Goal: Task Accomplishment & Management: Manage account settings

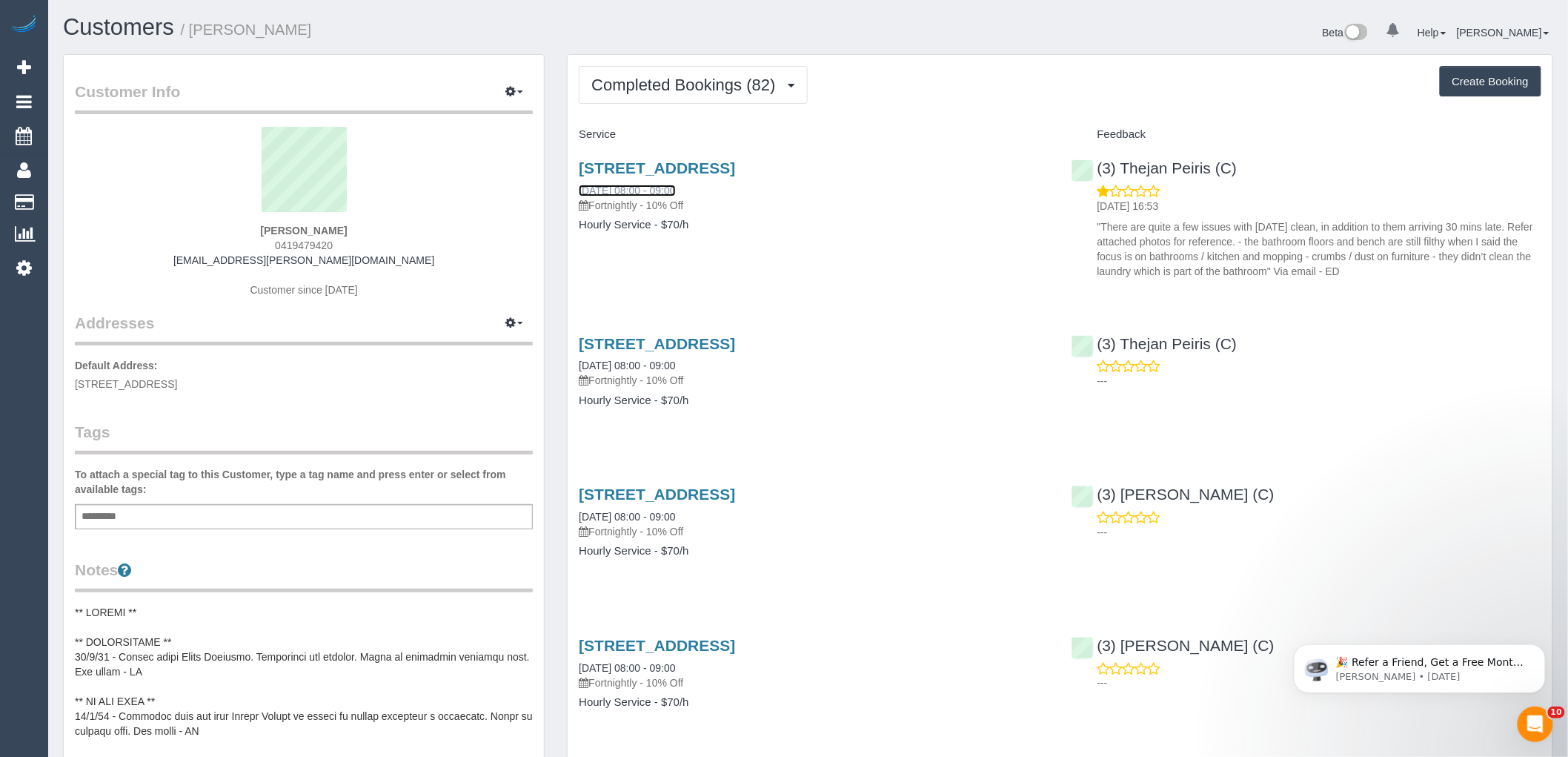
click at [672, 188] on link "20/08/2025 08:00 - 09:00" at bounding box center [627, 191] width 96 height 12
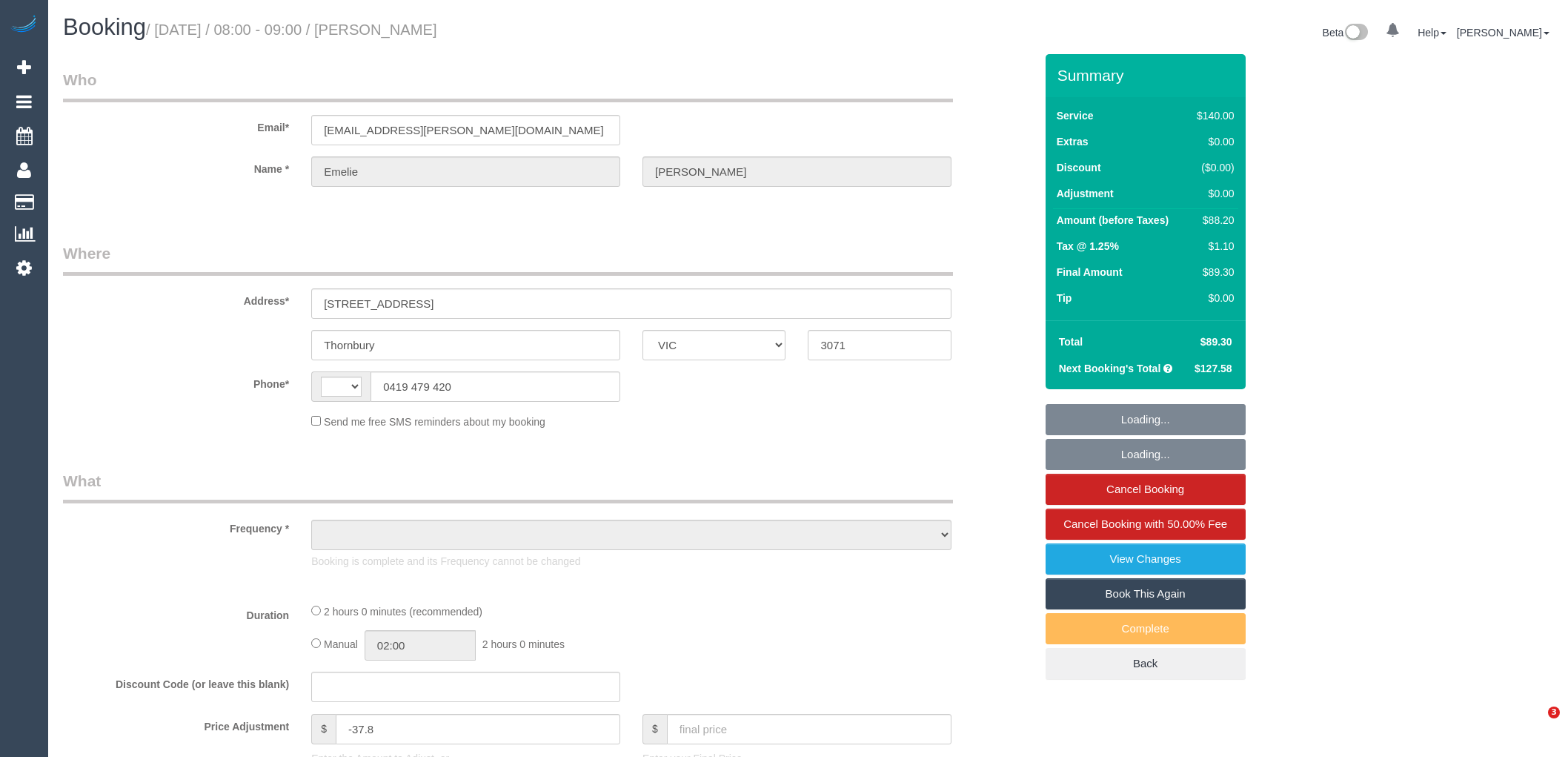
select select "VIC"
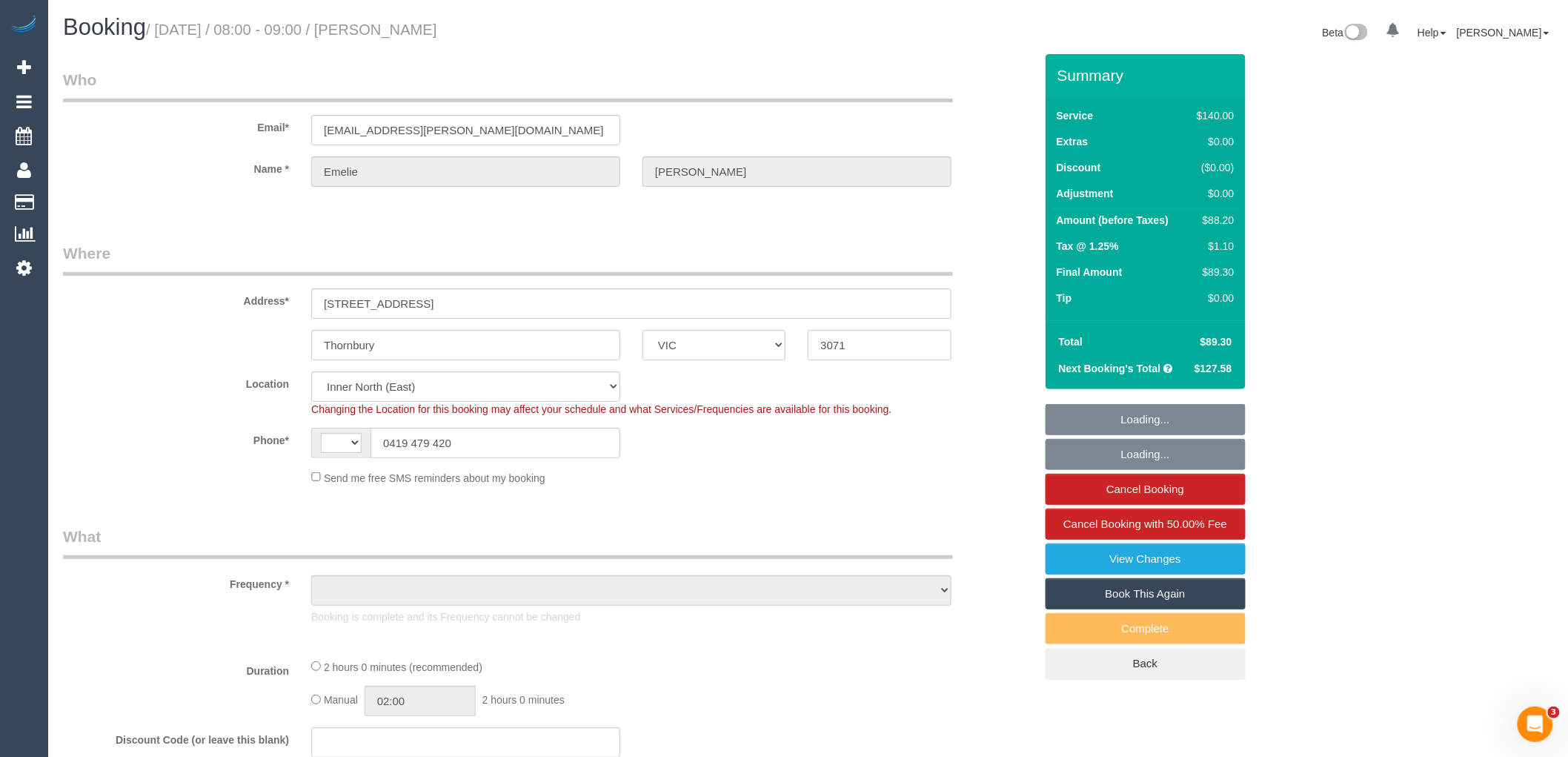
select select "string:AU"
select select "object:688"
select select "string:stripe-pm_1N1Gls2GScqysDRVoOQwcjZH"
select select "number:27"
select select "number:14"
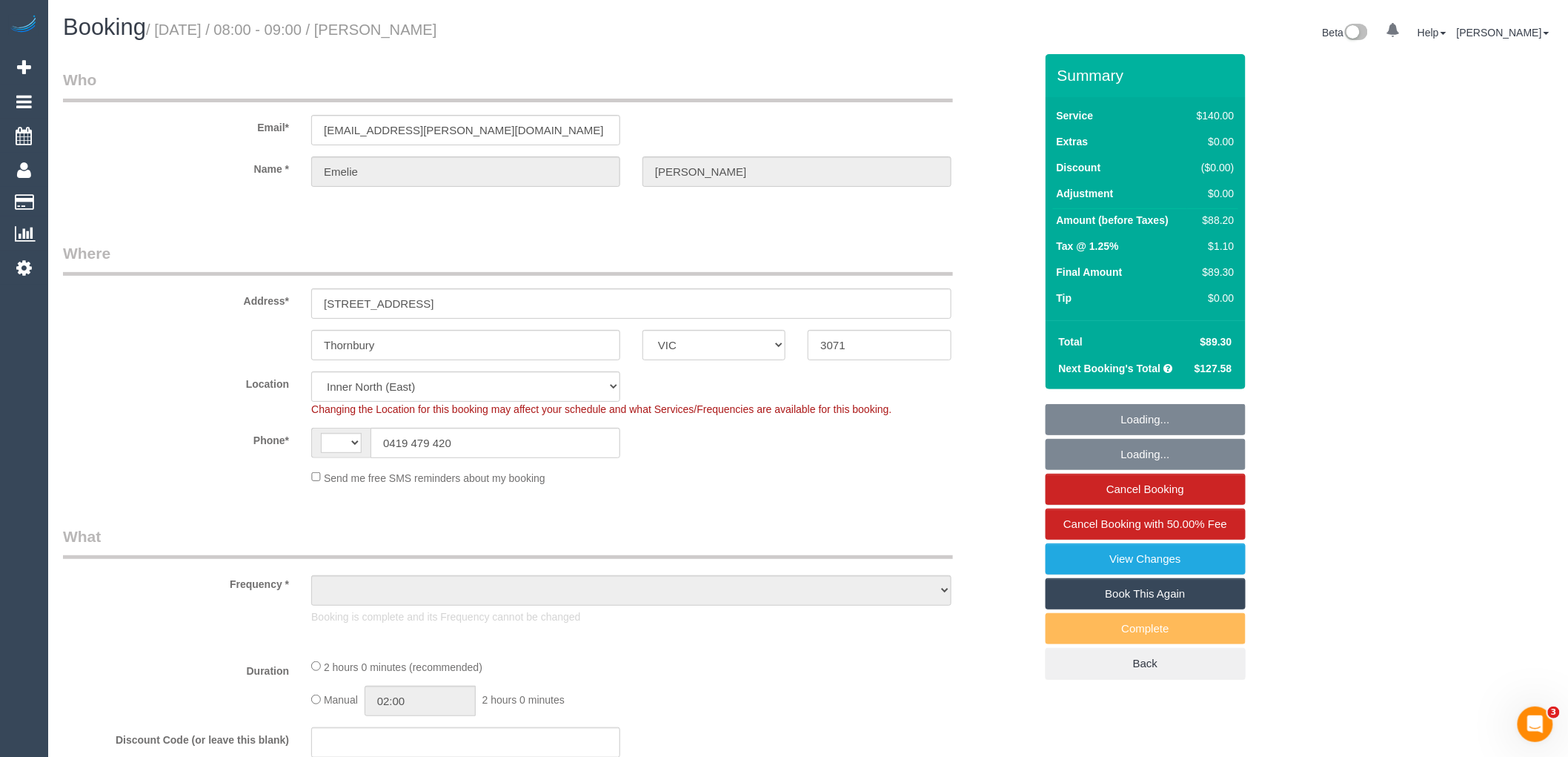
select select "number:19"
select select "number:24"
select select "number:34"
select select "number:12"
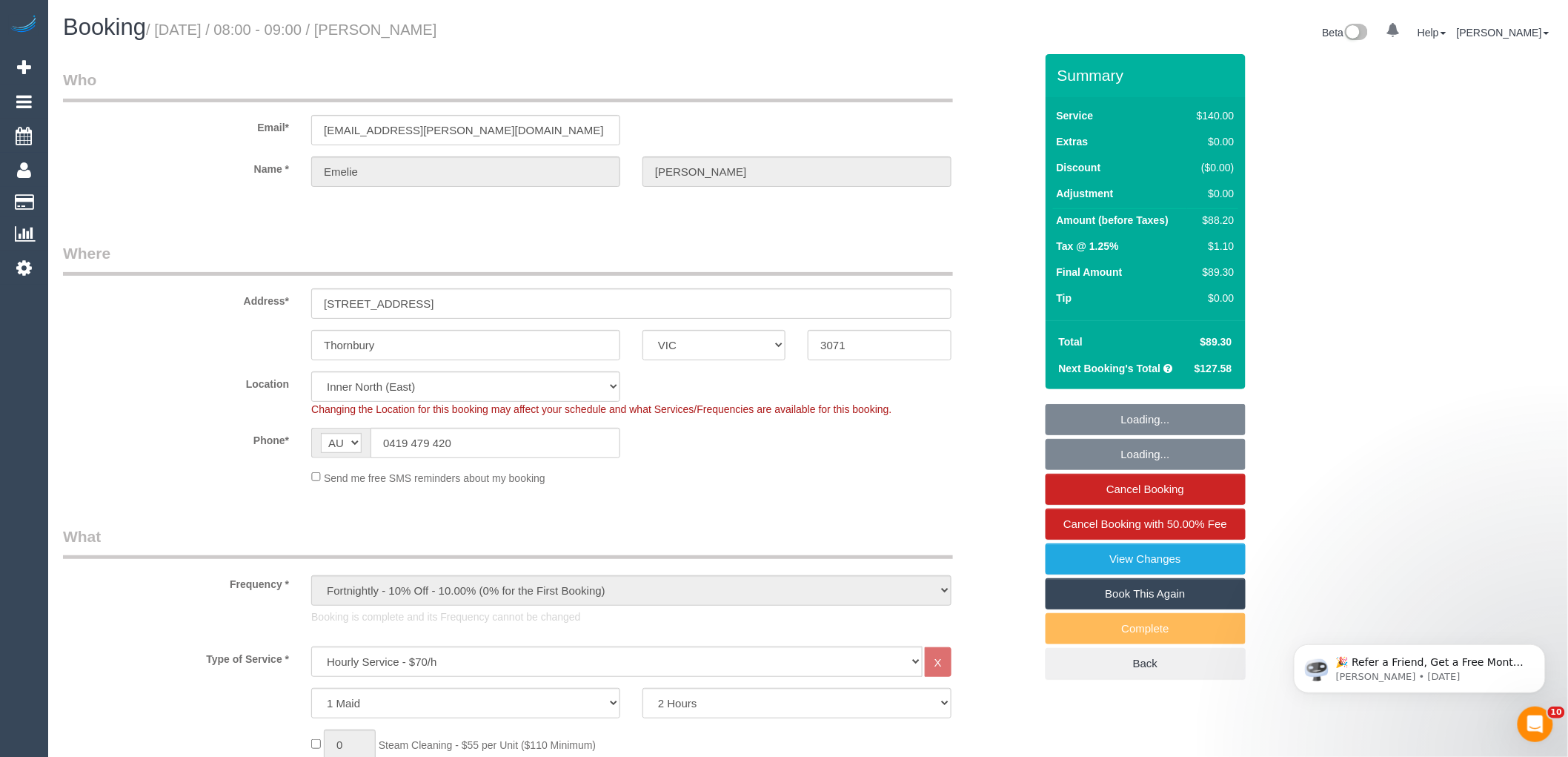
select select "object:857"
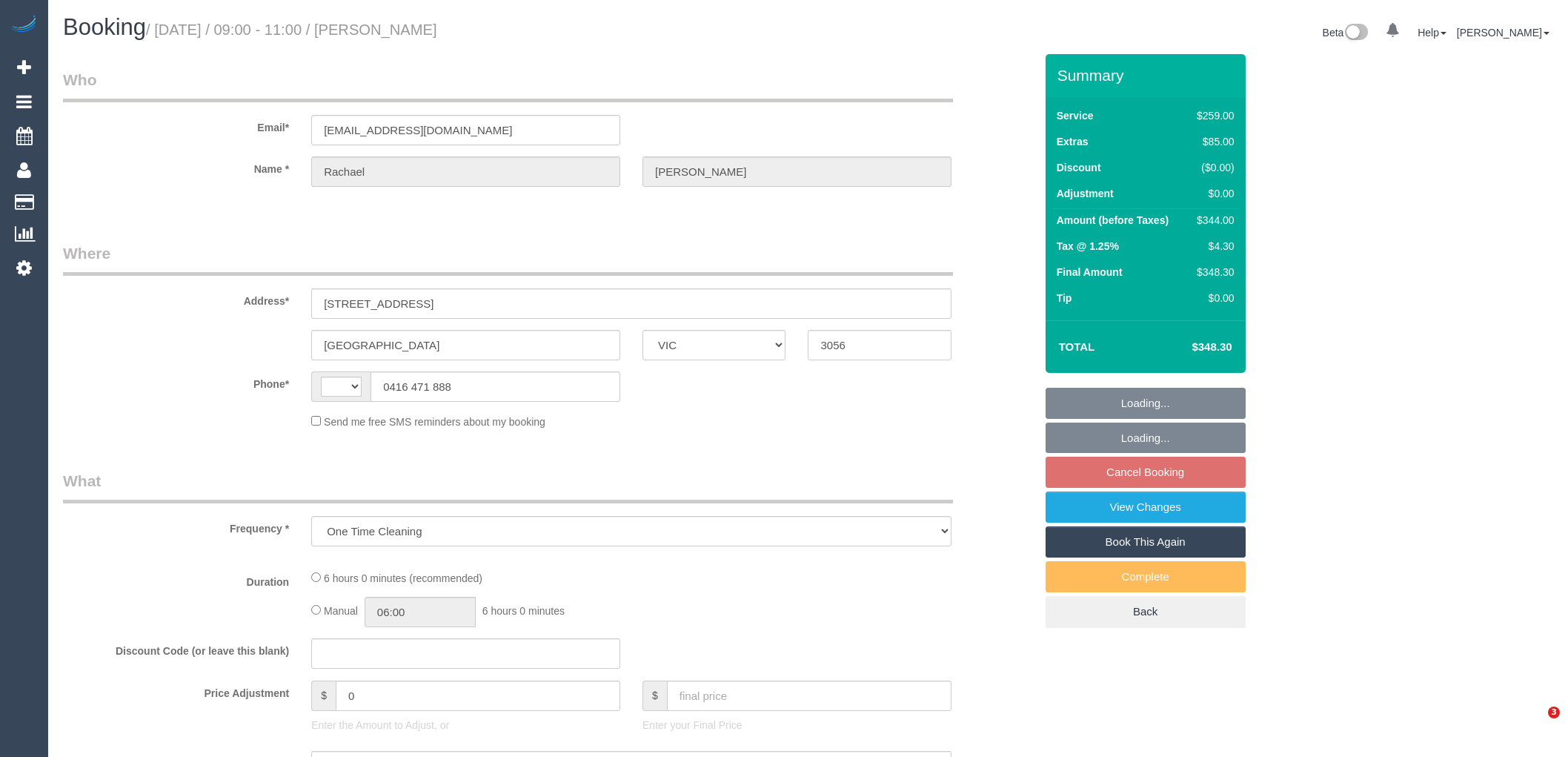
select select "VIC"
select select "string:stripe-pm_1RDWzh2GScqysDRVu69GAVzs"
select select "string:AU"
select select "number:29"
select select "number:16"
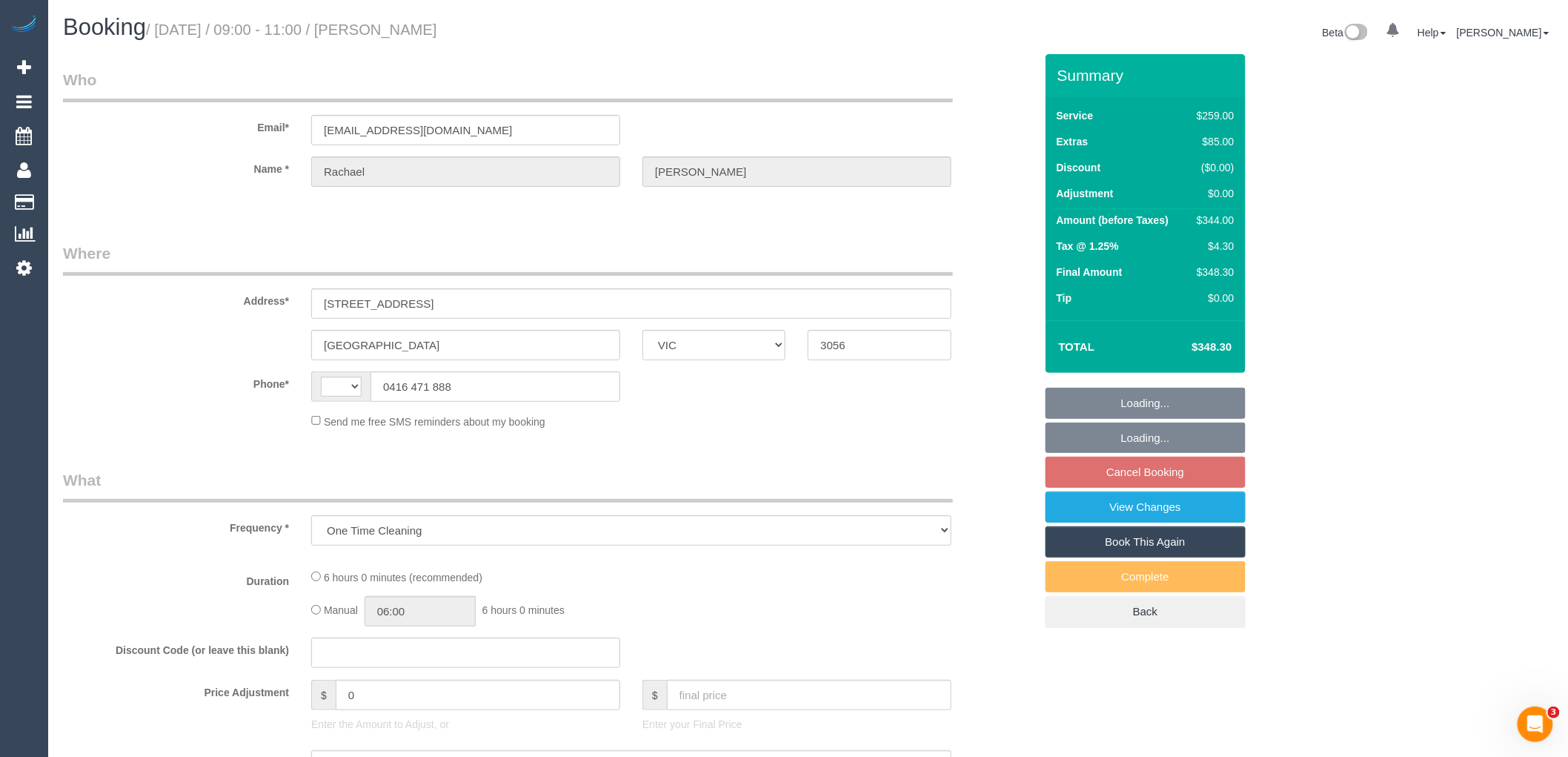
select select "number:20"
select select "number:24"
select select "number:33"
select select "number:11"
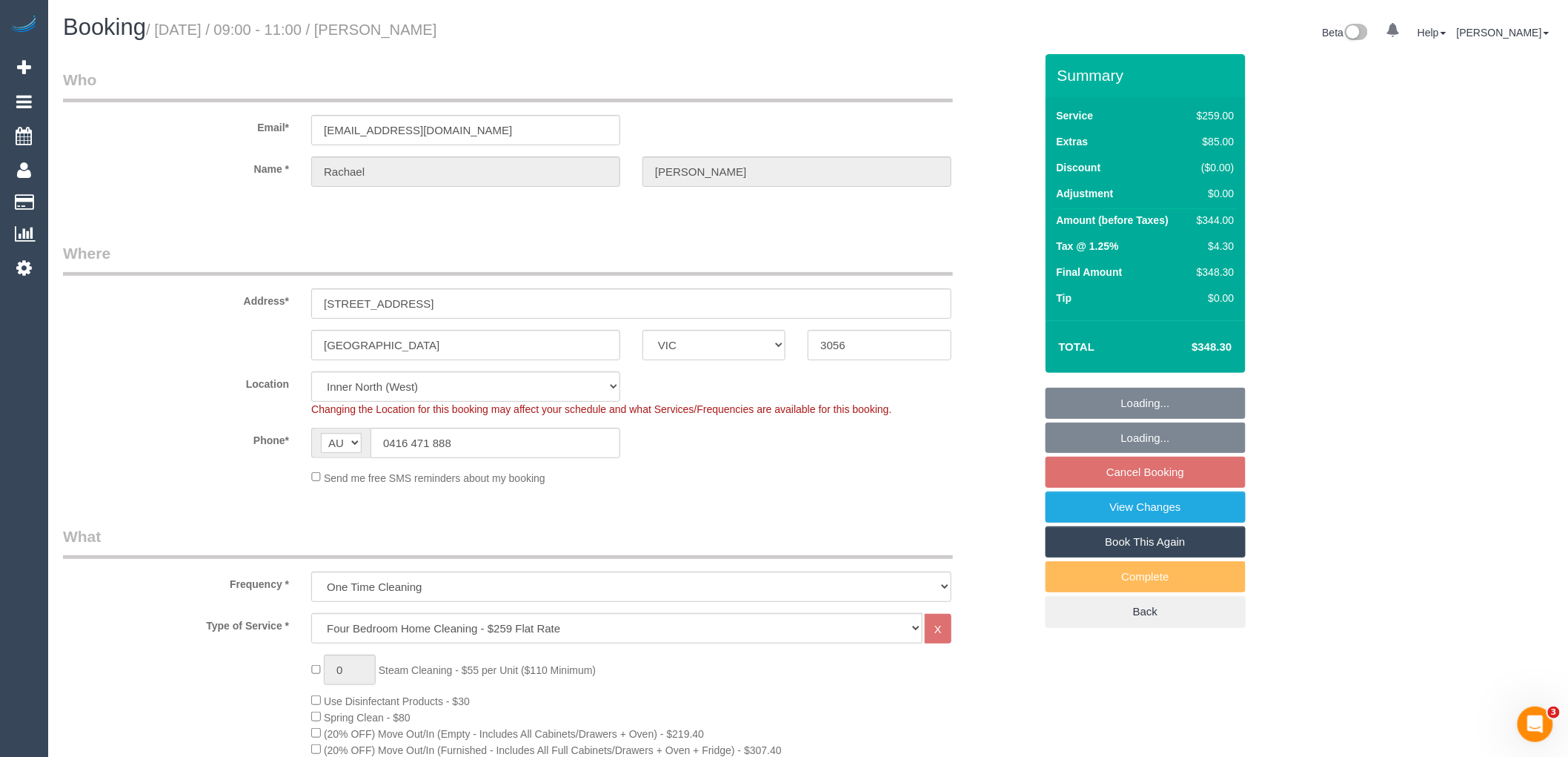
select select "object:771"
select select "spot1"
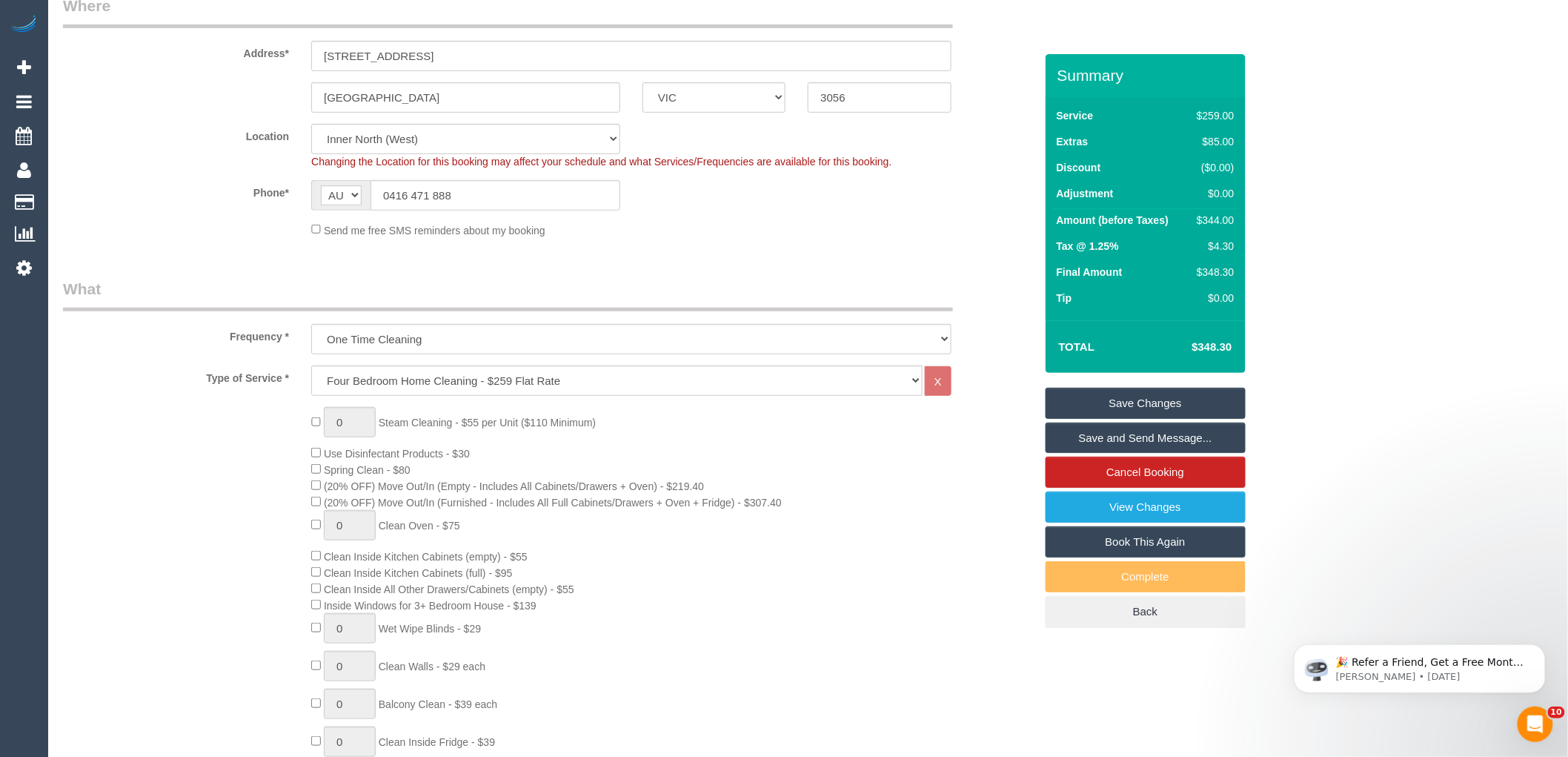
scroll to position [247, 0]
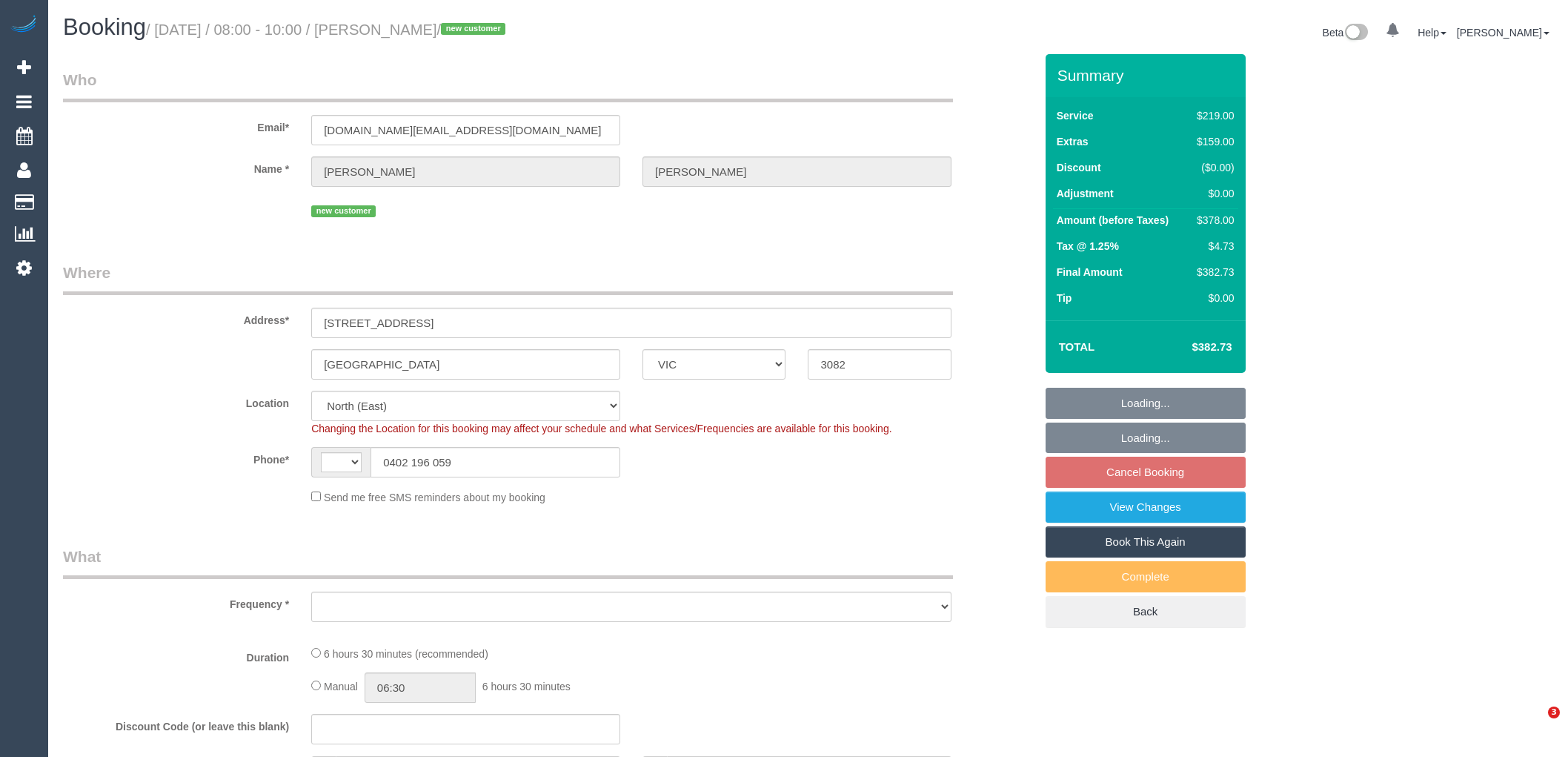
select select "VIC"
select select "string:AU"
select select "object:1300"
select select "number:30"
select select "number:14"
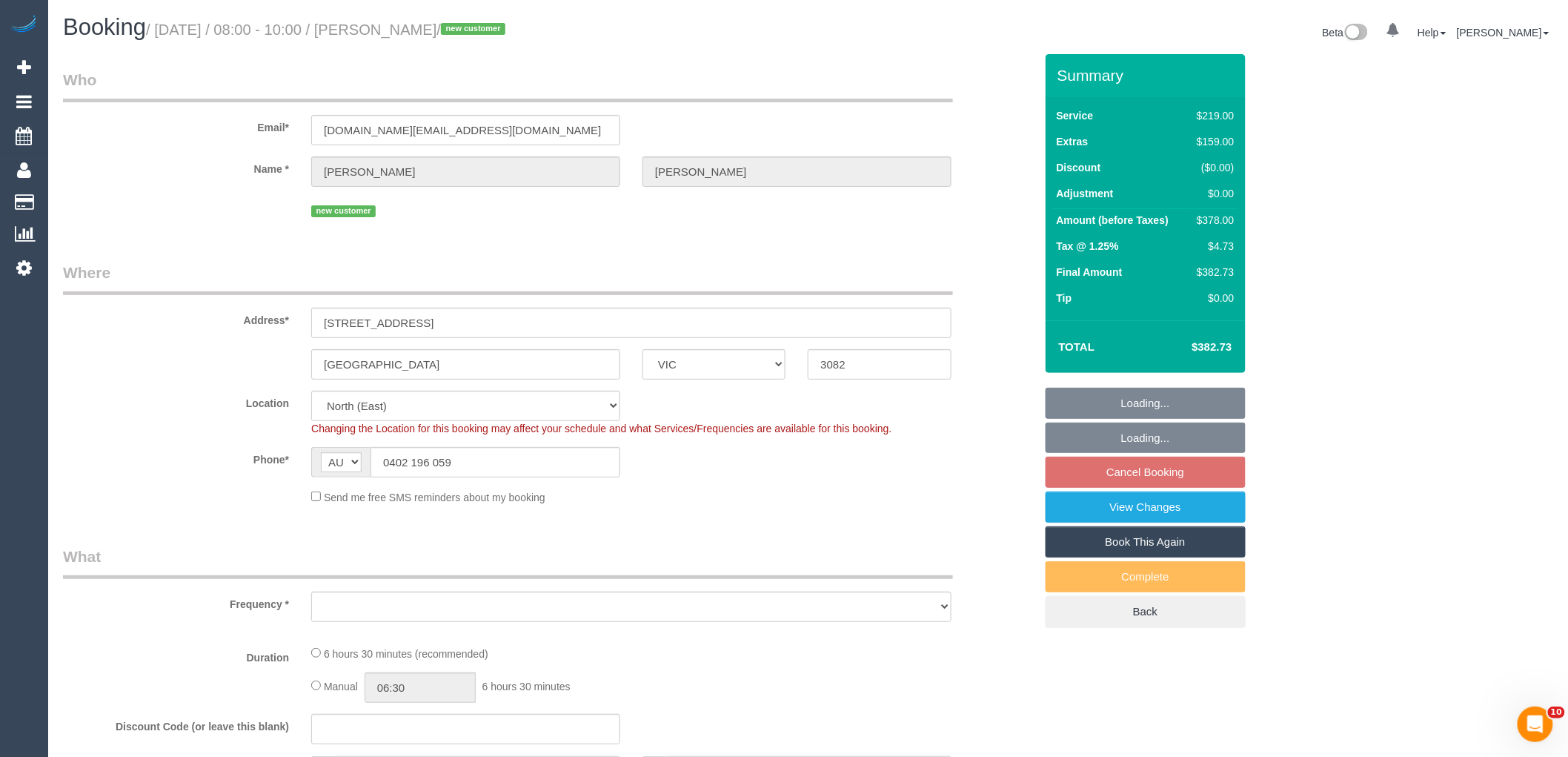
select select "number:19"
select select "number:24"
select select "number:26"
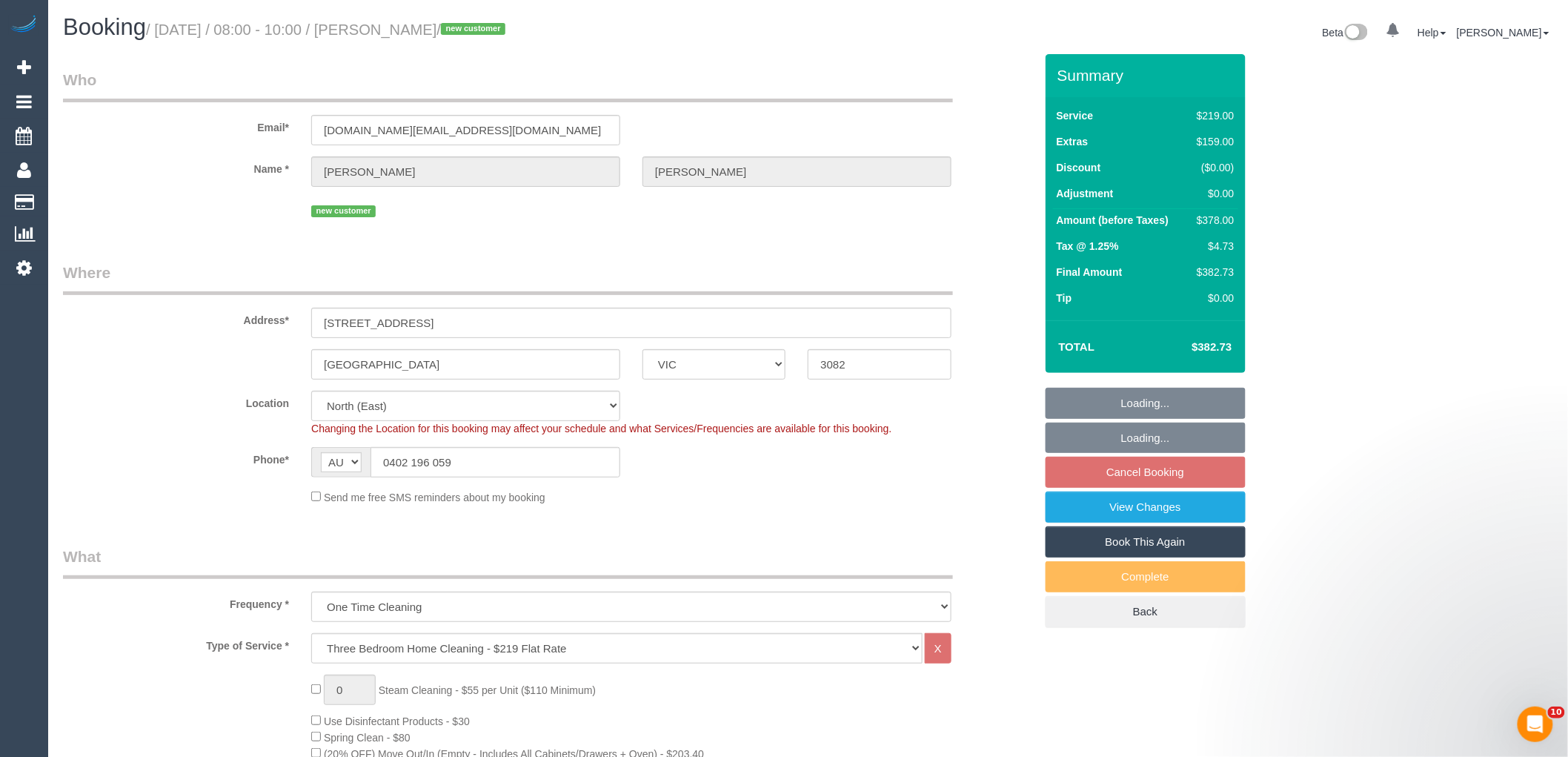
select select "string:stripe-pm_1RzsAq2GScqysDRVmKOj0hOY"
select select "spot1"
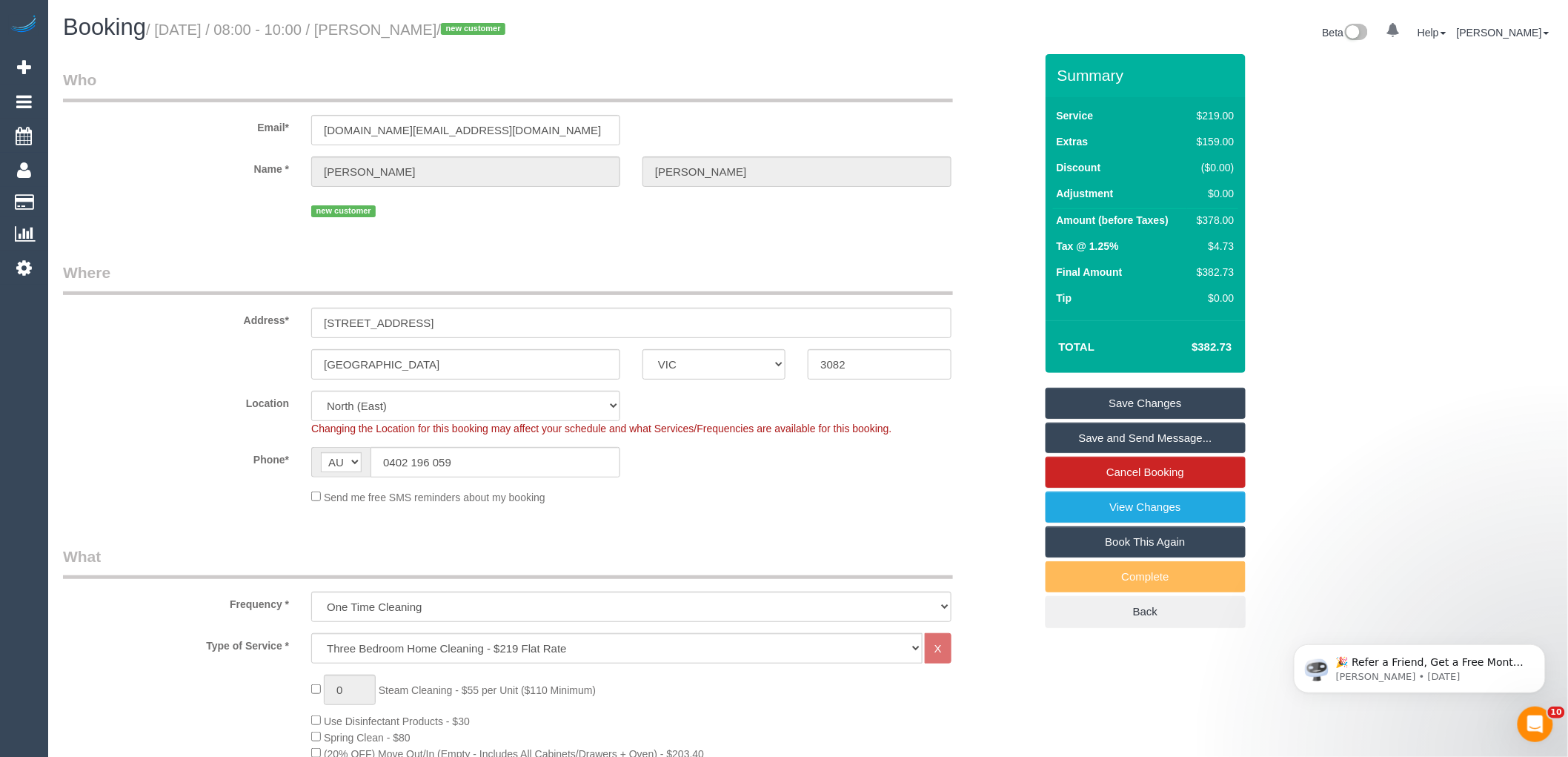
drag, startPoint x: 454, startPoint y: 28, endPoint x: 386, endPoint y: 18, distance: 68.7
click at [386, 18] on h1 "Booking / August 27, 2025 / 08:00 - 10:00 / Sam Boyd / new customer" at bounding box center [430, 27] width 735 height 25
copy small "Sam Boyd"
click at [961, 502] on div "Send me free SMS reminders about my booking" at bounding box center [632, 496] width 663 height 16
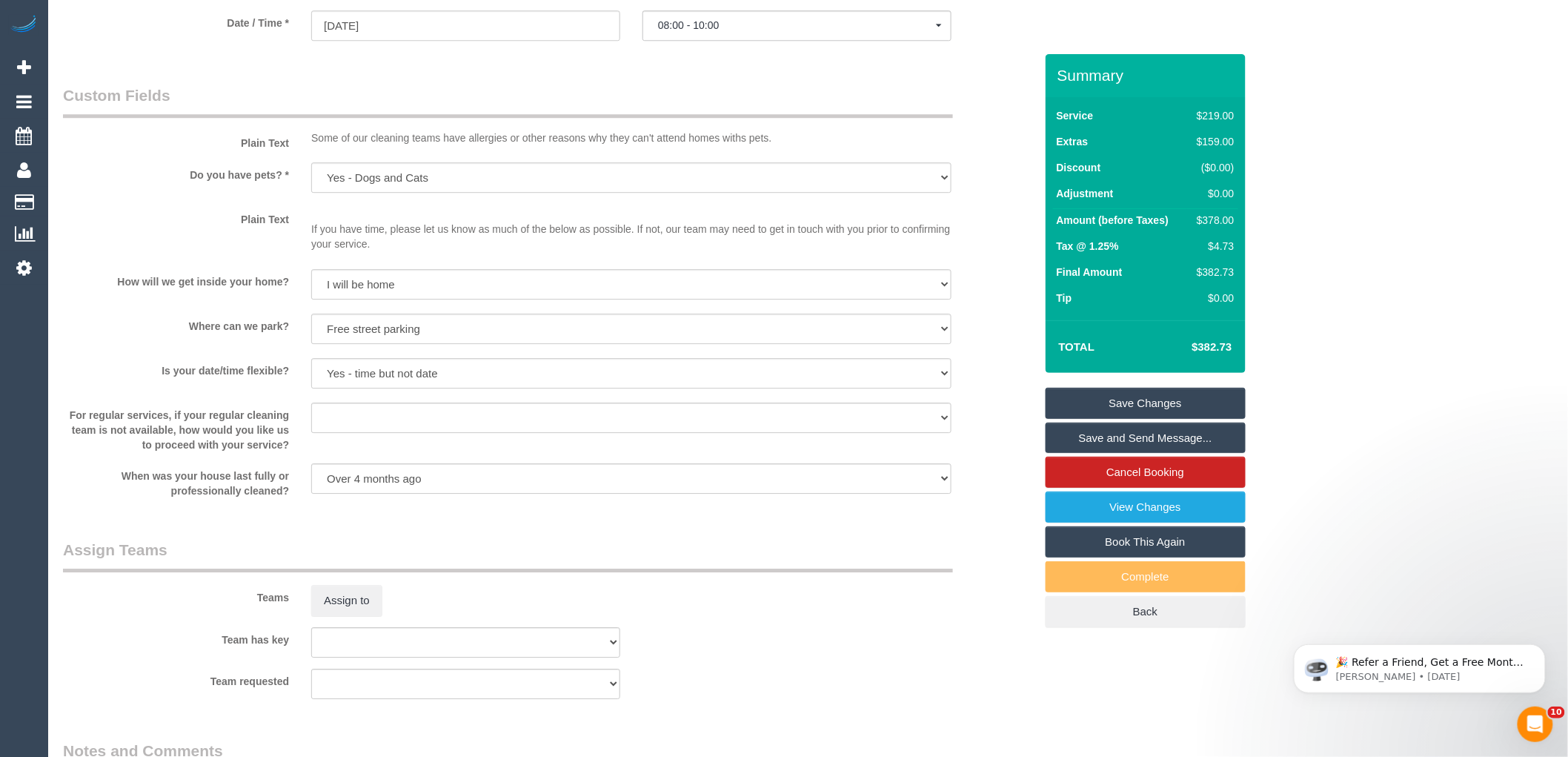
scroll to position [2096, 0]
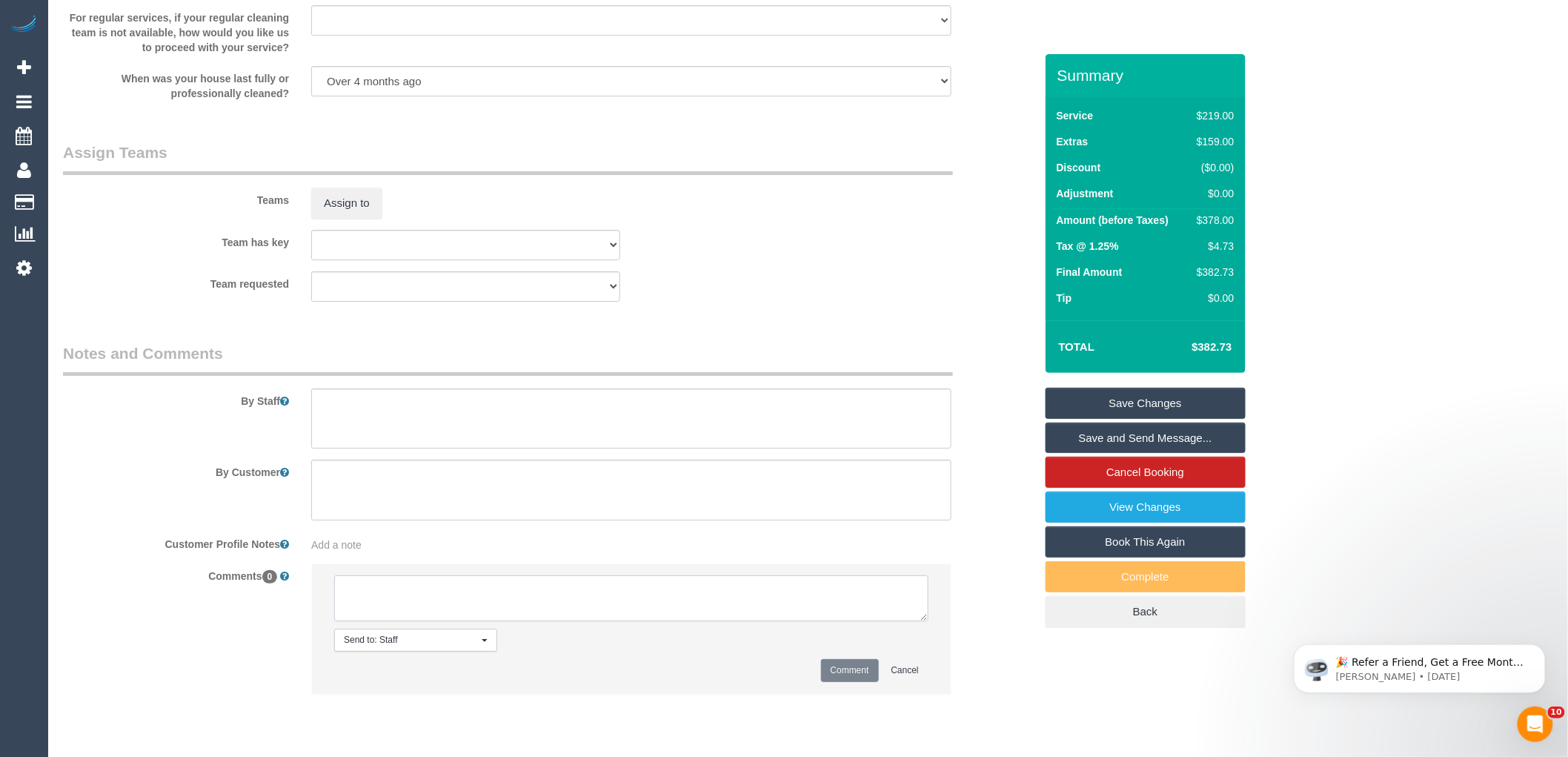
click at [395, 617] on textarea at bounding box center [631, 598] width 595 height 46
click at [397, 612] on textarea at bounding box center [631, 598] width 595 height 46
type textarea "Assigned pending 1-3pm AW - emailed"
click at [857, 681] on button "Comment" at bounding box center [850, 670] width 58 height 23
click at [966, 494] on div "By Customer" at bounding box center [548, 489] width 994 height 61
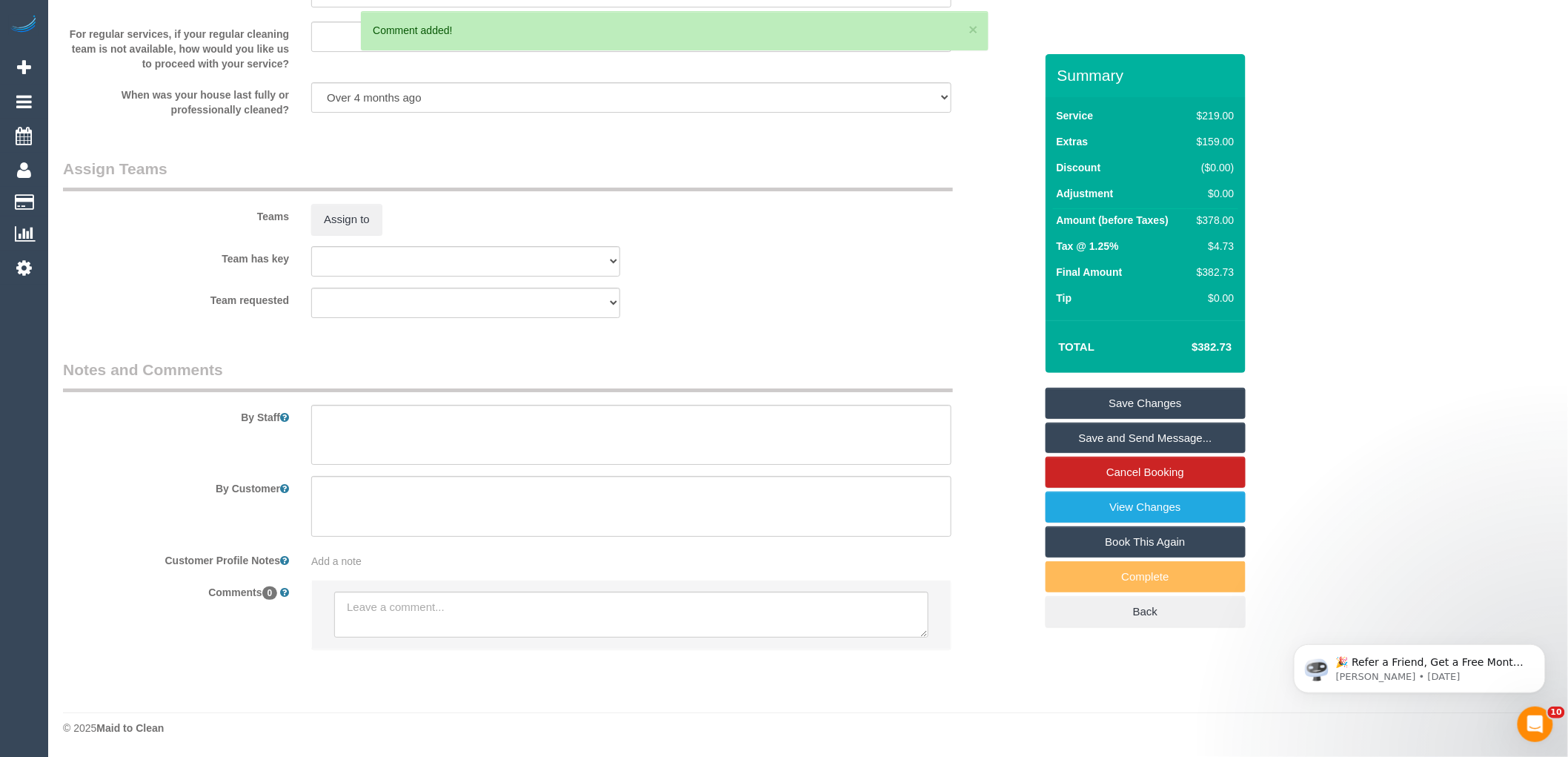
click at [939, 254] on div "Team has key (0) Office (1) Debbie Brodjanac (FT) (1) Karen Cruz (FT) (1) Sarah…" at bounding box center [548, 261] width 994 height 30
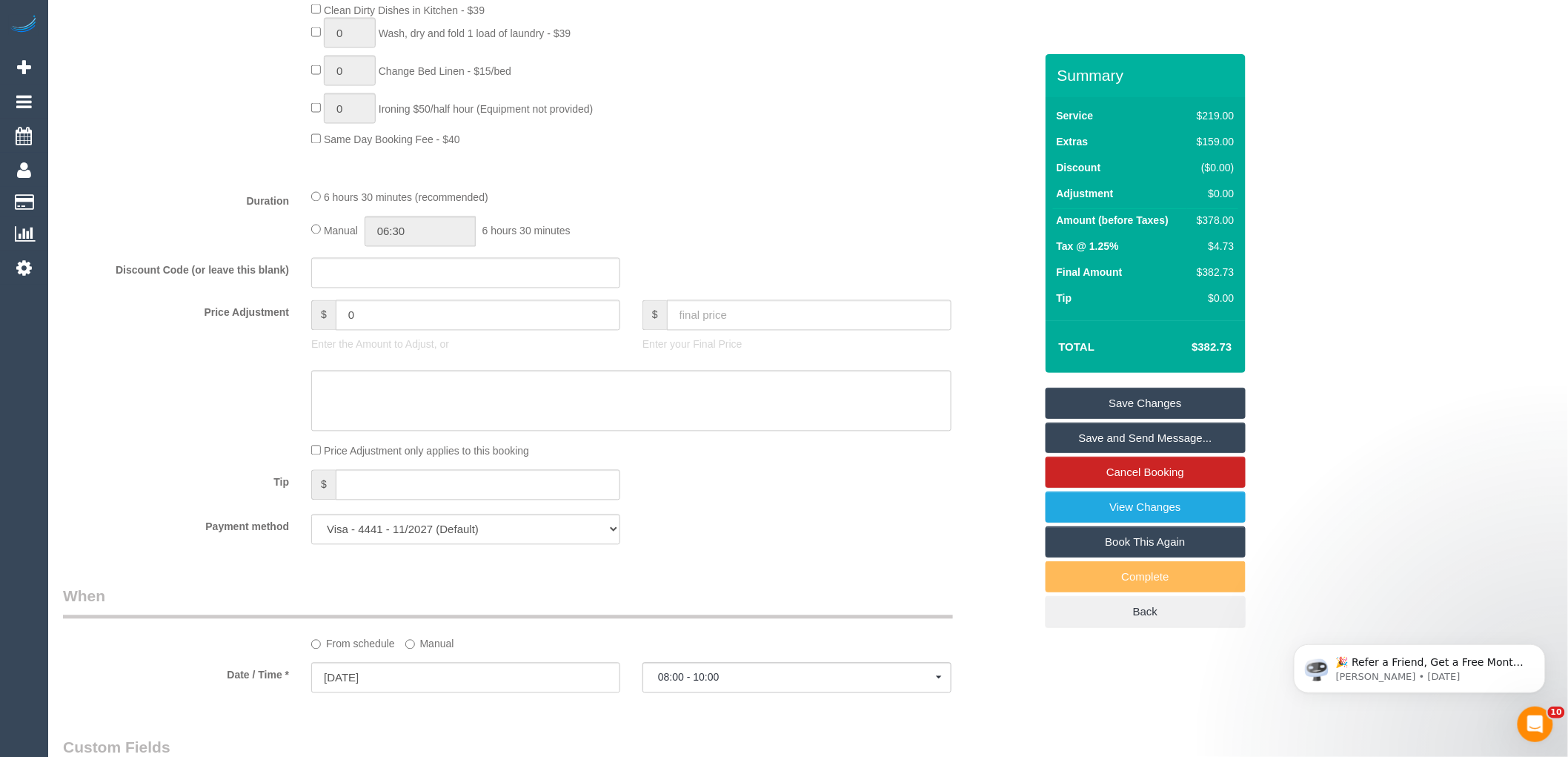
scroll to position [1070, 0]
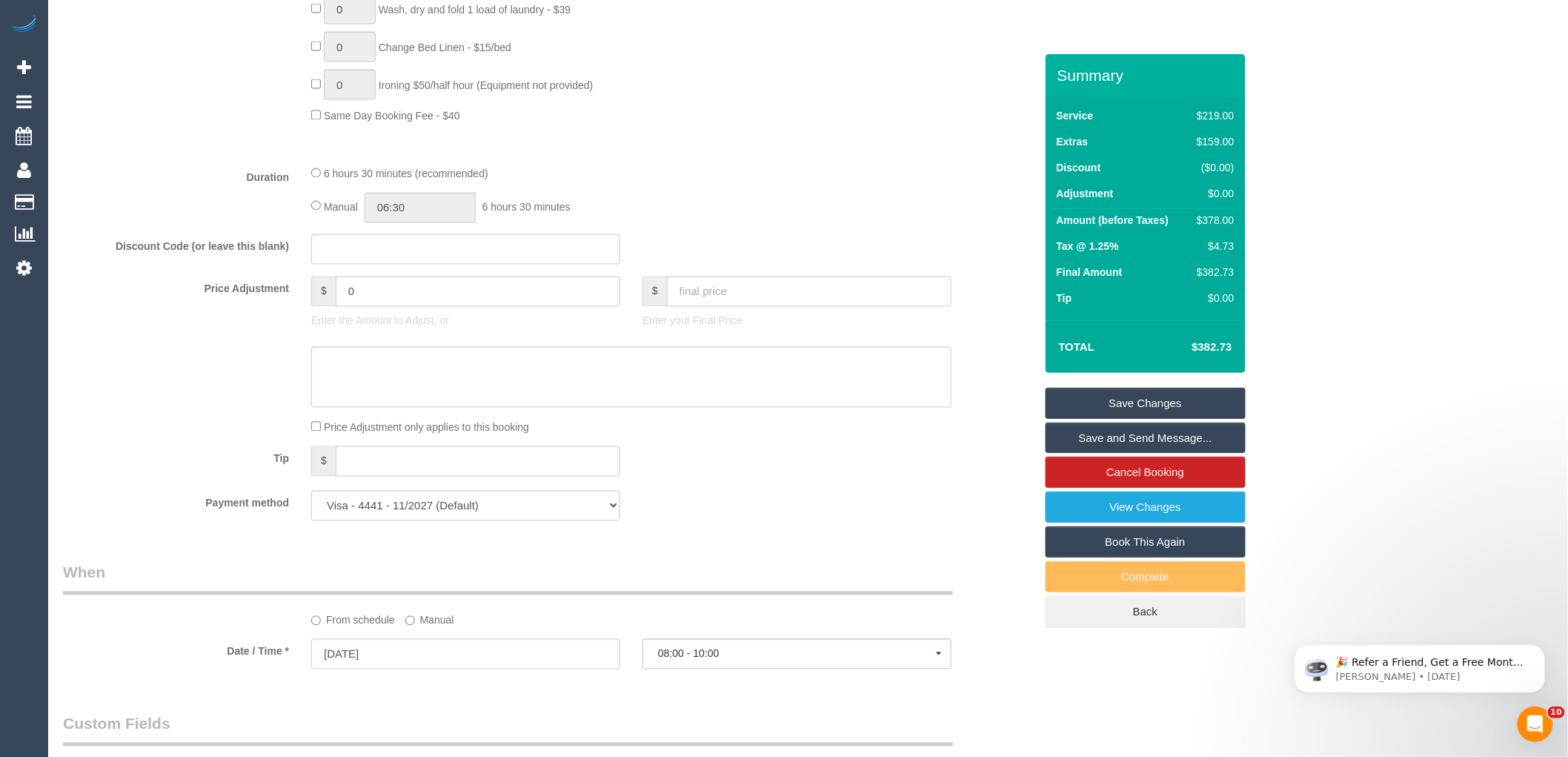
click at [443, 646] on sui-booking-spot "From schedule Manual Date / Time * 27/08/2025 08:00 - 10:00 Wed August 27th 08:…" at bounding box center [548, 617] width 972 height 111
click at [441, 627] on label "Manual" at bounding box center [429, 617] width 49 height 20
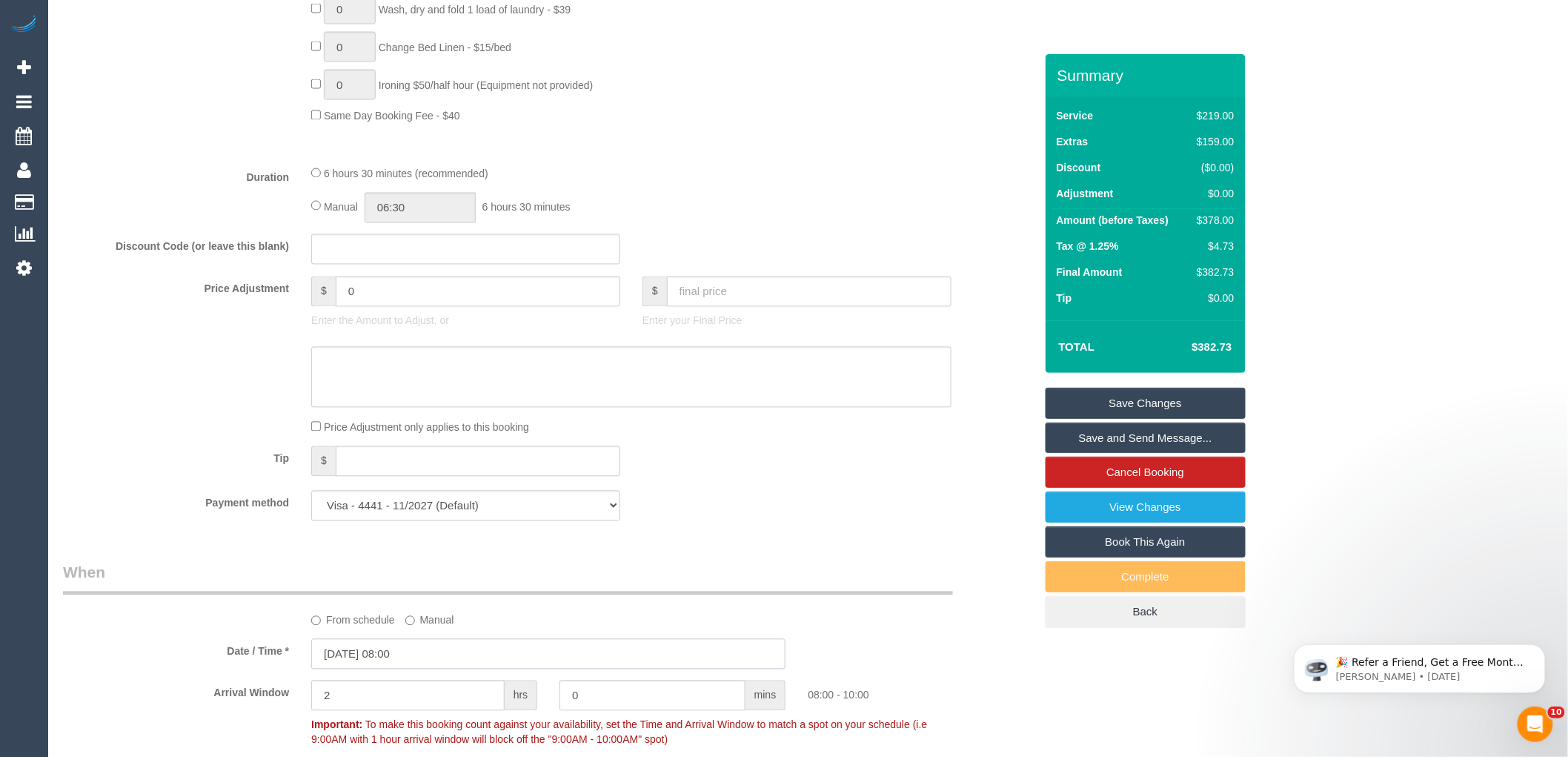
click at [436, 663] on input "27/08/2025 08:00" at bounding box center [548, 653] width 475 height 30
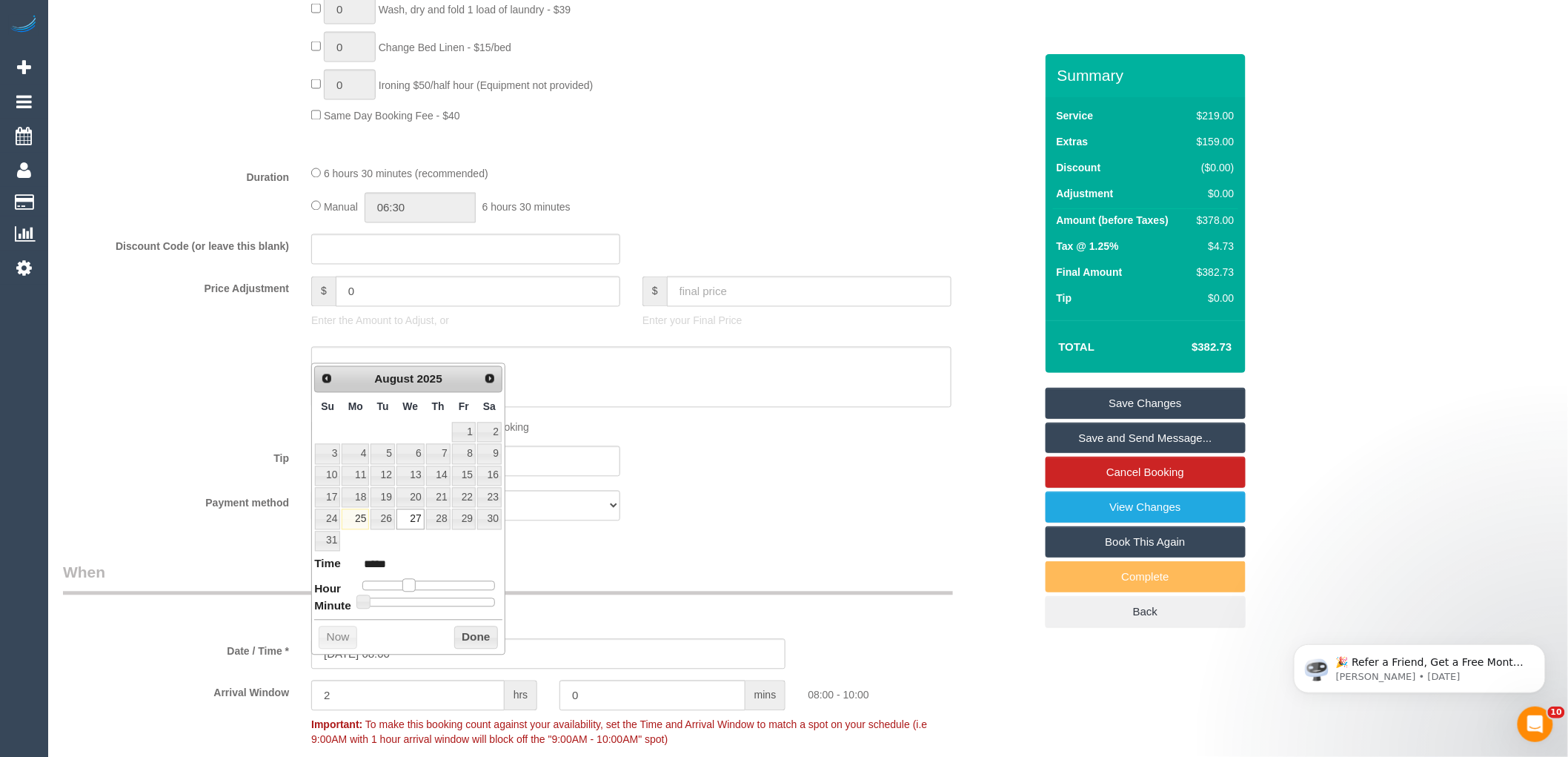
type input "27/08/2025 09:00"
type input "*****"
type input "27/08/2025 10:00"
type input "*****"
type input "27/08/2025 11:00"
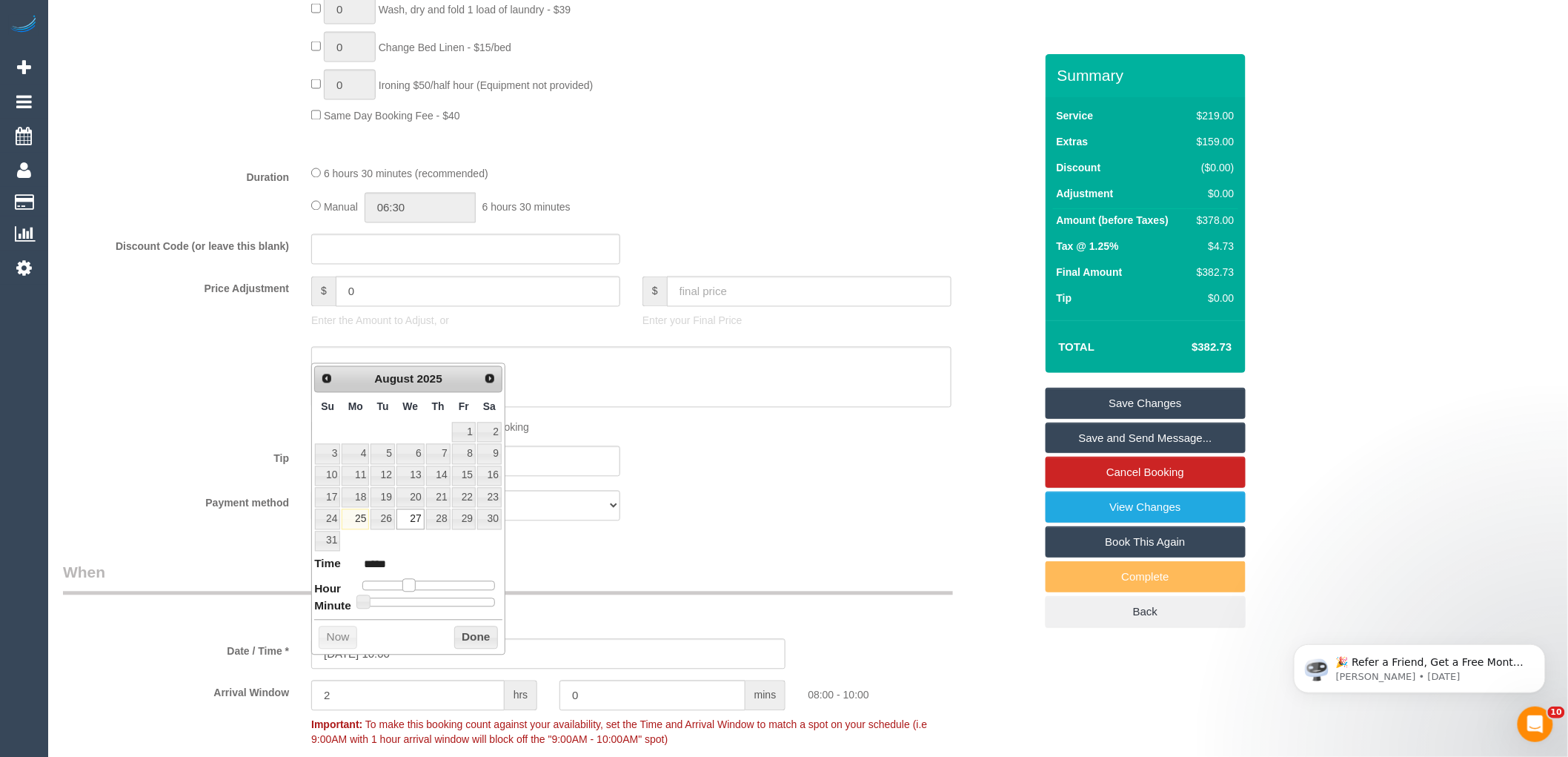
type input "*****"
type input "27/08/2025 12:00"
type input "*****"
type input "27/08/2025 13:00"
type input "*****"
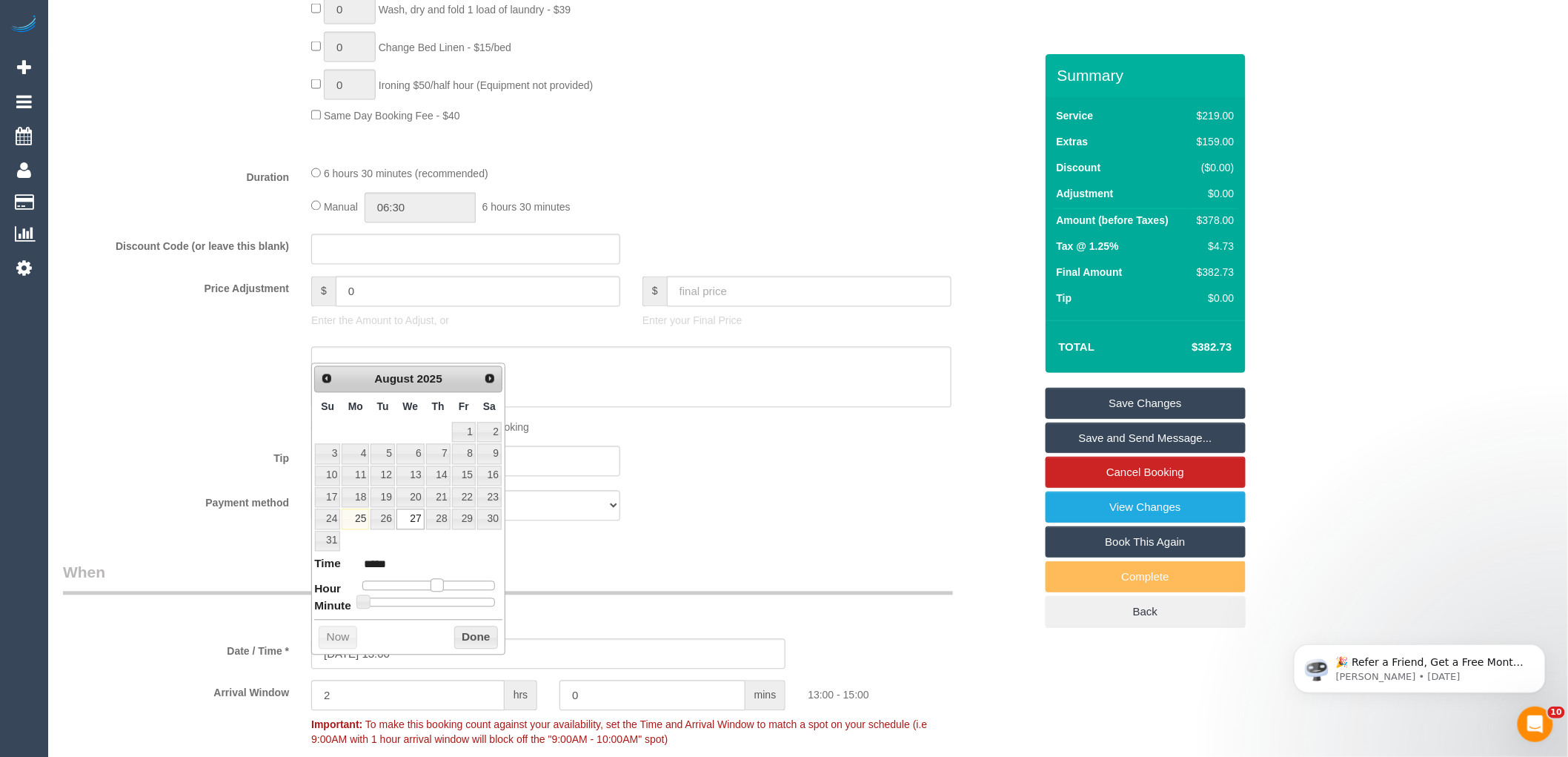
drag, startPoint x: 413, startPoint y: 589, endPoint x: 440, endPoint y: 594, distance: 27.5
click at [440, 594] on dl "Time ***** Hour Minute Second Millisecond Microsecond Time Zone ***** ***** ***…" at bounding box center [408, 582] width 188 height 51
click at [486, 639] on button "Done" at bounding box center [475, 639] width 44 height 24
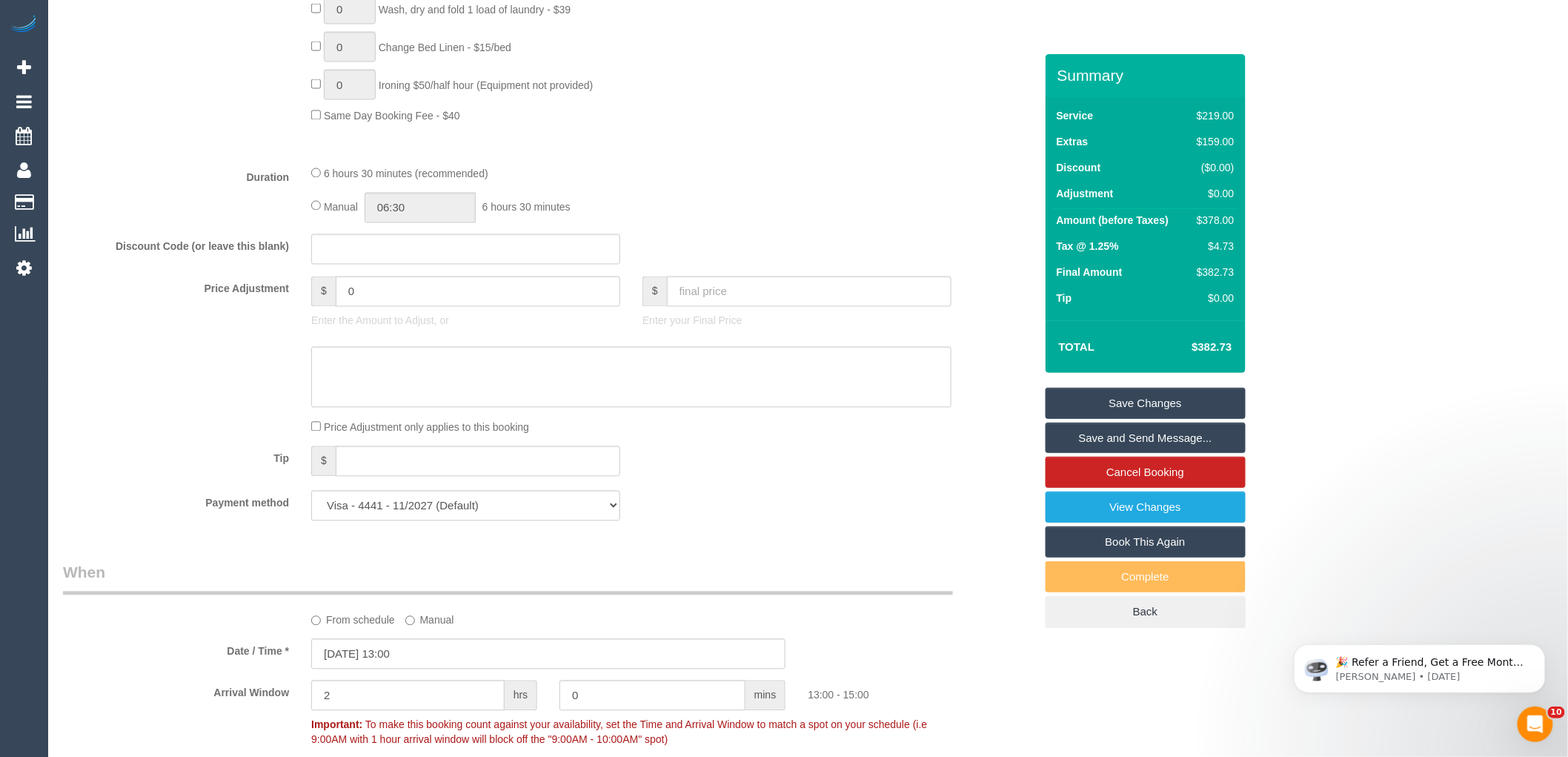
click at [860, 521] on div "Payment method Visa - 4441 - 11/2027 (Default) Add Credit Card ─────────────── …" at bounding box center [548, 506] width 994 height 30
click at [1219, 221] on div "$378.00" at bounding box center [1213, 220] width 43 height 15
copy div "378.00"
click at [1323, 220] on div "Who Email* samanthaboyd.design@gmail.com Name * Sam Boyd new customer Where Add…" at bounding box center [808, 445] width 1491 height 2924
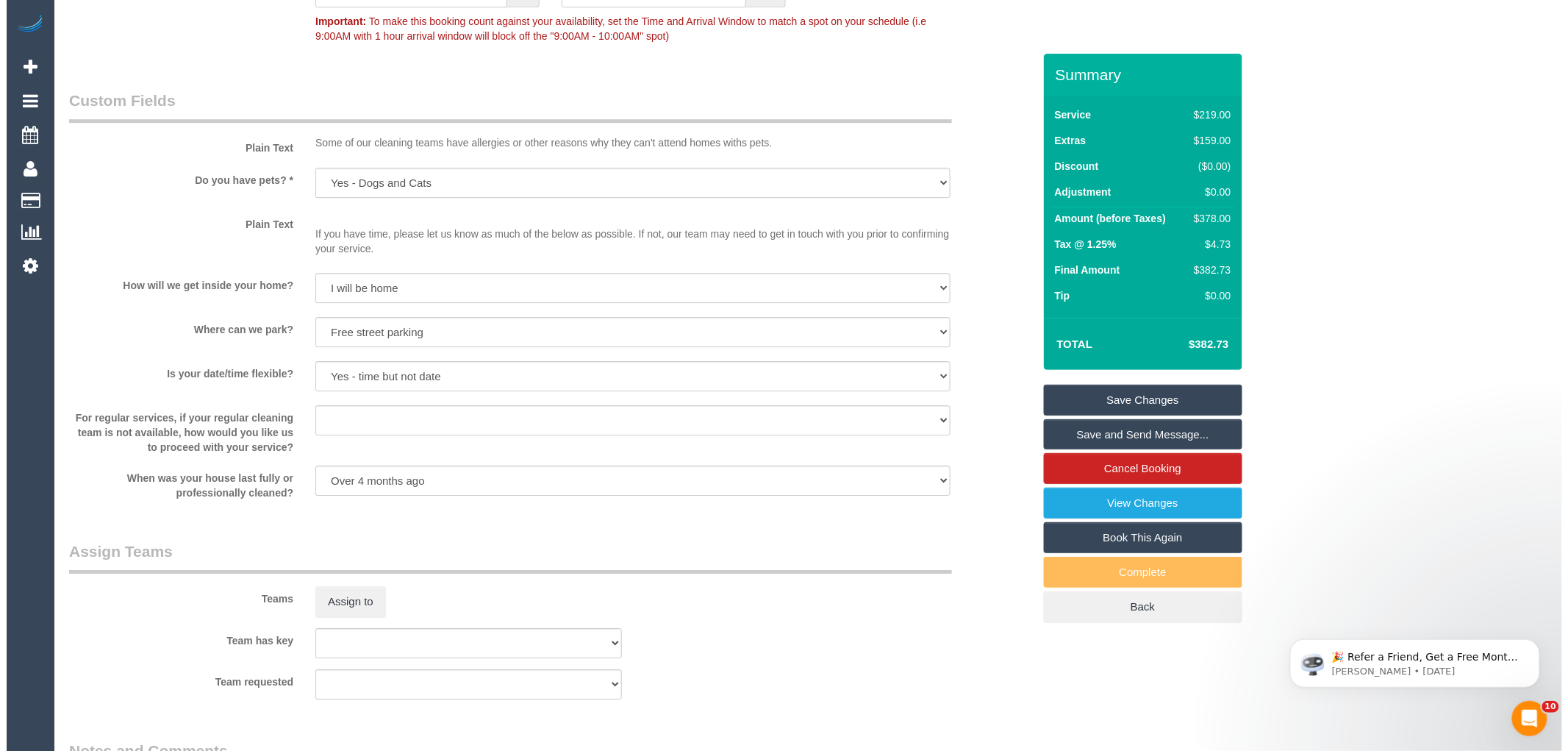
scroll to position [2271, 0]
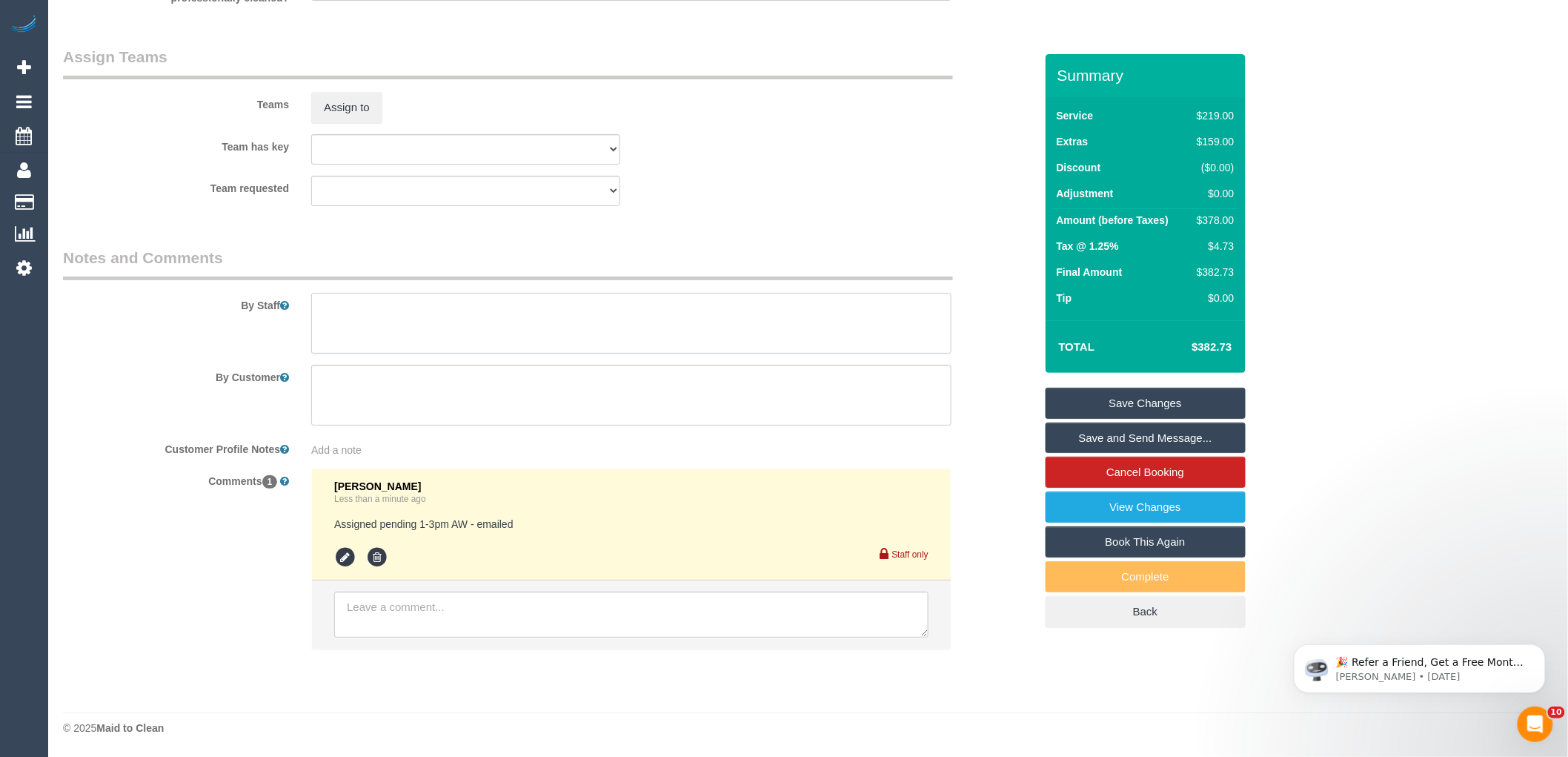
click at [391, 306] on textarea at bounding box center [632, 323] width 640 height 61
type textarea "Estimated time 6.5-7 hours"
click at [663, 173] on sui-booking-teams "Teams Assign to Team has key (0) Office (1) Debbie Brodjanac (FT) (1) Karen Cru…" at bounding box center [548, 126] width 972 height 160
click at [343, 115] on button "Assign to" at bounding box center [347, 107] width 71 height 31
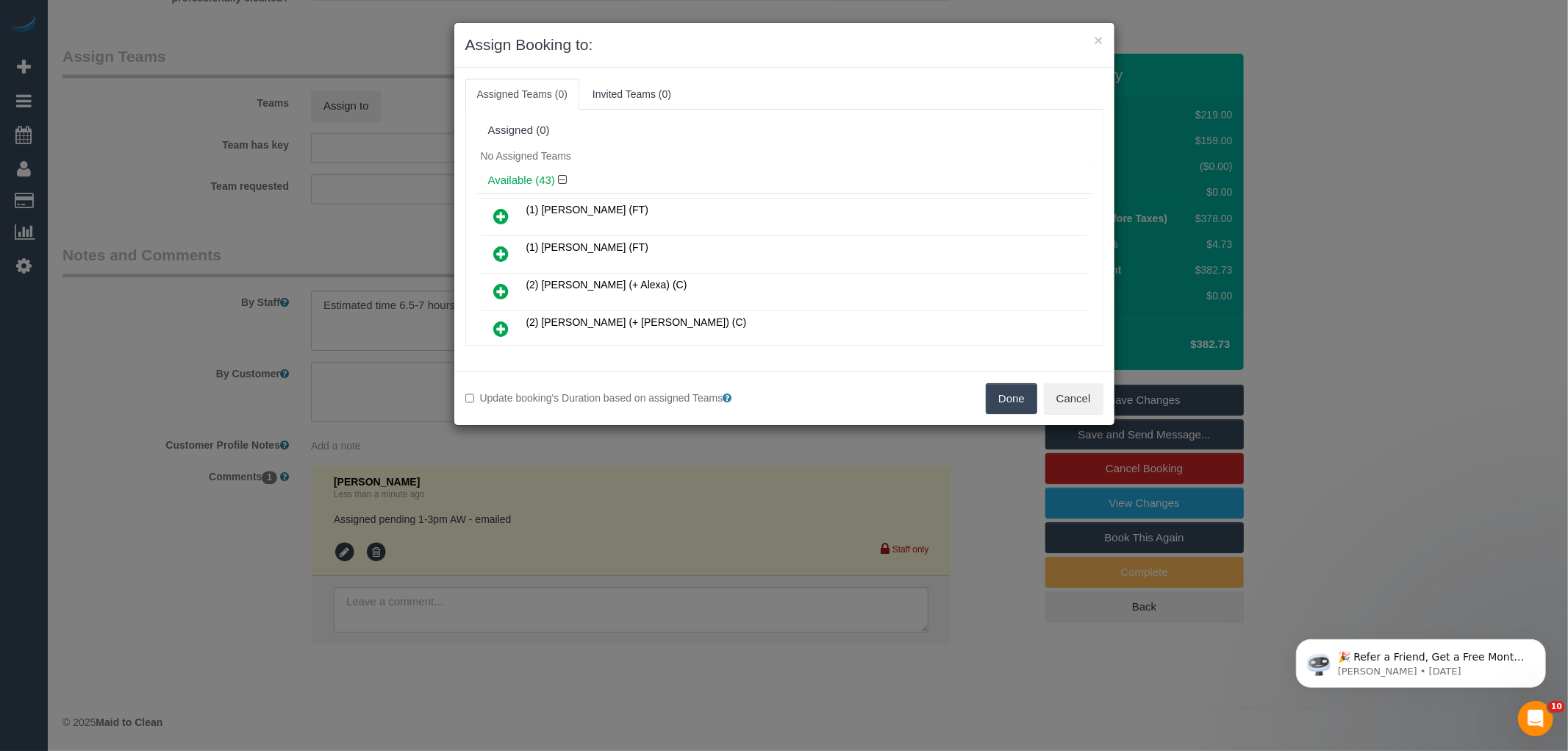
click at [672, 169] on div "Available (43)" at bounding box center [784, 181] width 615 height 27
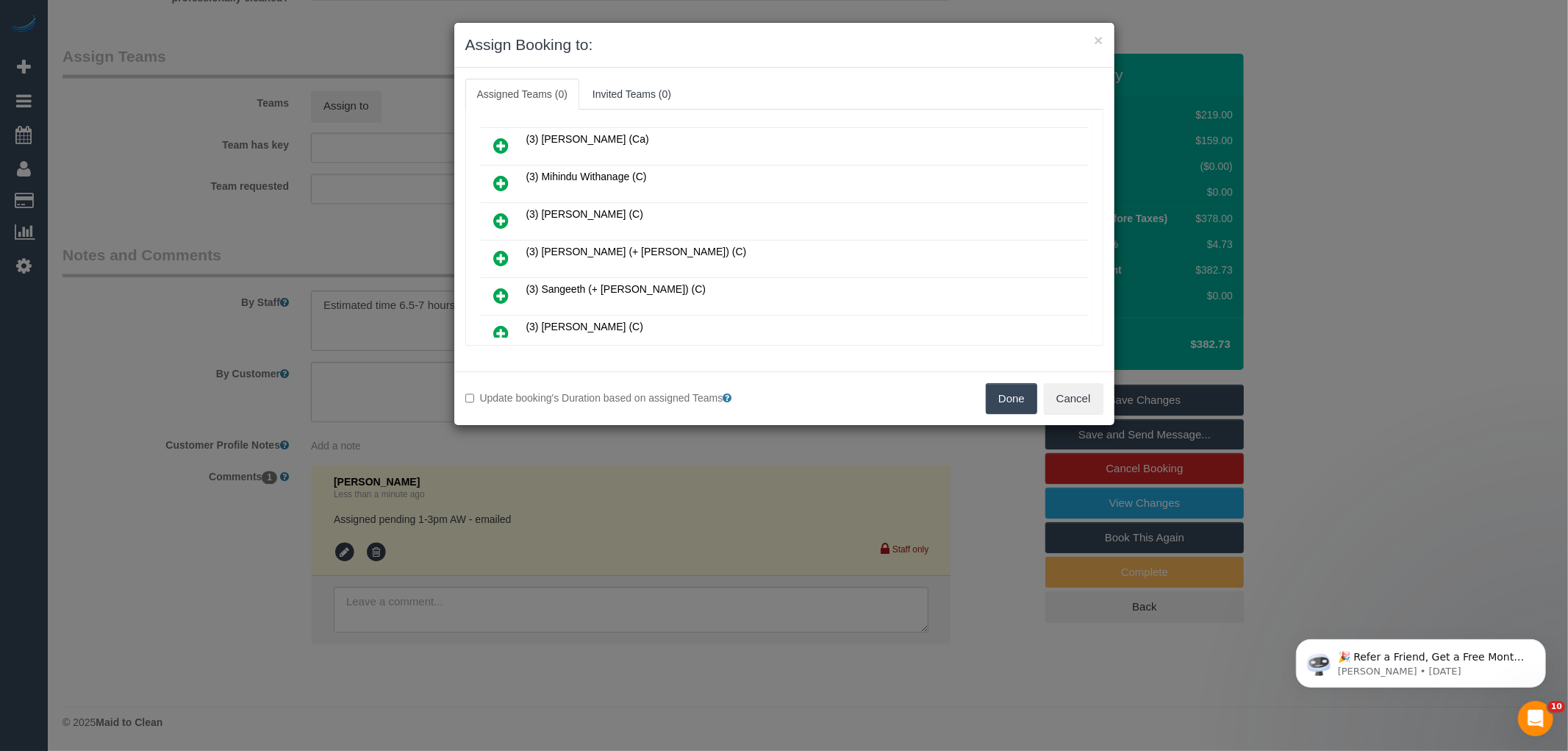
click at [507, 249] on icon at bounding box center [501, 258] width 15 height 18
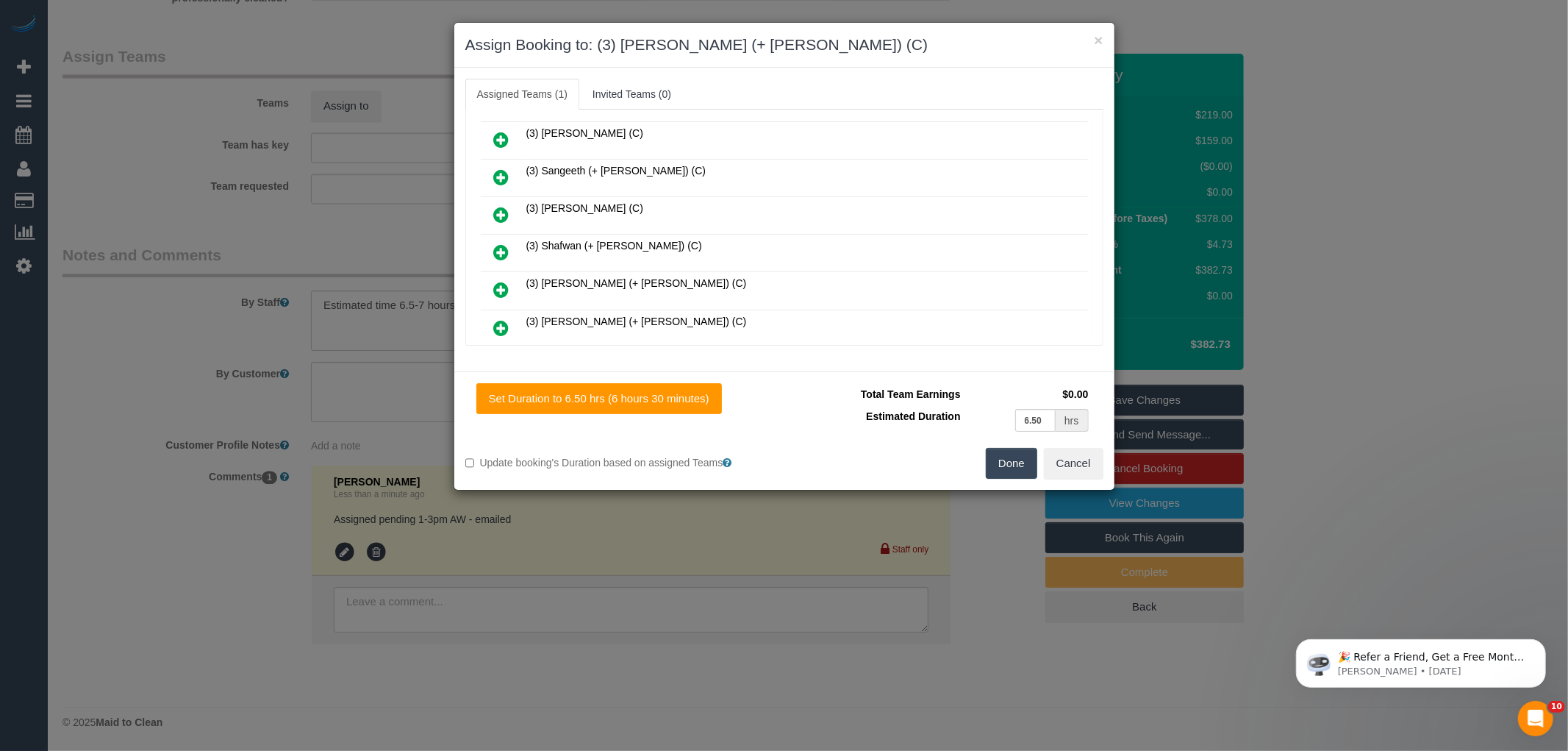
click at [498, 281] on icon at bounding box center [501, 290] width 15 height 18
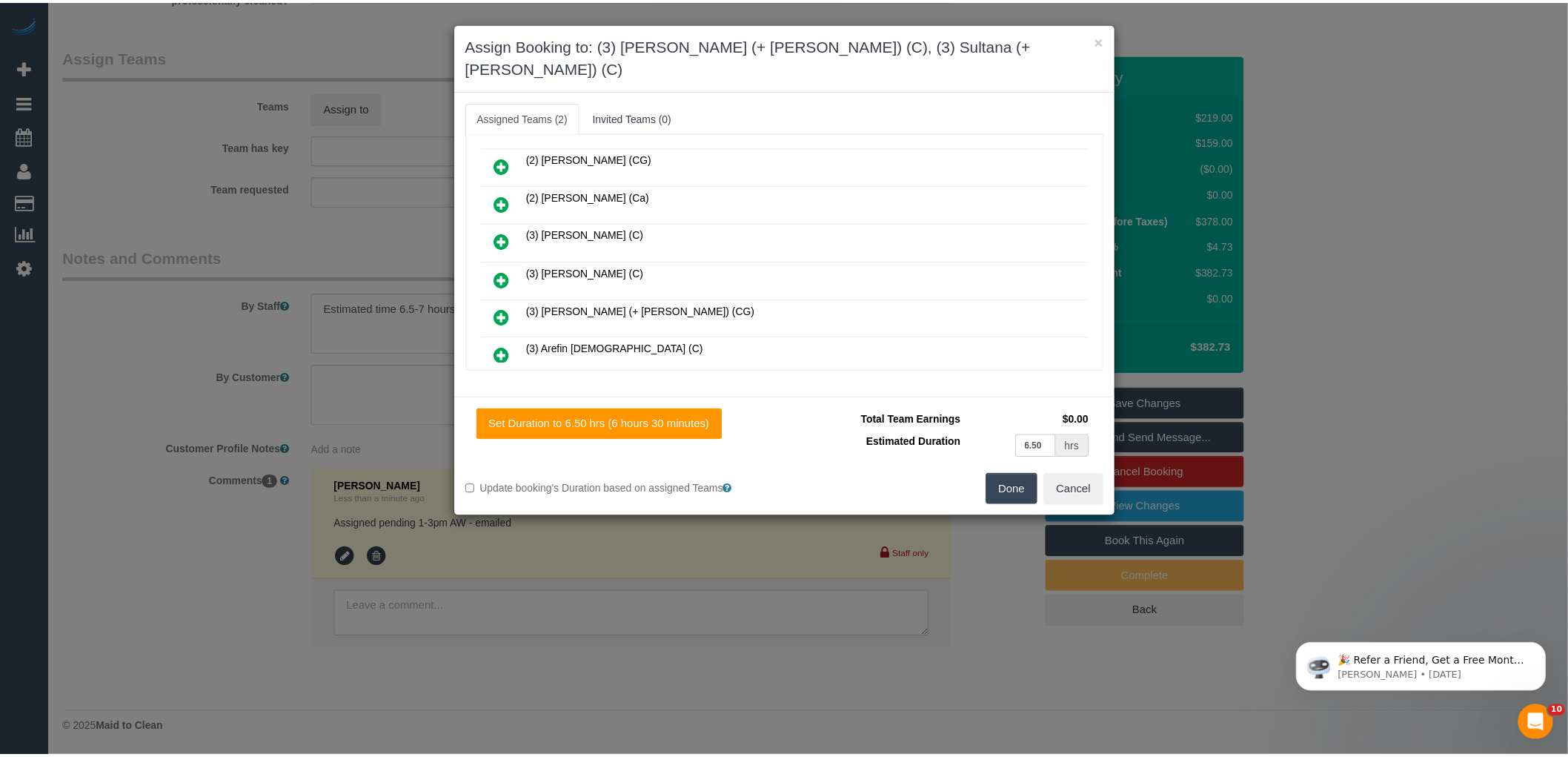
scroll to position [0, 0]
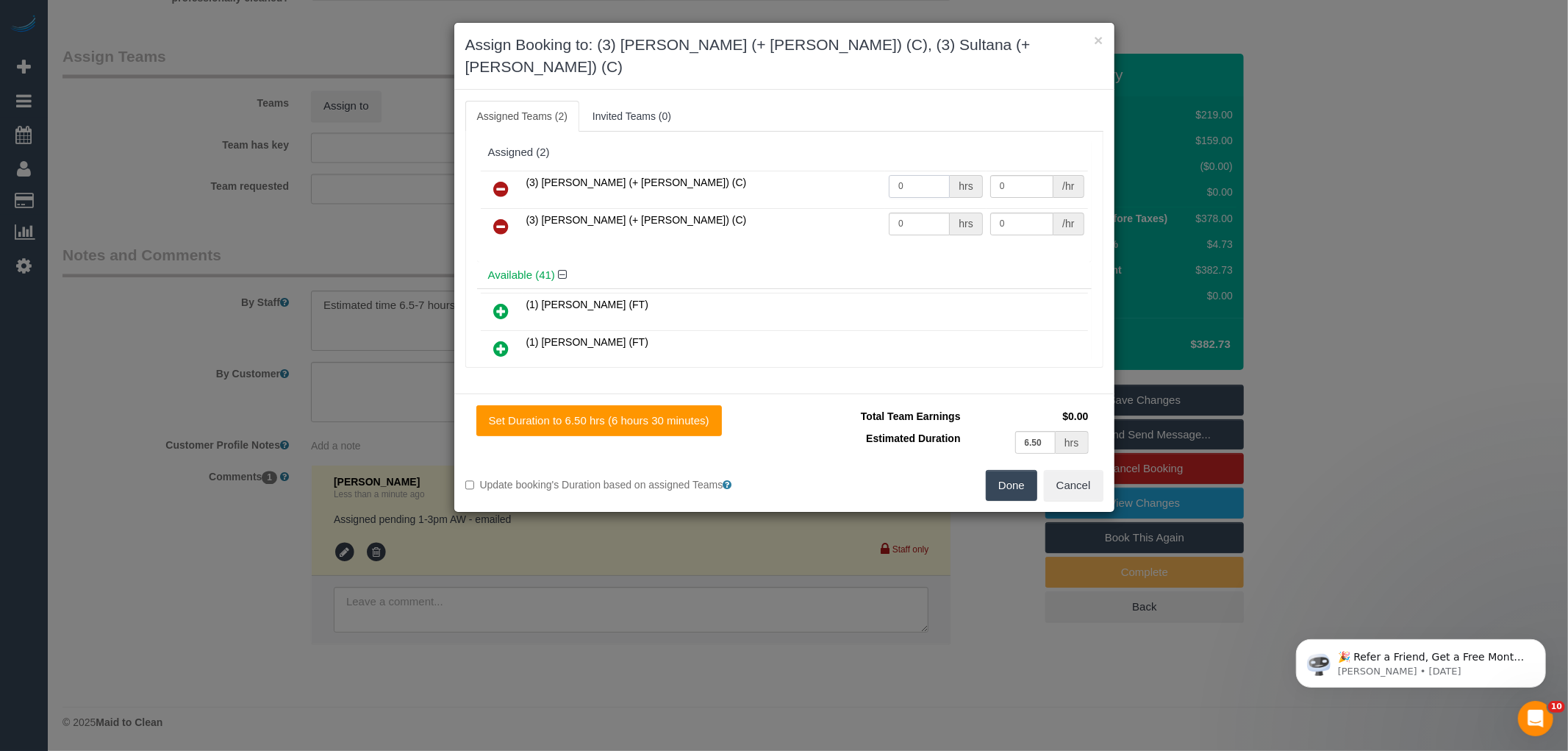
click at [907, 175] on input "0" at bounding box center [919, 186] width 61 height 23
click at [902, 175] on input "text" at bounding box center [919, 186] width 61 height 23
type input "1"
click at [934, 213] on input "0" at bounding box center [919, 224] width 61 height 23
type input "1"
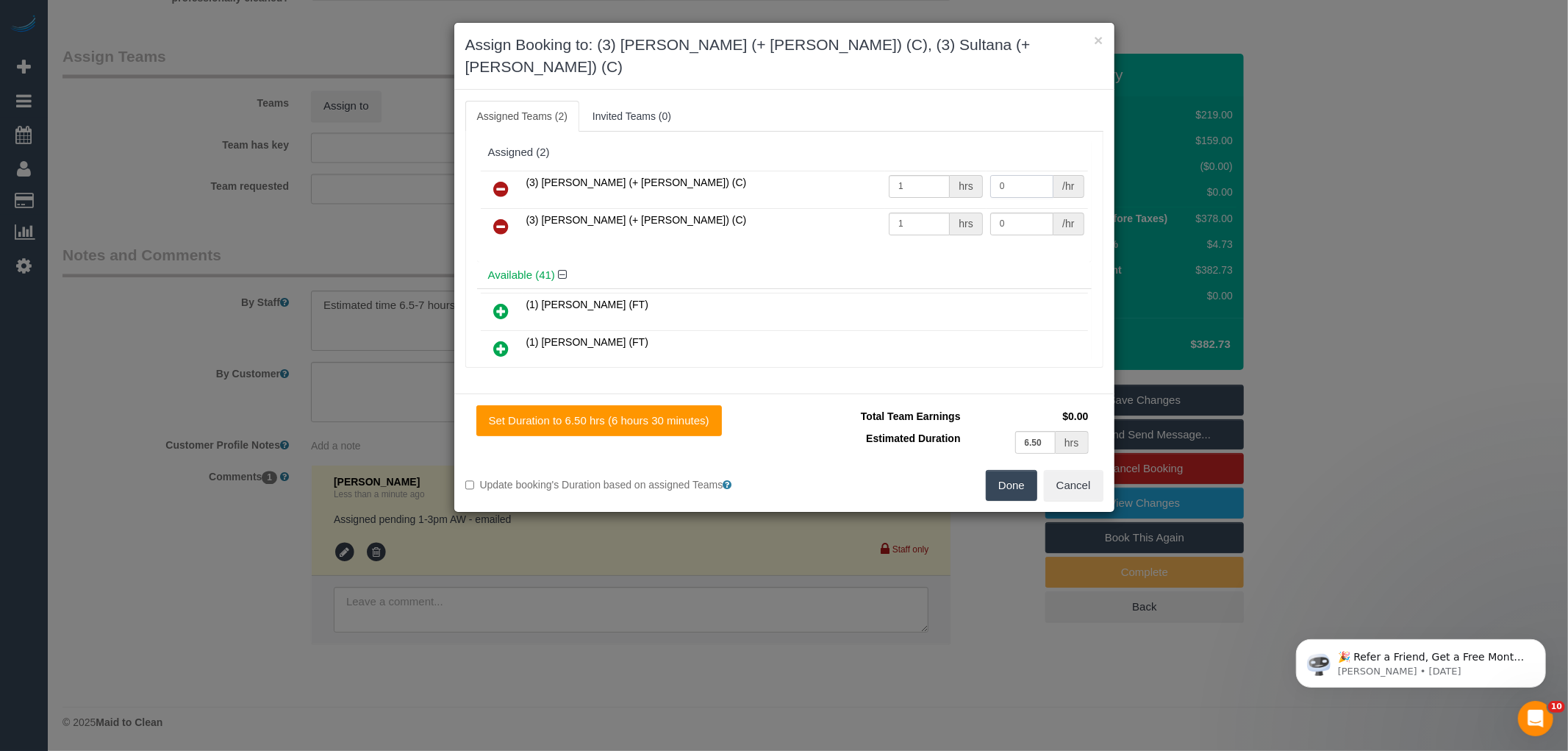
click at [1024, 175] on input "0" at bounding box center [1021, 186] width 63 height 23
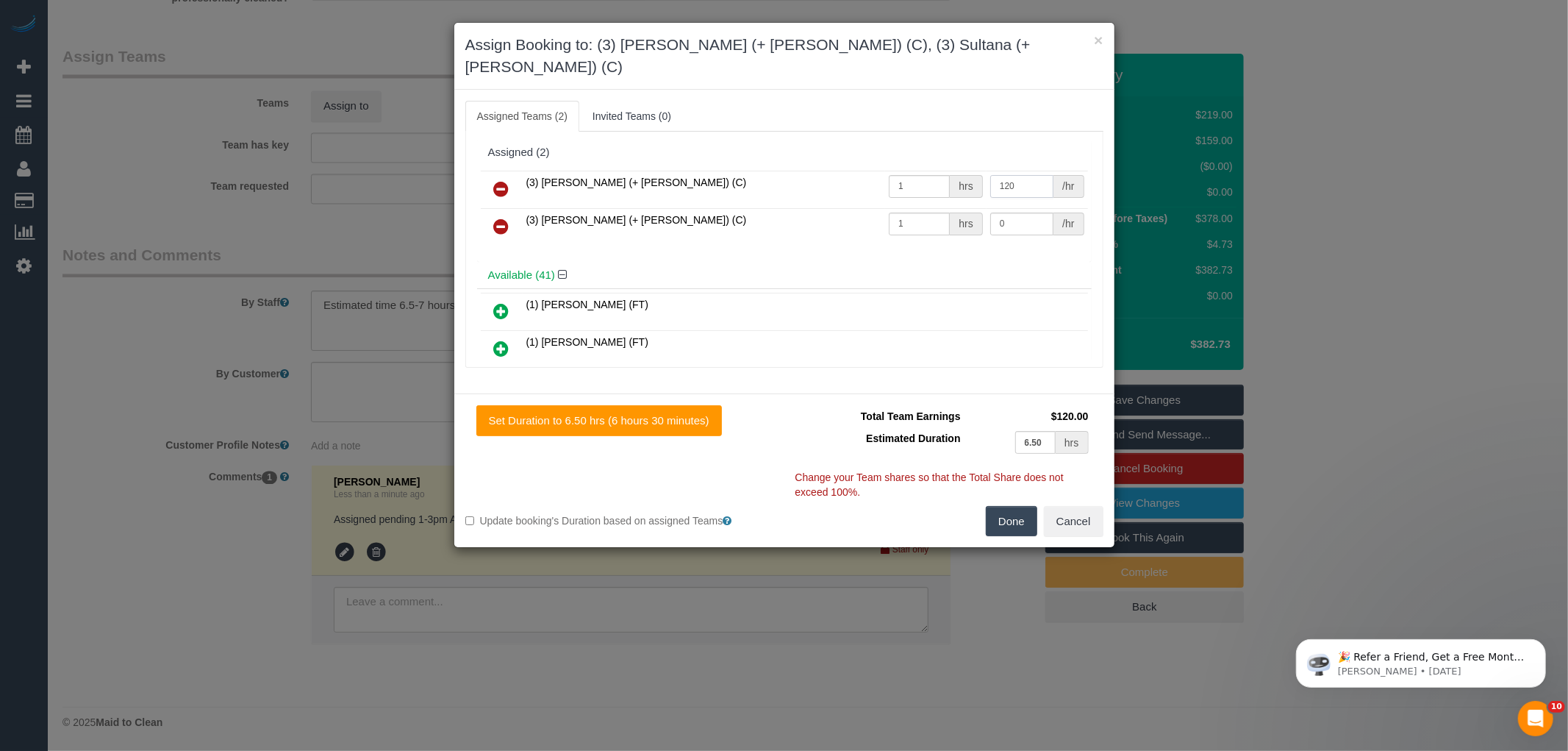
type input "120"
click at [1010, 213] on input "0" at bounding box center [1021, 224] width 63 height 23
type input "120"
click at [989, 506] on button "Done" at bounding box center [1011, 521] width 51 height 31
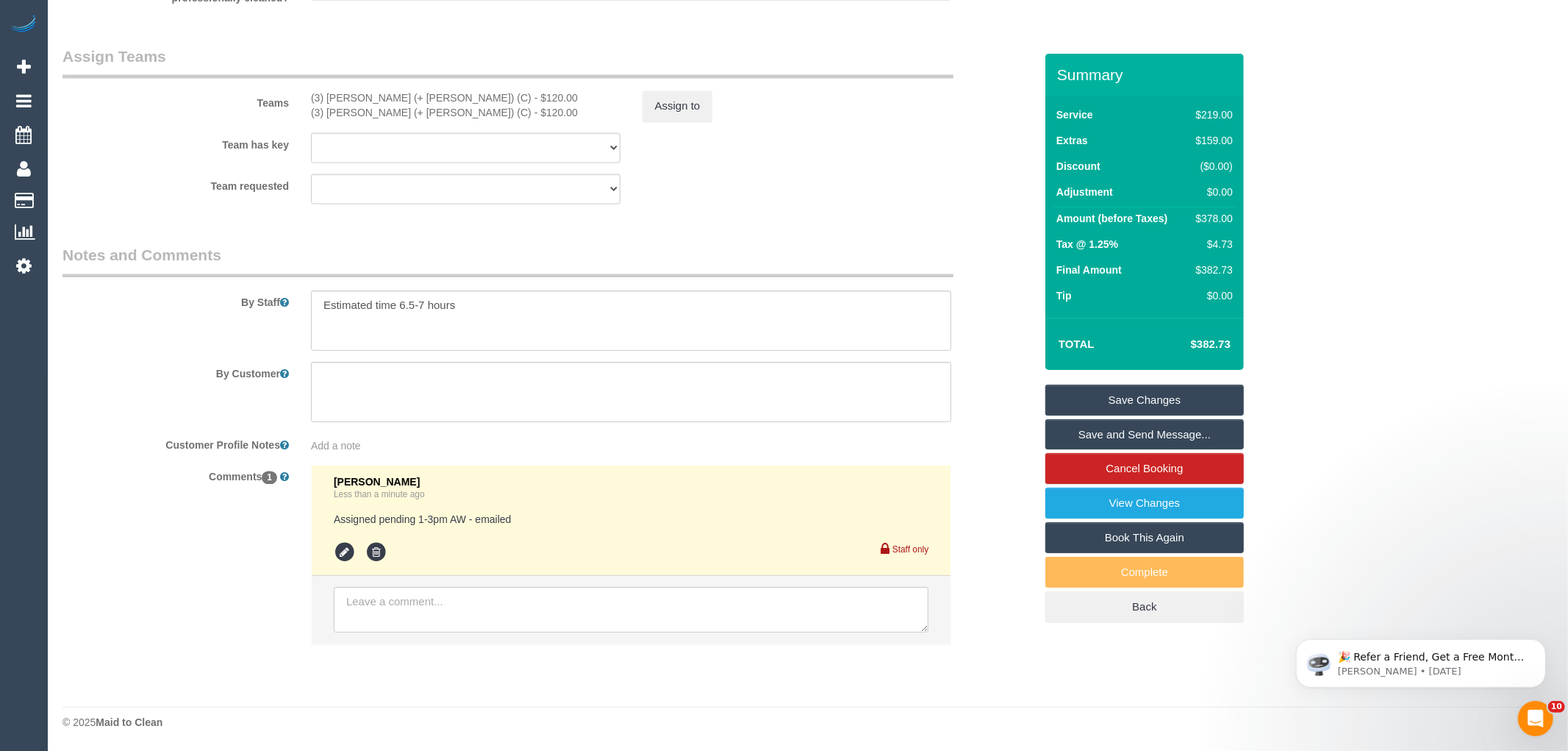
click at [989, 502] on div "× Assign Booking to: (3) Sabbir (+ Sultana) (C), (3) Sultana (+ Sabbir) (C) Ass…" at bounding box center [784, 376] width 1568 height 751
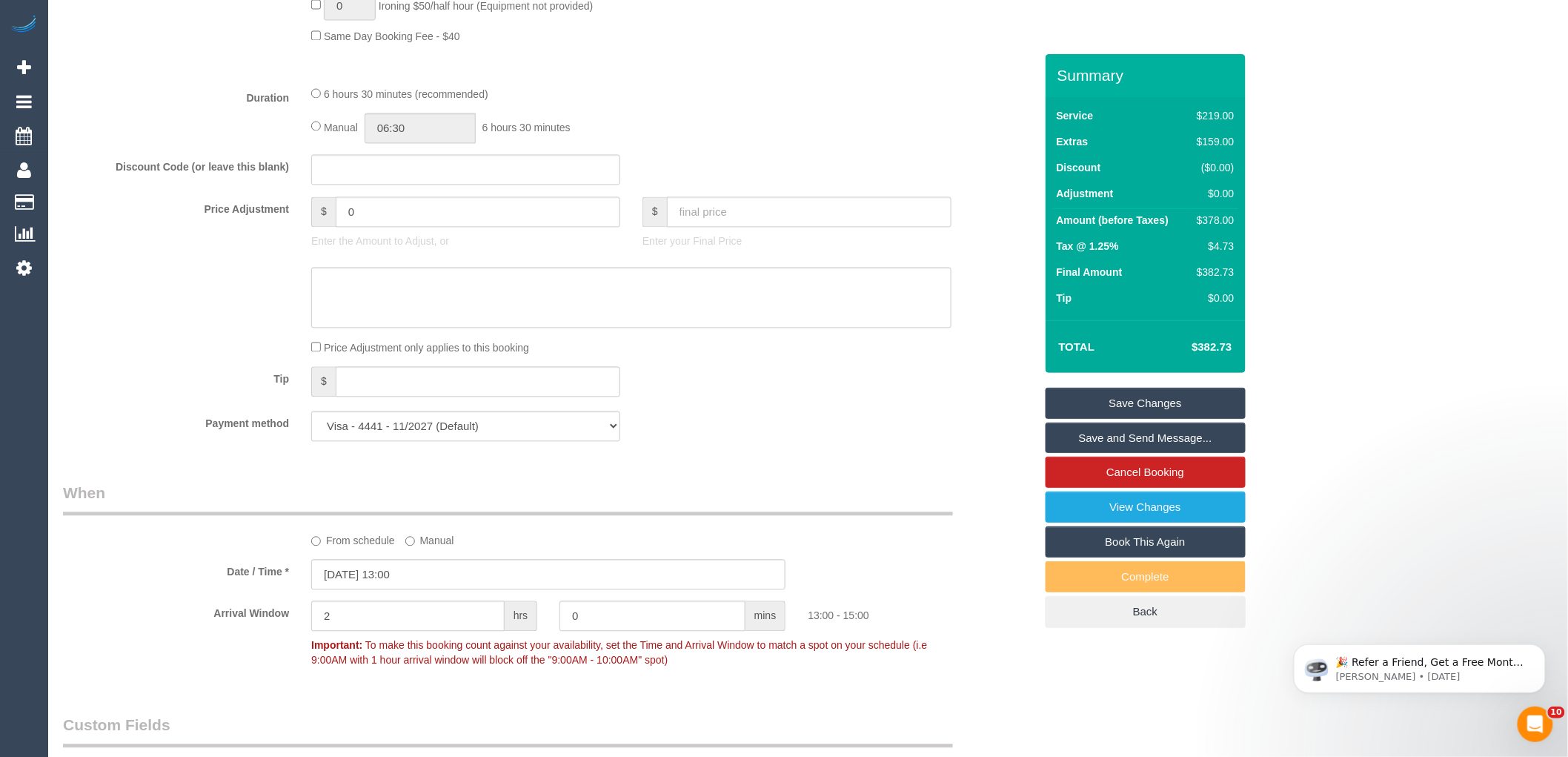
scroll to position [889, 0]
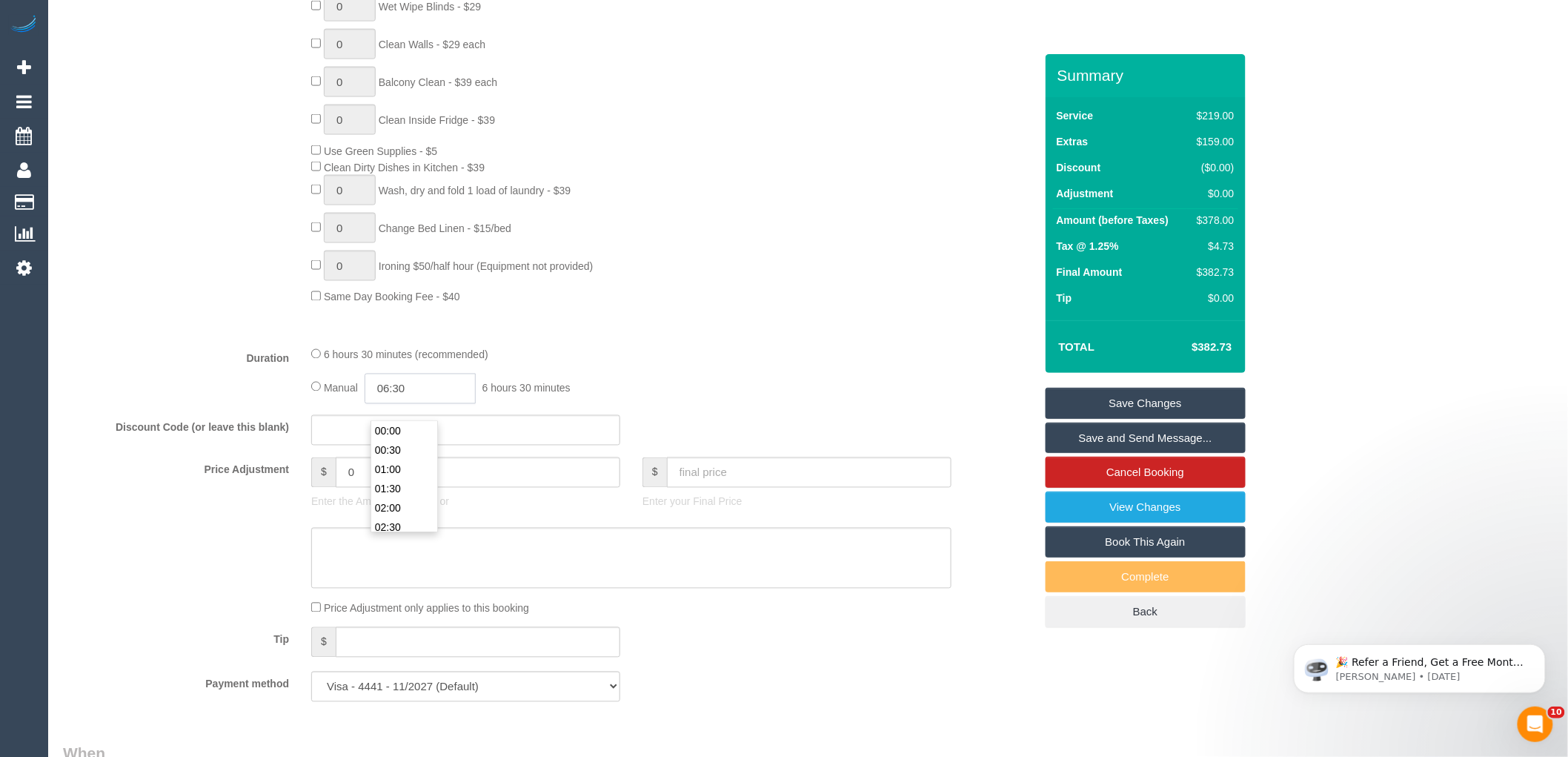
click at [433, 404] on input "06:30" at bounding box center [421, 388] width 112 height 30
click at [415, 433] on li "03:30" at bounding box center [404, 435] width 66 height 19
click at [427, 404] on input "03:30" at bounding box center [421, 388] width 112 height 30
type input "03:15"
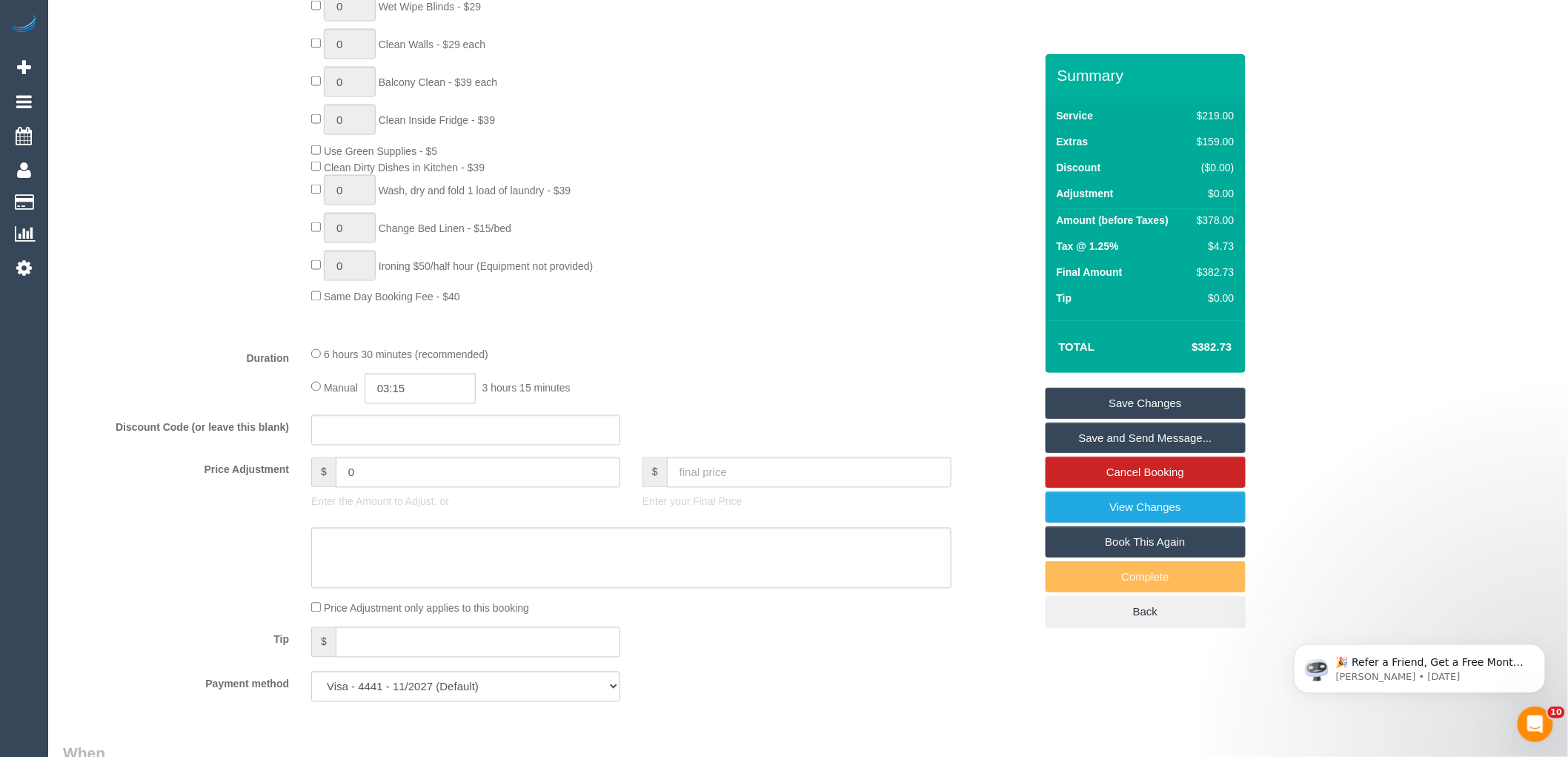
click at [633, 305] on div "0 Steam Cleaning - $55 per Unit ($110 Minimum) Use Disinfectant Products - $30 …" at bounding box center [673, 45] width 745 height 519
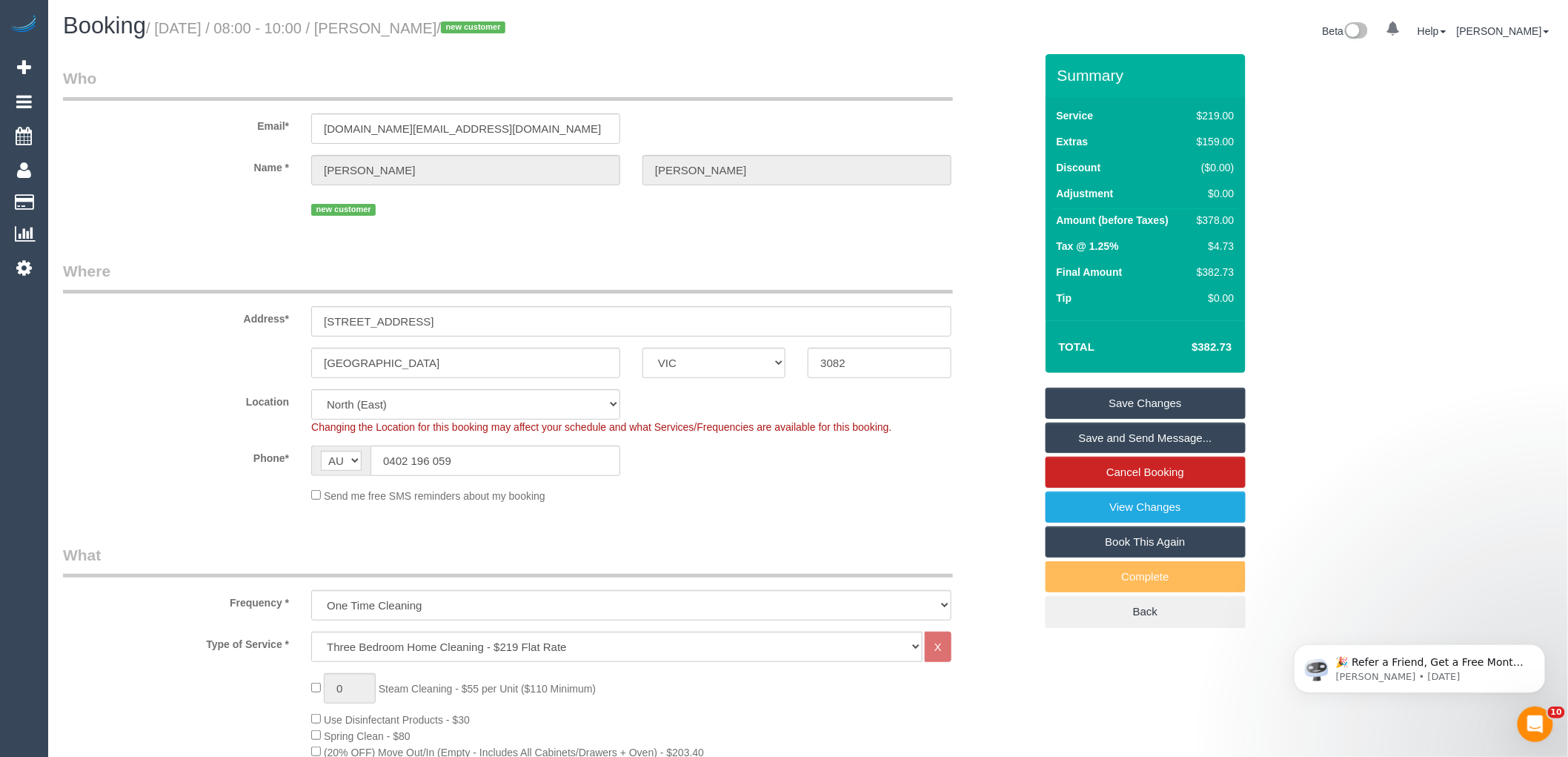
scroll to position [0, 0]
click at [173, 389] on fieldset "Where Address* 4 Laver Court Mill Park ACT NSW NT QLD SA TAS VIC WA 3082 Locati…" at bounding box center [548, 389] width 972 height 254
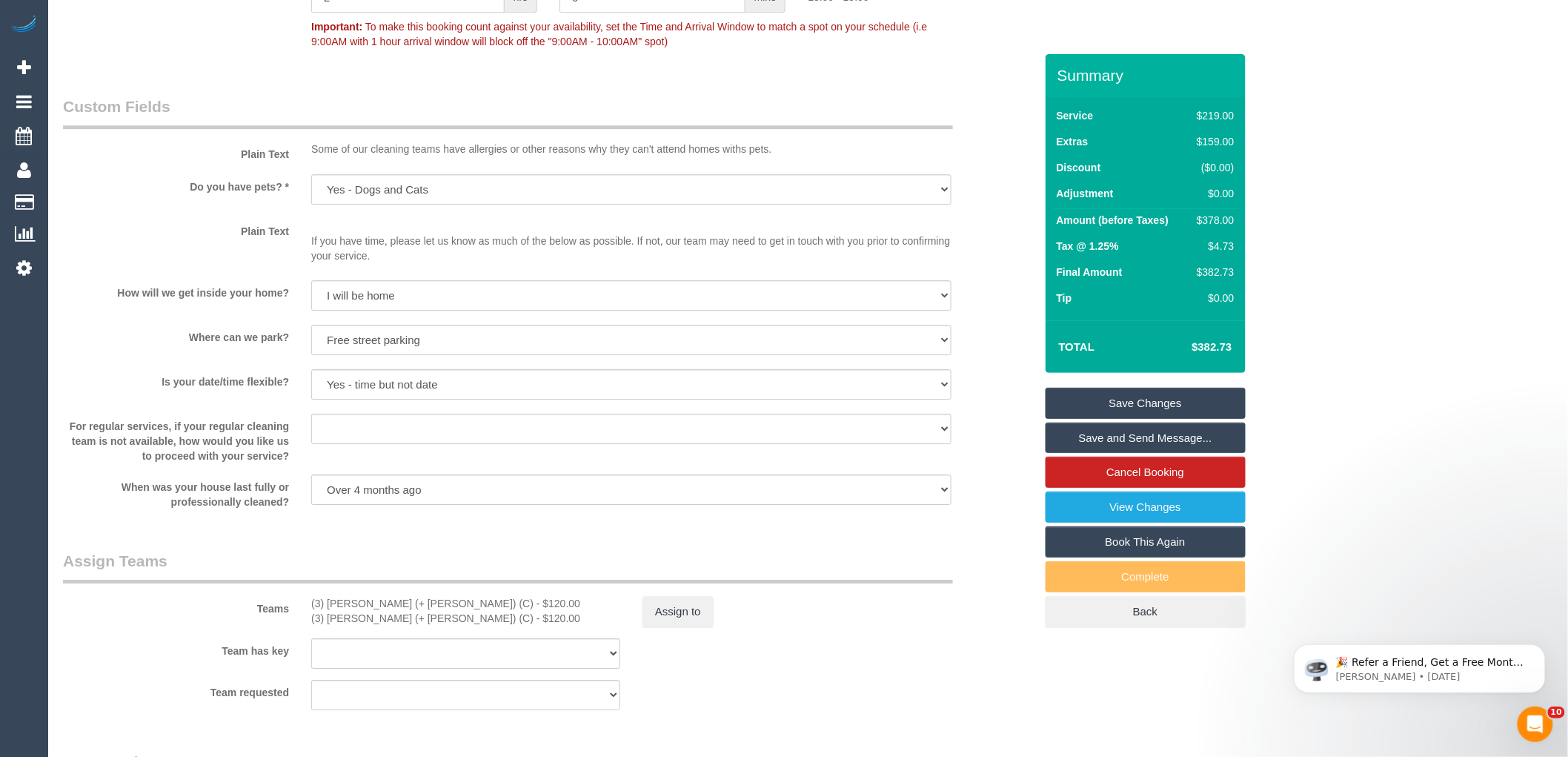
scroll to position [1565, 0]
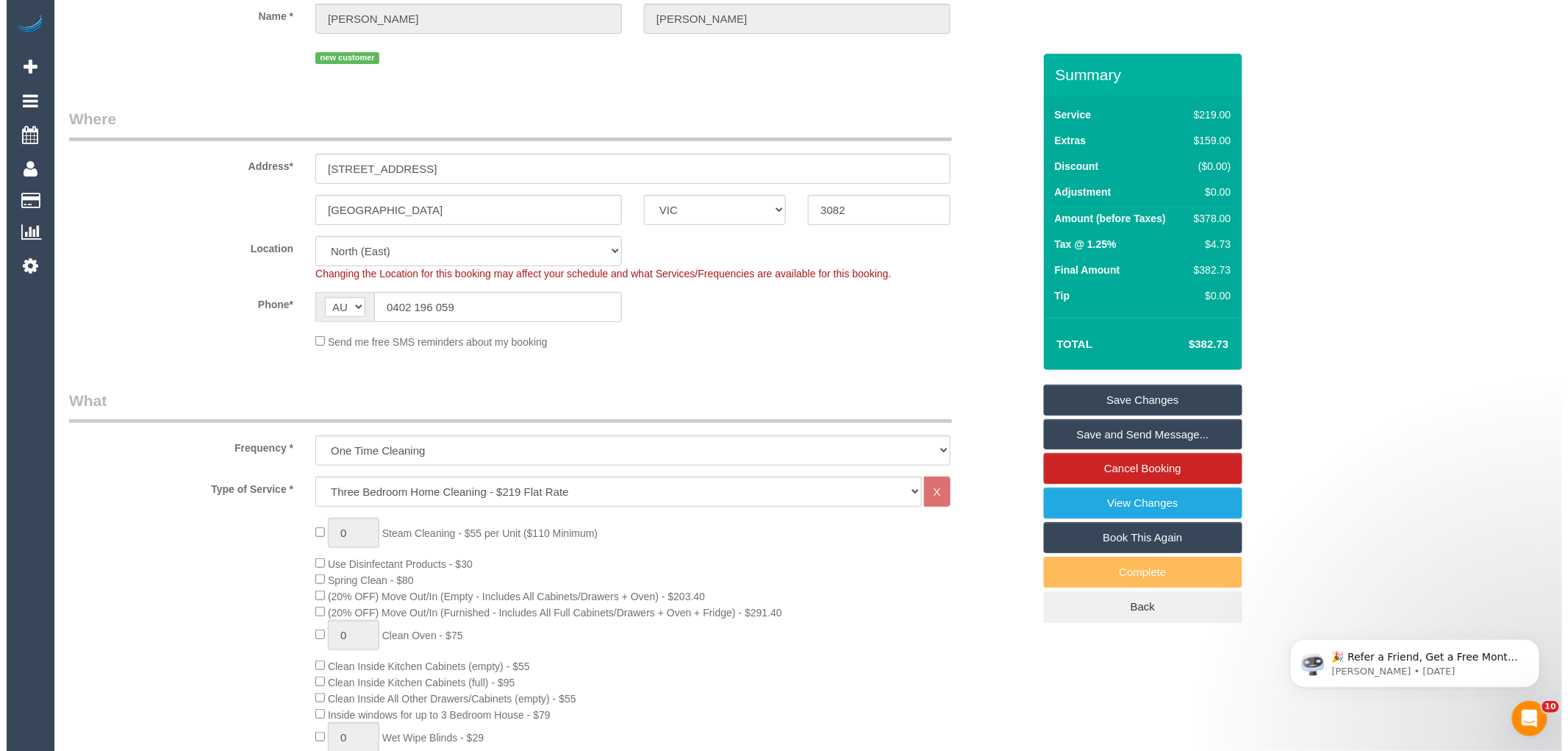
scroll to position [0, 0]
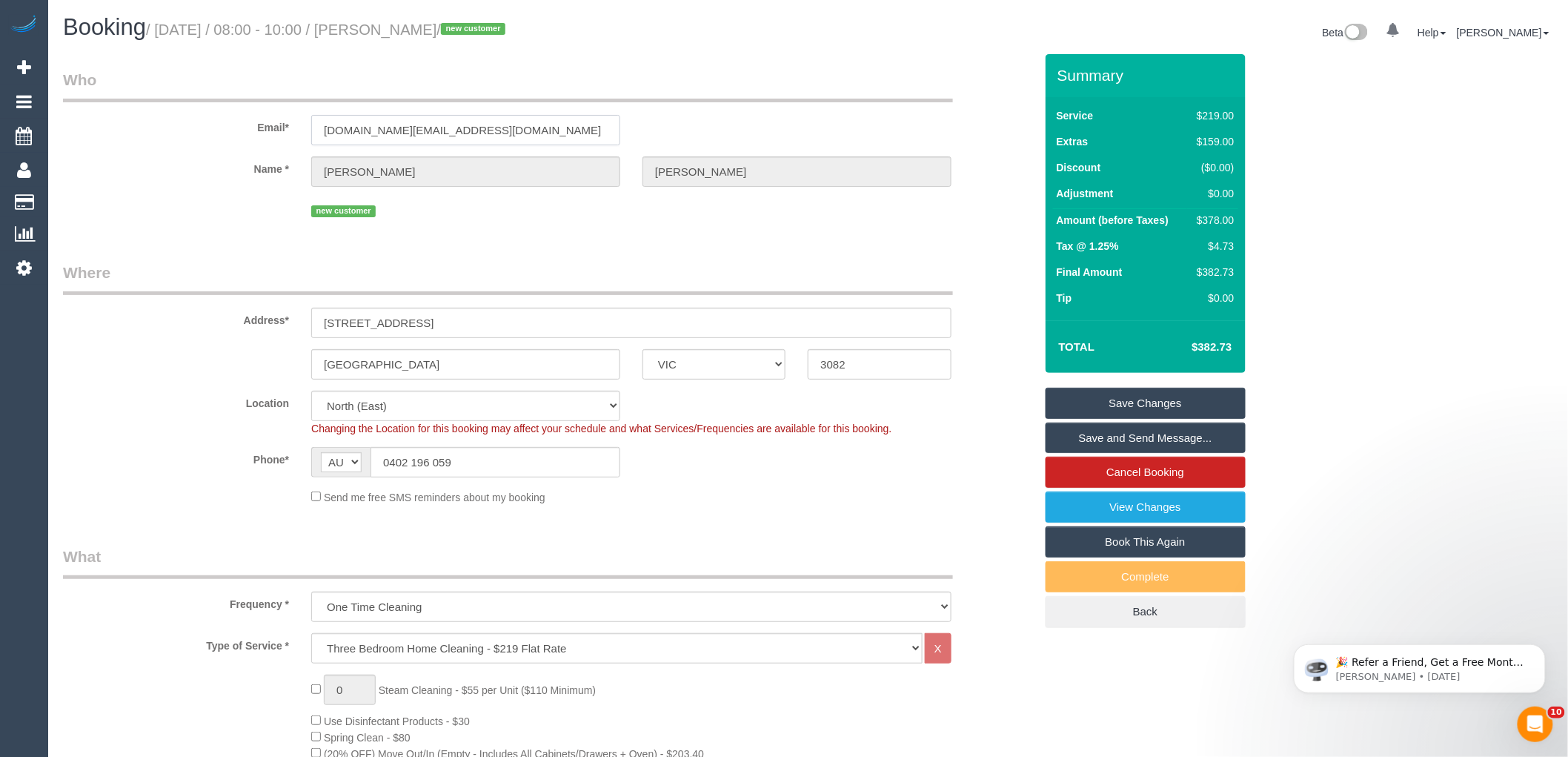
click at [401, 121] on input "samanthaboyd.design@gmail.com" at bounding box center [466, 130] width 309 height 30
click at [1151, 404] on link "Save Changes" at bounding box center [1145, 403] width 200 height 31
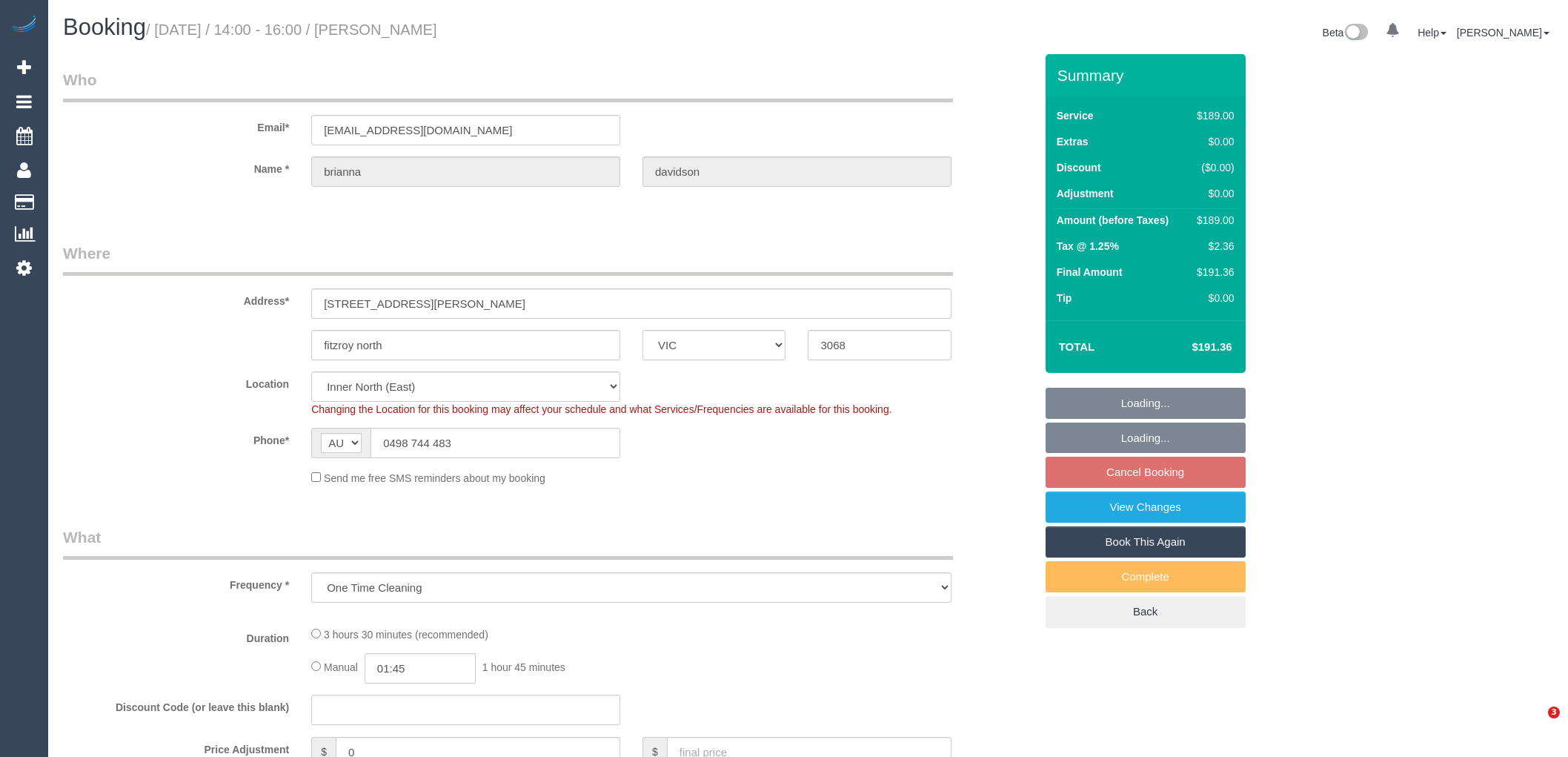
select select "VIC"
select select "string:stripe-pm_1RzmzG2GScqysDRVmoOxeArT"
select select "number:29"
select select "number:14"
select select "number:19"
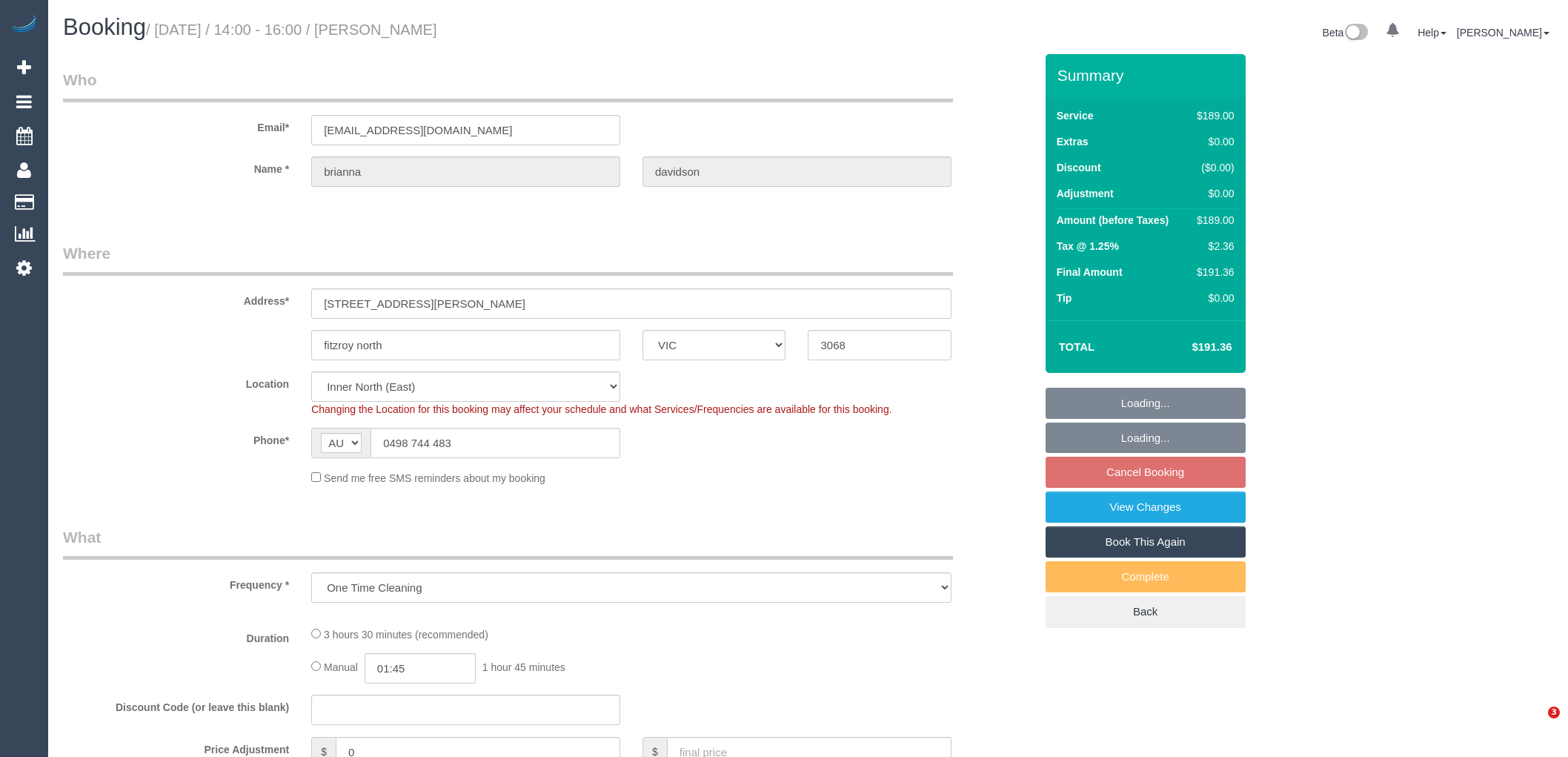
select select "number:22"
select select "number:13"
select select "spot1"
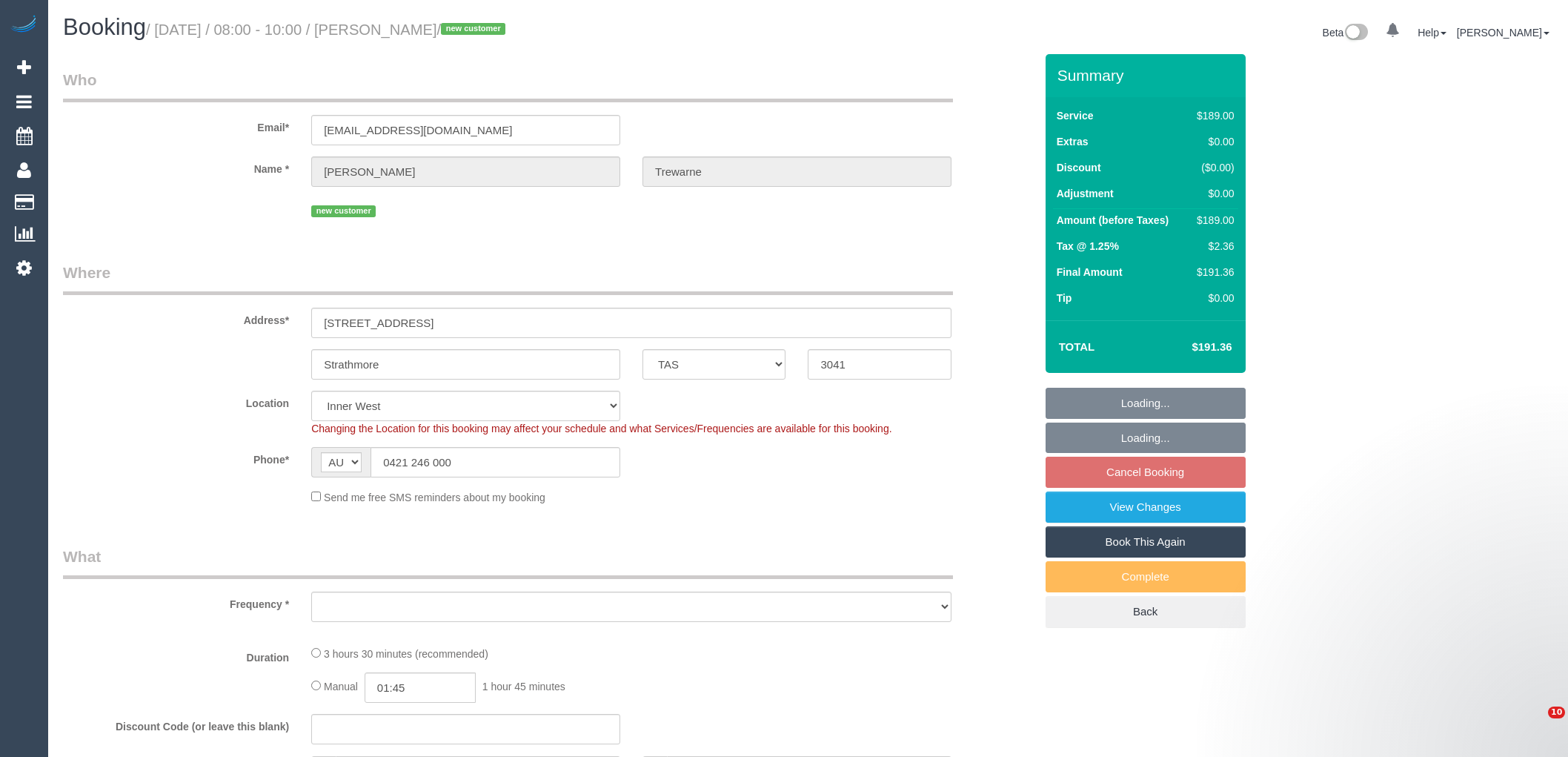
select select "TAS"
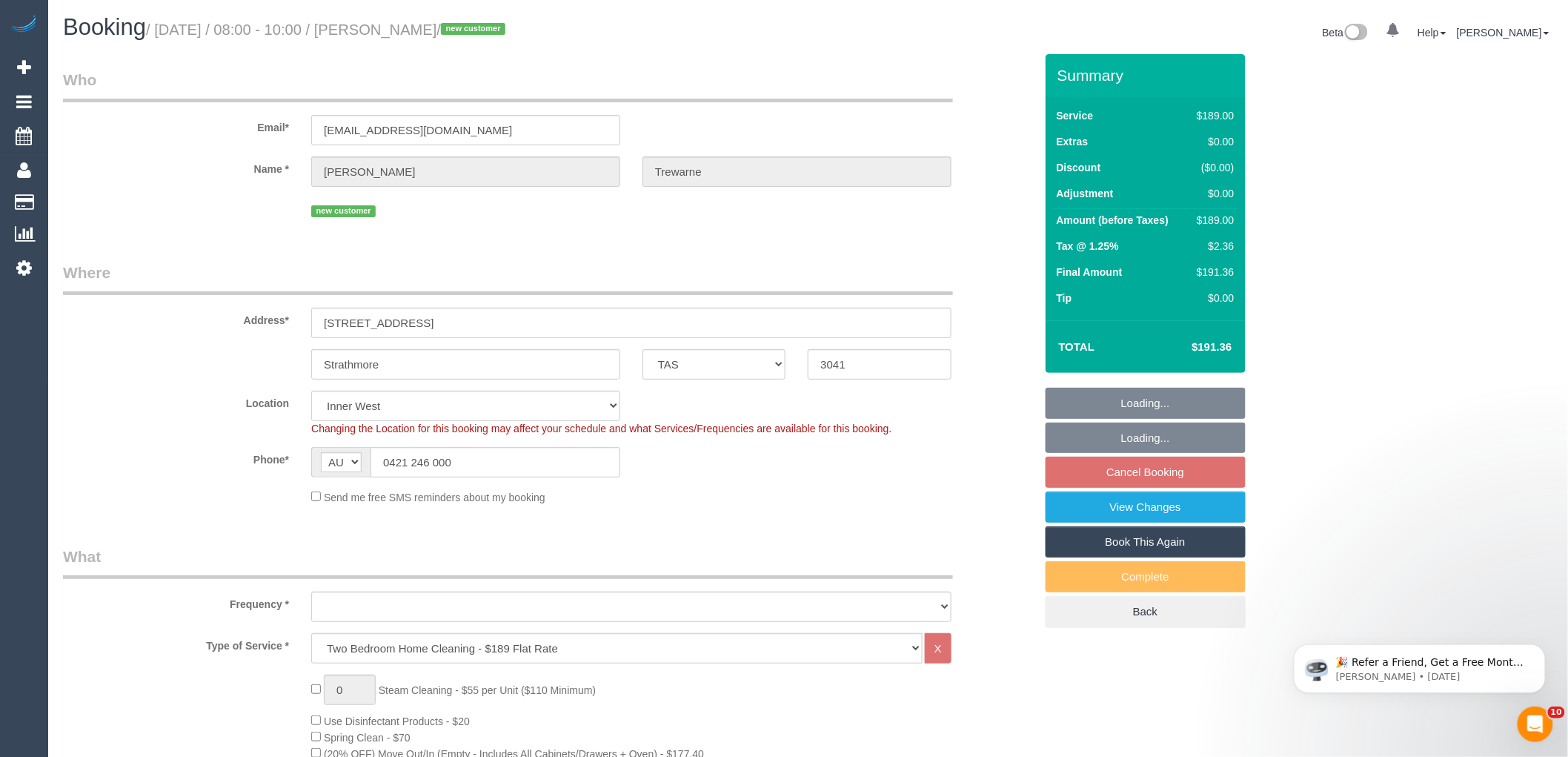
select select "object:639"
select select "string:stripe-pm_1Ryka92GScqysDRVan8qs79Q"
select select "number:27"
select select "number:14"
select select "number:19"
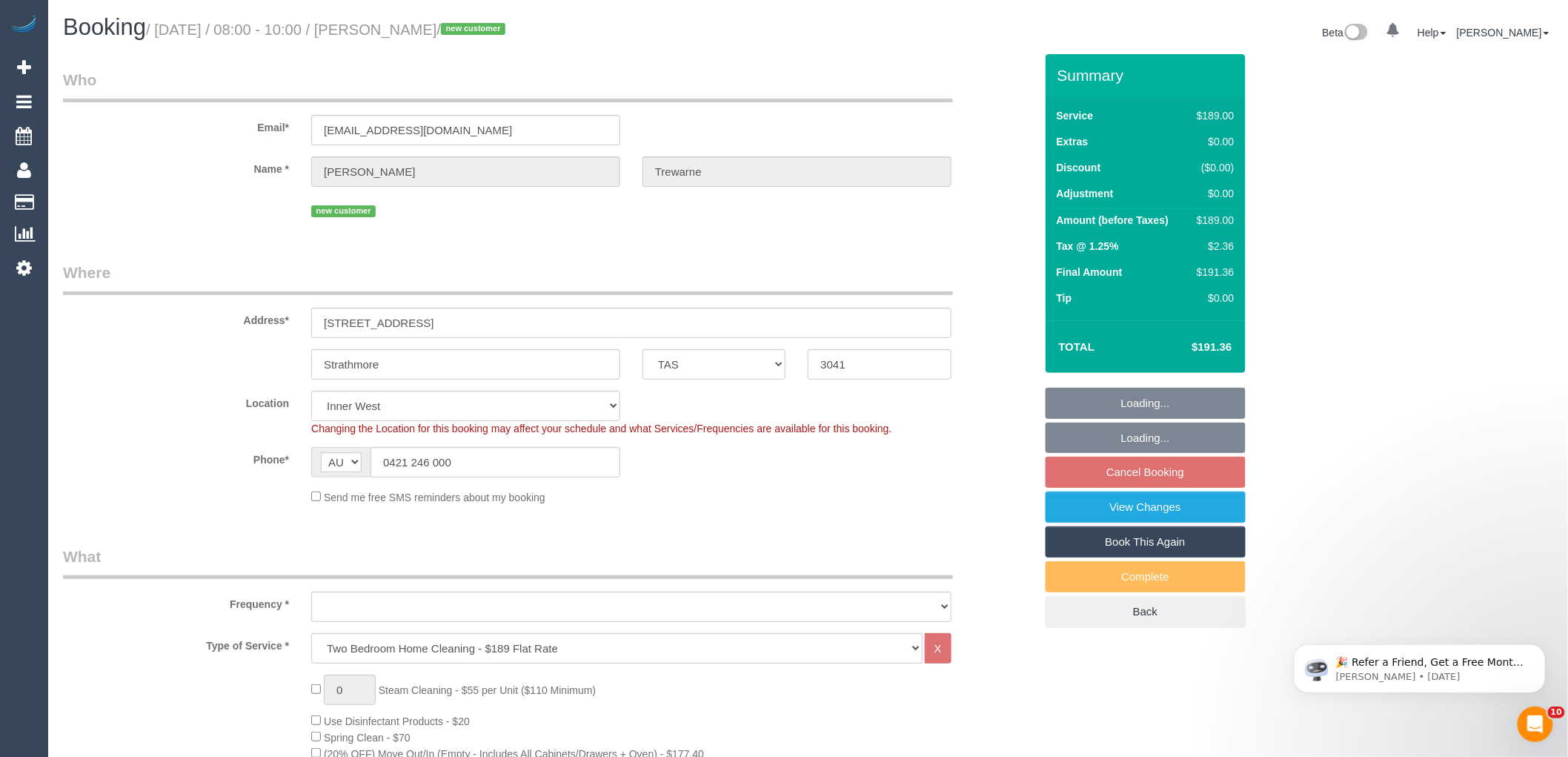
select select "number:24"
select select "number:26"
select select "object:1455"
select select "spot1"
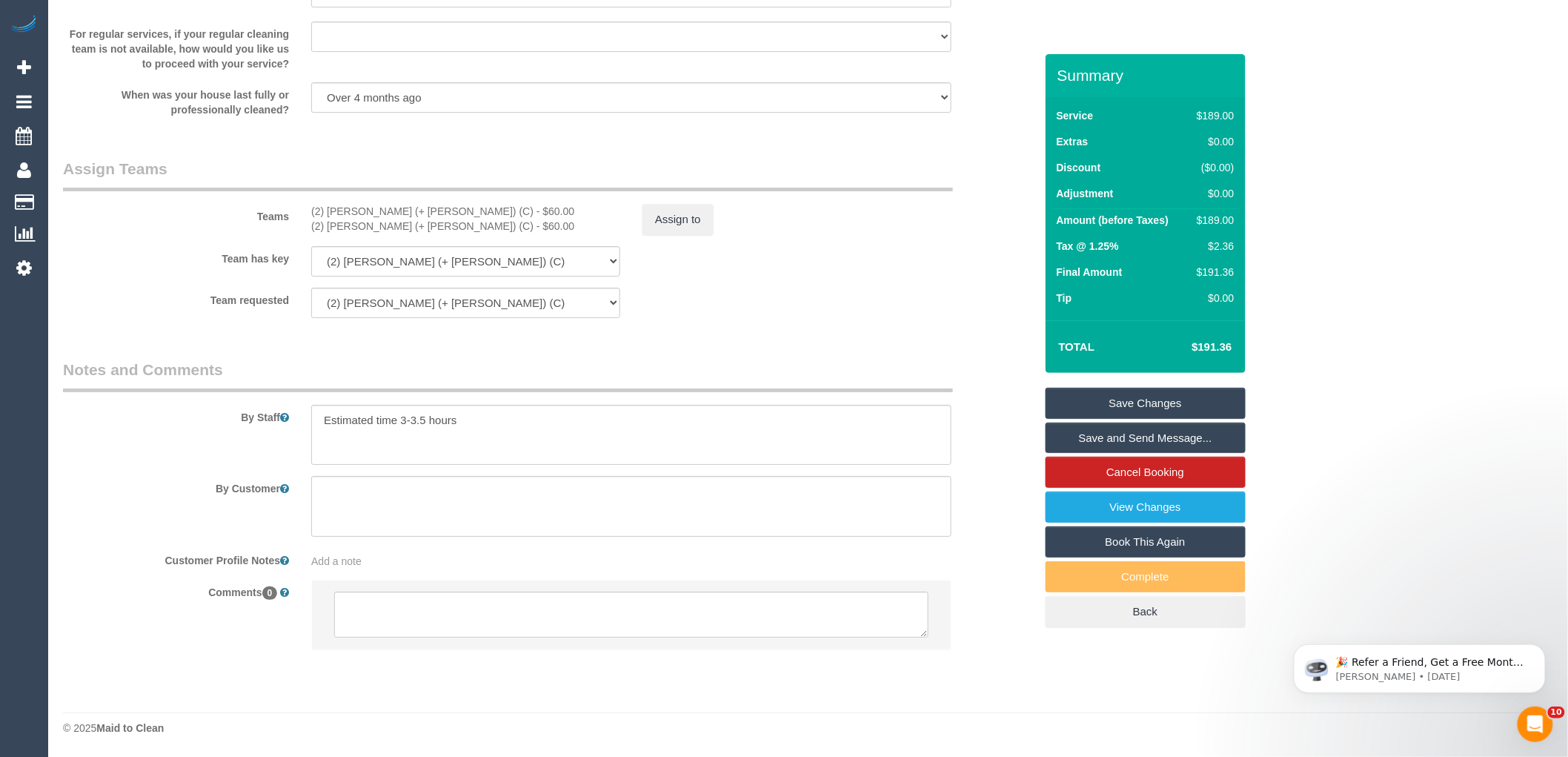
scroll to position [2096, 0]
click at [682, 233] on button "Assign to" at bounding box center [678, 219] width 71 height 31
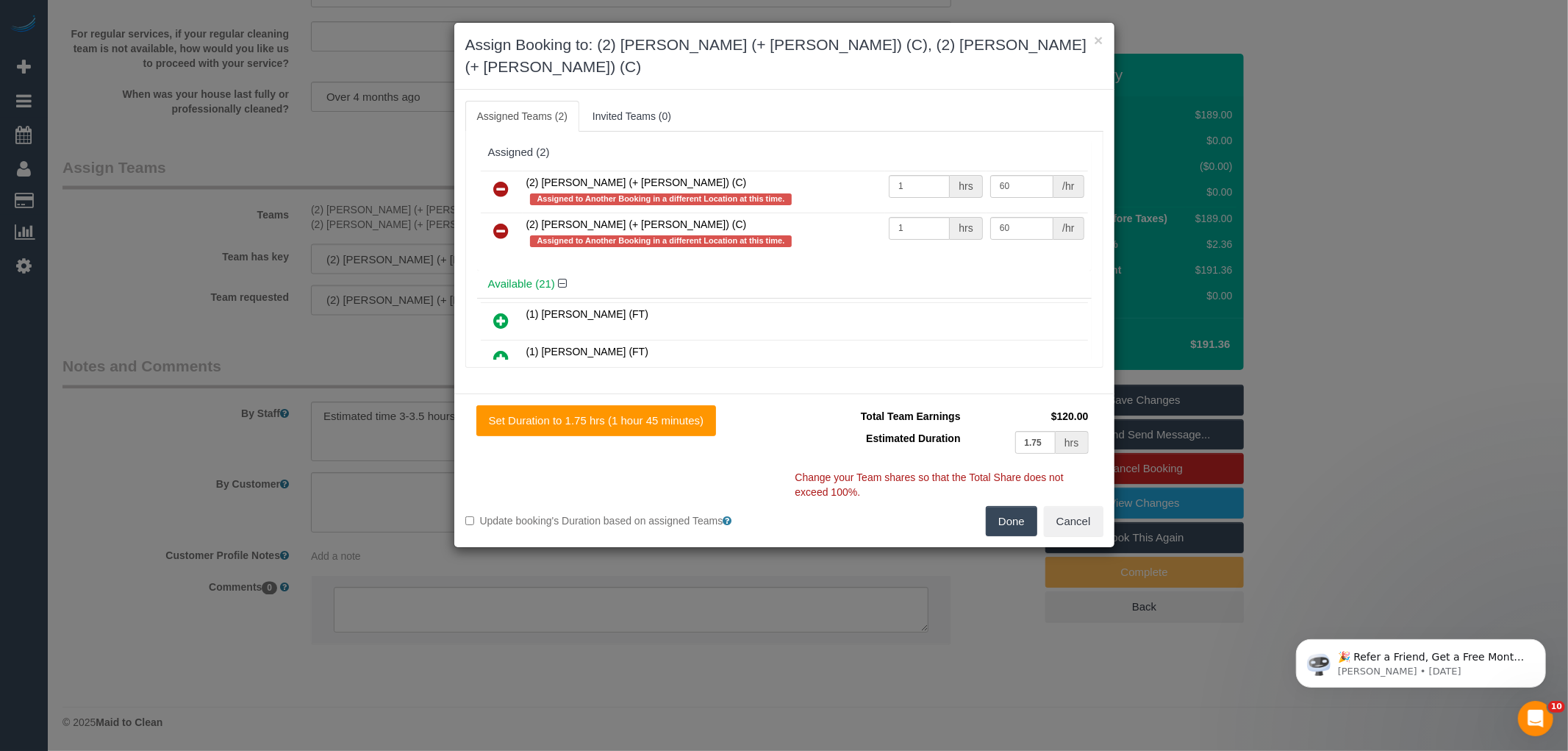
click at [490, 175] on link at bounding box center [501, 190] width 35 height 30
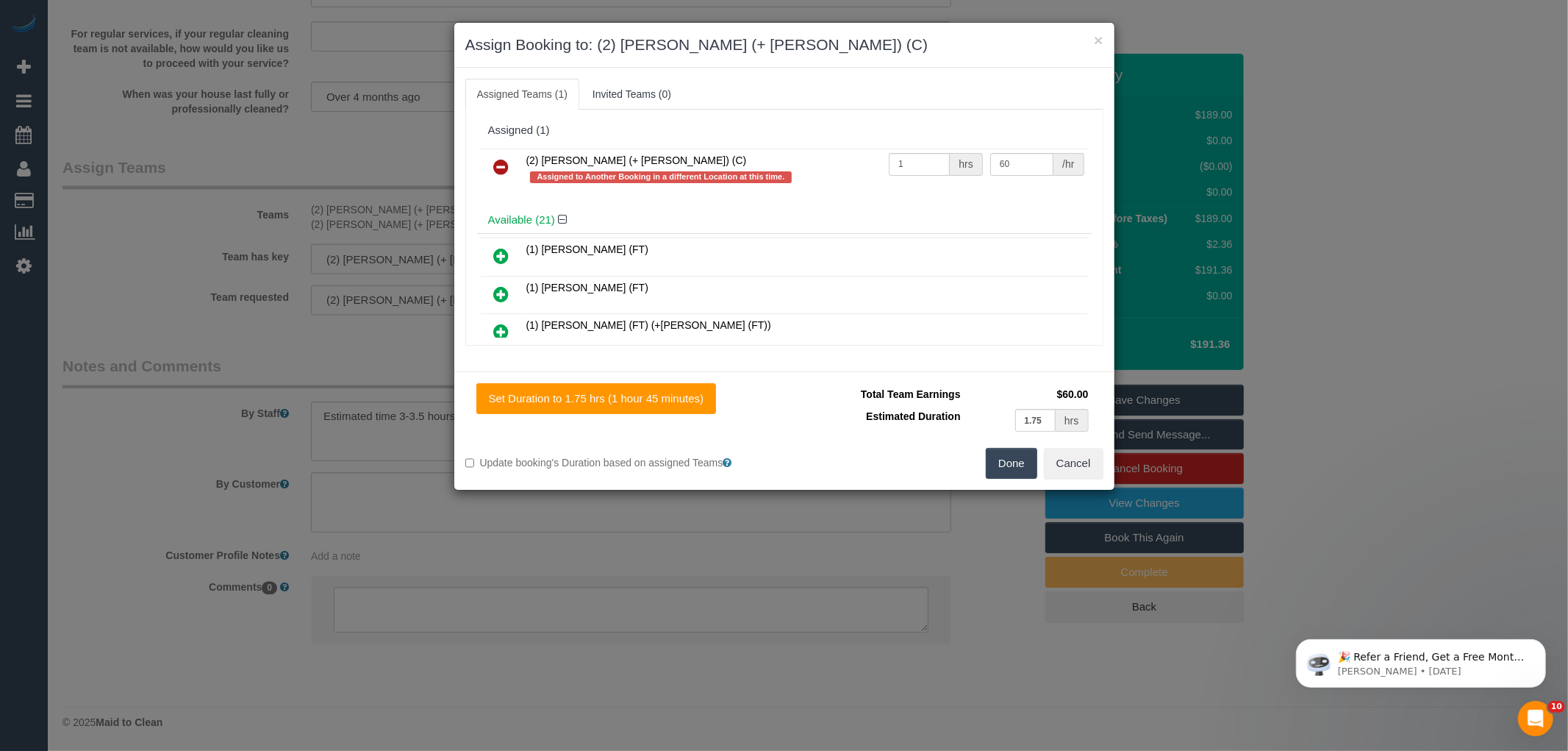
click at [495, 165] on icon at bounding box center [501, 167] width 15 height 18
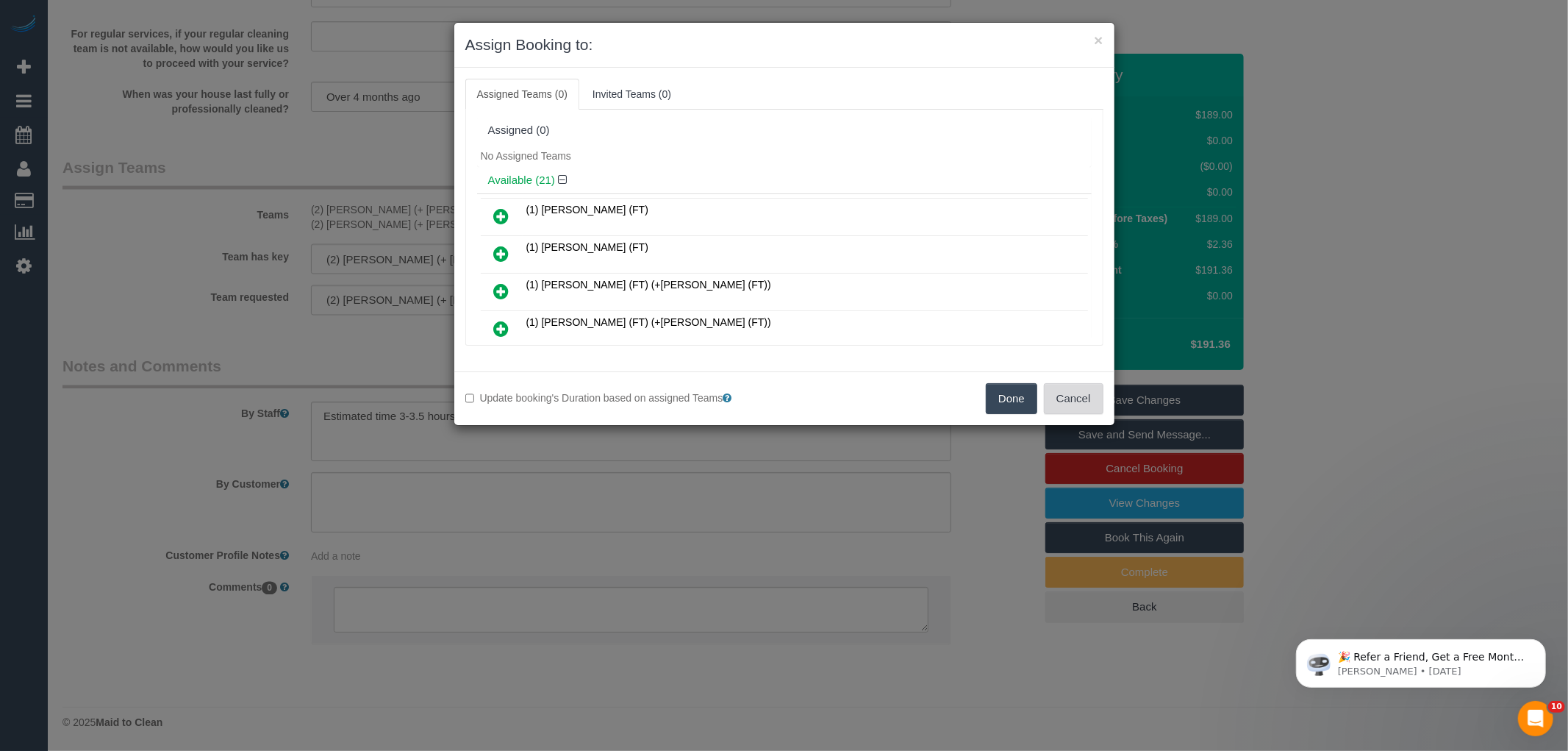
click at [1090, 396] on button "Cancel" at bounding box center [1073, 398] width 60 height 31
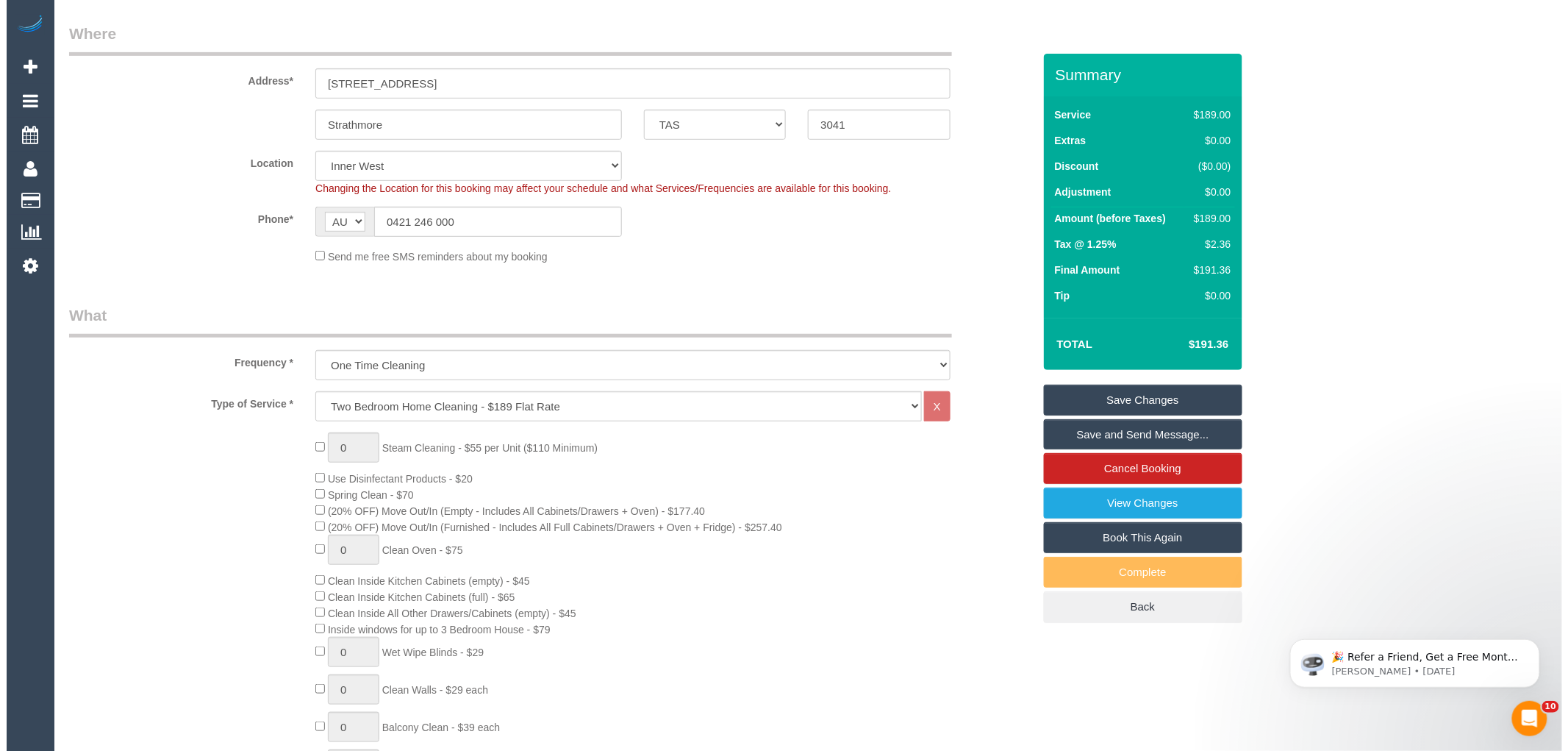
scroll to position [37, 0]
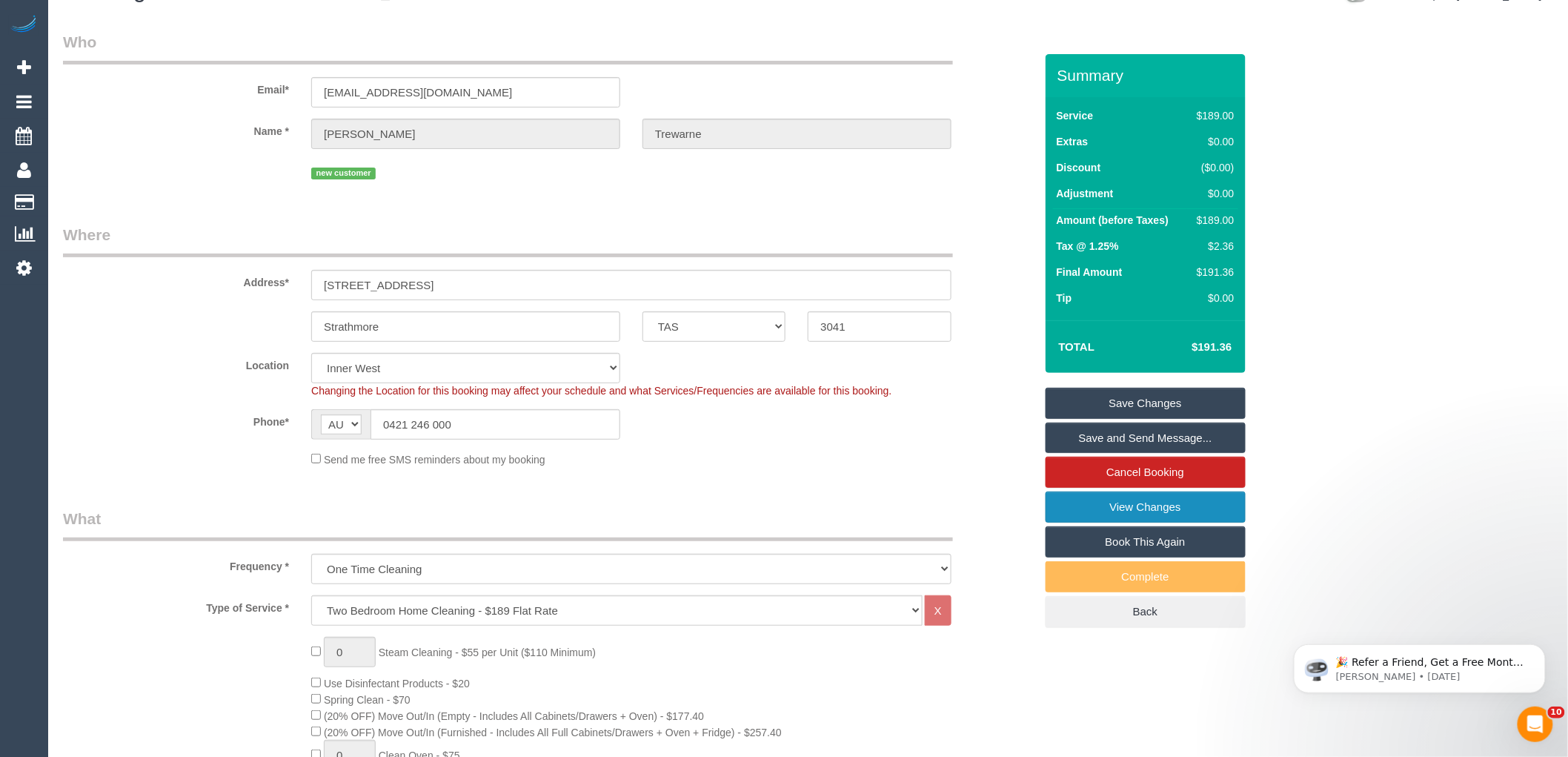
click at [1178, 504] on link "View Changes" at bounding box center [1145, 507] width 200 height 31
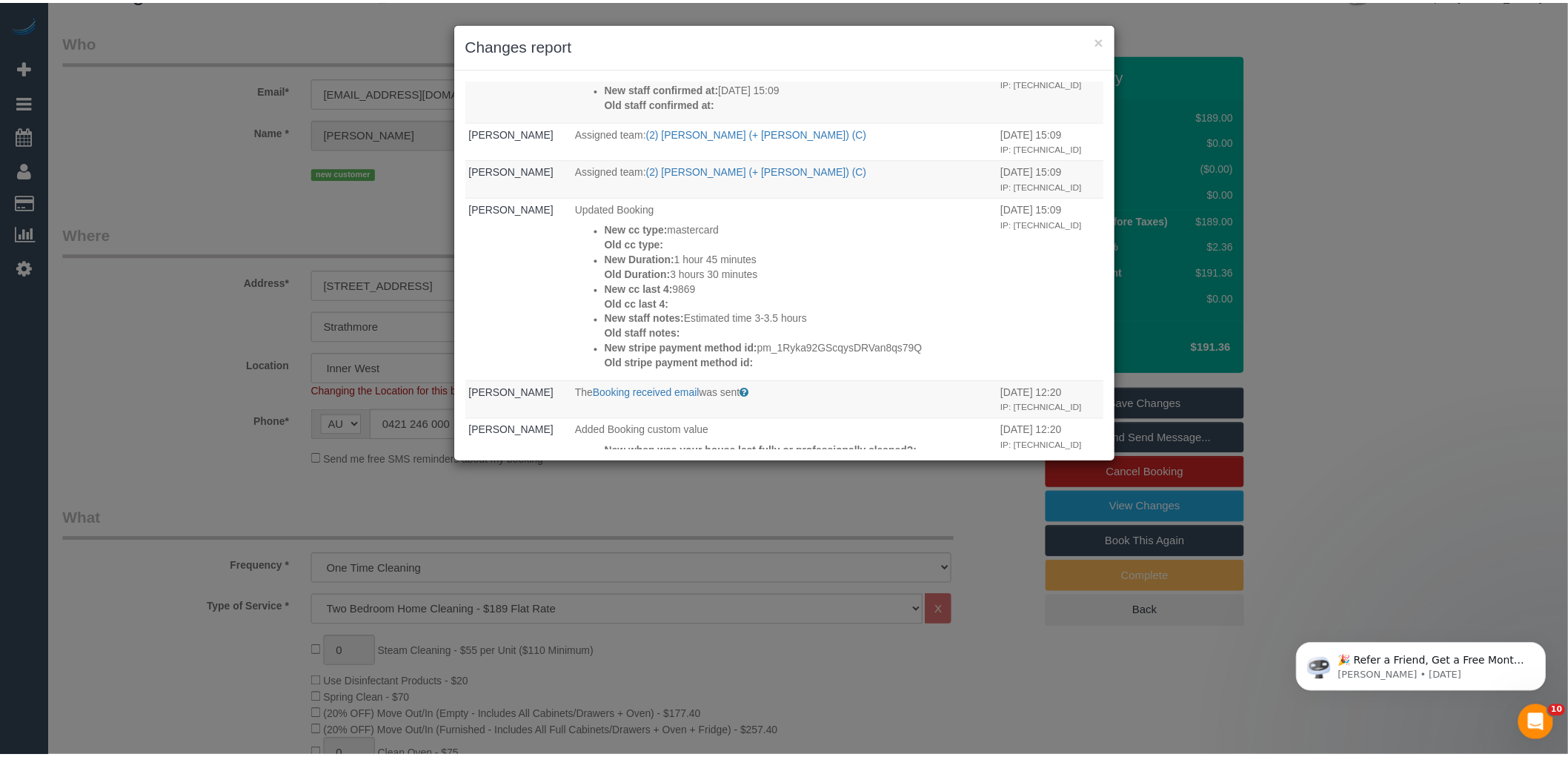
scroll to position [0, 0]
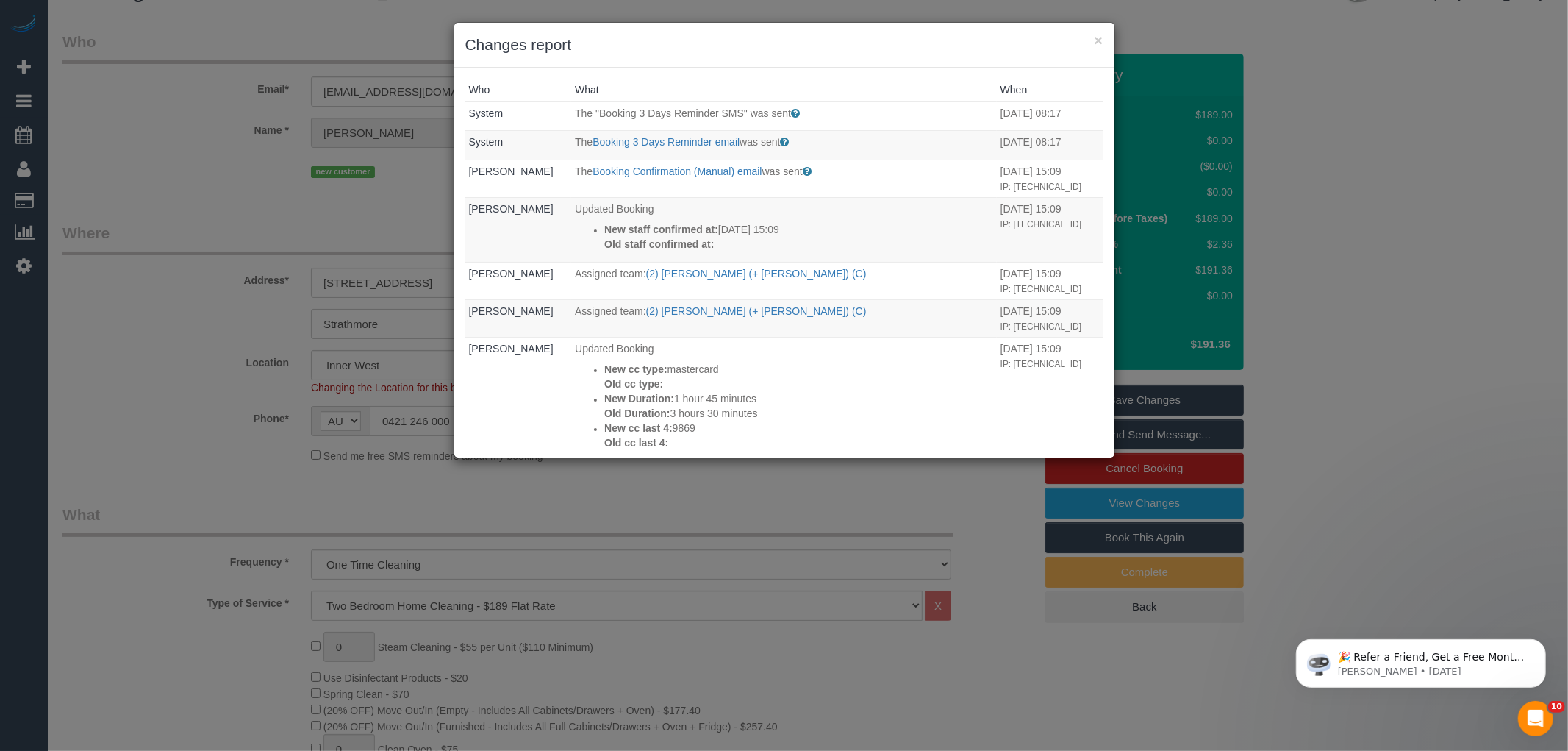
click at [976, 45] on h3 "Changes report" at bounding box center [785, 45] width 638 height 22
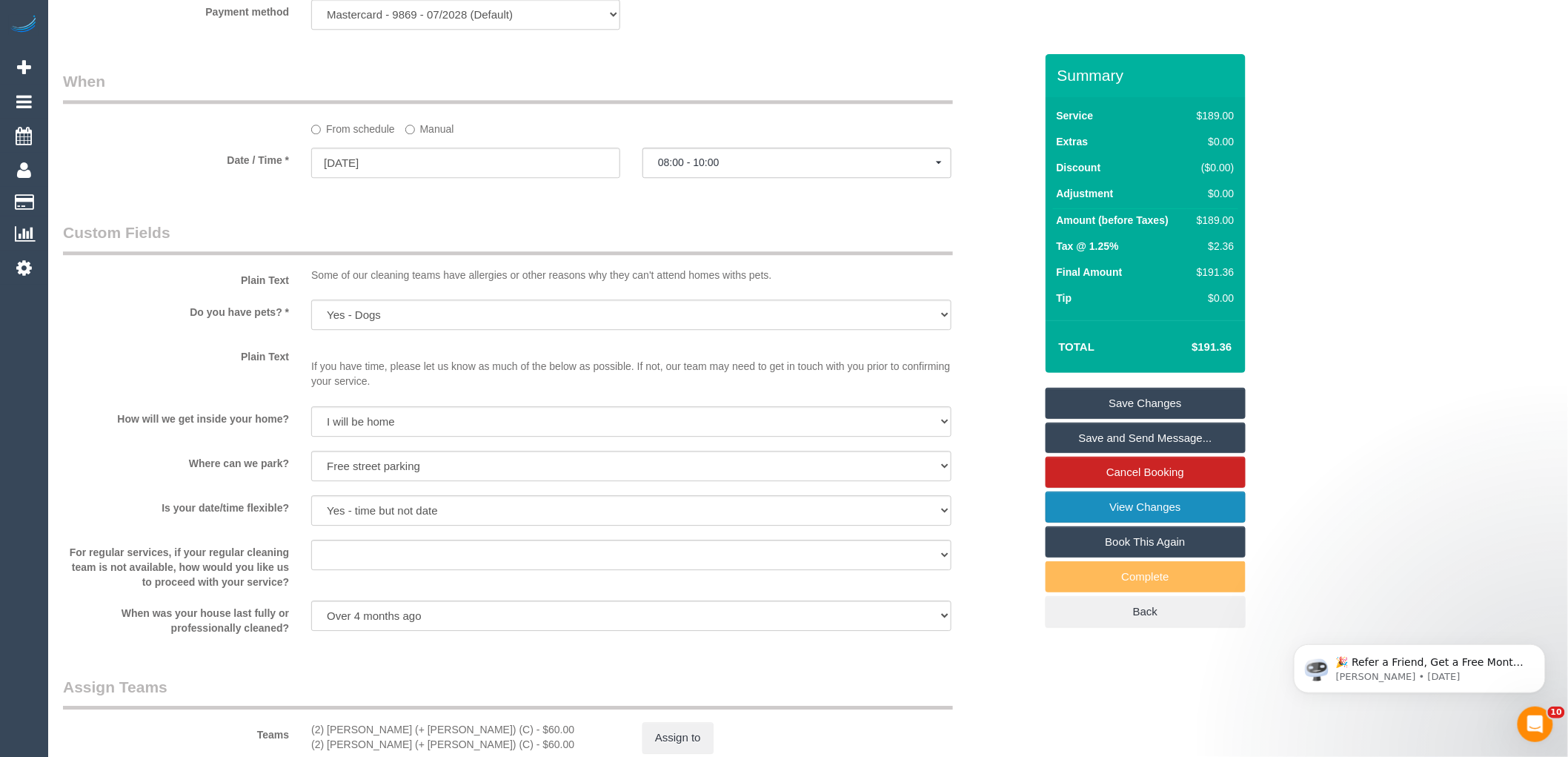
scroll to position [1767, 0]
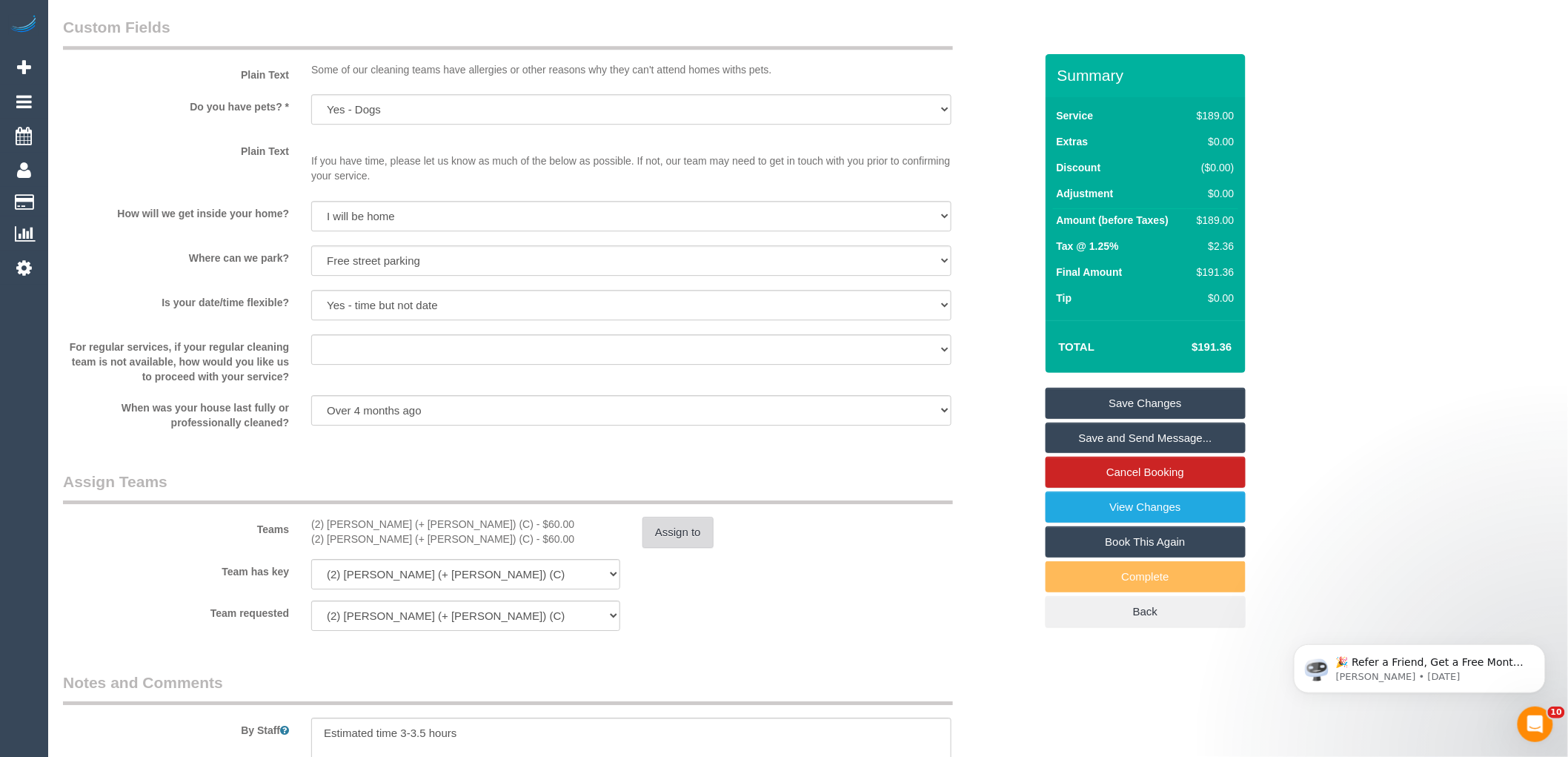
click at [703, 548] on button "Assign to" at bounding box center [678, 532] width 71 height 31
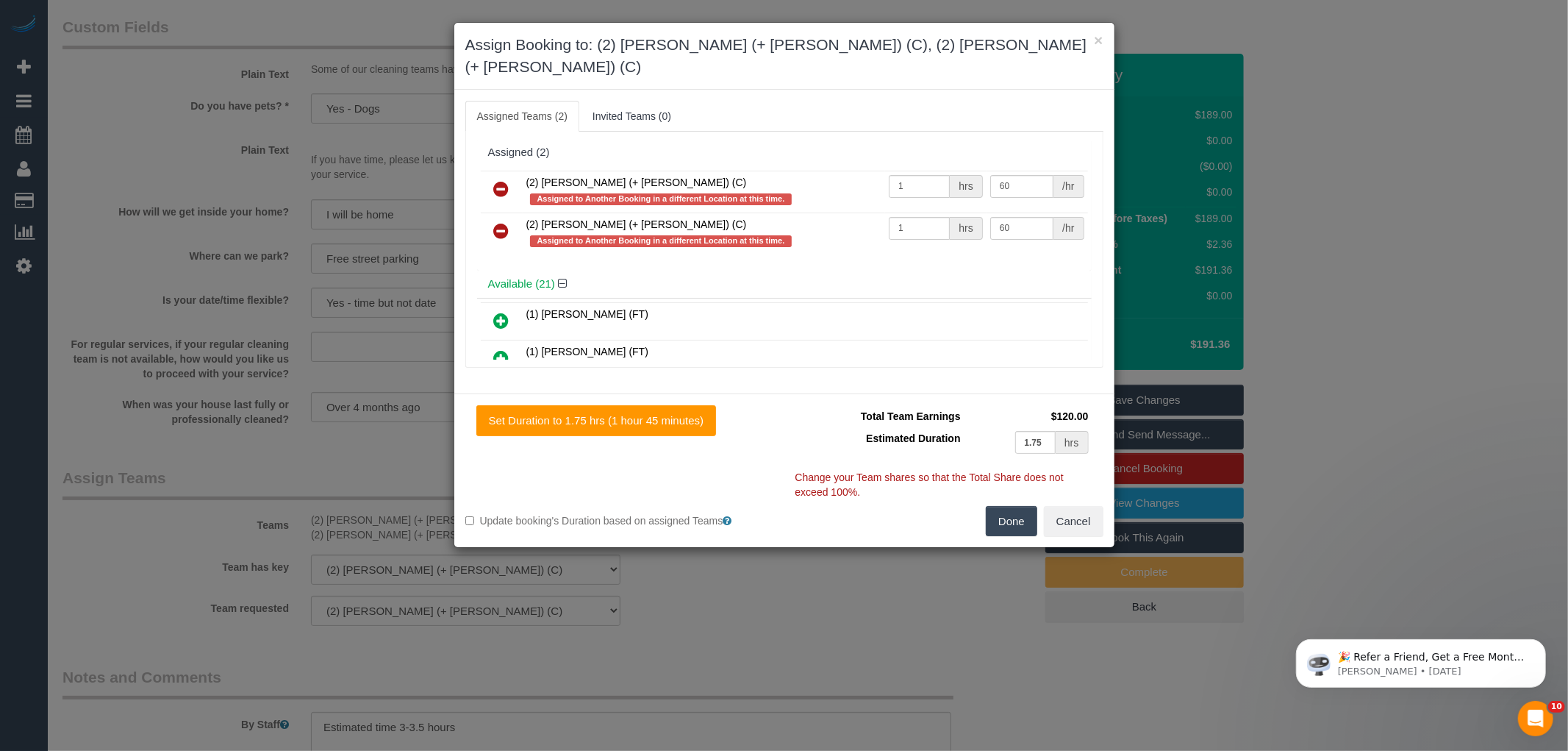
click at [495, 181] on icon at bounding box center [501, 189] width 15 height 18
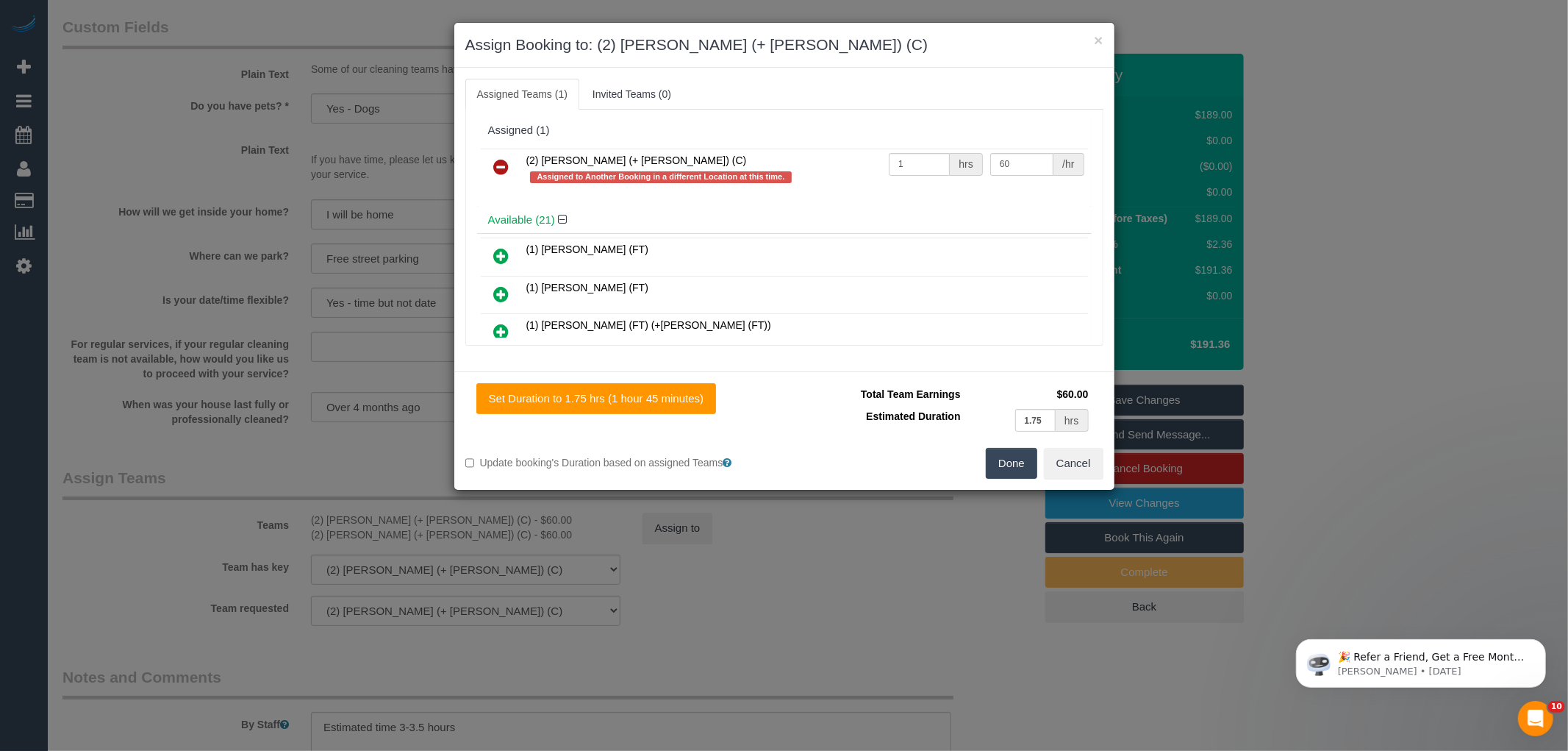
click at [495, 164] on icon at bounding box center [501, 167] width 15 height 18
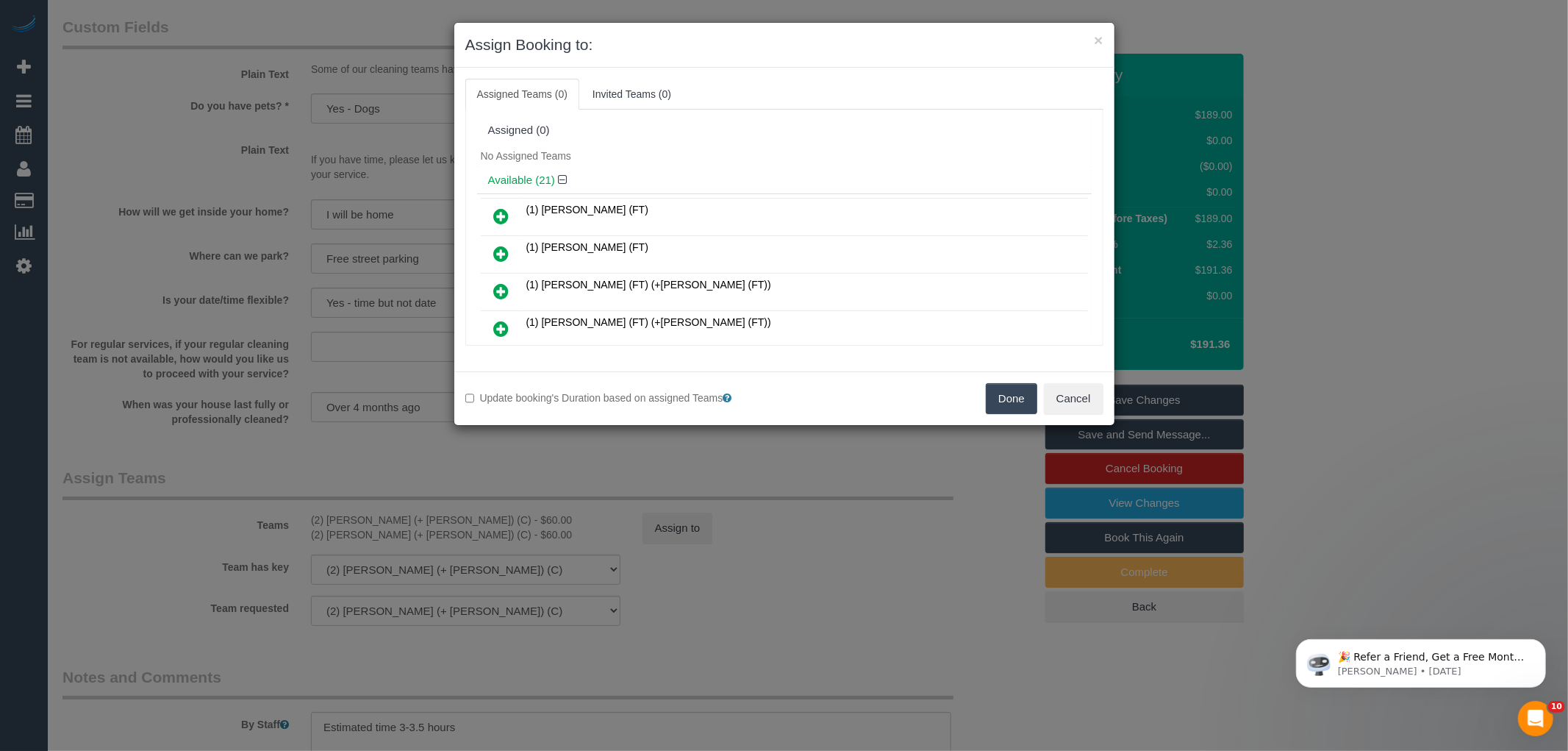
click at [1003, 404] on button "Done" at bounding box center [1011, 398] width 51 height 31
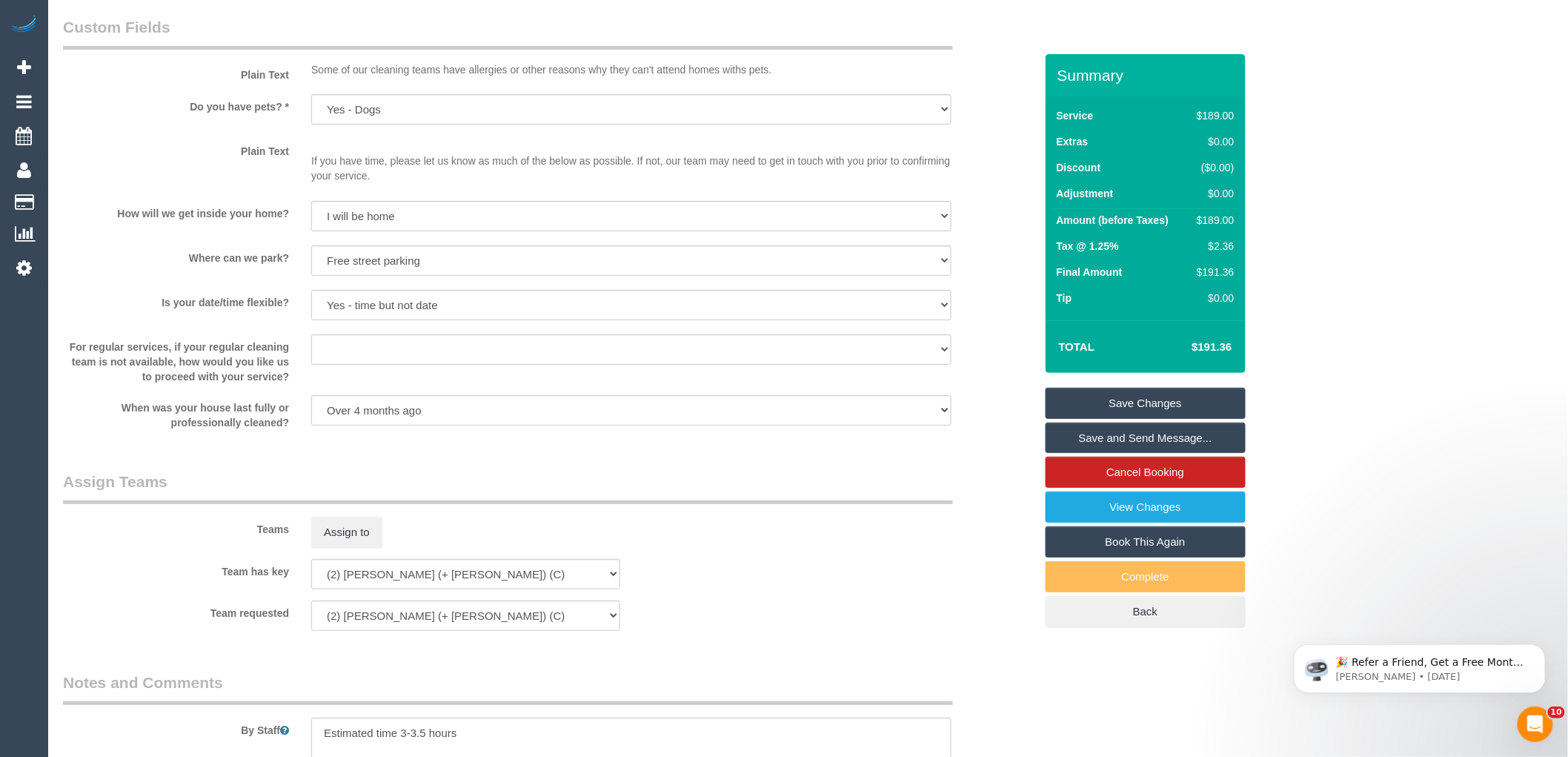
click at [983, 443] on div "× Assign Booking to: Assigned Teams (0) Invited Teams (0) Assigned (0) No Assig…" at bounding box center [784, 378] width 1568 height 757
click at [1123, 391] on link "Save Changes" at bounding box center [1145, 403] width 200 height 31
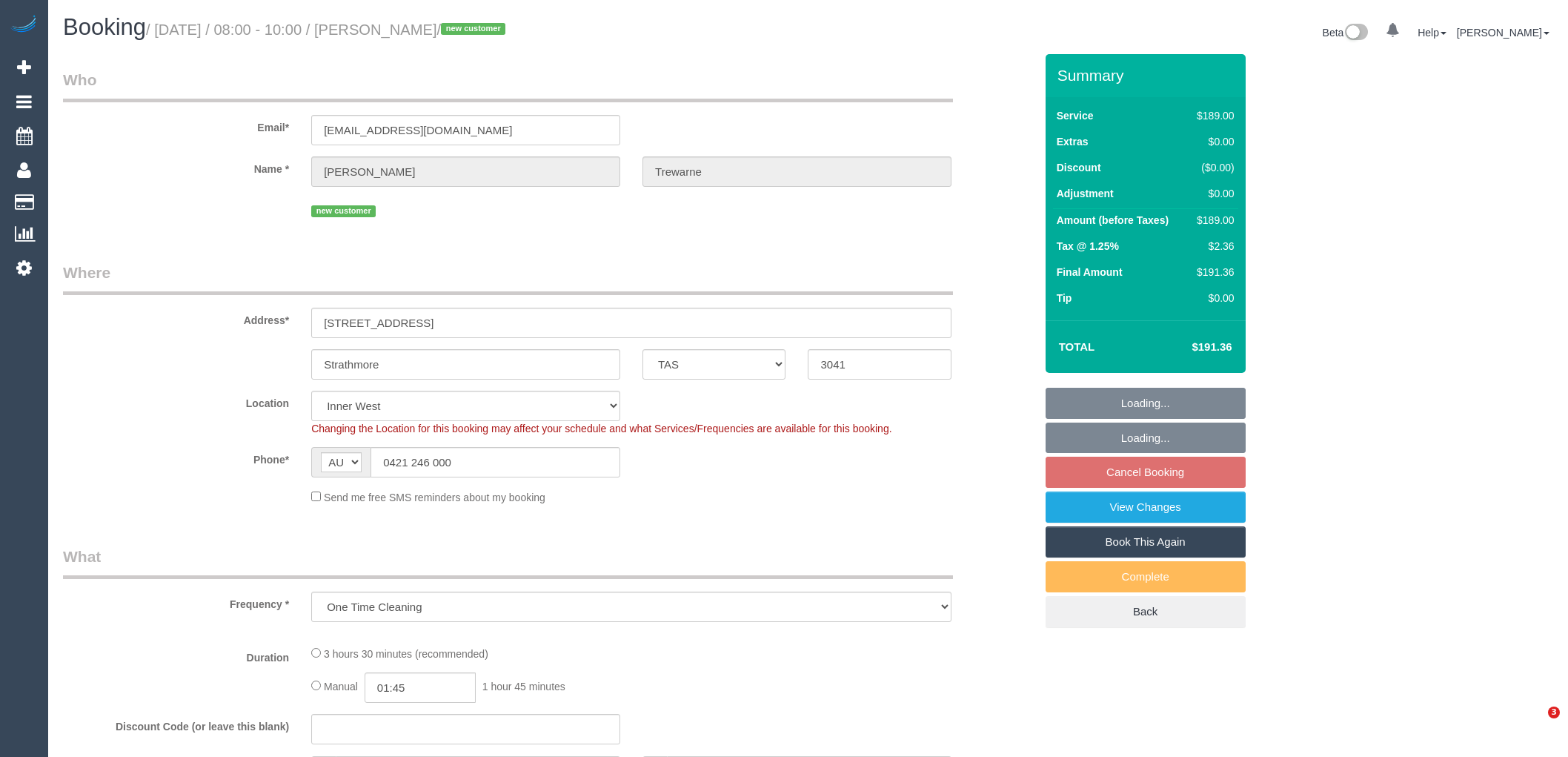
select select "TAS"
select select "string:stripe-pm_1Ryka92GScqysDRVan8qs79Q"
select select "number:27"
select select "number:14"
select select "number:19"
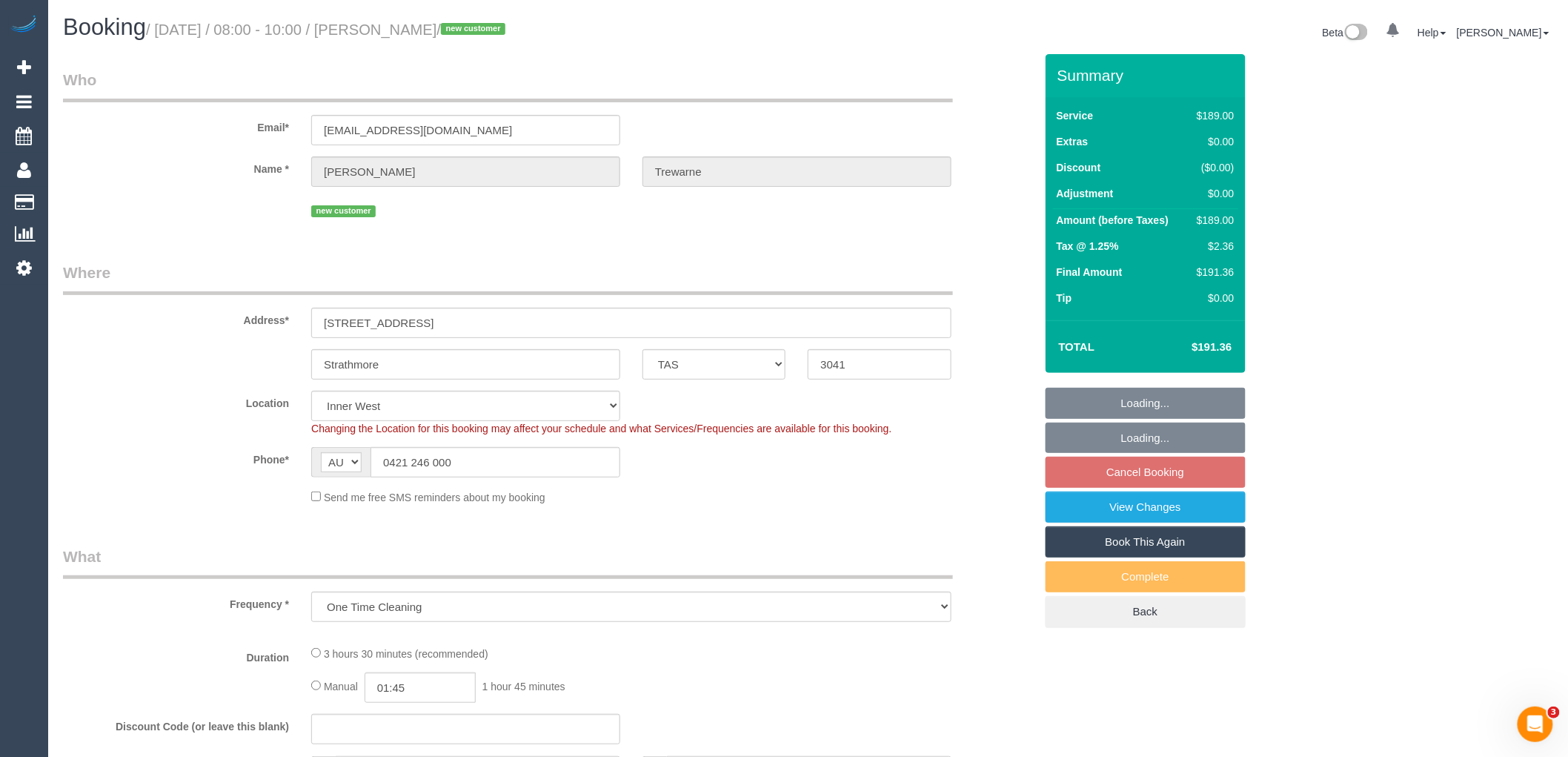
select select "number:24"
select select "number:26"
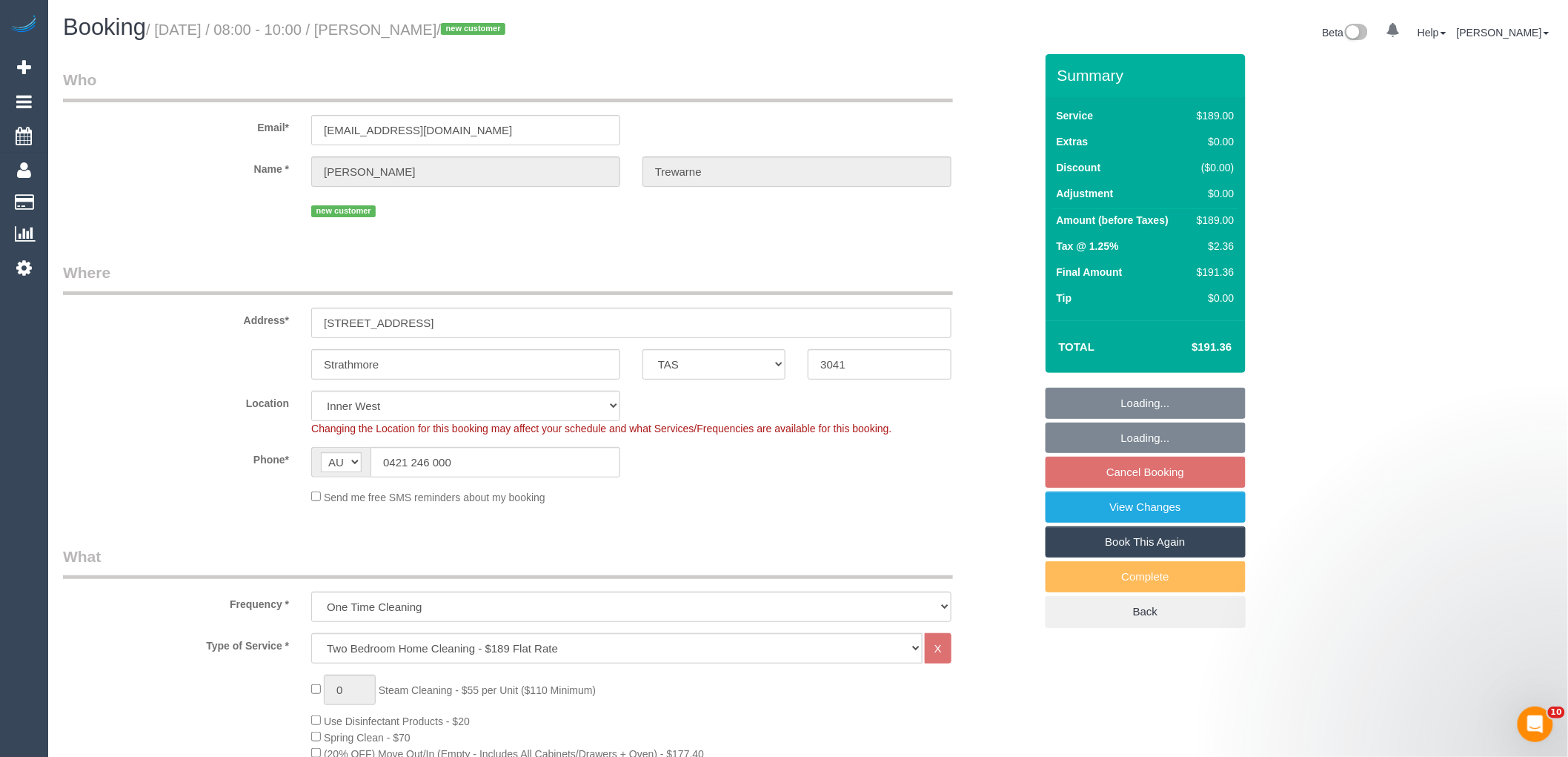
select select "object:1345"
select select "spot1"
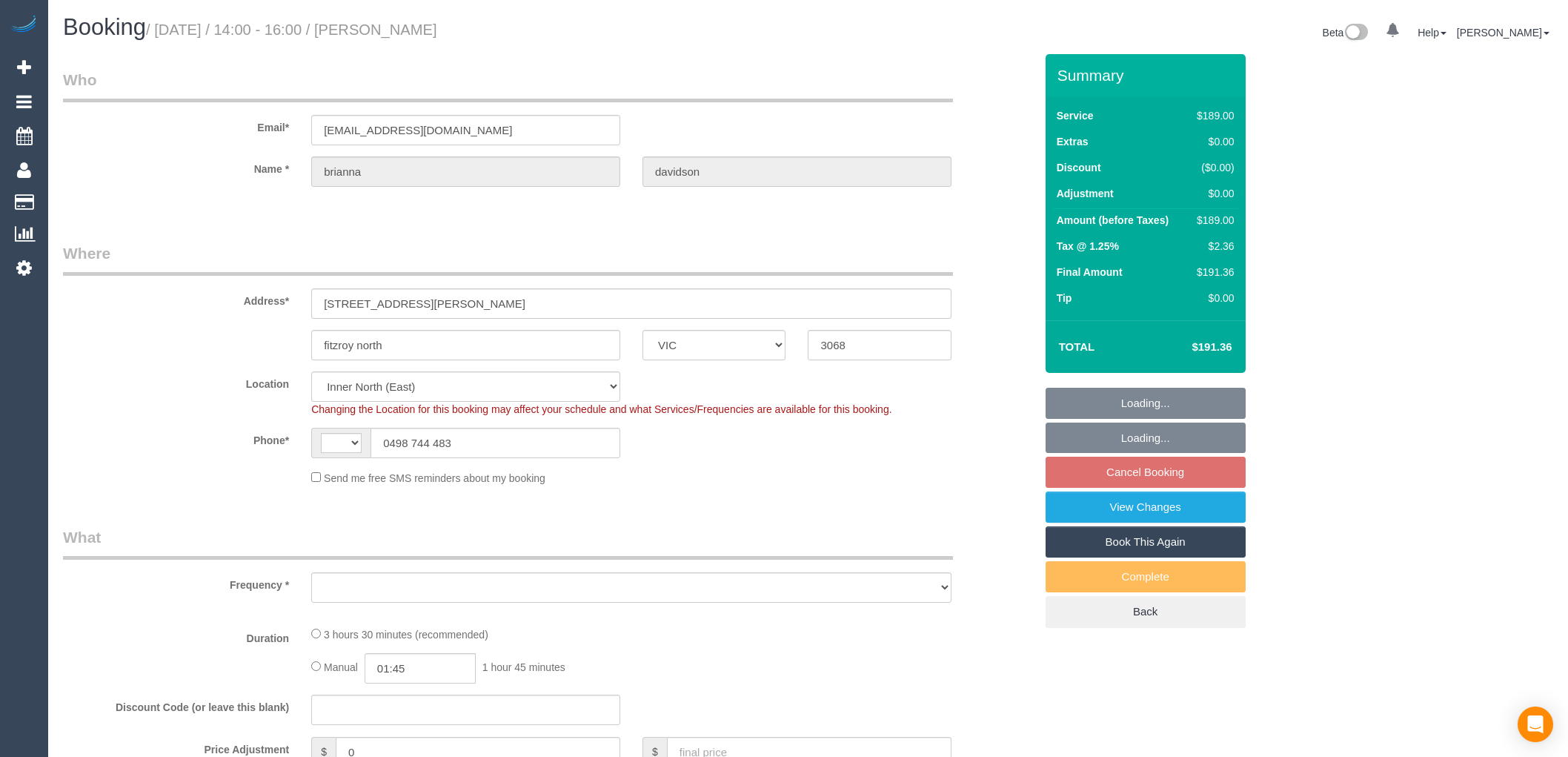
select select "VIC"
select select "string:AU"
select select "object:680"
select select "string:stripe-pm_1RzmzG2GScqysDRVmoOxeArT"
select select "number:29"
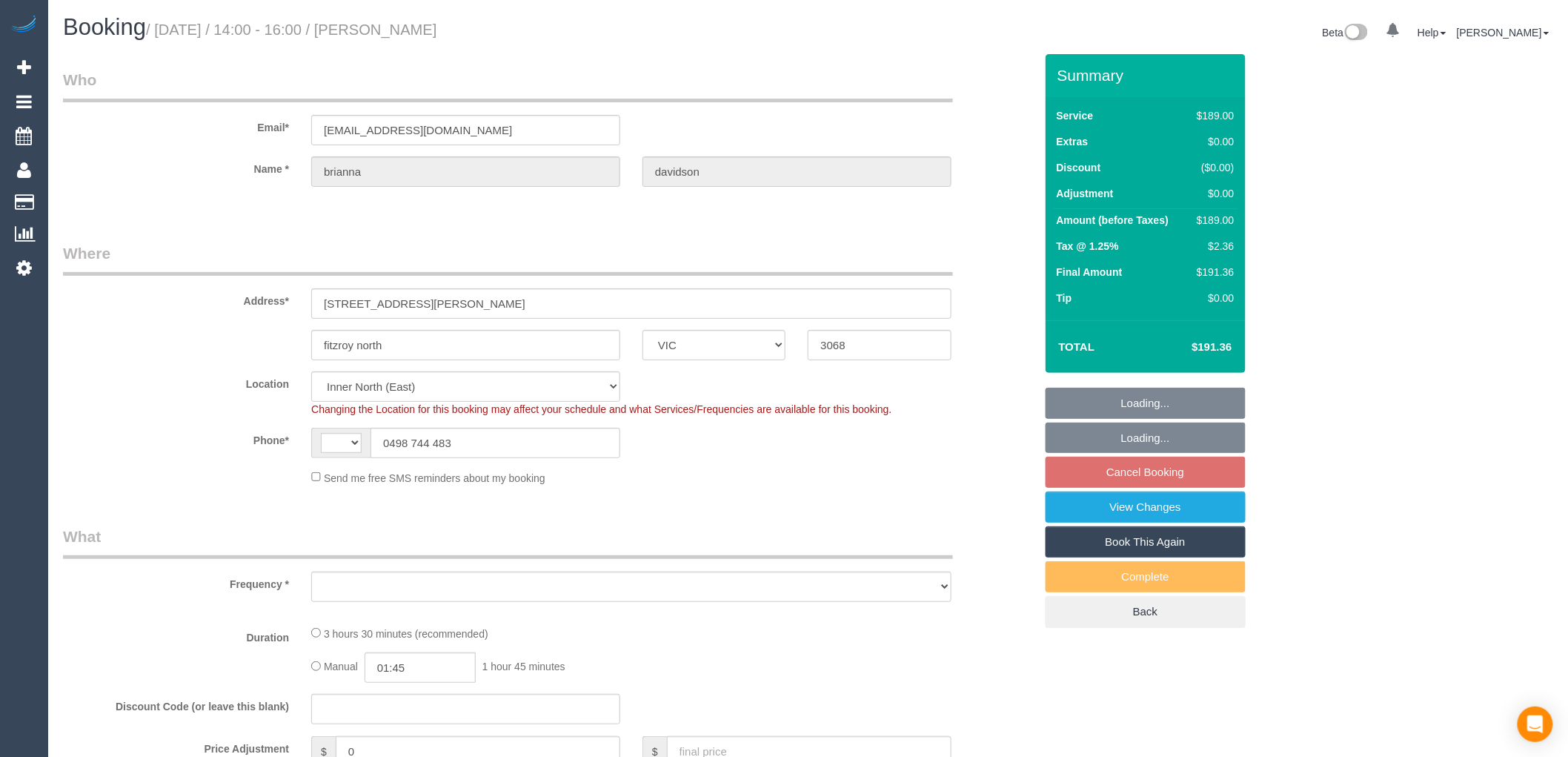
select select "number:14"
select select "number:19"
select select "number:22"
select select "number:13"
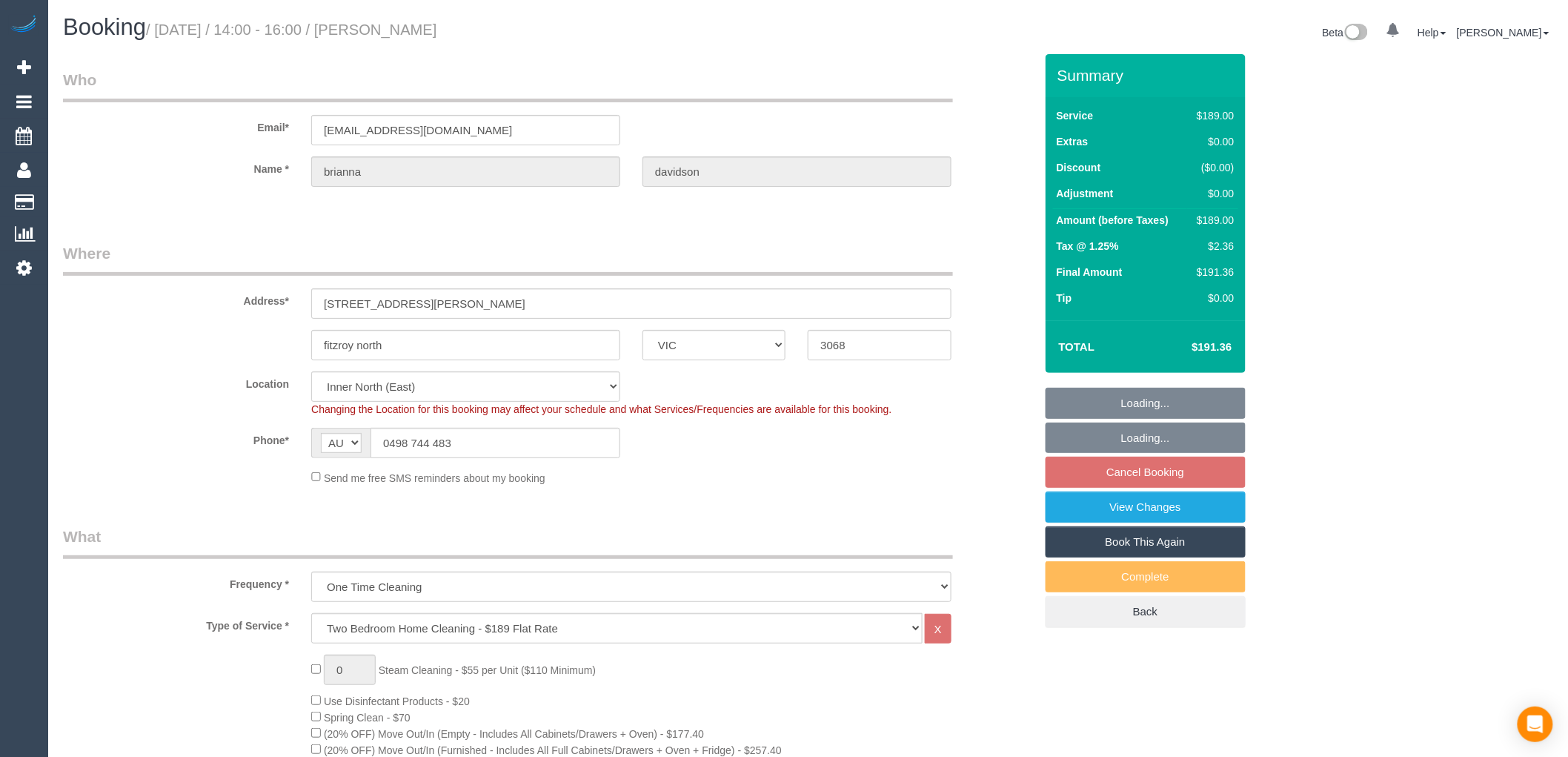
select select "object:1581"
select select "spot1"
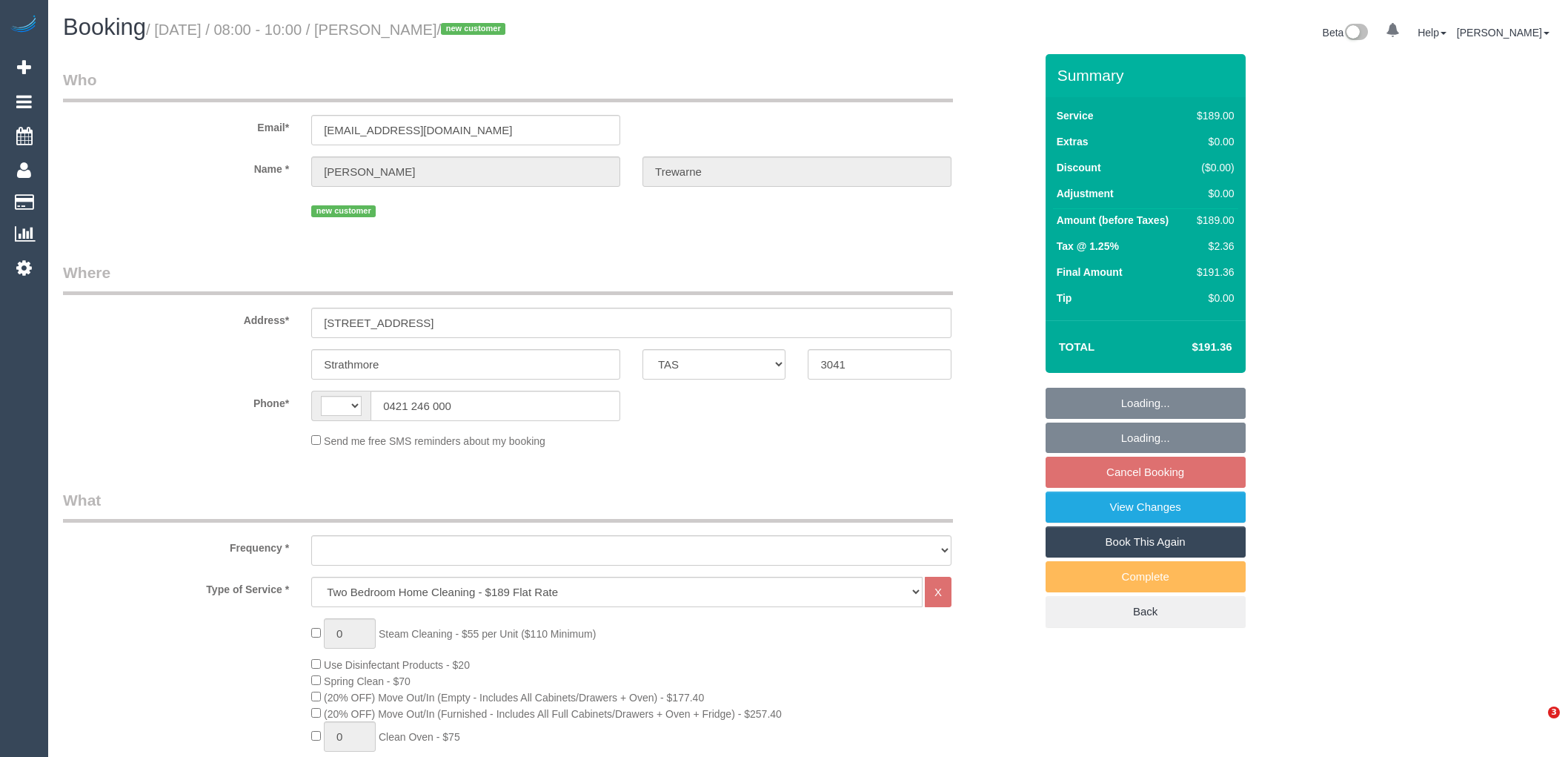
select select "TAS"
select select "string:AU"
select select "object:773"
select select "number:27"
select select "number:14"
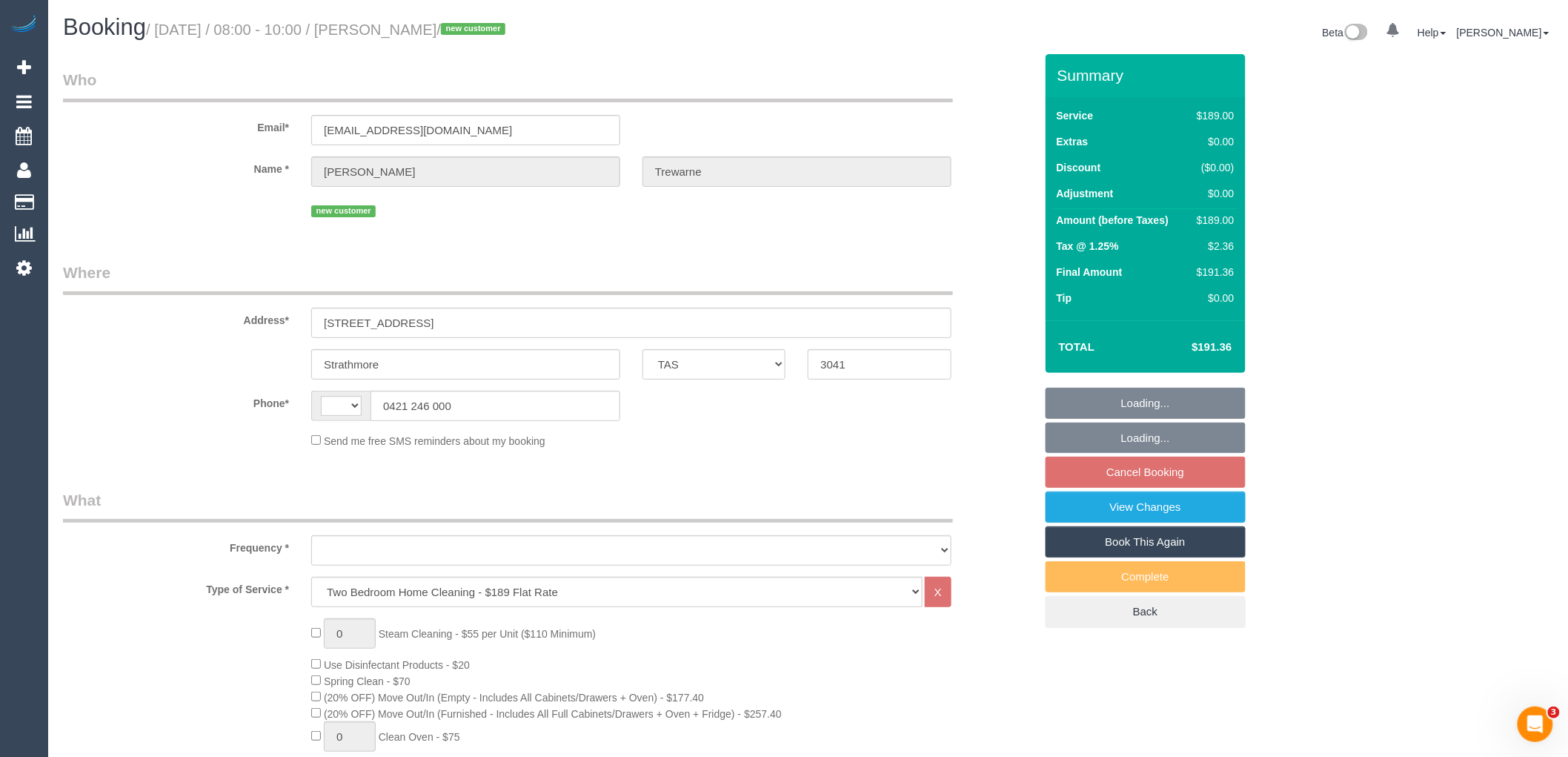
select select "number:19"
select select "number:24"
select select "number:26"
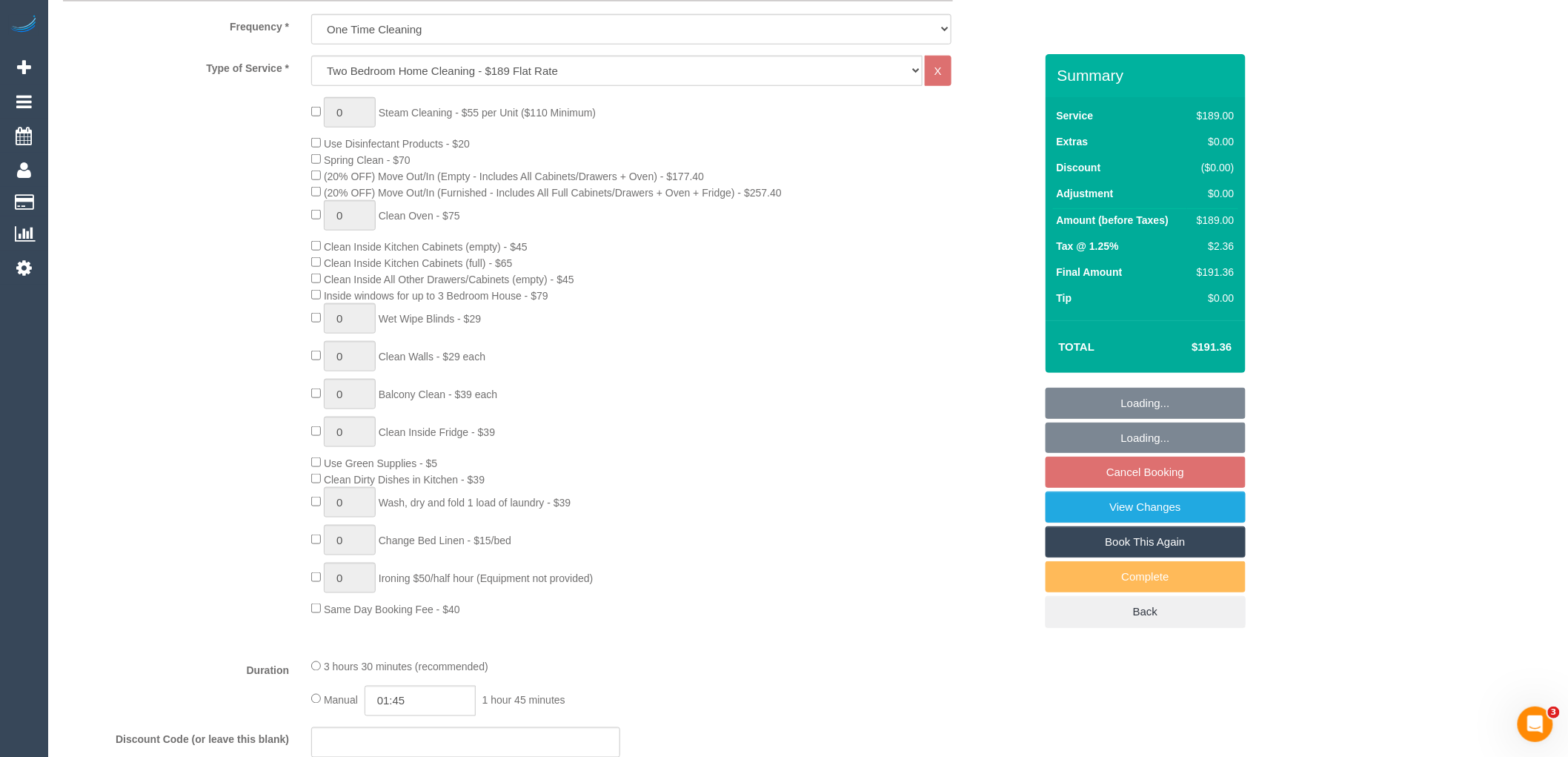
select select "spot1"
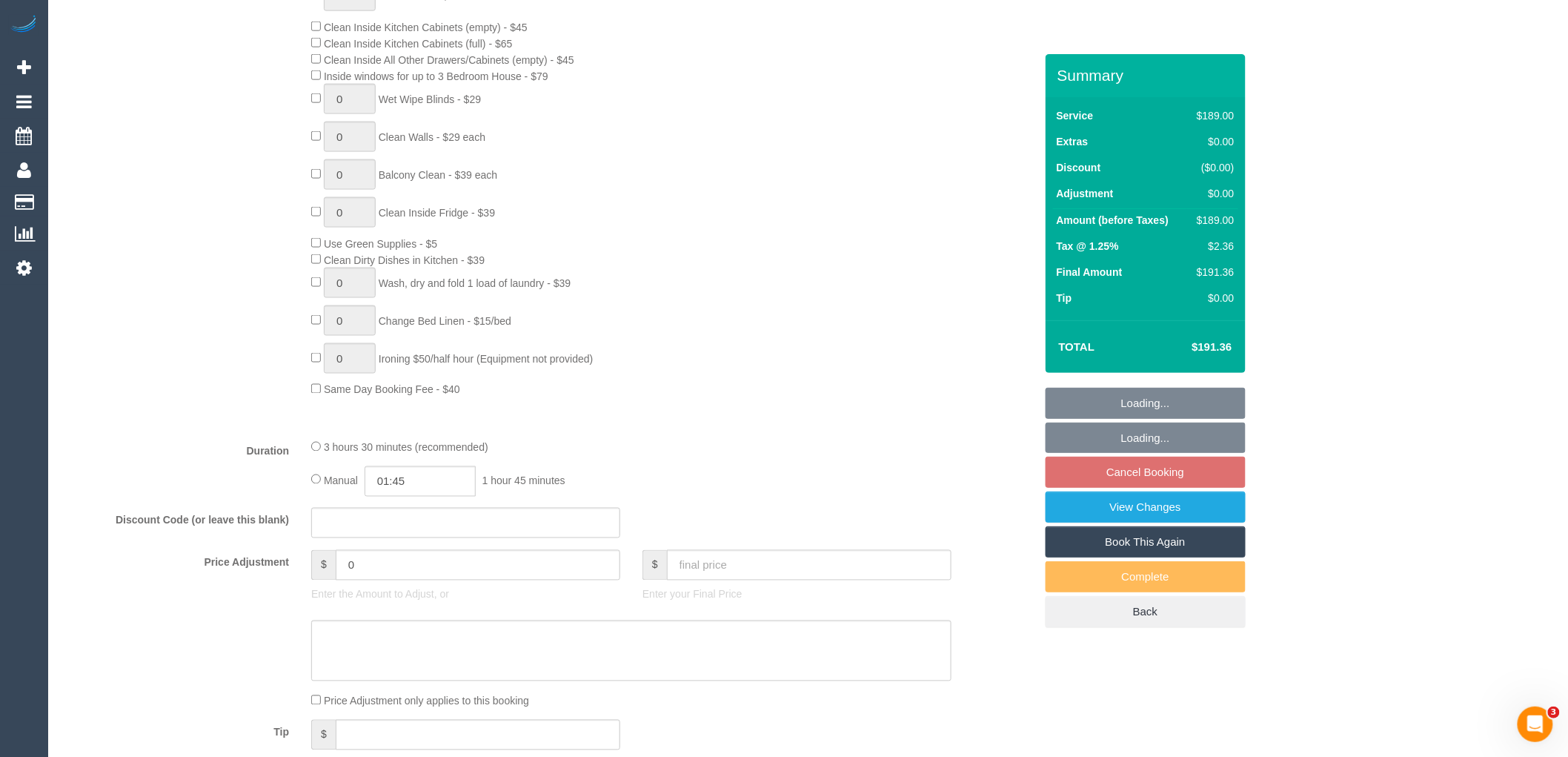
select select "object:785"
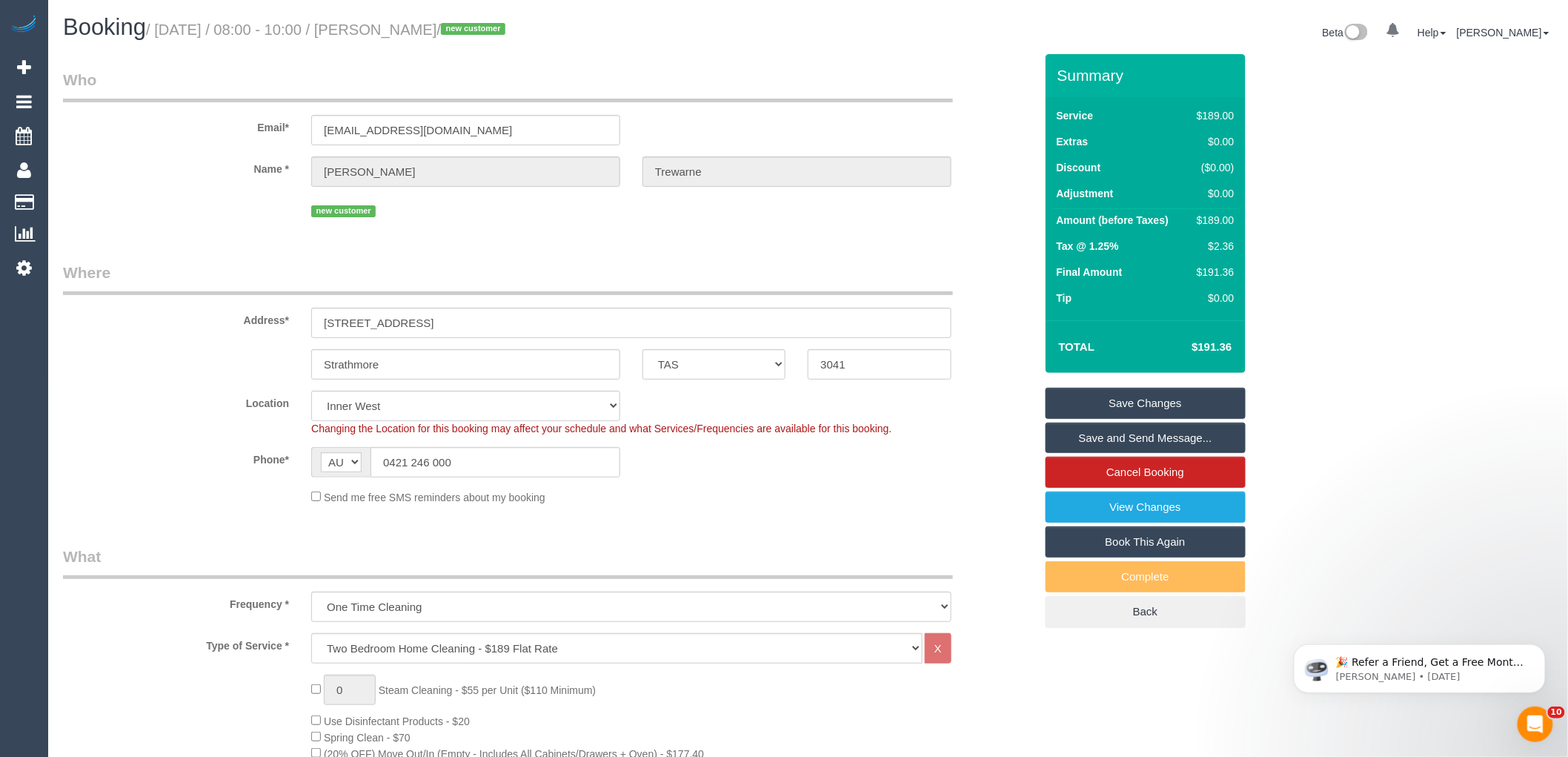
click at [475, 24] on small "/ August 27, 2025 / 08:00 - 10:00 / Michael Trewarne / new customer" at bounding box center [328, 29] width 364 height 16
copy small "Trewarne"
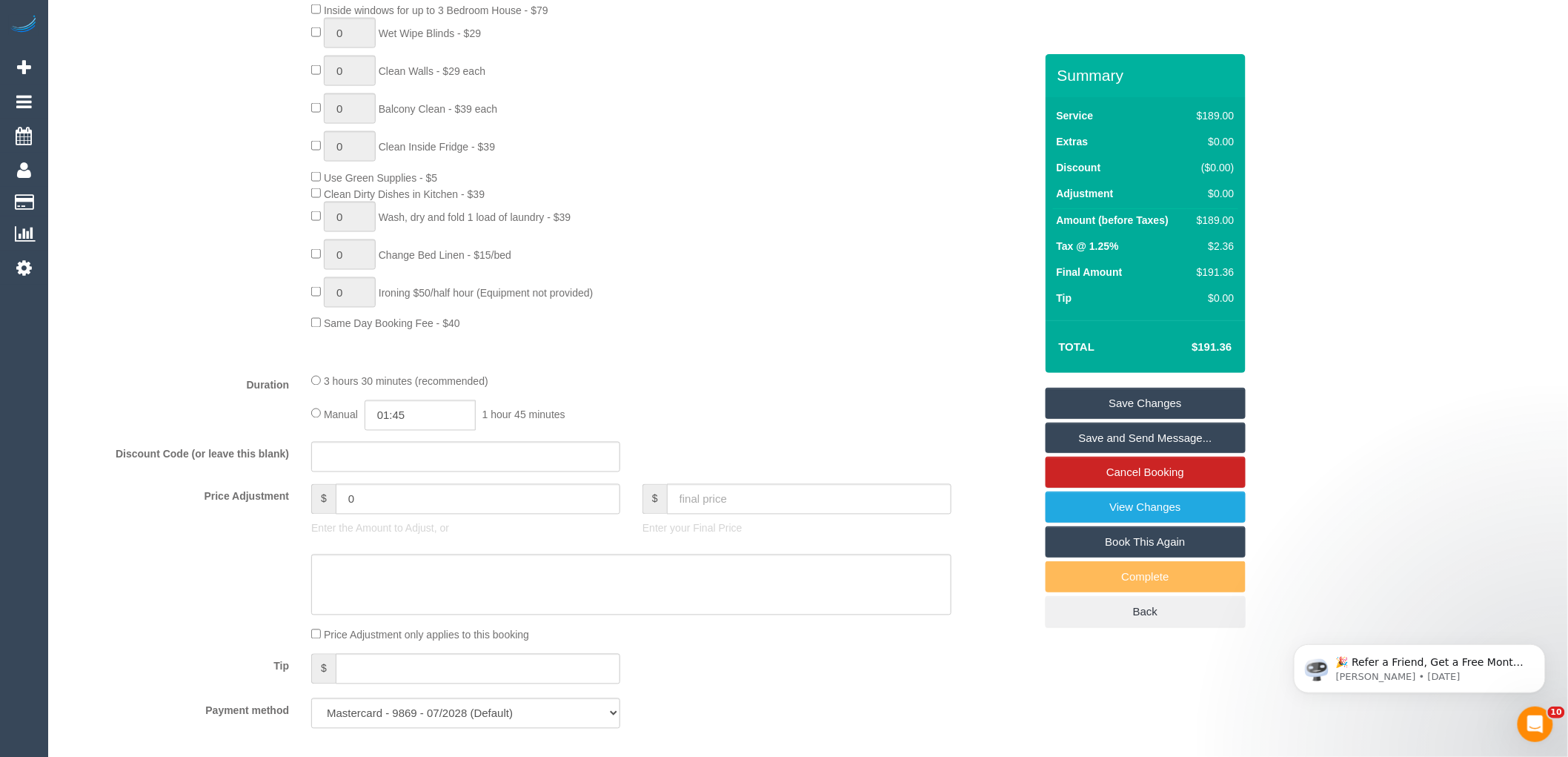
scroll to position [1153, 0]
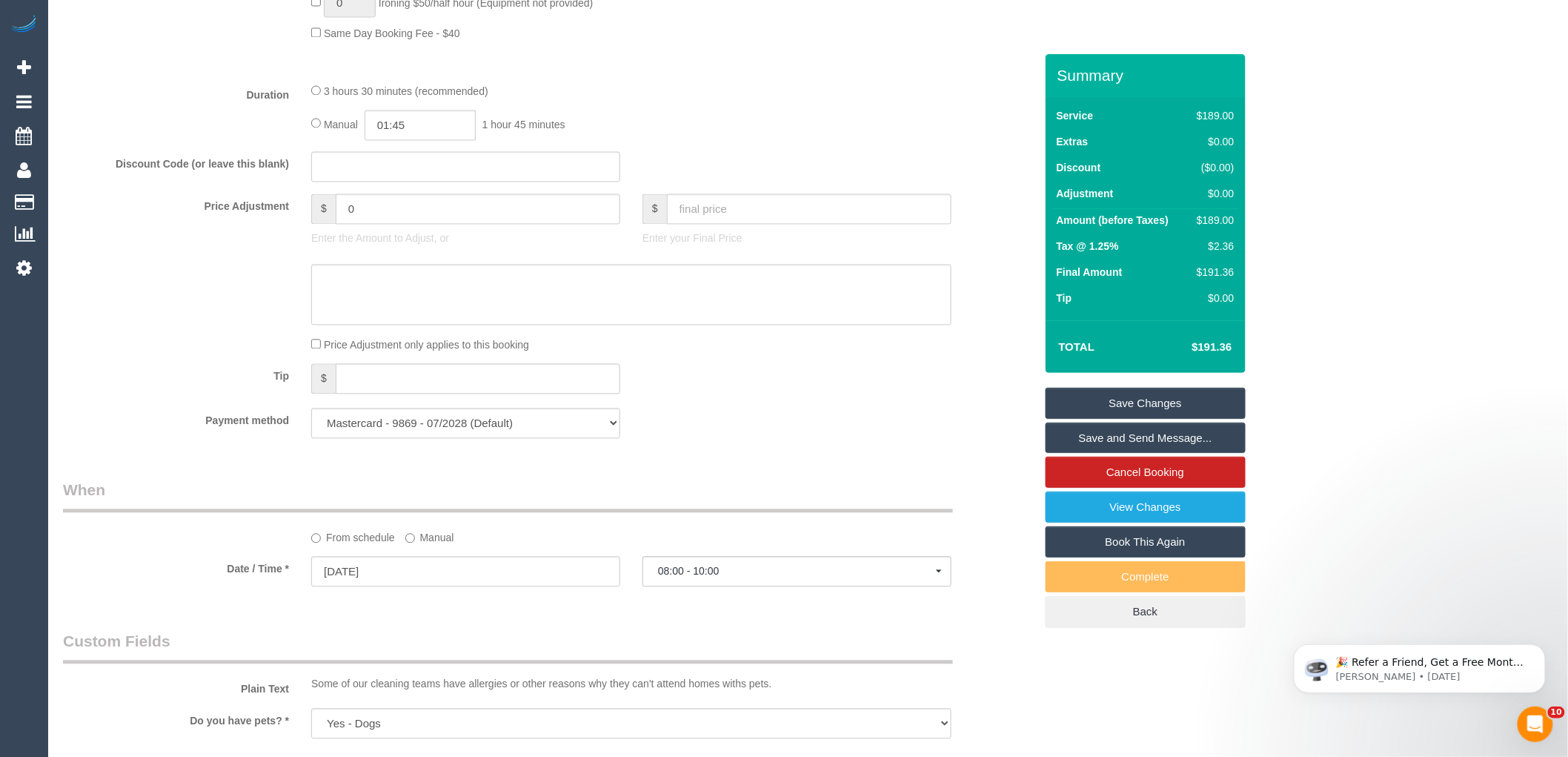
click at [843, 439] on div "Payment method Mastercard - 9869 - 07/2028 (Default) Add Credit Card ──────────…" at bounding box center [548, 423] width 994 height 30
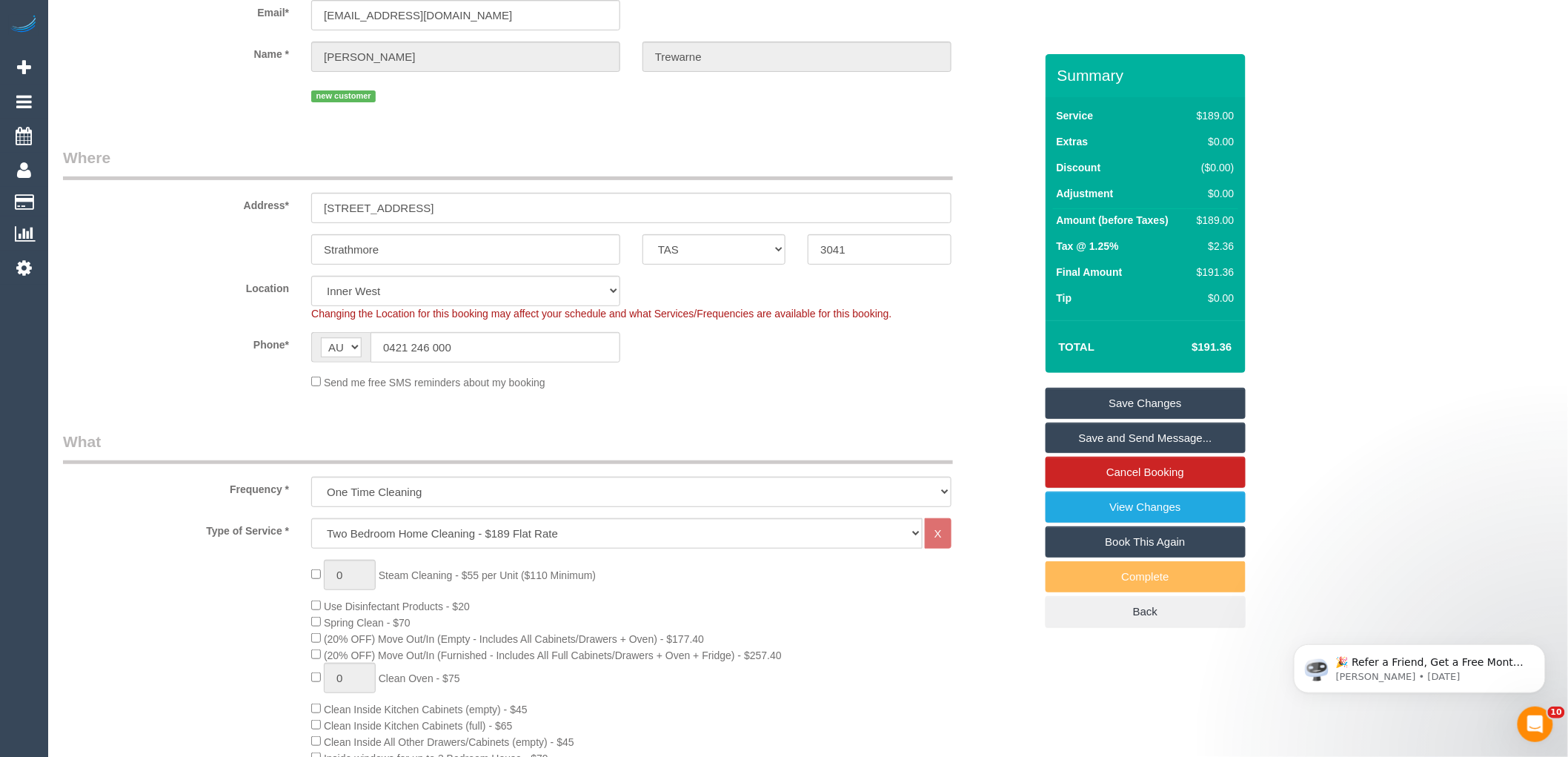
scroll to position [0, 0]
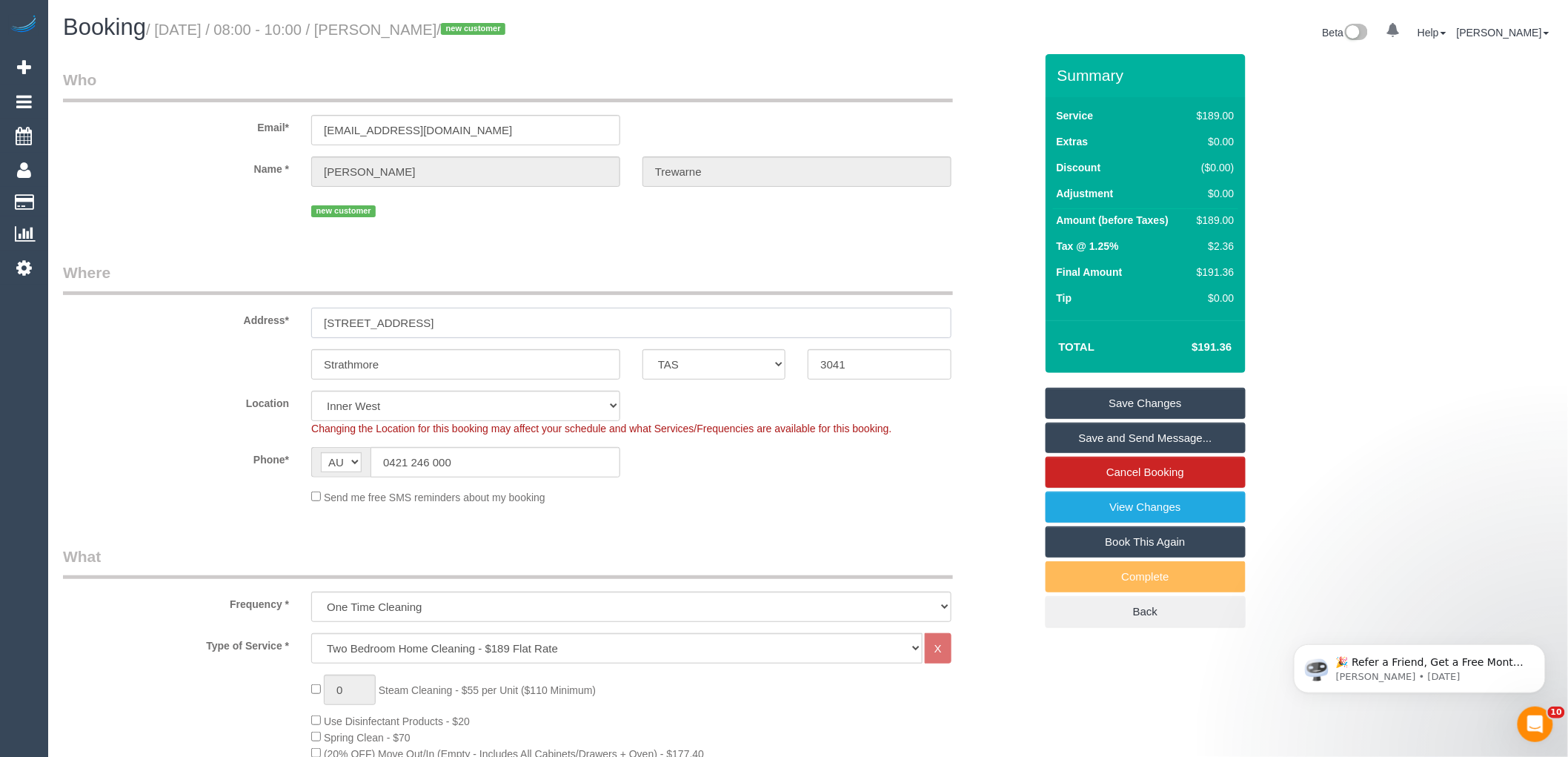
drag, startPoint x: 439, startPoint y: 322, endPoint x: 166, endPoint y: 322, distance: 273.0
click at [196, 320] on div "Address* 1/34 Holyrood Ave" at bounding box center [548, 300] width 994 height 76
click at [838, 516] on fieldset "Where Address* 1/34 Holyrood Ave Strathmore ACT NSW NT QLD SA TAS VIC WA 3041 L…" at bounding box center [548, 389] width 972 height 254
click at [768, 352] on select "ACT NSW NT QLD SA TAS VIC WA" at bounding box center [714, 364] width 143 height 30
click at [643, 350] on select "ACT NSW NT QLD SA TAS VIC WA" at bounding box center [714, 364] width 143 height 30
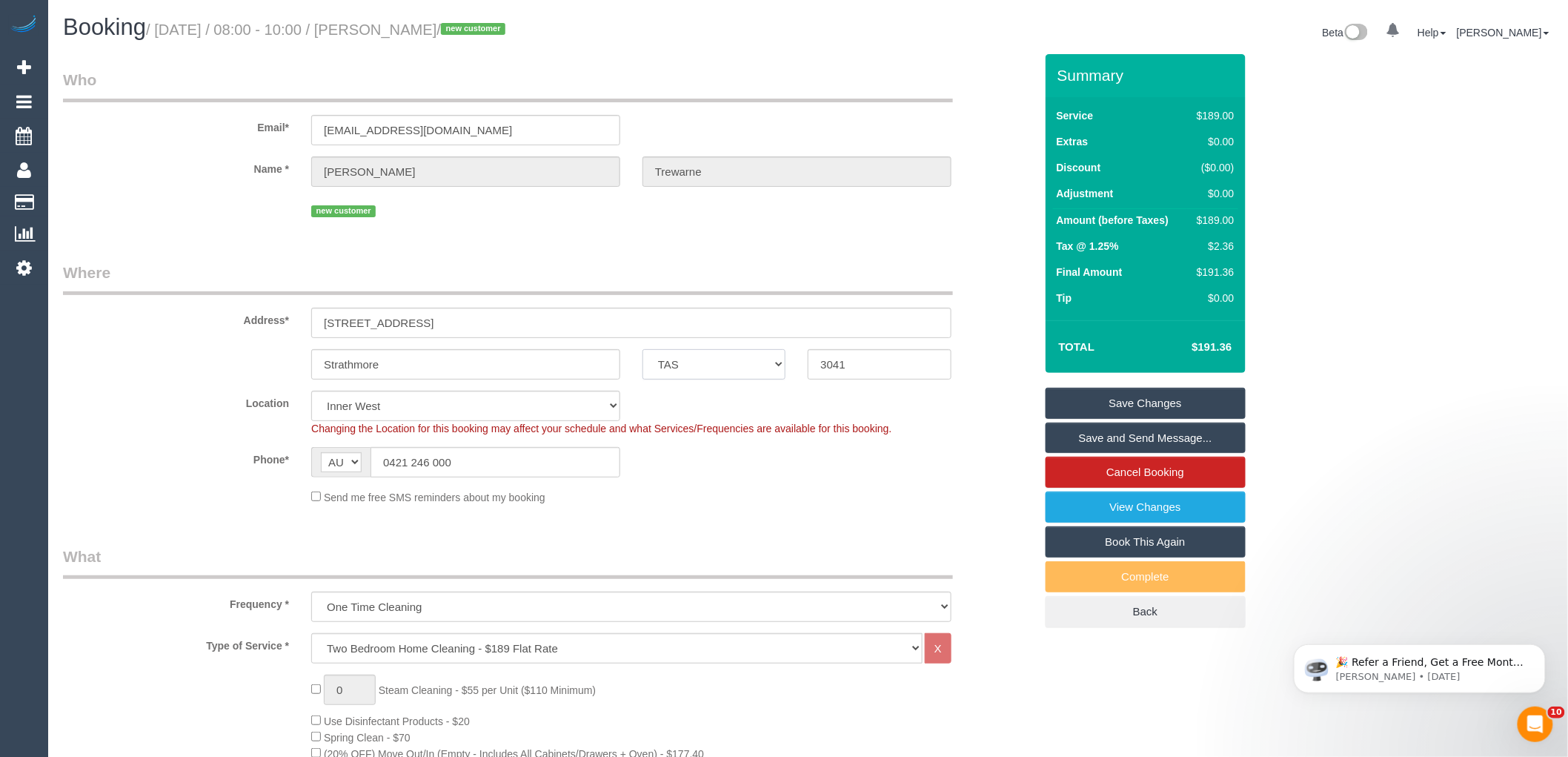
click at [721, 366] on select "ACT NSW NT QLD SA TAS VIC WA" at bounding box center [714, 364] width 143 height 30
select select "VIC"
click at [643, 350] on select "ACT NSW NT QLD SA TAS VIC WA" at bounding box center [714, 364] width 143 height 30
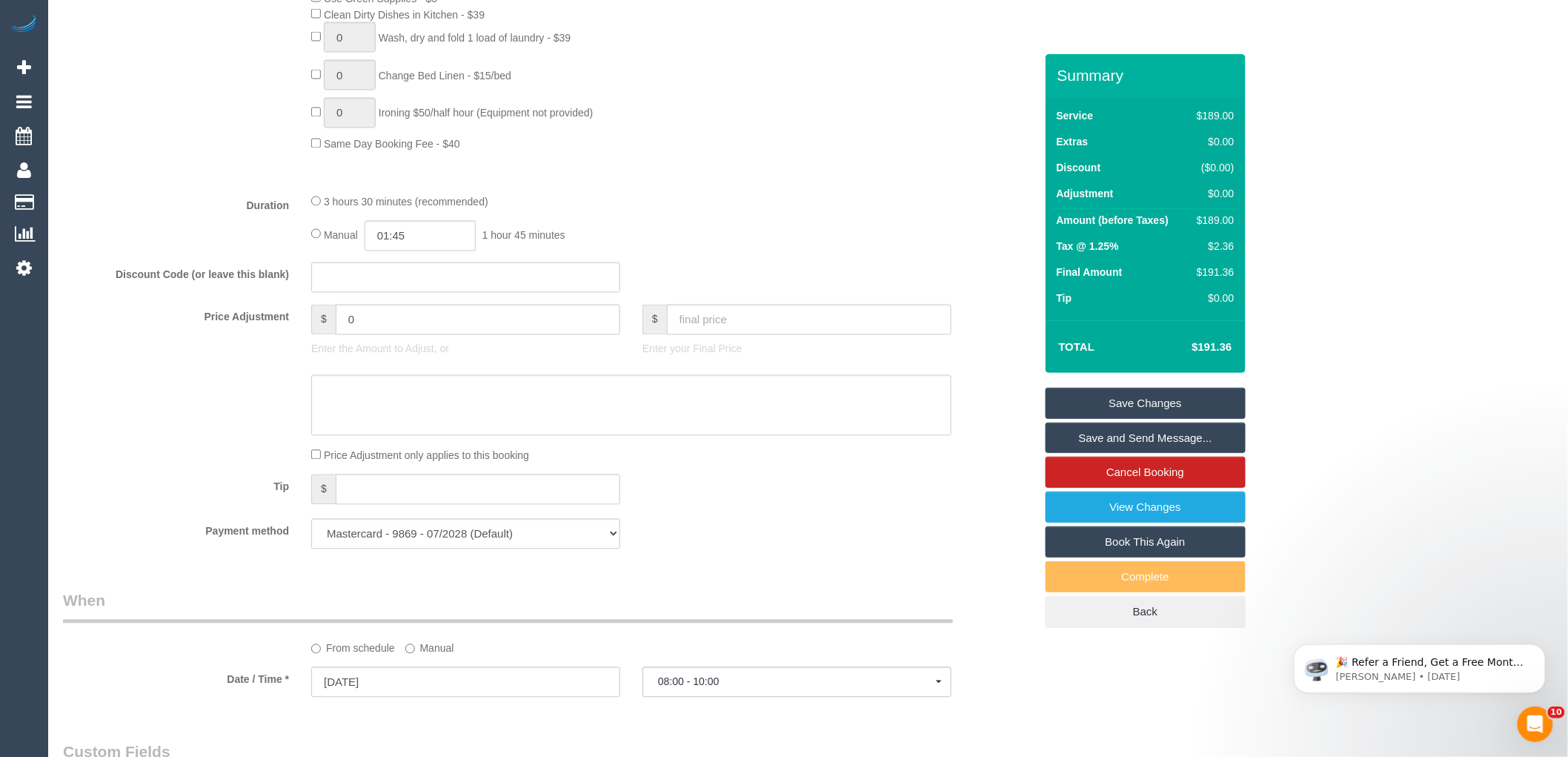
scroll to position [1482, 0]
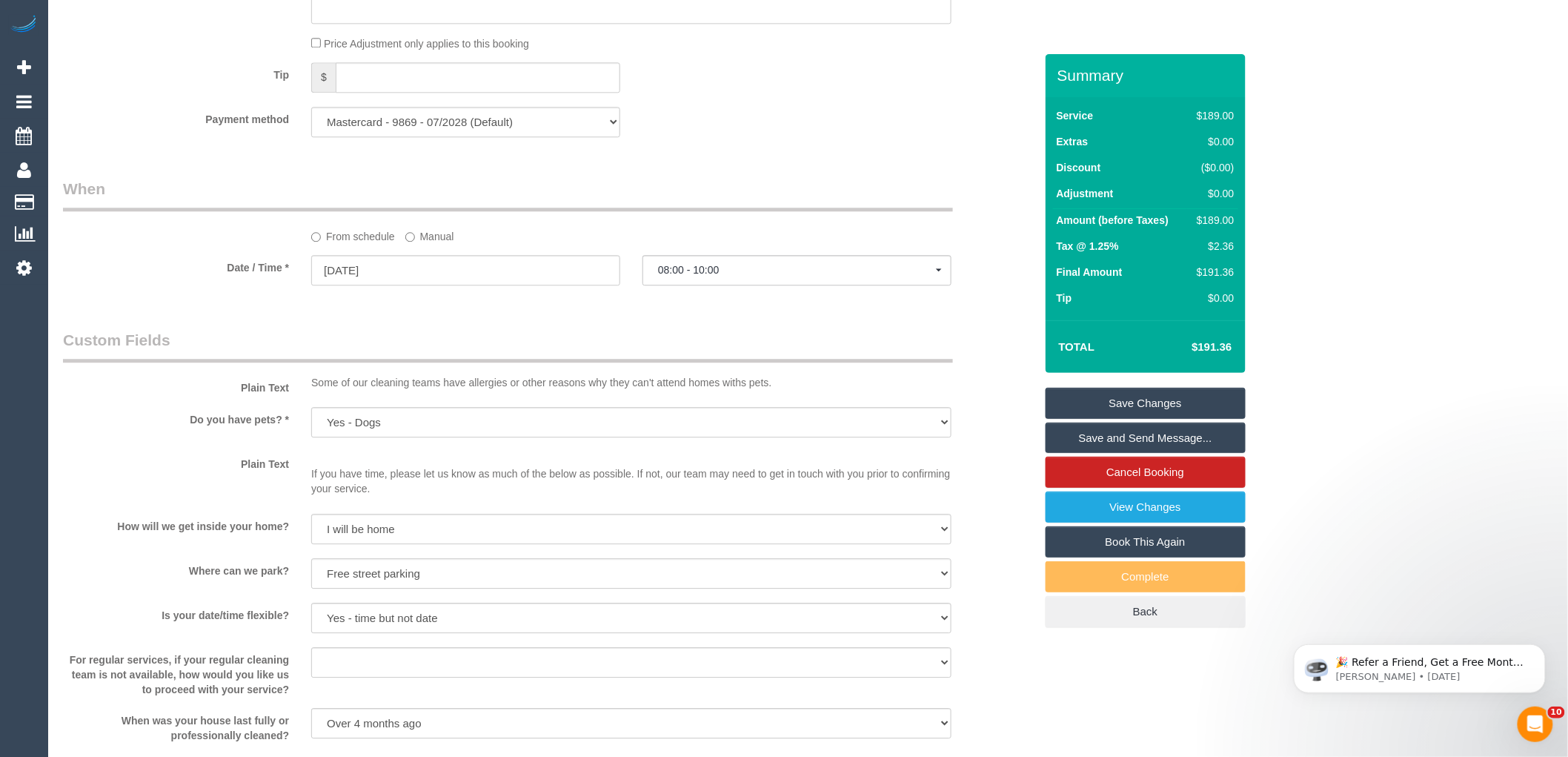
click at [420, 244] on label "Manual" at bounding box center [429, 233] width 49 height 20
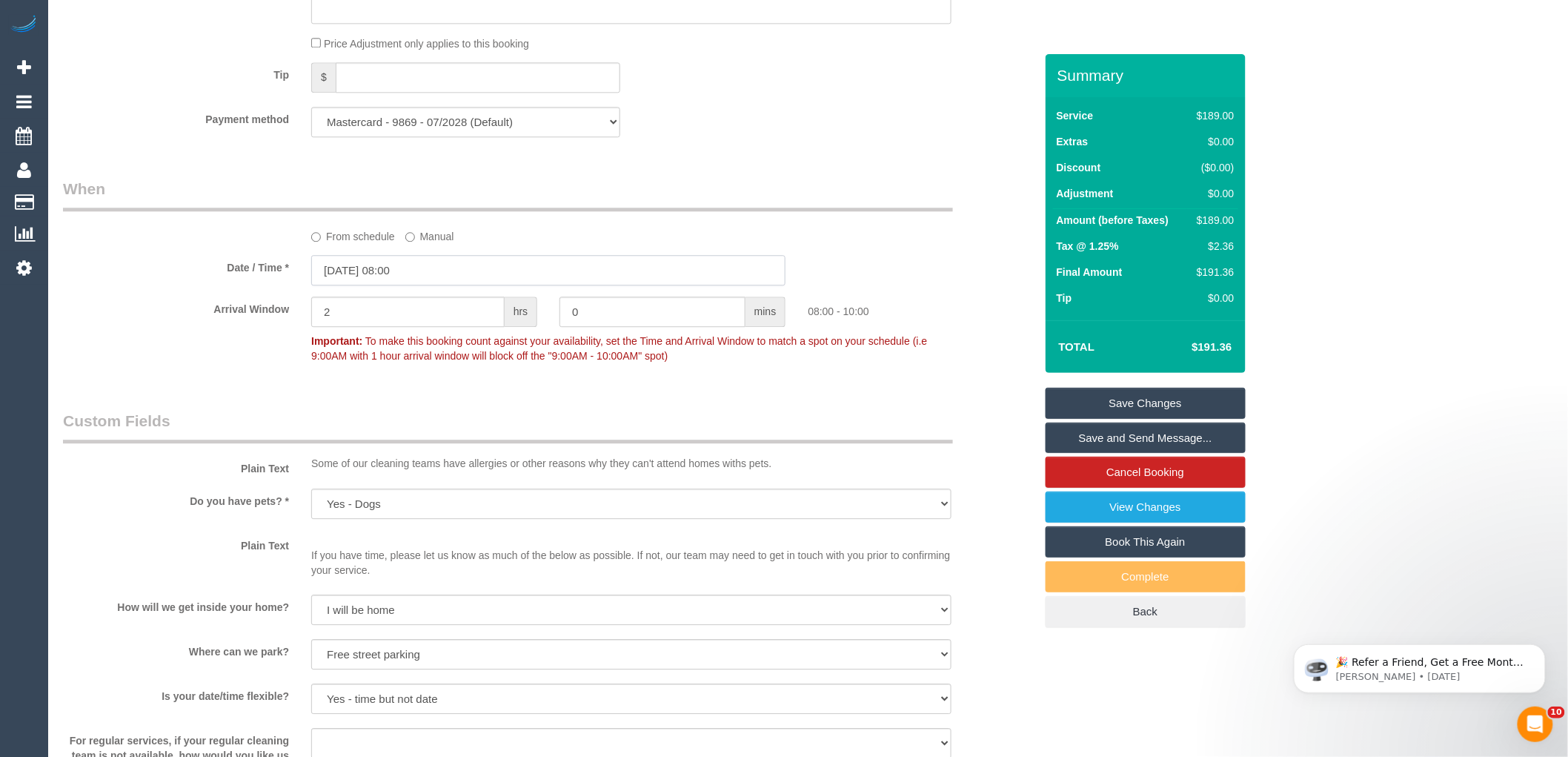
click at [433, 282] on input "27/08/2025 08:00" at bounding box center [548, 269] width 475 height 30
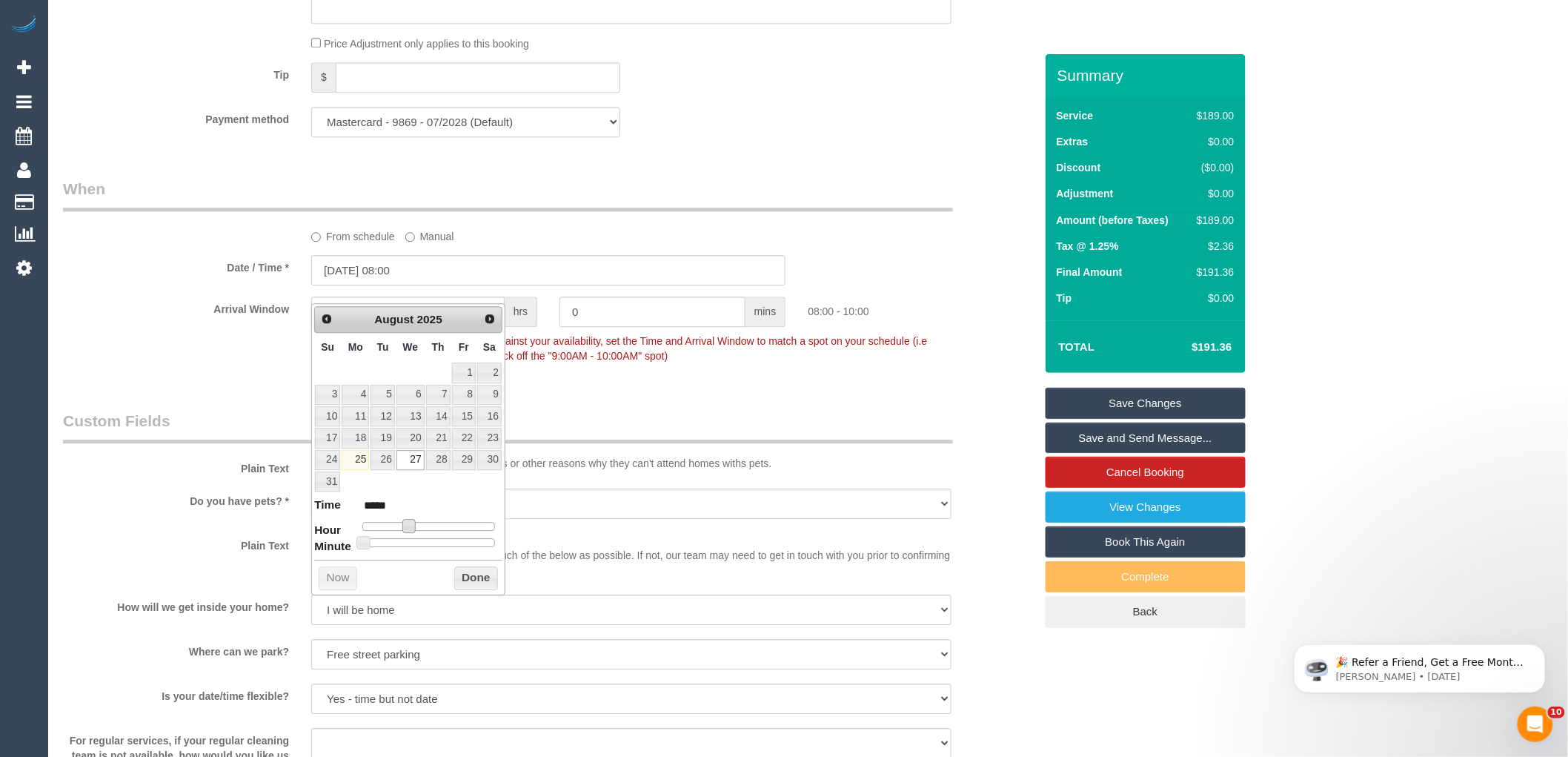
type input "27/08/2025 09:00"
type input "*****"
click at [418, 528] on span at bounding box center [415, 525] width 14 height 14
type input "[DATE] 10:00"
type input "*****"
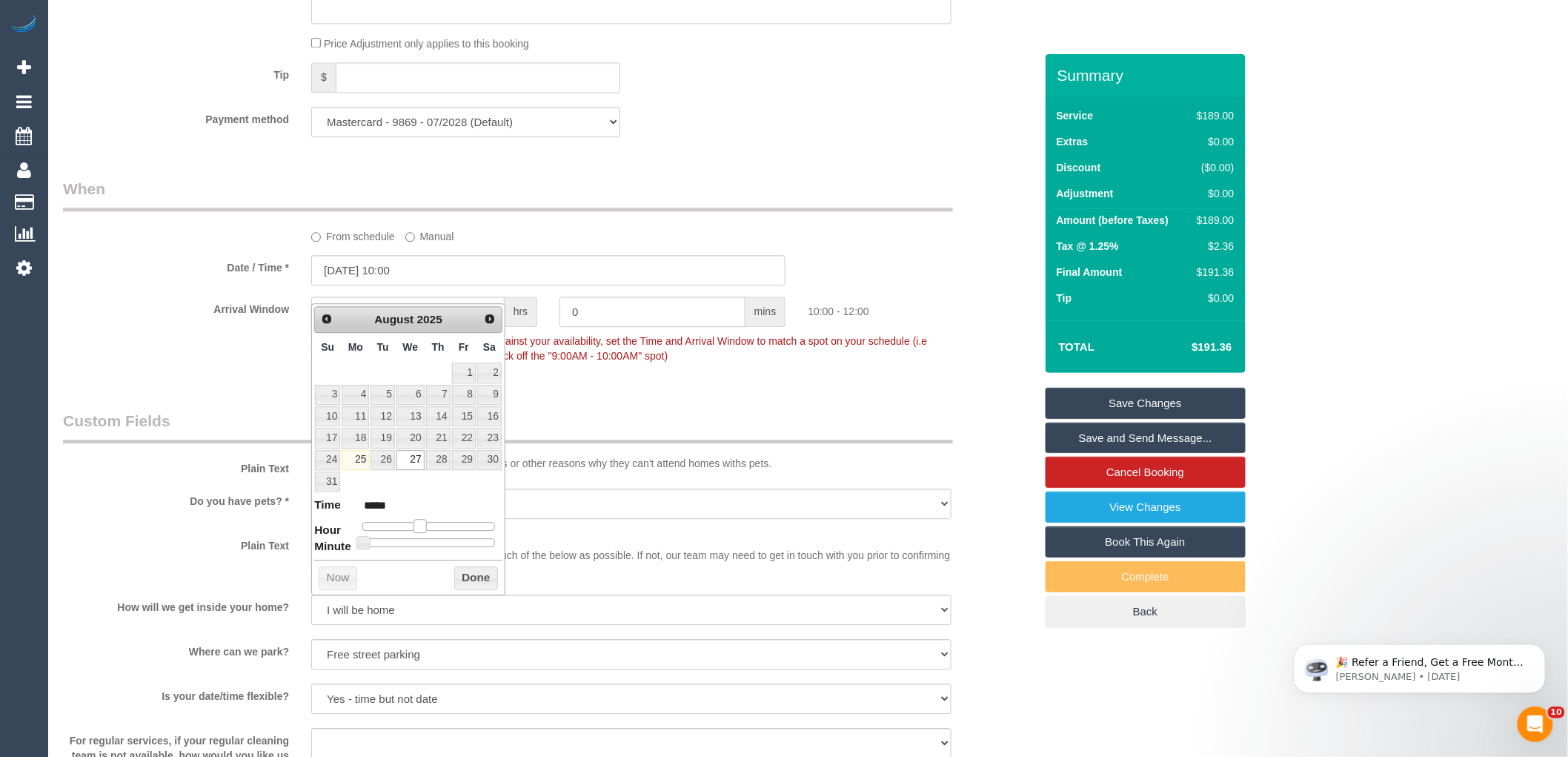
click at [415, 530] on span at bounding box center [421, 525] width 14 height 14
click at [475, 588] on button "Done" at bounding box center [475, 578] width 44 height 24
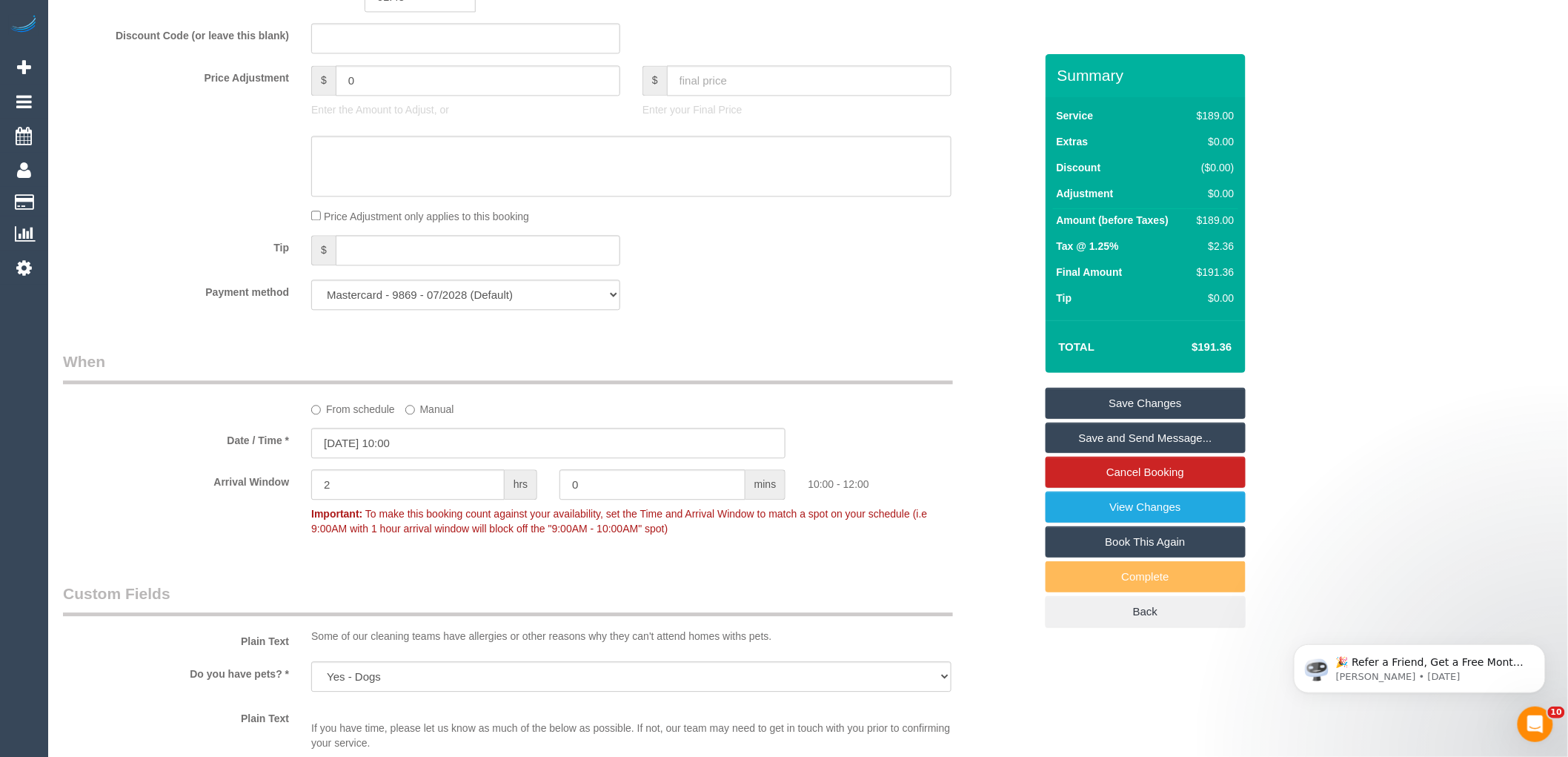
scroll to position [1300, 0]
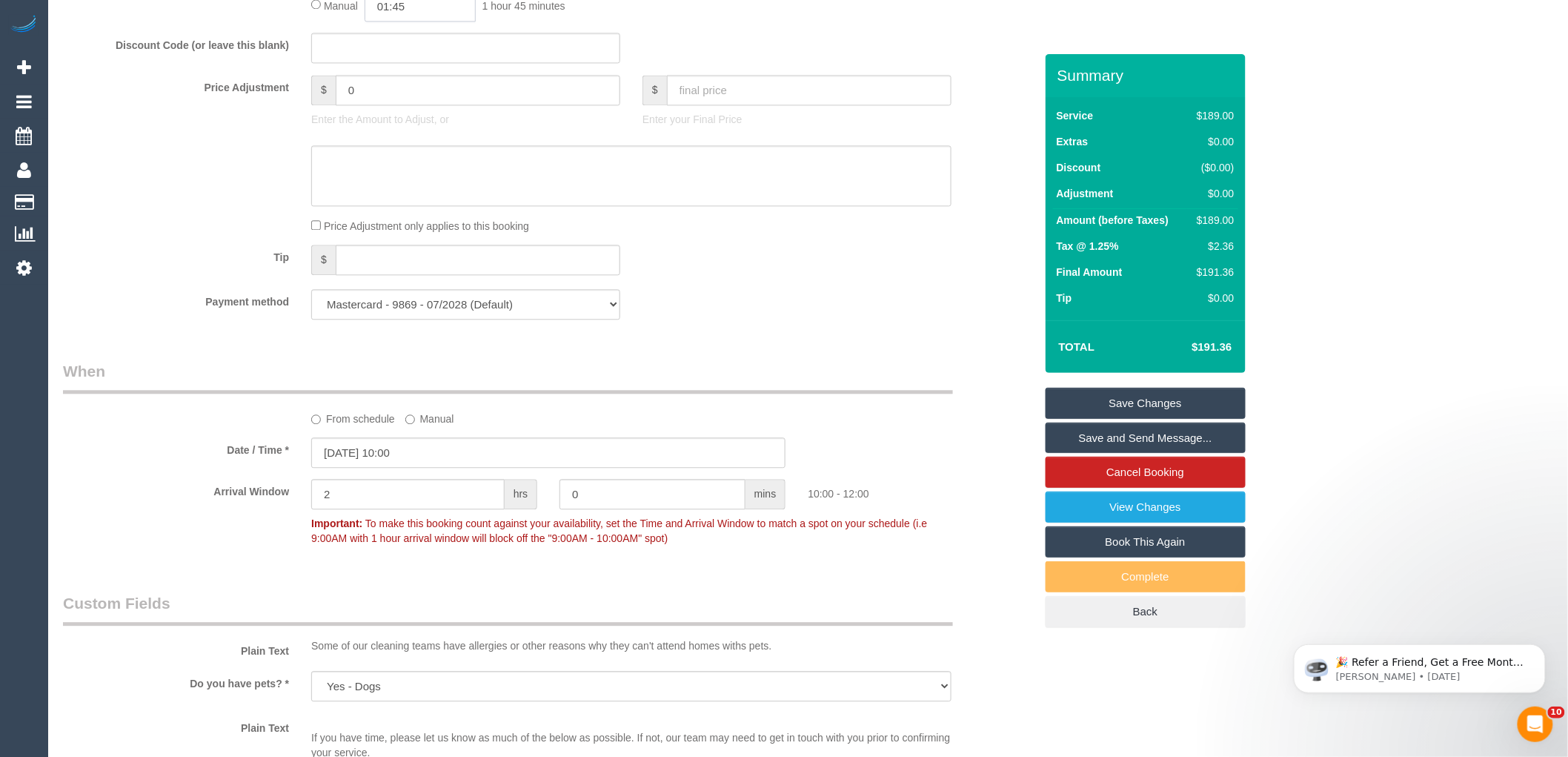
click at [388, 21] on input "01:45" at bounding box center [421, 6] width 112 height 30
click at [424, 136] on li "02:30" at bounding box center [404, 145] width 66 height 19
click at [440, 21] on input "02:30" at bounding box center [421, 6] width 112 height 30
click at [399, 85] on li "03:00" at bounding box center [404, 88] width 66 height 19
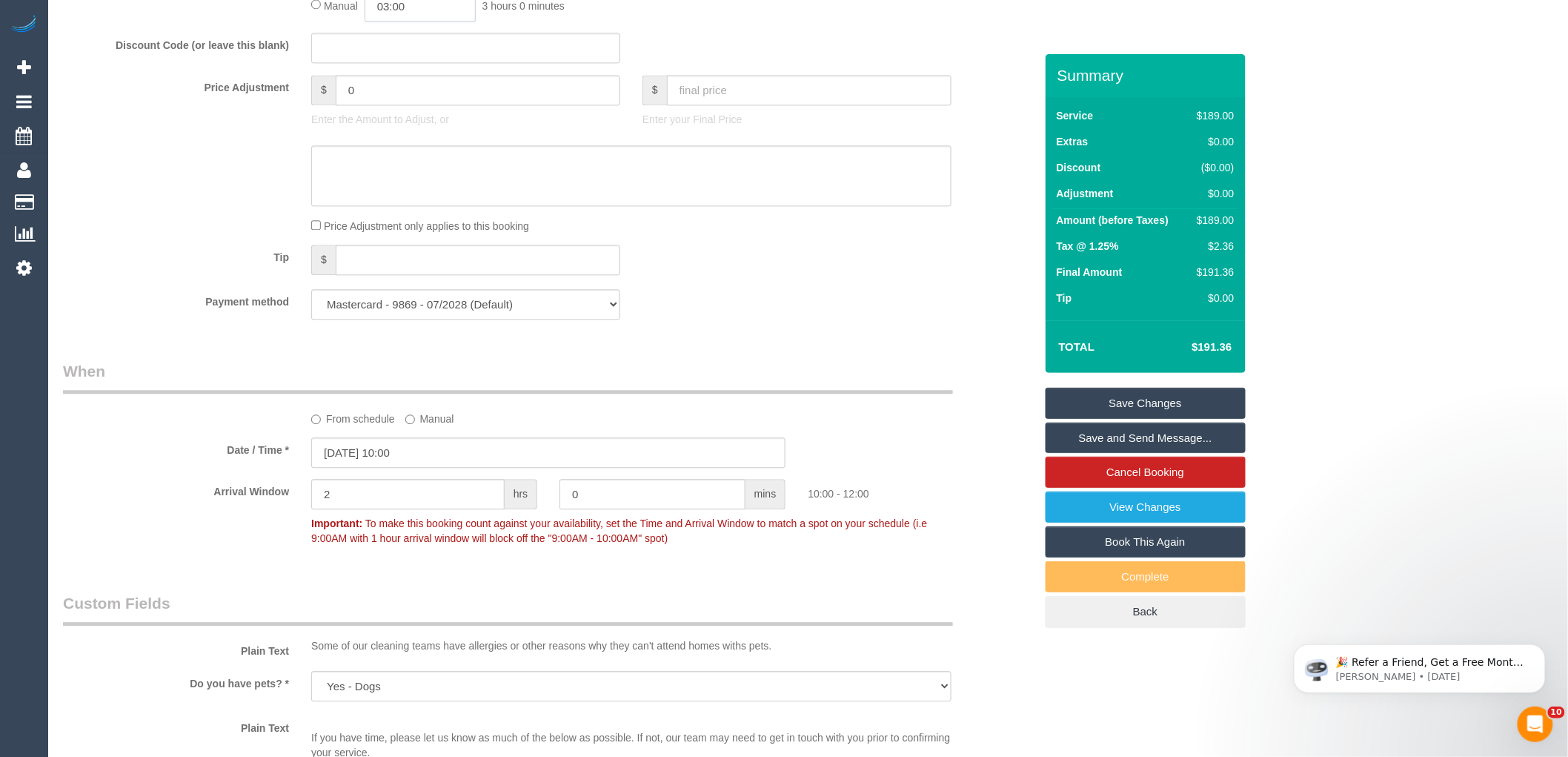
click at [427, 15] on input "03:00" at bounding box center [421, 6] width 112 height 30
type input "03:30"
click at [403, 90] on li "03:30" at bounding box center [404, 88] width 66 height 19
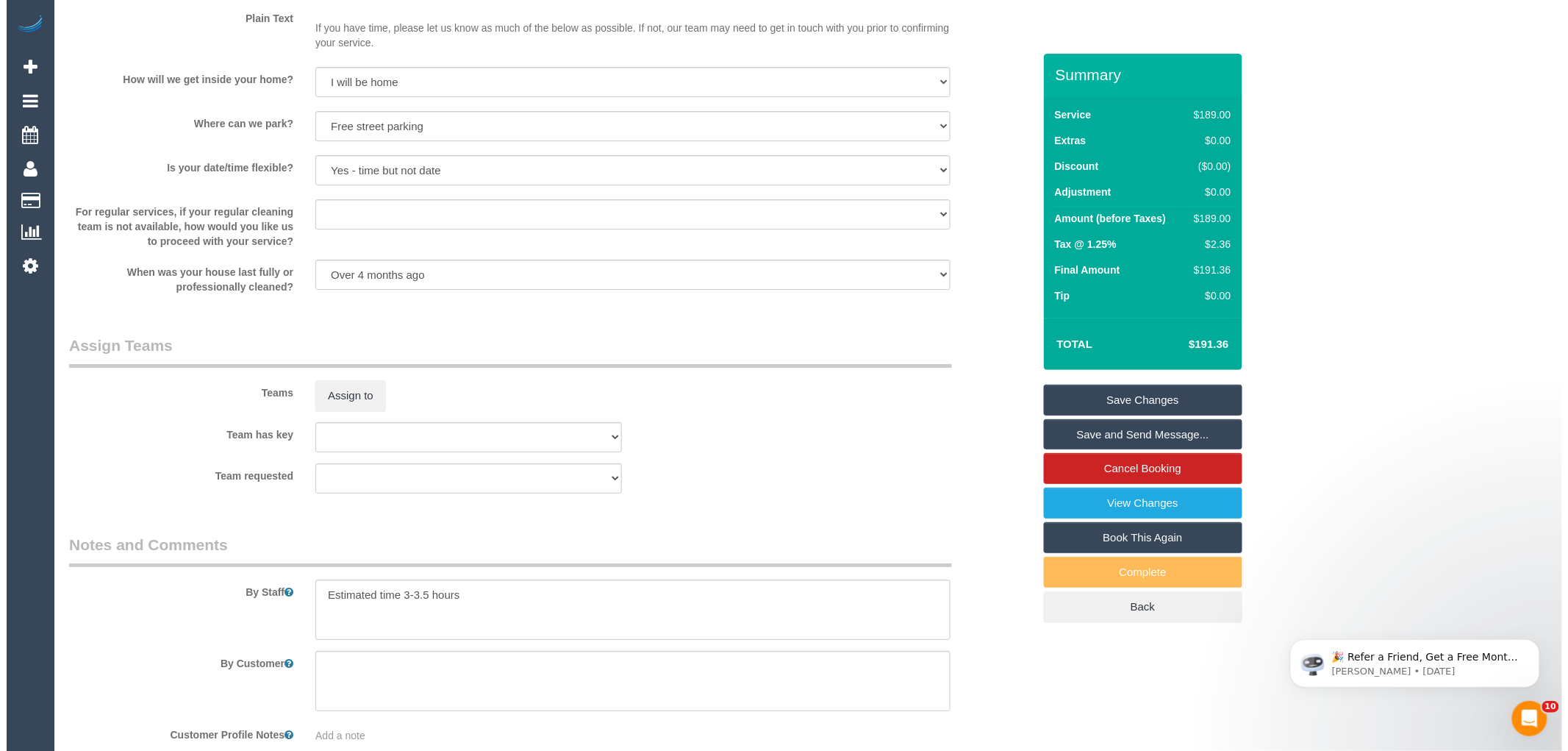
scroll to position [2188, 0]
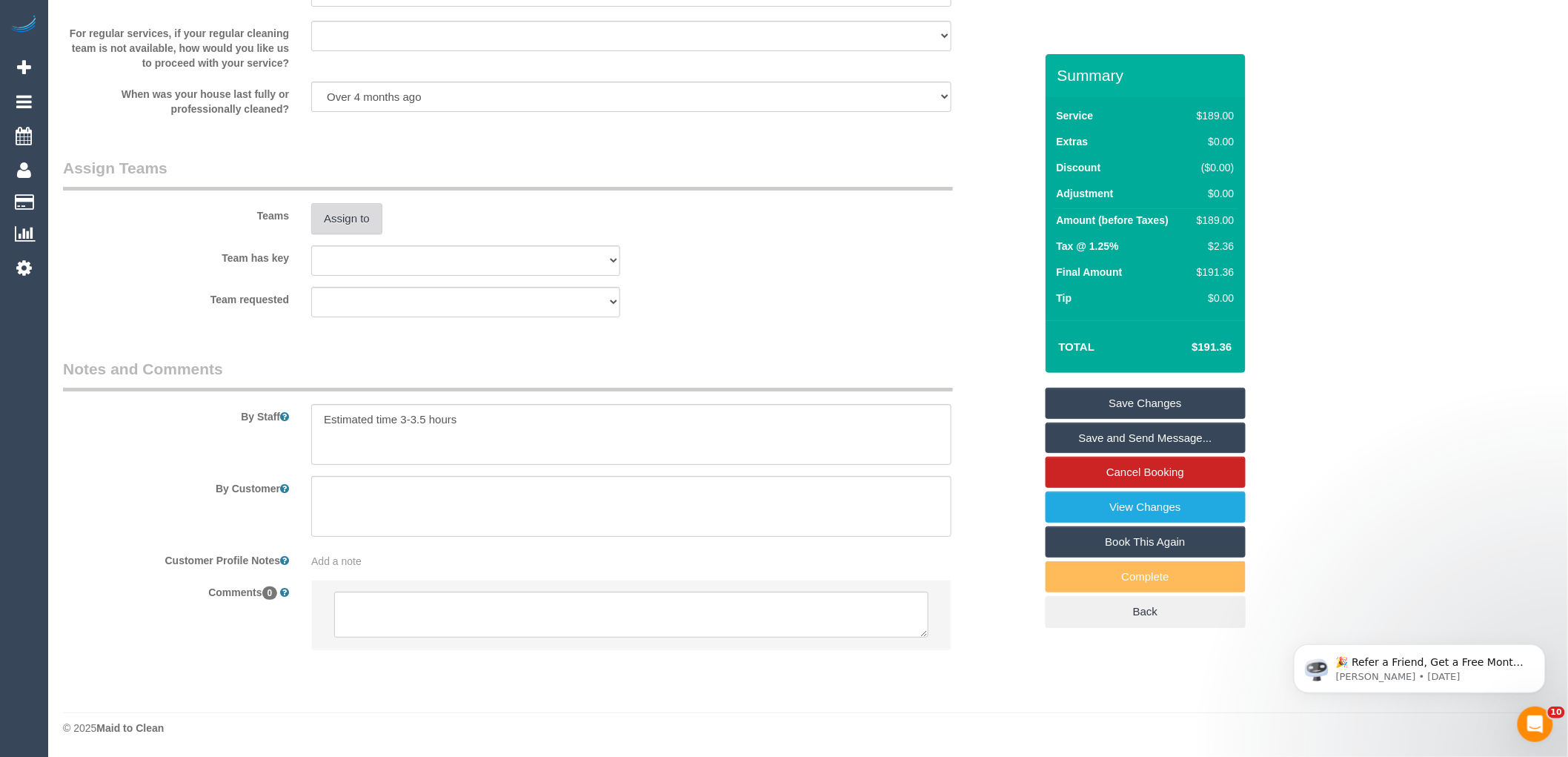
click at [334, 220] on button "Assign to" at bounding box center [347, 219] width 71 height 31
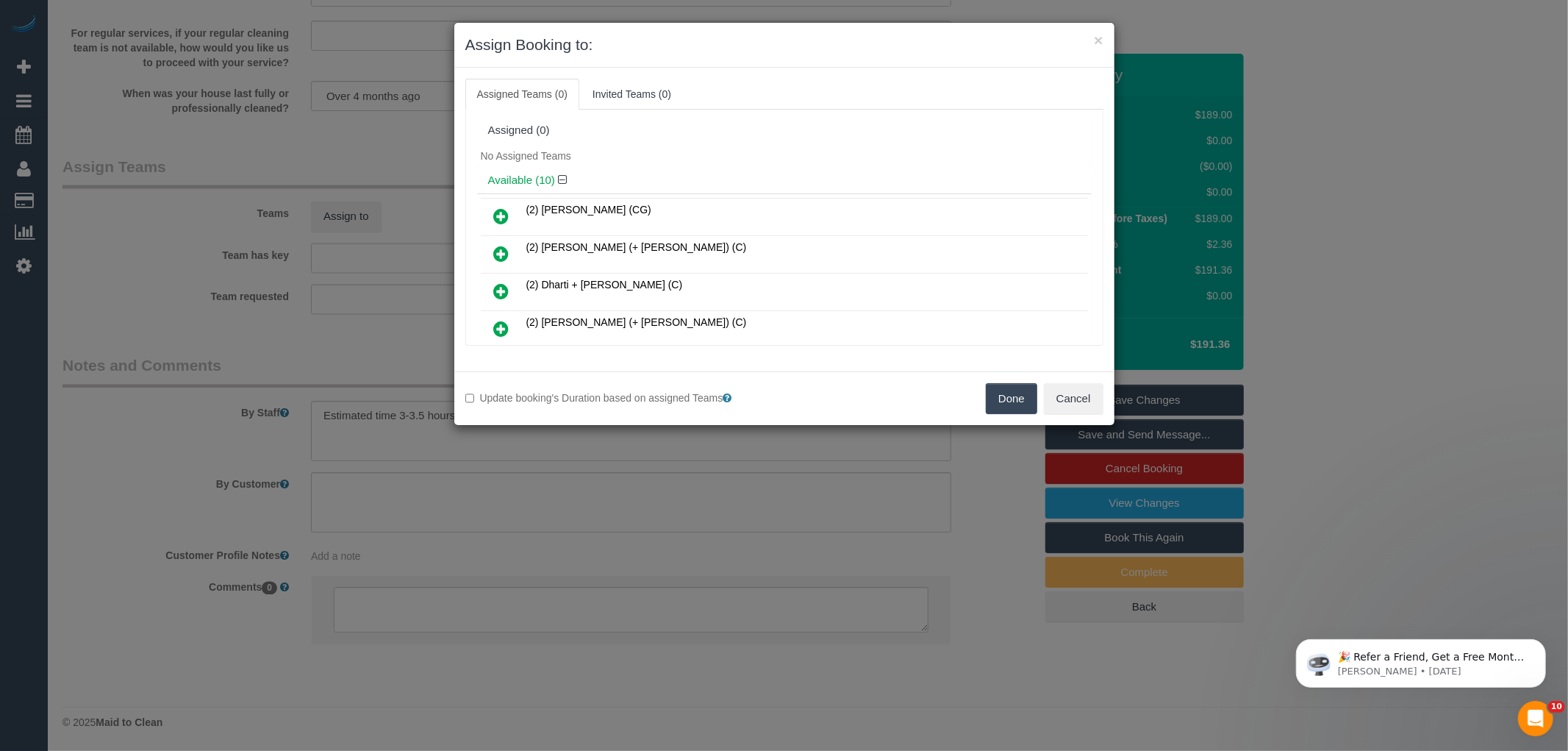
click at [675, 158] on div "No Assigned Teams" at bounding box center [784, 156] width 615 height 22
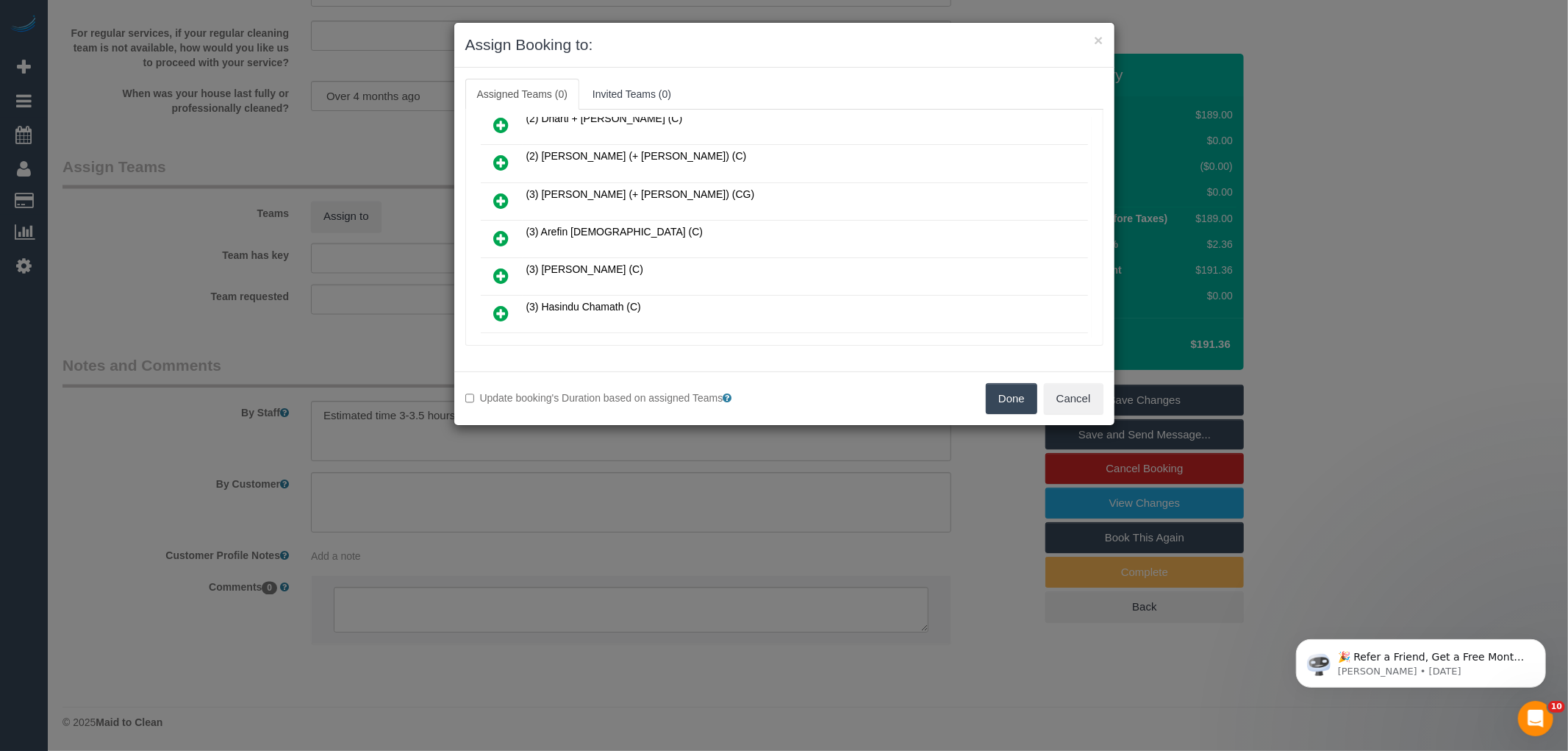
click at [507, 240] on icon at bounding box center [501, 238] width 15 height 18
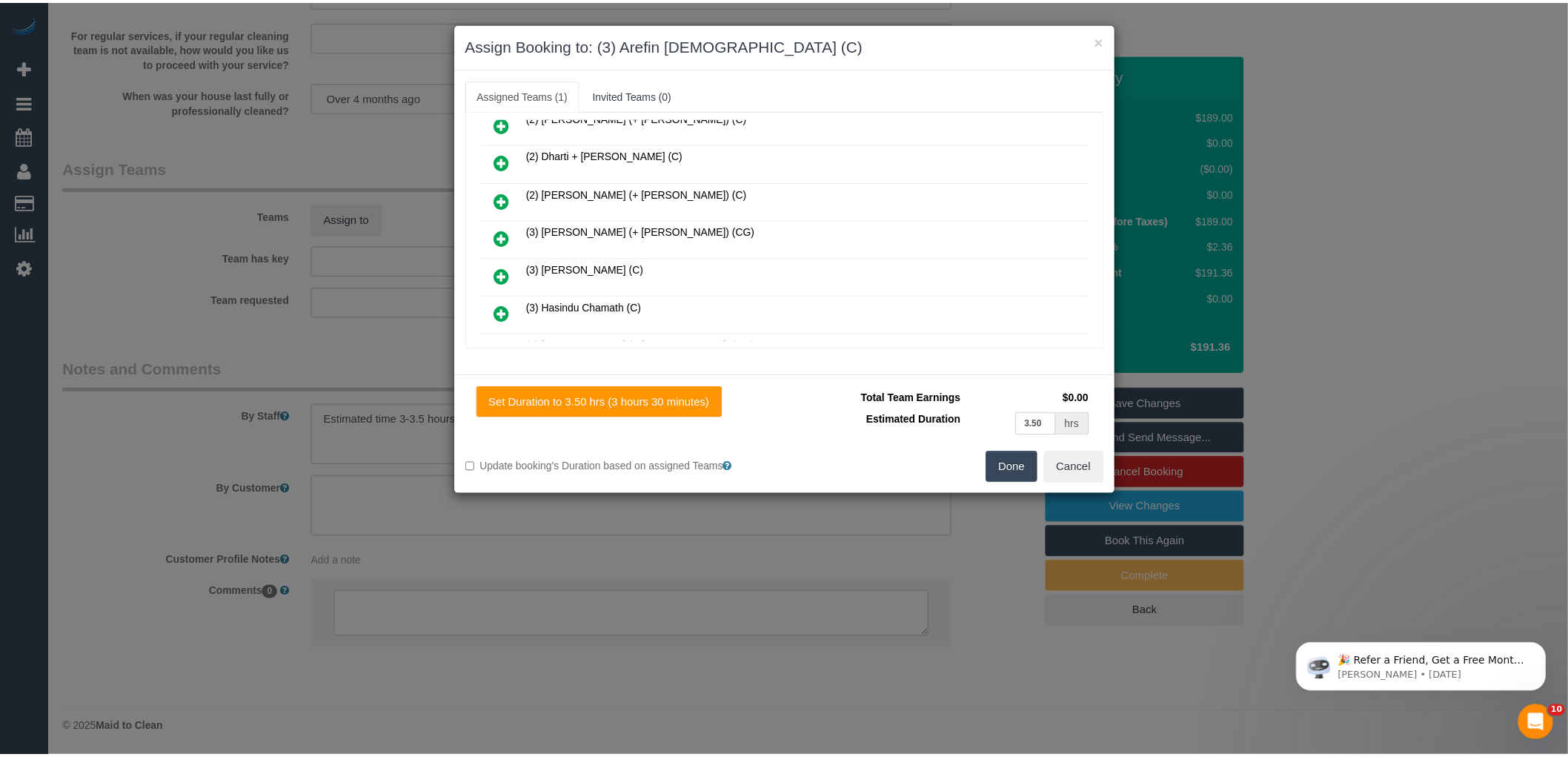
scroll to position [203, 0]
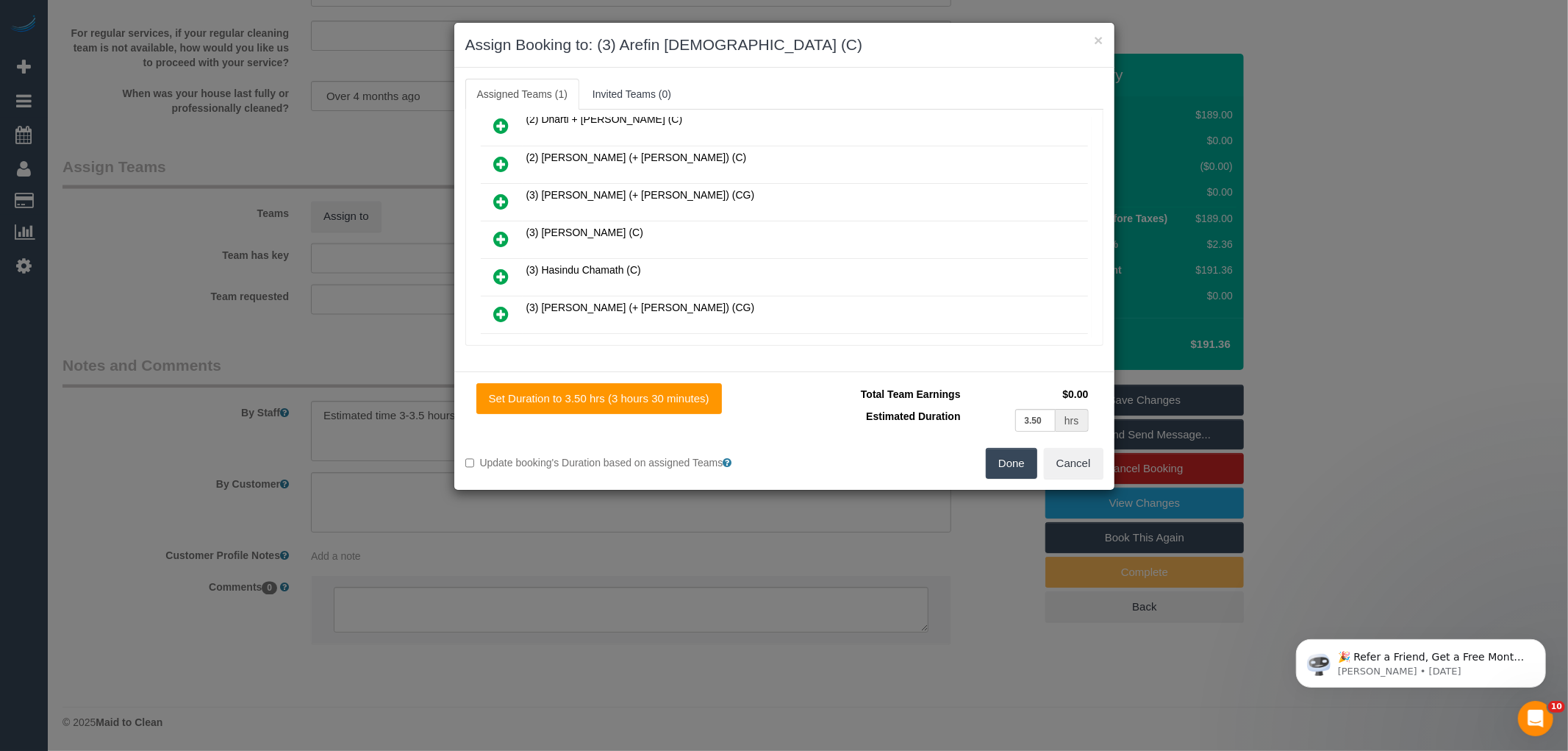
click at [1018, 449] on button "Done" at bounding box center [1011, 463] width 51 height 31
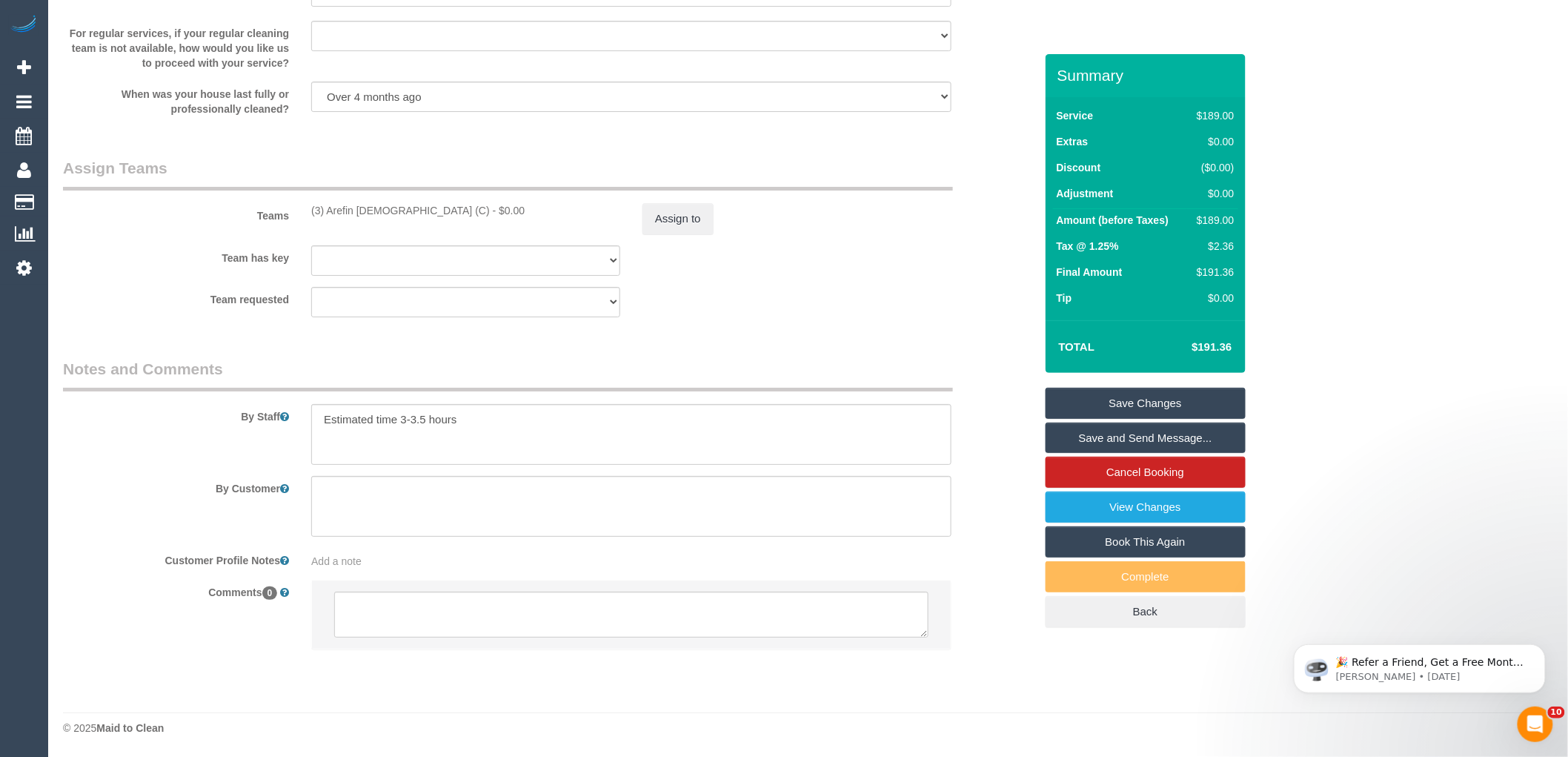
click at [1225, 219] on div "$189.00" at bounding box center [1213, 220] width 43 height 15
copy div "189.00"
click at [534, 432] on textarea at bounding box center [632, 434] width 640 height 61
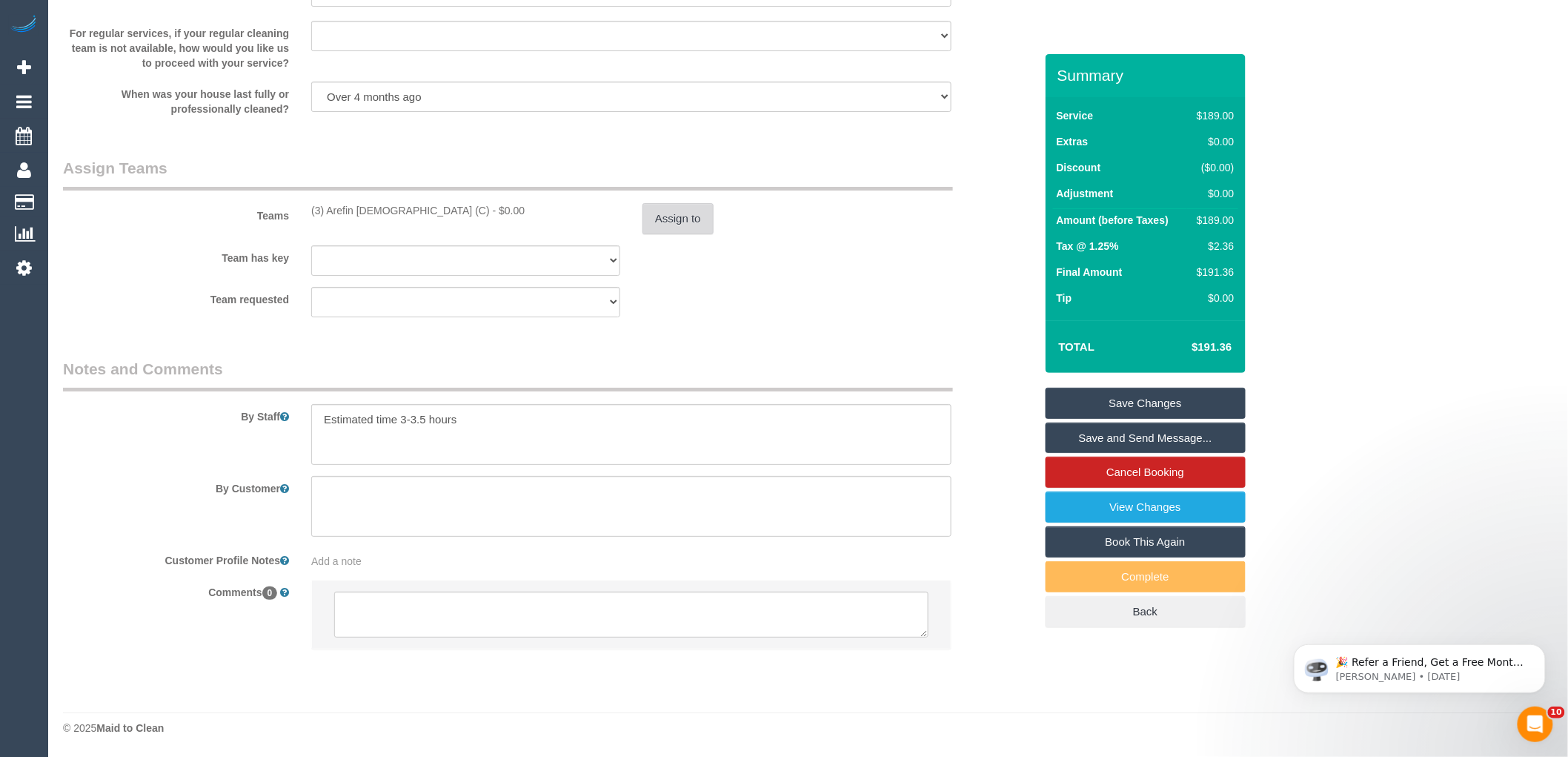
click at [662, 221] on button "Assign to" at bounding box center [678, 219] width 71 height 31
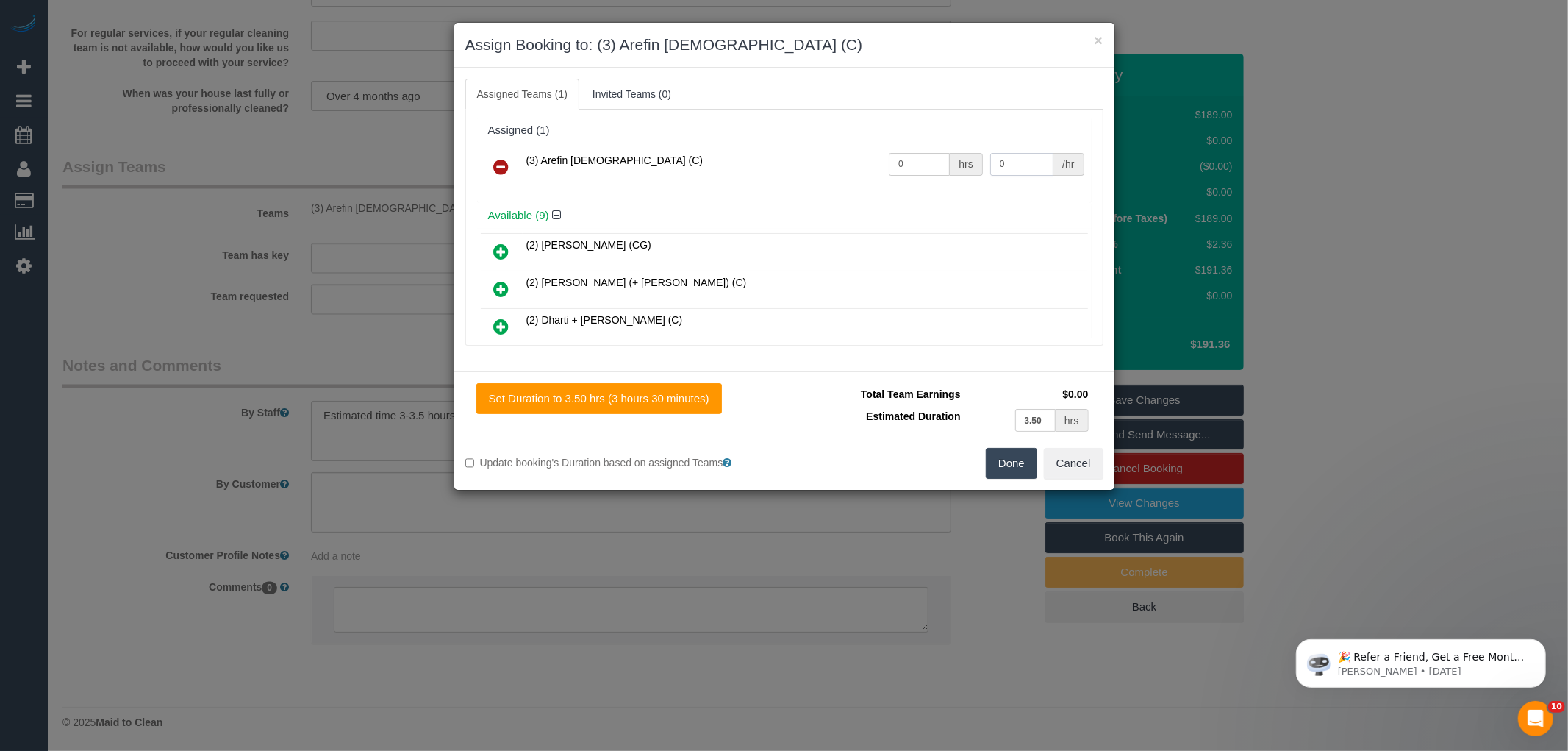
click at [1016, 154] on input "0" at bounding box center [1021, 164] width 63 height 23
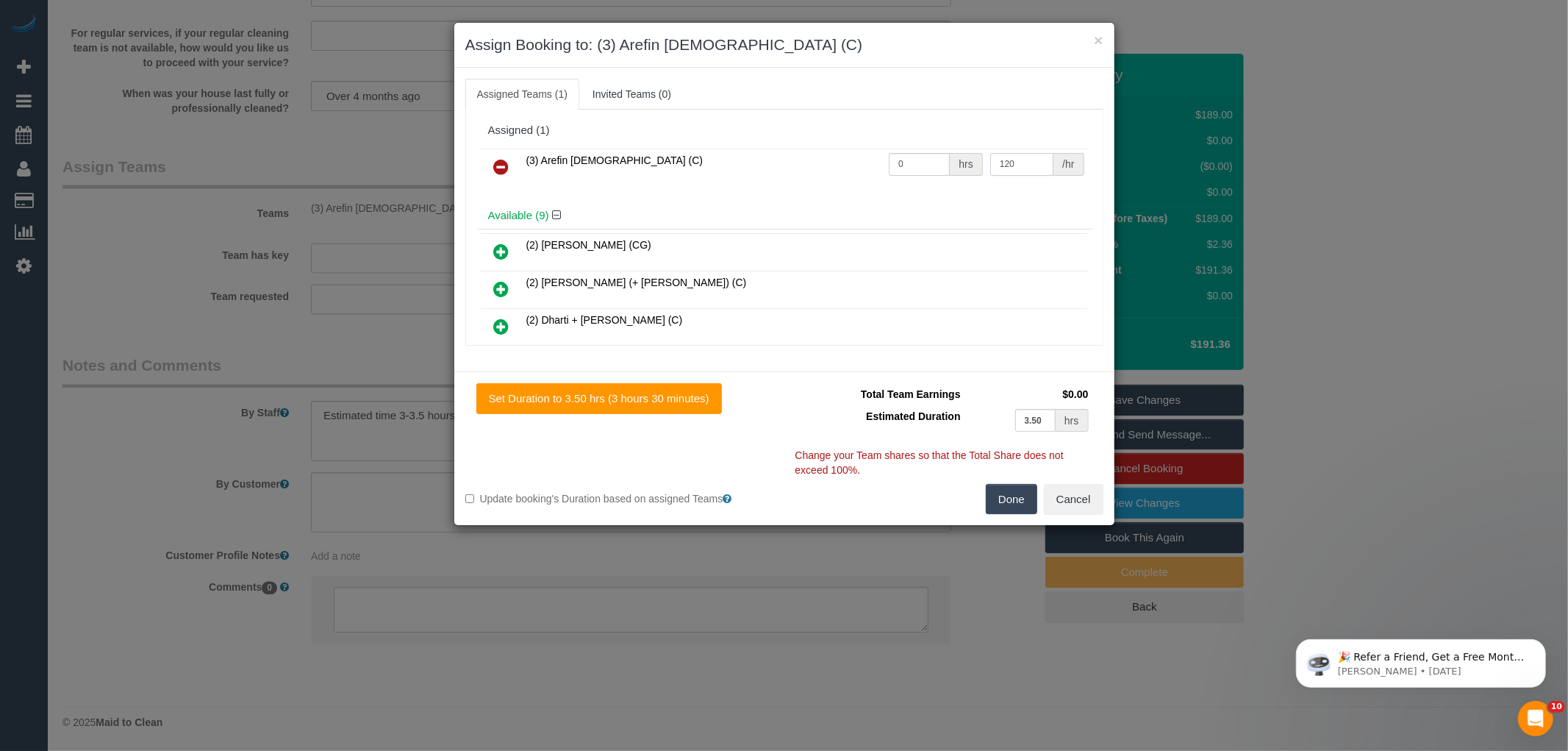
type input "120"
click at [924, 164] on input "0" at bounding box center [919, 164] width 61 height 23
type input "1"
click at [1005, 504] on button "Done" at bounding box center [1011, 499] width 51 height 31
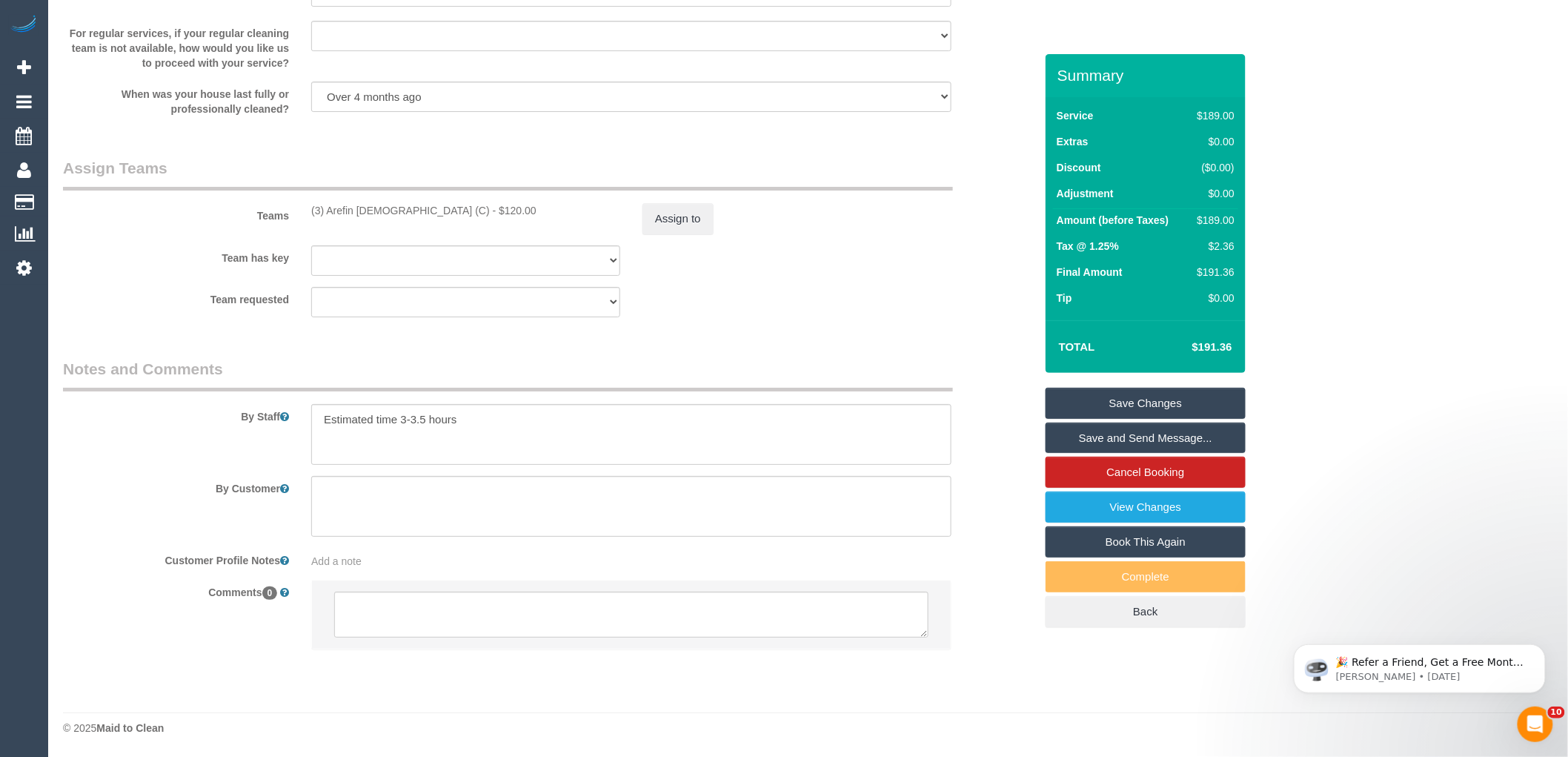
click at [1014, 508] on div "× Assign Booking to: (3) Arefin Islam (C) Assigned Teams (1) Invited Teams (0) …" at bounding box center [784, 378] width 1568 height 757
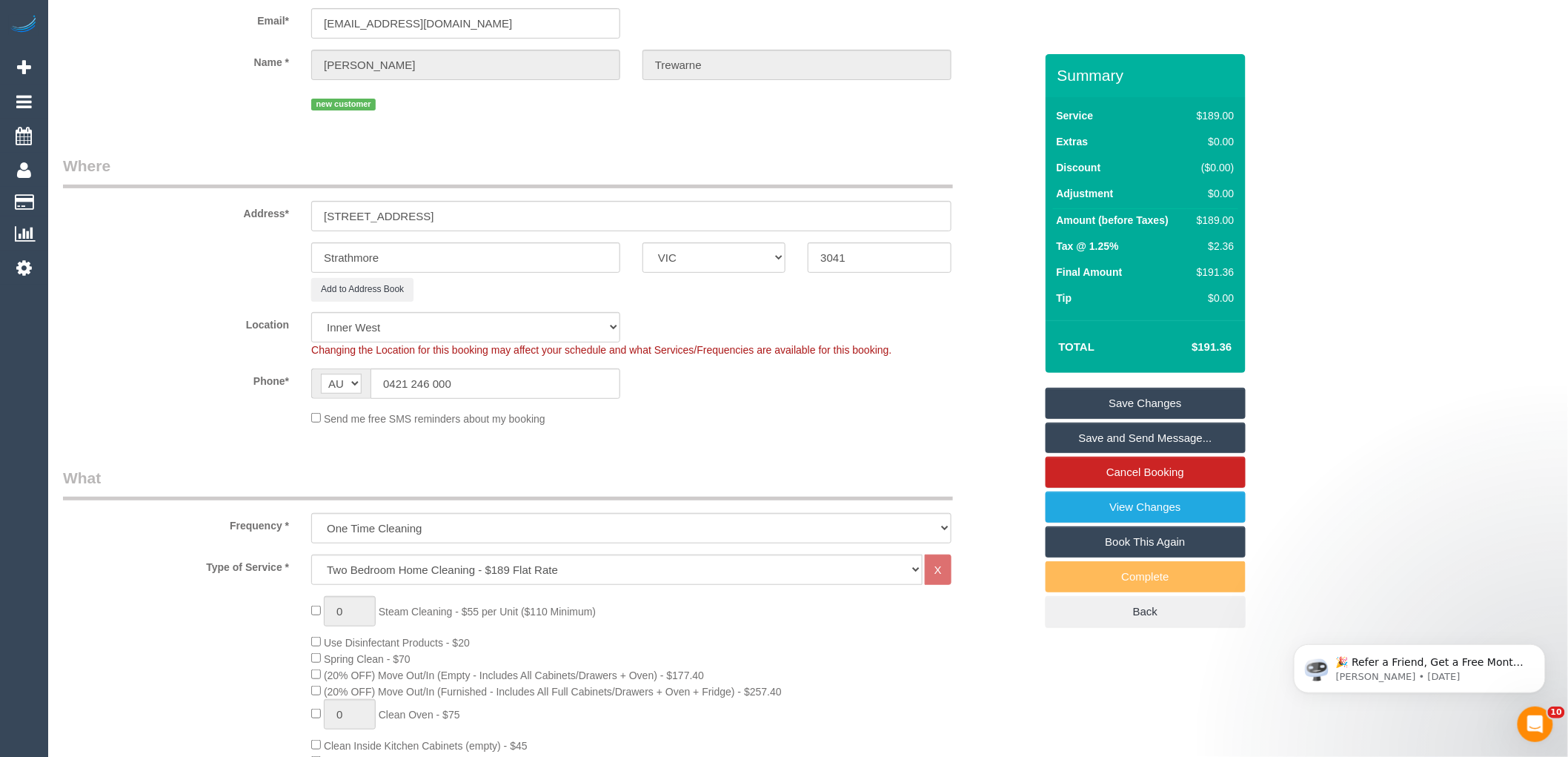
scroll to position [0, 0]
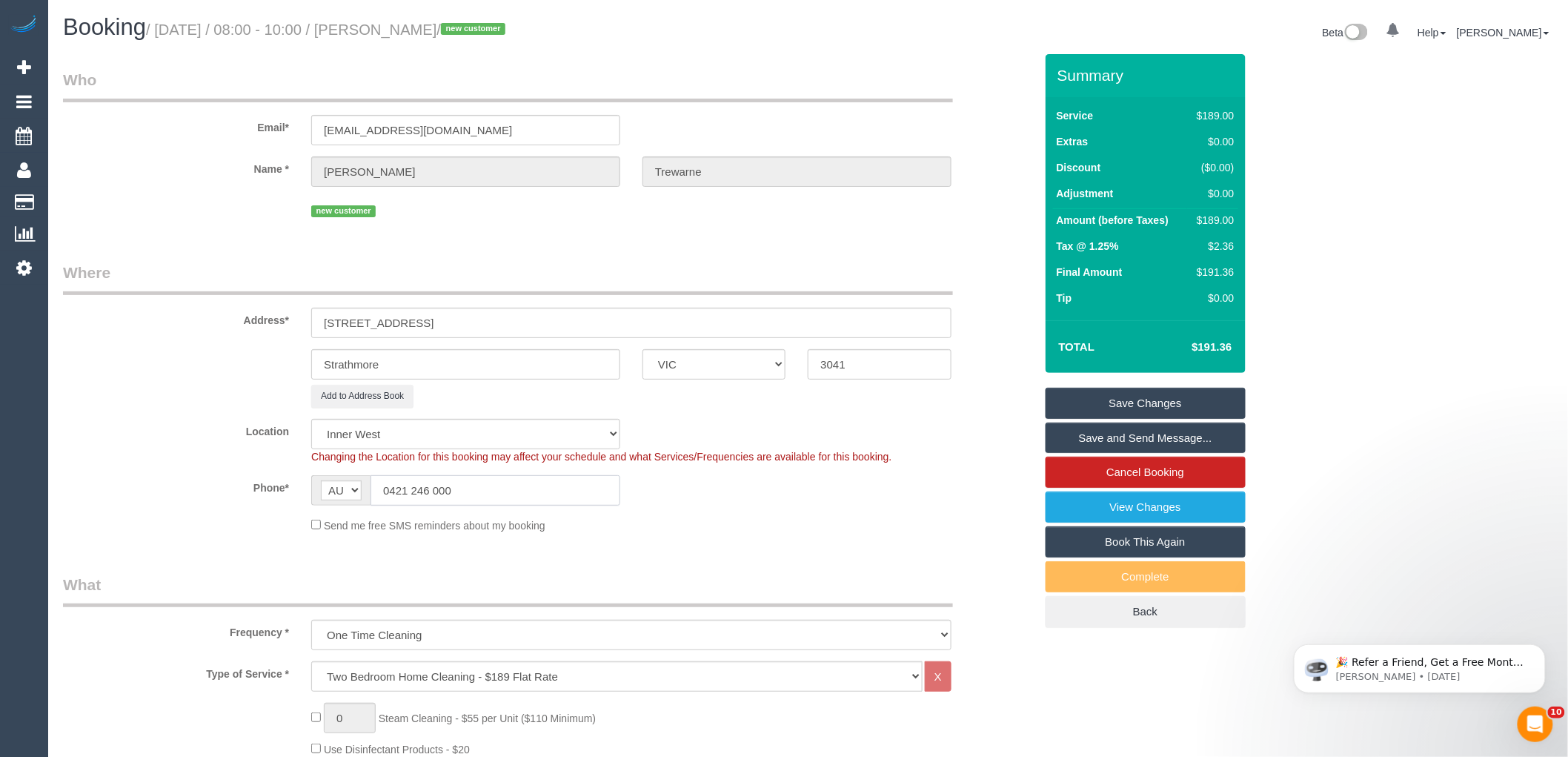
click at [415, 495] on input "0421 246 000" at bounding box center [495, 490] width 250 height 30
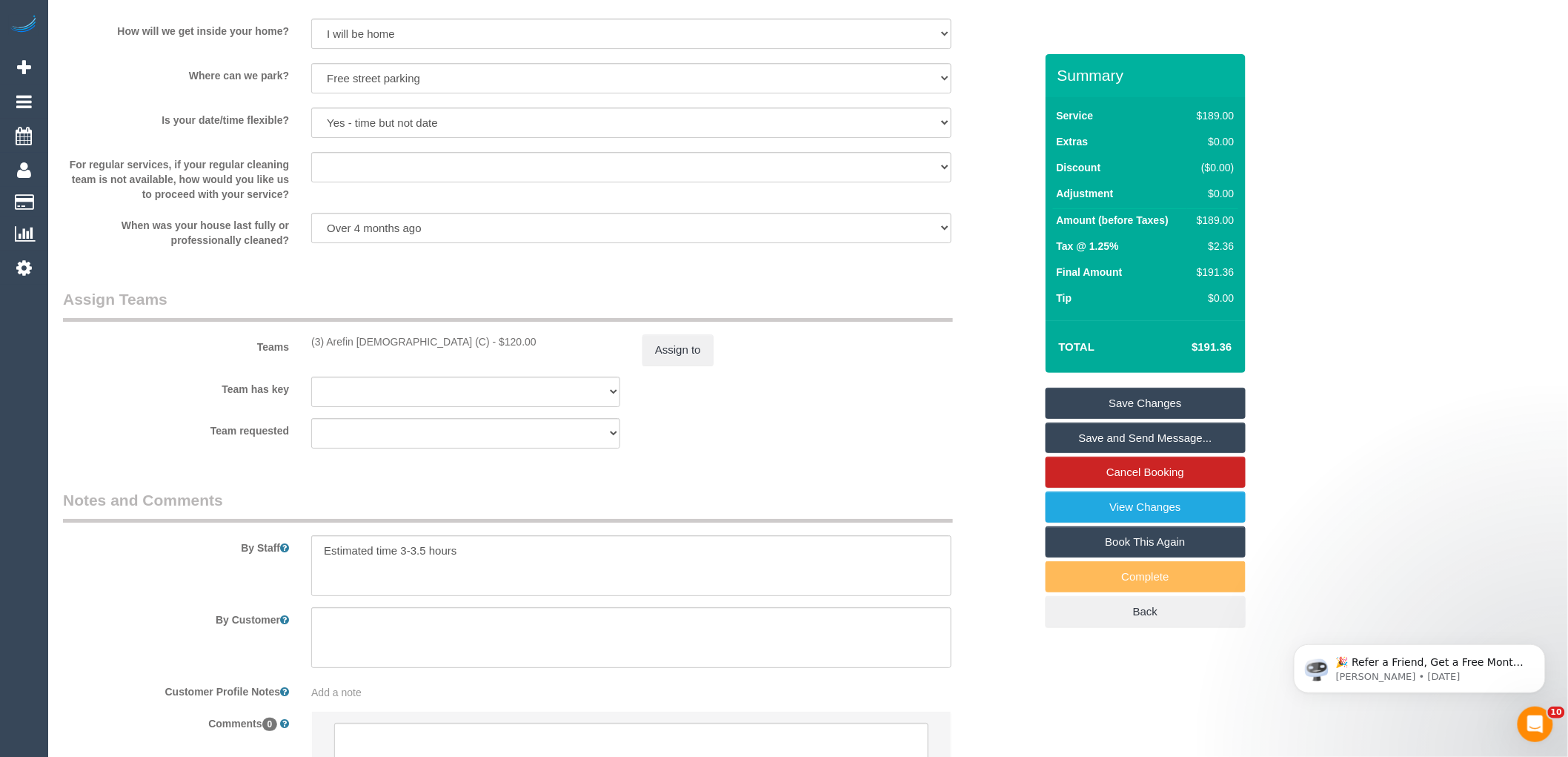
scroll to position [2206, 0]
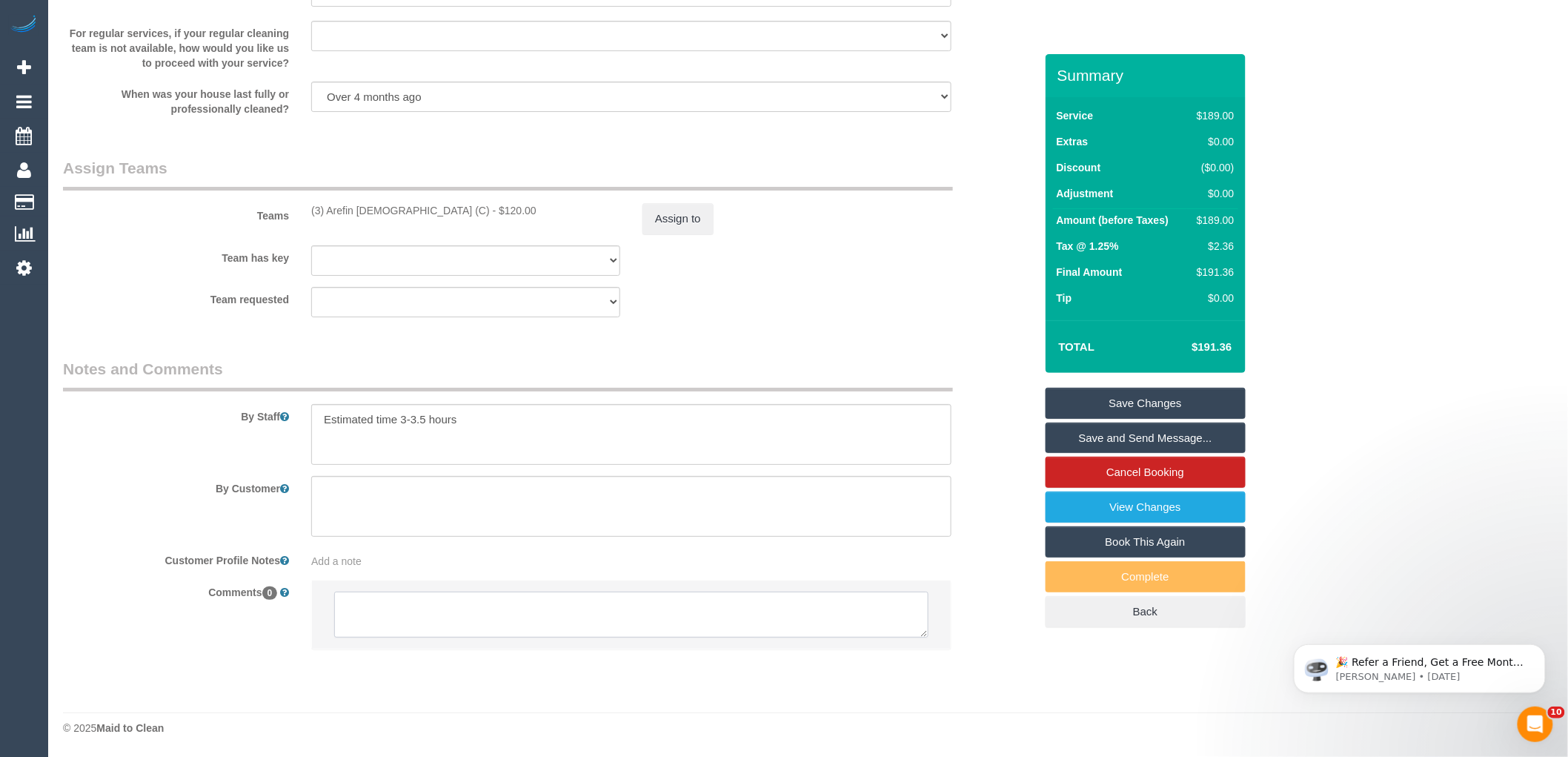
click at [399, 622] on textarea at bounding box center [631, 615] width 595 height 46
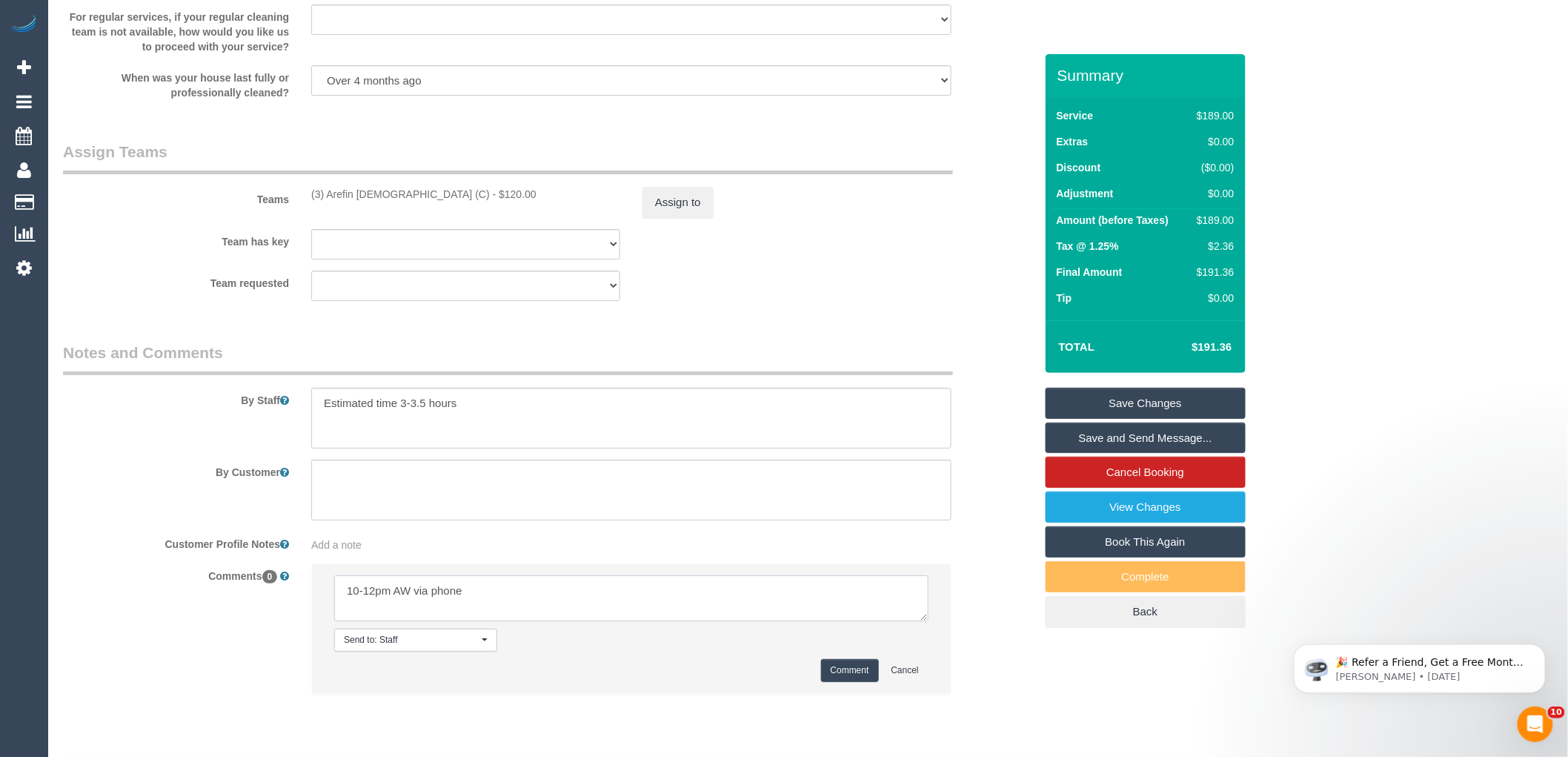
type textarea "10-12pm AW via phone"
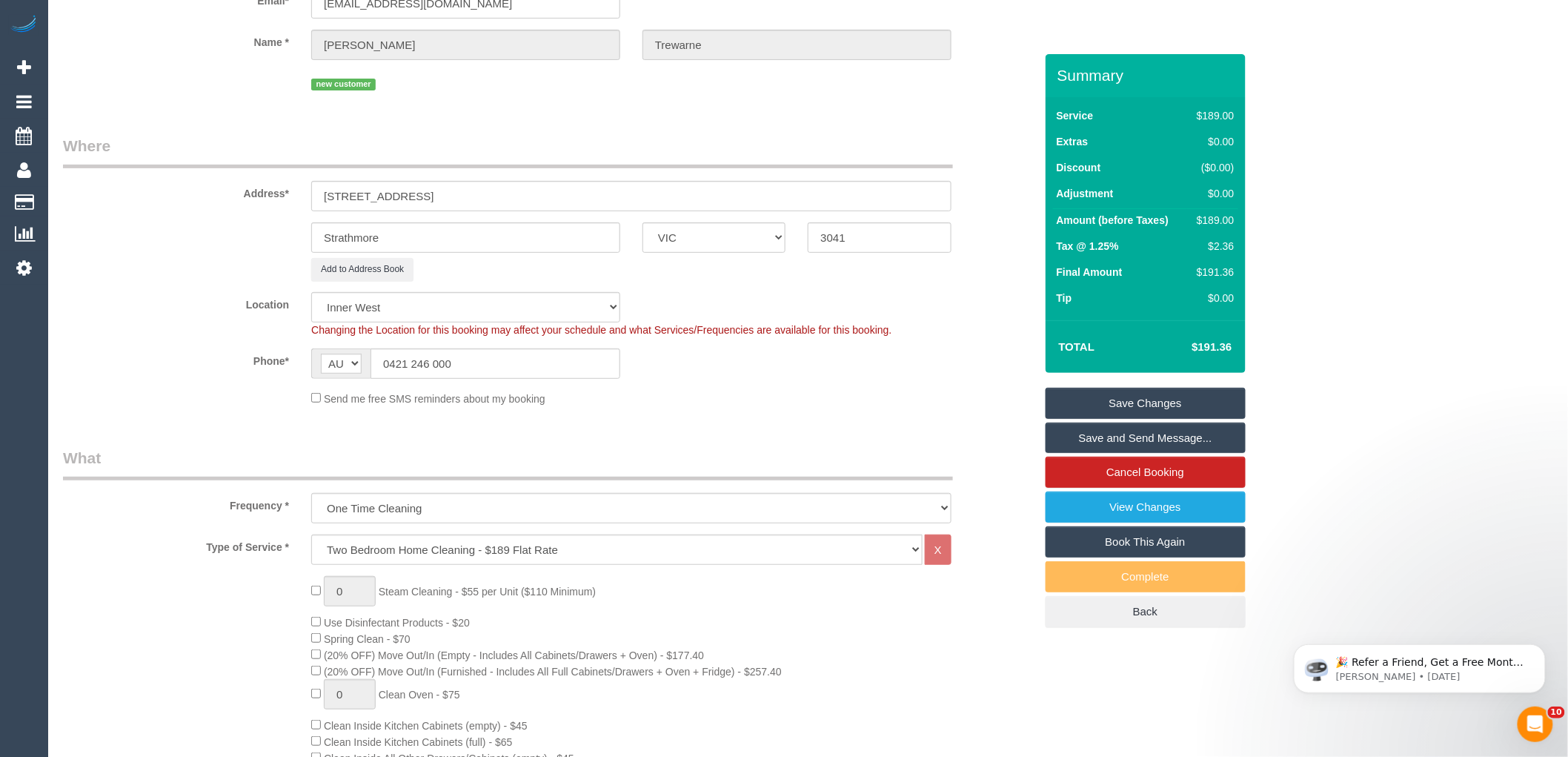
scroll to position [45, 0]
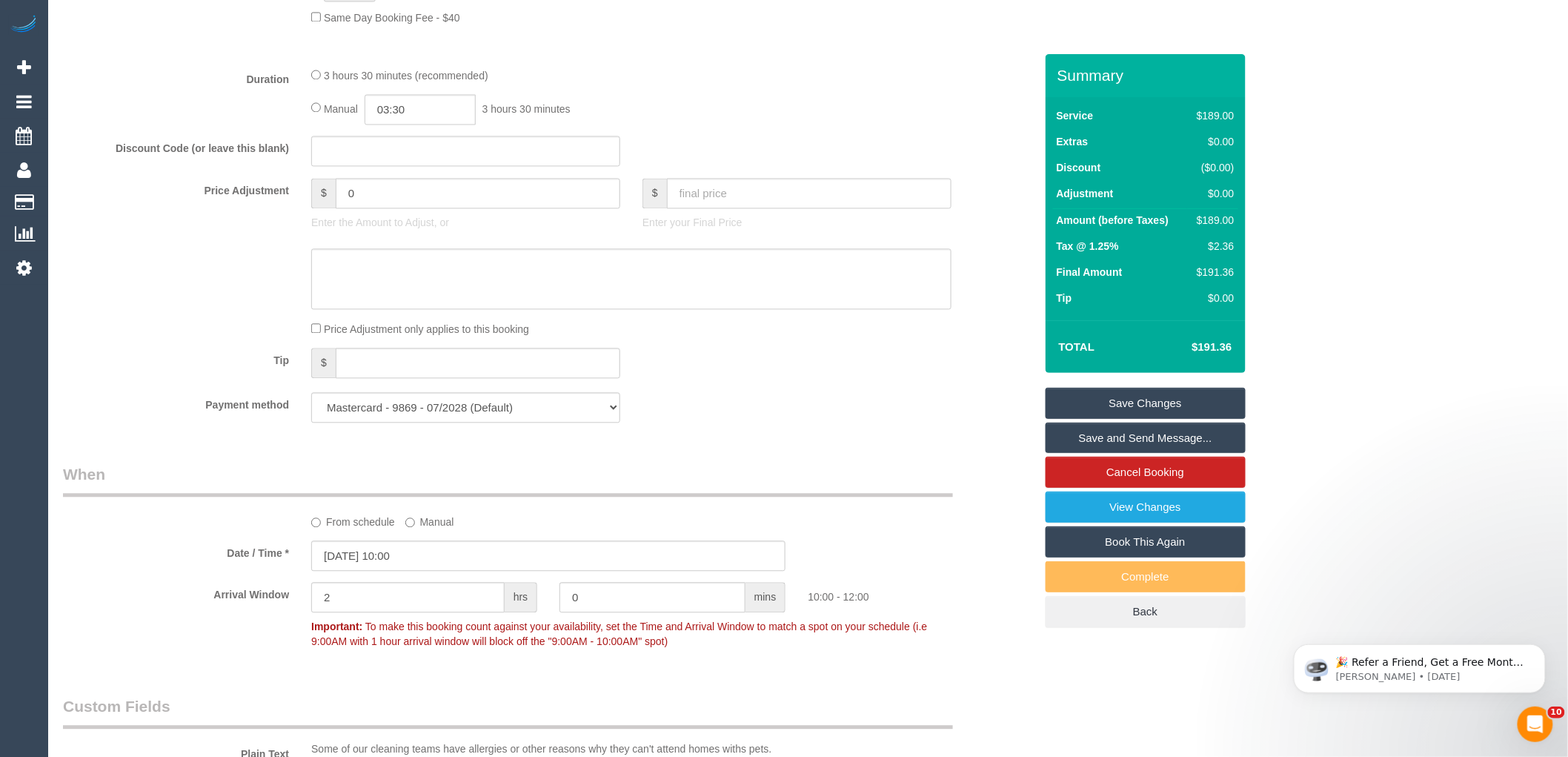
scroll to position [1609, 0]
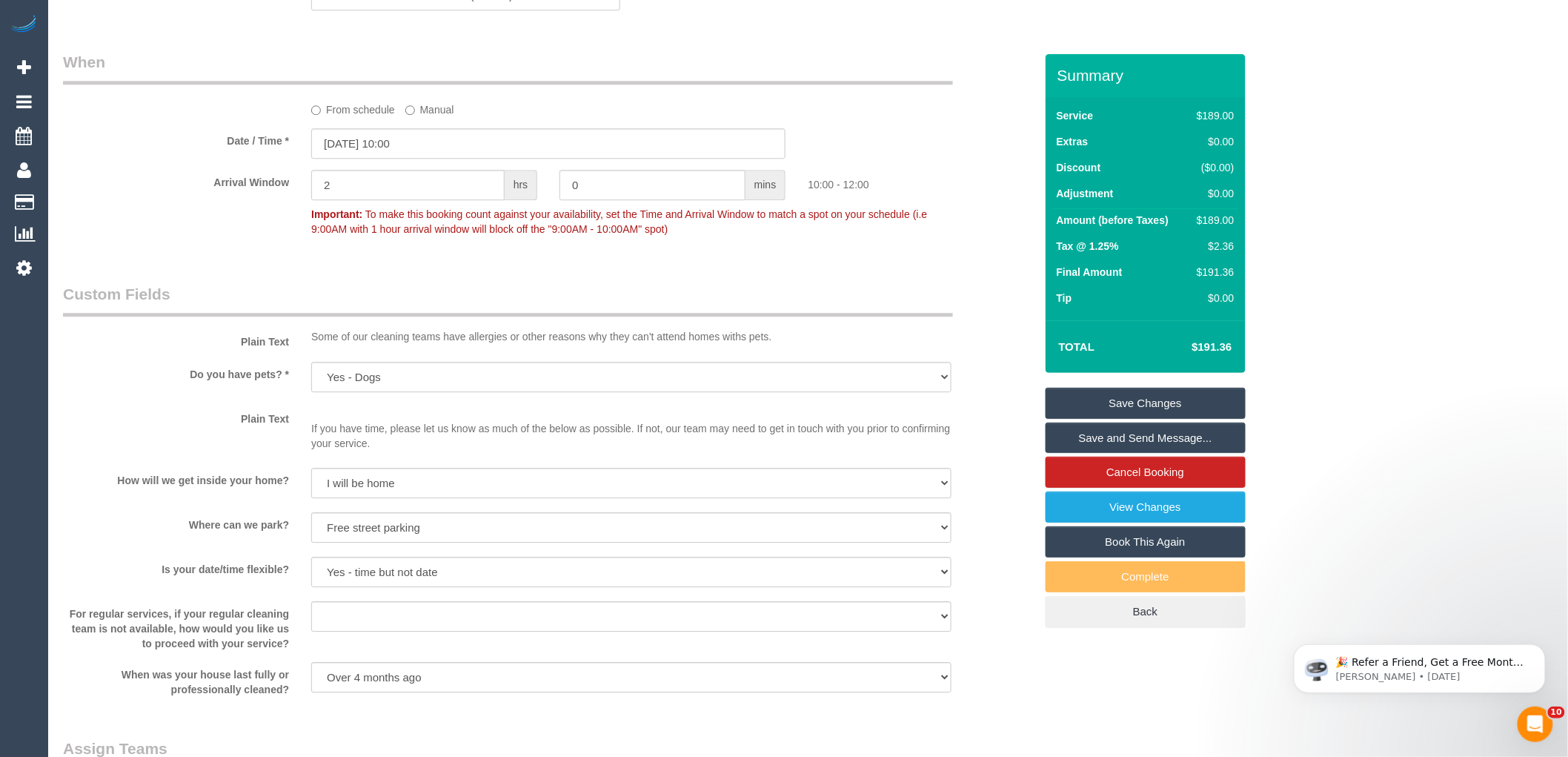
click at [1010, 610] on sui-booking-custom-fields "Plain Text Some of our cleaning teams have allergies or other reasons why they …" at bounding box center [548, 490] width 972 height 414
click at [965, 431] on div "Plain Text If you have time, please let us know as much of the below as possibl…" at bounding box center [548, 432] width 994 height 51
click at [980, 150] on div "Date / Time * 27/08/2025 10:00" at bounding box center [548, 142] width 994 height 30
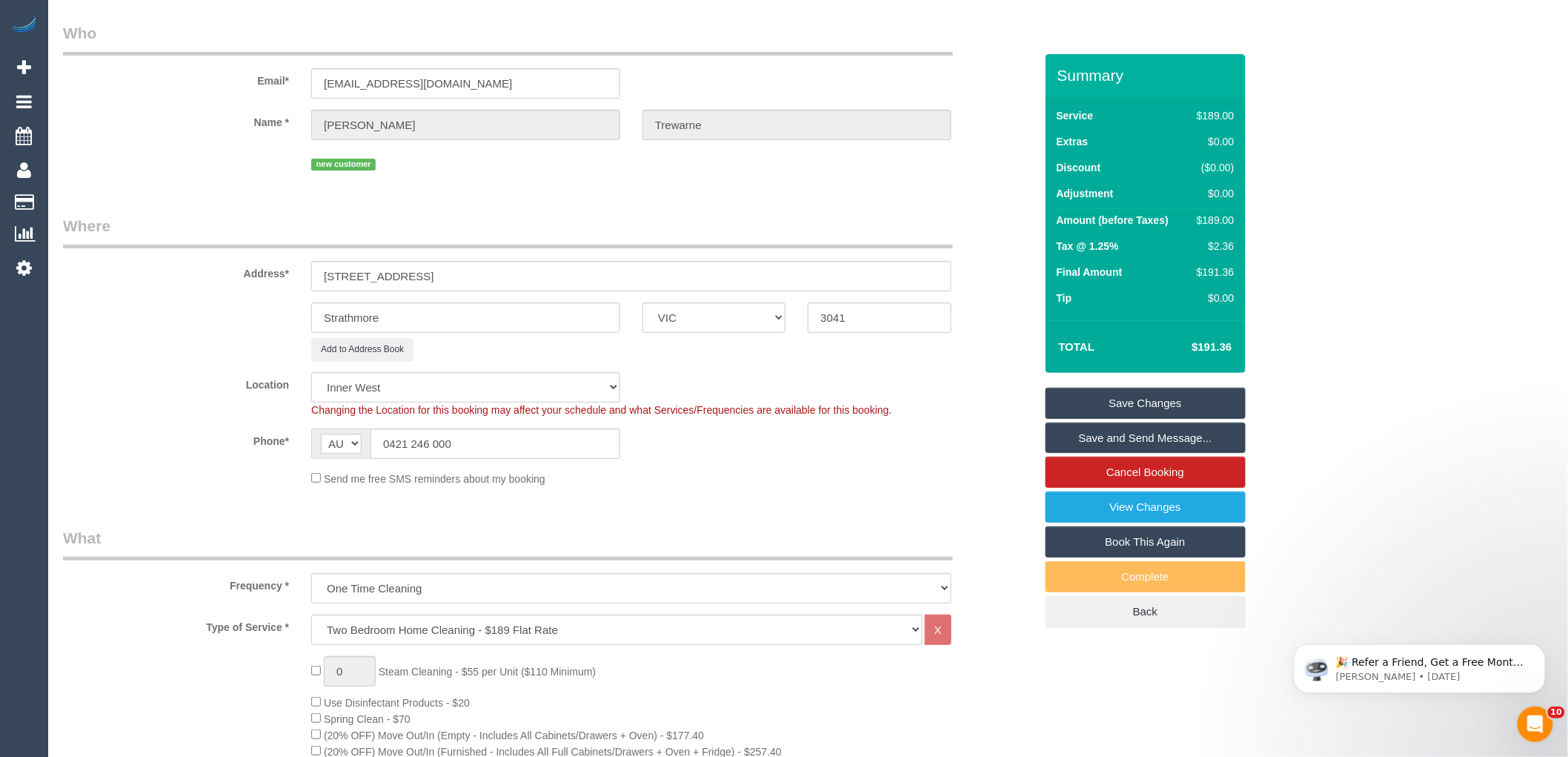
scroll to position [45, 0]
click at [405, 100] on input "mtrewarne@gmail.com" at bounding box center [466, 85] width 309 height 30
click at [468, 226] on legend "Where" at bounding box center [507, 233] width 890 height 33
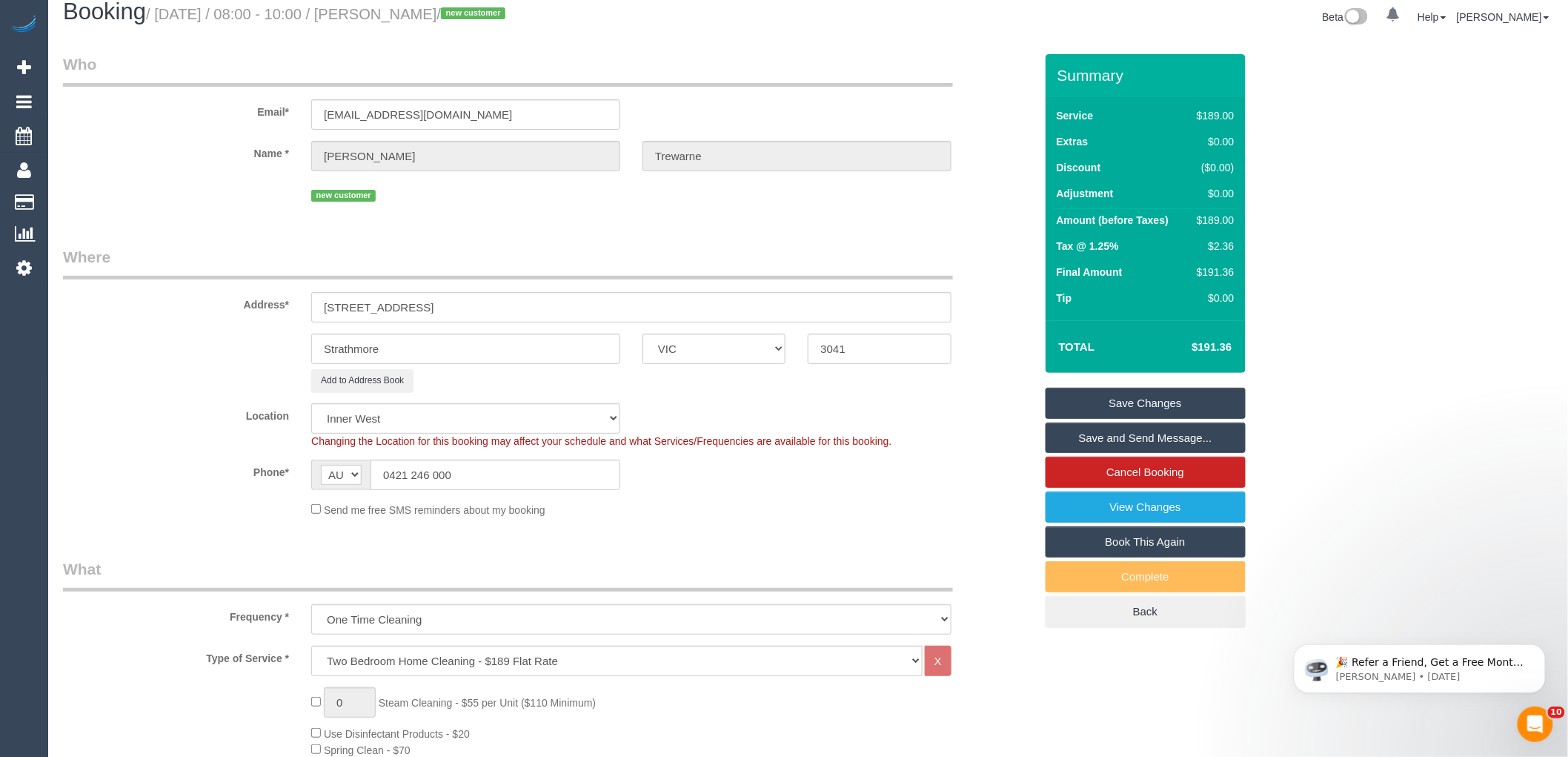
scroll to position [0, 0]
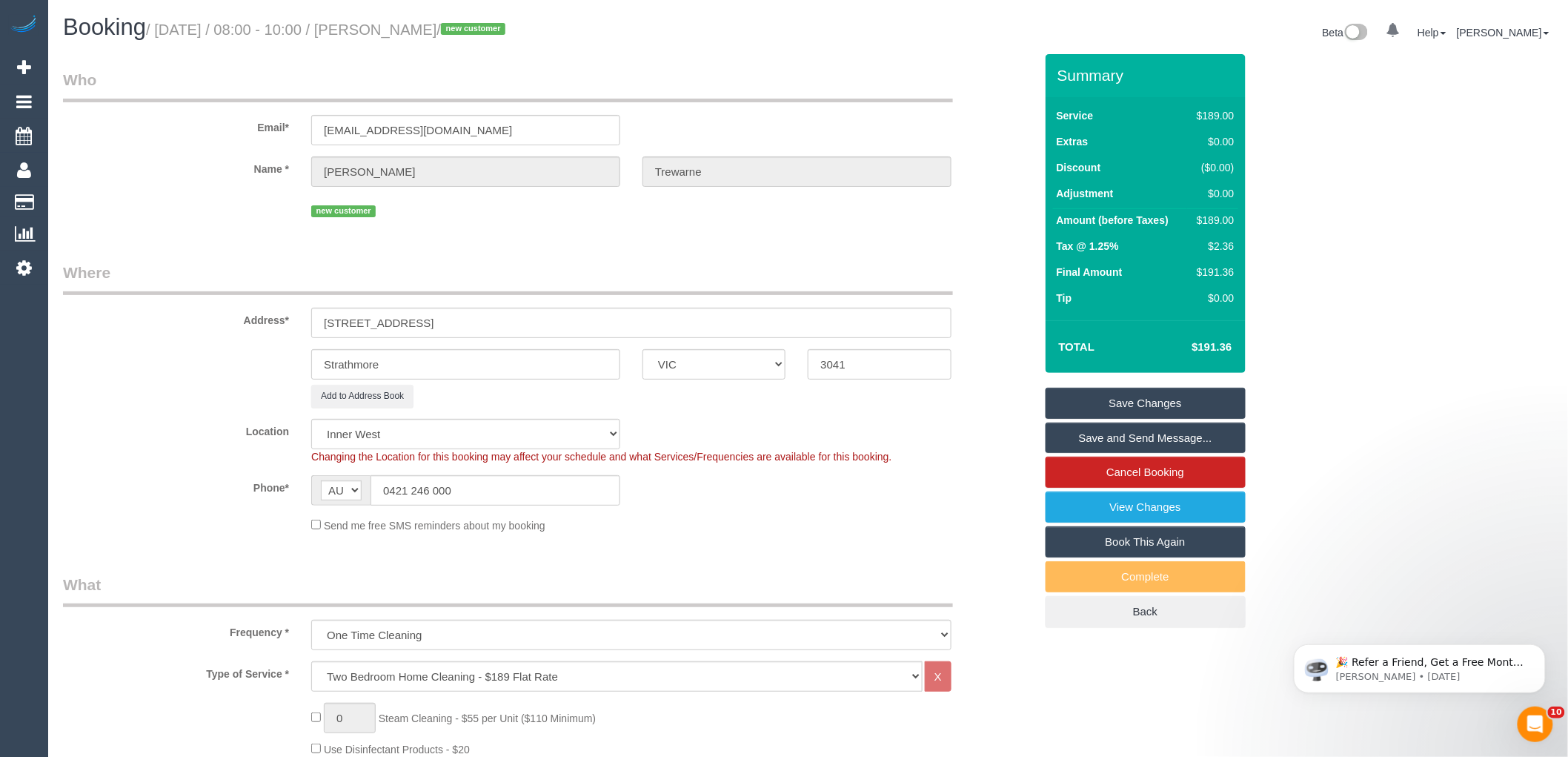
click at [946, 445] on div "Location Office City East (North) East (South) Inner East Inner North (East) In…" at bounding box center [548, 441] width 994 height 45
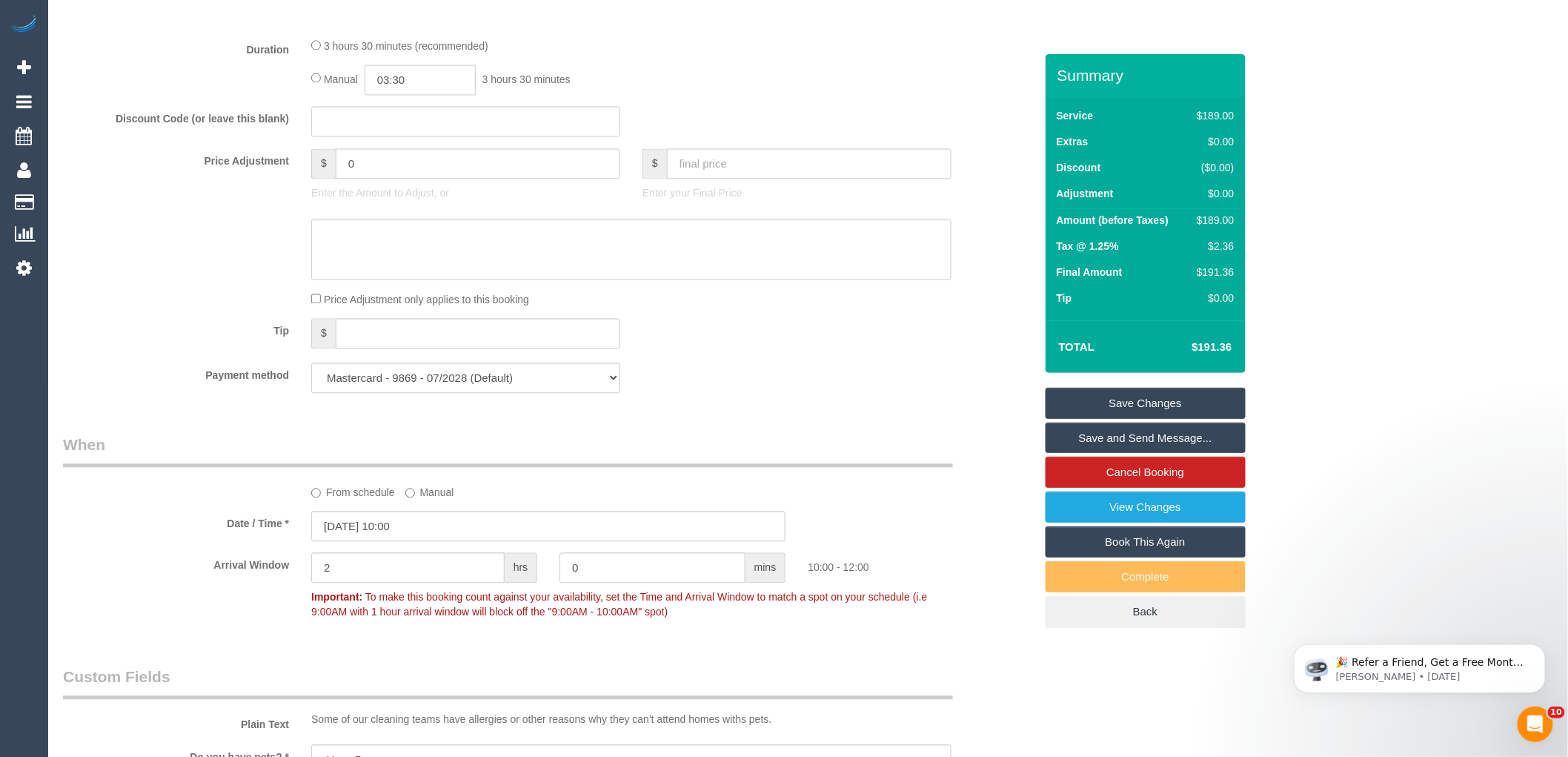
scroll to position [1235, 0]
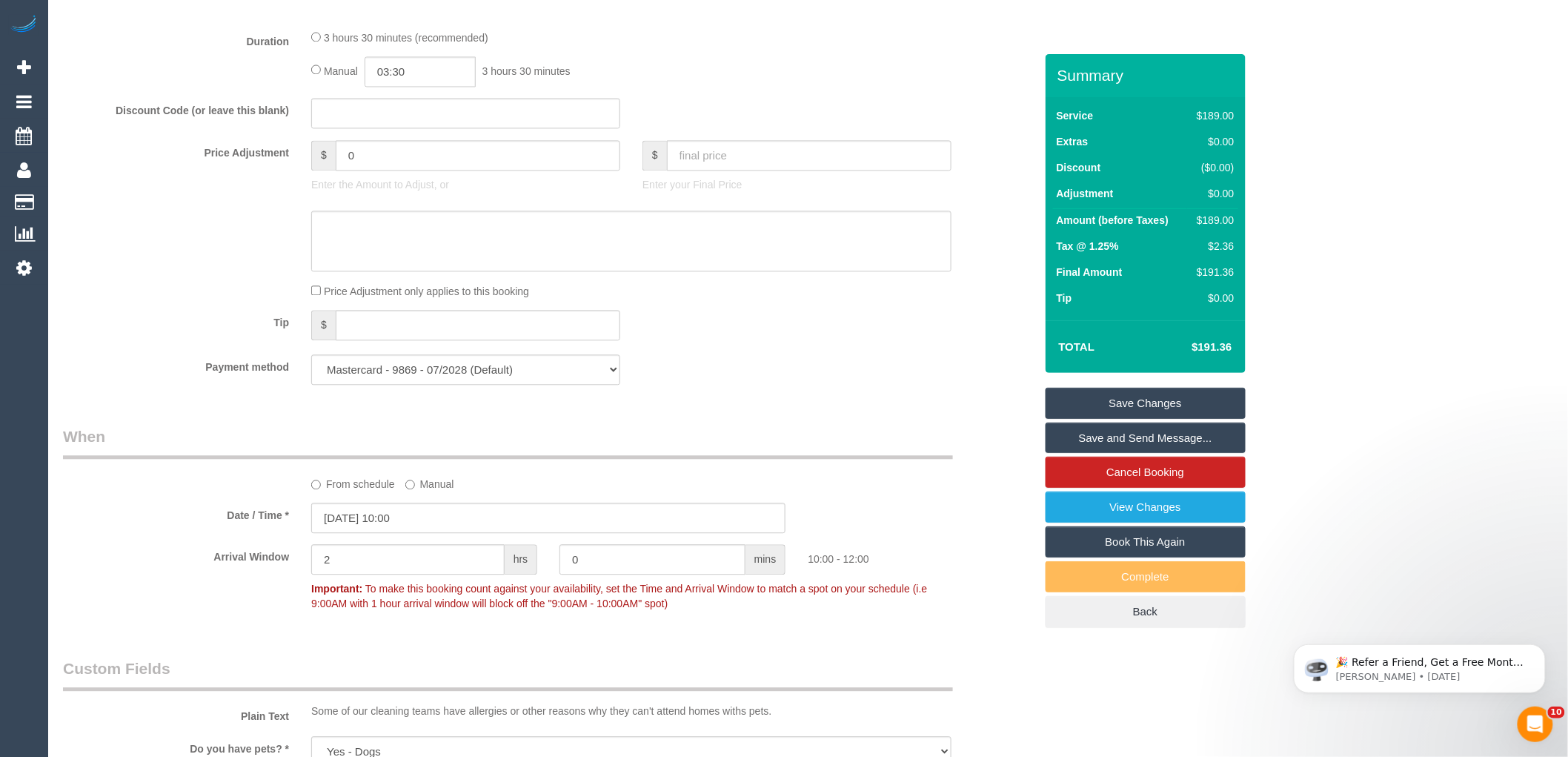
click at [1144, 402] on link "Save Changes" at bounding box center [1145, 403] width 200 height 31
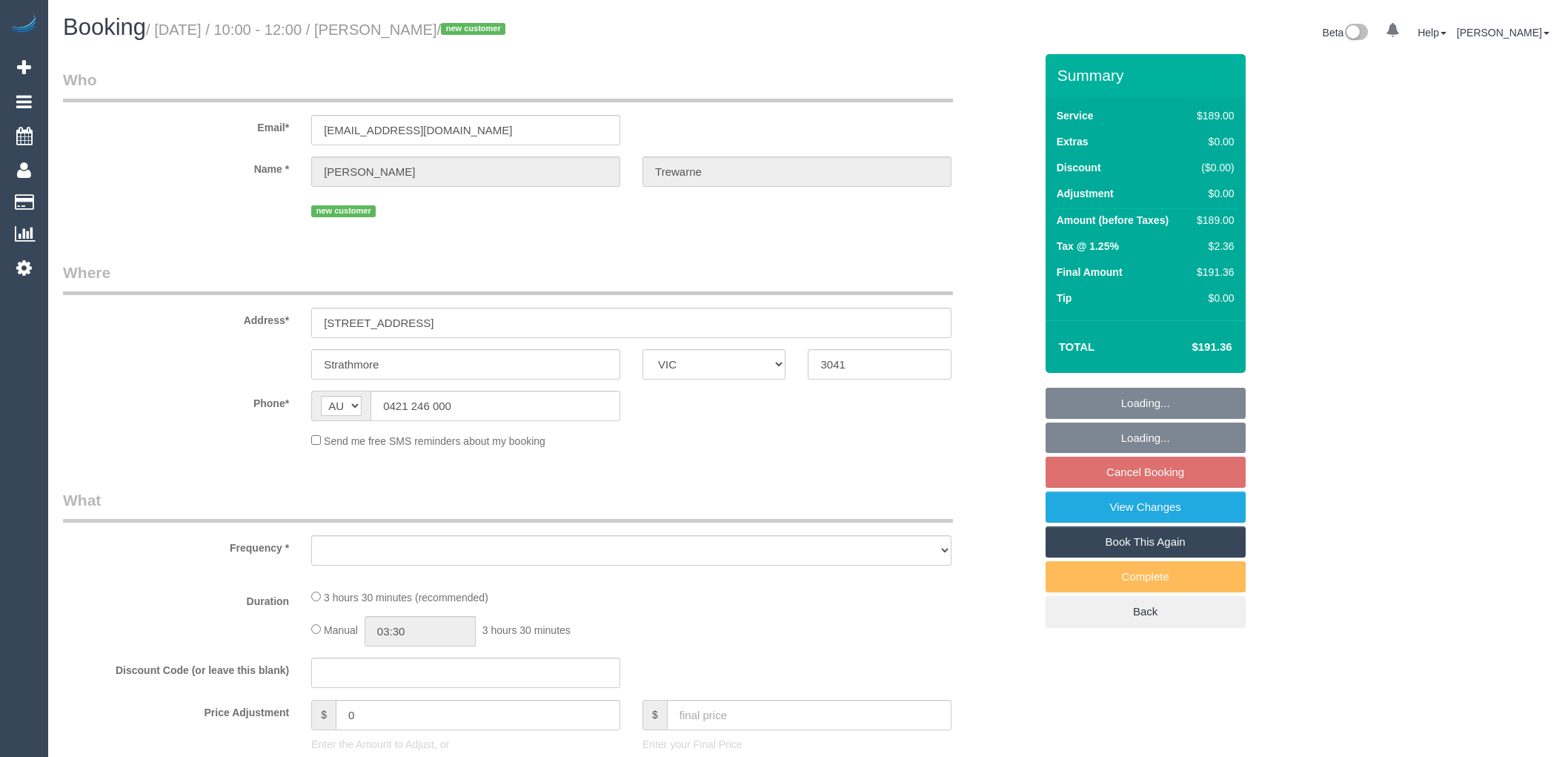
select select "VIC"
select select "object:537"
select select "string:stripe-pm_1Ryka92GScqysDRVan8qs79Q"
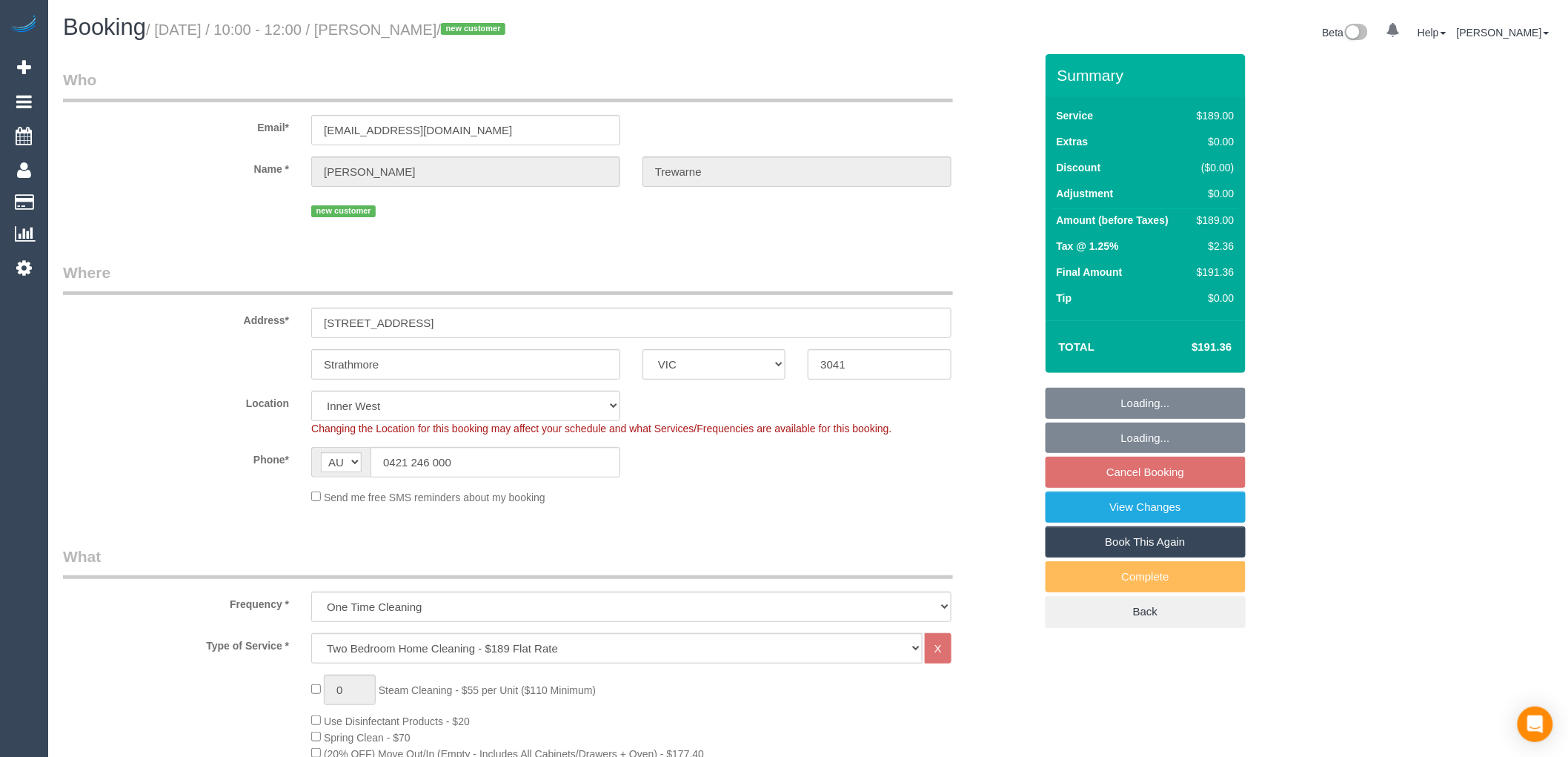
select select "object:640"
click at [1223, 220] on div "$189.00" at bounding box center [1213, 220] width 43 height 15
select select "spot1"
select select "number:27"
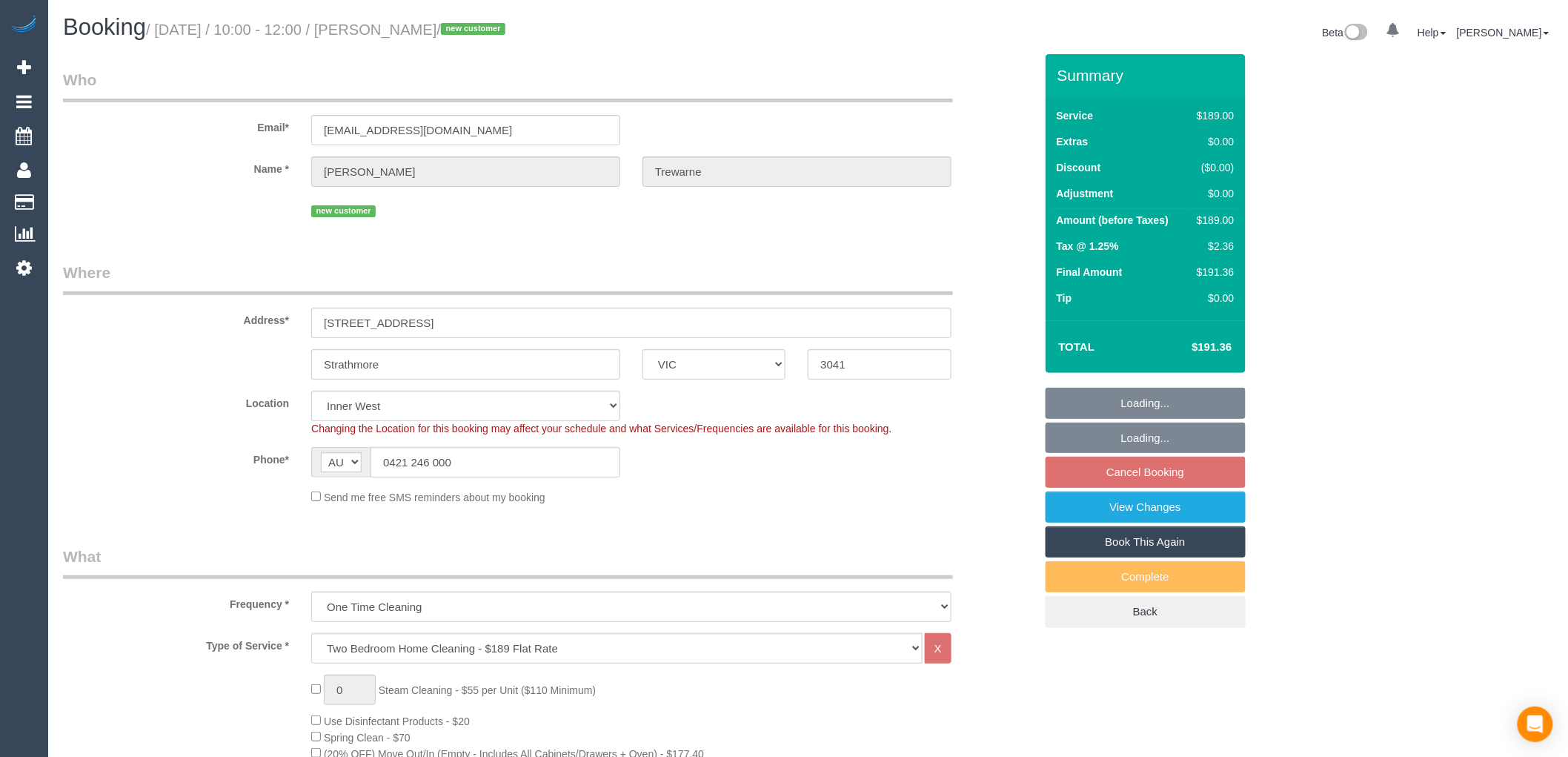
select select "number:14"
select select "number:19"
select select "number:24"
select select "number:26"
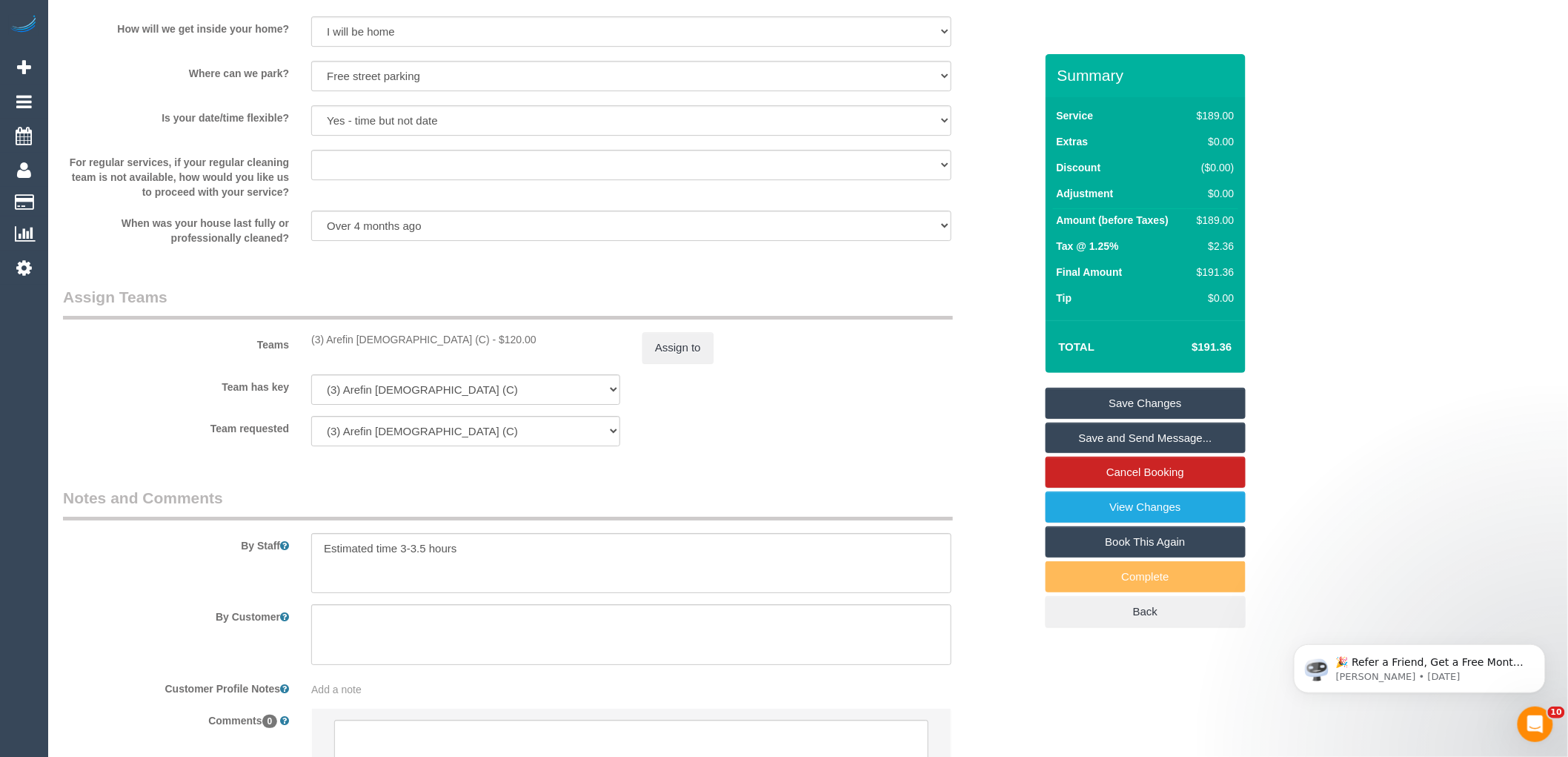
scroll to position [2096, 0]
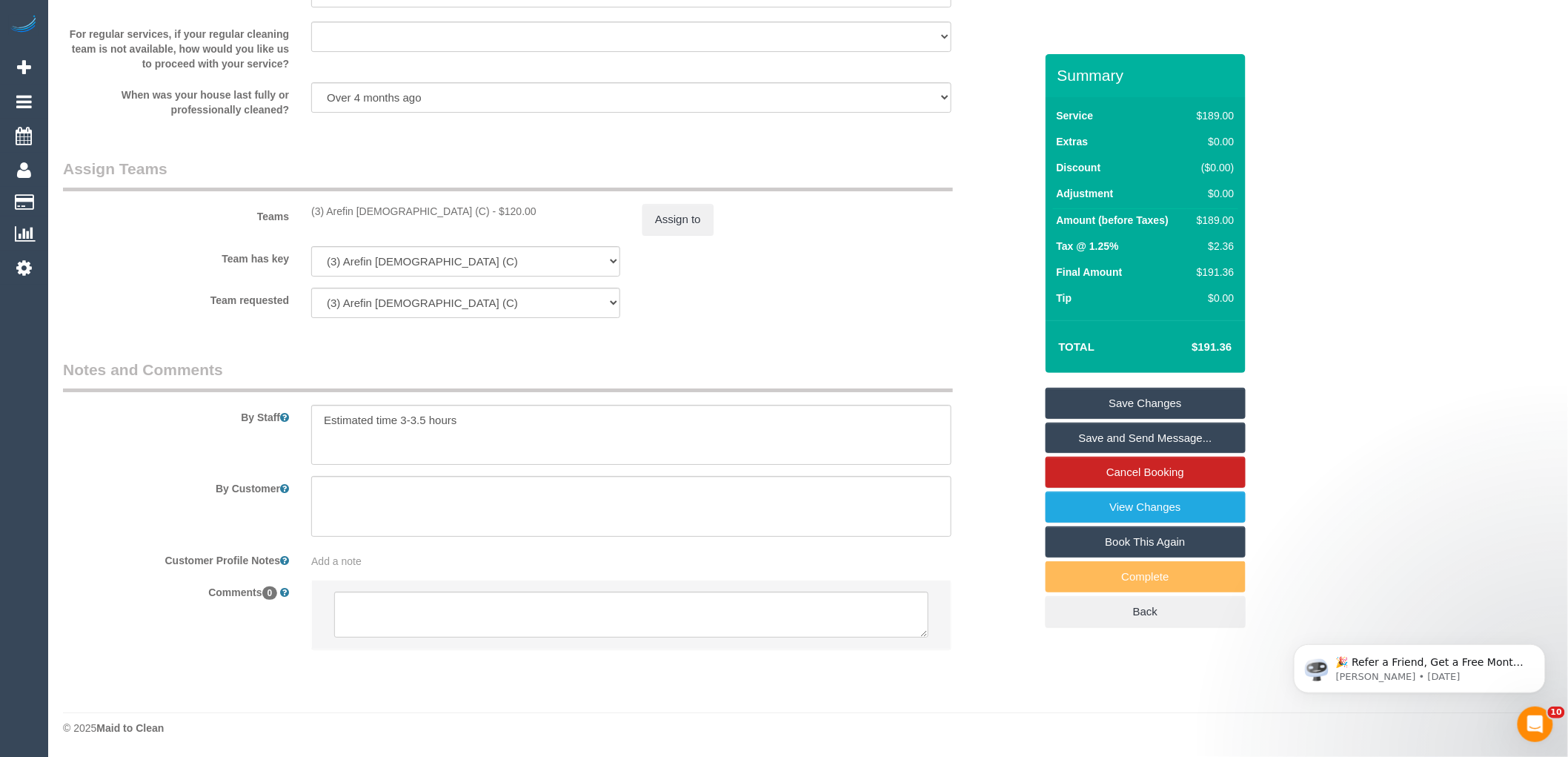
click at [828, 269] on div "Team has key (3) Arefin [DEMOGRAPHIC_DATA] (C) (0) Office (1) [PERSON_NAME] (FT…" at bounding box center [548, 261] width 994 height 30
click at [1226, 403] on link "Save Changes" at bounding box center [1145, 403] width 200 height 31
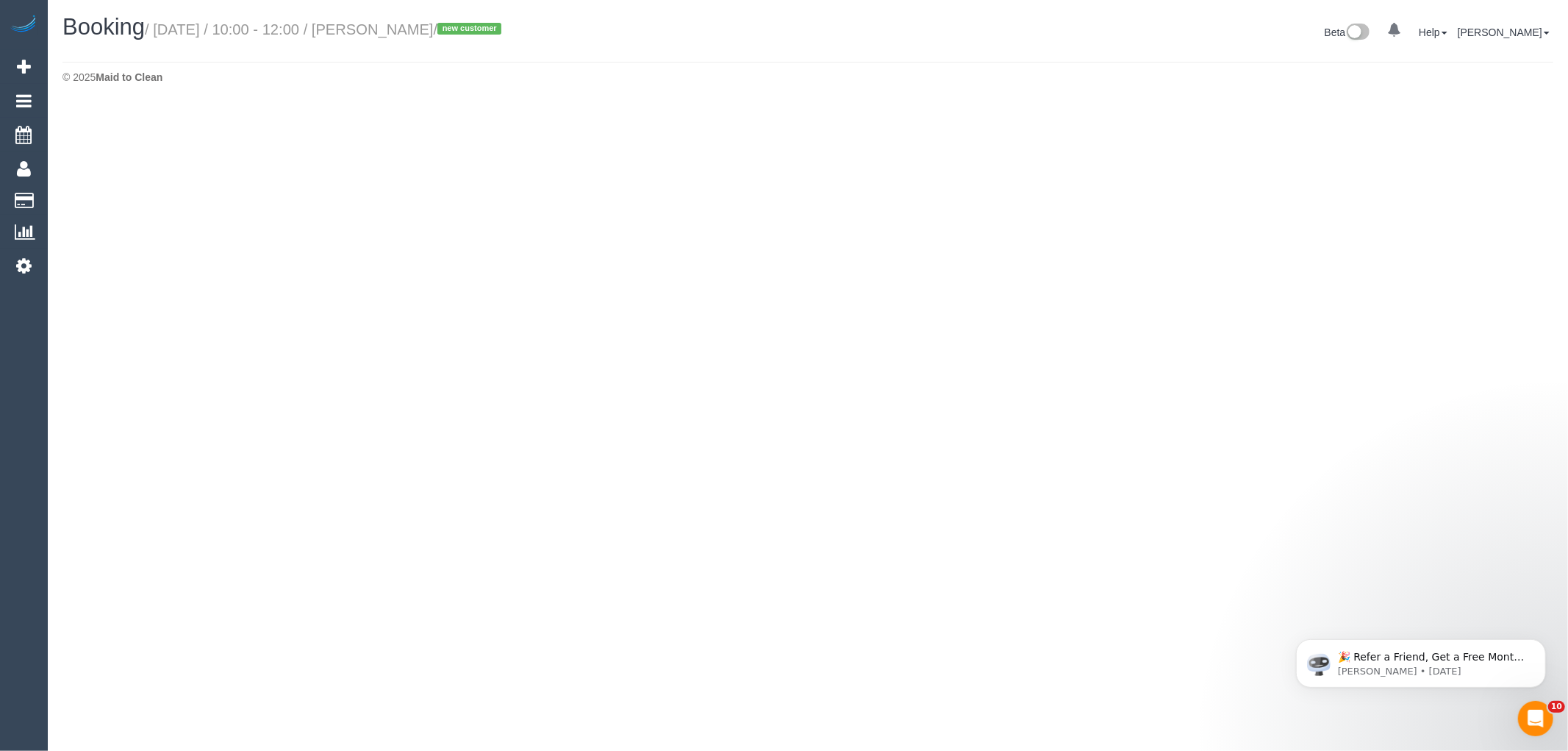
select select "VIC"
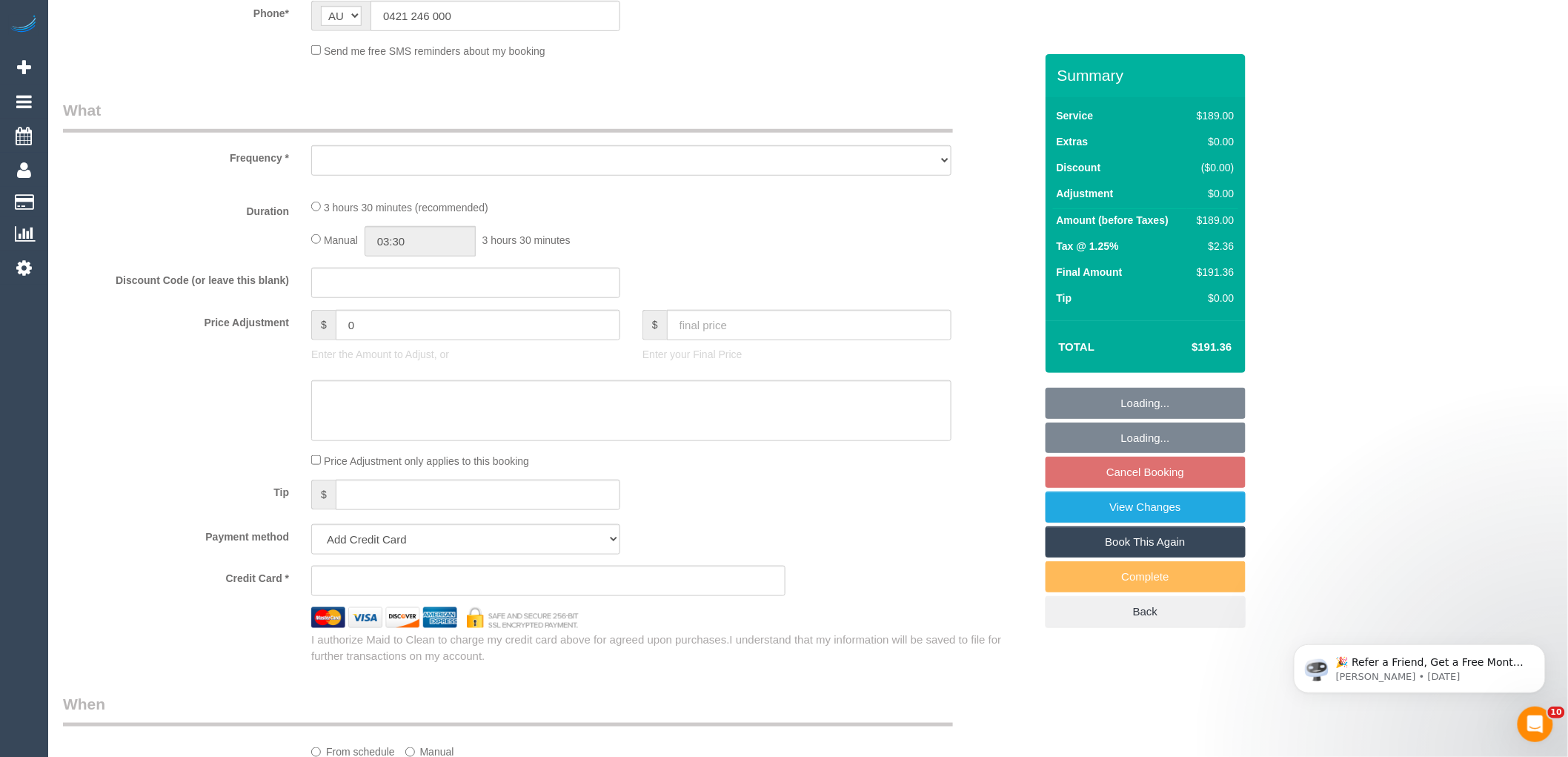
select select "object:2491"
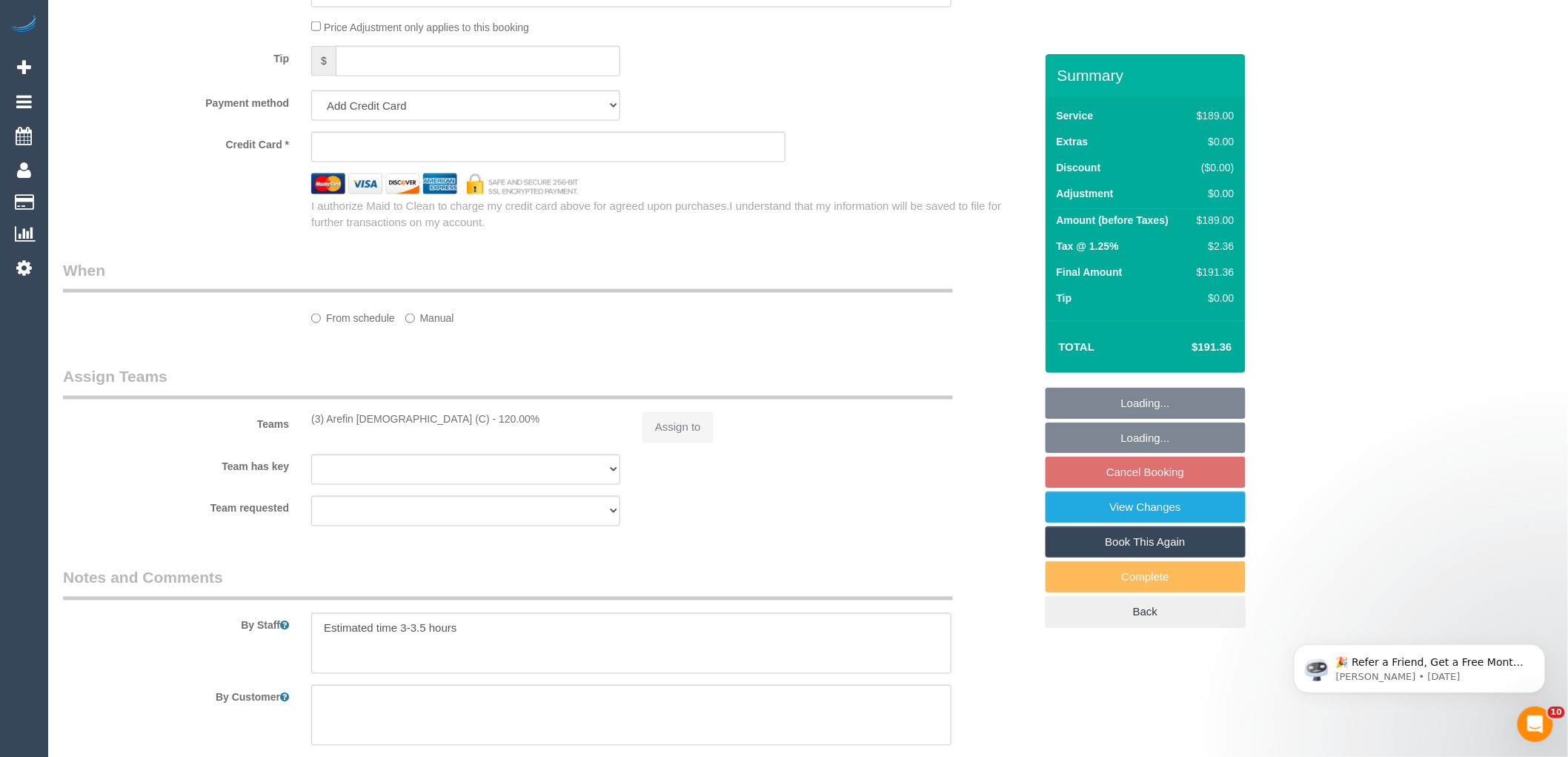
select select "string:stripe-pm_1Ryka92GScqysDRVan8qs79Q"
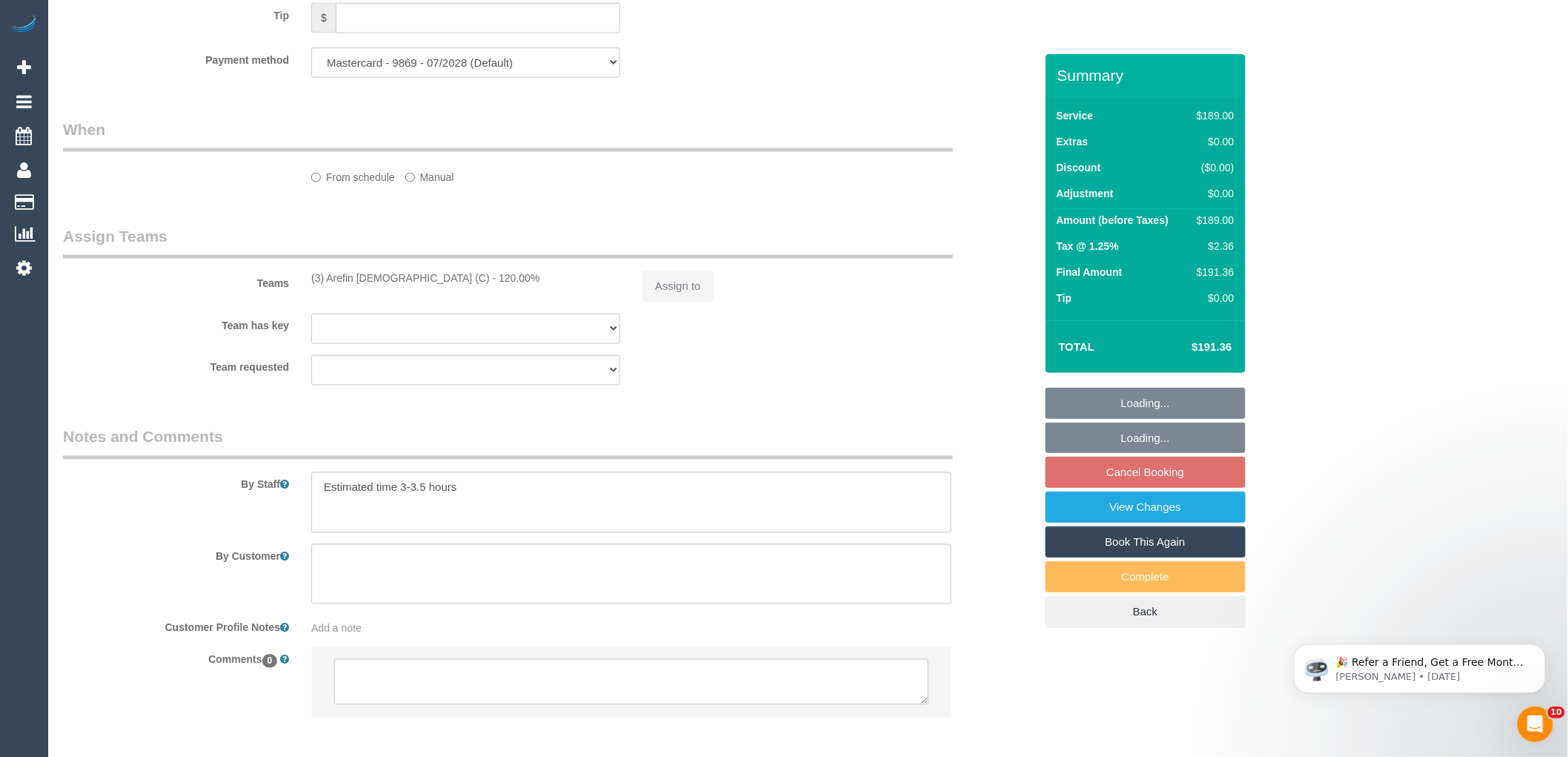
scroll to position [1599, 0]
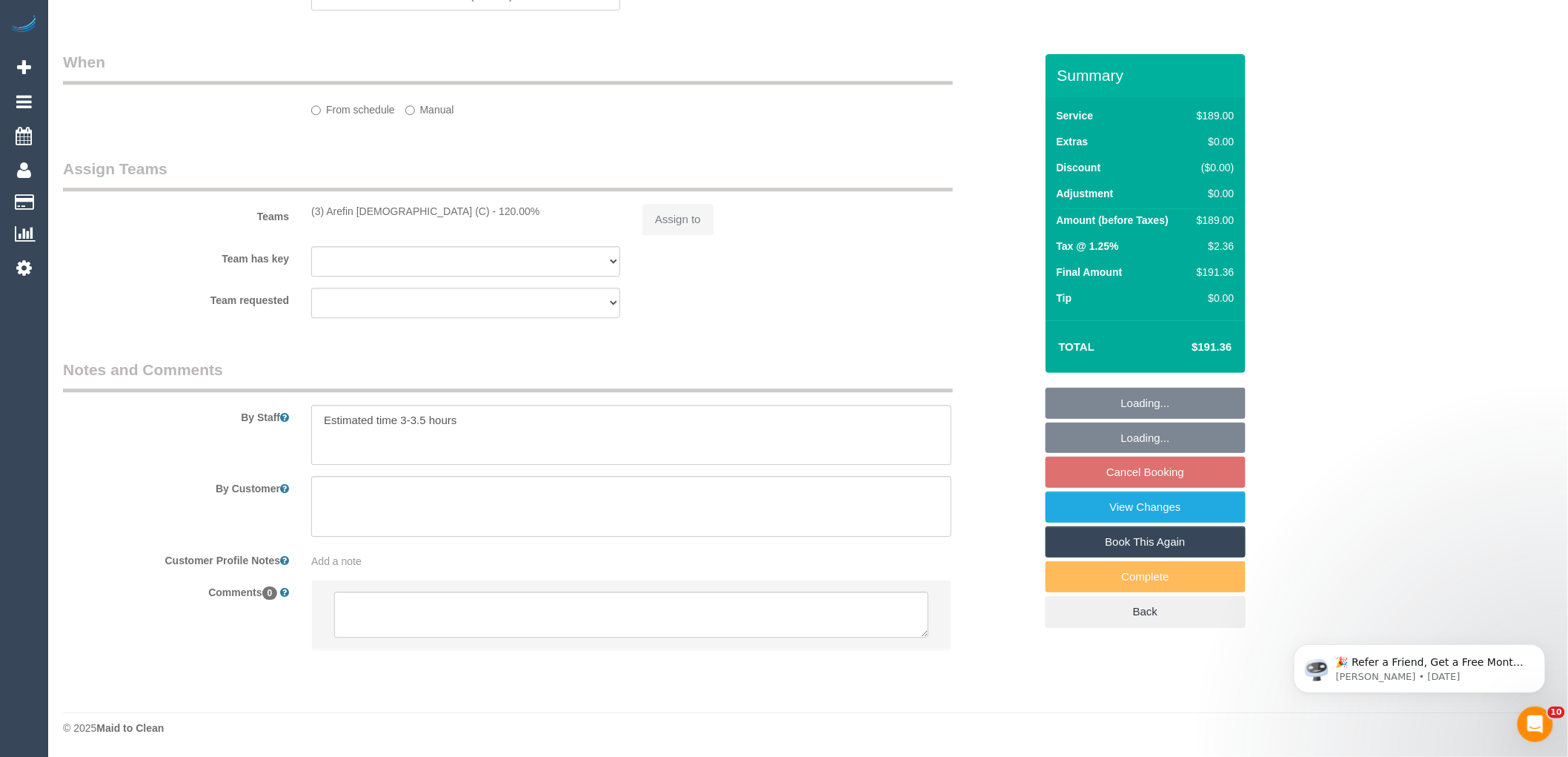
select select "object:2594"
select select "number:27"
select select "number:14"
select select "number:19"
select select "number:24"
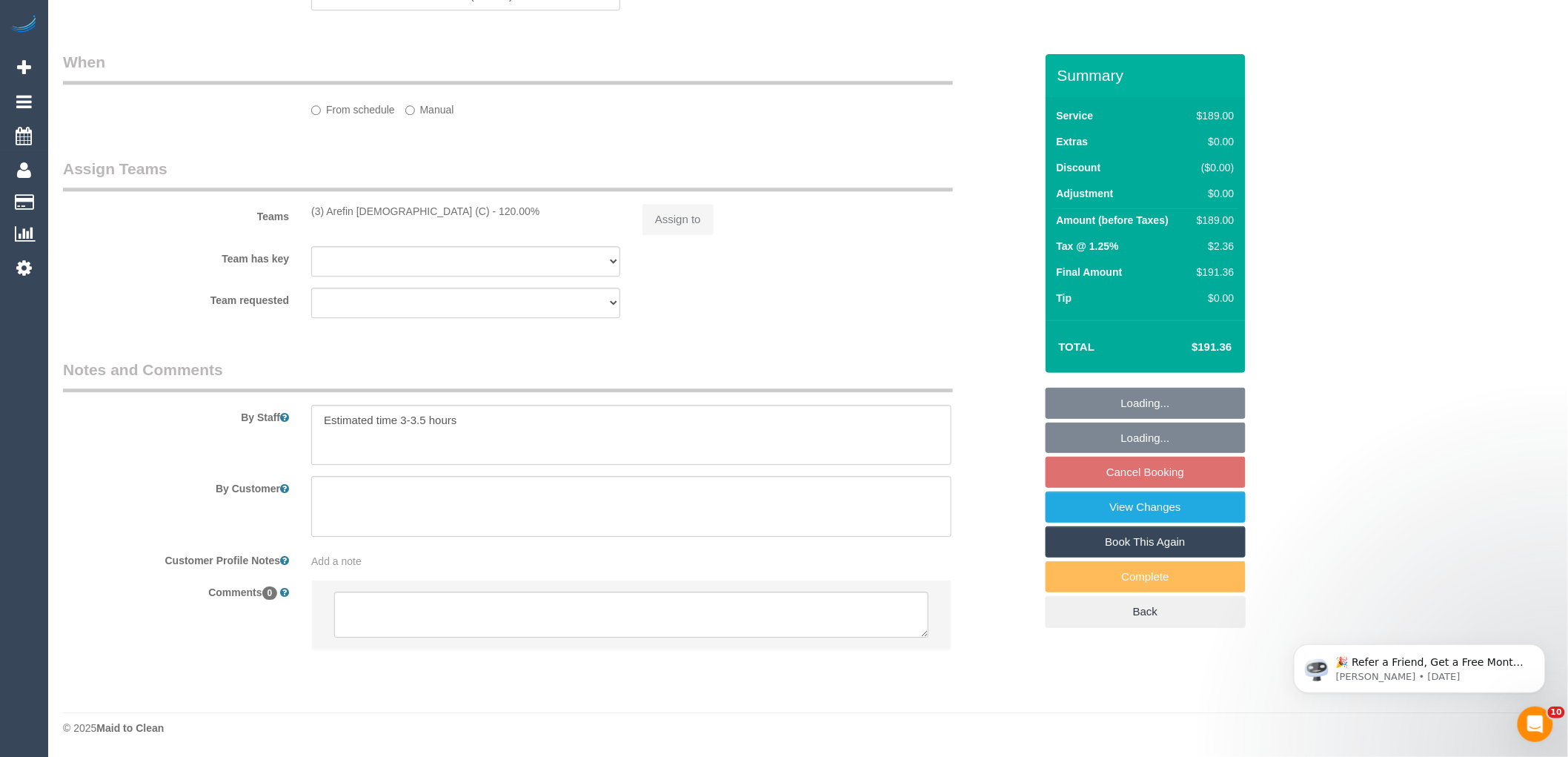
select select "number:26"
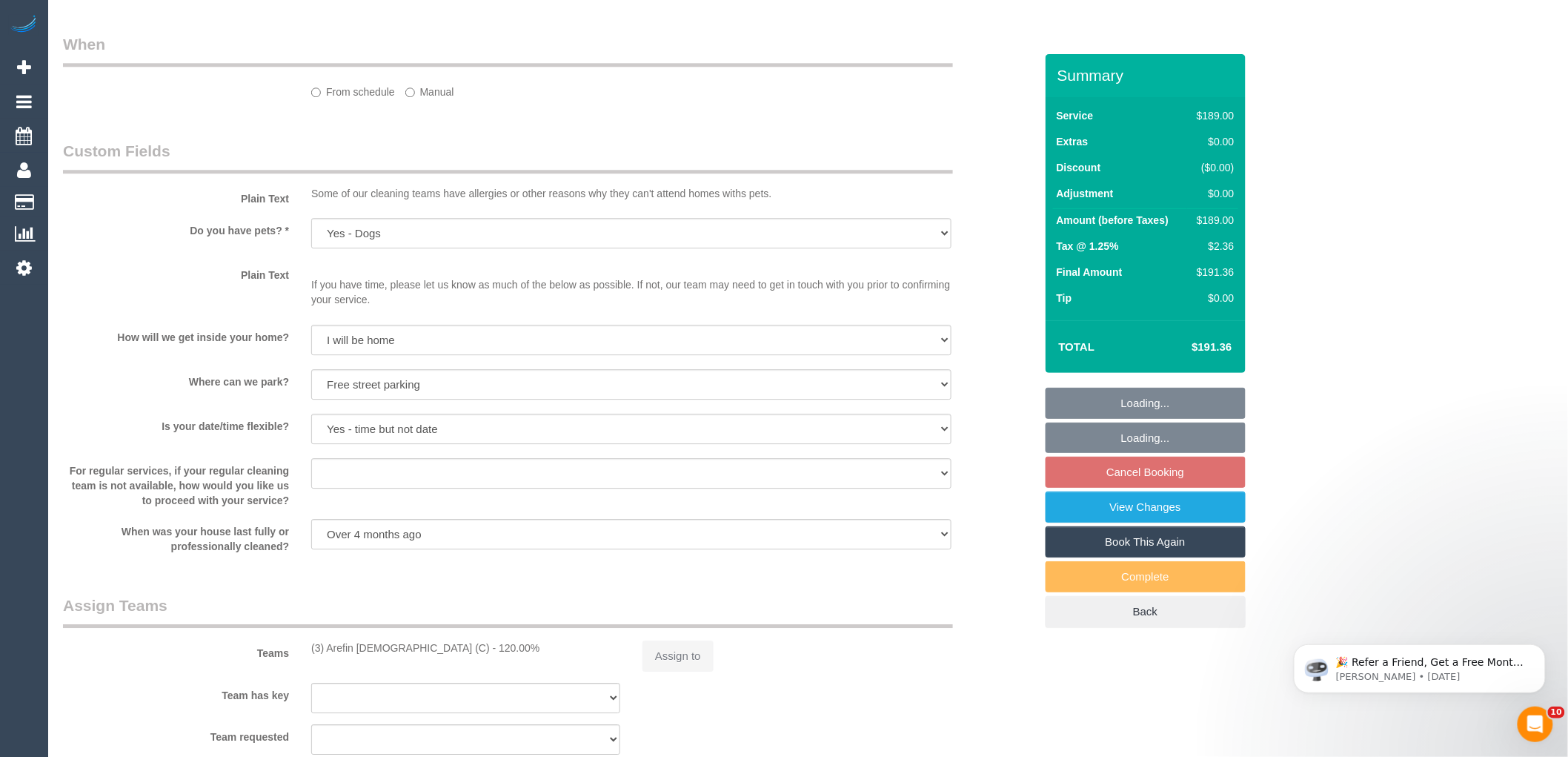
click at [395, 616] on legend "Assign Teams" at bounding box center [507, 611] width 890 height 33
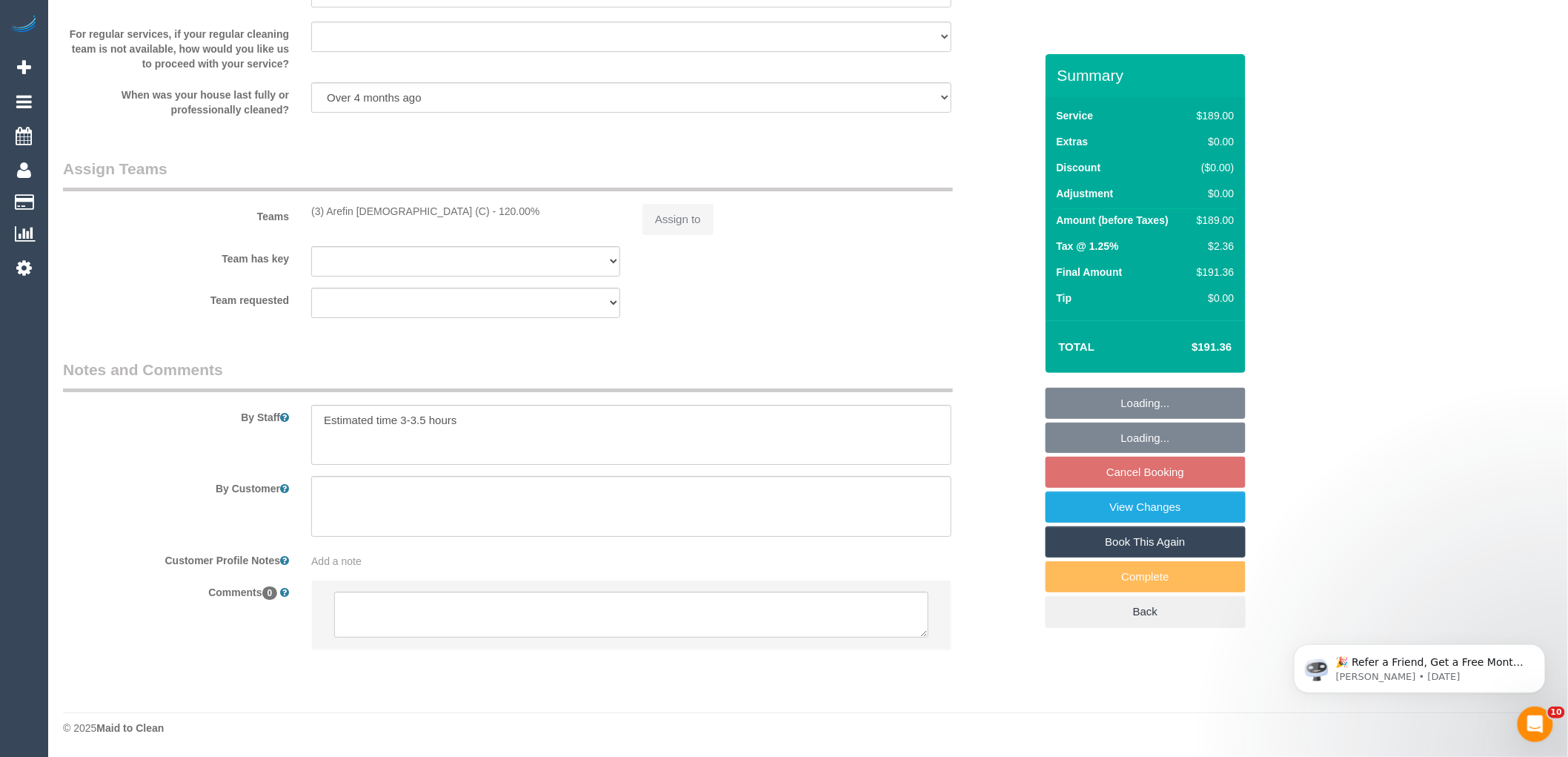
select select "spot9"
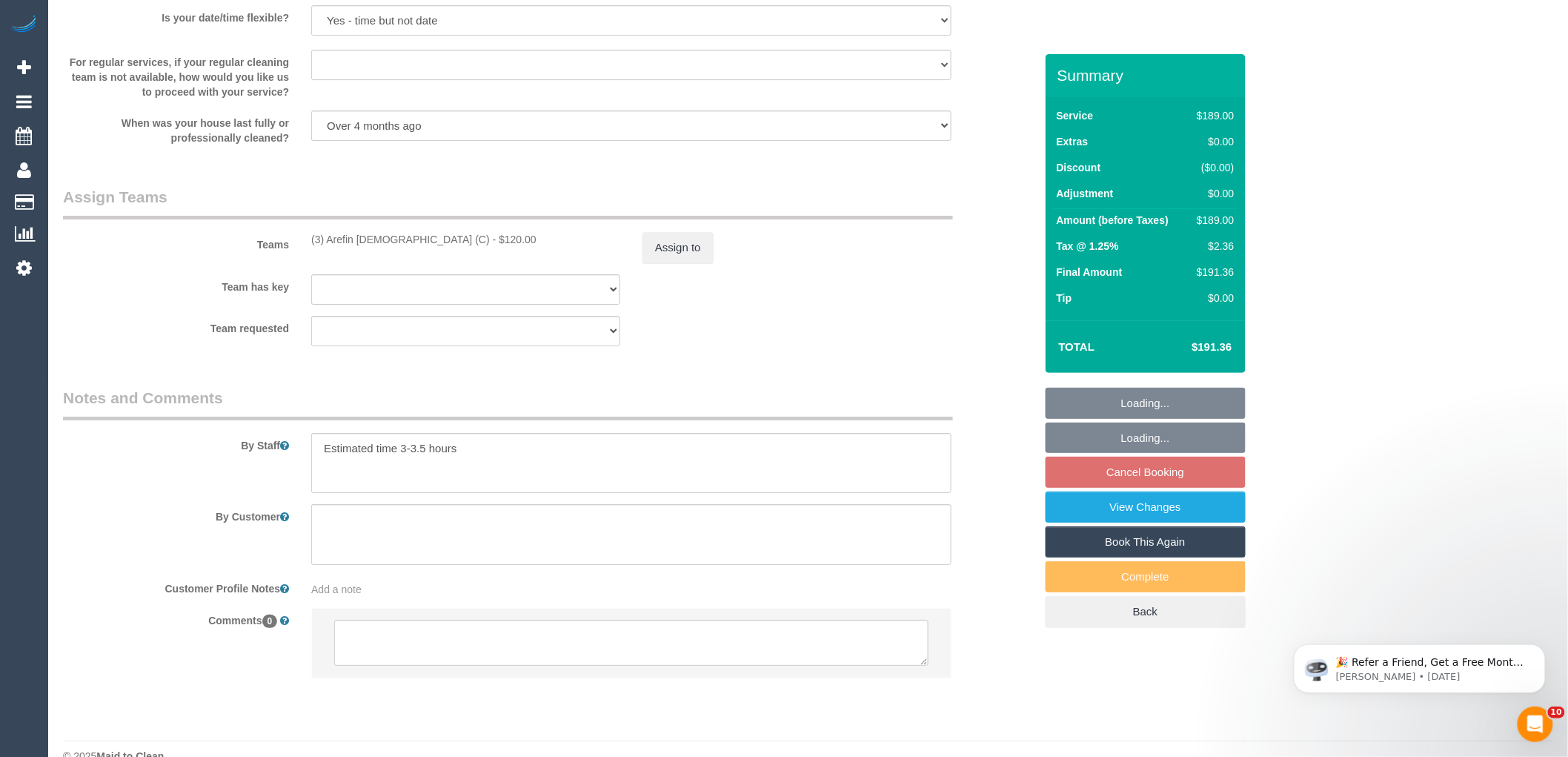
scroll to position [2096, 0]
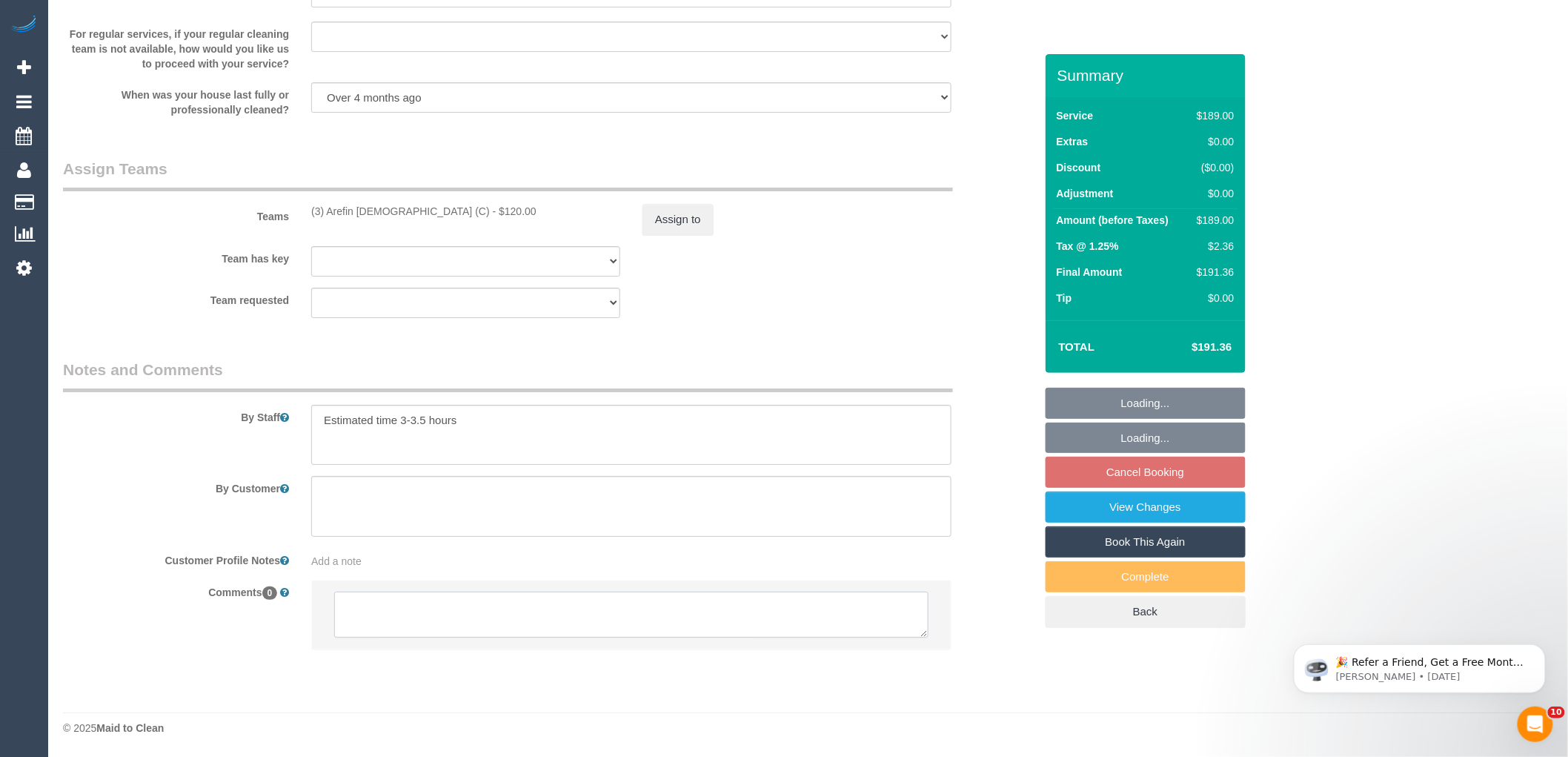
click at [394, 602] on textarea at bounding box center [631, 615] width 595 height 46
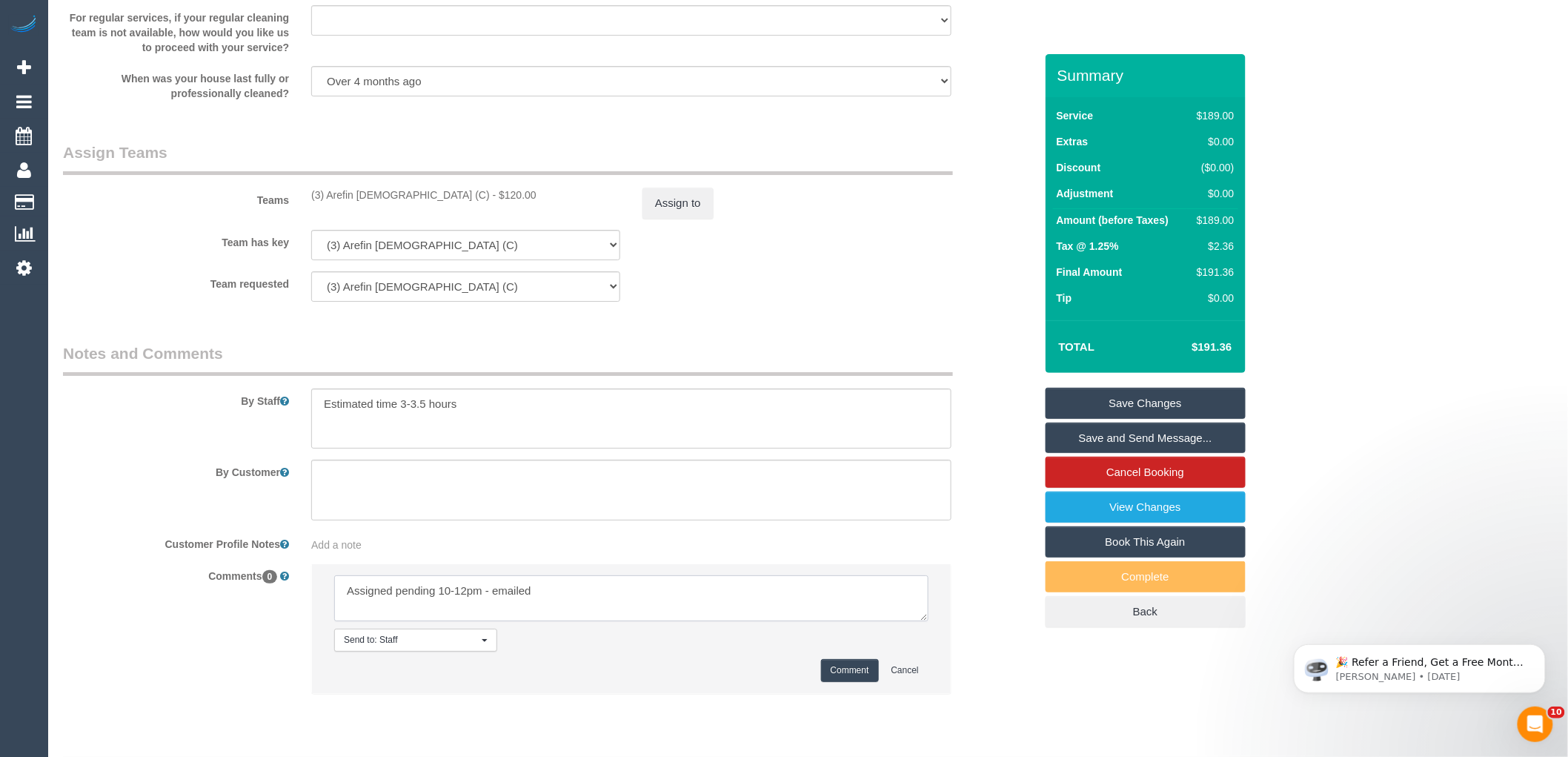
type textarea "Assigned pending 10-12pm - emailed"
click at [847, 681] on button "Comment" at bounding box center [850, 670] width 58 height 23
click at [1004, 660] on div "Comments 0 Send to: Staff Nothing selected Send to: Staff Send to: Customer Sen…" at bounding box center [548, 635] width 994 height 145
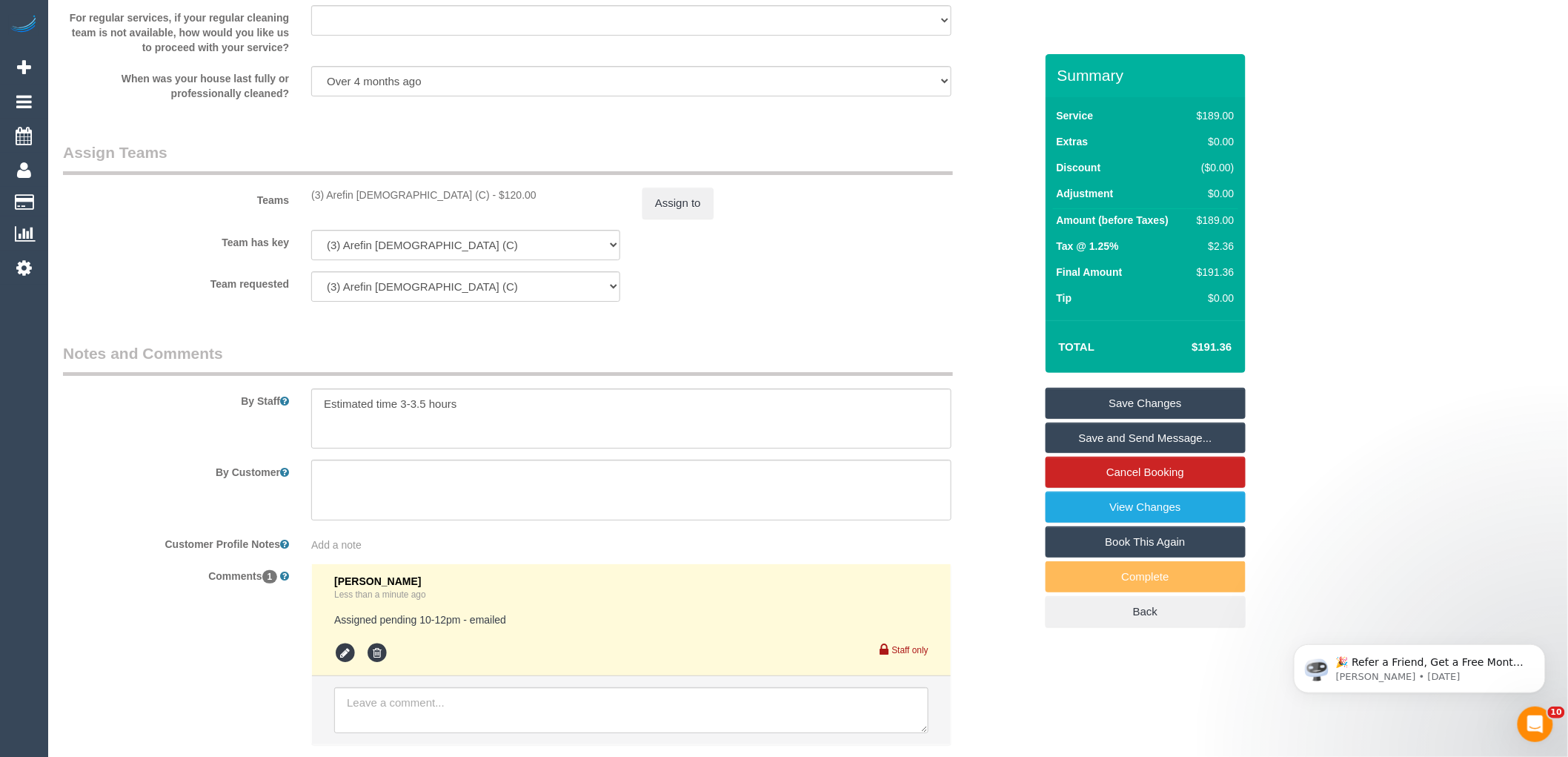
click at [1176, 394] on link "Save Changes" at bounding box center [1145, 403] width 200 height 31
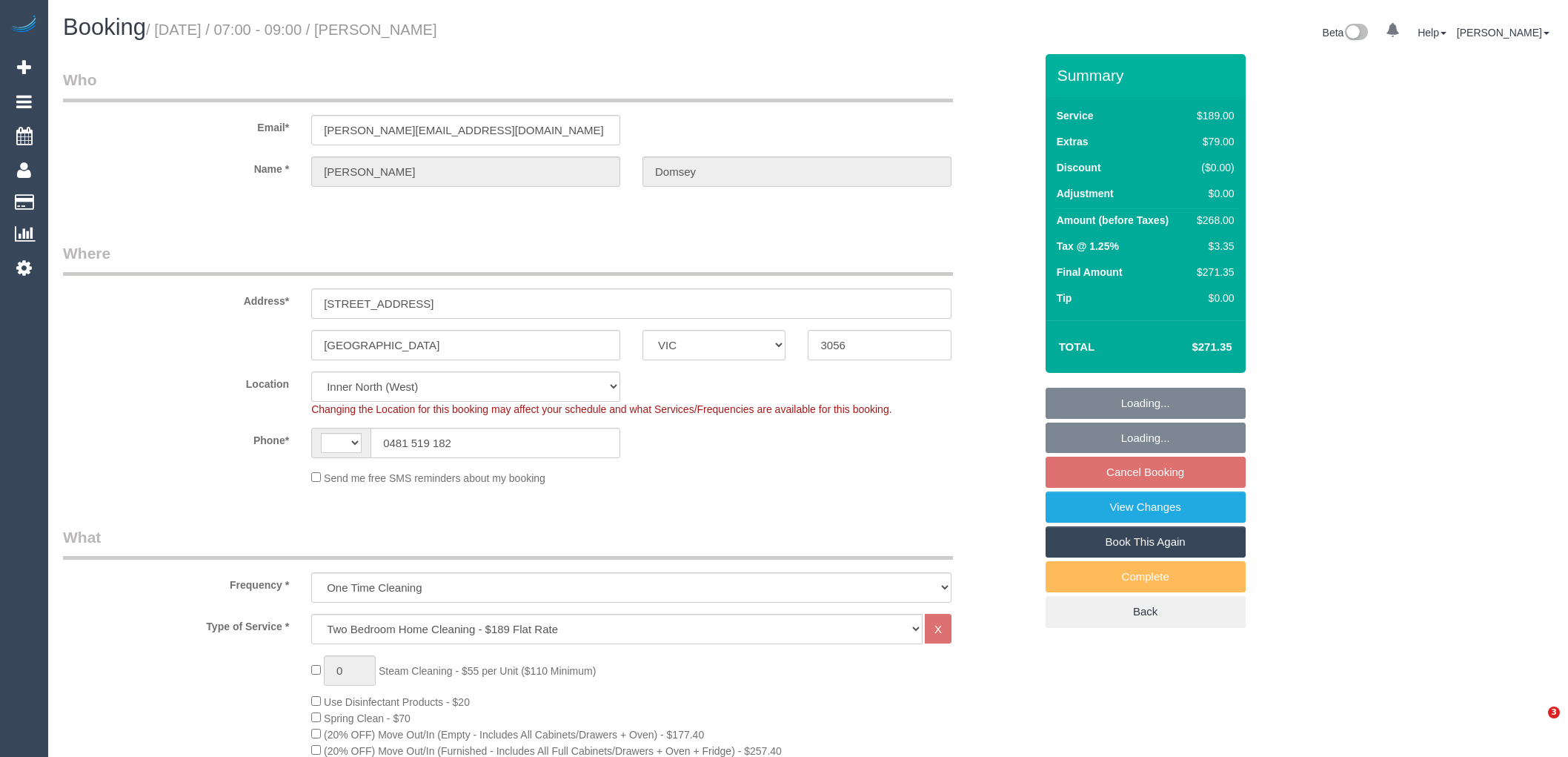
select select "VIC"
select select "string:stripe-pm_1Rztuc2GScqysDRVDnUJVFEA"
select select "object:625"
select select "string:AU"
select select "number:28"
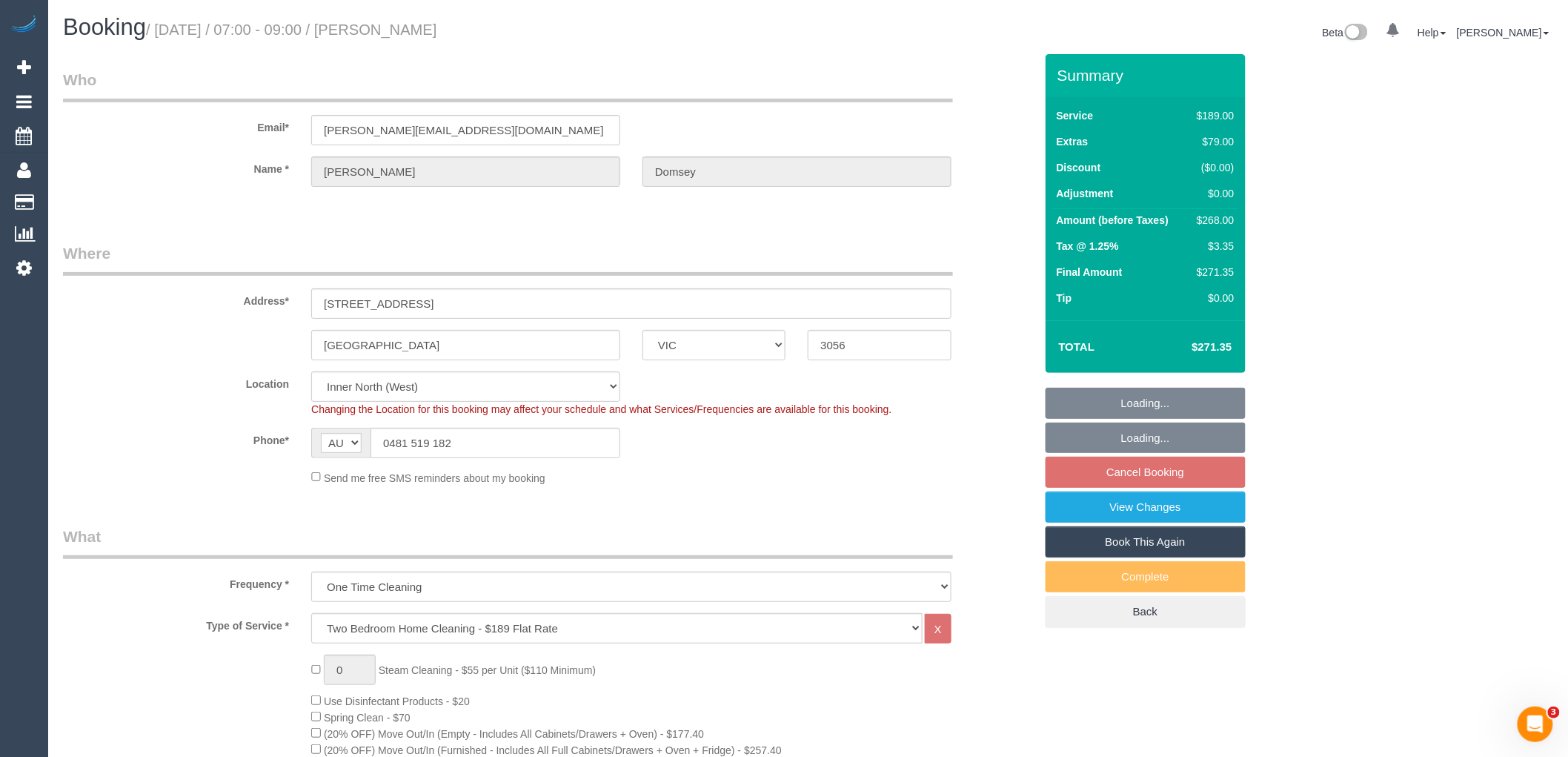
select select "number:14"
select select "number:18"
select select "number:36"
select select "spot1"
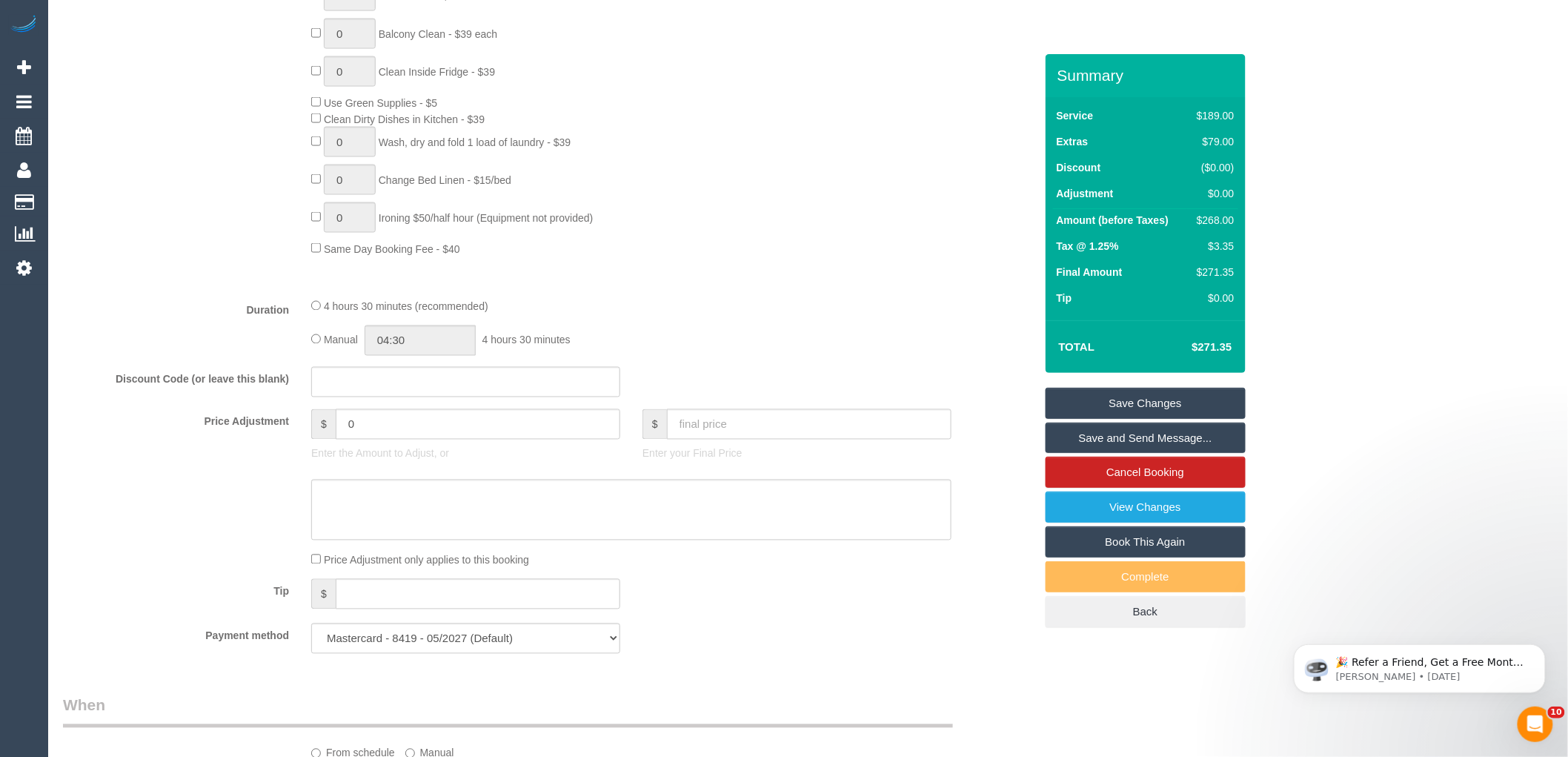
scroll to position [1070, 0]
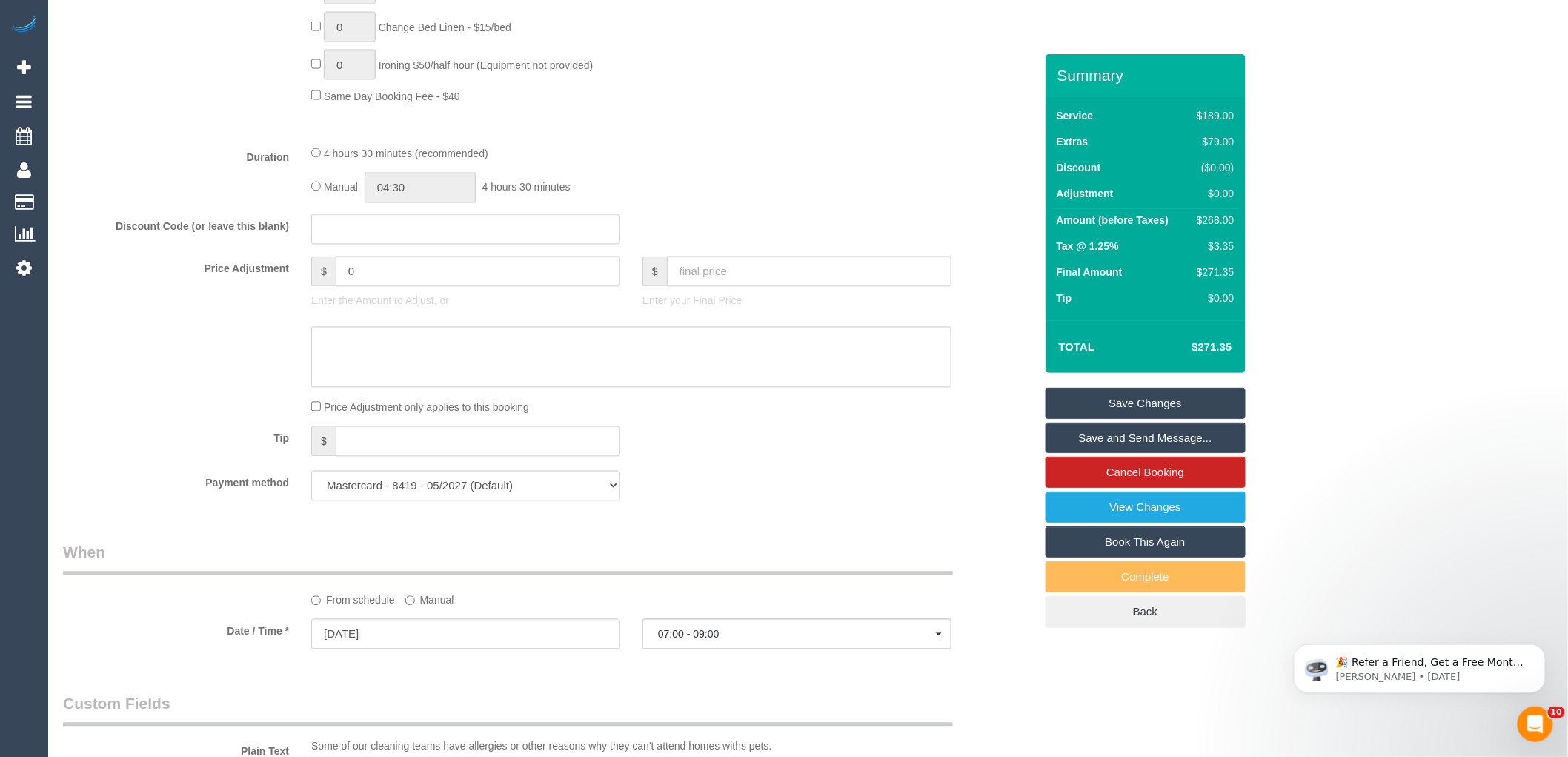
click at [1220, 217] on div "$268.00" at bounding box center [1213, 220] width 43 height 15
copy div "268.00"
click at [1306, 239] on div "Who Email* michael.domseh98@gmail.com Name * Michael Domsey Where Address* 202/…" at bounding box center [808, 417] width 1491 height 2868
click at [768, 459] on div "Tip $" at bounding box center [548, 443] width 994 height 33
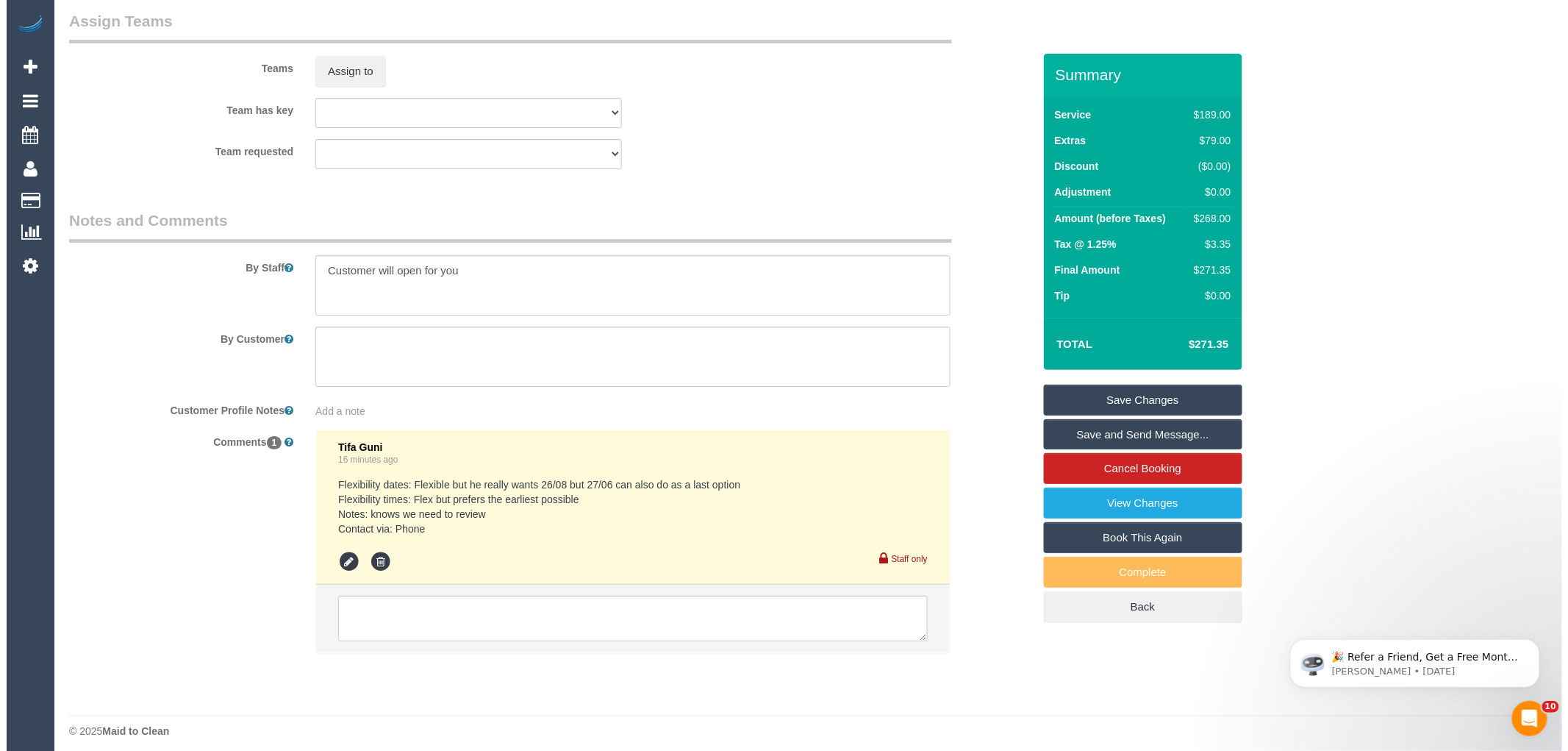
scroll to position [2214, 0]
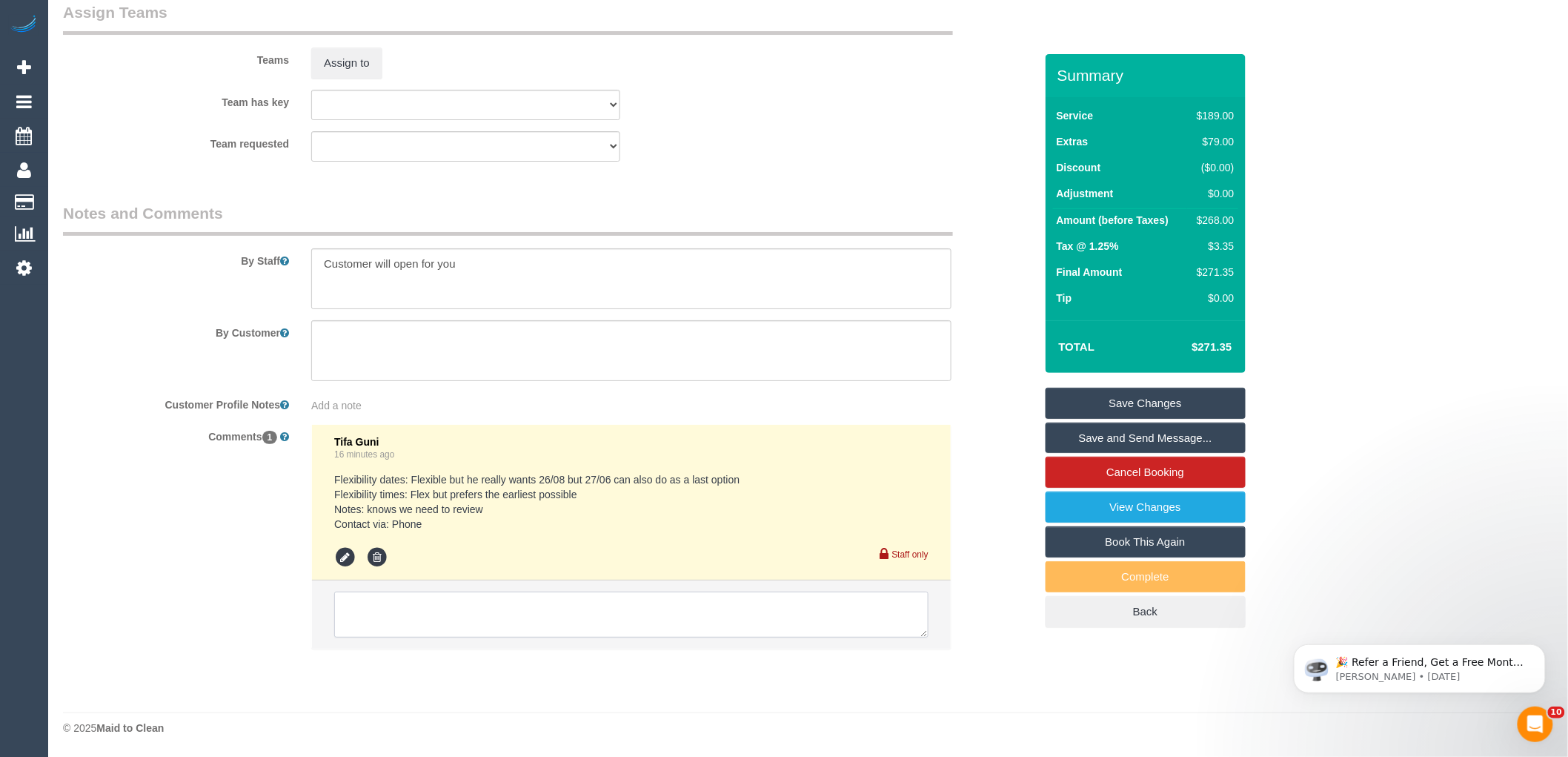
click at [442, 622] on textarea at bounding box center [631, 615] width 595 height 46
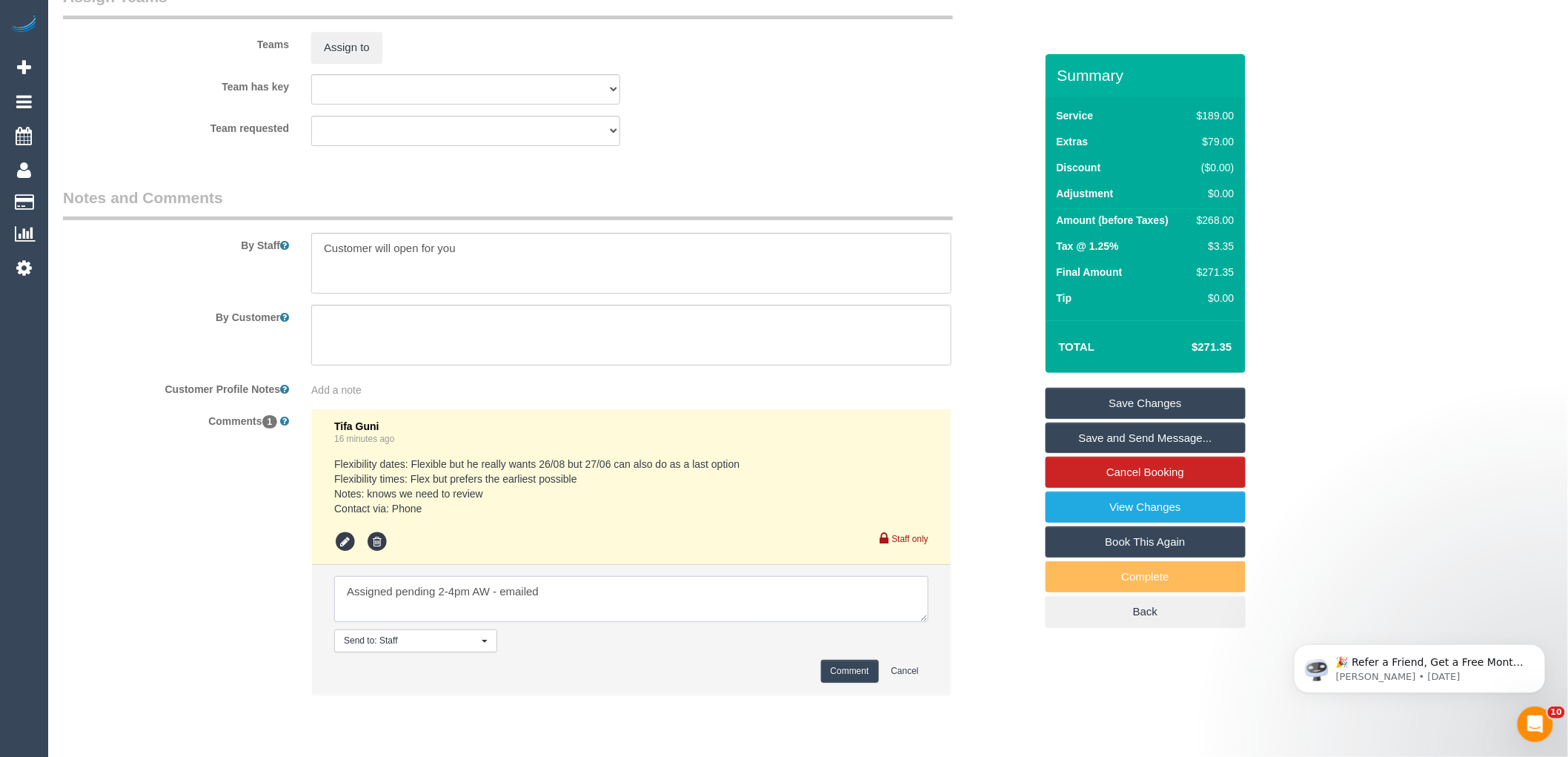
type textarea "Assigned pending 2-4pm AW - emailed"
click at [856, 681] on button "Comment" at bounding box center [850, 671] width 58 height 23
click at [964, 366] on div "By Customer" at bounding box center [548, 335] width 994 height 61
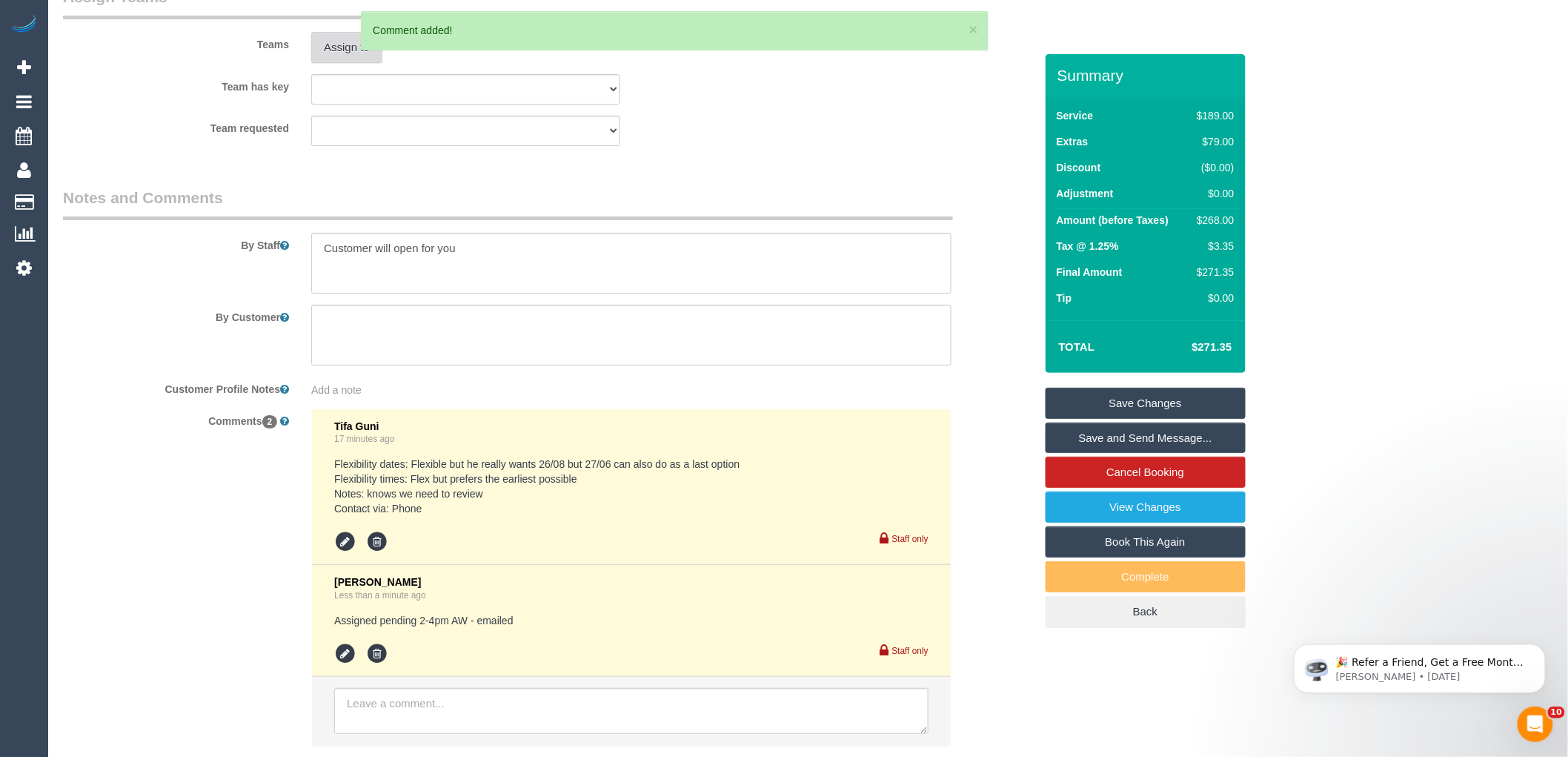
click at [334, 63] on button "Assign to" at bounding box center [347, 47] width 71 height 31
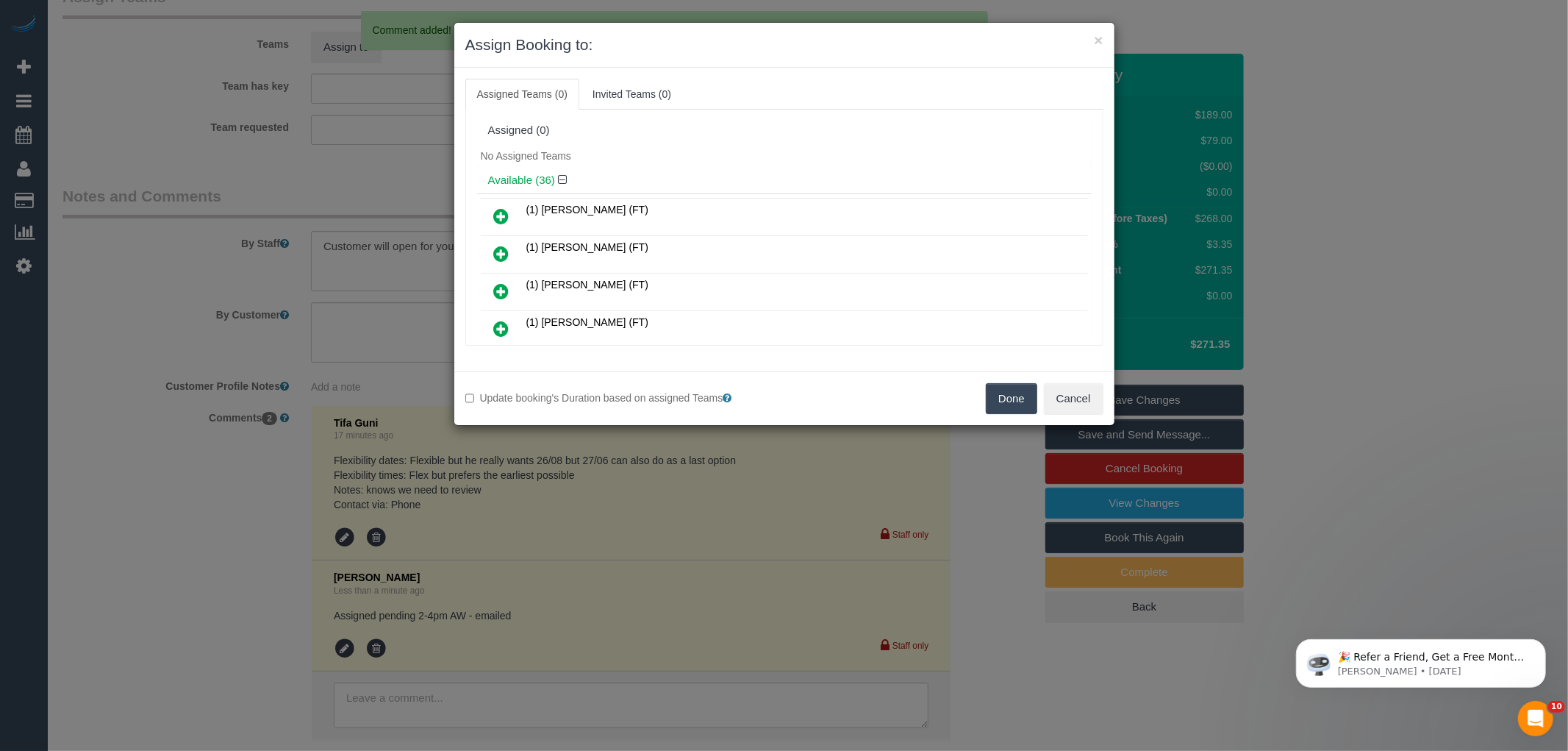
click at [703, 149] on div "No Assigned Teams" at bounding box center [784, 156] width 615 height 22
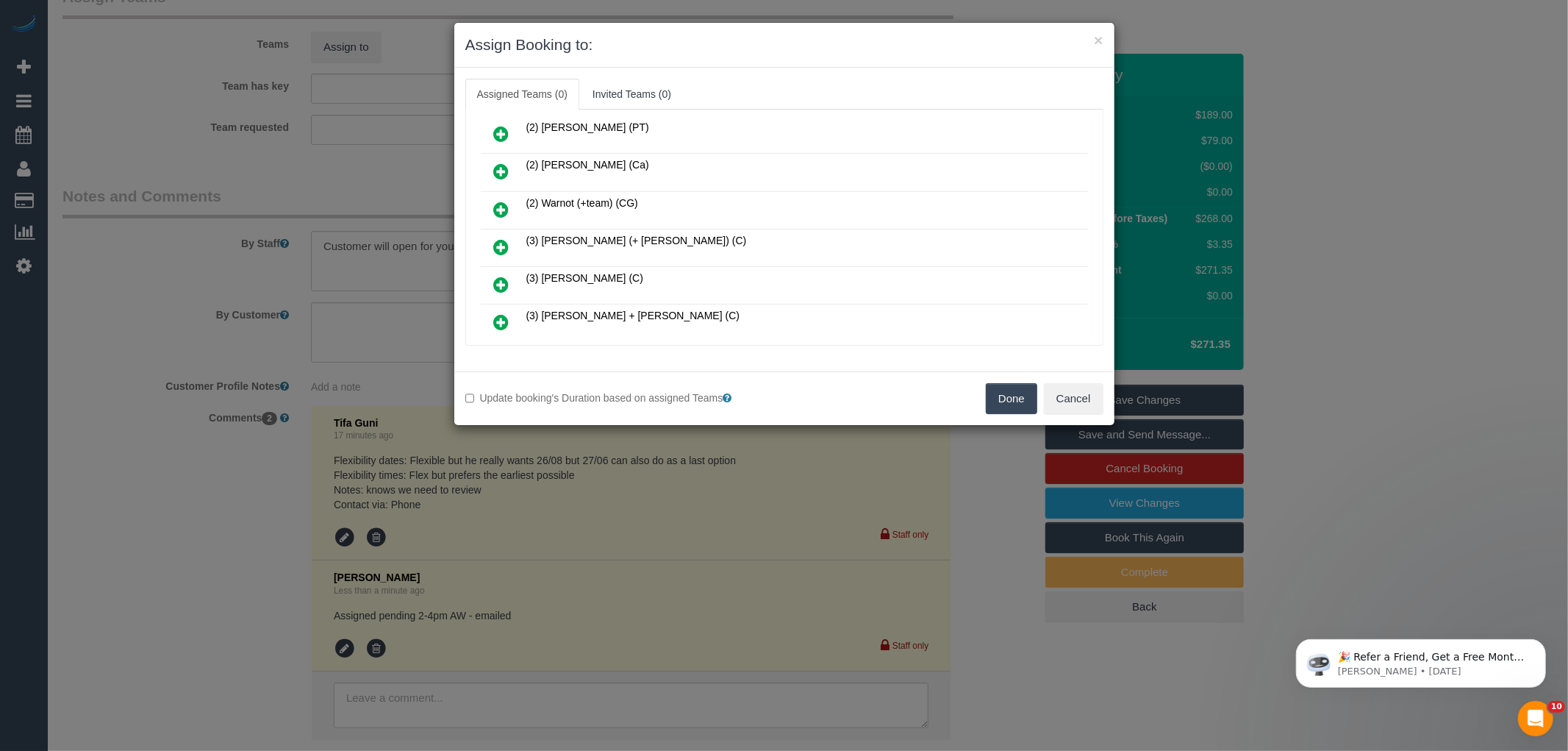
click at [514, 235] on link at bounding box center [501, 248] width 35 height 30
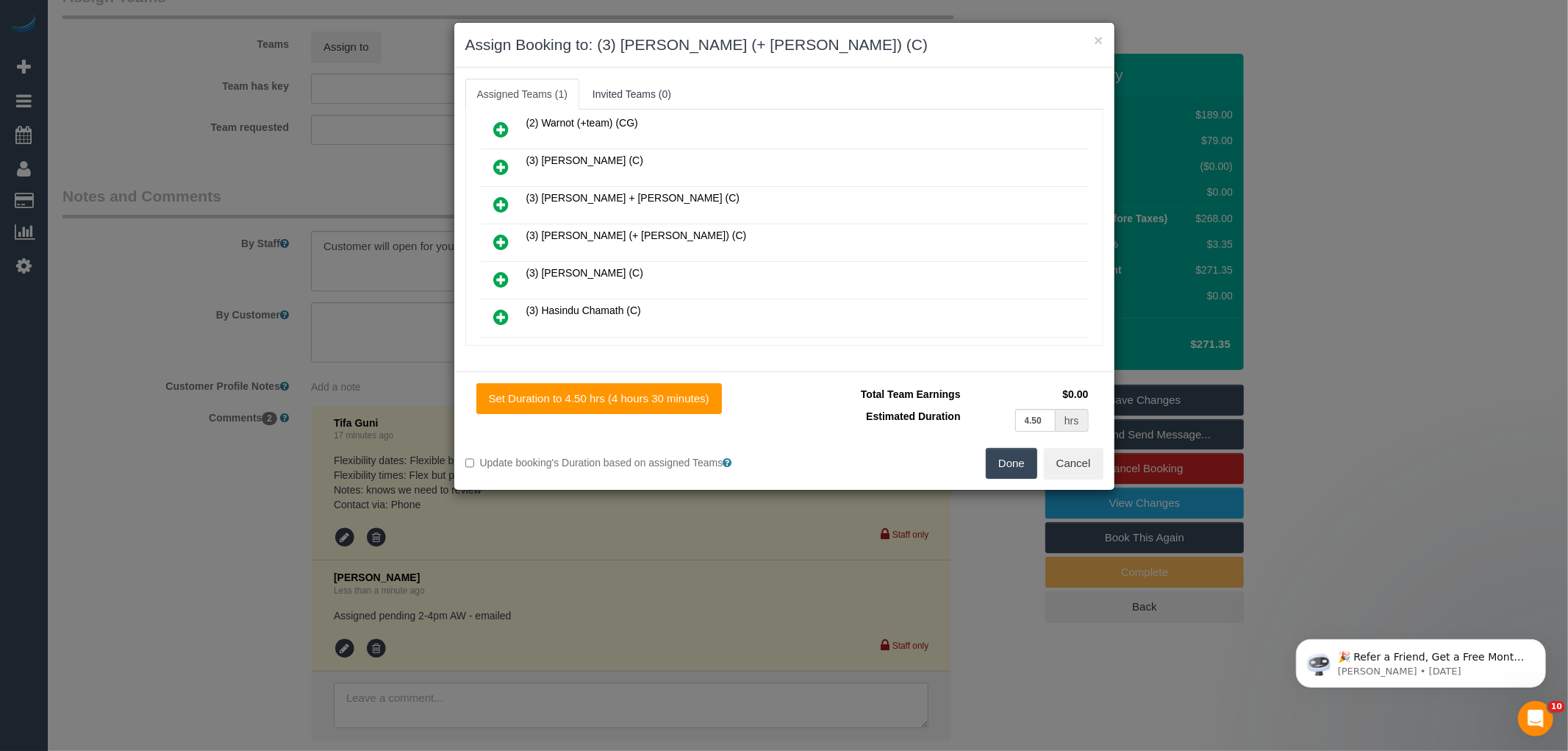
click at [507, 233] on icon at bounding box center [501, 242] width 15 height 18
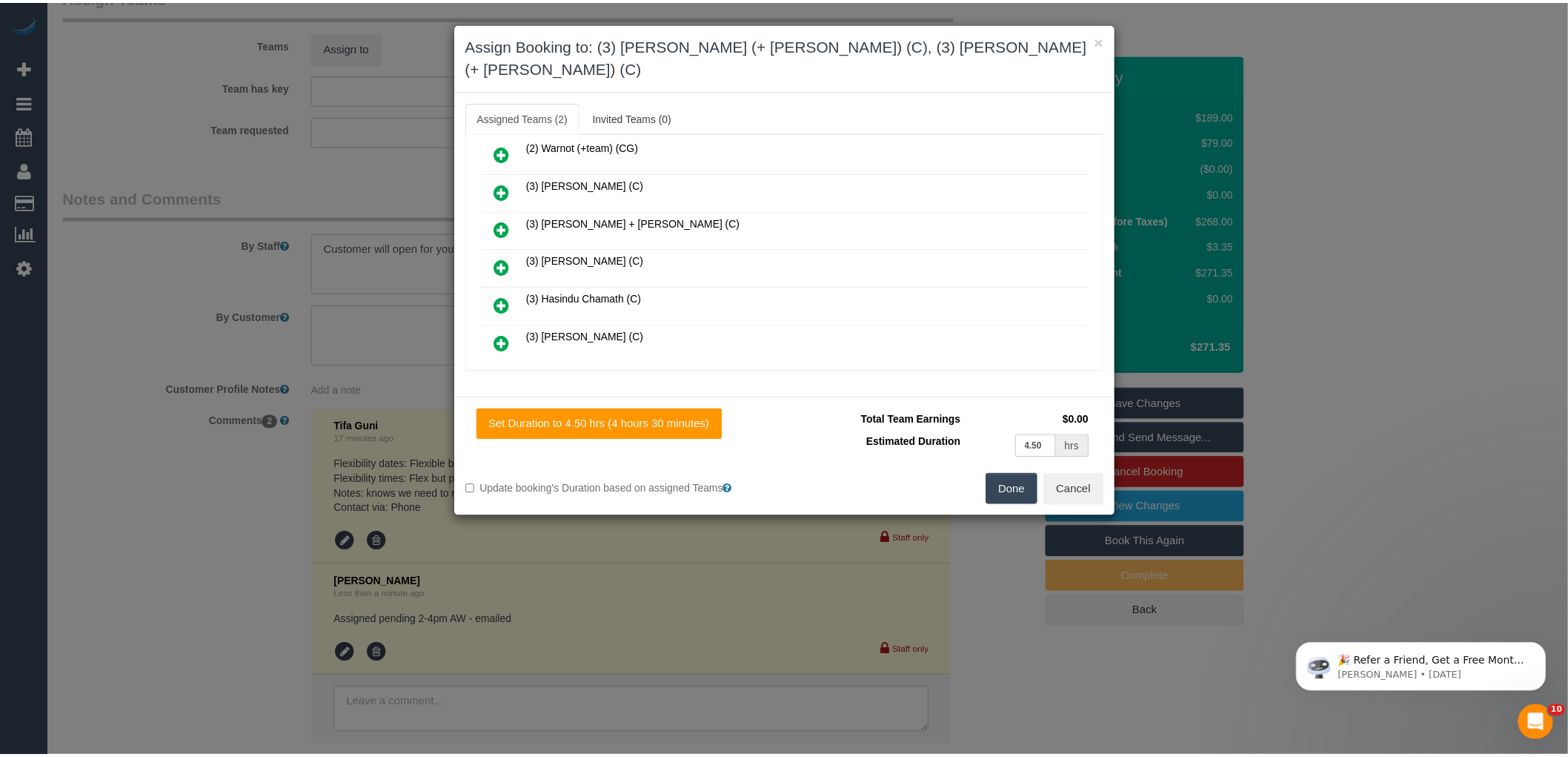
scroll to position [0, 0]
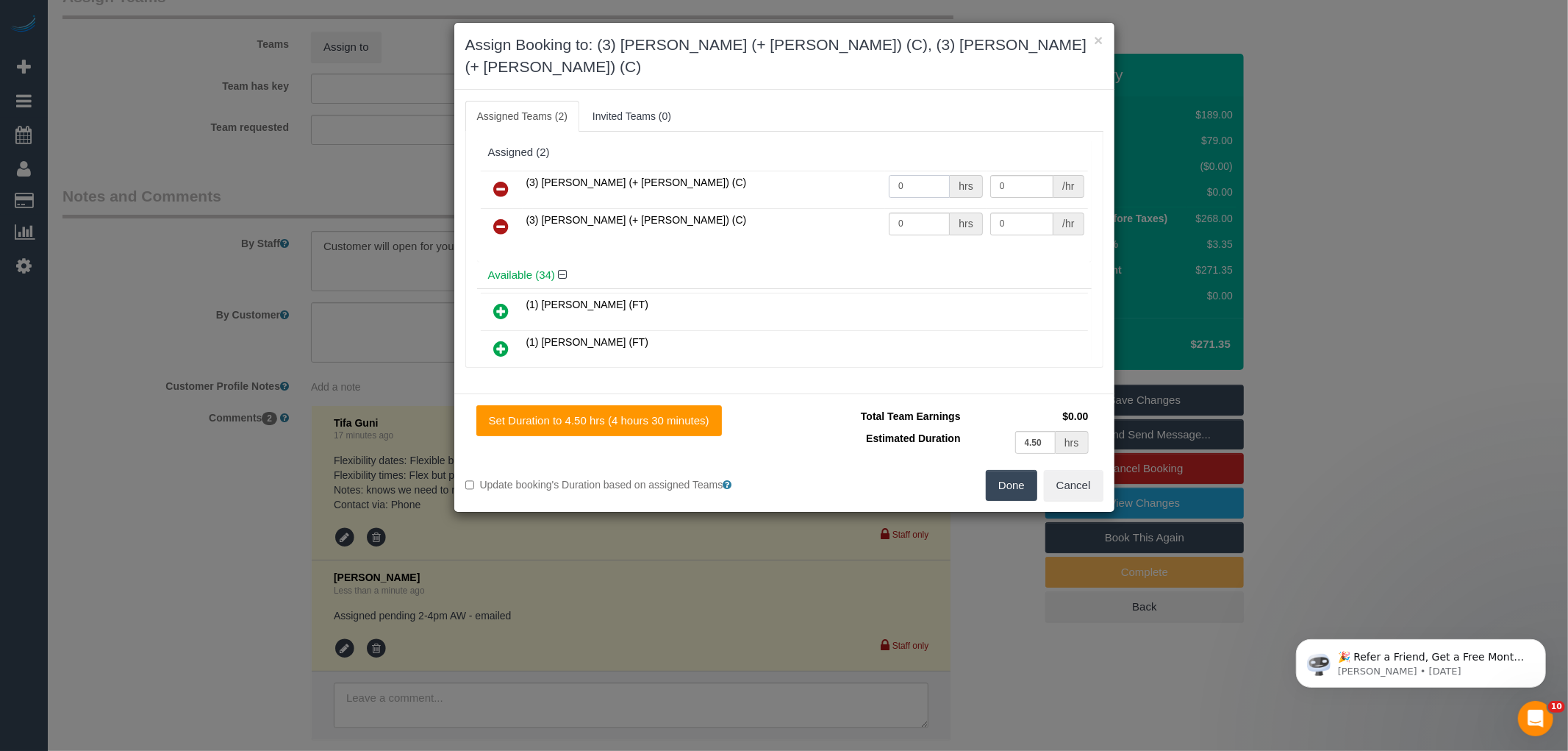
click at [924, 175] on input "0" at bounding box center [919, 186] width 61 height 23
type input "1"
click at [950, 213] on div "hrs" at bounding box center [966, 224] width 32 height 23
click at [937, 213] on input "0" at bounding box center [919, 224] width 61 height 23
type input "1"
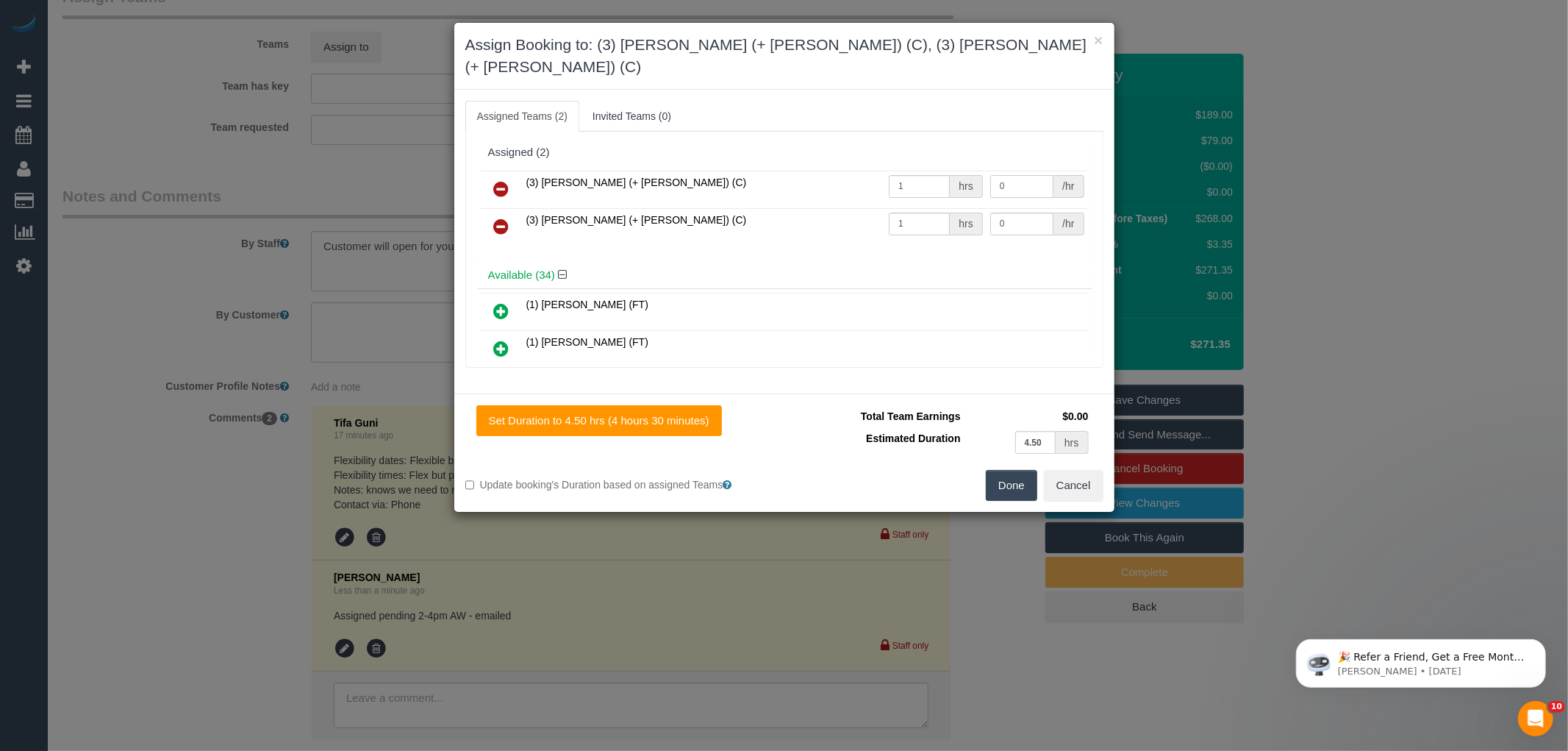
click at [1032, 175] on input "0" at bounding box center [1021, 186] width 63 height 23
type input "85"
click at [1023, 213] on input "0" at bounding box center [1021, 224] width 63 height 23
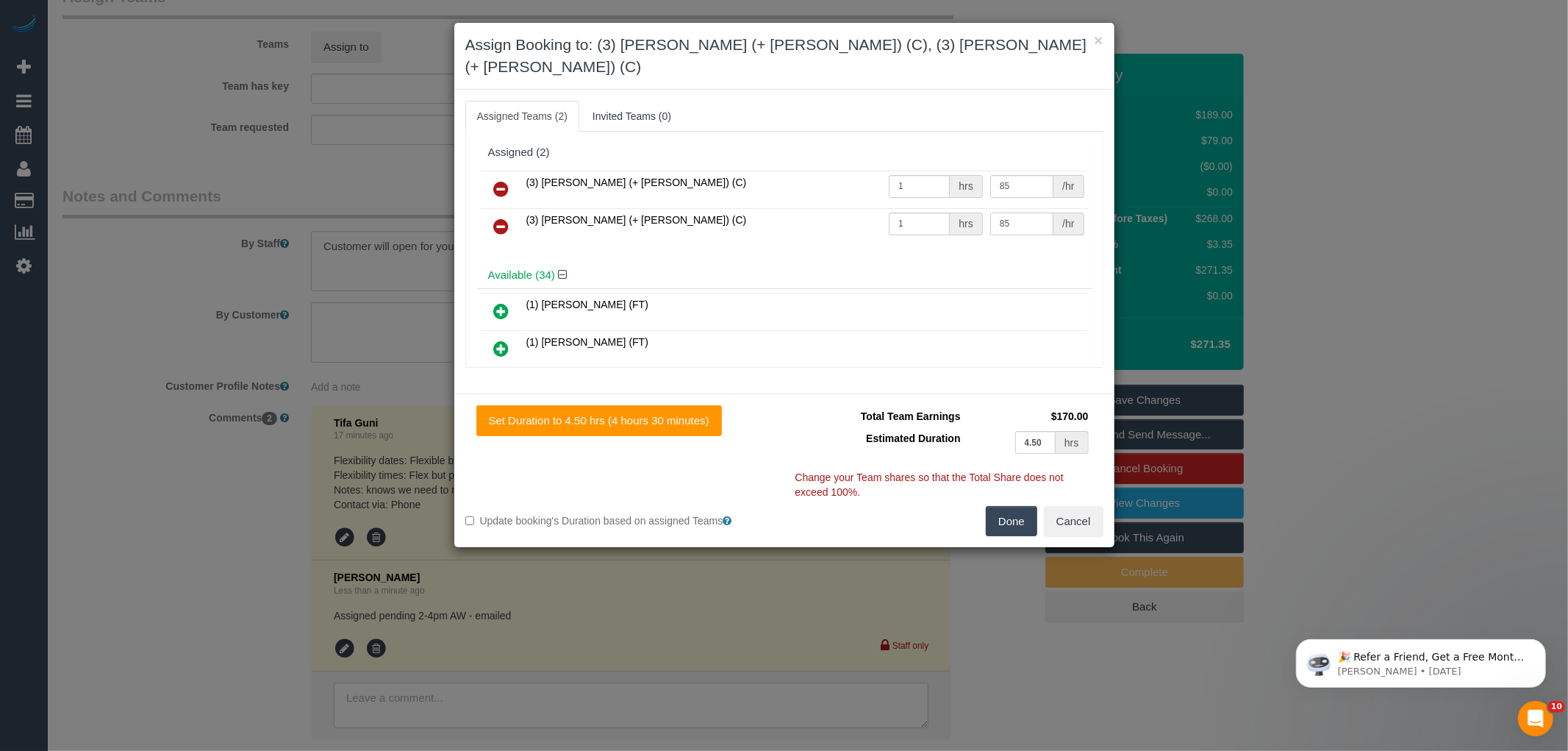
type input "85"
click at [1010, 506] on button "Done" at bounding box center [1011, 521] width 51 height 31
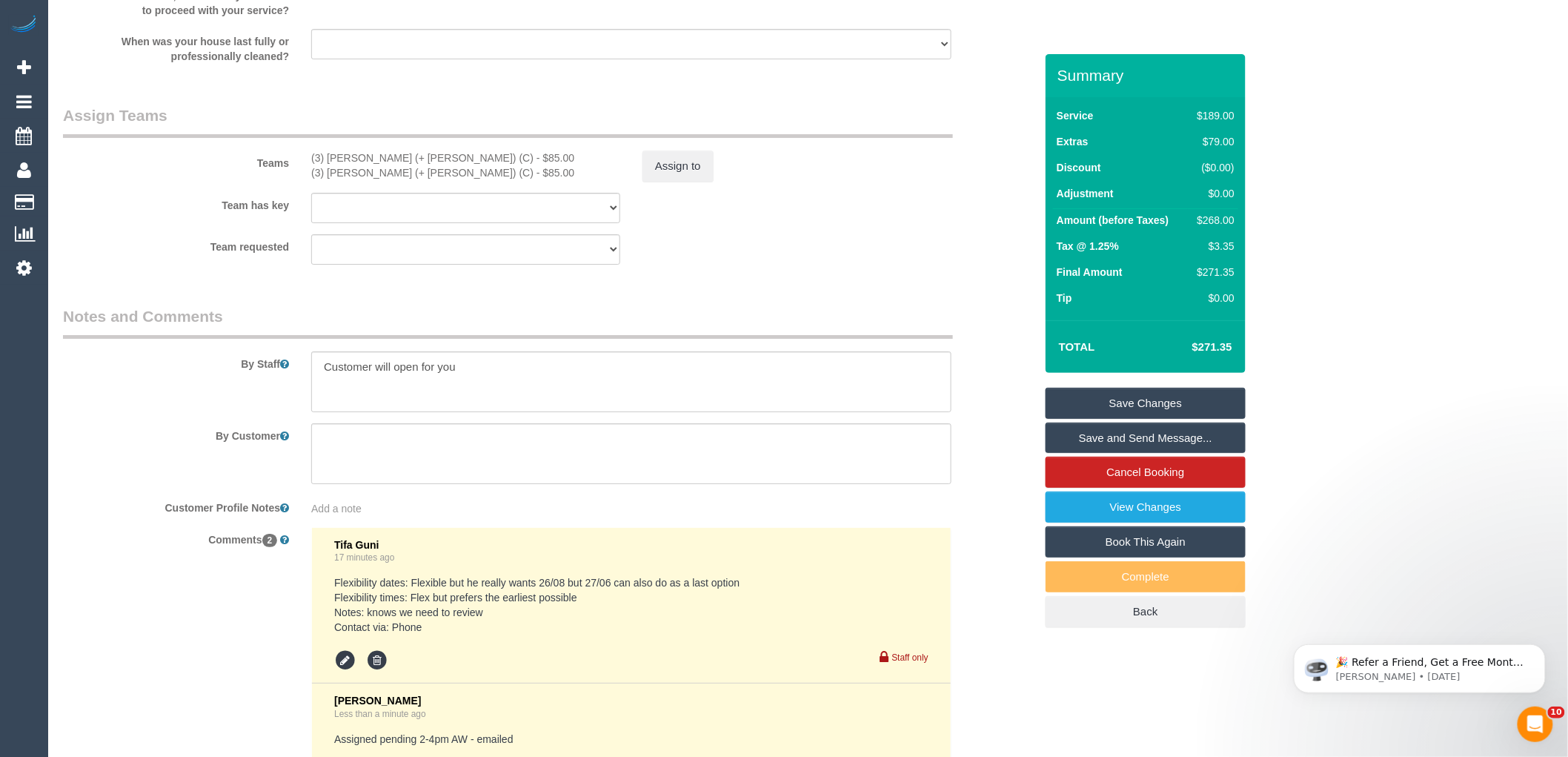
scroll to position [1984, 0]
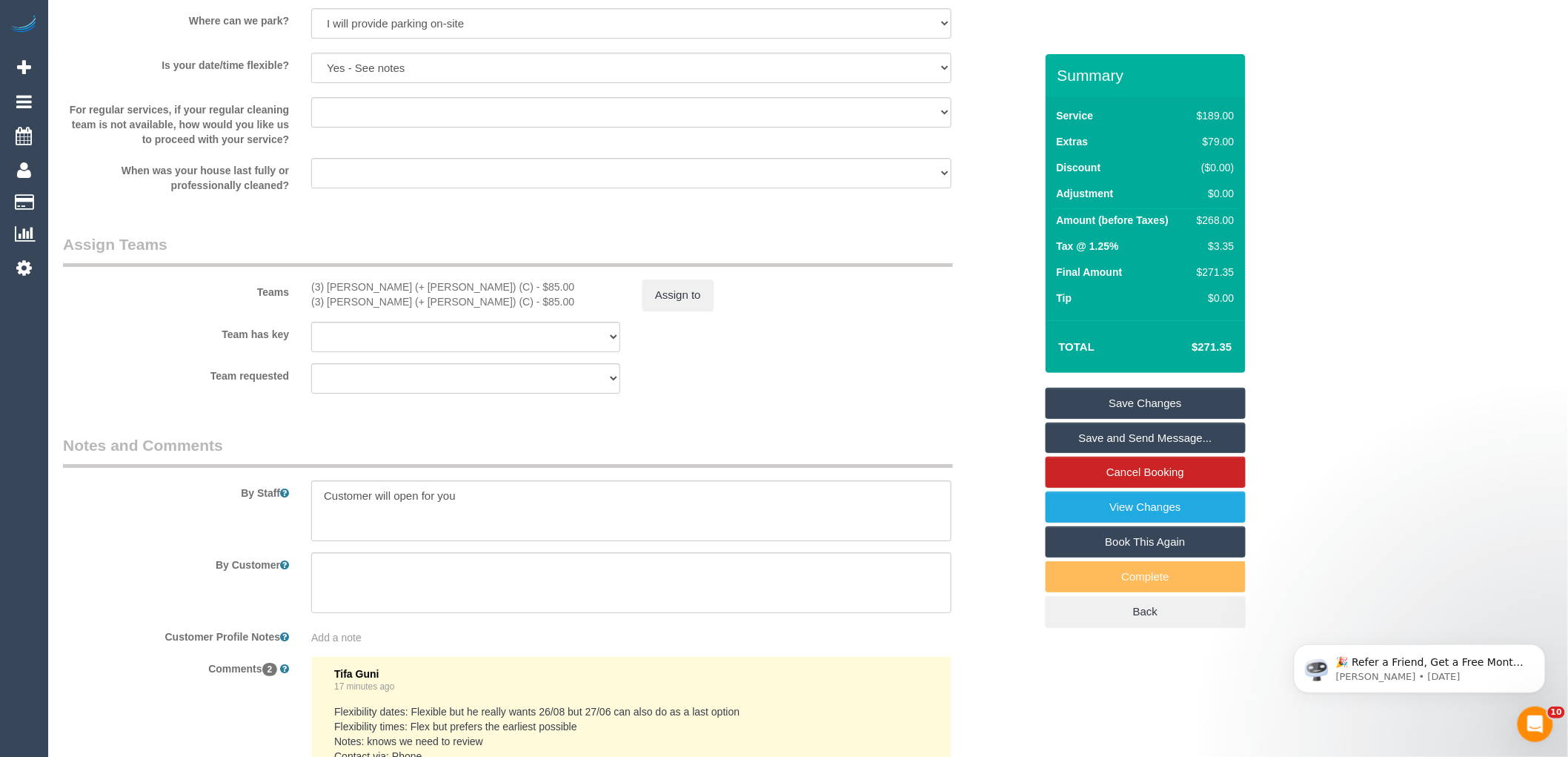
click at [973, 372] on sui-booking-teams "Teams (3) Arifin (+ Fatema) (C) - $85.00 (3) Fatema (+ Arifin) (C) - $85.00 Ass…" at bounding box center [548, 313] width 972 height 160
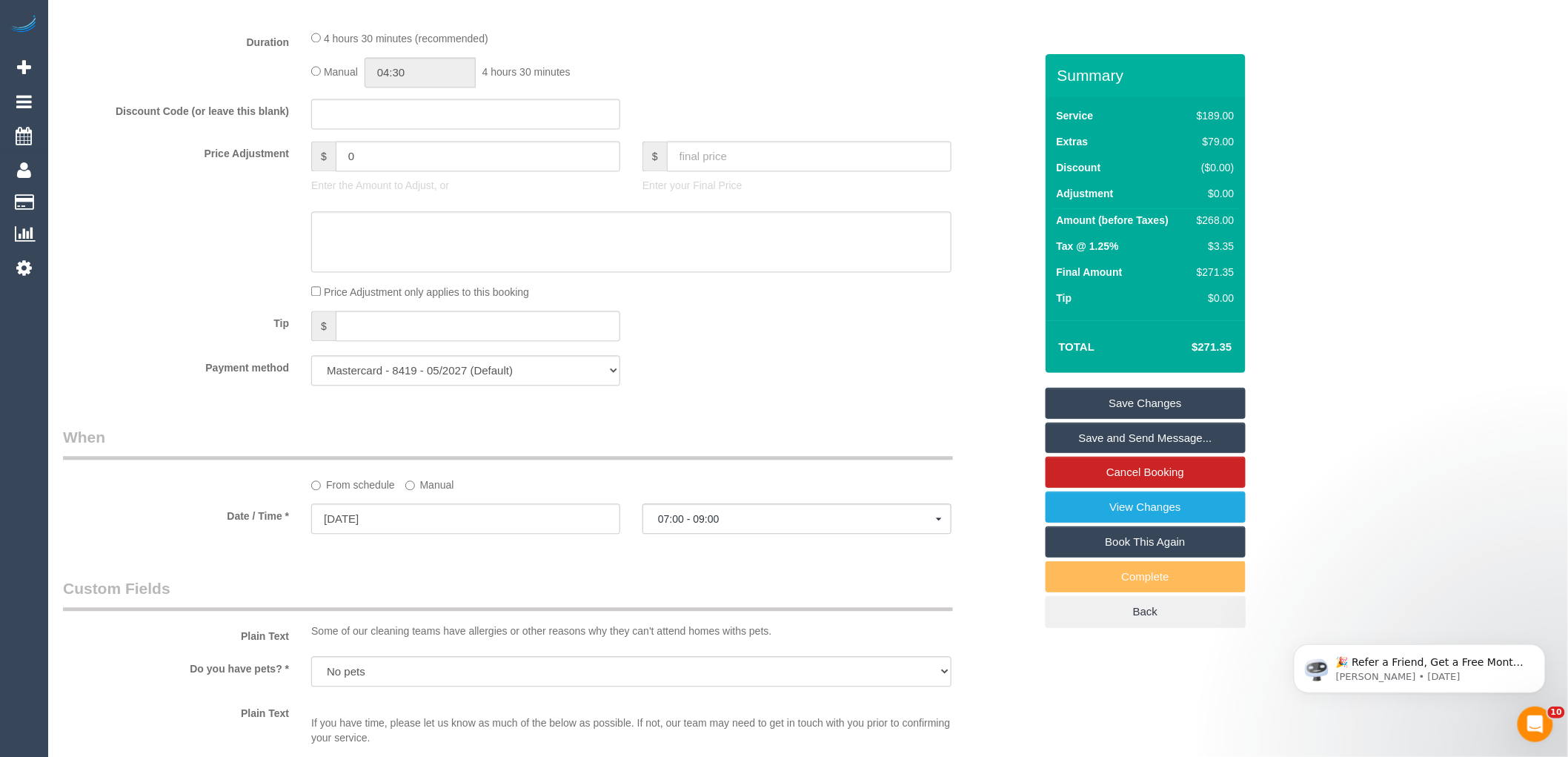
scroll to position [996, 0]
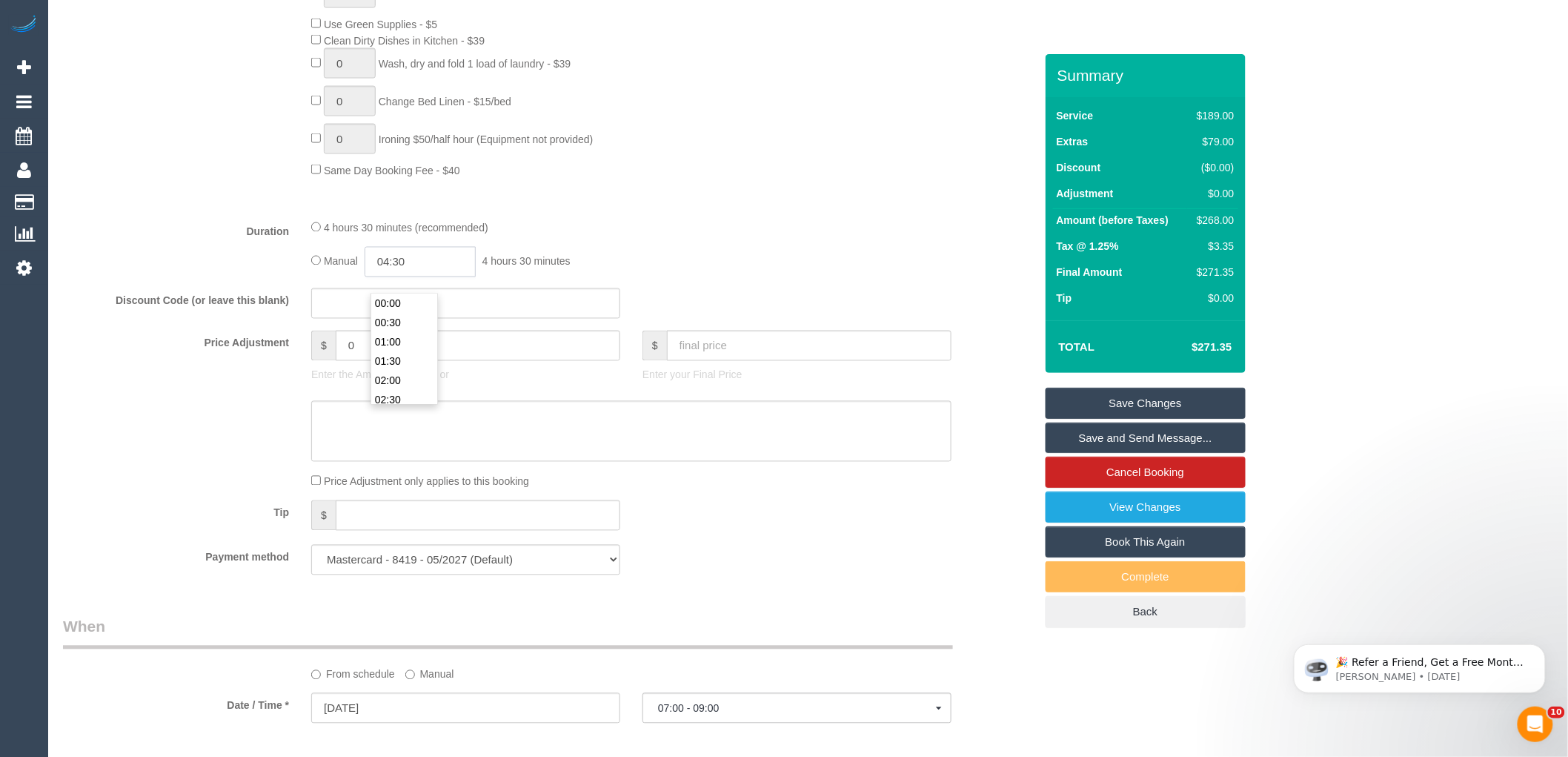
click at [423, 277] on input "04:30" at bounding box center [421, 262] width 112 height 30
type input "02:30"
click at [414, 308] on li "02:30" at bounding box center [404, 312] width 66 height 19
select select "spot13"
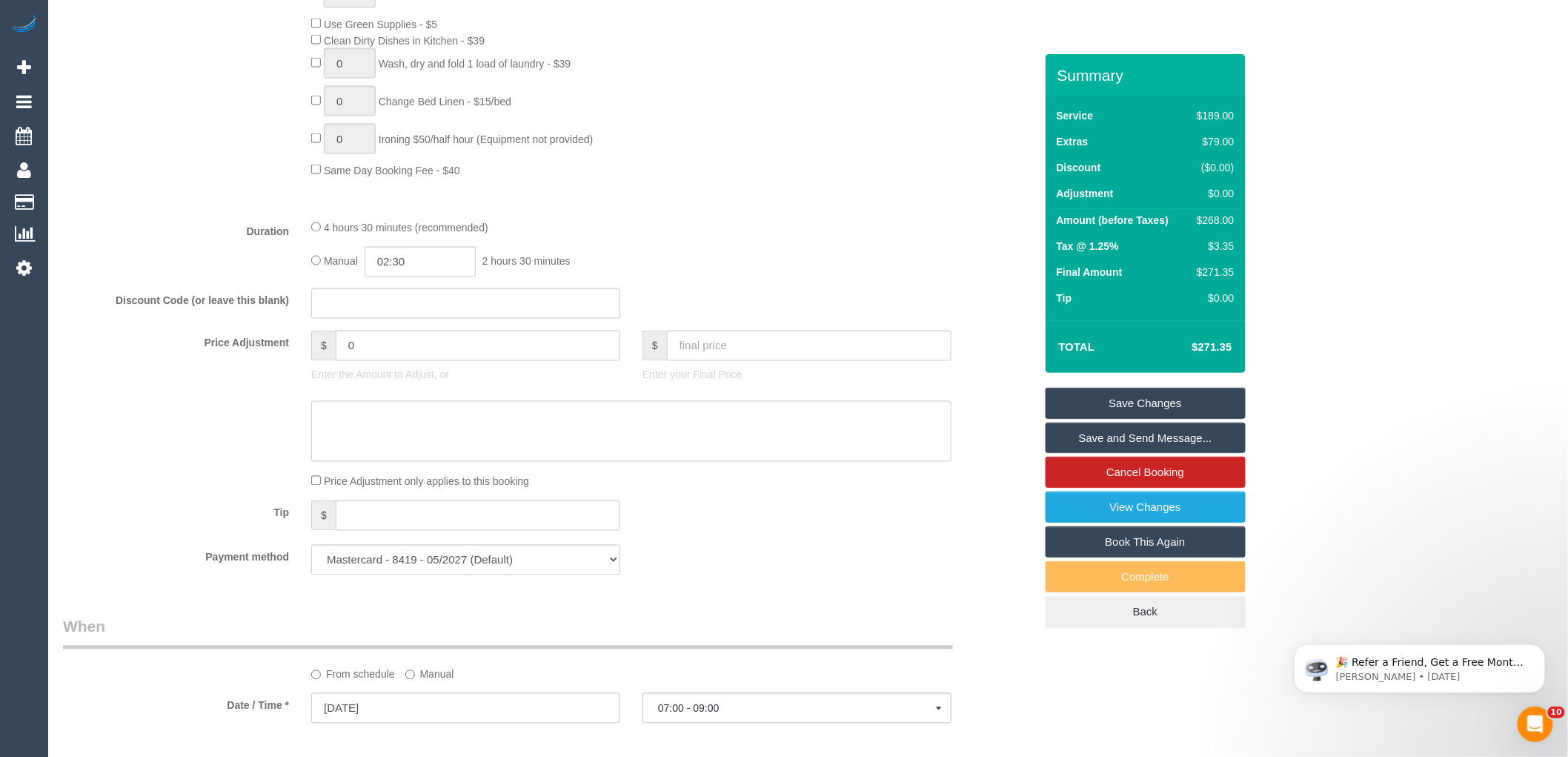
click at [911, 263] on div "Manual 02:30 2 hours 30 minutes" at bounding box center [632, 262] width 640 height 30
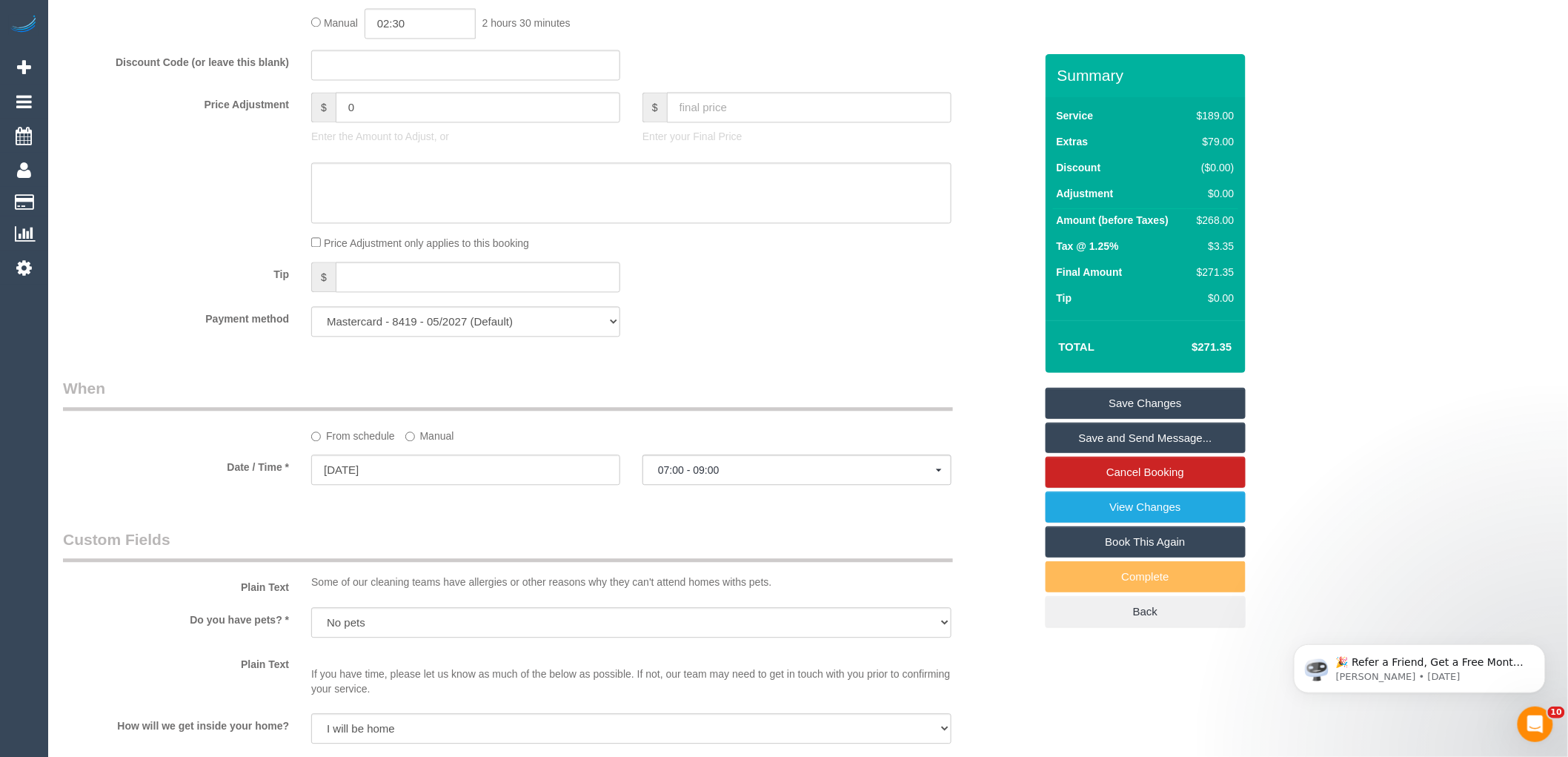
click at [884, 372] on div "Who Email* michael.domseh98@gmail.com Name * Michael Domsey Where Address* 202/…" at bounding box center [548, 308] width 994 height 2979
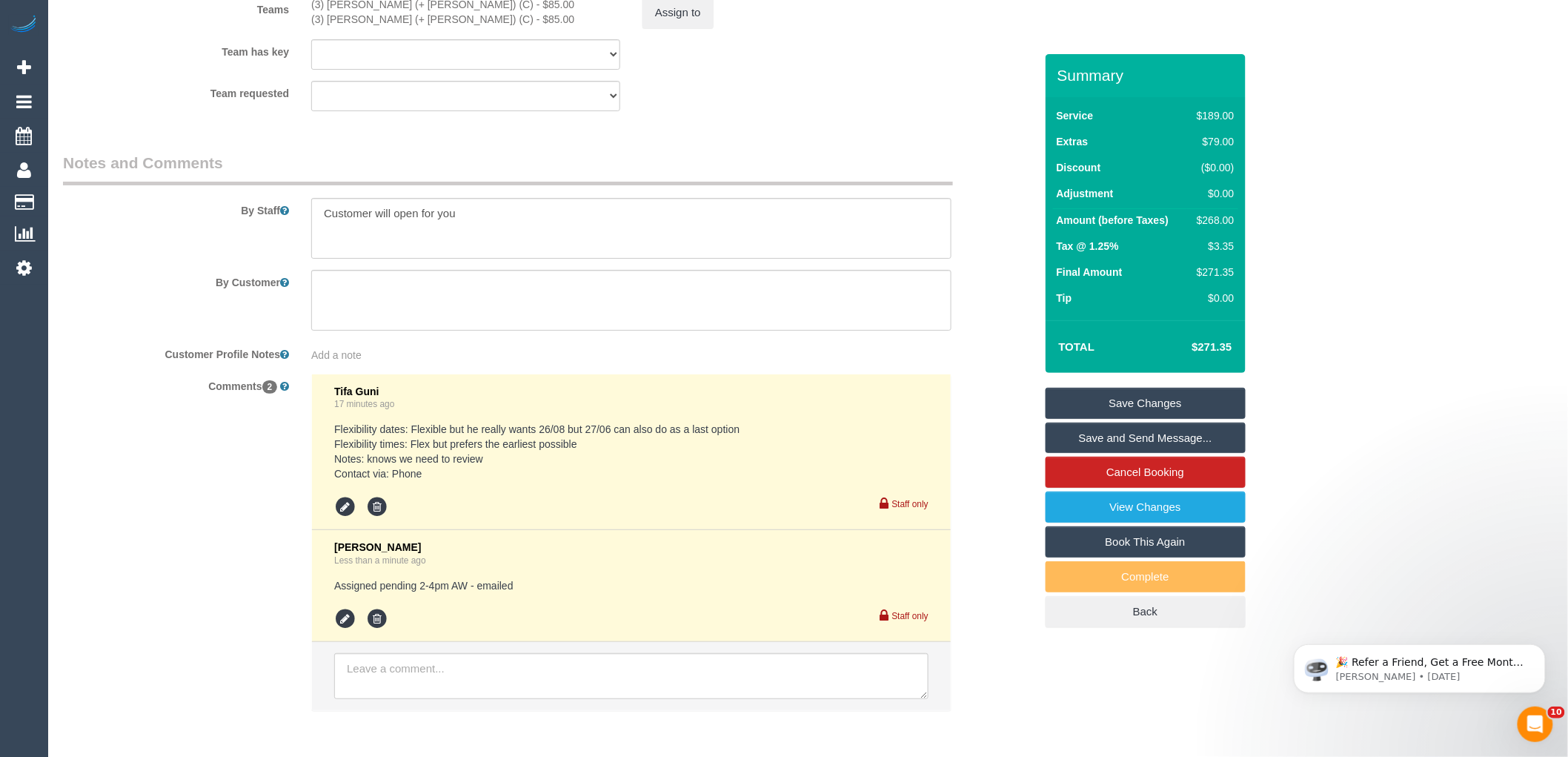
scroll to position [2343, 0]
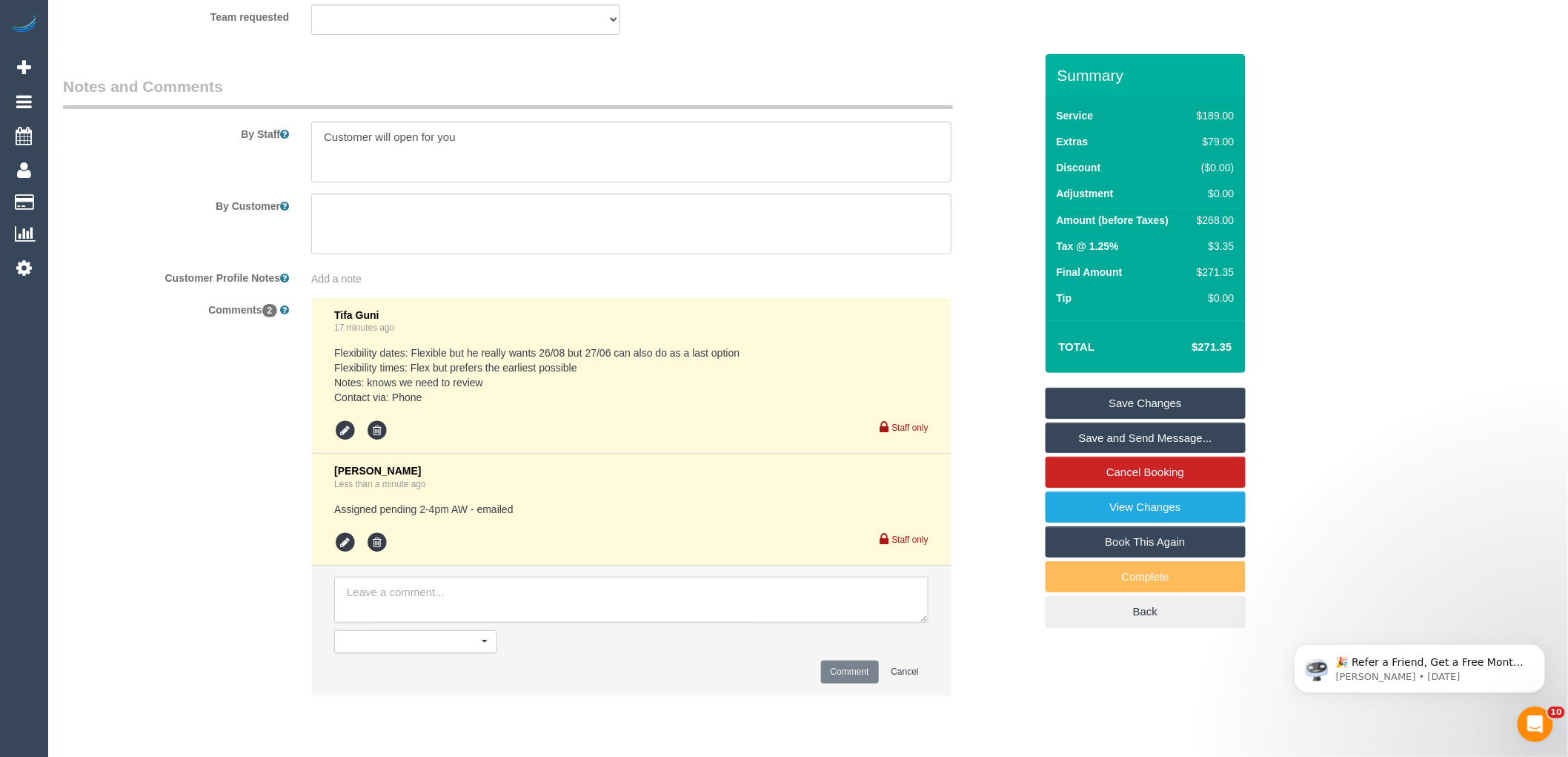
click at [432, 606] on textarea at bounding box center [631, 600] width 595 height 46
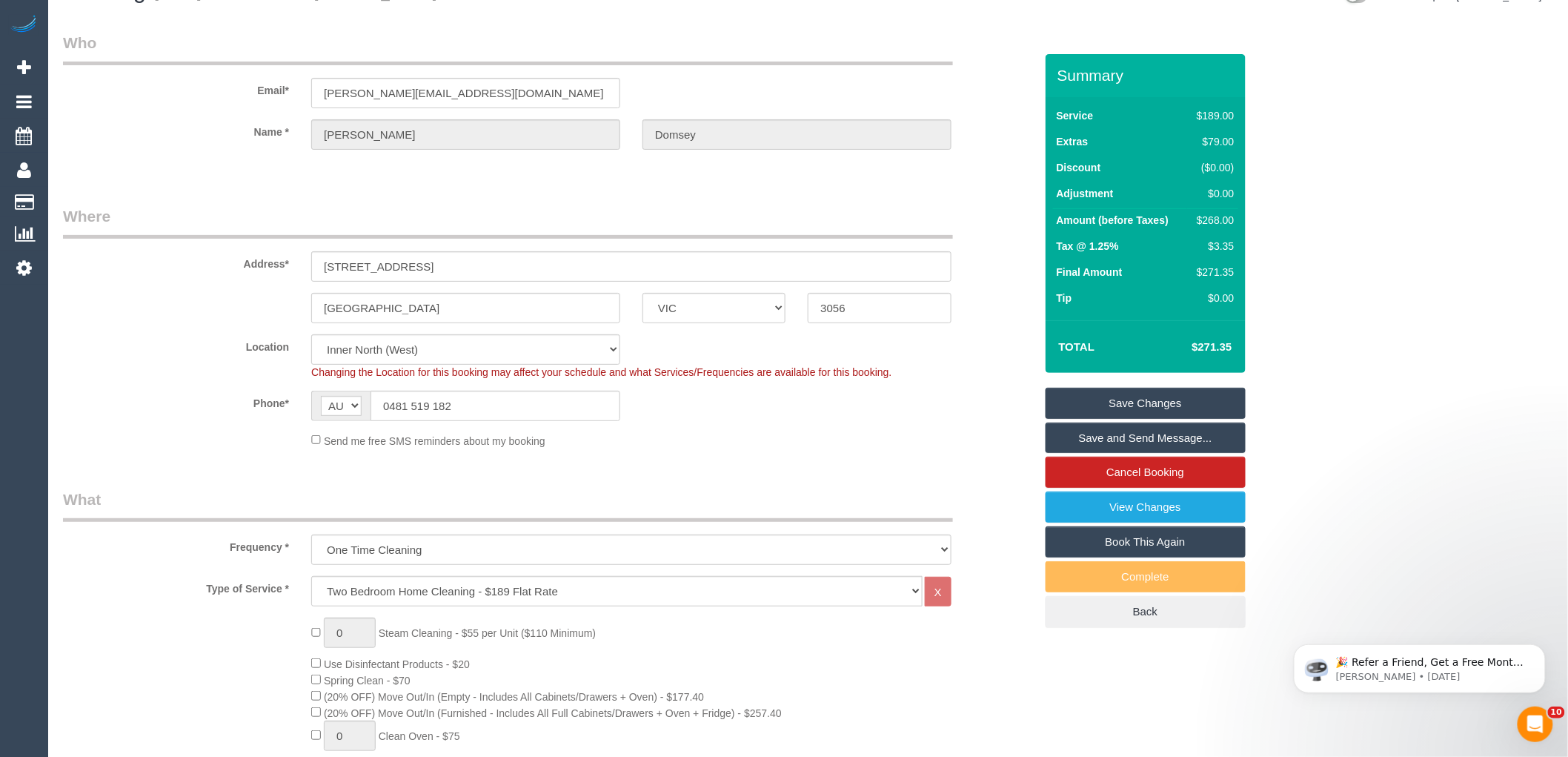
scroll to position [0, 0]
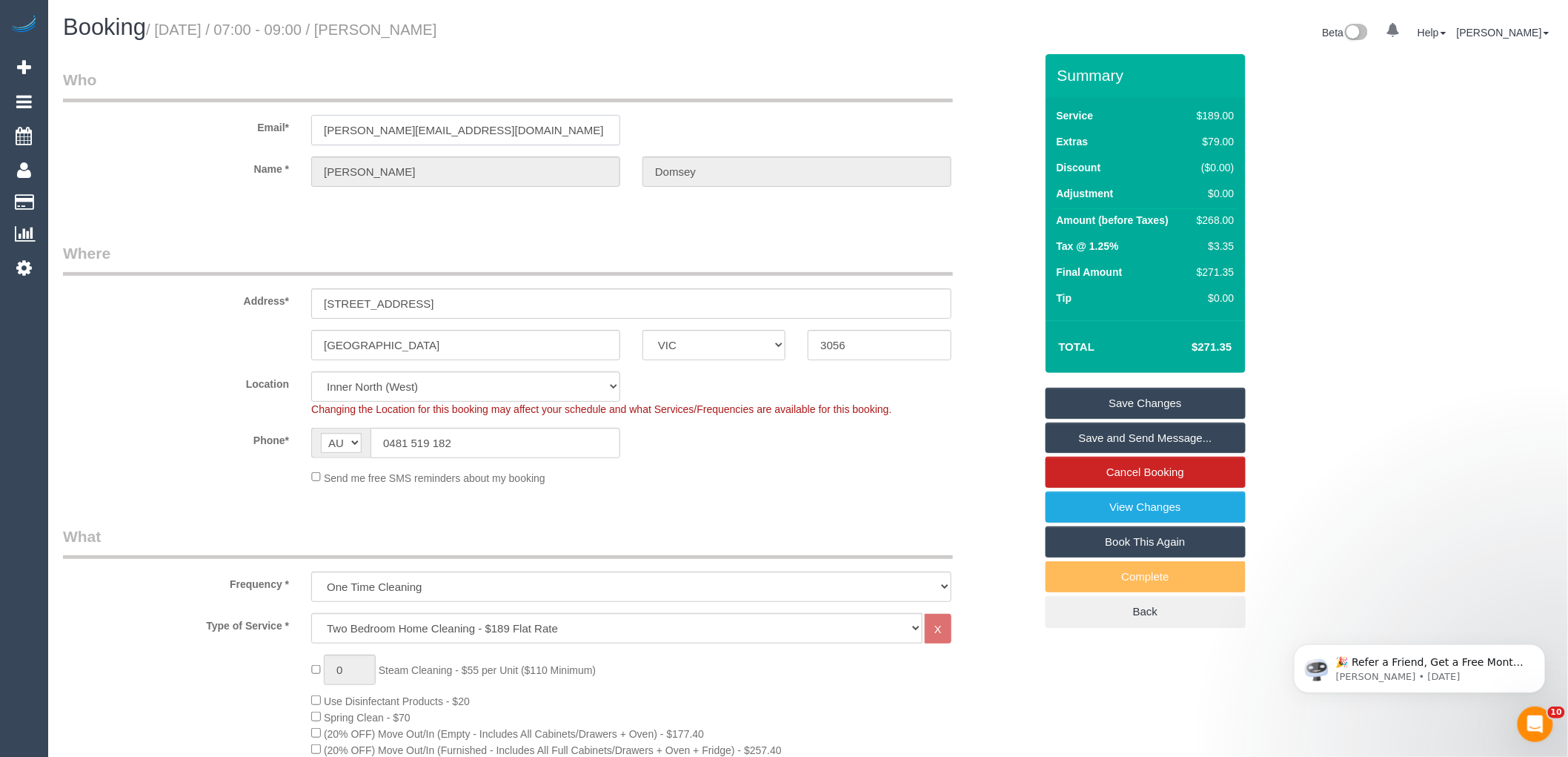
drag, startPoint x: 208, startPoint y: 131, endPoint x: 156, endPoint y: 130, distance: 52.0
click at [184, 130] on div "Email* michael.domseh98@gmail.com" at bounding box center [548, 106] width 994 height 76
drag, startPoint x: 446, startPoint y: 31, endPoint x: 383, endPoint y: 25, distance: 63.3
click at [383, 25] on h1 "Booking / August 27, 2025 / 07:00 - 09:00 / Michael Domsey" at bounding box center [430, 27] width 735 height 25
click at [796, 491] on fieldset "Where Address* 202/611 Sydney Rd Brunswick ACT NSW NT QLD SA TAS VIC WA 3056 Lo…" at bounding box center [548, 369] width 972 height 254
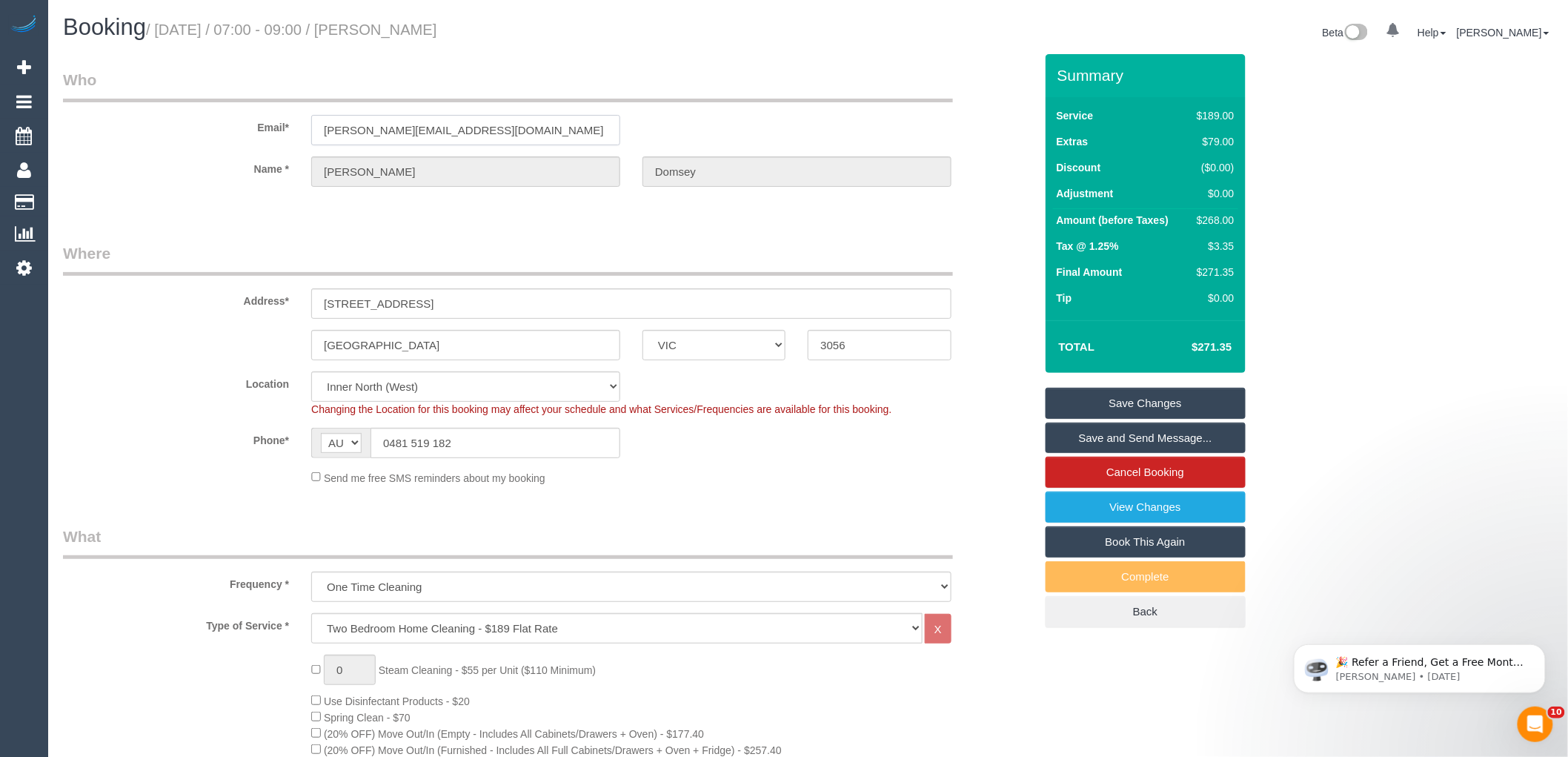
click at [417, 124] on input "[PERSON_NAME][EMAIL_ADDRESS][DOMAIN_NAME]" at bounding box center [466, 130] width 309 height 30
click at [417, 124] on input "michael.domseh98@gmail.com" at bounding box center [466, 130] width 309 height 30
click at [452, 247] on legend "Where" at bounding box center [507, 258] width 890 height 33
click at [857, 463] on sui-booking-location "Location Office City East (North) East (South) Inner East Inner North (East) In…" at bounding box center [548, 428] width 972 height 114
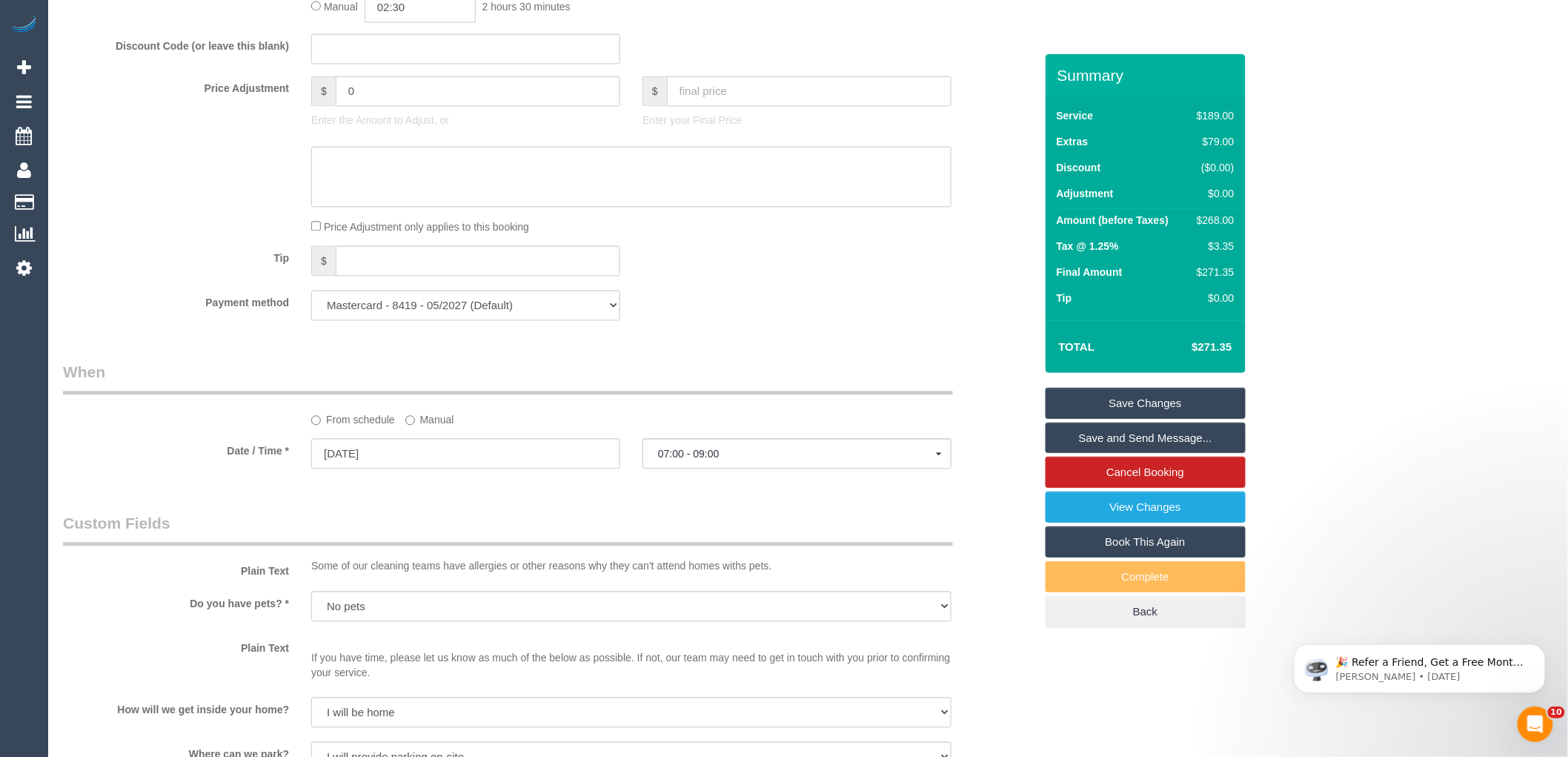
scroll to position [1251, 0]
click at [424, 427] on label "Manual" at bounding box center [429, 417] width 49 height 20
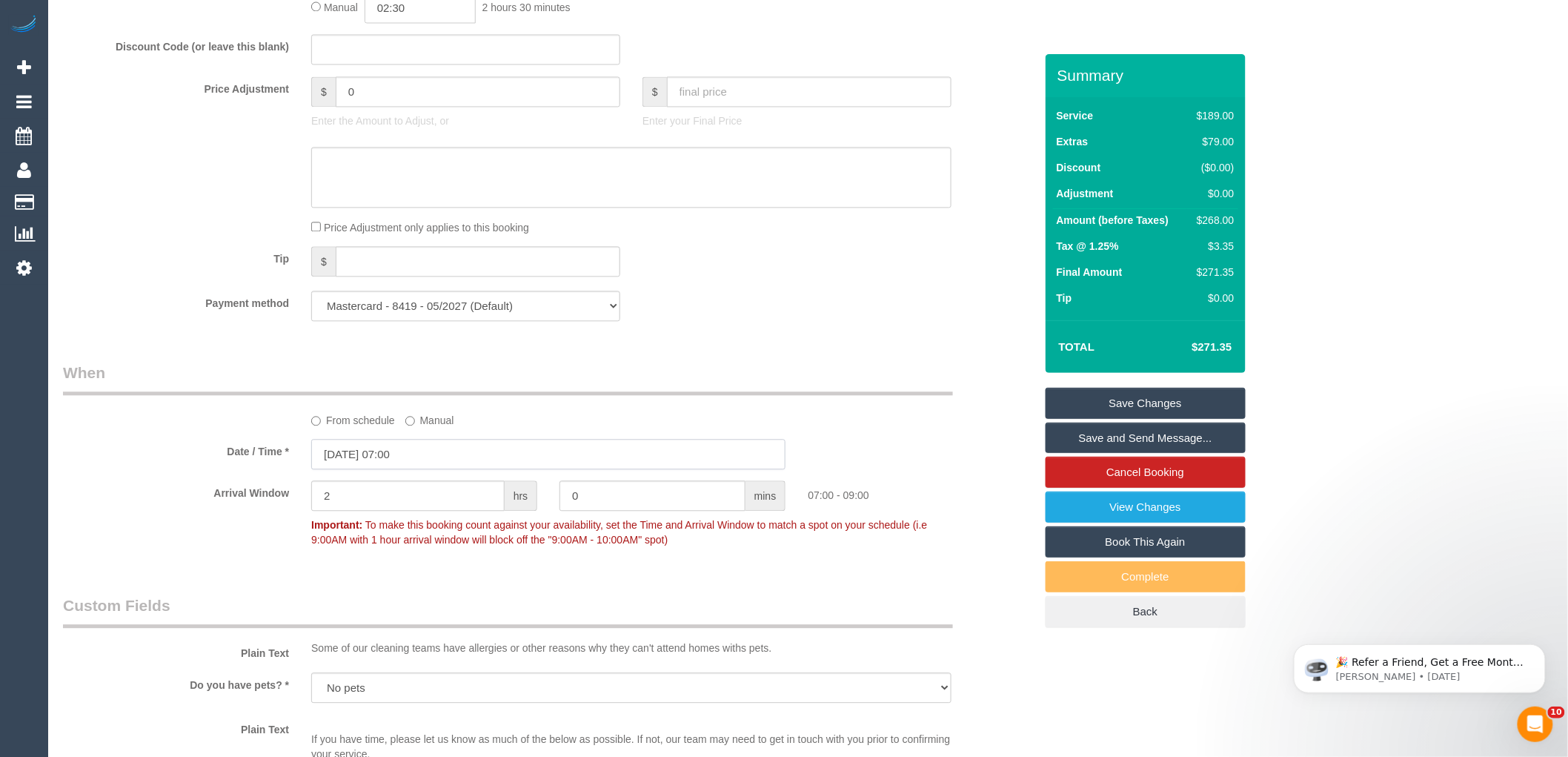
click at [433, 469] on input "27/08/2025 07:00" at bounding box center [548, 453] width 475 height 30
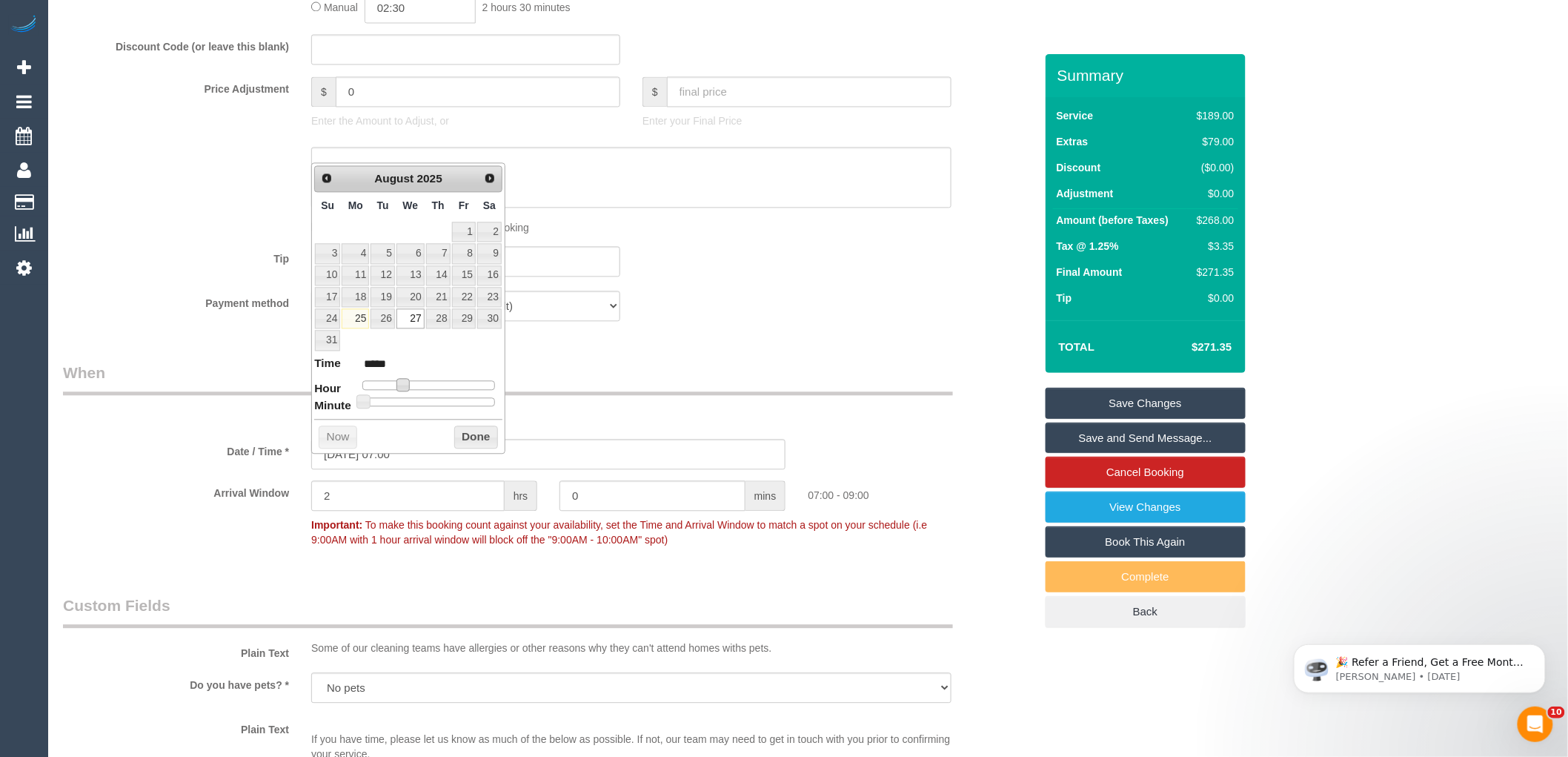
type input "27/08/2025 08:00"
type input "*****"
type input "27/08/2025 09:00"
type input "*****"
type input "27/08/2025 10:00"
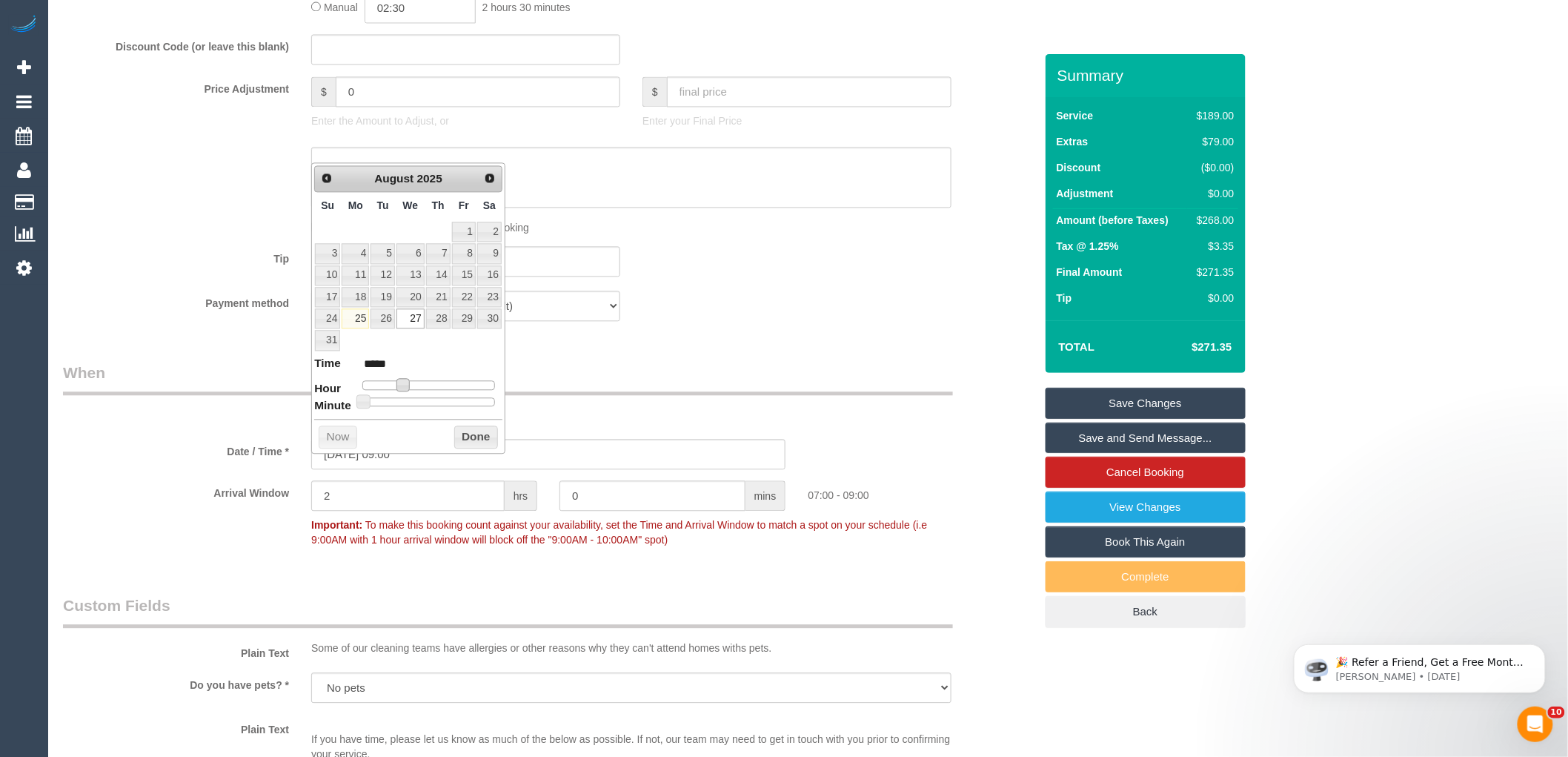
type input "*****"
type input "27/08/2025 16:00"
type input "*****"
drag, startPoint x: 402, startPoint y: 385, endPoint x: 454, endPoint y: 393, distance: 52.6
click at [454, 393] on dl "Time ***** Hour Minute Second Millisecond Microsecond Time Zone ***** ***** ***…" at bounding box center [408, 381] width 188 height 51
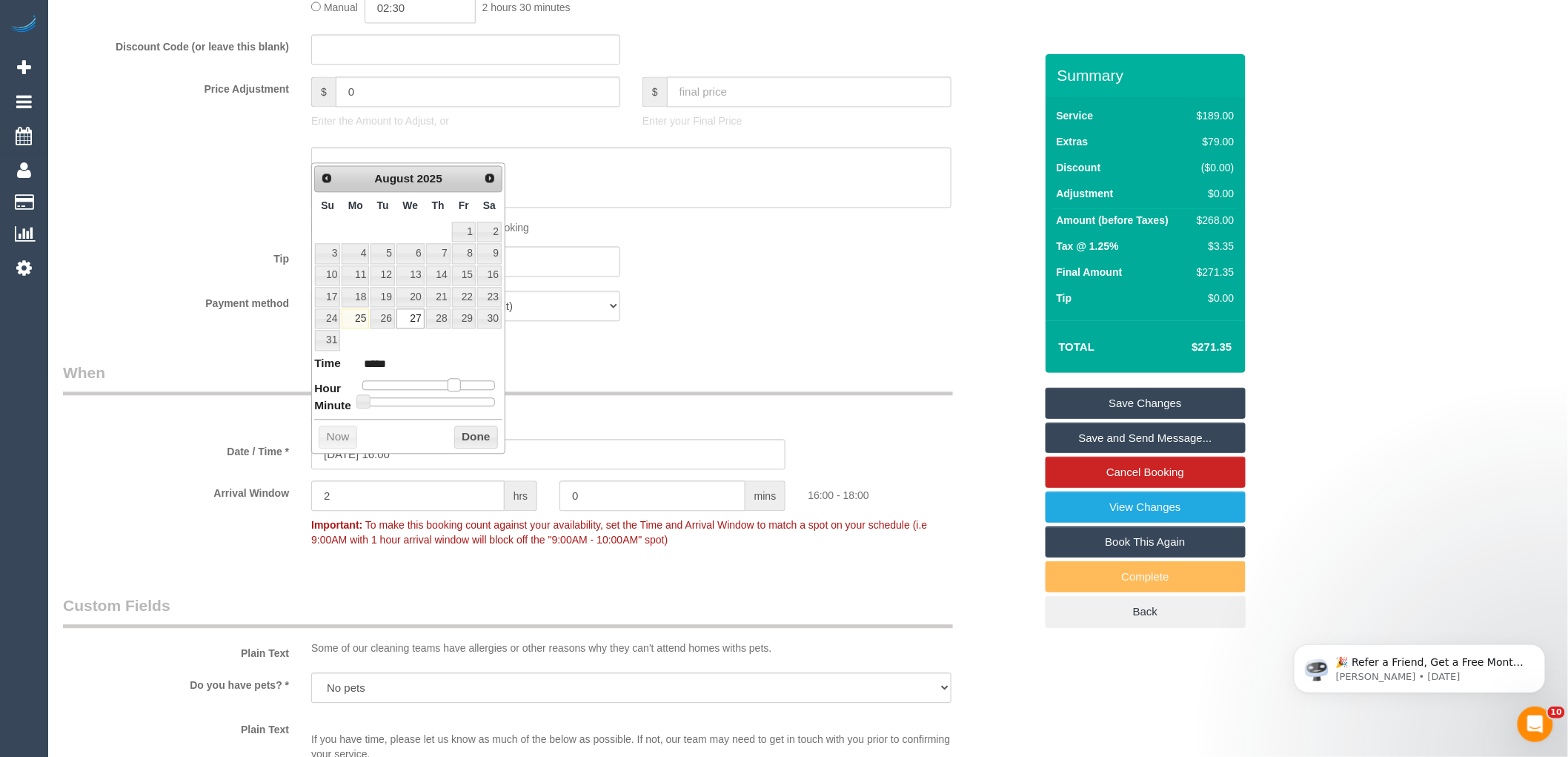
type input "27/08/2025 15:00"
type input "*****"
type input "27/08/2025 14:00"
type input "*****"
drag, startPoint x: 452, startPoint y: 387, endPoint x: 443, endPoint y: 386, distance: 9.1
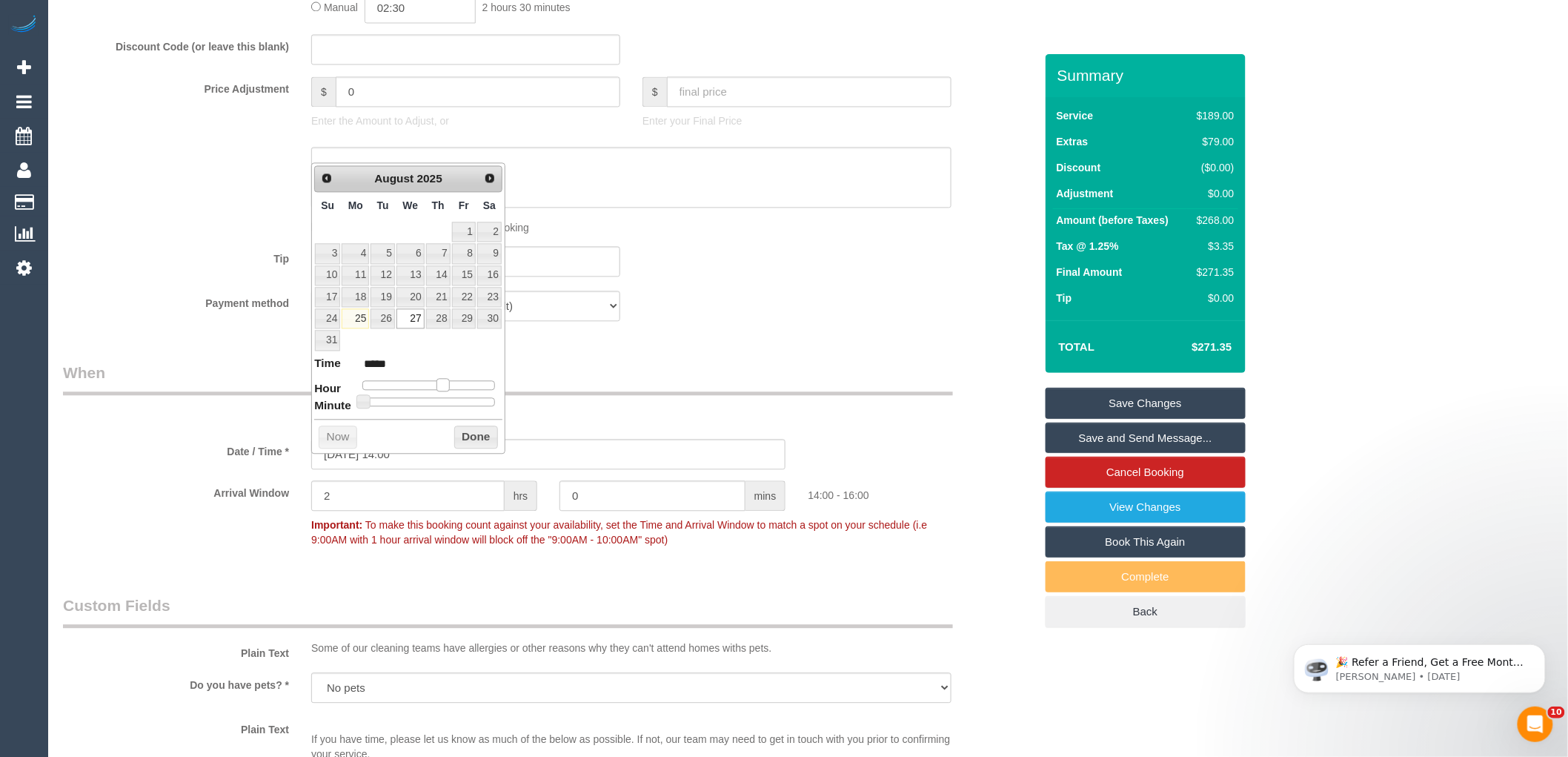
click at [443, 386] on span at bounding box center [444, 385] width 14 height 14
click at [463, 437] on button "Done" at bounding box center [475, 438] width 44 height 24
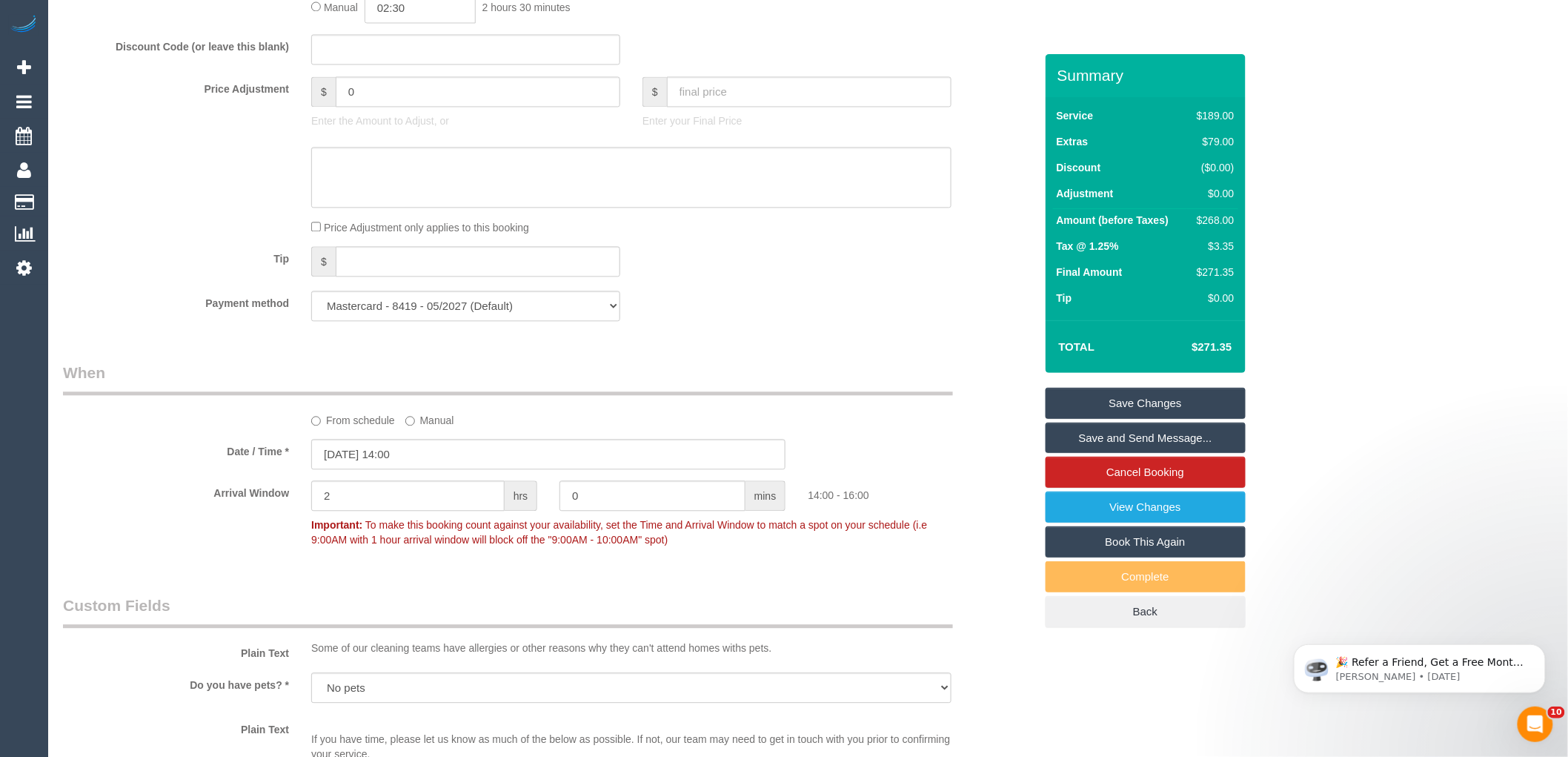
click at [854, 379] on legend "When" at bounding box center [507, 378] width 890 height 33
click at [1123, 404] on link "Save Changes" at bounding box center [1145, 403] width 200 height 31
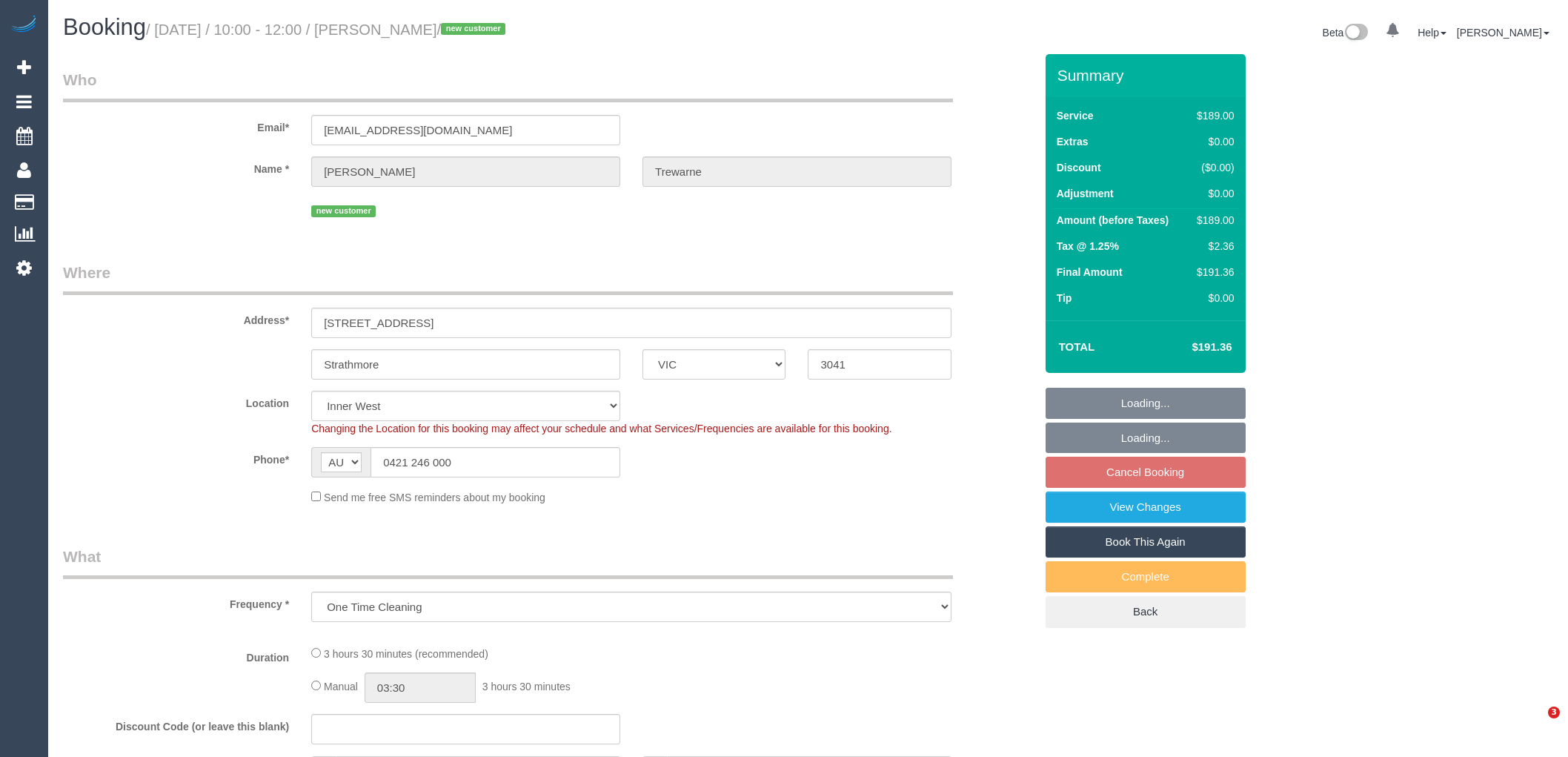
select select "VIC"
select select "string:stripe-pm_1Ryka92GScqysDRVan8qs79Q"
select select "number:27"
select select "number:14"
select select "number:19"
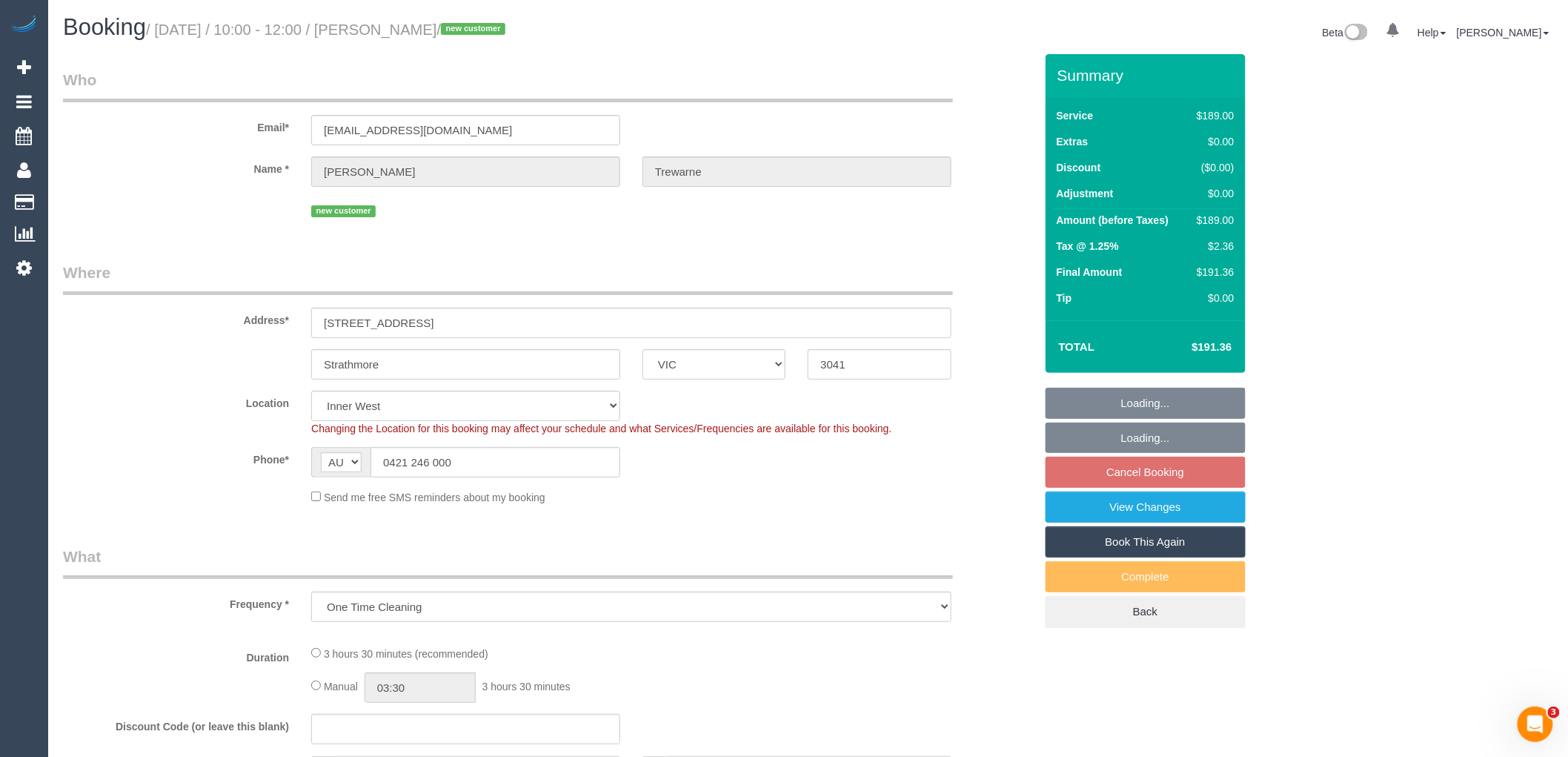
select select "number:24"
select select "number:26"
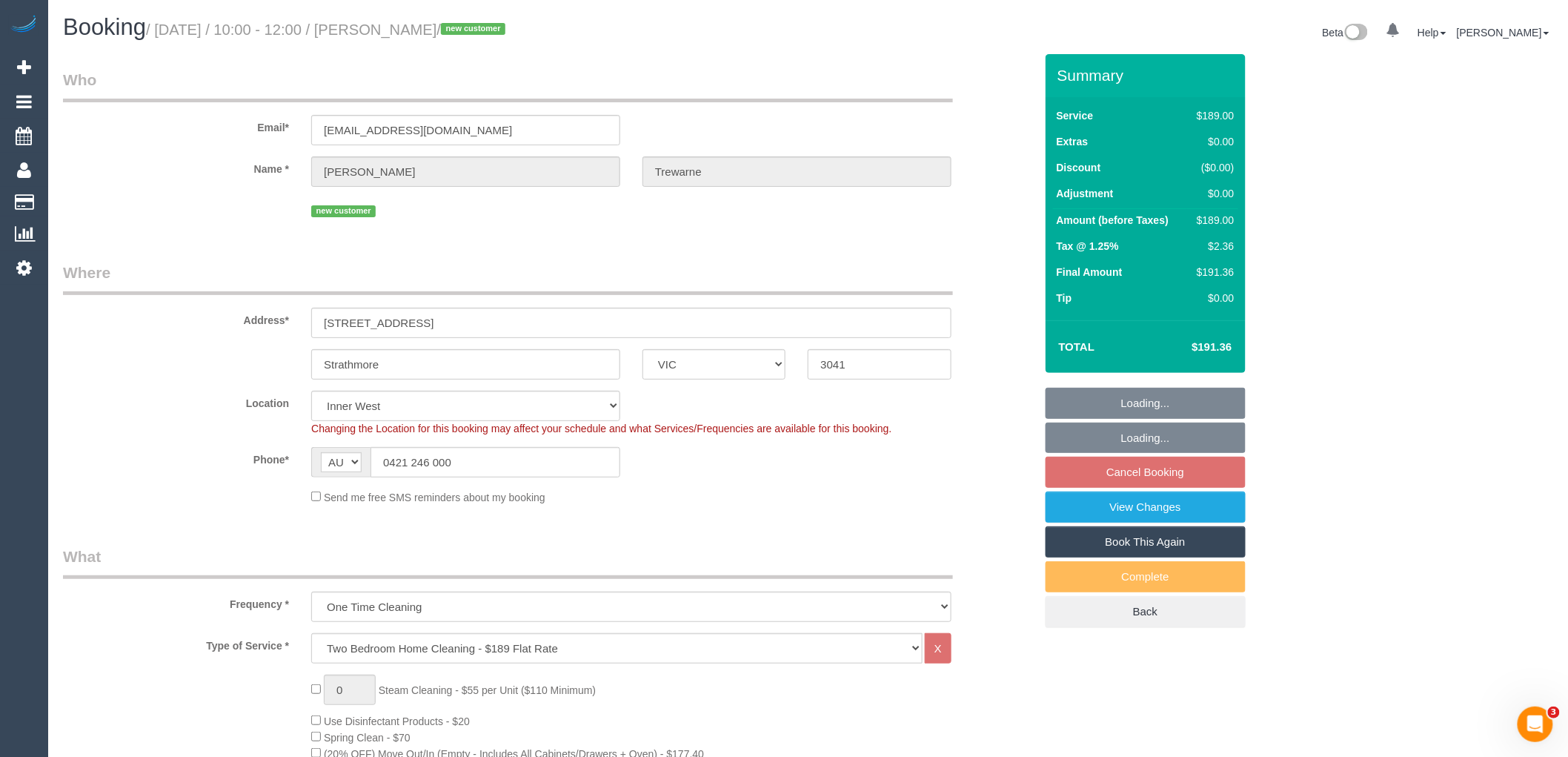
select select "object:711"
select select "spot1"
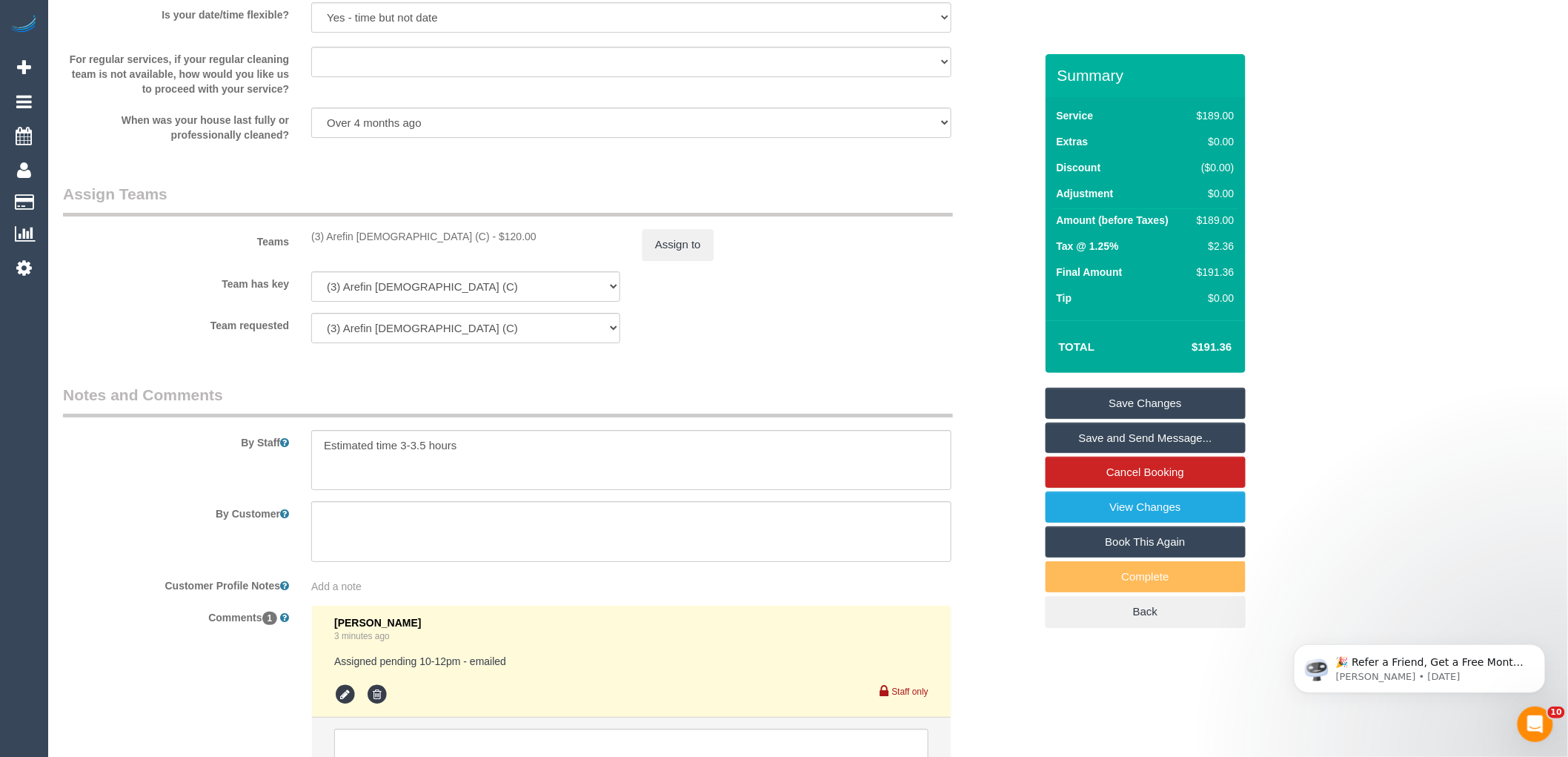
scroll to position [2207, 0]
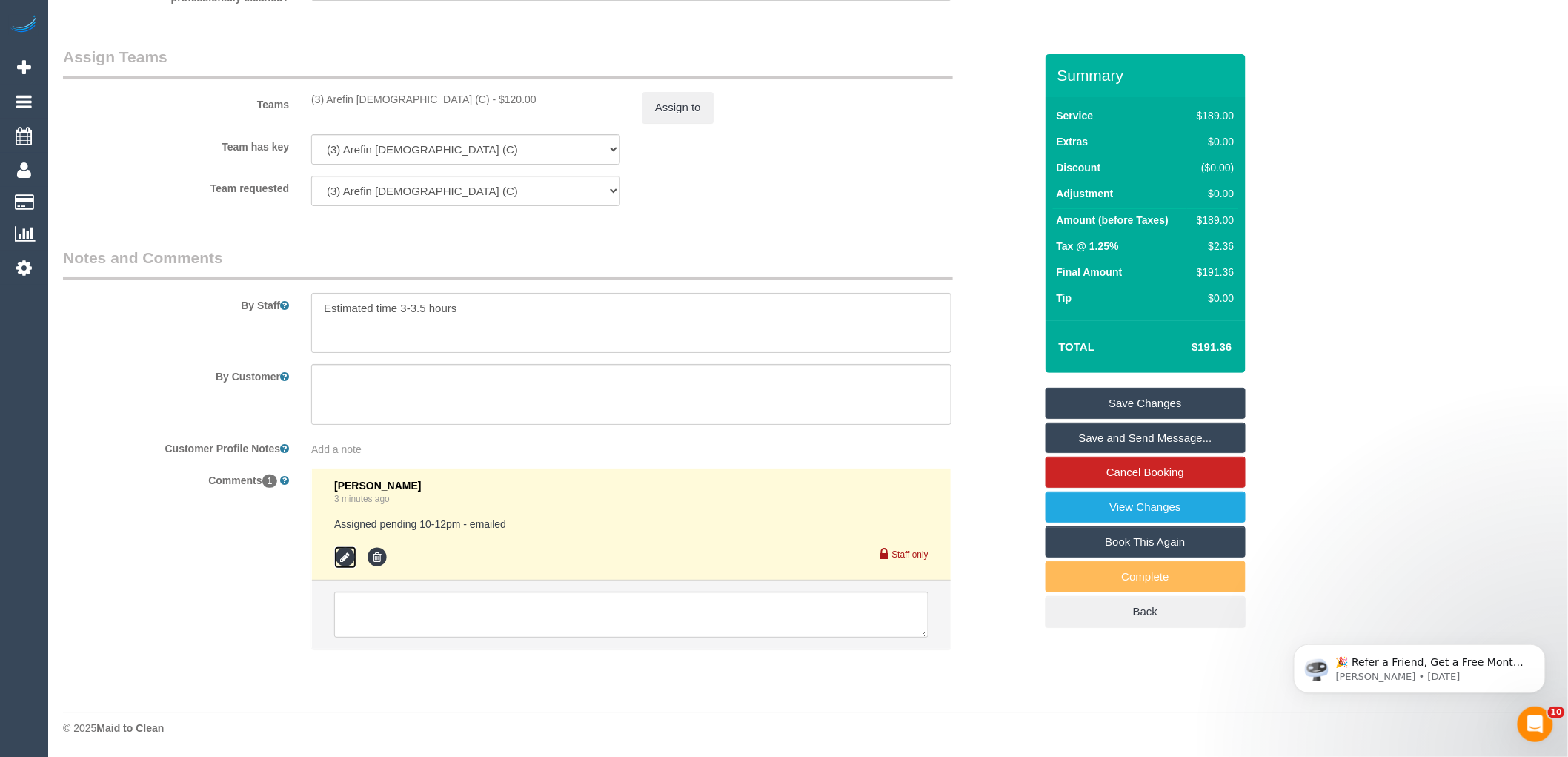
click at [349, 558] on icon at bounding box center [345, 557] width 22 height 22
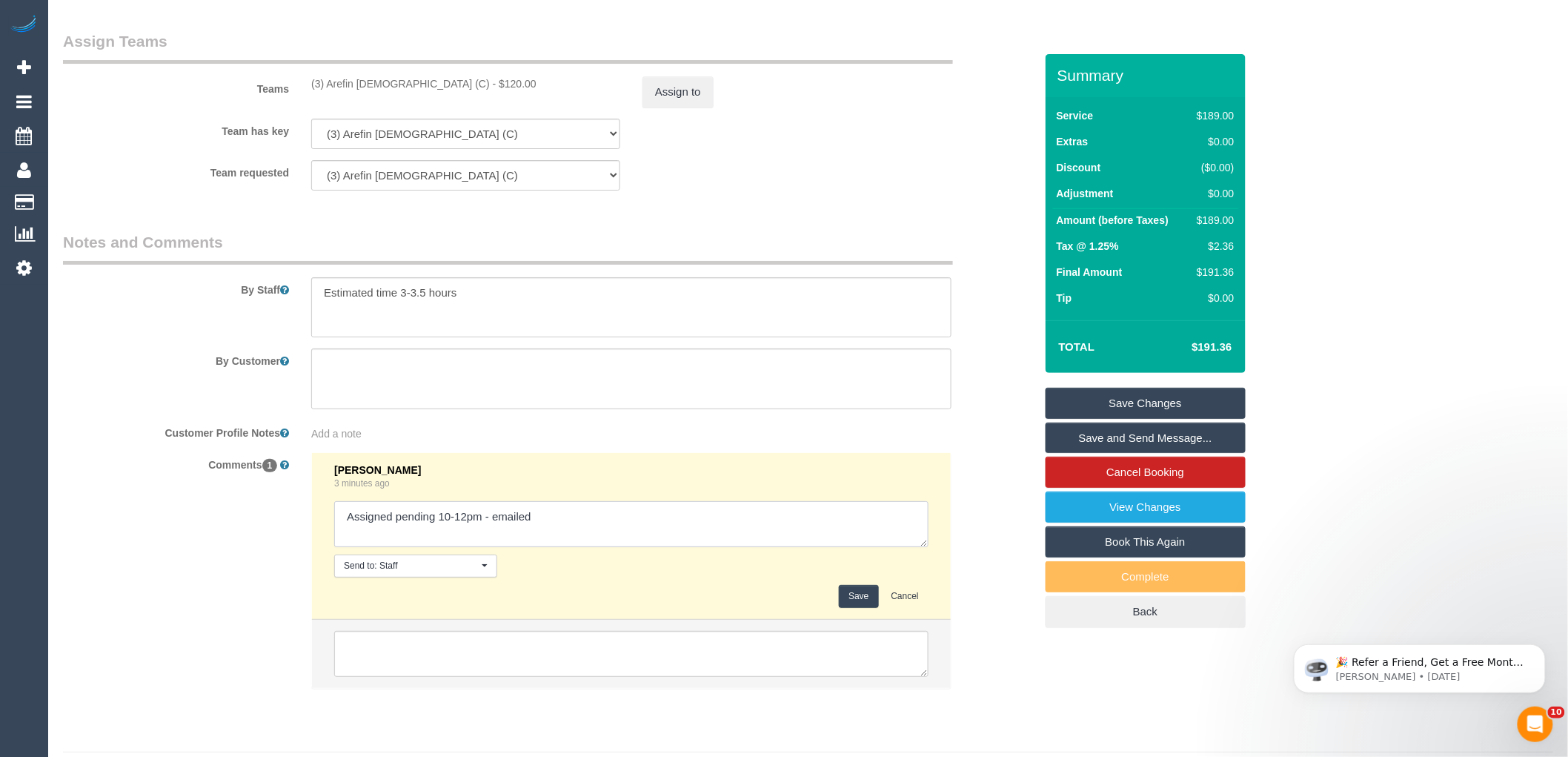
drag, startPoint x: 349, startPoint y: 558, endPoint x: 672, endPoint y: 524, distance: 324.8
click at [672, 524] on textarea at bounding box center [631, 524] width 595 height 46
type textarea "Assigned pending 10-12pm - emailed. confirme"
click at [858, 608] on button "Save" at bounding box center [859, 596] width 39 height 23
click at [1002, 547] on div "Comments 1 [PERSON_NAME] 3 minutes ago Send to: Staff Nothing selected Send to:…" at bounding box center [548, 578] width 994 height 251
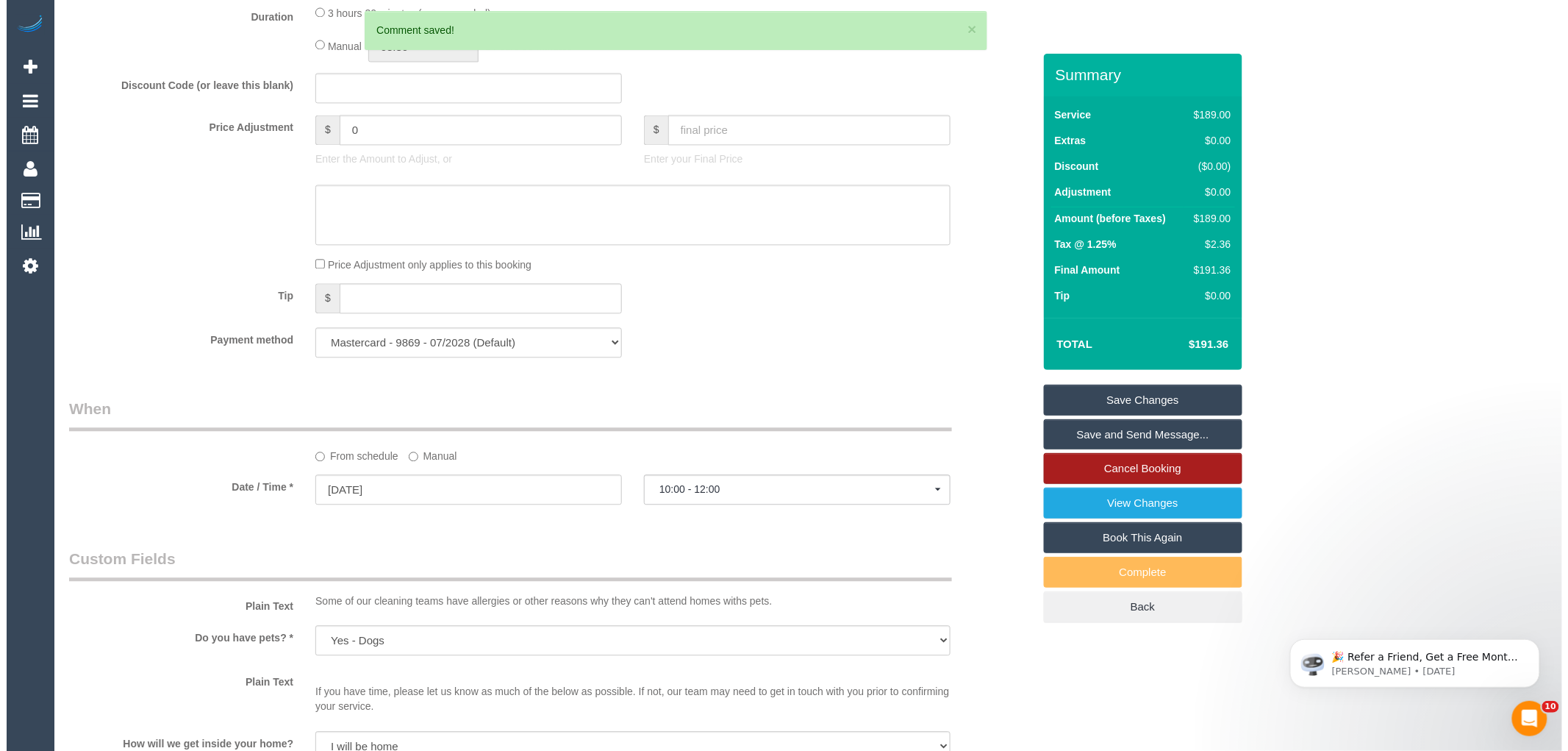
scroll to position [1373, 0]
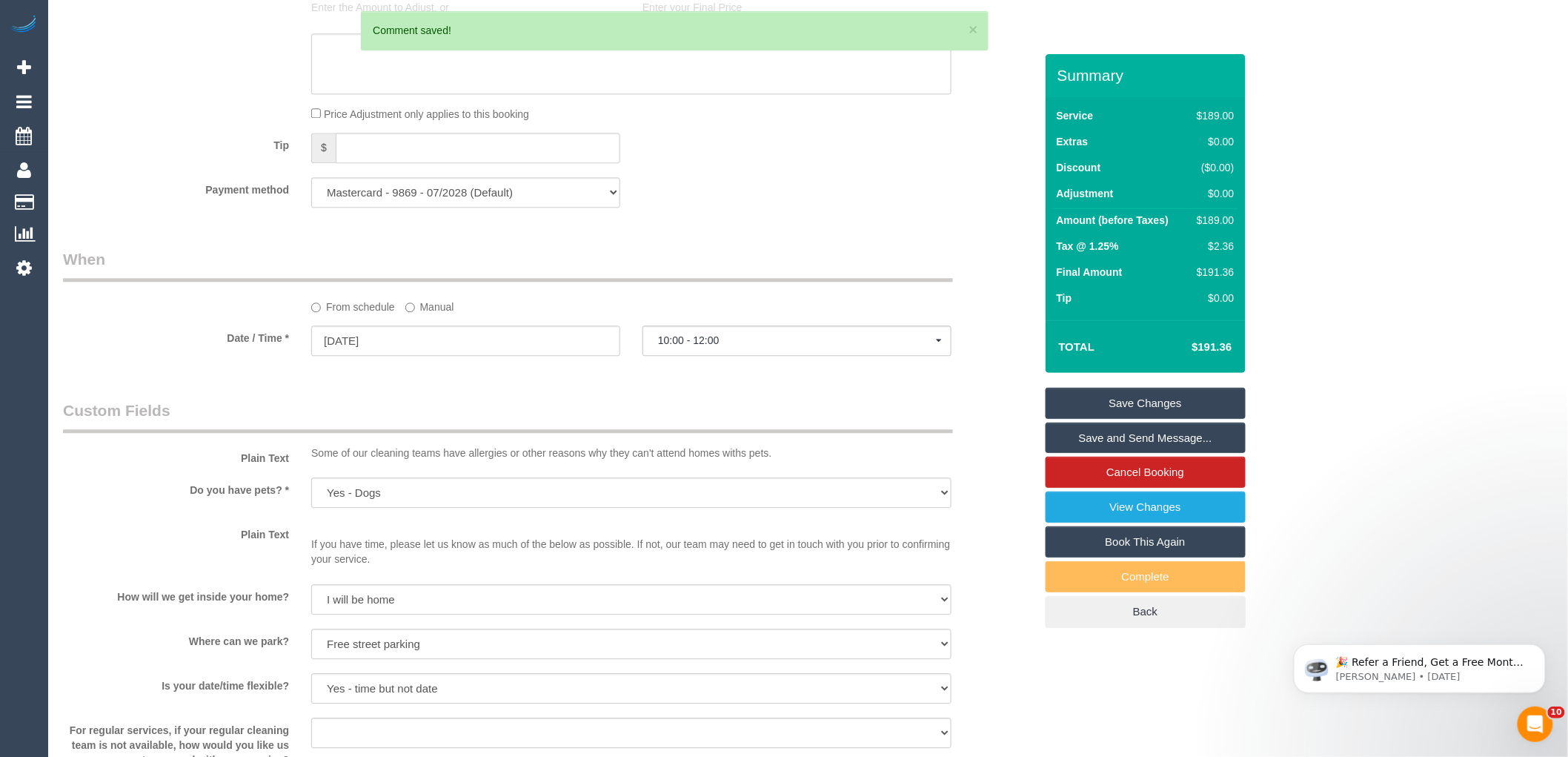
click at [1158, 435] on link "Save and Send Message..." at bounding box center [1145, 438] width 200 height 31
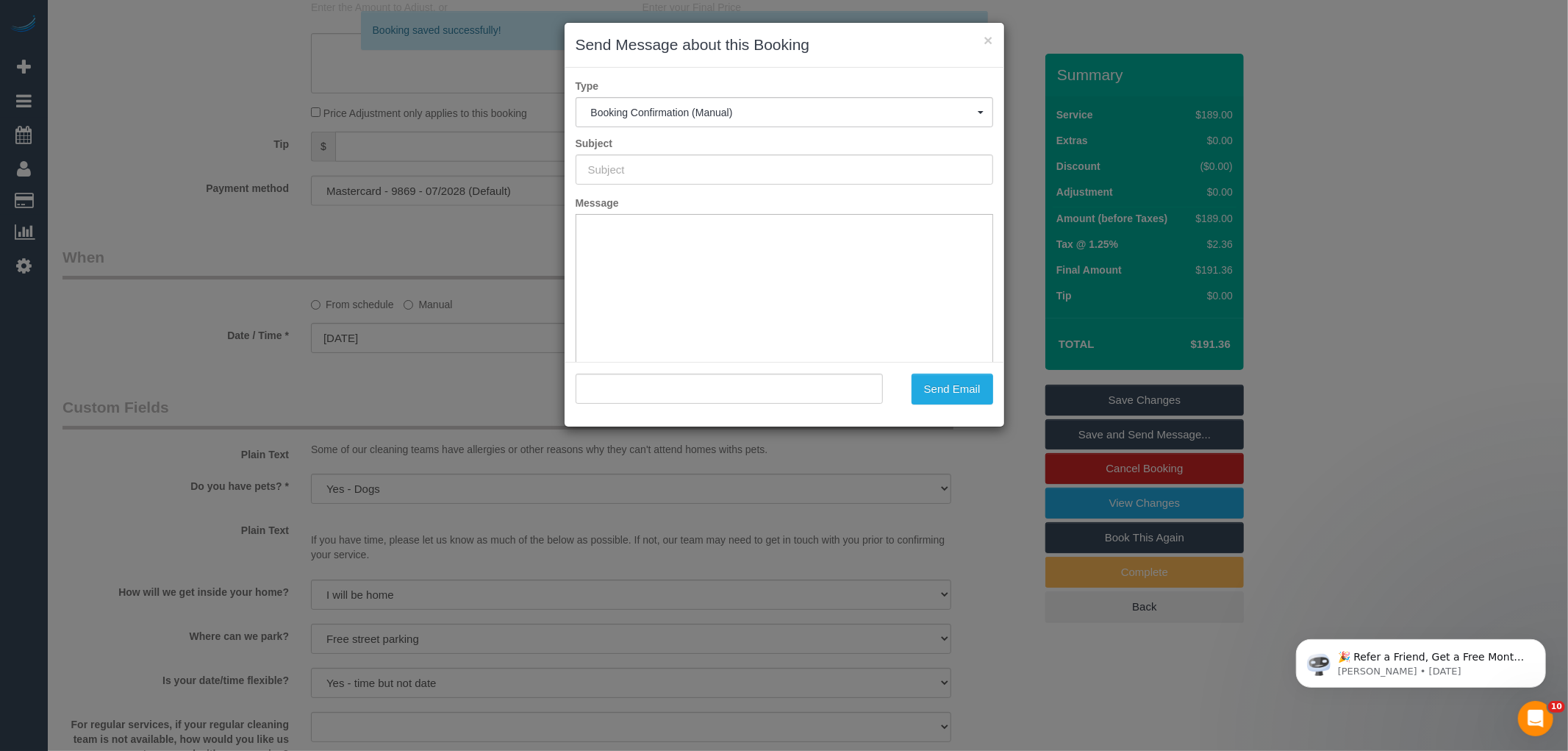
type input "Booking Confirmed"
type input ""[PERSON_NAME]" <[EMAIL_ADDRESS][DOMAIN_NAME]>"
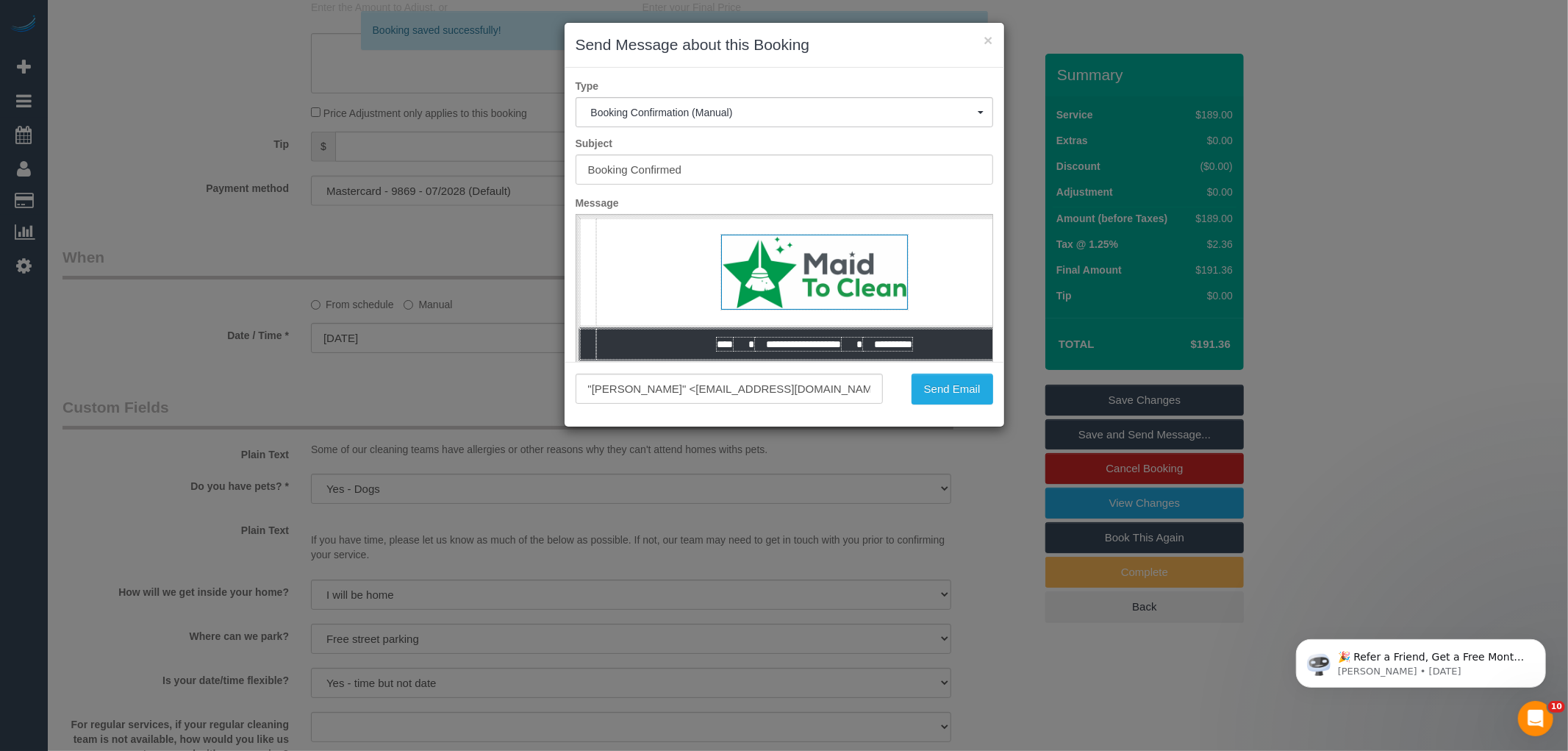
scroll to position [0, 0]
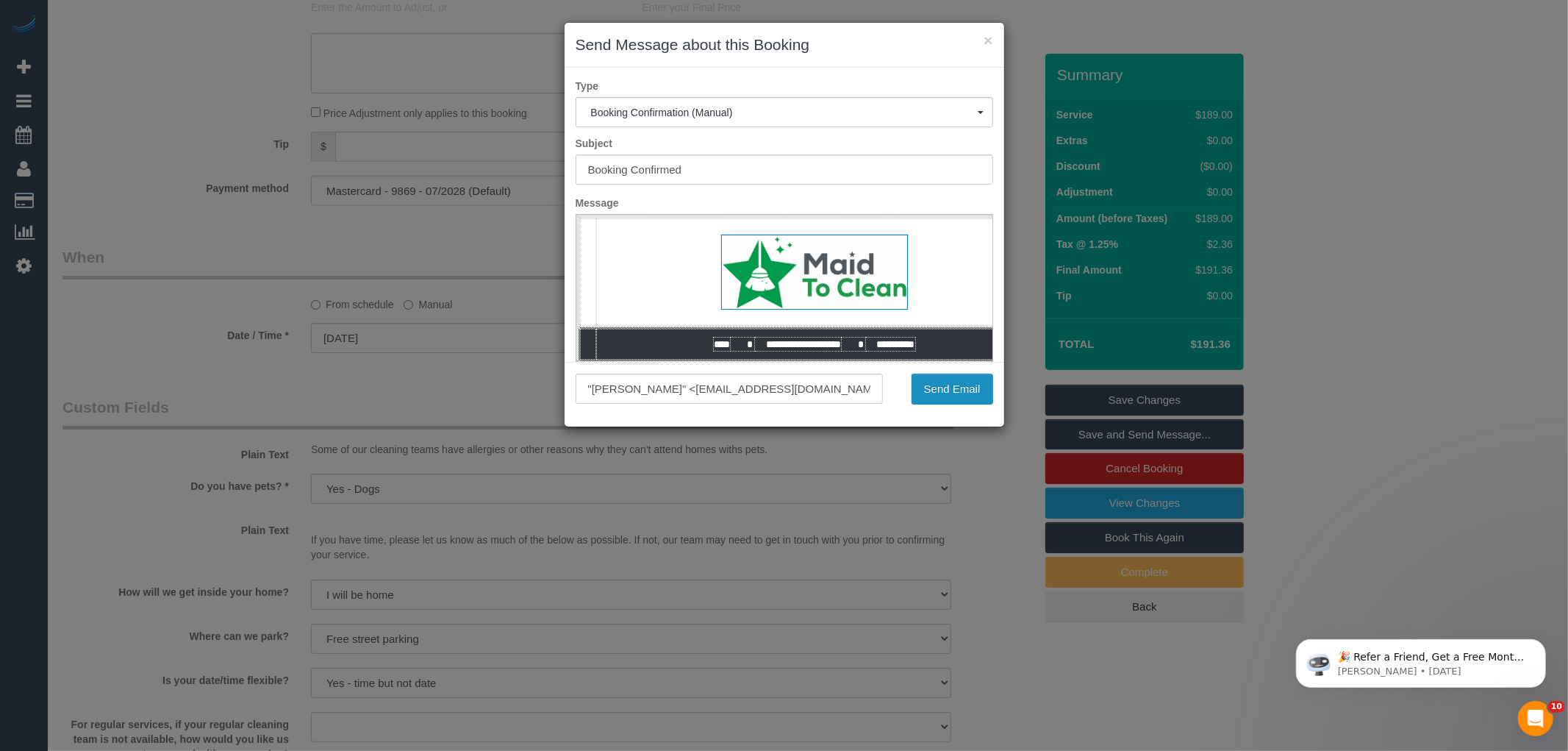
click at [959, 394] on button "Send Email" at bounding box center [953, 389] width 82 height 31
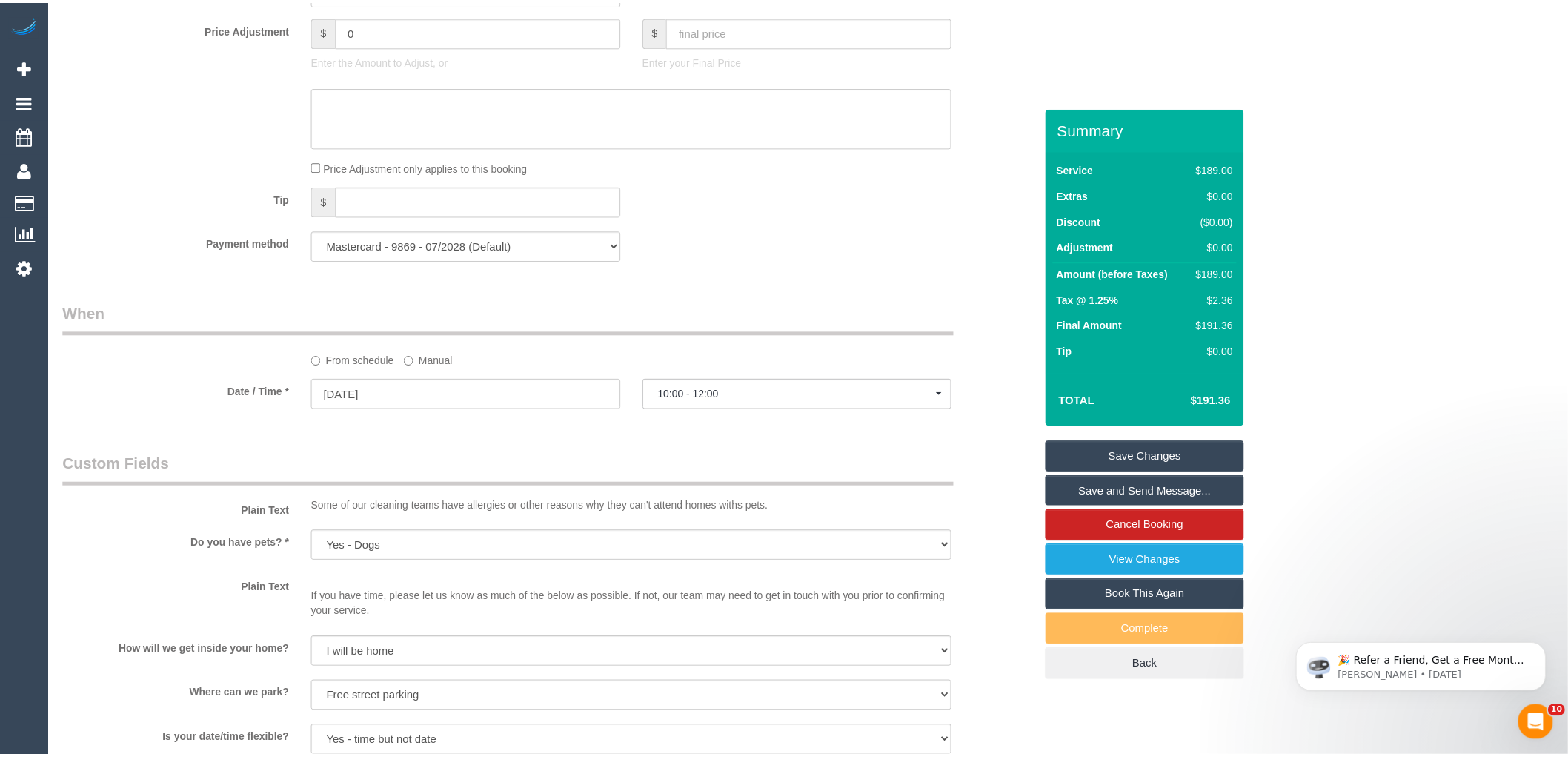
scroll to position [1438, 0]
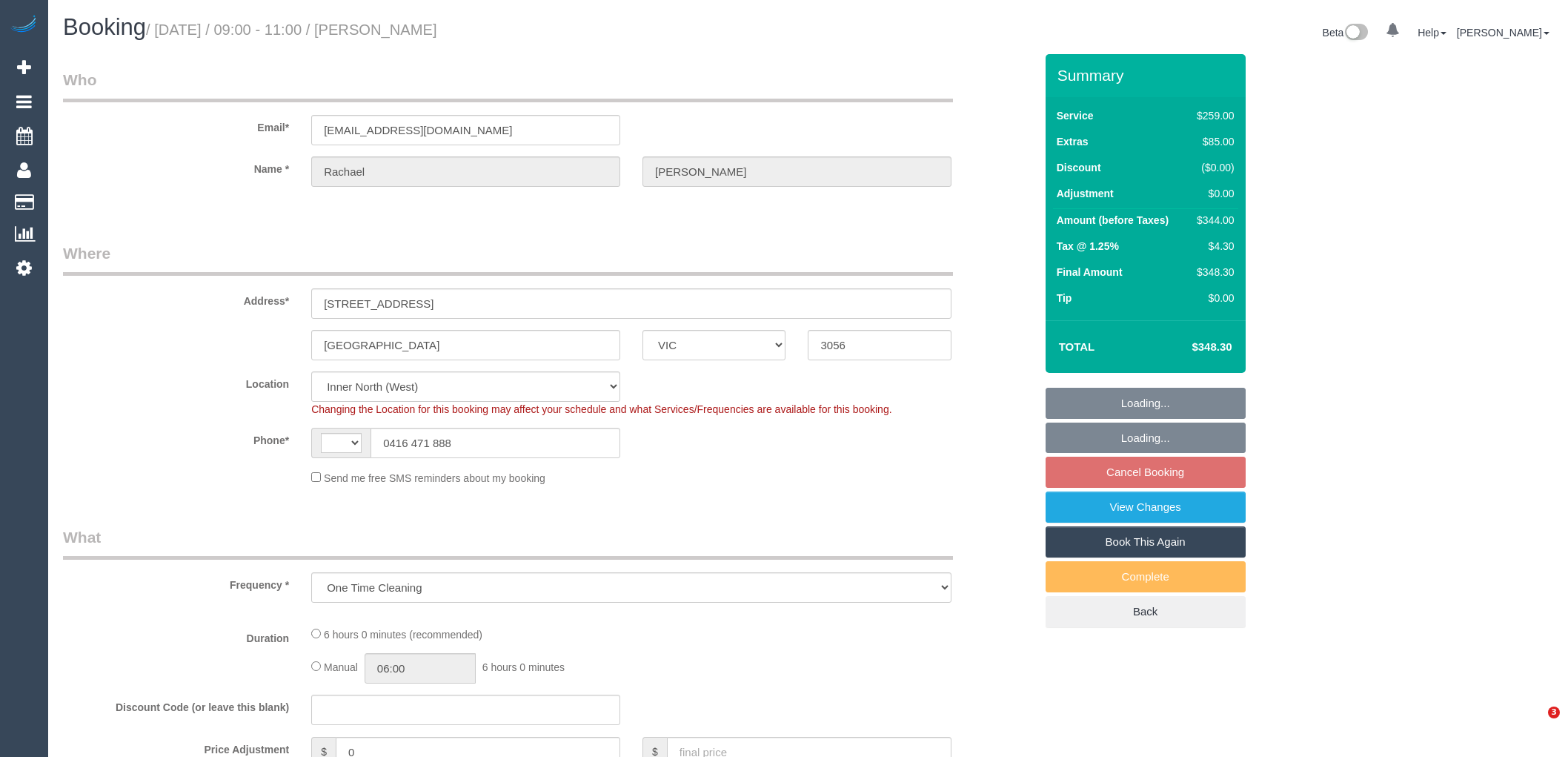
select select "VIC"
select select "string:stripe-pm_1RDWzh2GScqysDRVu69GAVzs"
select select "object:529"
select select "string:AU"
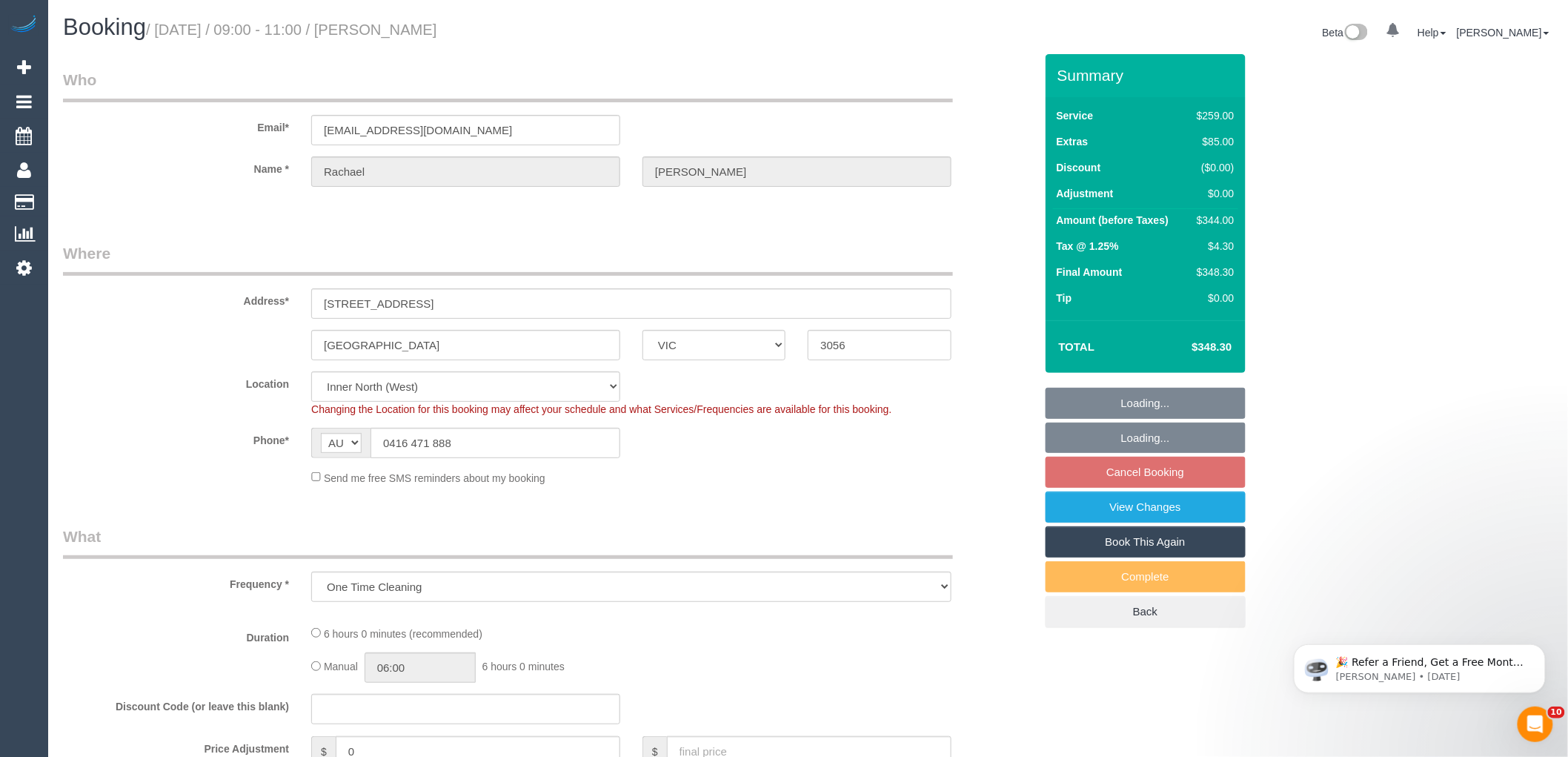
select select "number:29"
select select "number:16"
select select "number:20"
select select "number:24"
select select "number:33"
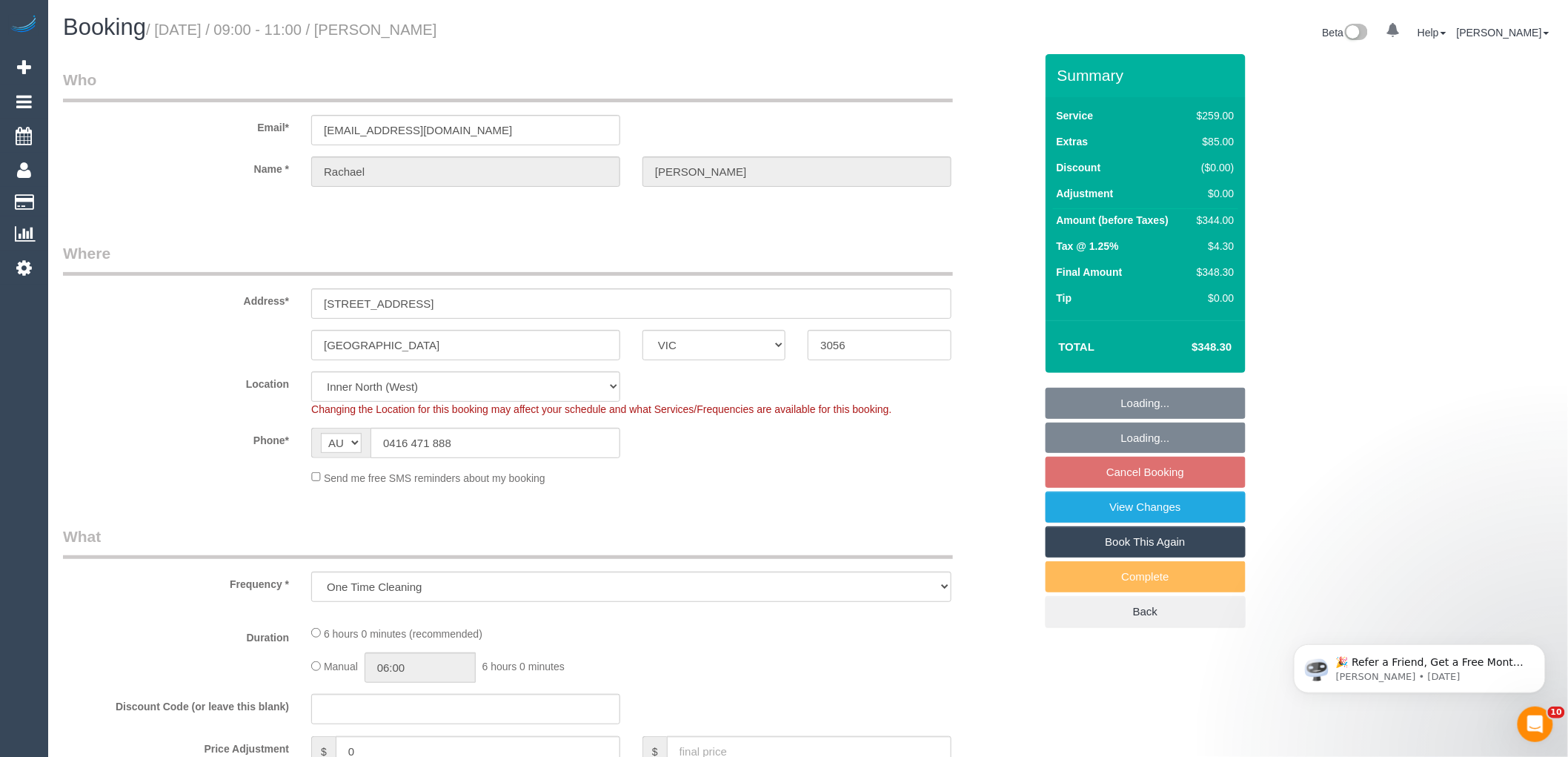
select select "number:11"
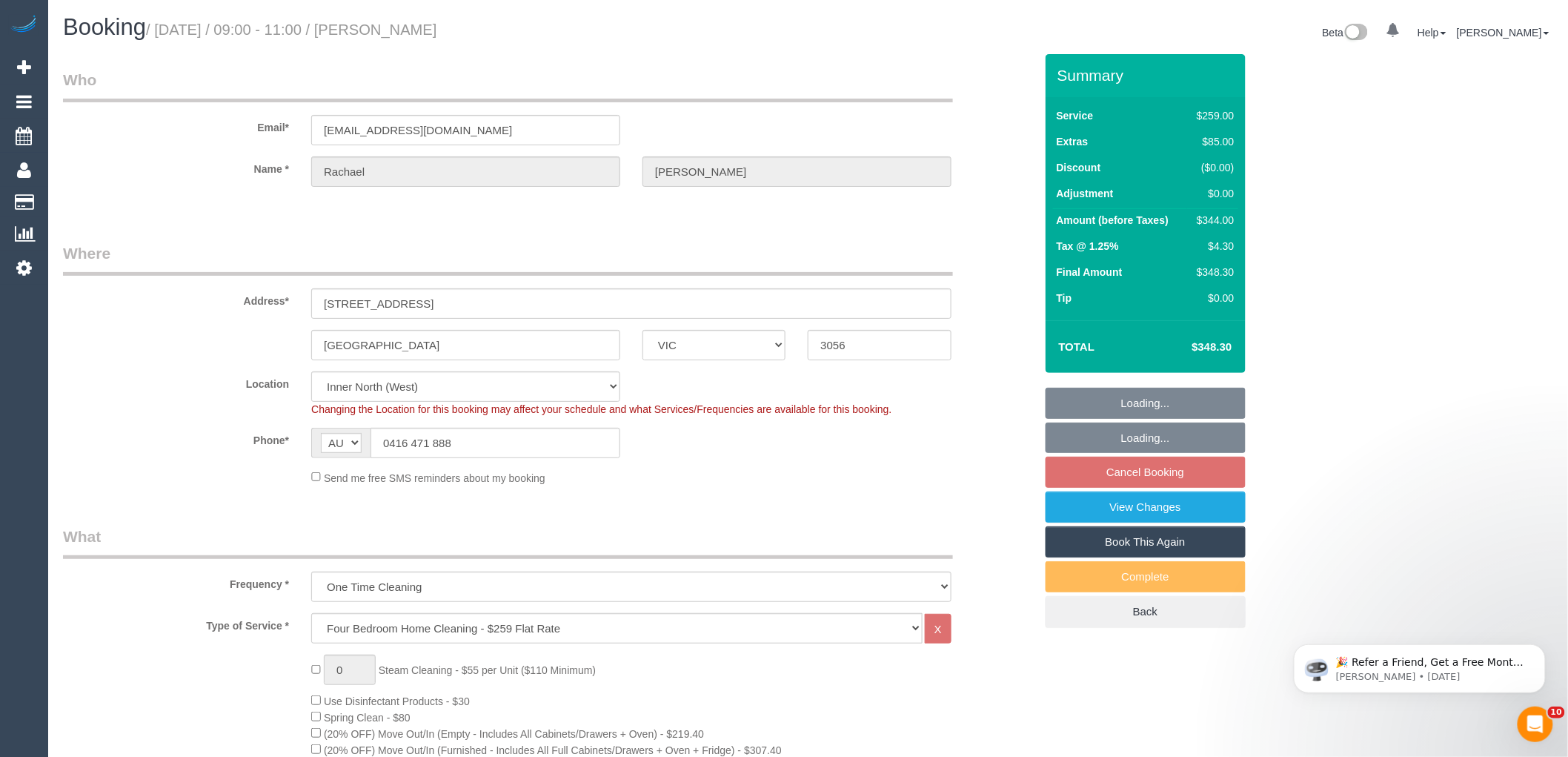
select select "spot1"
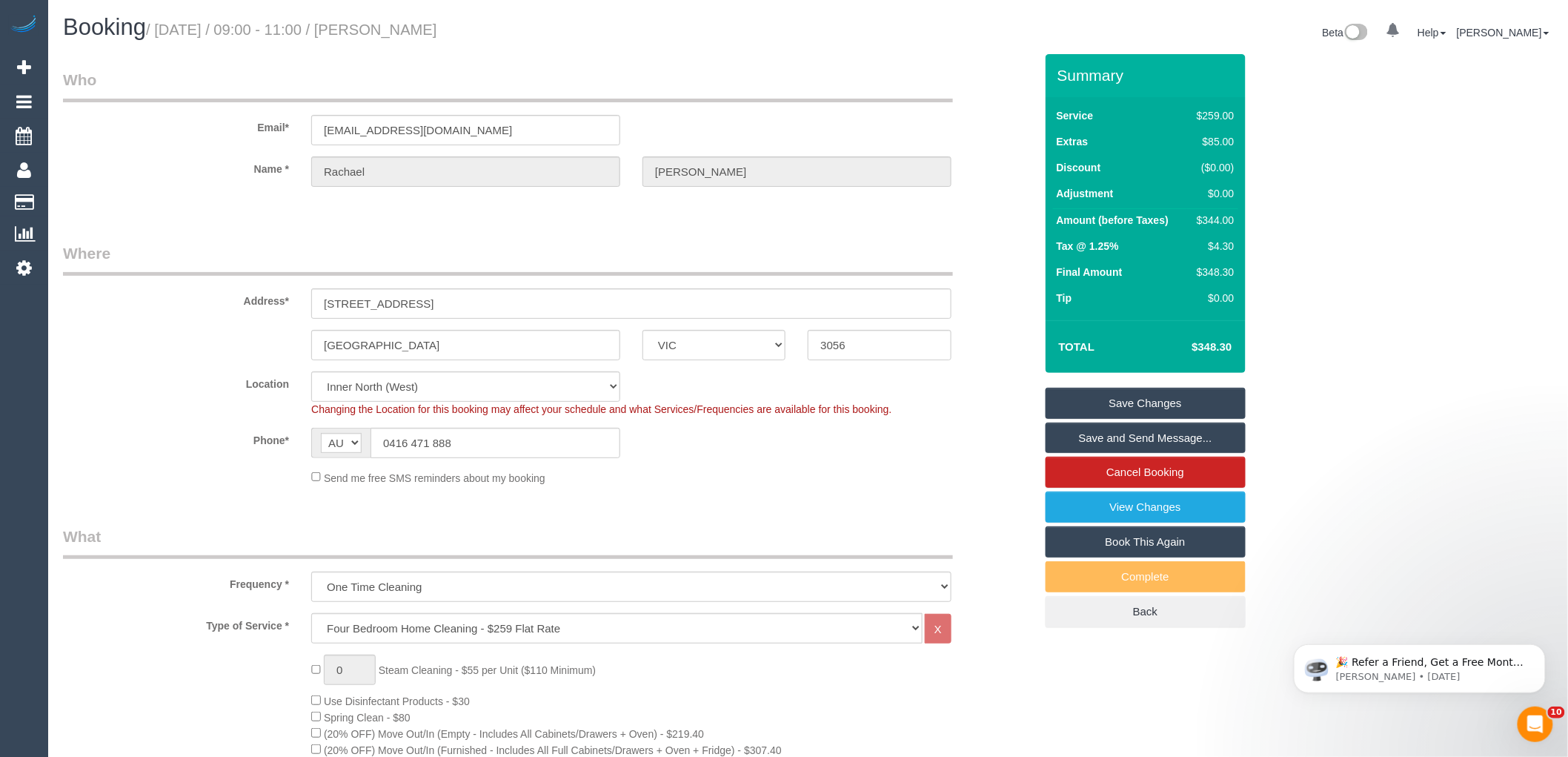
drag, startPoint x: 404, startPoint y: 30, endPoint x: 383, endPoint y: 30, distance: 21.0
click at [383, 30] on h1 "Booking / [DATE] / 09:00 - 11:00 / [PERSON_NAME]" at bounding box center [430, 27] width 735 height 25
click at [812, 476] on div "Send me free SMS reminders about my booking" at bounding box center [632, 477] width 663 height 16
click at [1220, 231] on td "$344.00" at bounding box center [1212, 222] width 51 height 27
click at [1223, 218] on div "$344.00" at bounding box center [1213, 220] width 43 height 15
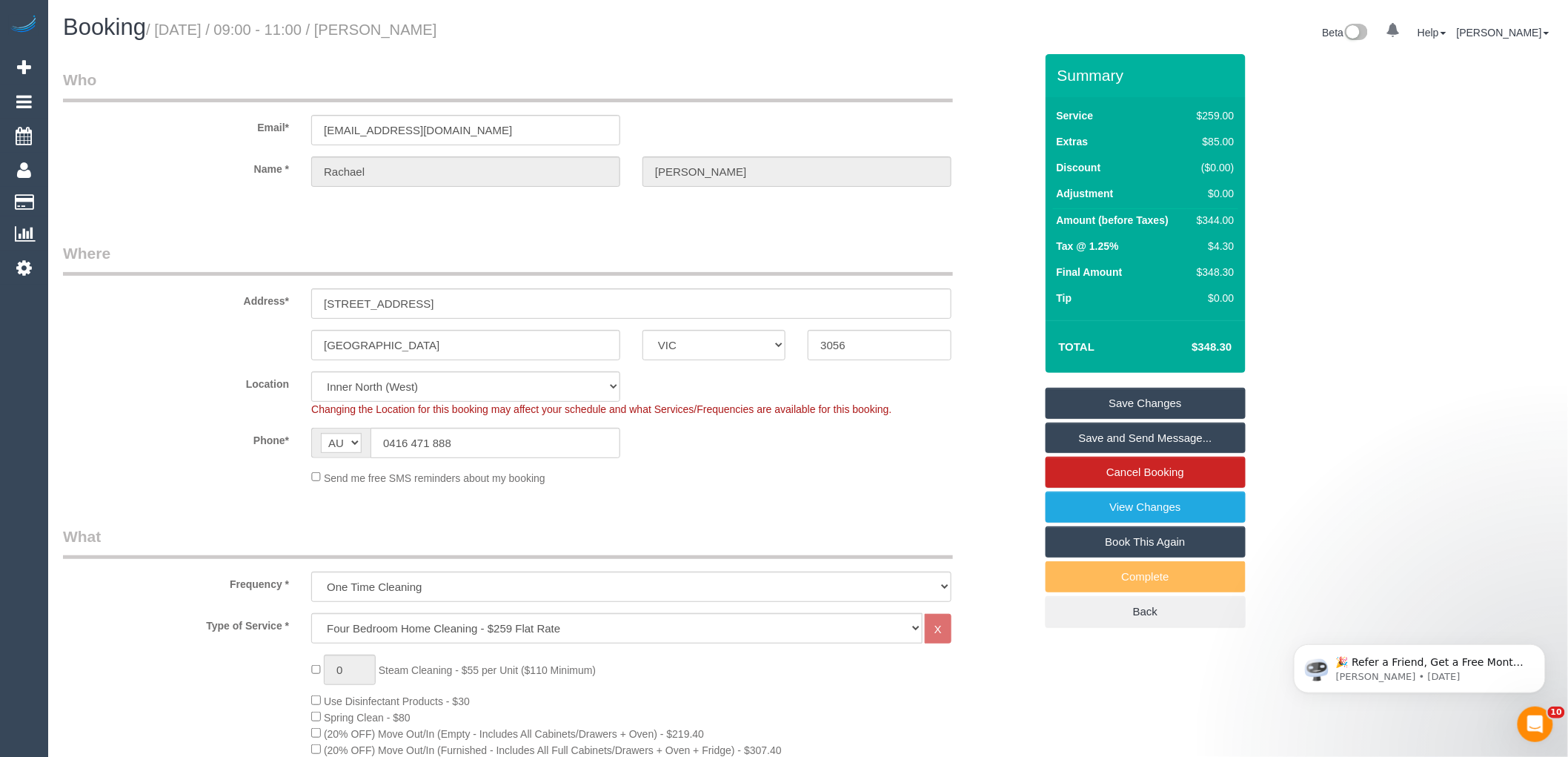
click at [1223, 218] on div "$344.00" at bounding box center [1213, 220] width 43 height 15
copy div "344.00"
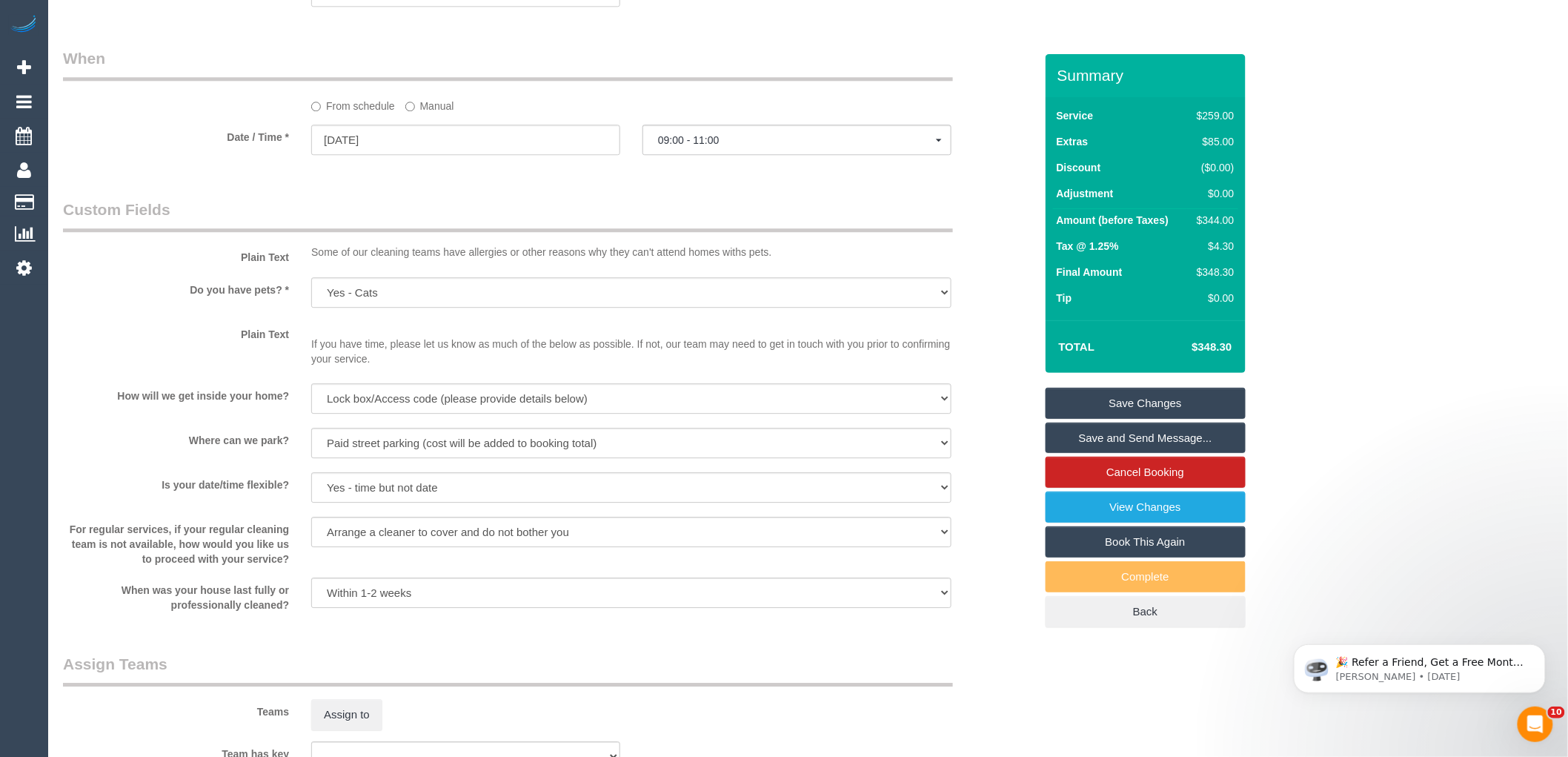
scroll to position [2158, 0]
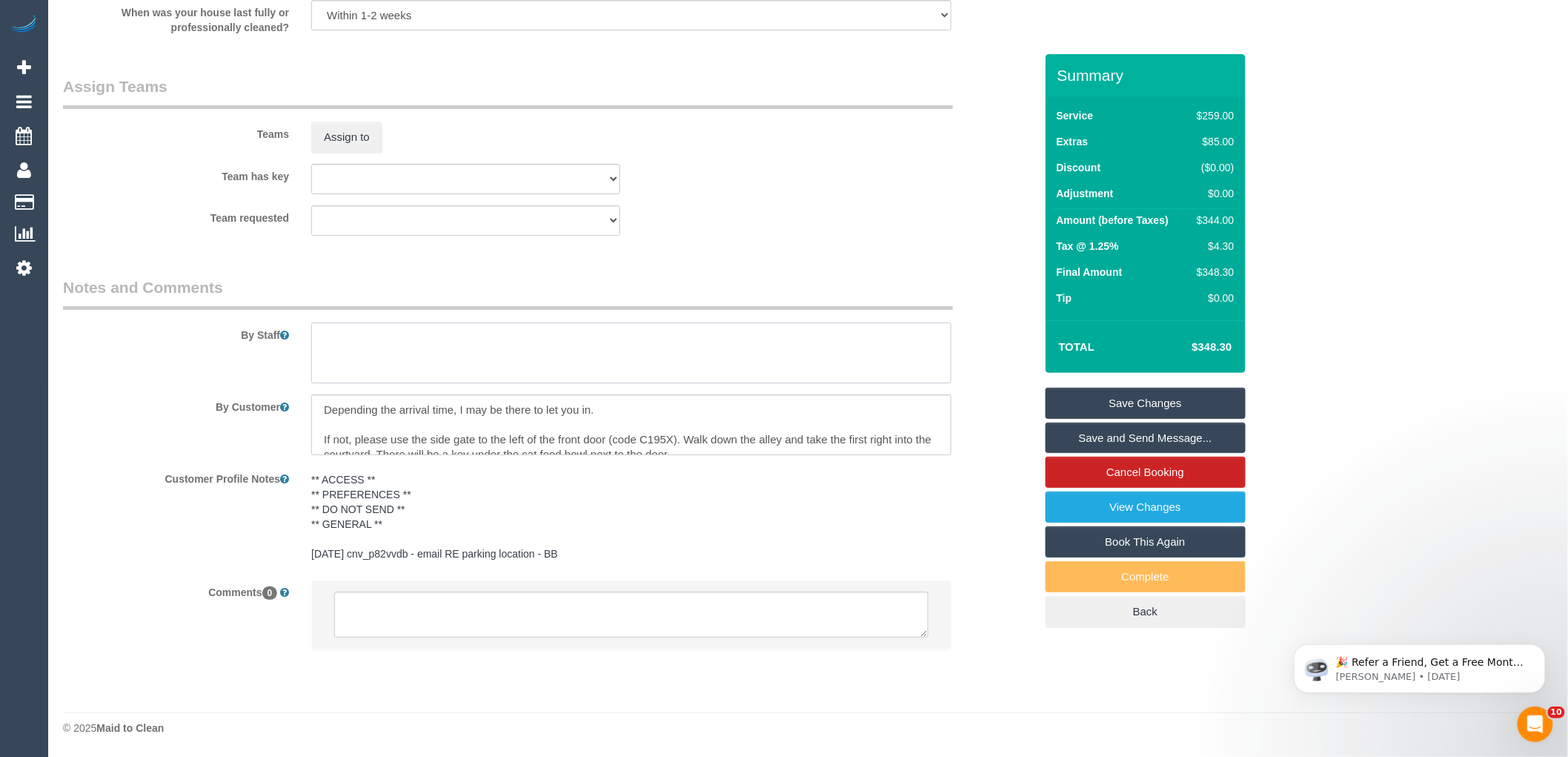
click at [385, 335] on textarea at bounding box center [632, 353] width 640 height 61
type textarea "Estimated time 5.5-6 hours"
click at [359, 106] on legend "Assign Teams" at bounding box center [507, 92] width 890 height 33
click at [356, 134] on button "Assign to" at bounding box center [347, 137] width 71 height 31
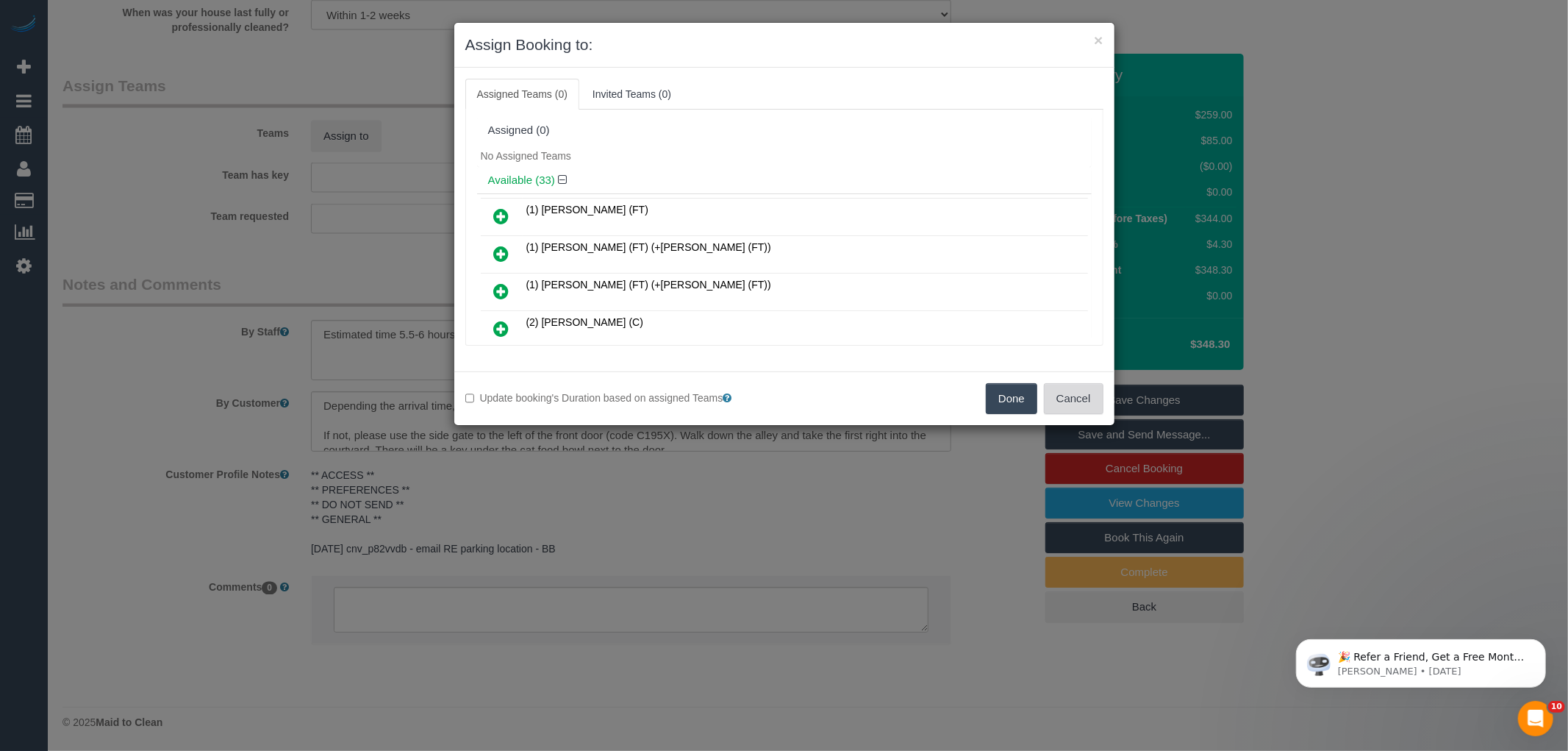
click at [1055, 400] on button "Cancel" at bounding box center [1073, 398] width 60 height 31
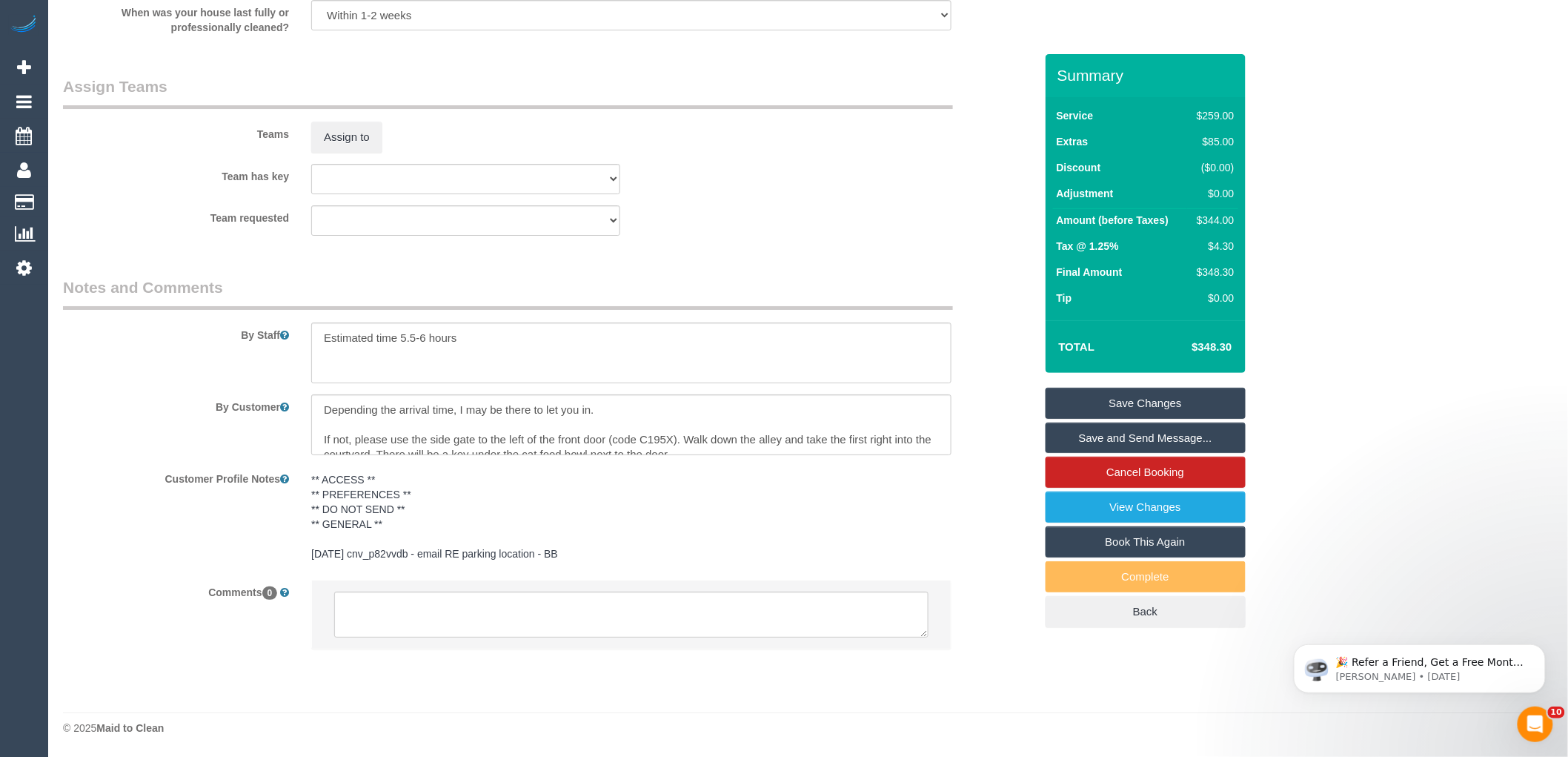
click at [815, 226] on td "(2) [PERSON_NAME] (C)" at bounding box center [805, 231] width 570 height 38
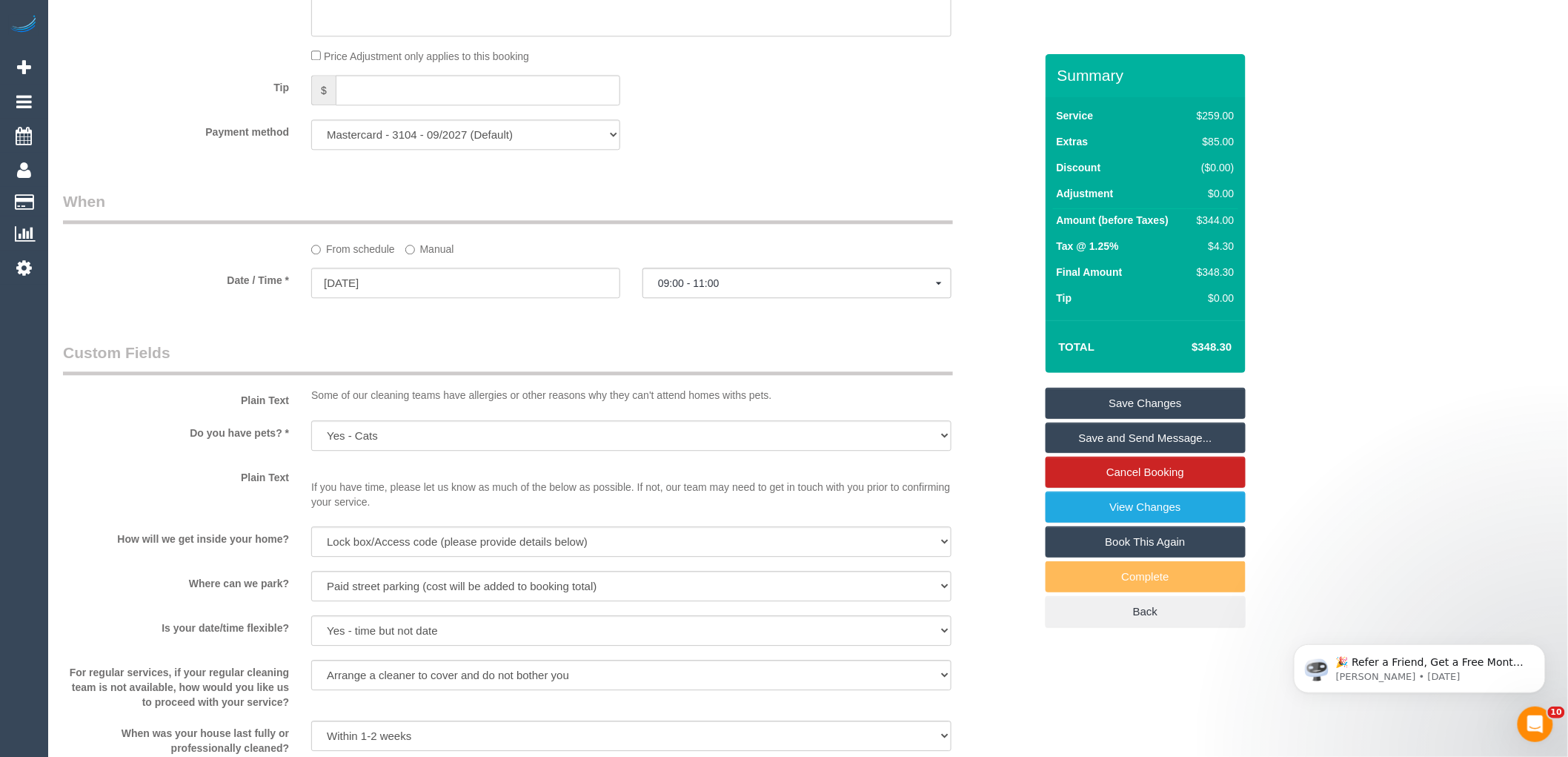
scroll to position [1416, 0]
click at [421, 262] on label "Manual" at bounding box center [429, 251] width 49 height 20
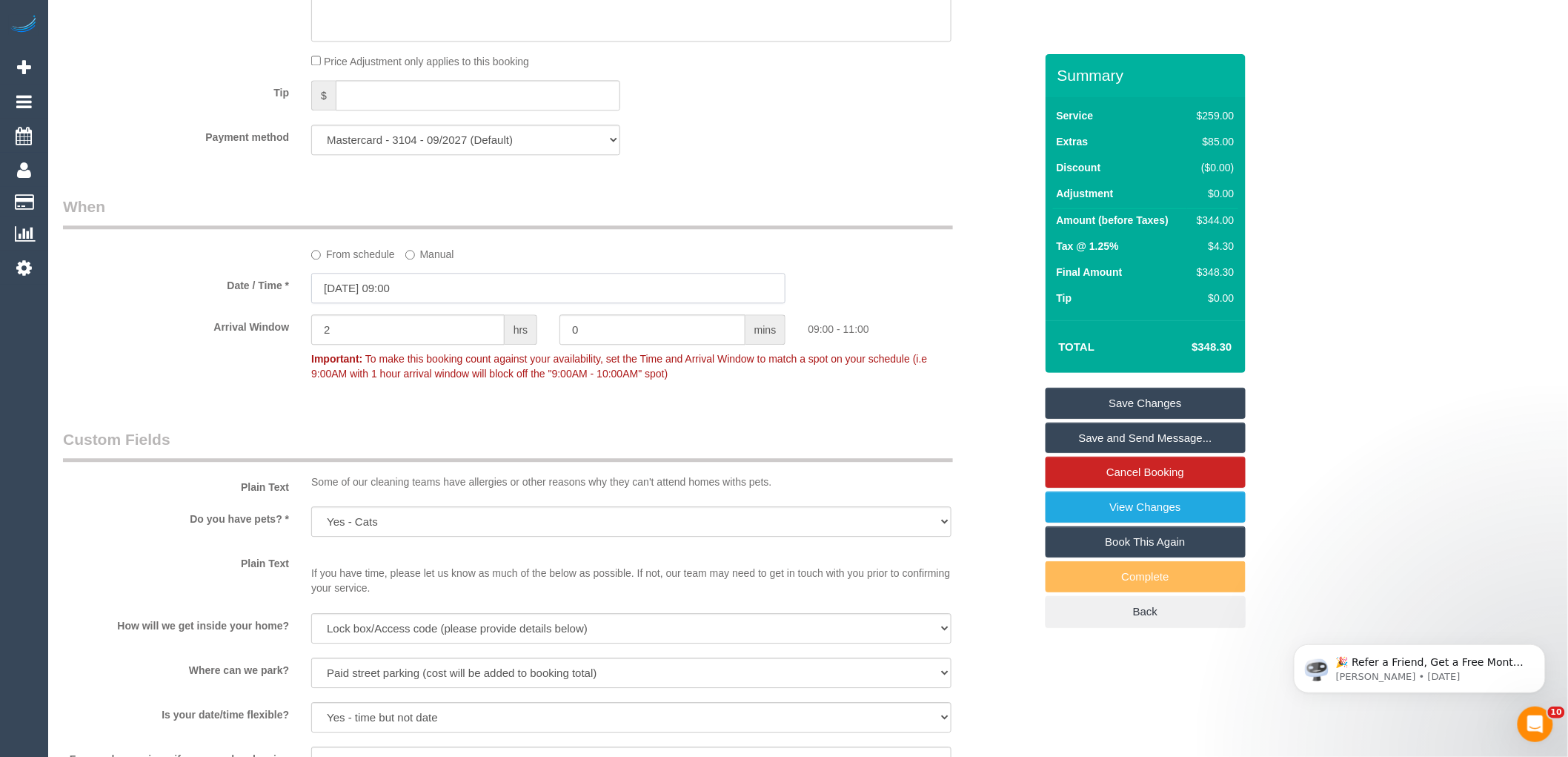
click at [408, 303] on input "27/08/2025 09:00" at bounding box center [548, 288] width 475 height 30
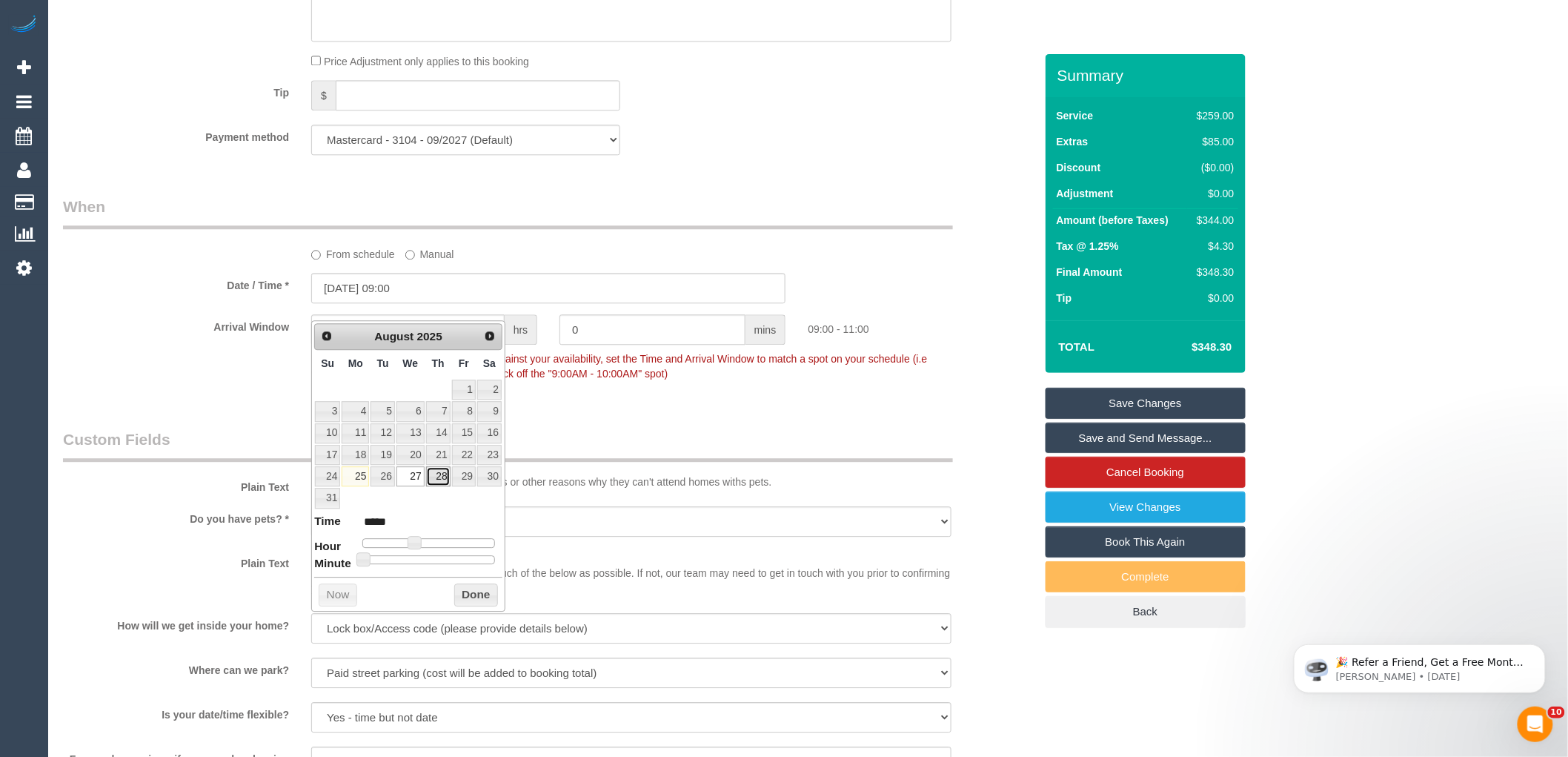
click at [440, 477] on link "28" at bounding box center [439, 475] width 24 height 20
type input "28/08/2025 09:00"
drag, startPoint x: 475, startPoint y: 591, endPoint x: 645, endPoint y: 403, distance: 253.5
click at [475, 591] on button "Done" at bounding box center [475, 596] width 44 height 24
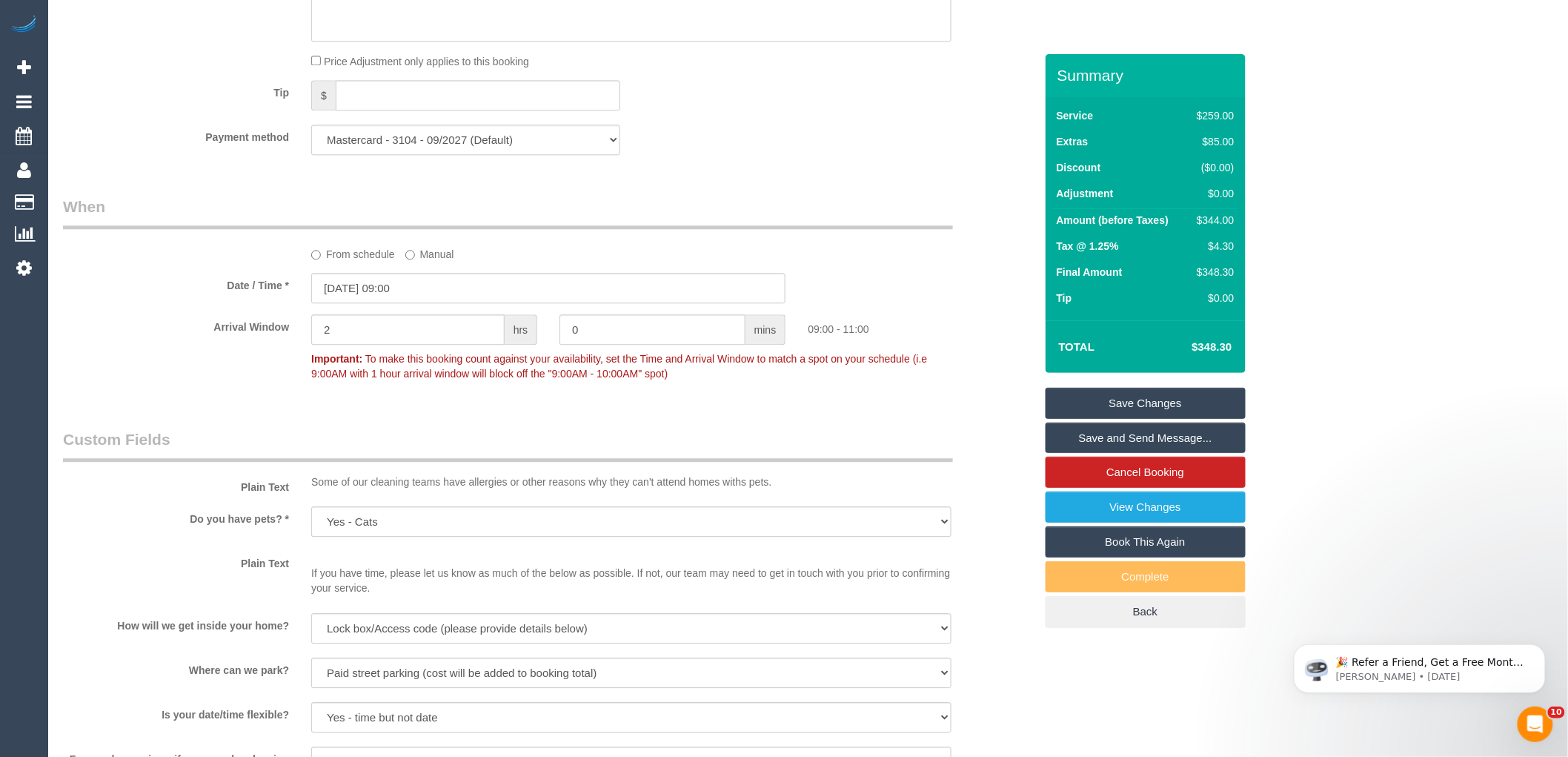
click at [857, 253] on div "From schedule Manual" at bounding box center [548, 228] width 994 height 66
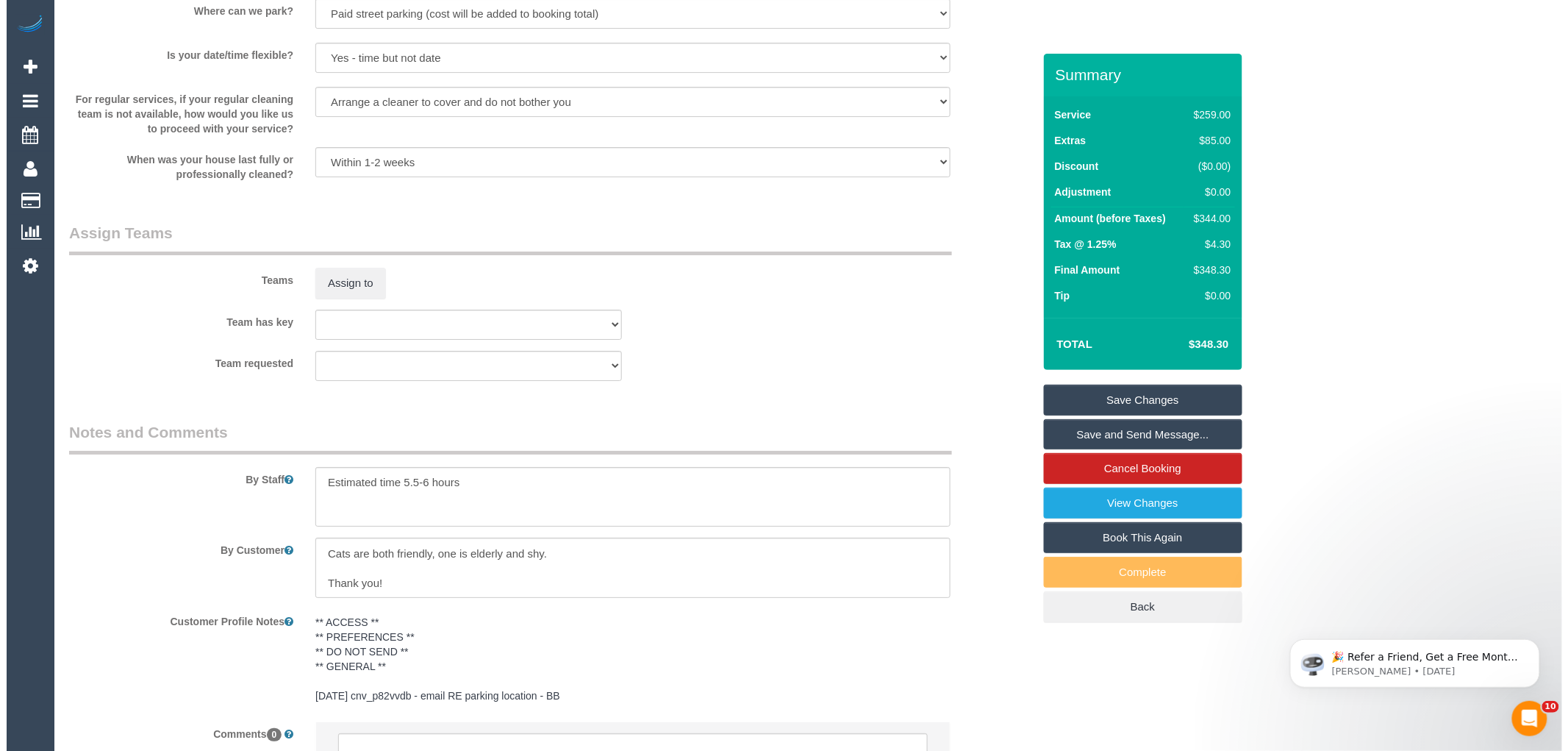
scroll to position [2221, 0]
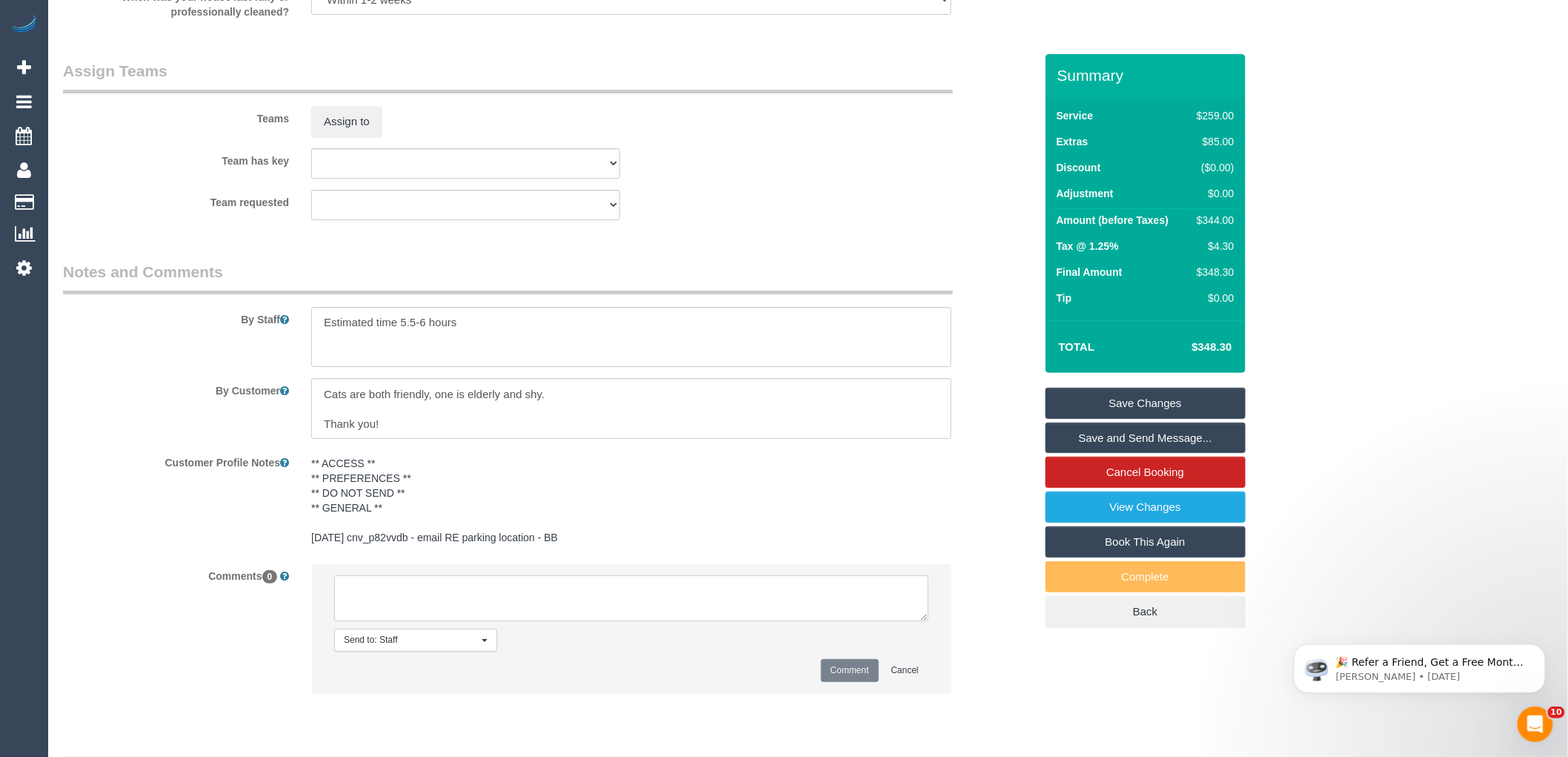
click at [396, 616] on textarea at bounding box center [631, 598] width 595 height 46
type textarea "Assigned pending 9-11am Thurs 28 - emailed"
click at [861, 678] on button "Comment" at bounding box center [850, 670] width 58 height 23
click at [919, 468] on div "** ACCESS ** ** PREFERENCES ** ** DO NOT SEND ** ** GENERAL ** 14/4/25 cnv_p82v…" at bounding box center [632, 500] width 663 height 102
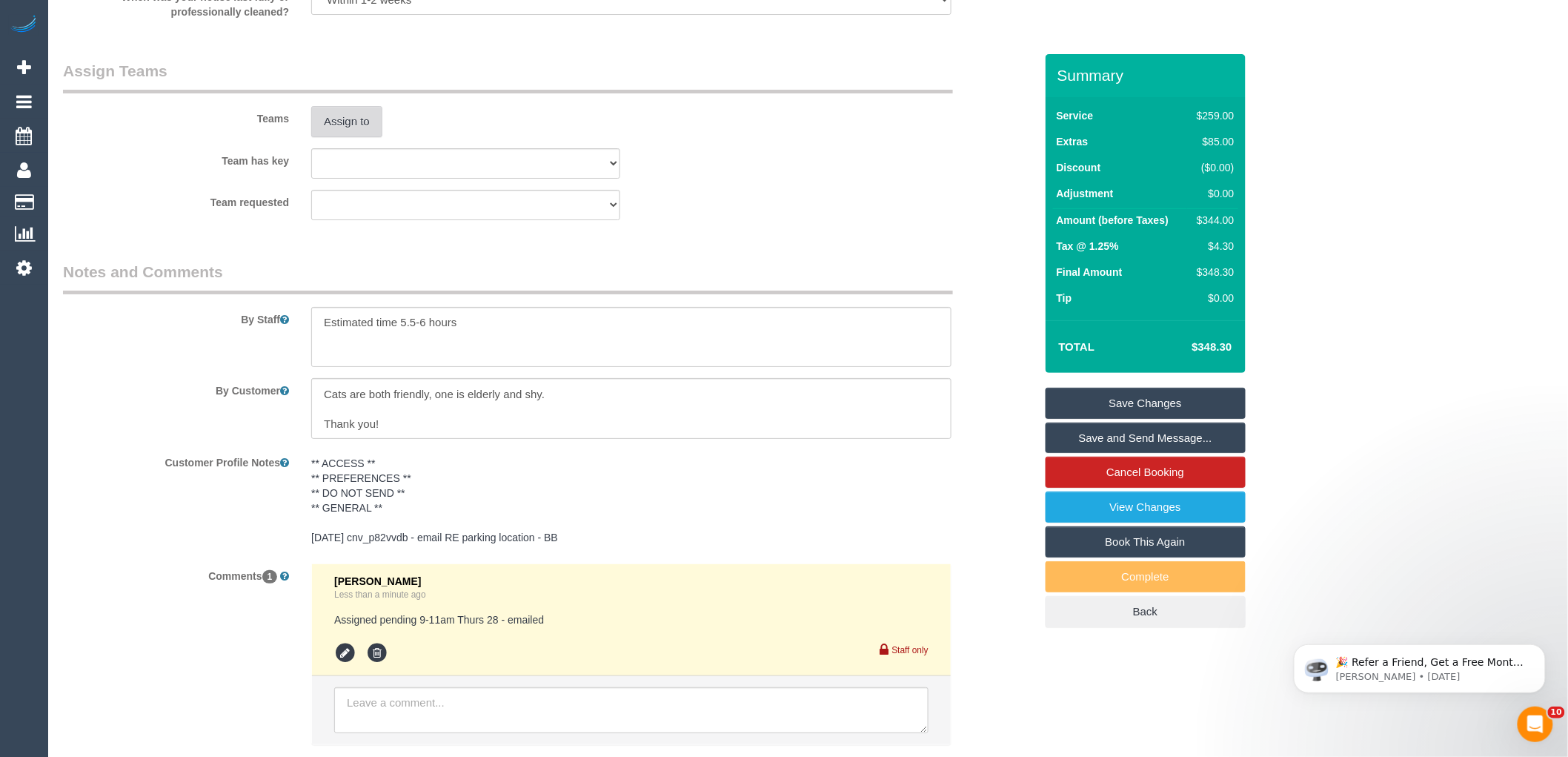
click at [323, 126] on button "Assign to" at bounding box center [347, 121] width 71 height 31
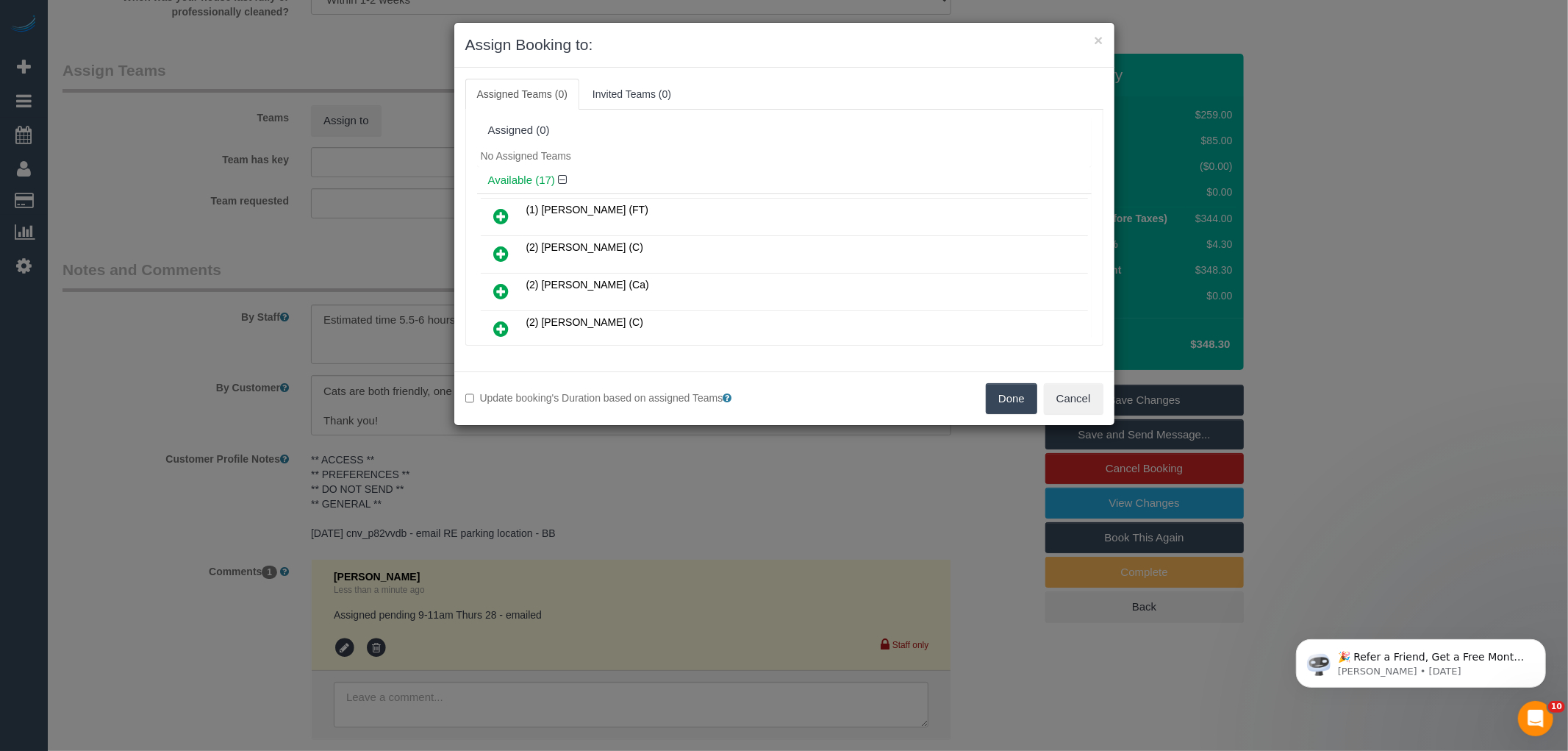
click at [741, 158] on div "No Assigned Teams" at bounding box center [784, 156] width 615 height 22
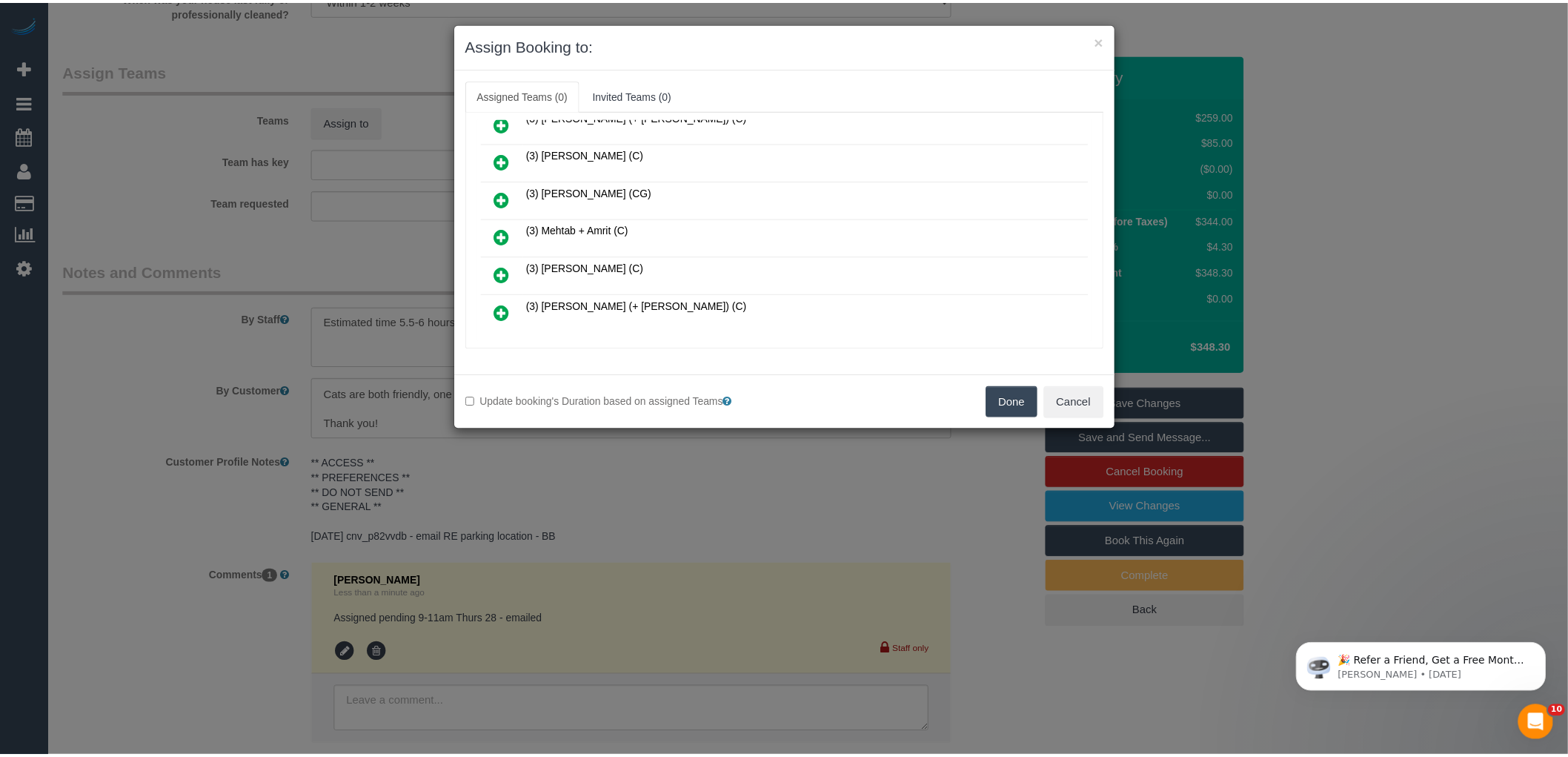
scroll to position [556, 0]
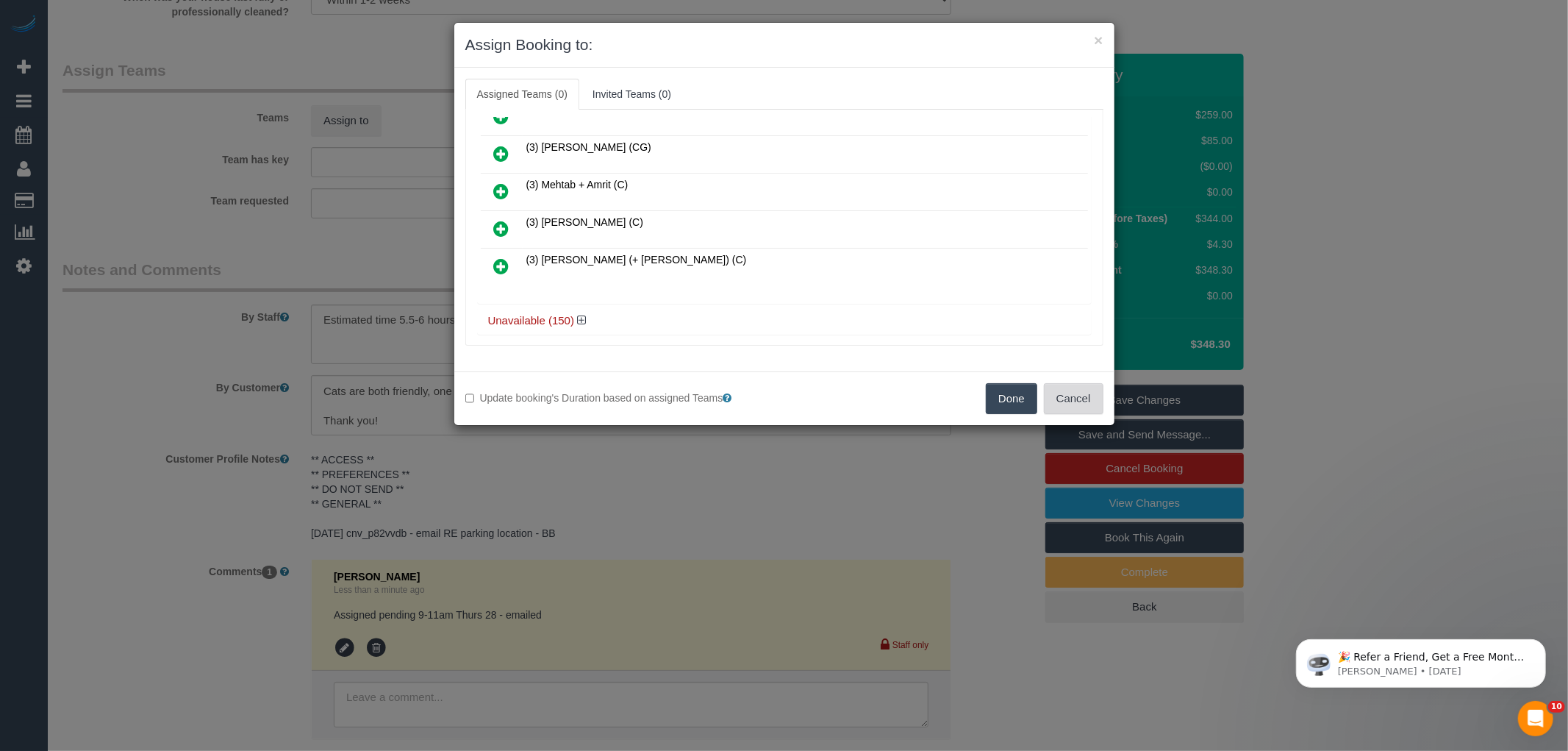
click at [1078, 392] on button "Cancel" at bounding box center [1073, 398] width 60 height 31
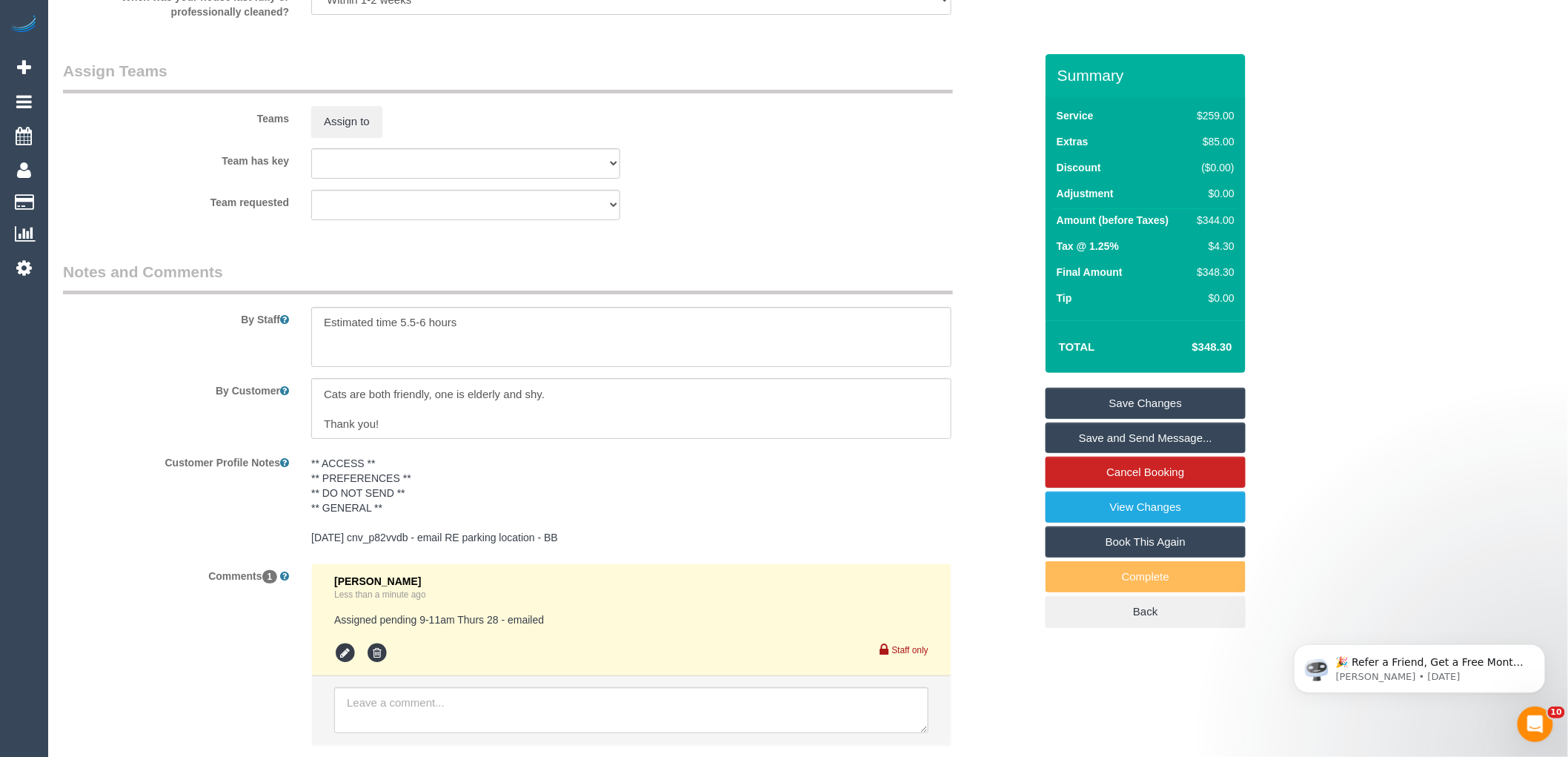
click at [980, 324] on div "By Staff" at bounding box center [548, 314] width 994 height 106
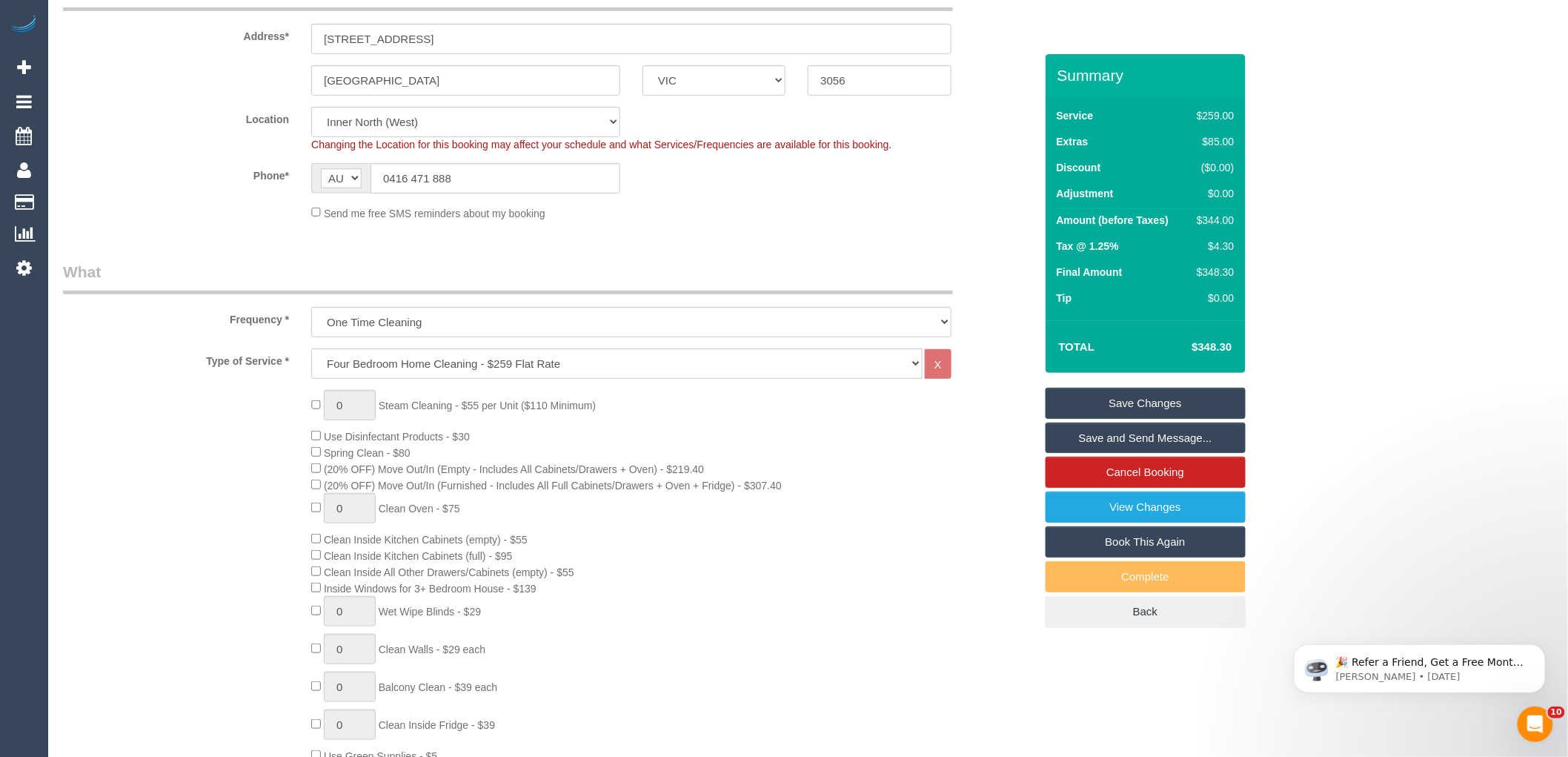
scroll to position [263, 0]
click at [344, 128] on select "Office City East (North) East (South) Inner East Inner North (East) Inner North…" at bounding box center [466, 124] width 309 height 30
select select "50"
click at [312, 109] on select "Office City East (North) East (South) Inner East Inner North (East) Inner North…" at bounding box center [466, 124] width 309 height 30
click at [687, 202] on sui-booking-location "Location Office City East (North) East (South) Inner East Inner North (East) In…" at bounding box center [548, 166] width 972 height 114
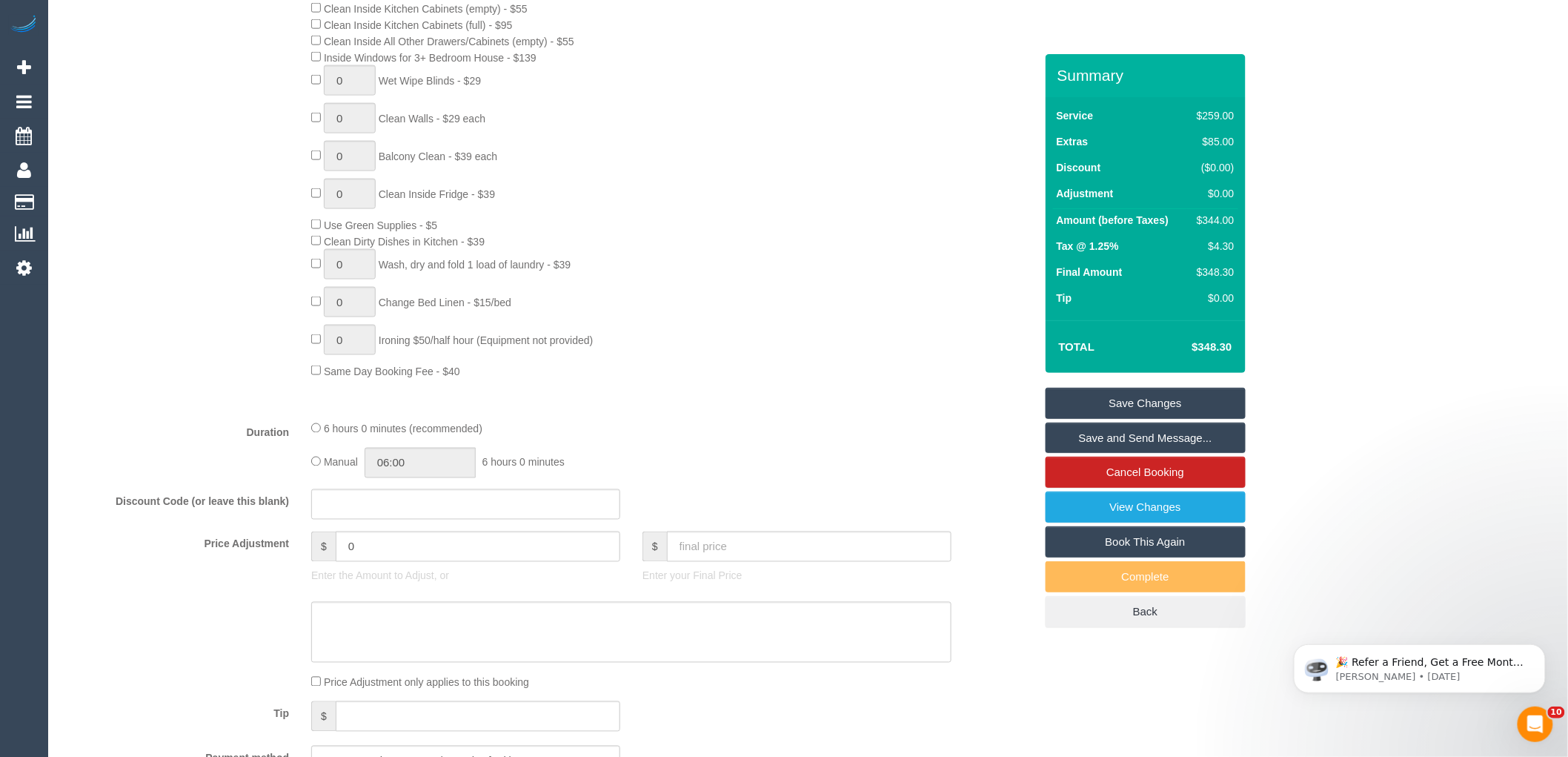
select select "object:10097"
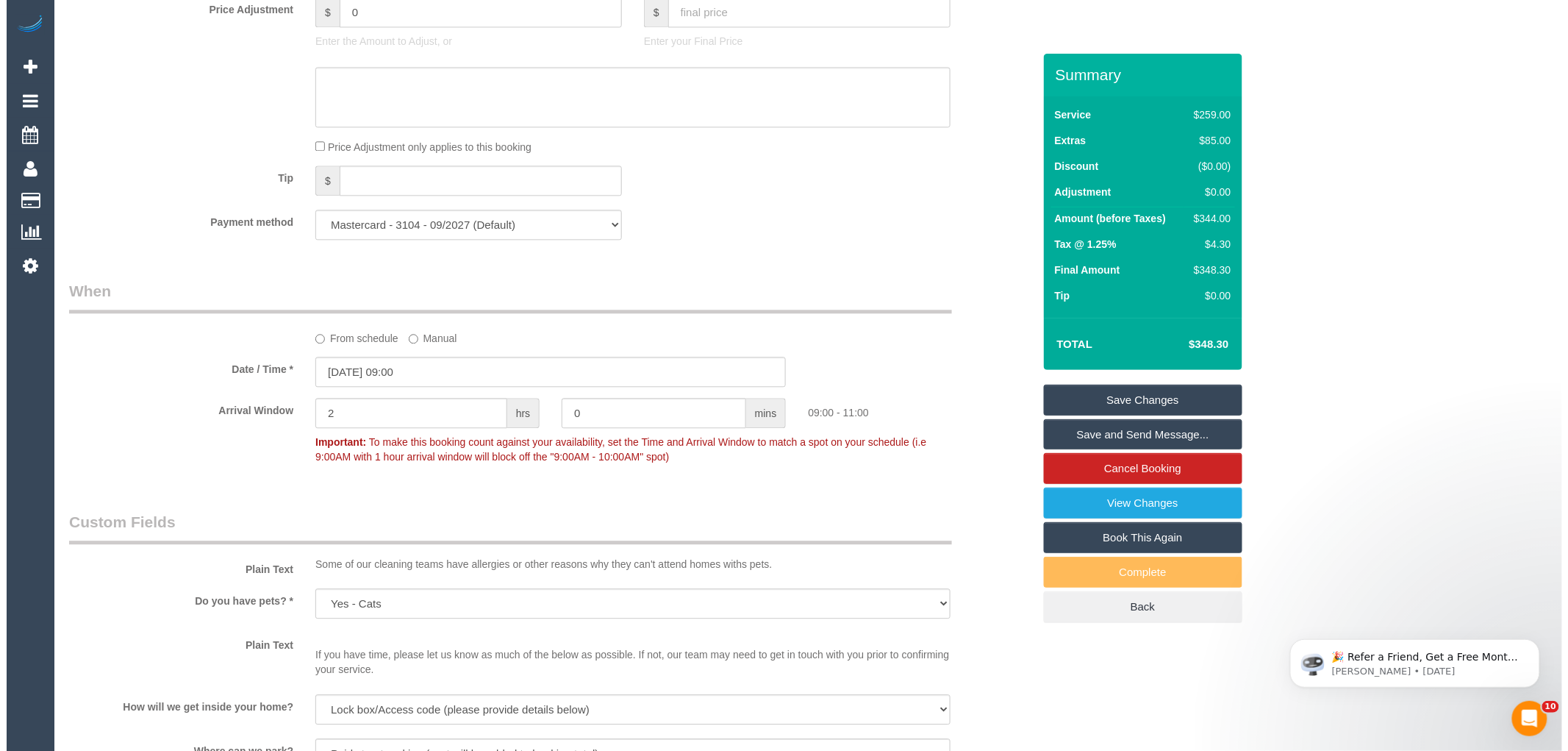
scroll to position [1731, 0]
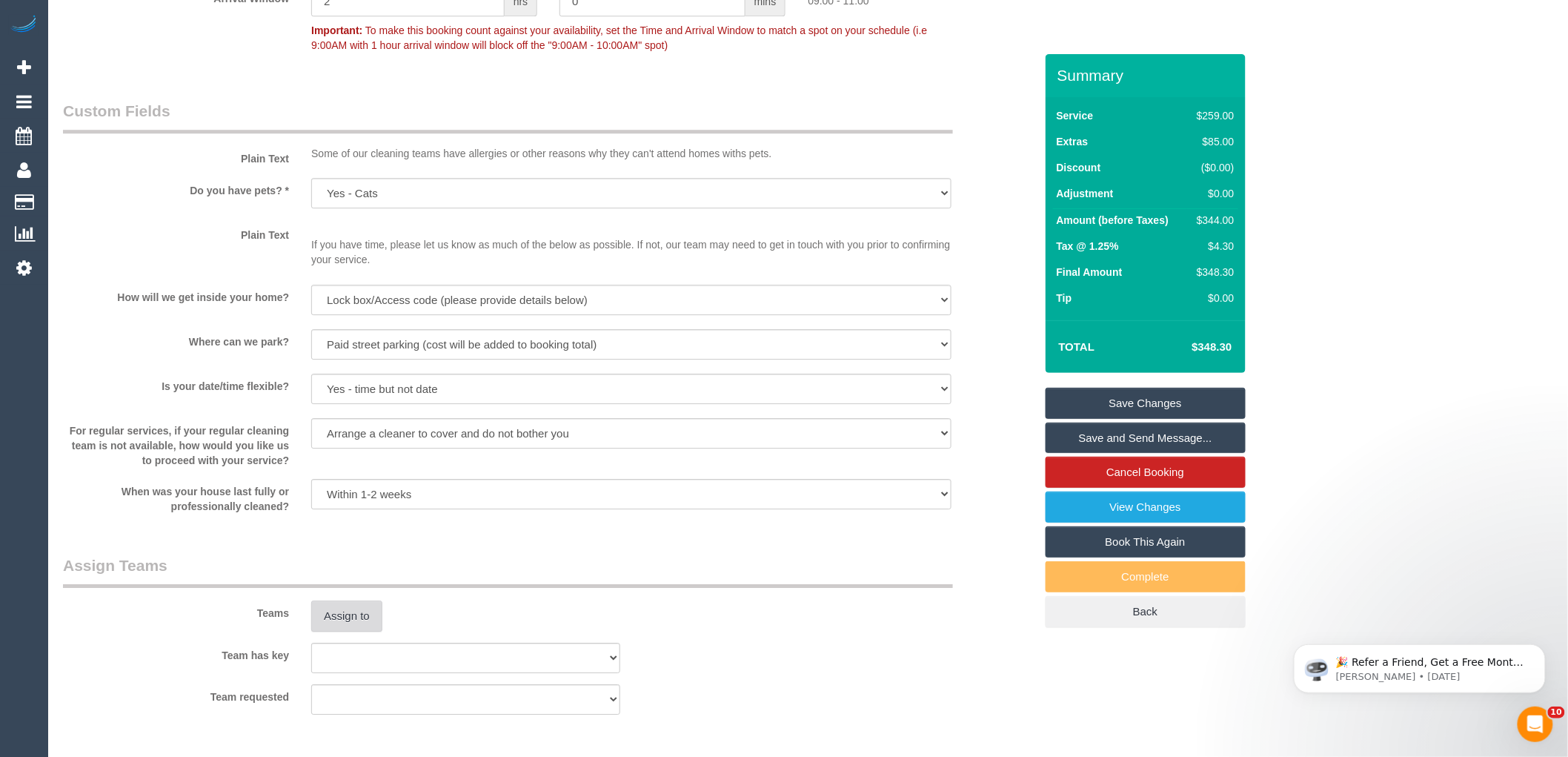
click at [354, 632] on button "Assign to" at bounding box center [347, 615] width 71 height 31
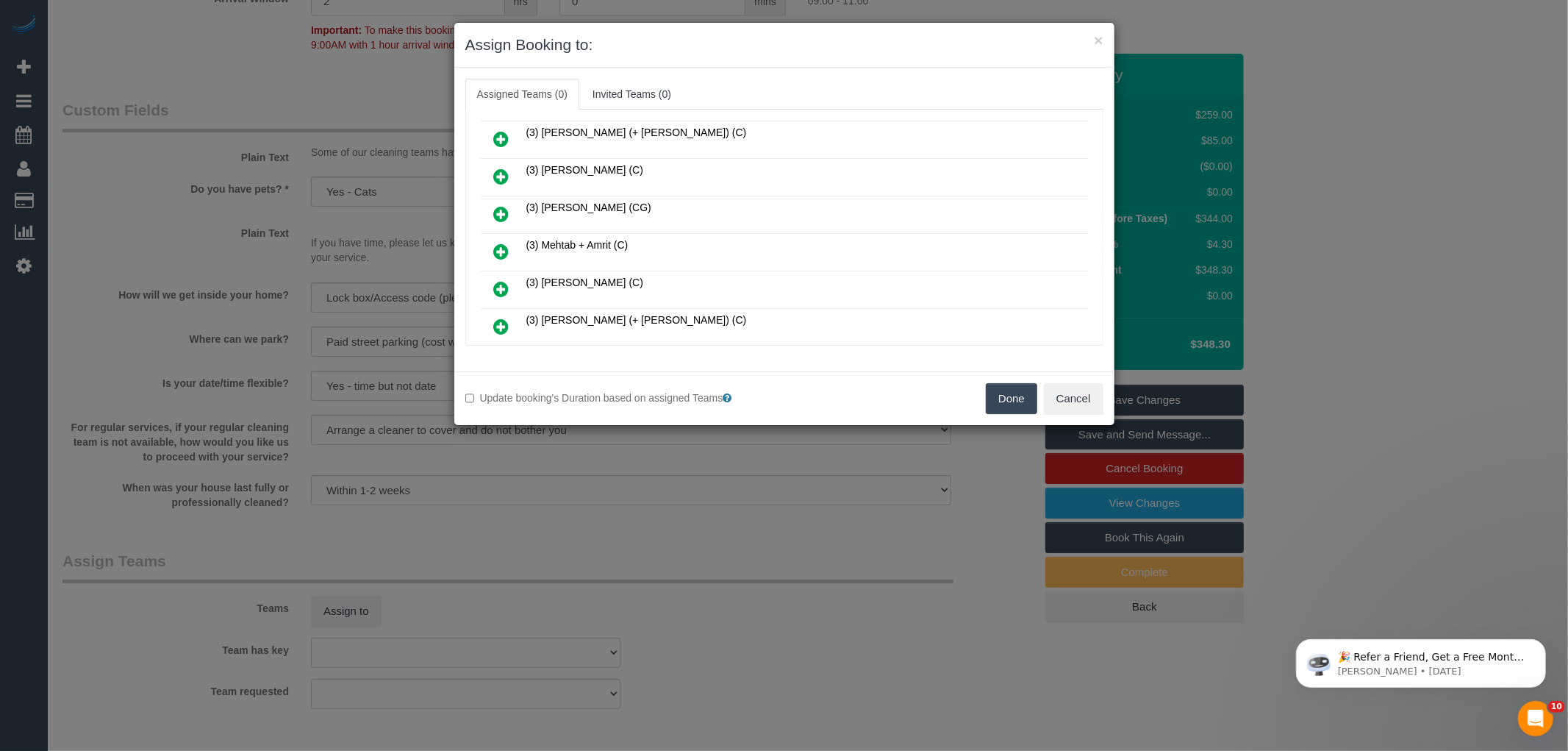
scroll to position [552, 0]
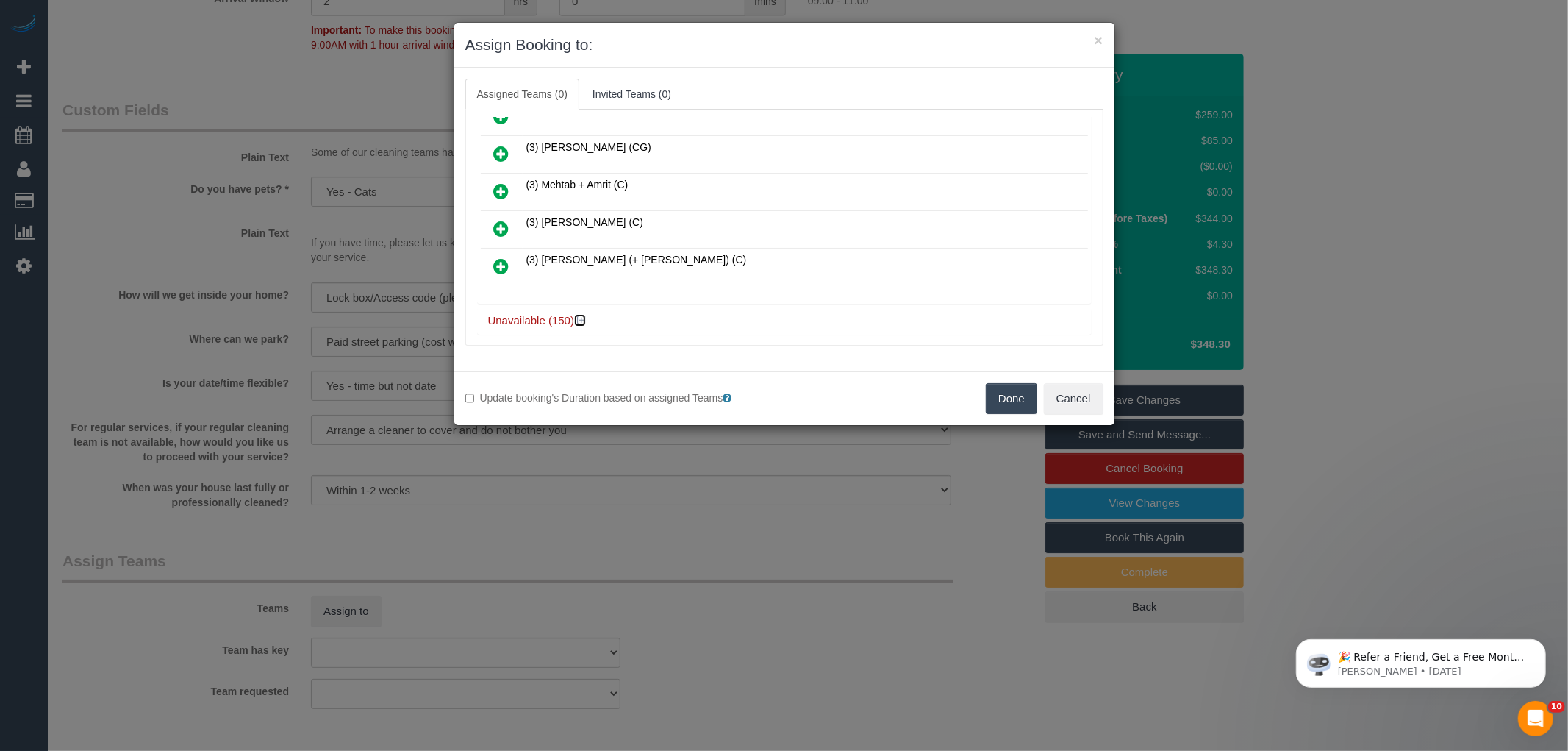
click at [585, 315] on icon at bounding box center [581, 320] width 9 height 11
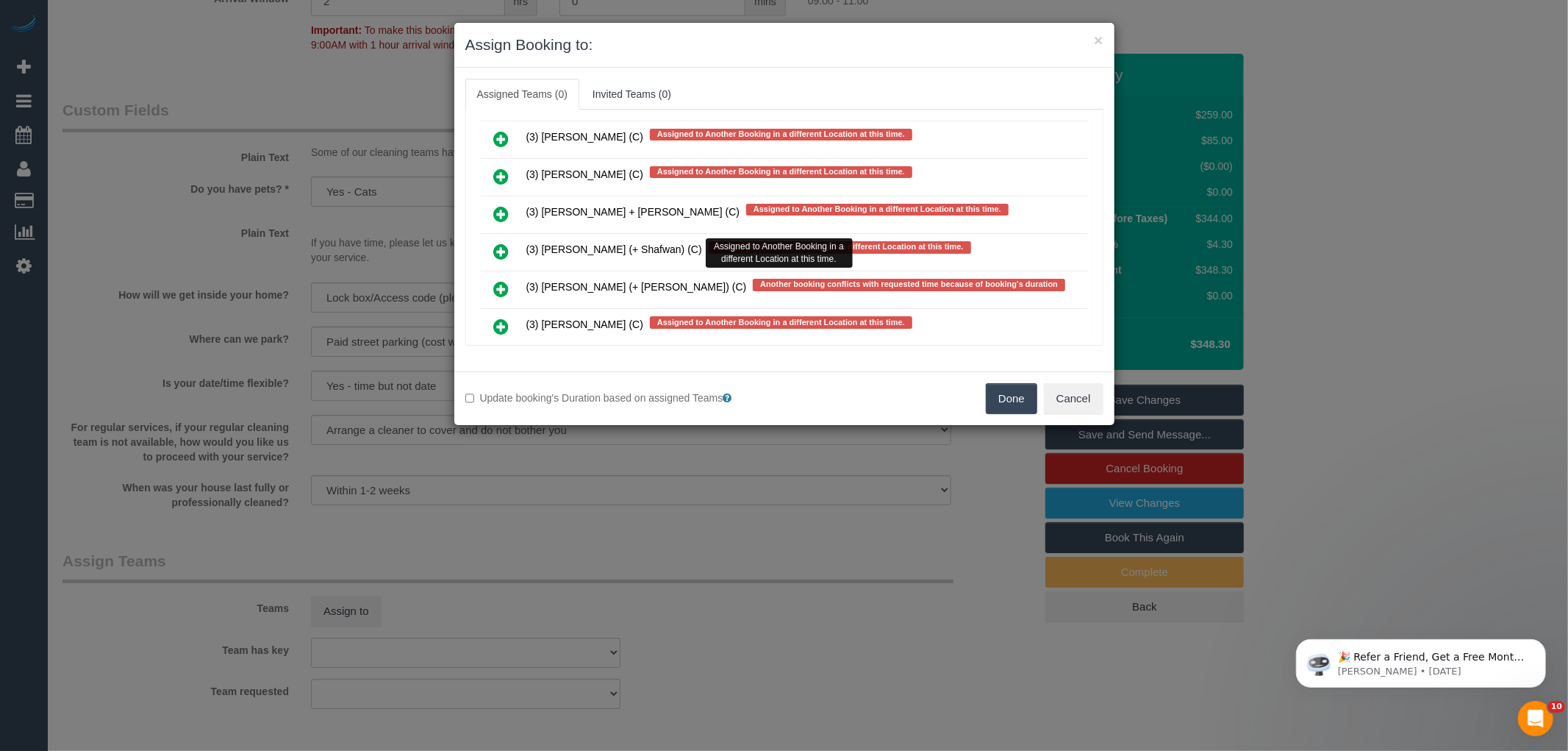
scroll to position [5616, 0]
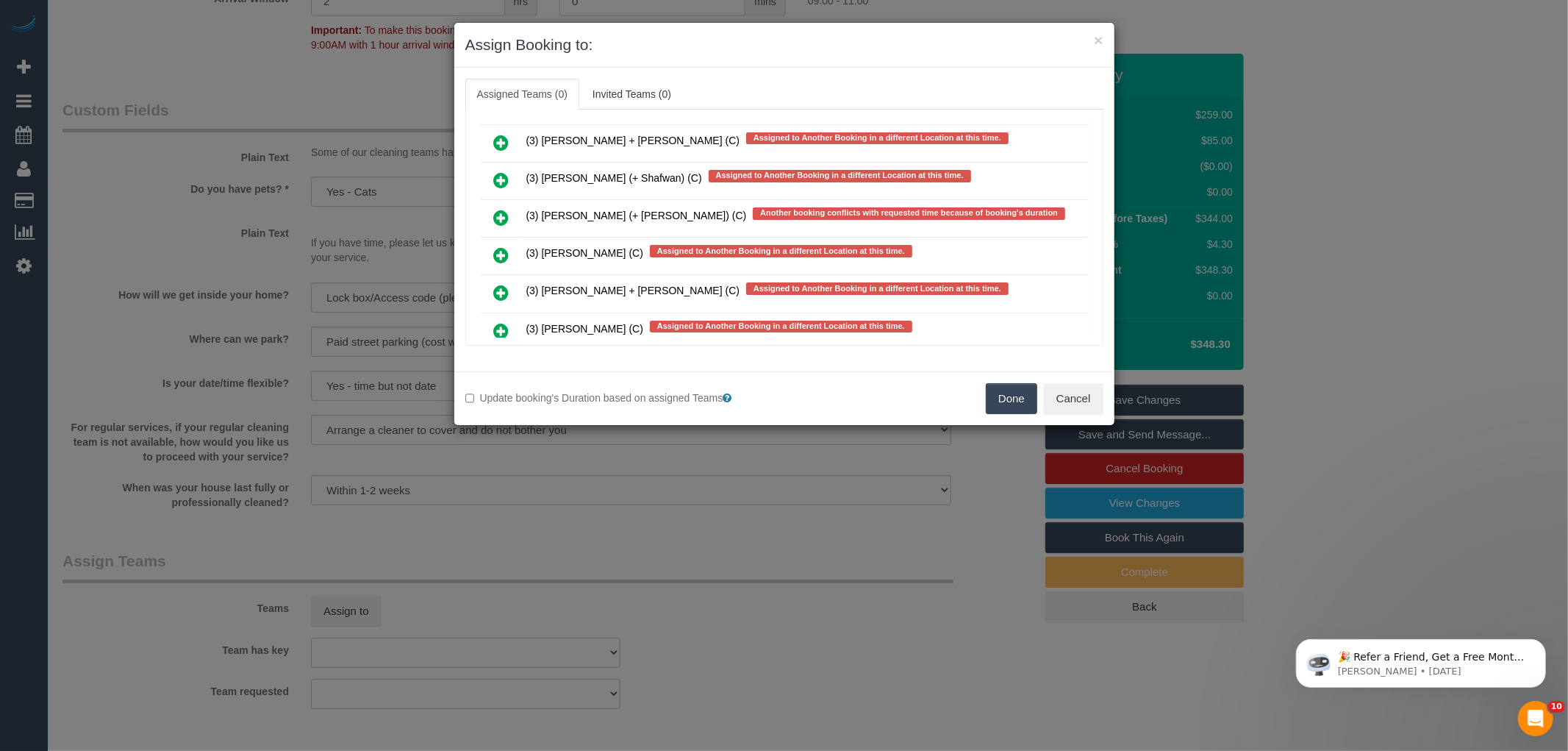
drag, startPoint x: 501, startPoint y: 199, endPoint x: 827, endPoint y: 216, distance: 326.4
click at [501, 284] on icon at bounding box center [501, 292] width 15 height 18
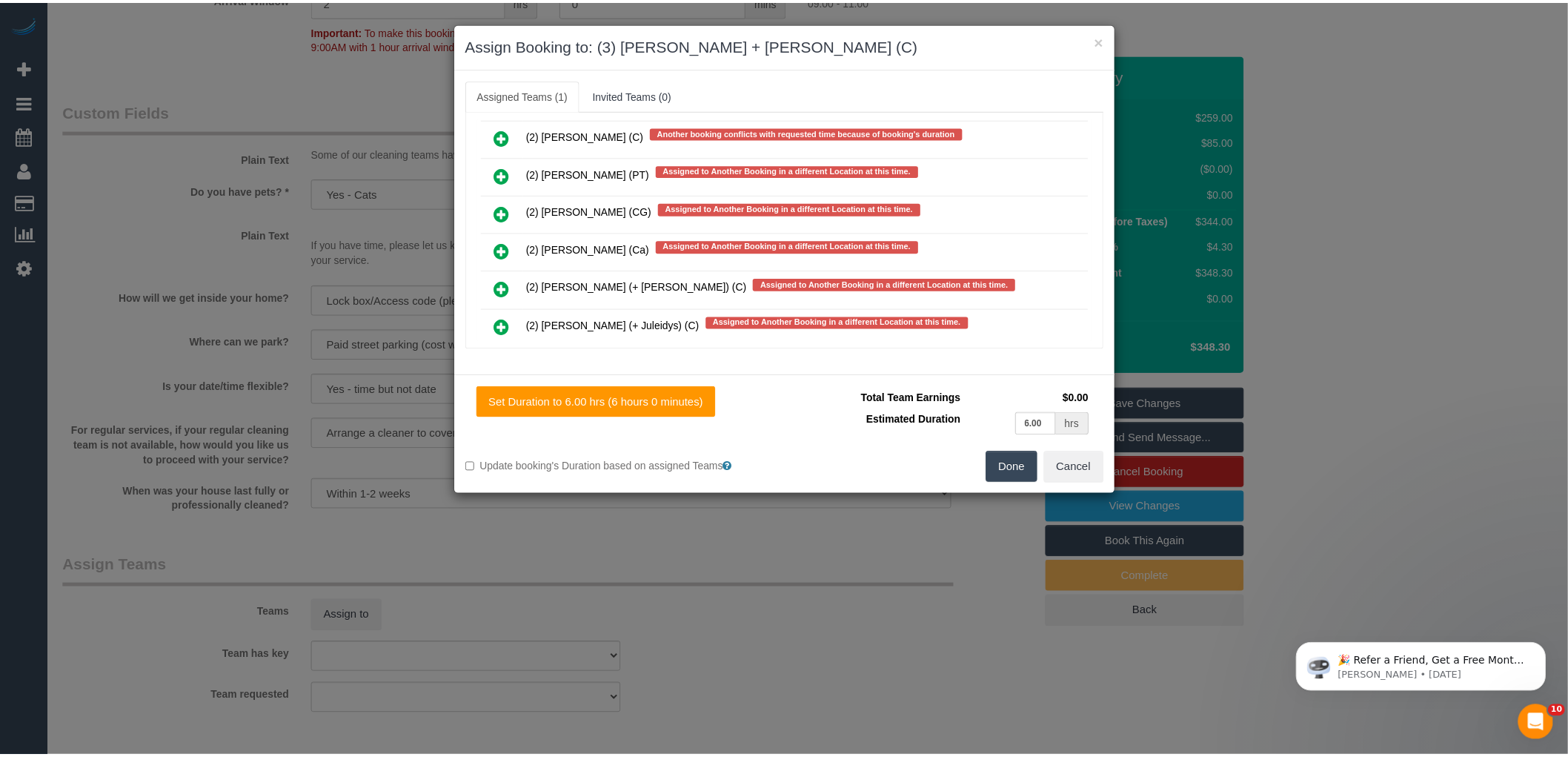
scroll to position [0, 0]
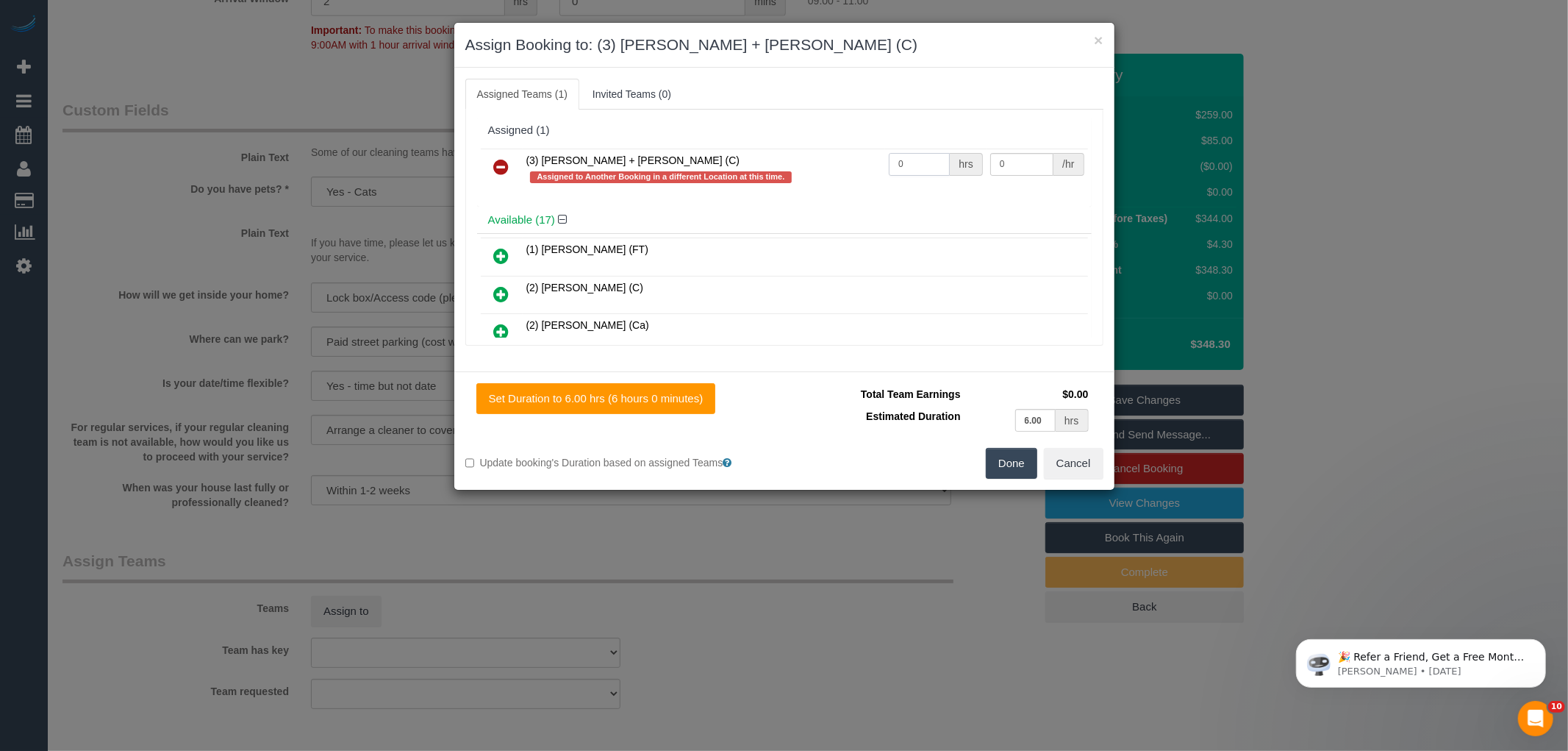
click at [907, 165] on input "0" at bounding box center [919, 164] width 61 height 23
type input "1"
click at [1032, 164] on input "0" at bounding box center [1021, 164] width 63 height 23
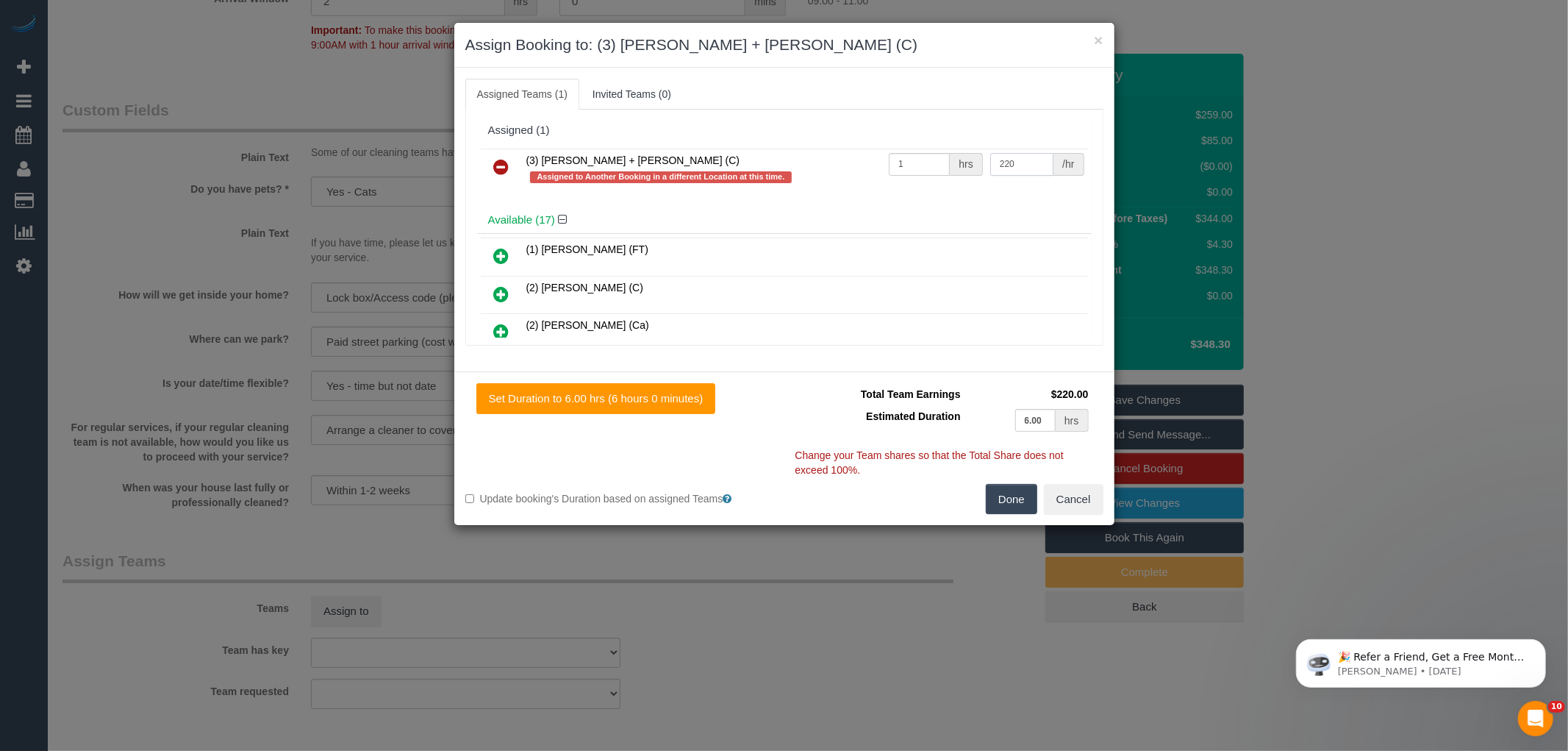
type input "220"
click at [1004, 508] on button "Done" at bounding box center [1011, 499] width 51 height 31
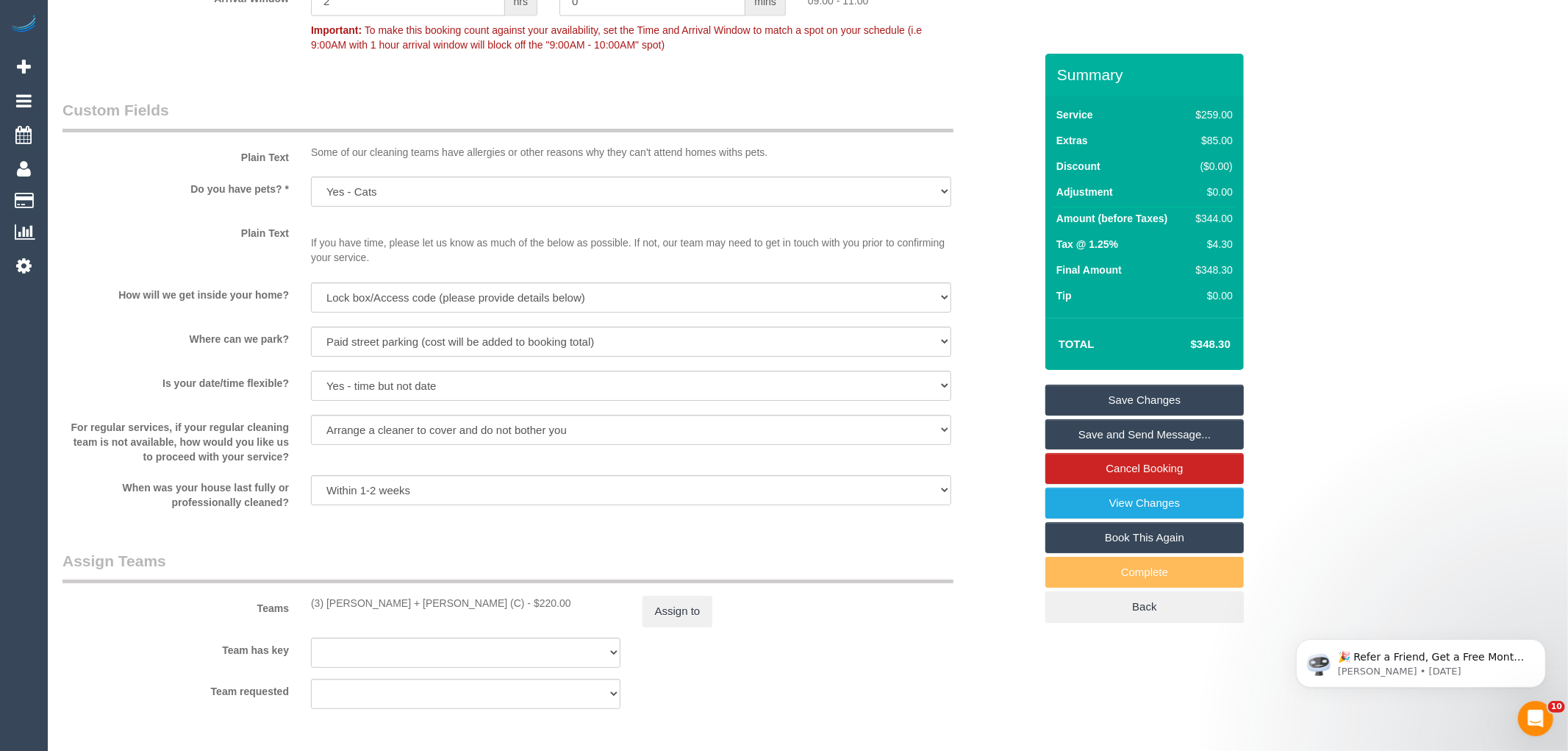
click at [1004, 508] on div "× Assign Booking to: (3) Gurdeep + Kamalpreet (C) Assigned Teams (1) Invited Te…" at bounding box center [784, 376] width 1568 height 751
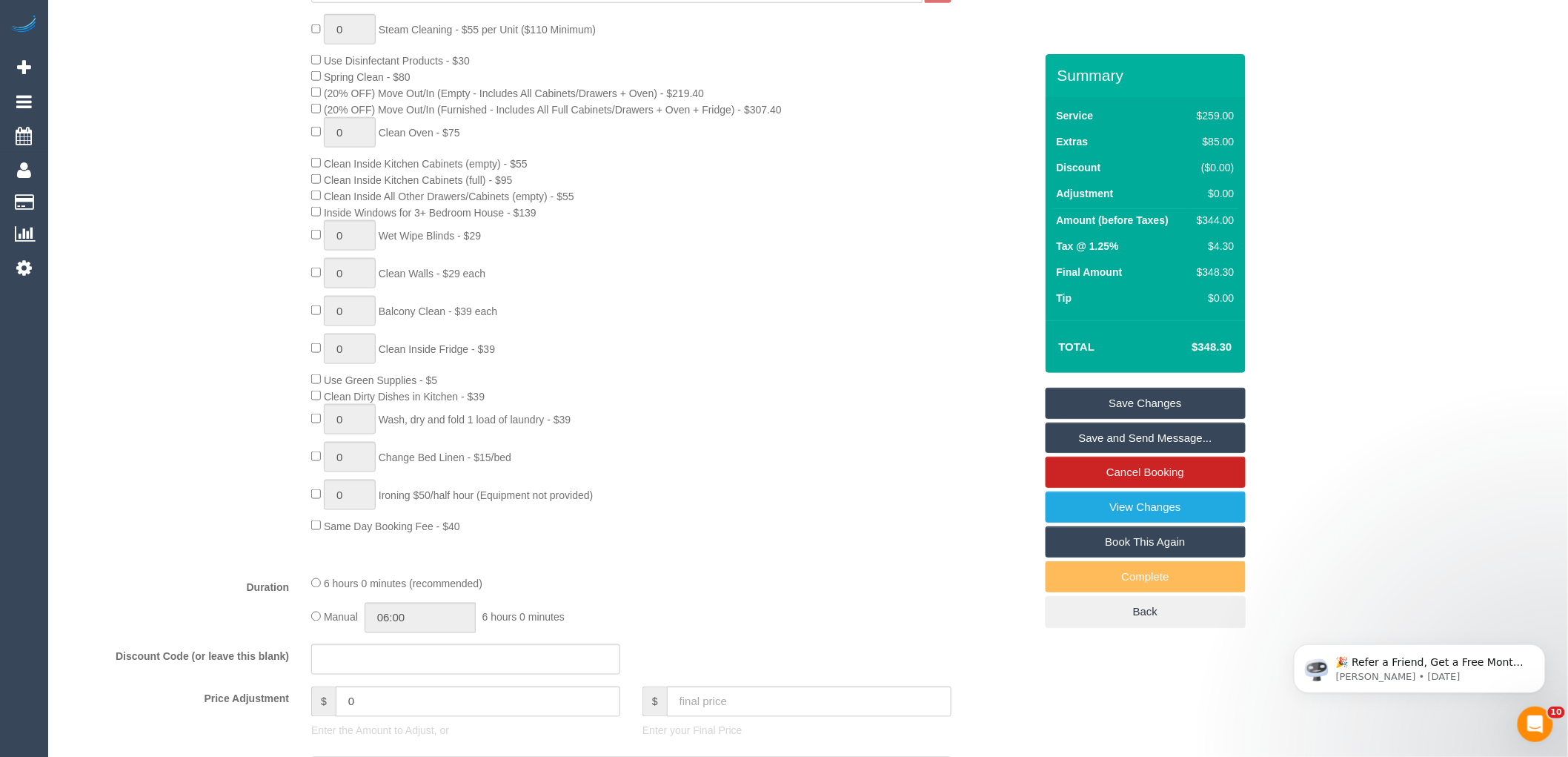
scroll to position [949, 0]
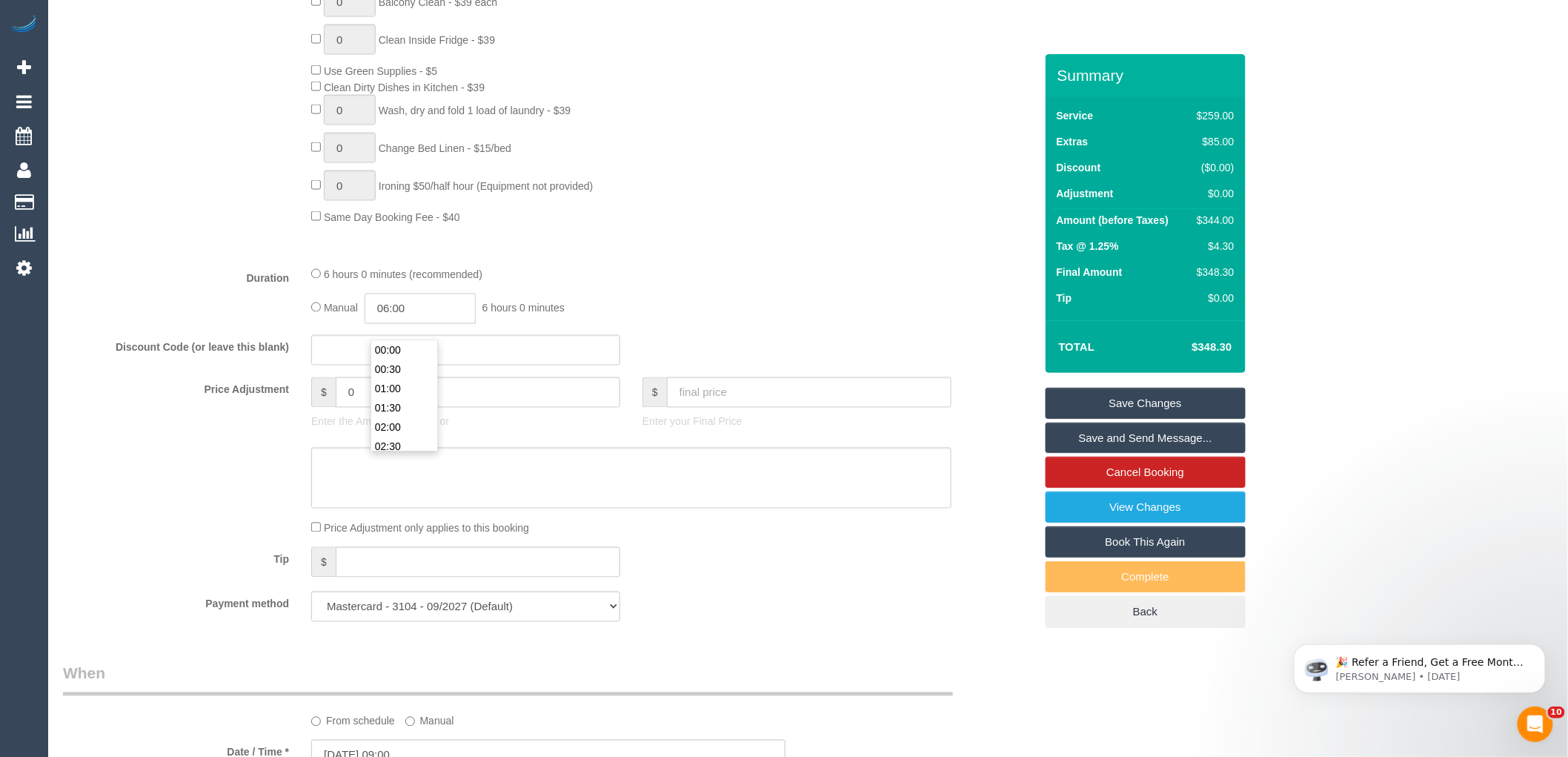
click at [403, 324] on input "06:00" at bounding box center [421, 308] width 112 height 30
click at [424, 350] on li "04:00" at bounding box center [404, 360] width 66 height 19
click at [433, 324] on input "04:00" at bounding box center [421, 308] width 112 height 30
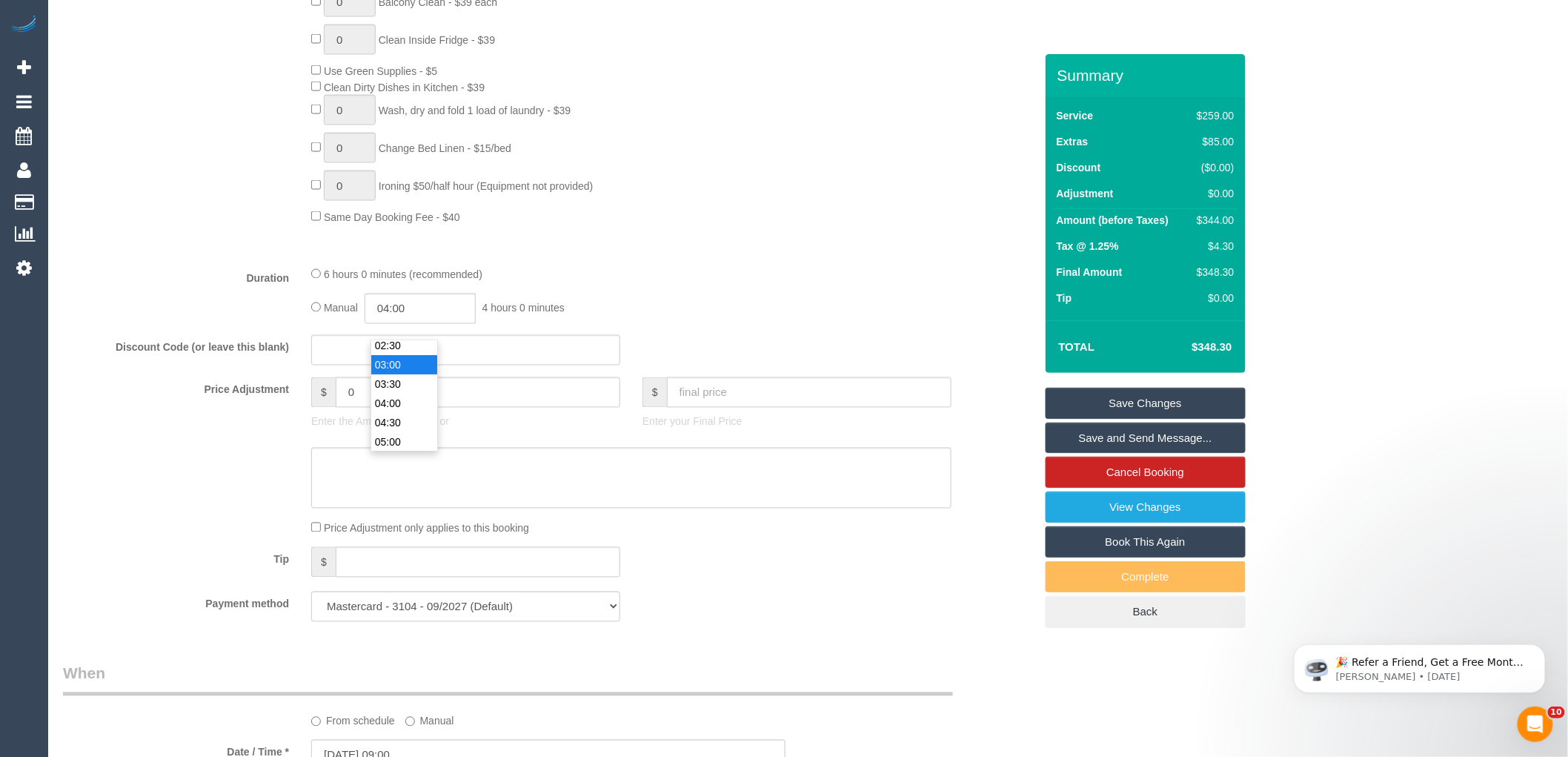
type input "03:00"
click at [403, 366] on li "03:00" at bounding box center [404, 366] width 66 height 19
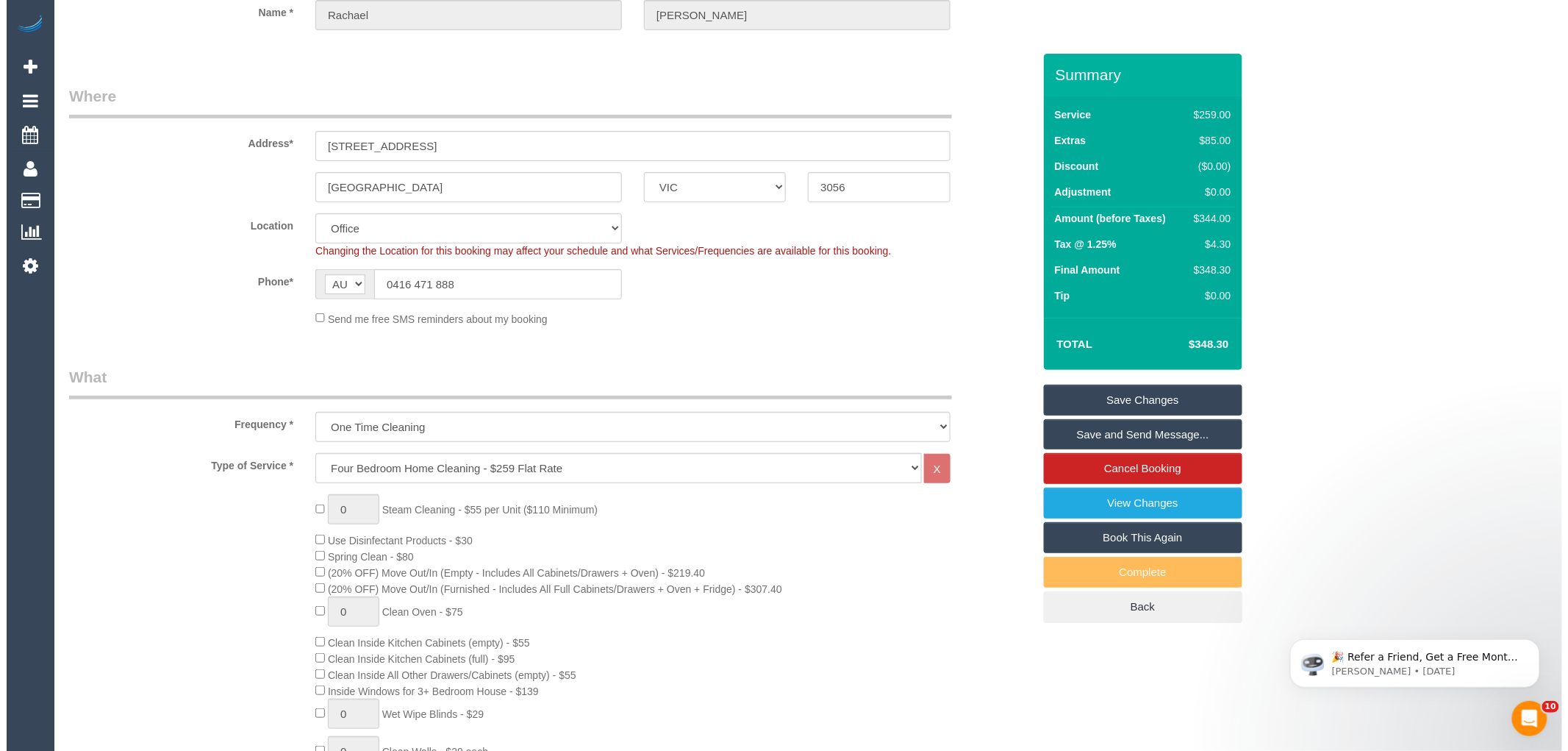
scroll to position [0, 0]
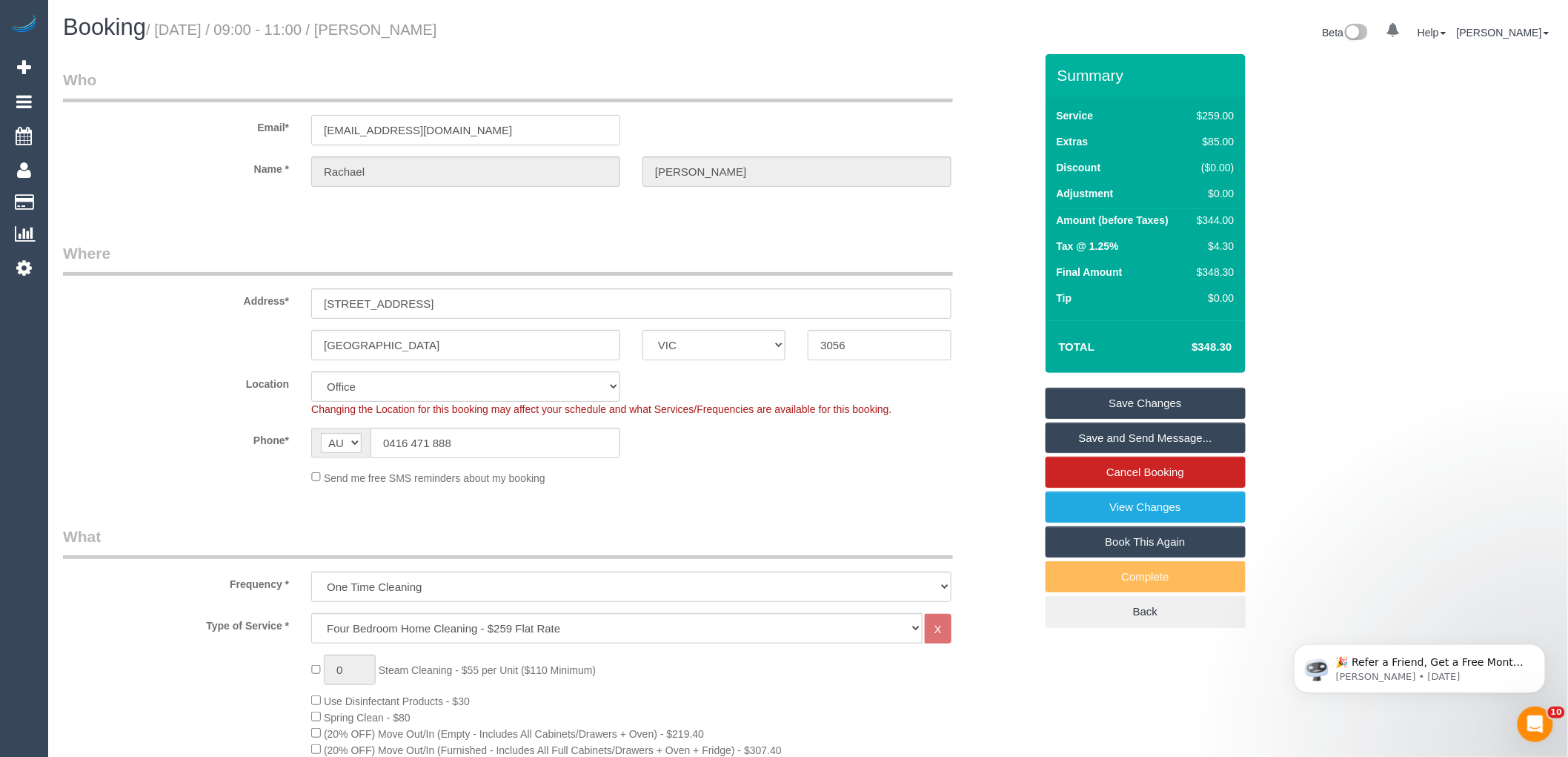
click at [492, 131] on input "hello@rachaelmichelle.com.au" at bounding box center [466, 130] width 309 height 30
click at [542, 253] on legend "Where" at bounding box center [507, 258] width 890 height 33
click at [1176, 404] on link "Save Changes" at bounding box center [1145, 403] width 200 height 31
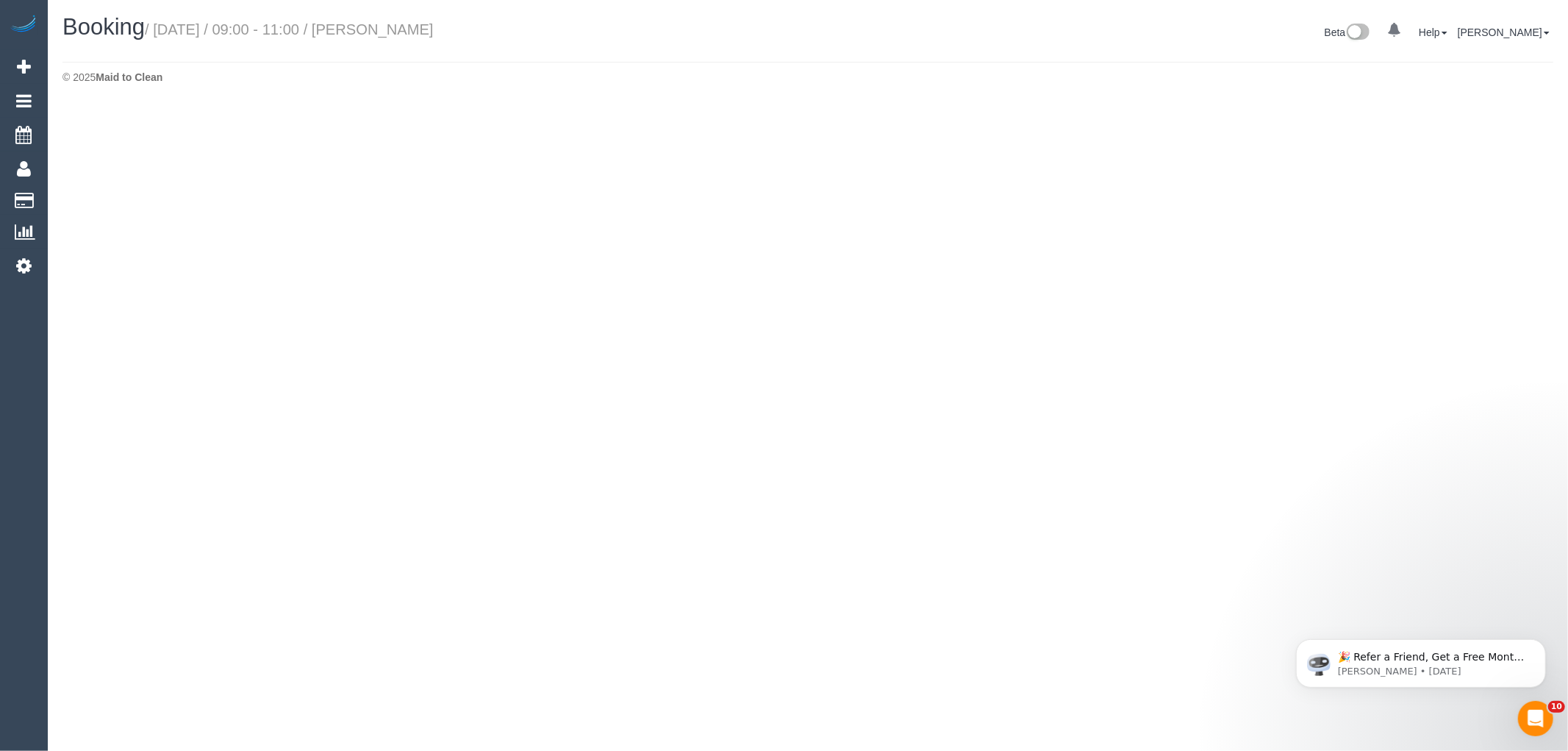
select select "VIC"
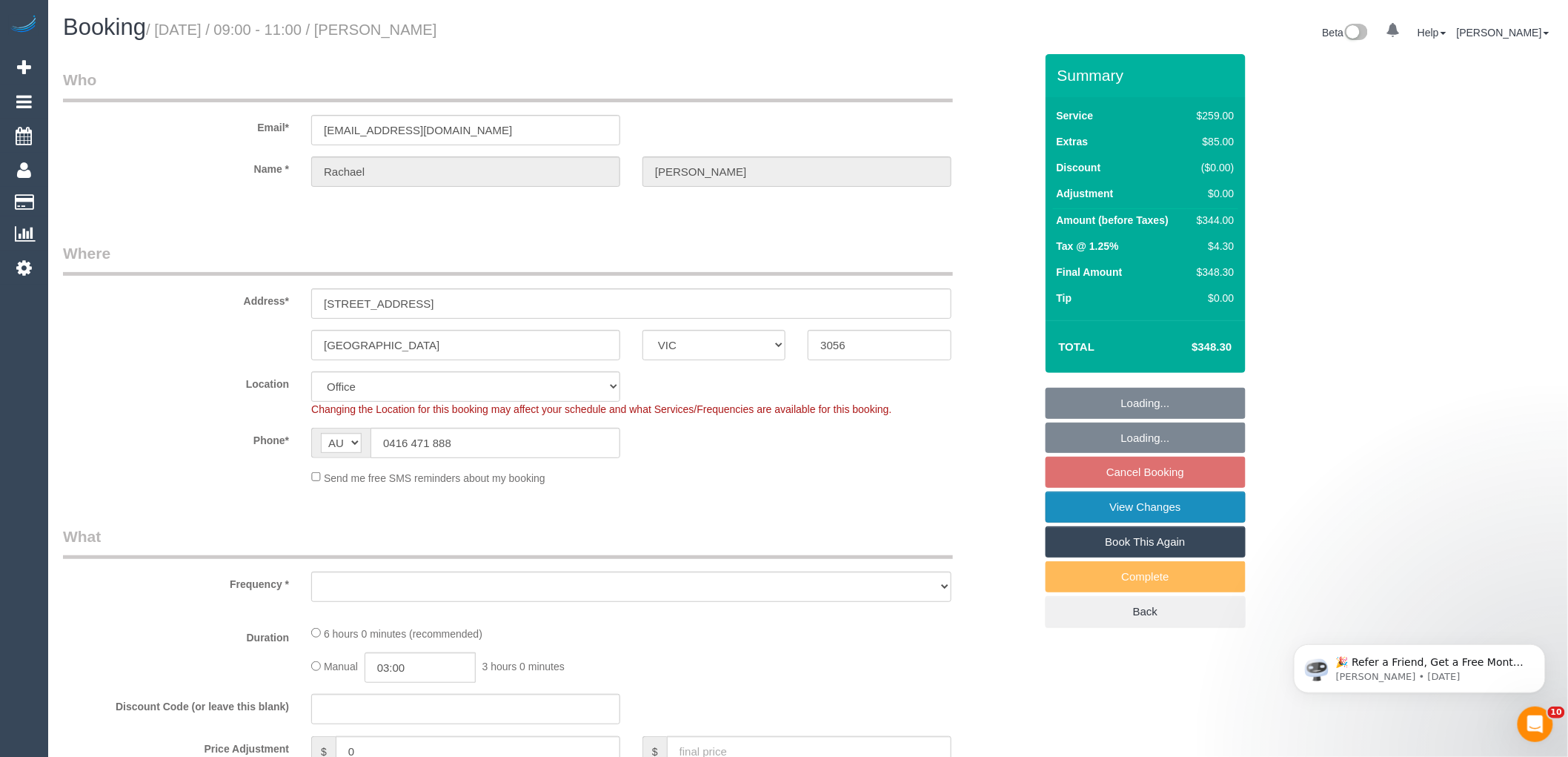
select select "string:stripe-pm_1RDWzh2GScqysDRVu69GAVzs"
select select "number:29"
select select "number:16"
select select "number:20"
select select "number:24"
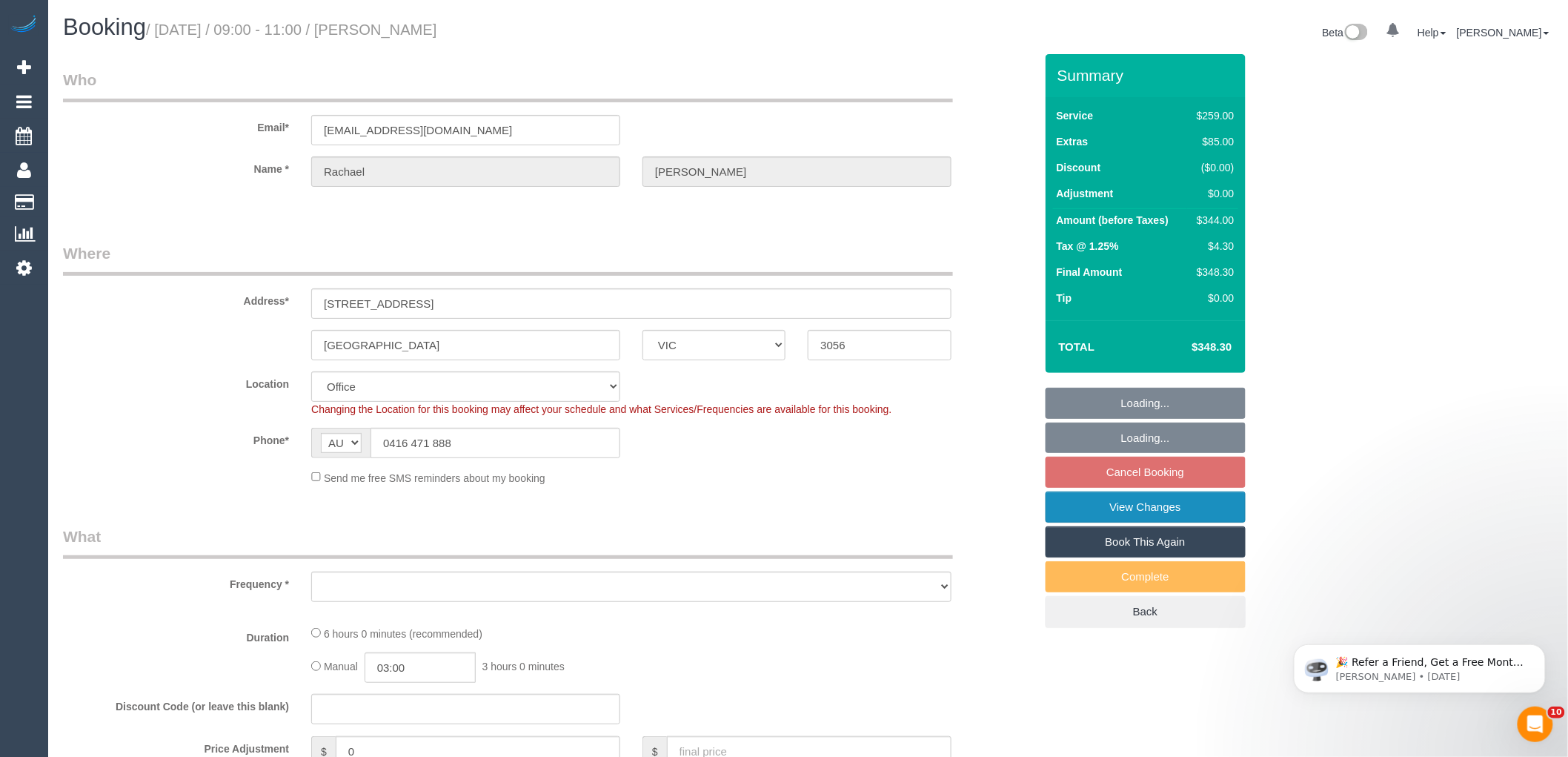
select select "number:33"
select select "number:11"
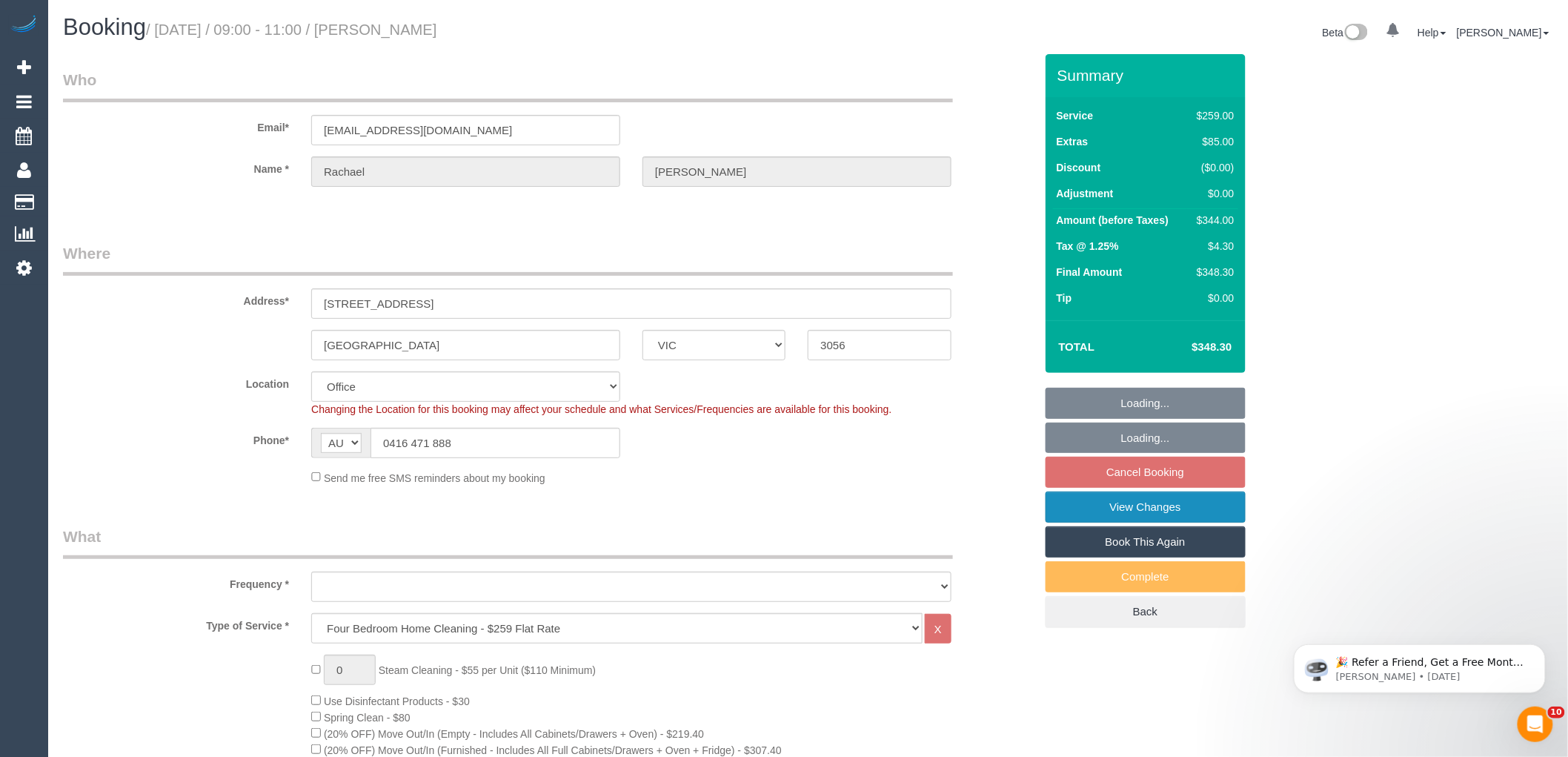
click at [1208, 504] on link "View Changes" at bounding box center [1145, 507] width 200 height 31
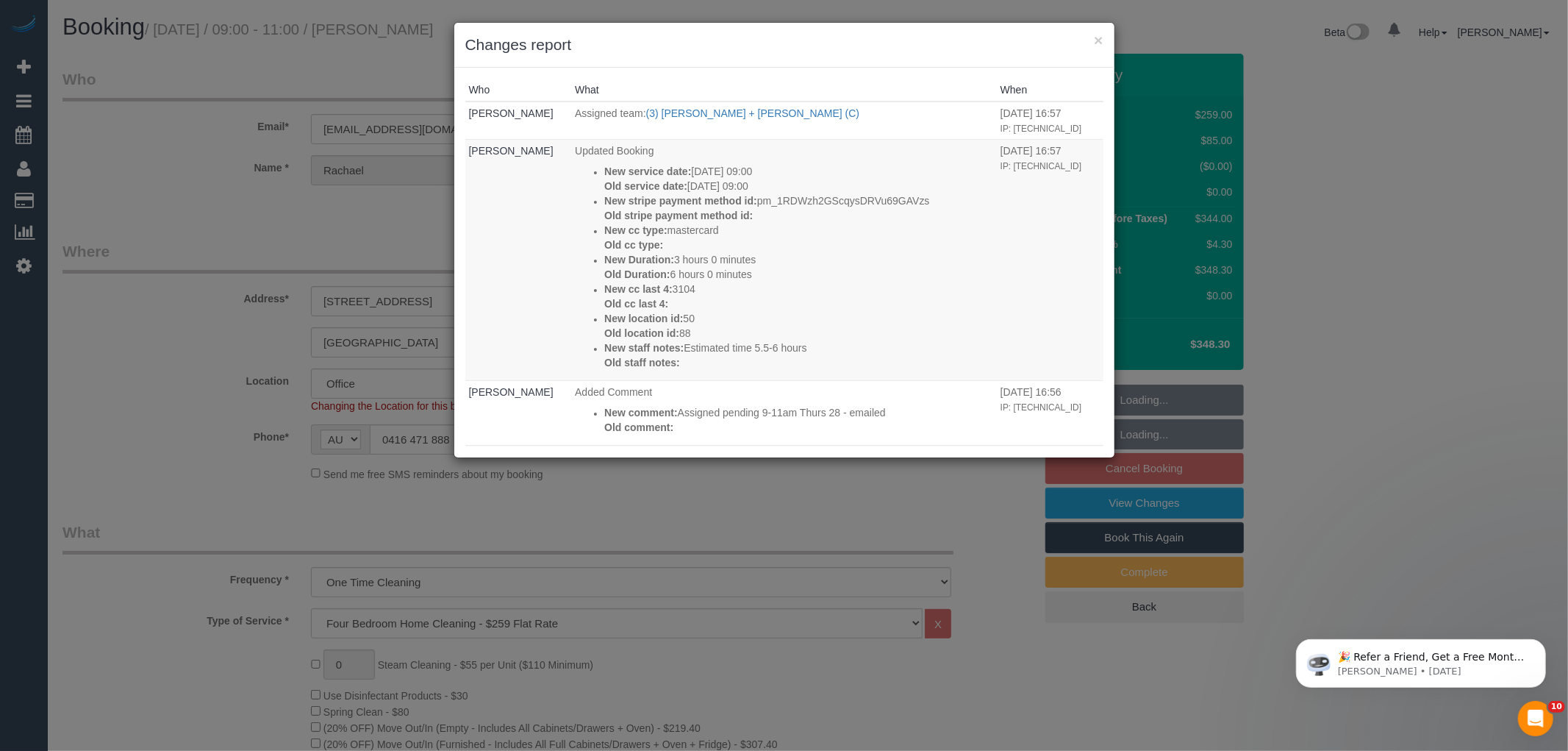
select select "object:16571"
click at [942, 70] on div "Who What When Laura Butera Assigned team: (3) Gurdeep + Kamalpreet (C) 25/08/20…" at bounding box center [784, 262] width 660 height 390
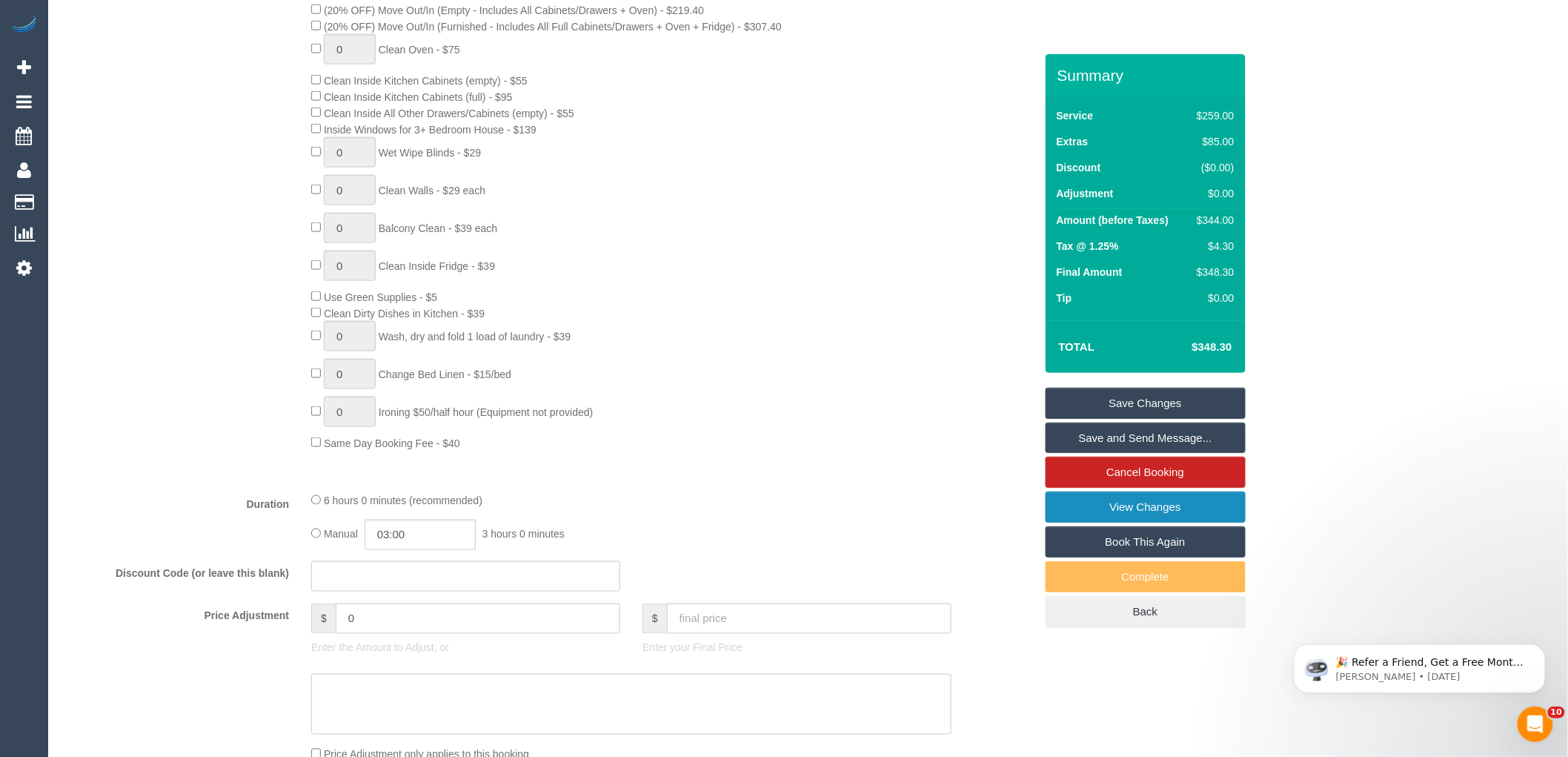
scroll to position [988, 0]
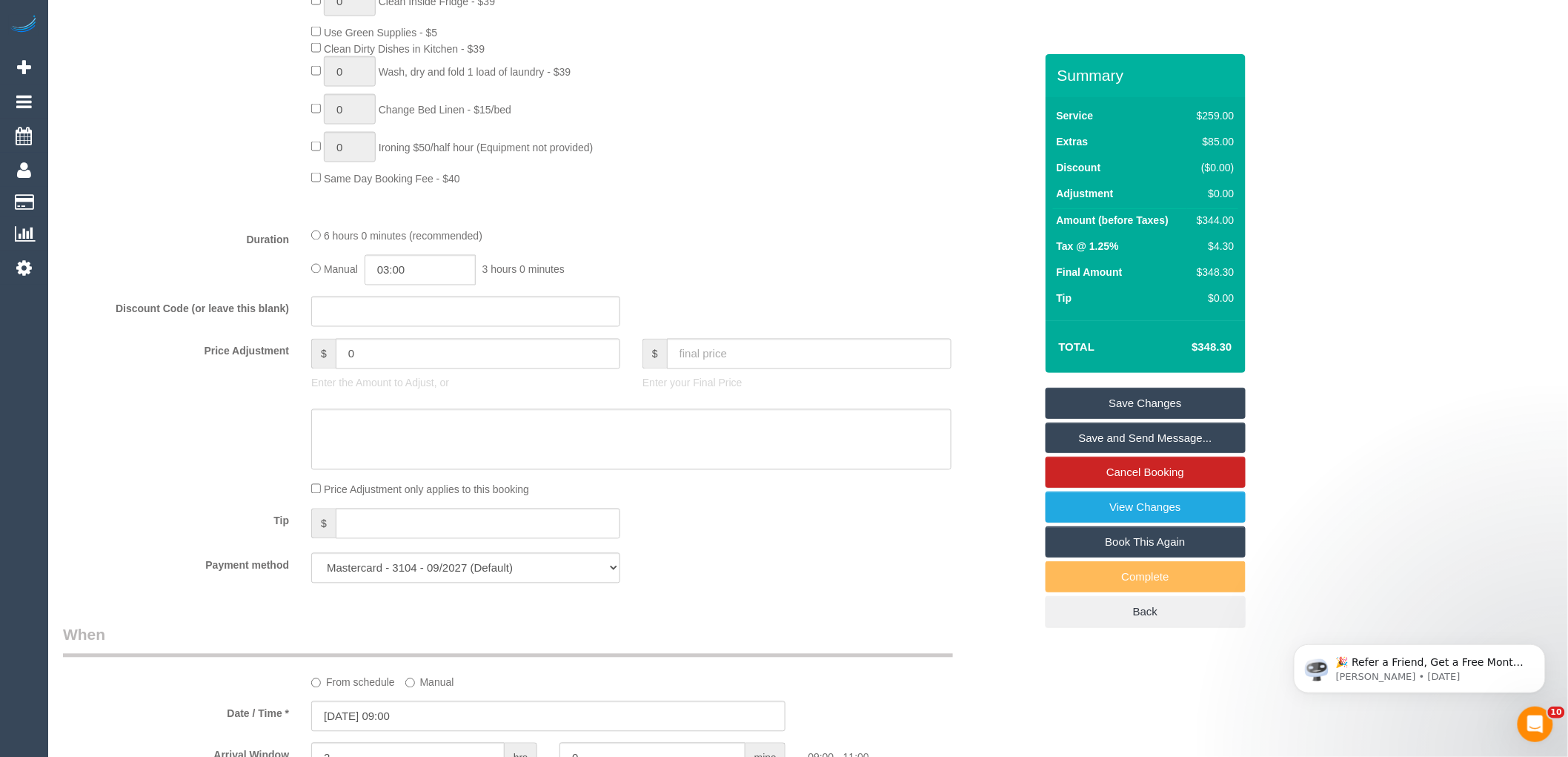
click at [1206, 393] on link "Save Changes" at bounding box center [1145, 403] width 200 height 31
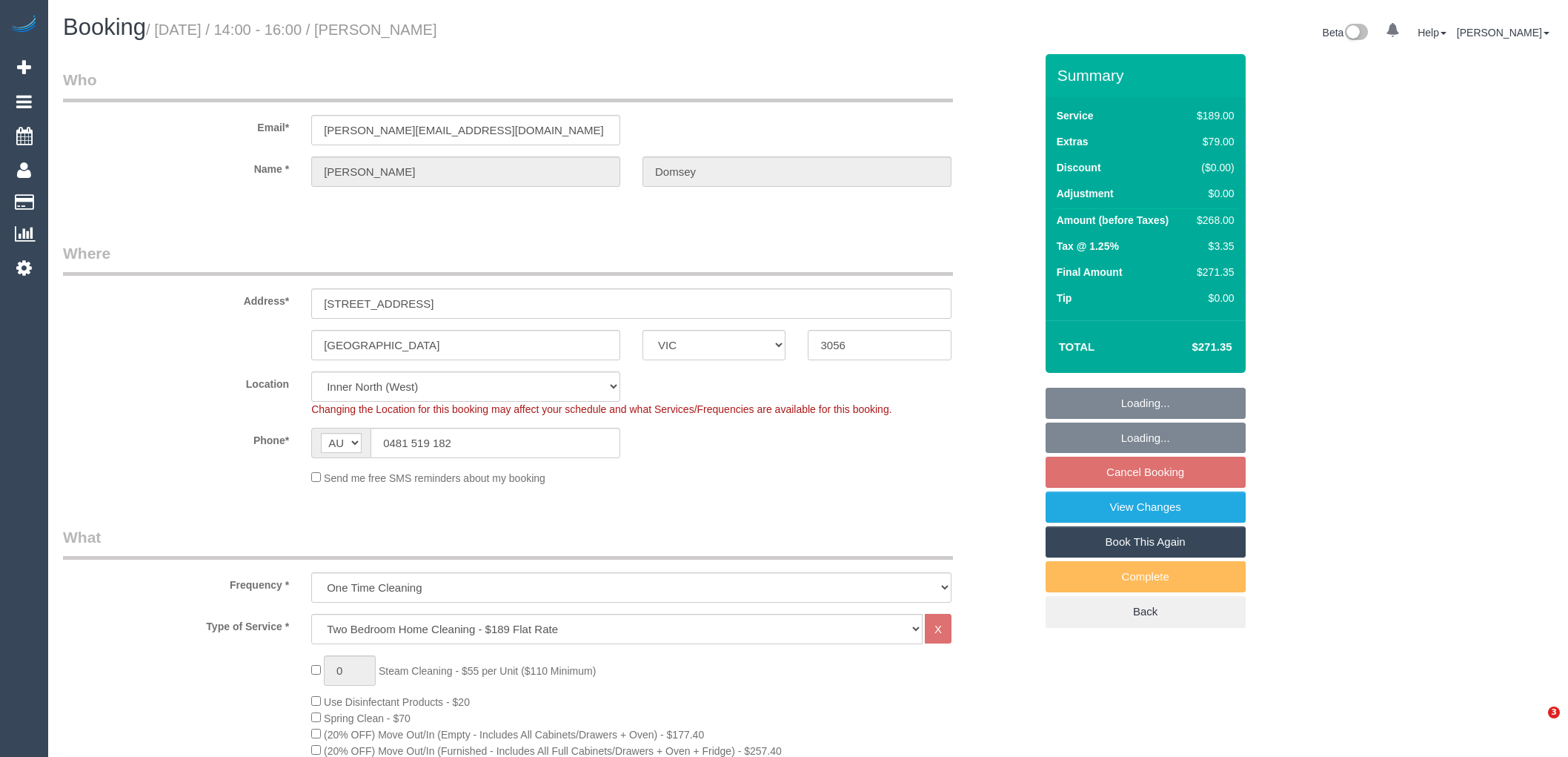
select select "VIC"
select select "string:stripe-pm_1Rztuc2GScqysDRVDnUJVFEA"
select select "number:28"
select select "number:14"
select select "number:18"
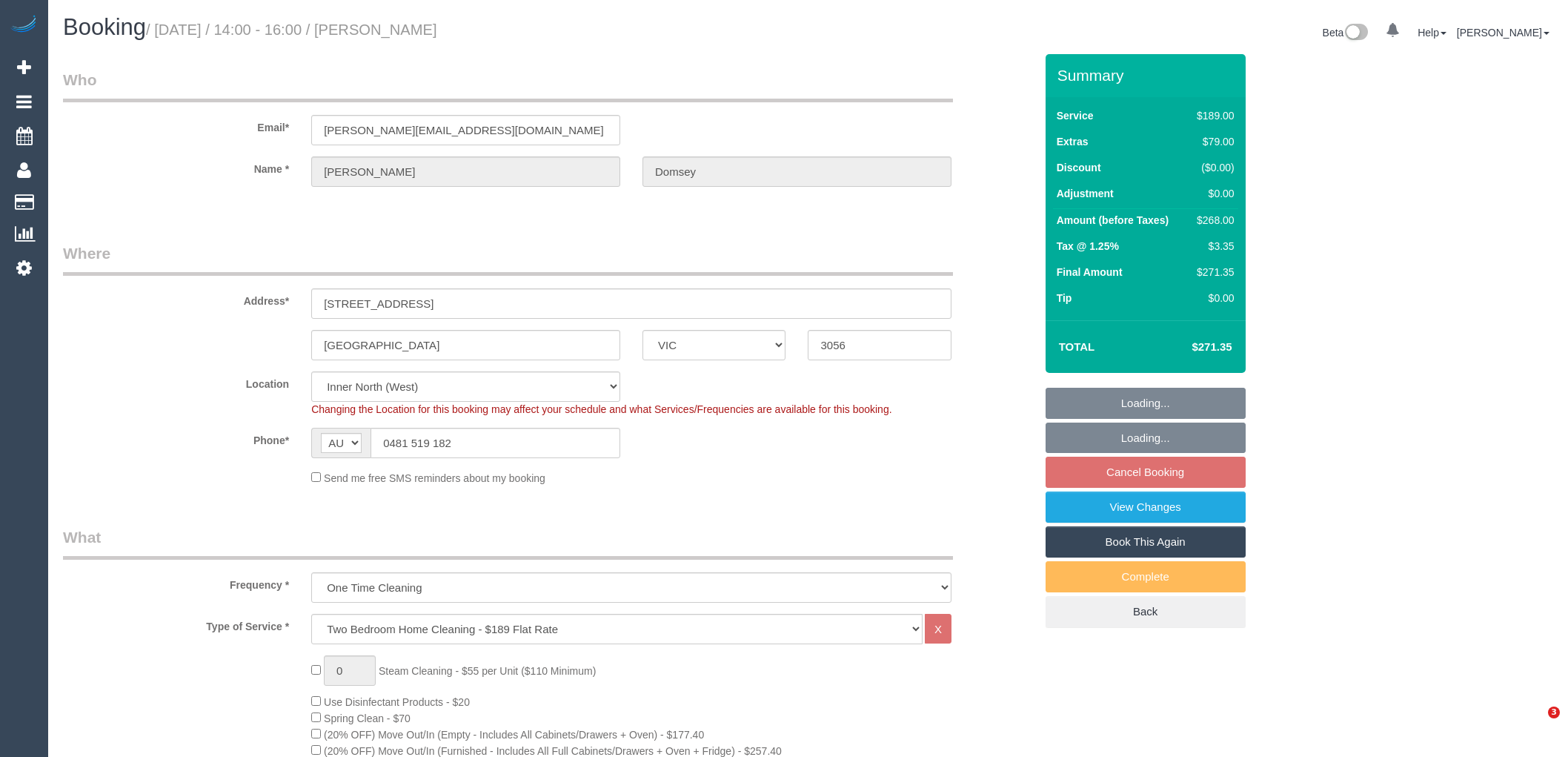
select select "number:36"
select select "spot1"
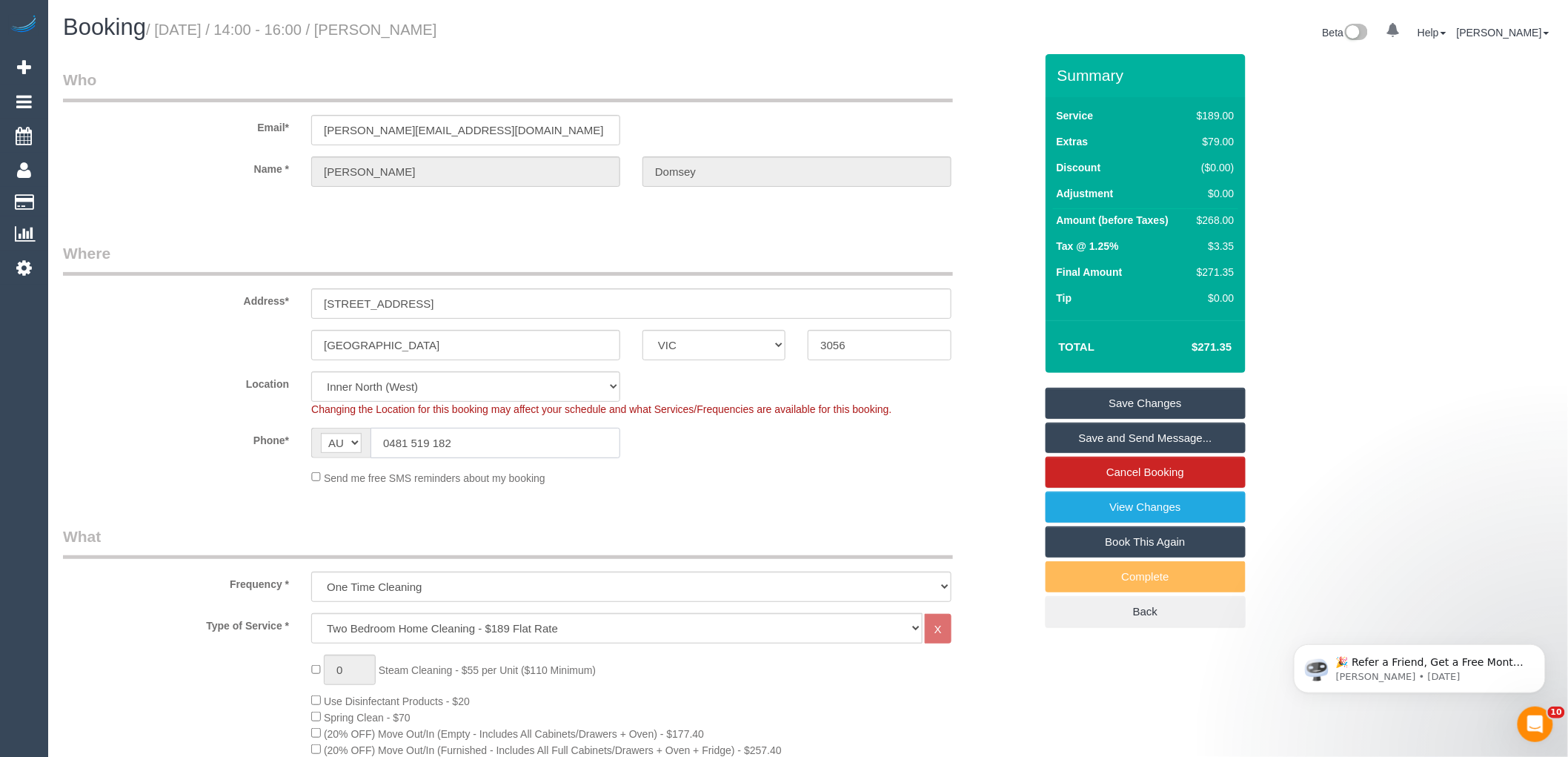
drag, startPoint x: 464, startPoint y: 448, endPoint x: 310, endPoint y: 430, distance: 155.0
click at [321, 430] on div "AF AL DZ AD AO AI AQ AG AR AM AW AU AT AZ BS BH BD BB BY BE BZ BJ BM BT BO BA B…" at bounding box center [466, 442] width 309 height 30
click at [482, 133] on input "michael.domseh98@gmail.com" at bounding box center [466, 130] width 309 height 30
drag, startPoint x: 518, startPoint y: 123, endPoint x: 157, endPoint y: 117, distance: 361.0
click at [168, 117] on div "Email* michael.domseh98@gmail.com" at bounding box center [548, 106] width 994 height 76
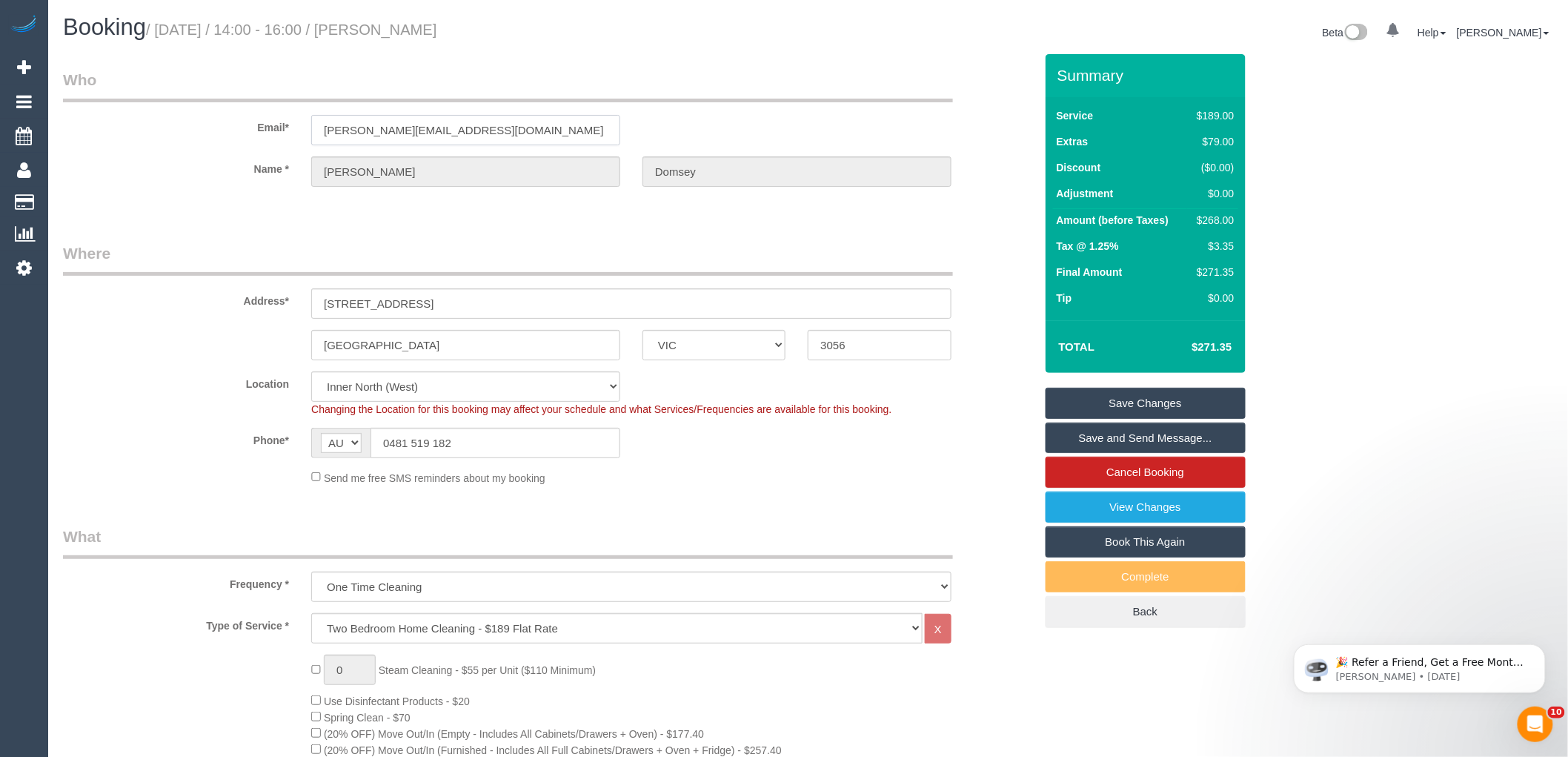
click at [402, 128] on input "michael.domseh98@gmail.com" at bounding box center [466, 130] width 309 height 30
type input "michael.domsey98@gmail.com"
click at [464, 209] on fieldset "Who Email* michael.domsey98@gmail.com Name * Michael Domsey" at bounding box center [548, 141] width 972 height 144
select select "string:stripe"
click at [1201, 395] on link "Save Changes" at bounding box center [1145, 403] width 200 height 31
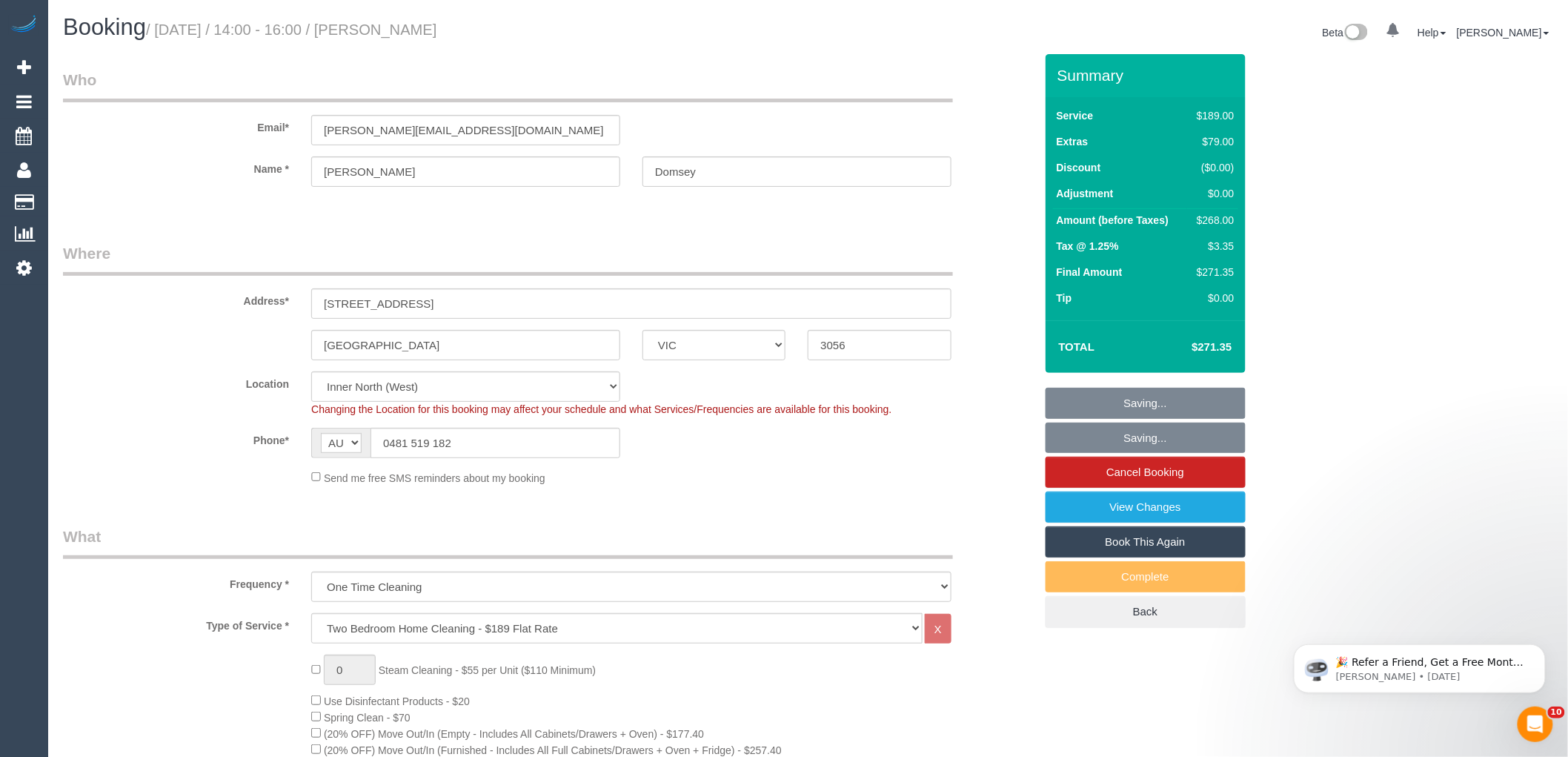
select select "spot13"
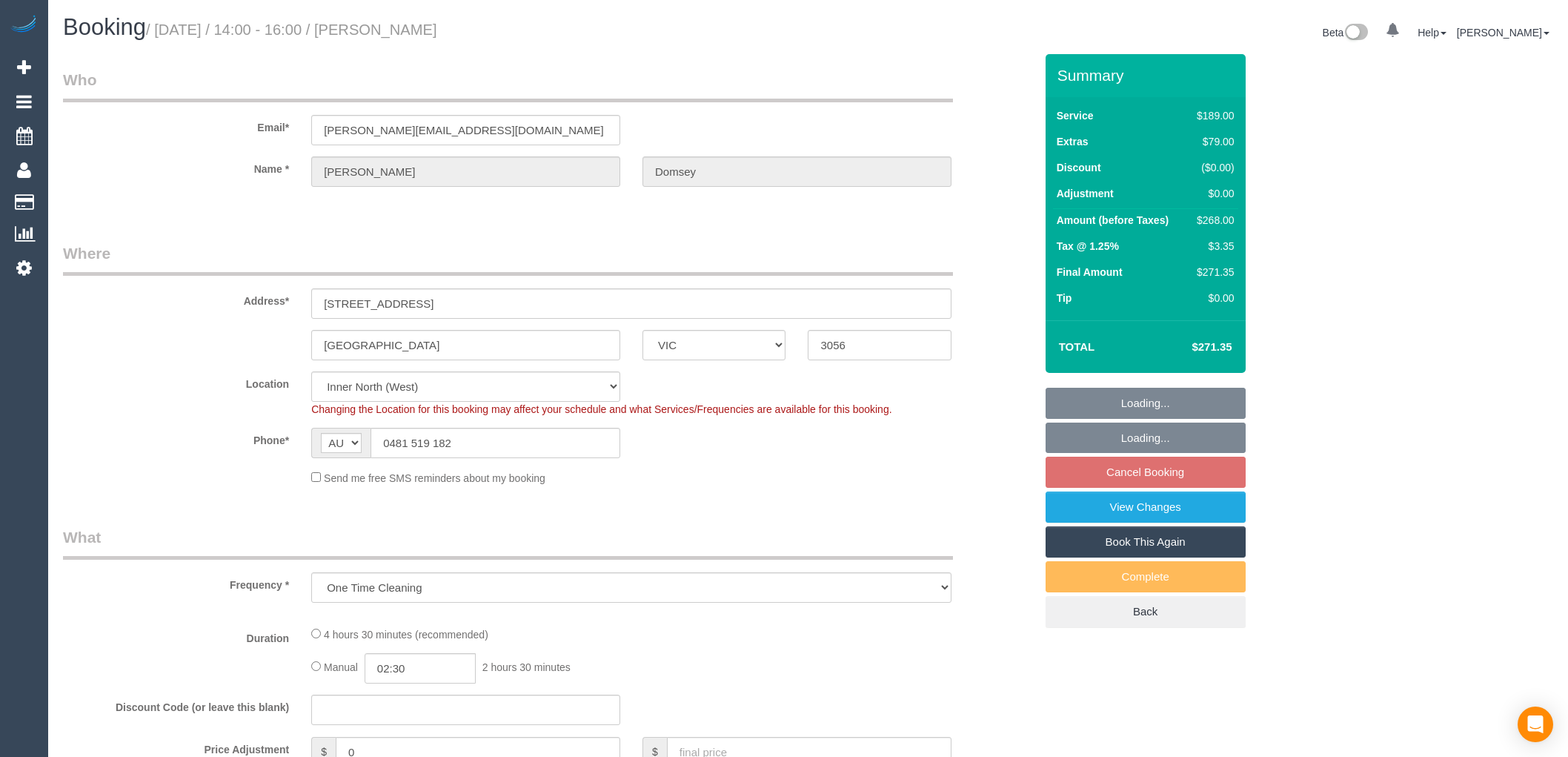
select select "VIC"
select select "object:578"
select select "string:stripe-pm_1Rztuc2GScqysDRVDnUJVFEA"
select select "number:28"
select select "number:14"
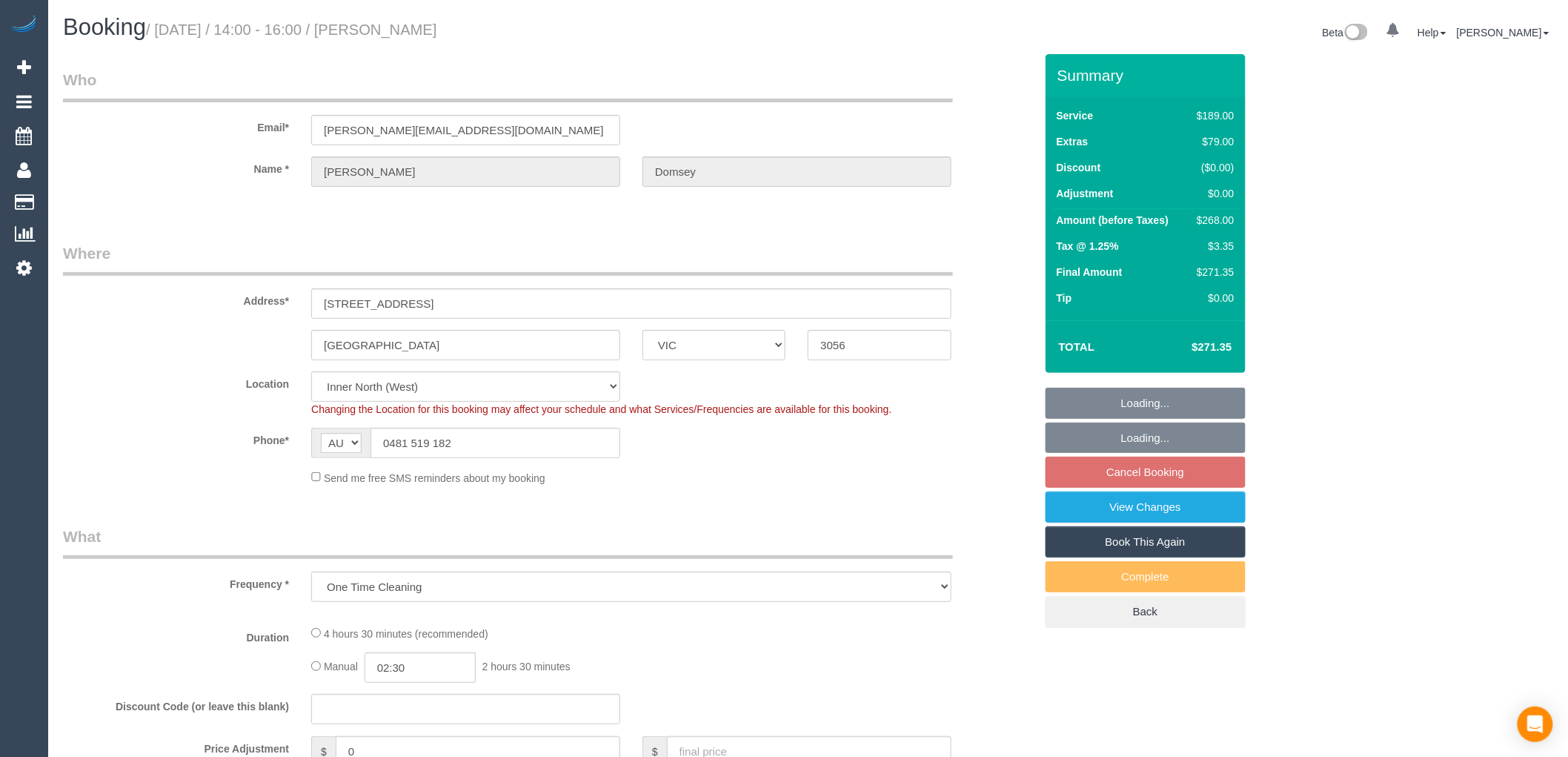
select select "number:18"
select select "number:36"
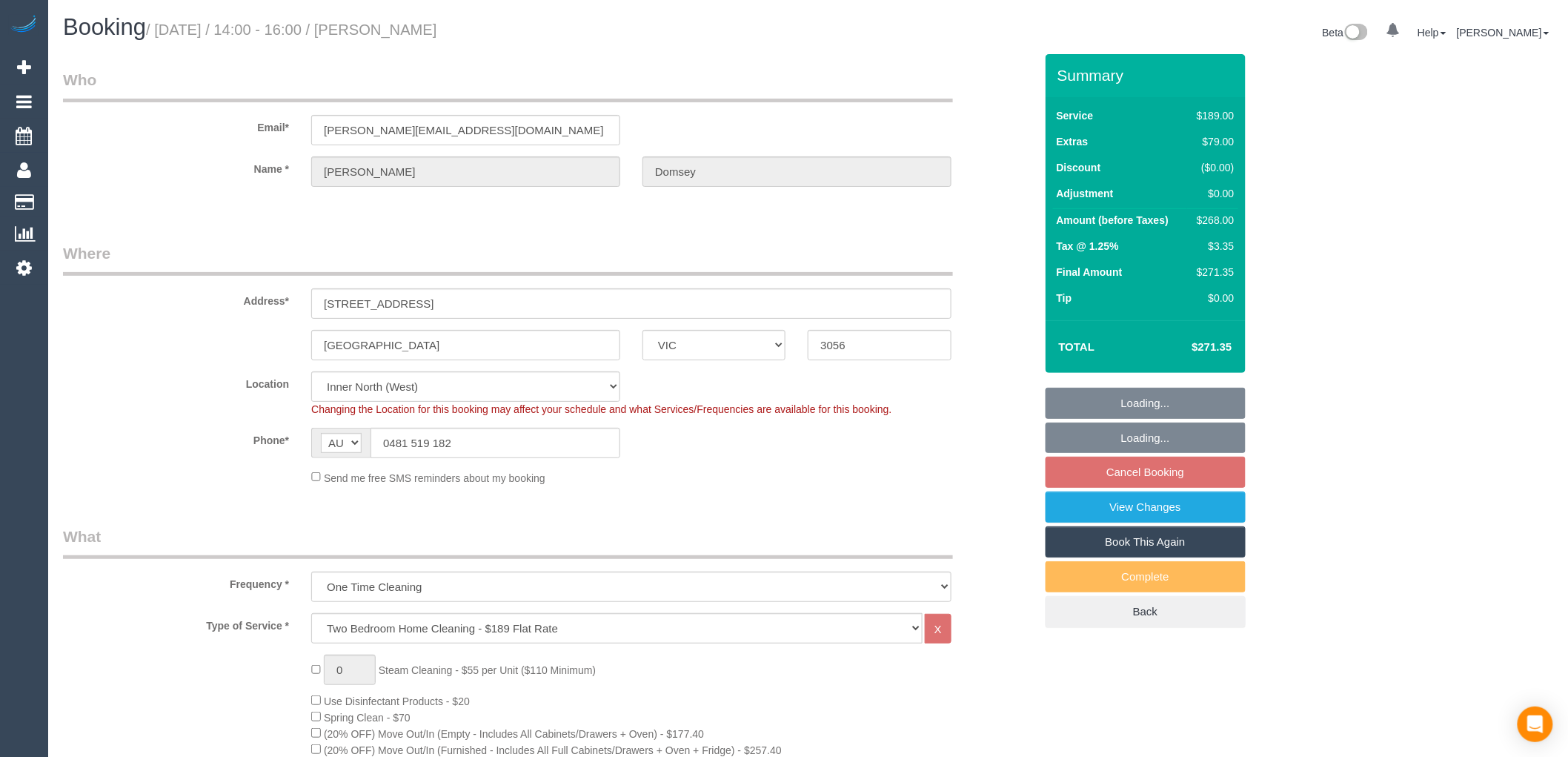
select select "spot1"
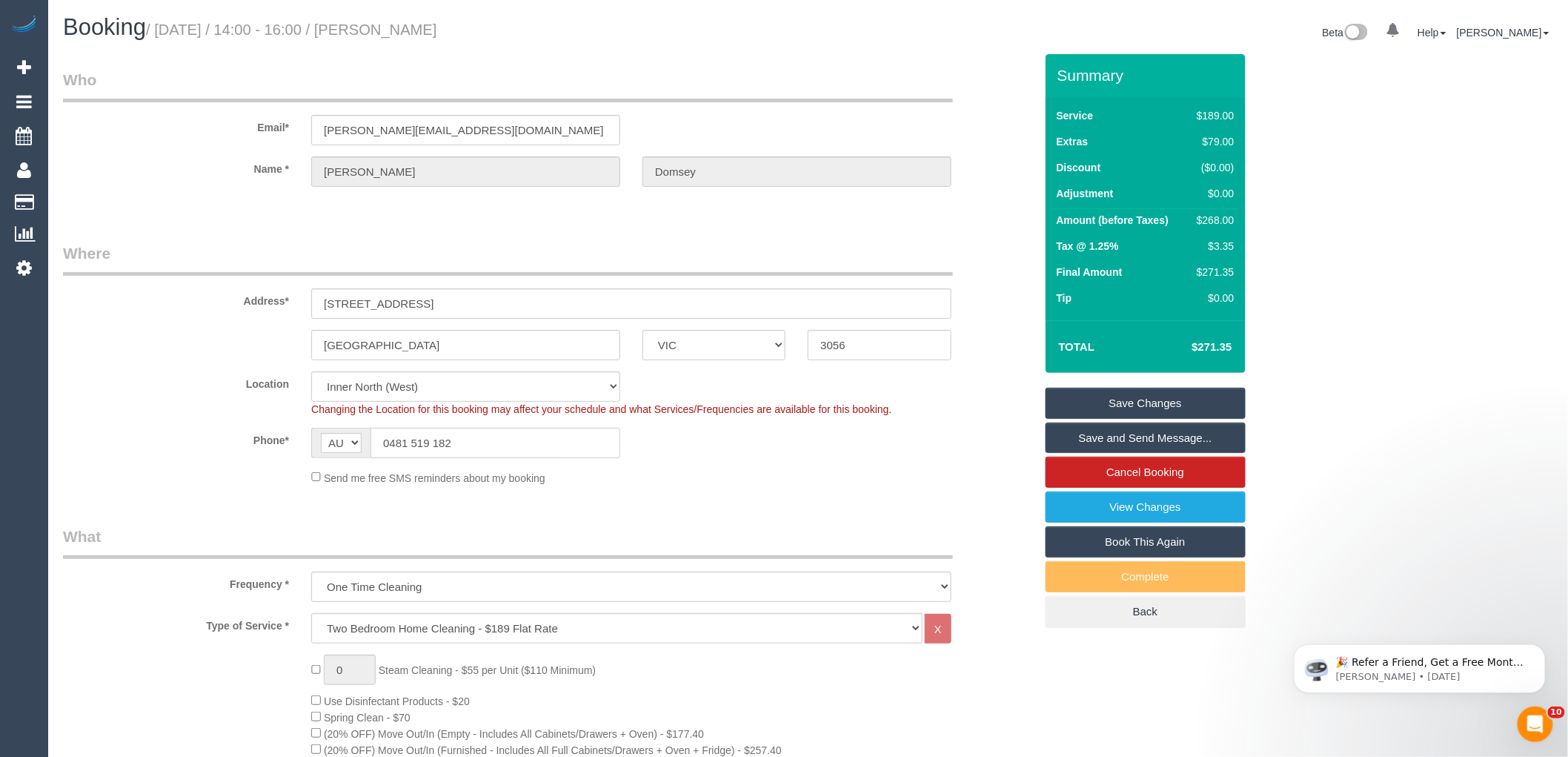
drag, startPoint x: 470, startPoint y: 448, endPoint x: 191, endPoint y: 432, distance: 279.5
click at [212, 433] on div "Phone* AF AL DZ AD AO AI AQ AG AR AM AW AU AT AZ BS BH BD BB BY BE BZ BJ BM BT …" at bounding box center [548, 442] width 994 height 30
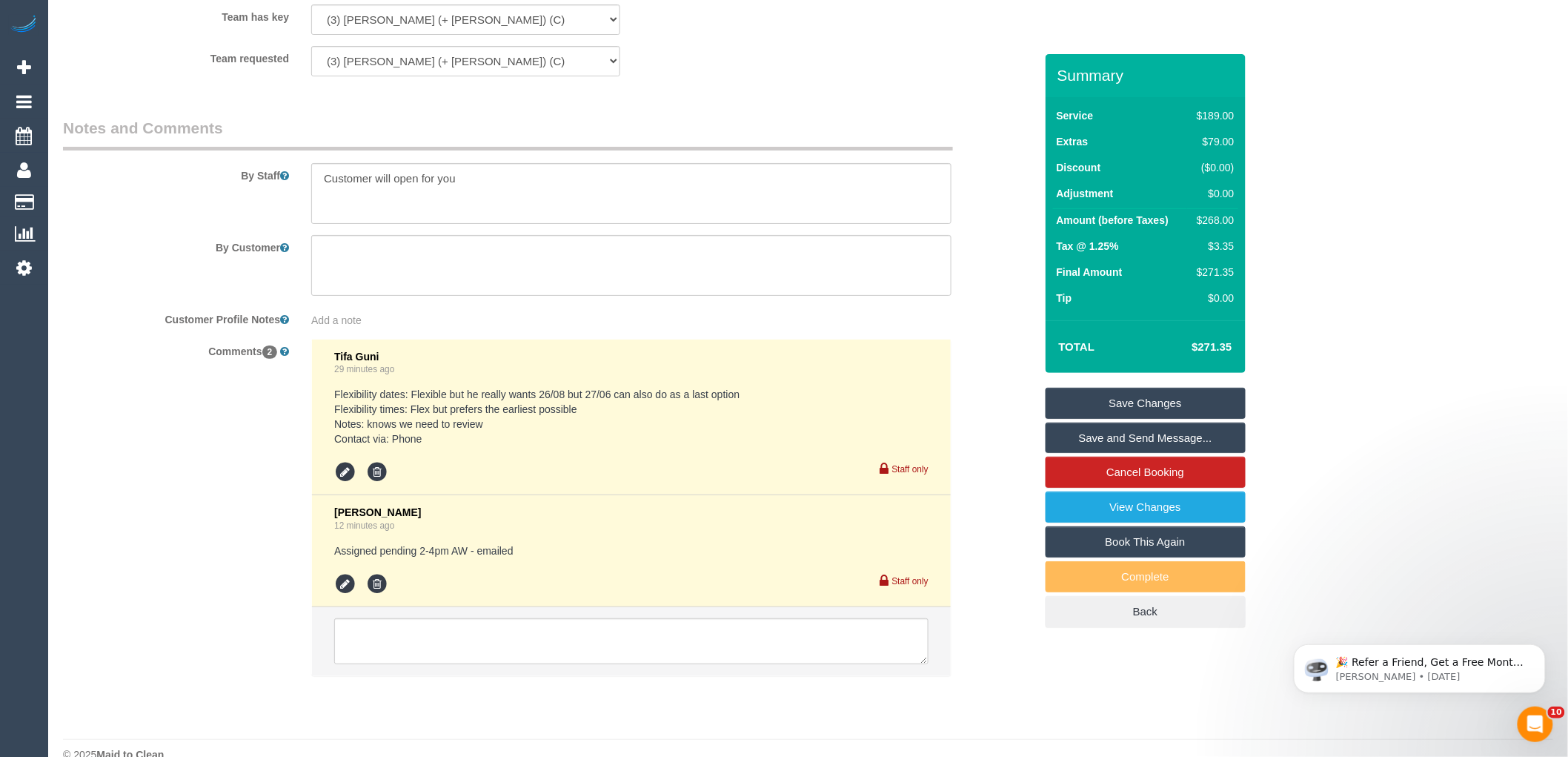
scroll to position [2343, 0]
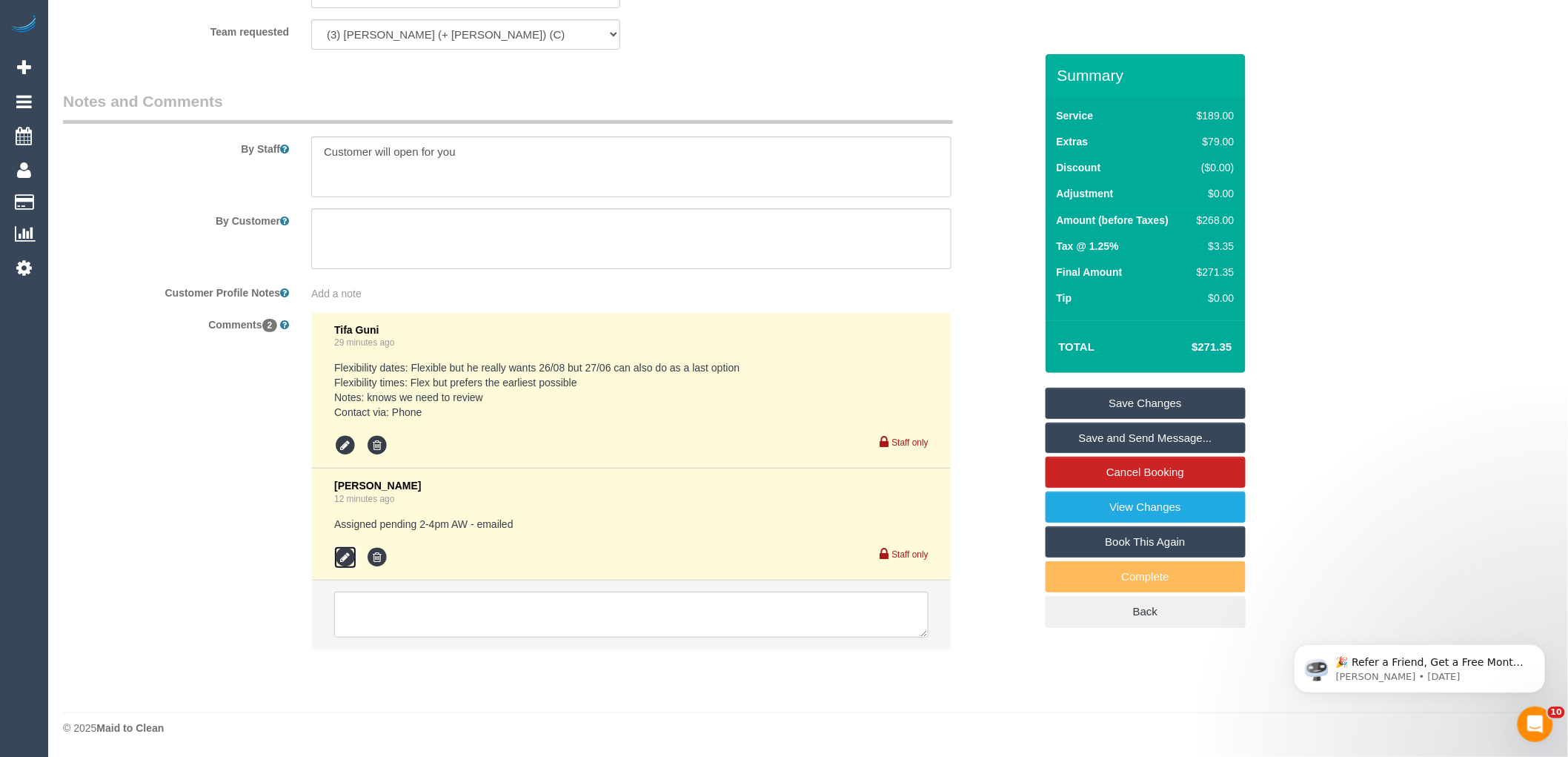
click at [348, 553] on icon at bounding box center [345, 557] width 22 height 22
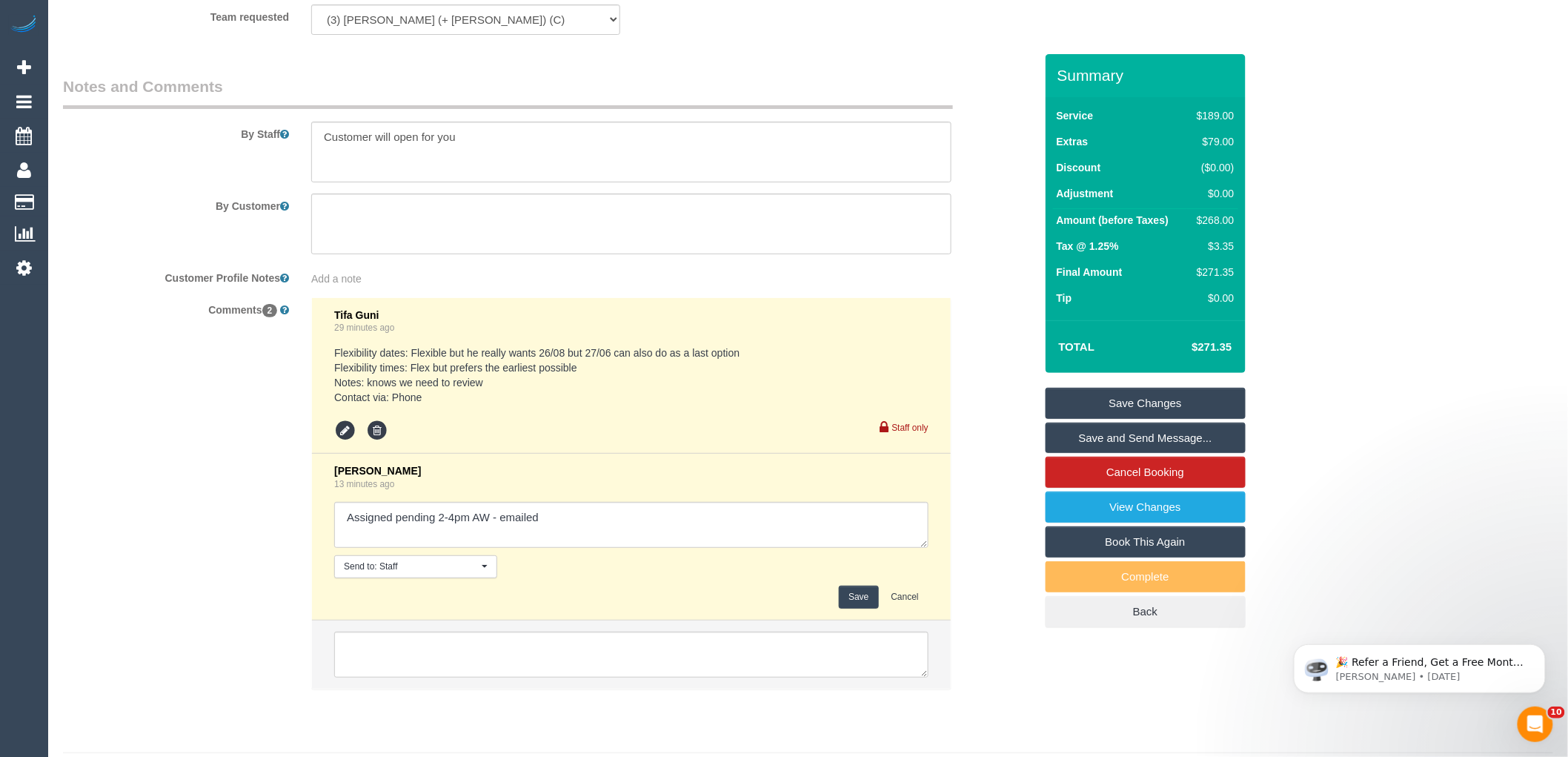
click at [660, 532] on textarea at bounding box center [631, 525] width 595 height 46
drag, startPoint x: 530, startPoint y: 535, endPoint x: 498, endPoint y: 529, distance: 32.6
click at [498, 529] on textarea at bounding box center [631, 525] width 595 height 46
type textarea "Assigned pending 2-4pm AW -sms sent - email bouncing"
click at [856, 609] on button "Save" at bounding box center [859, 597] width 39 height 23
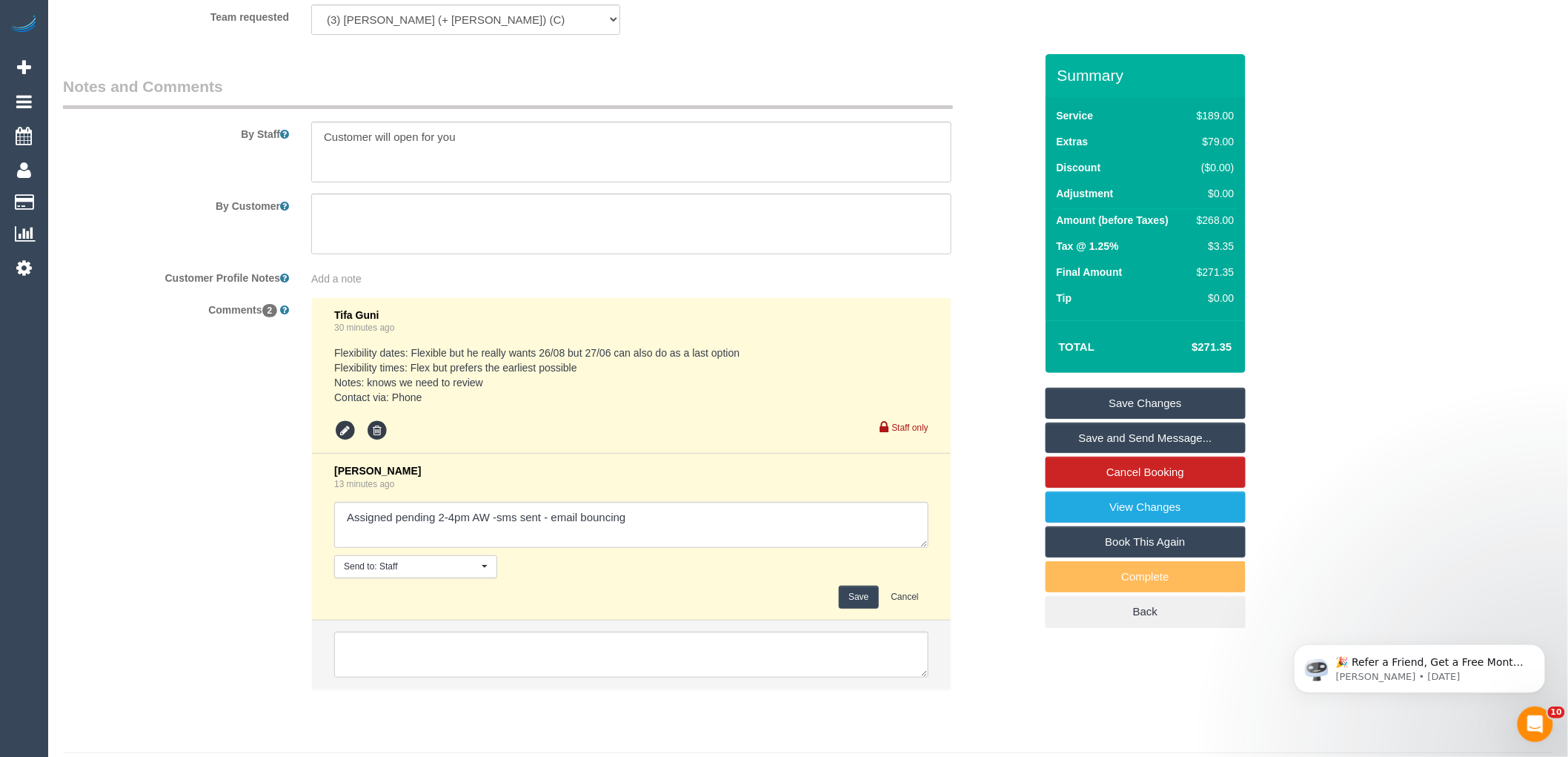
click at [979, 560] on div "Comments 2 Tifa Guni 30 minutes ago Flexibility dates: Flexible but he really w…" at bounding box center [548, 500] width 994 height 407
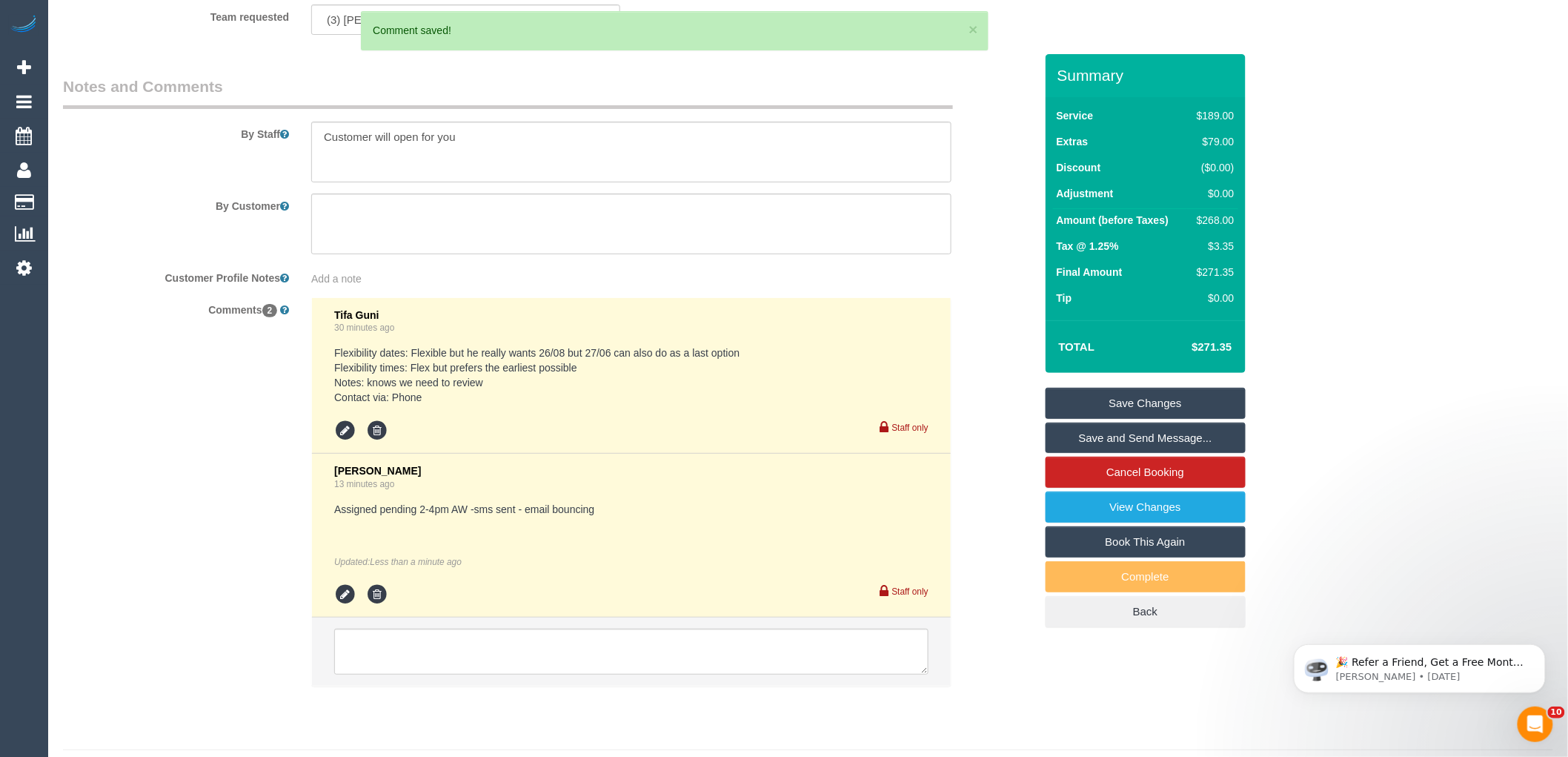
click at [1146, 403] on link "Save Changes" at bounding box center [1145, 403] width 200 height 31
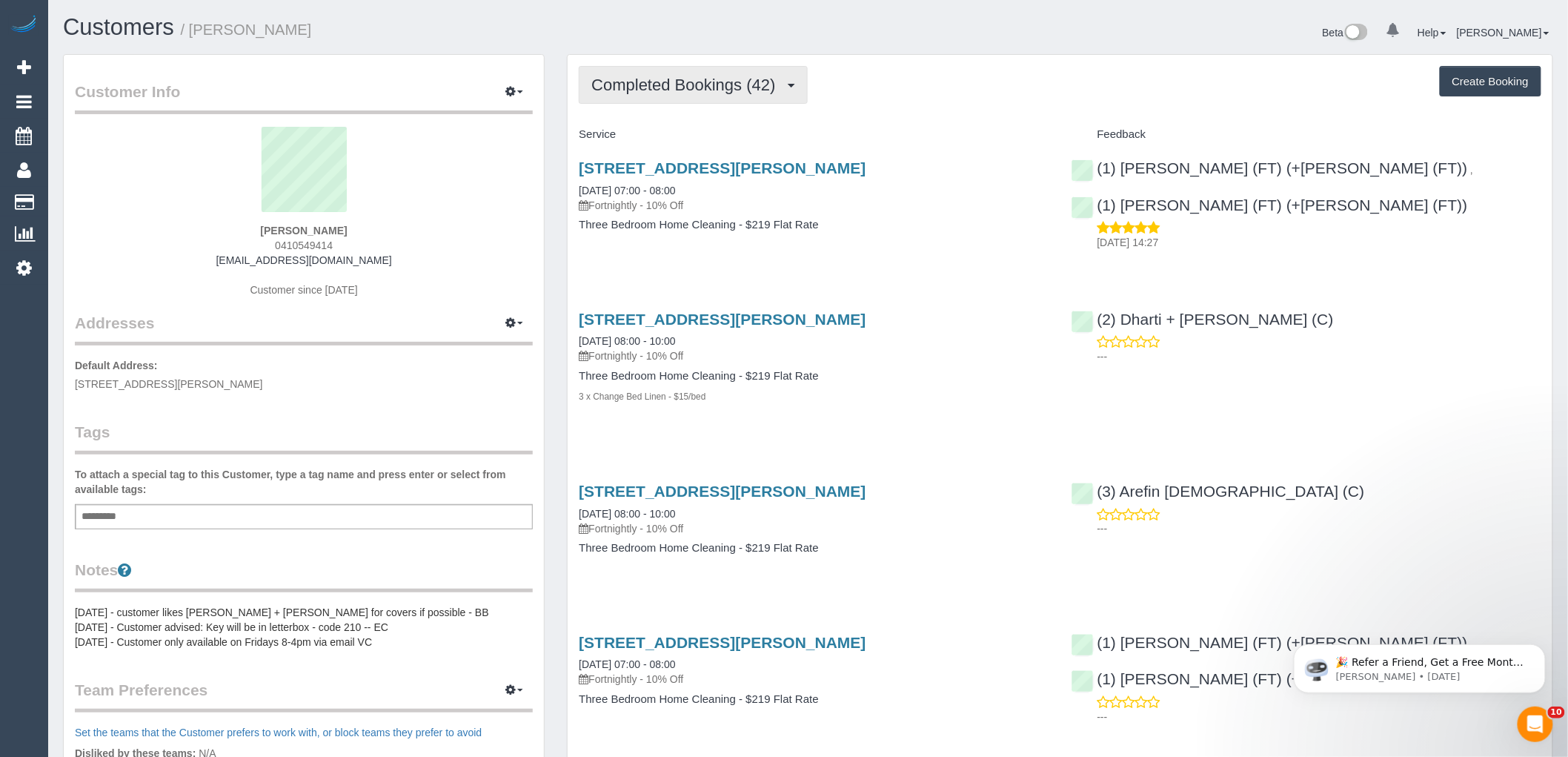
click at [730, 85] on span "Completed Bookings (42)" at bounding box center [687, 85] width 191 height 19
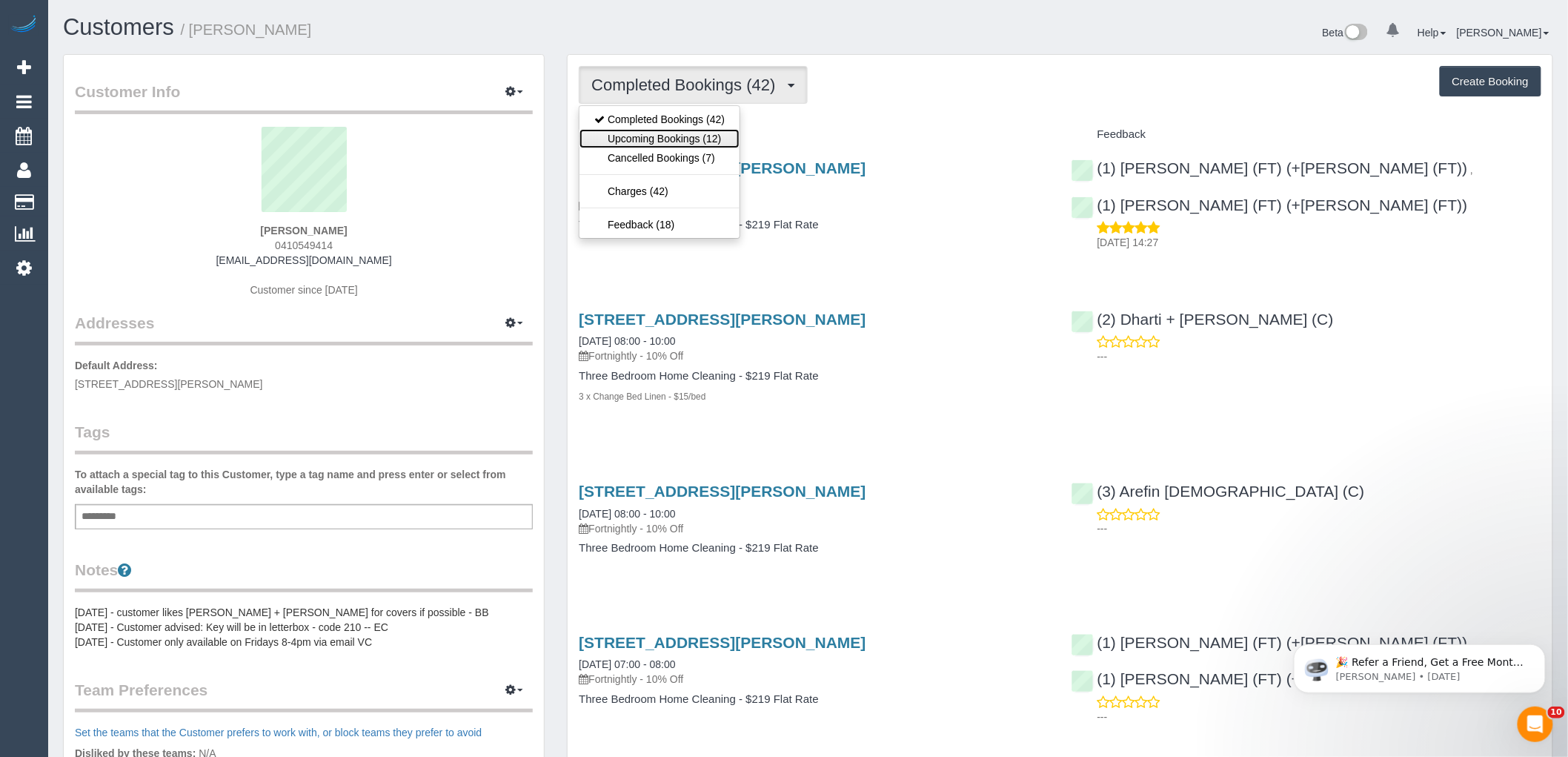
click at [682, 136] on link "Upcoming Bookings (12)" at bounding box center [659, 138] width 160 height 19
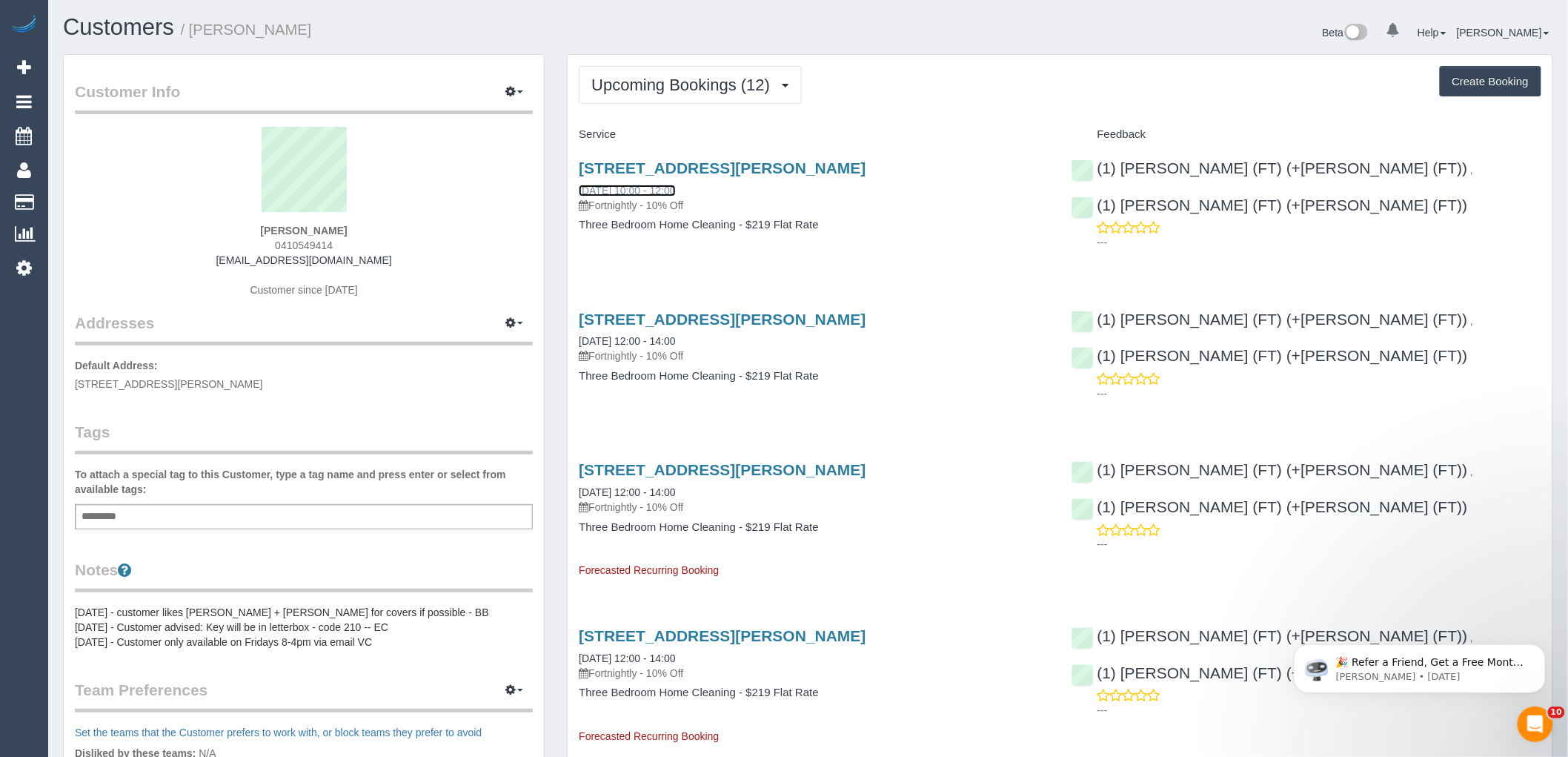
click at [657, 187] on link "[DATE] 10:00 - 12:00" at bounding box center [627, 191] width 96 height 12
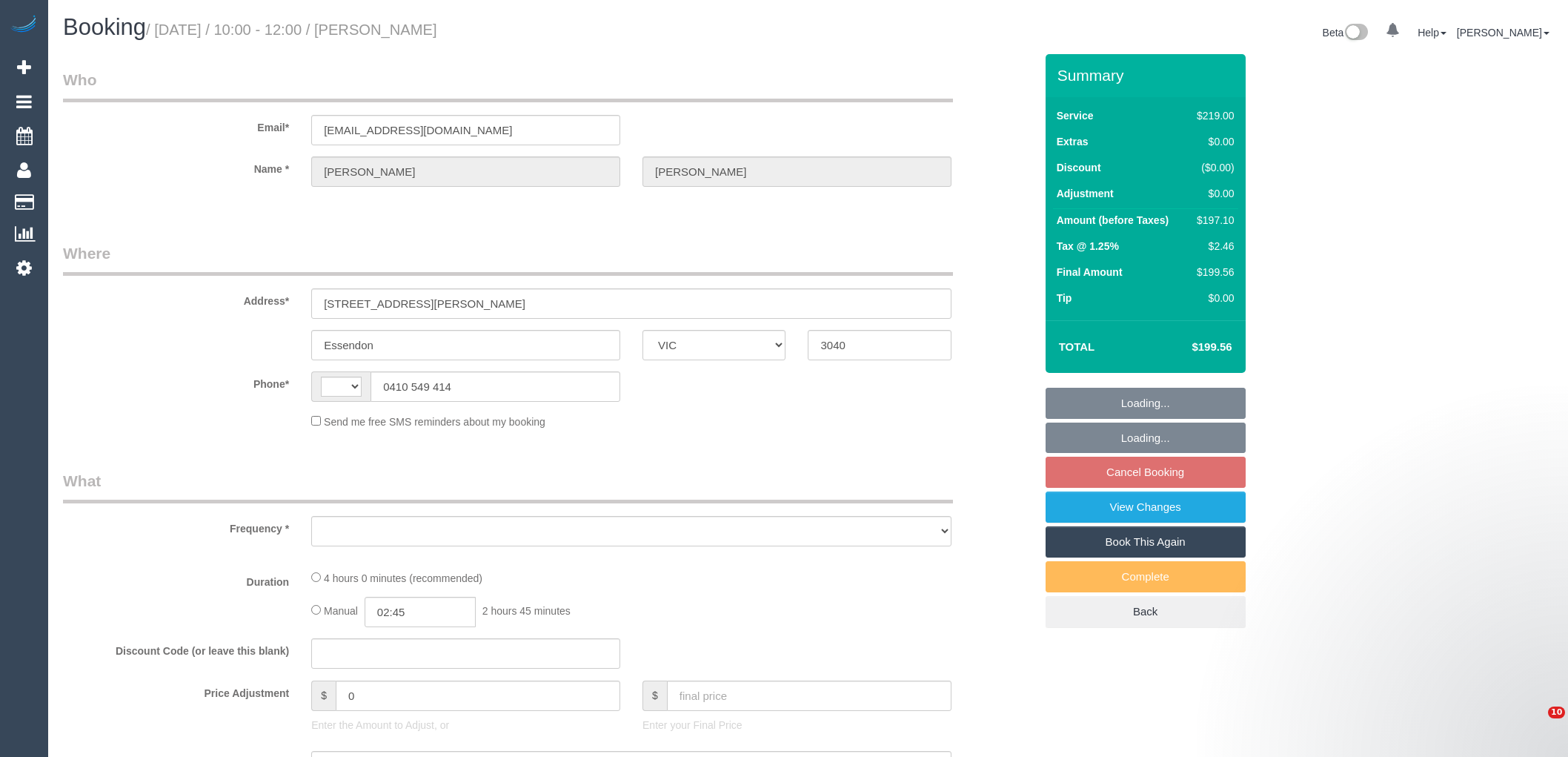
select select "VIC"
select select "string:AU"
select select "string:stripe-pm_1OaW4e2GScqysDRVebSok6d0"
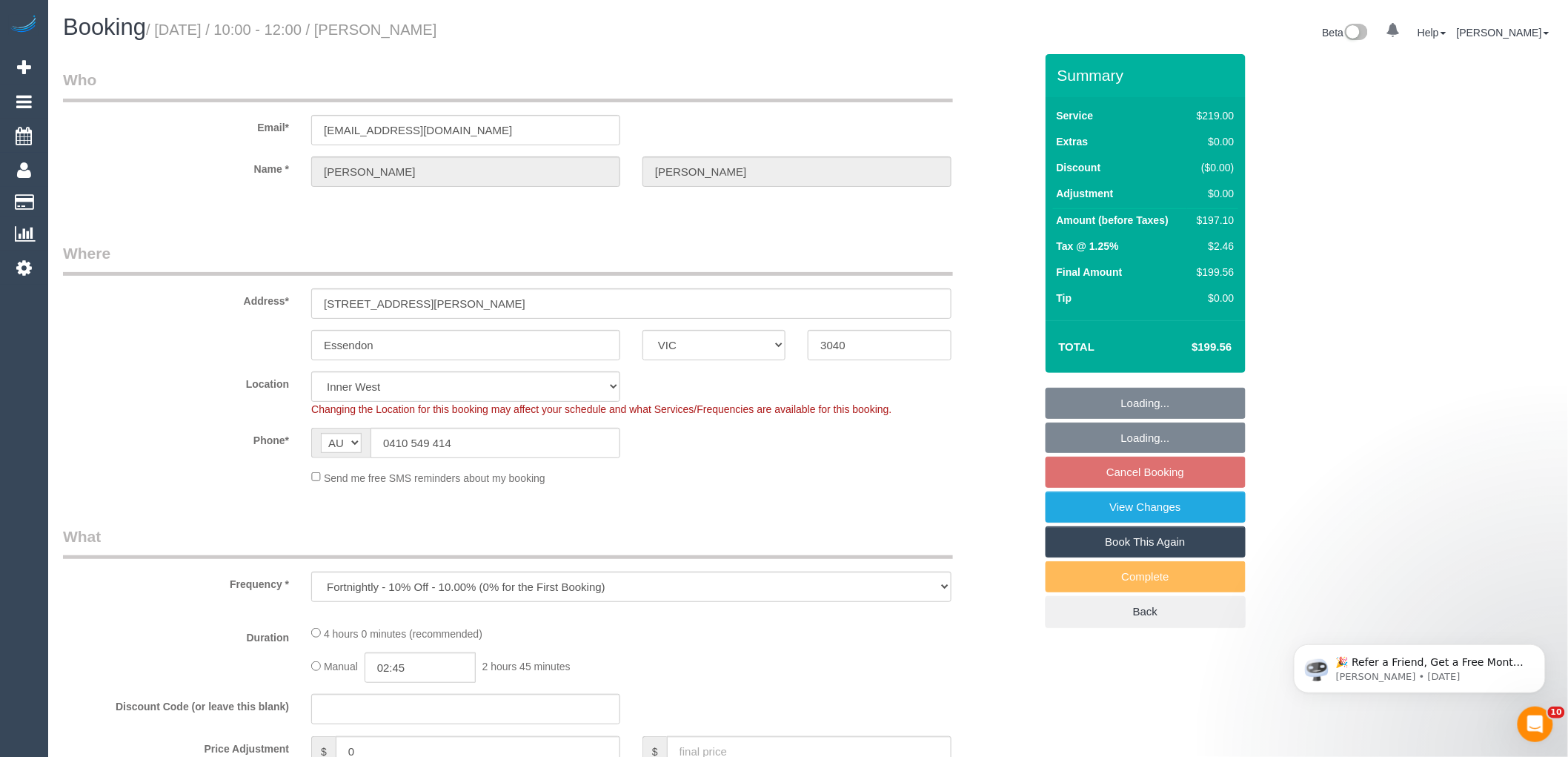
select select "object:635"
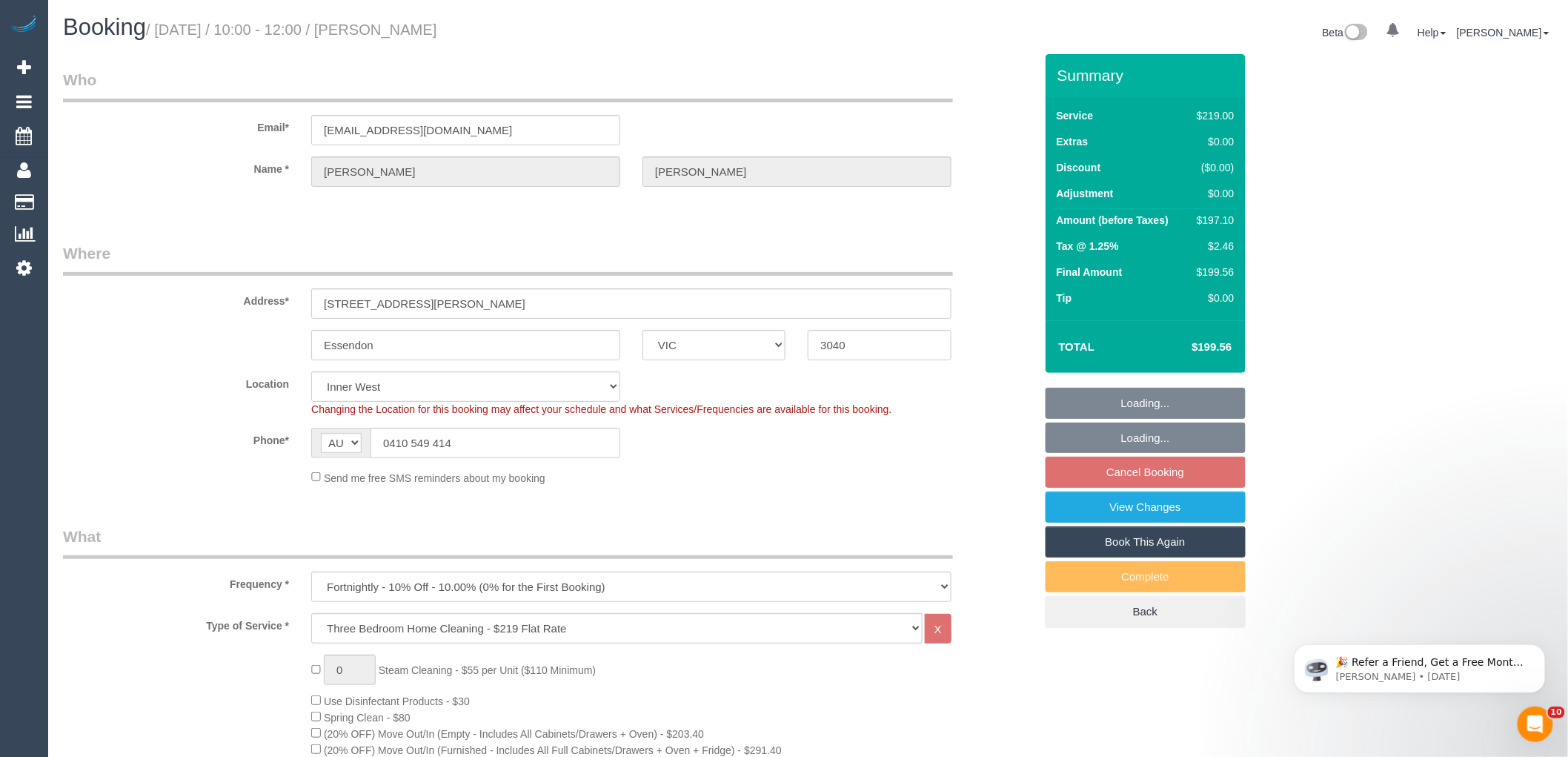
select select "number:27"
select select "number:14"
select select "number:19"
select select "number:24"
select select "number:34"
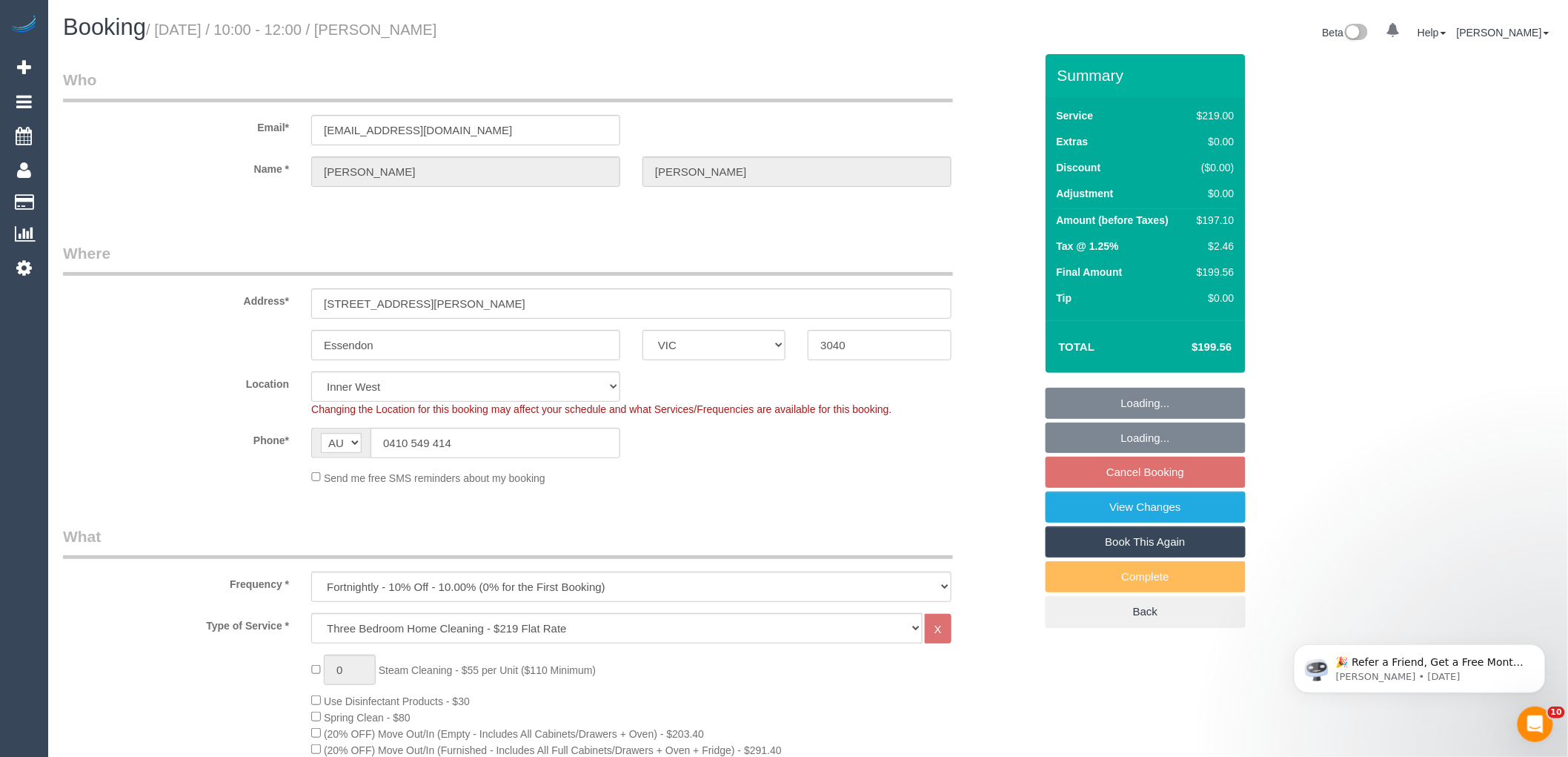
select select "number:11"
select select "spot1"
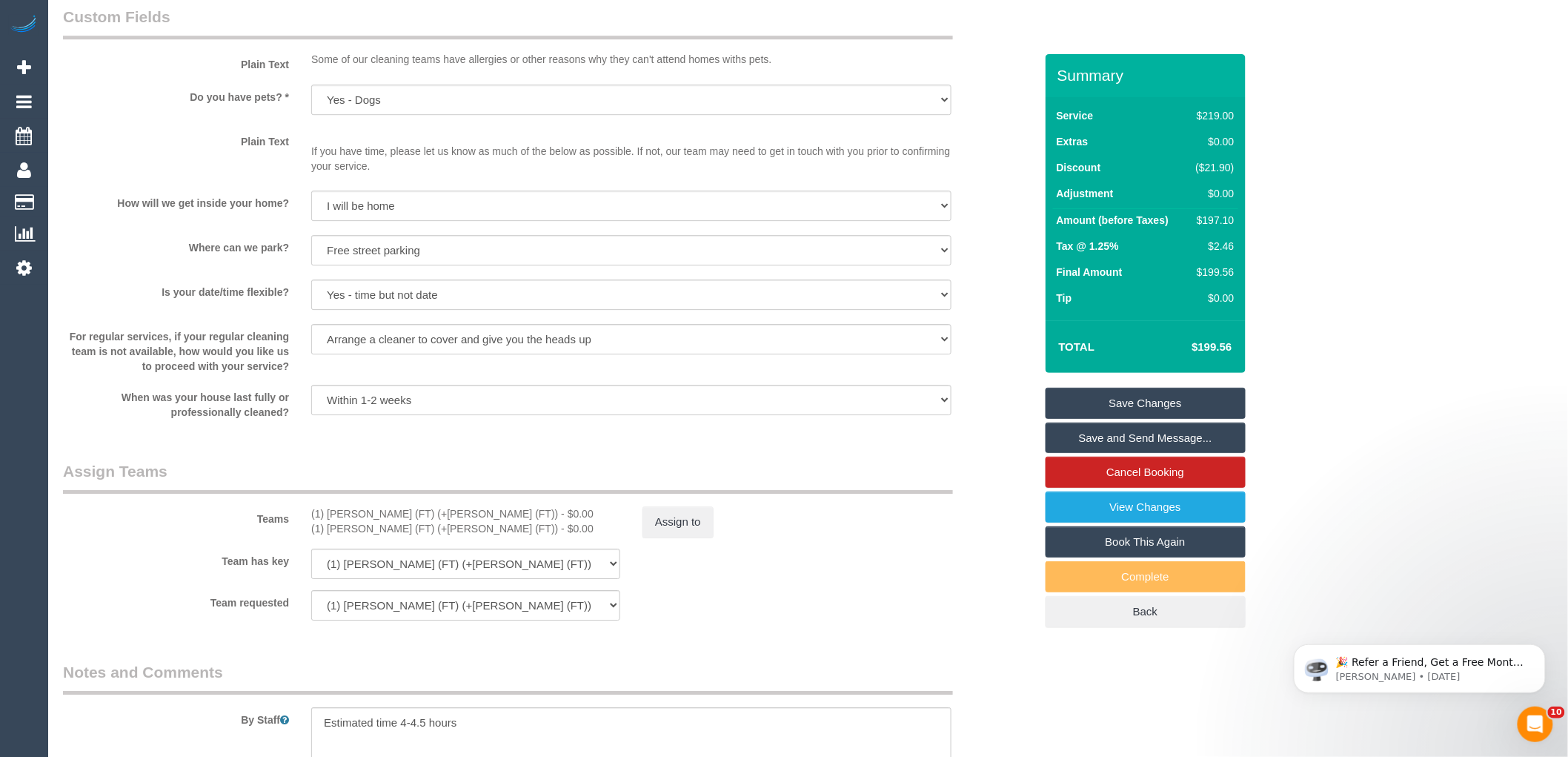
scroll to position [2139, 0]
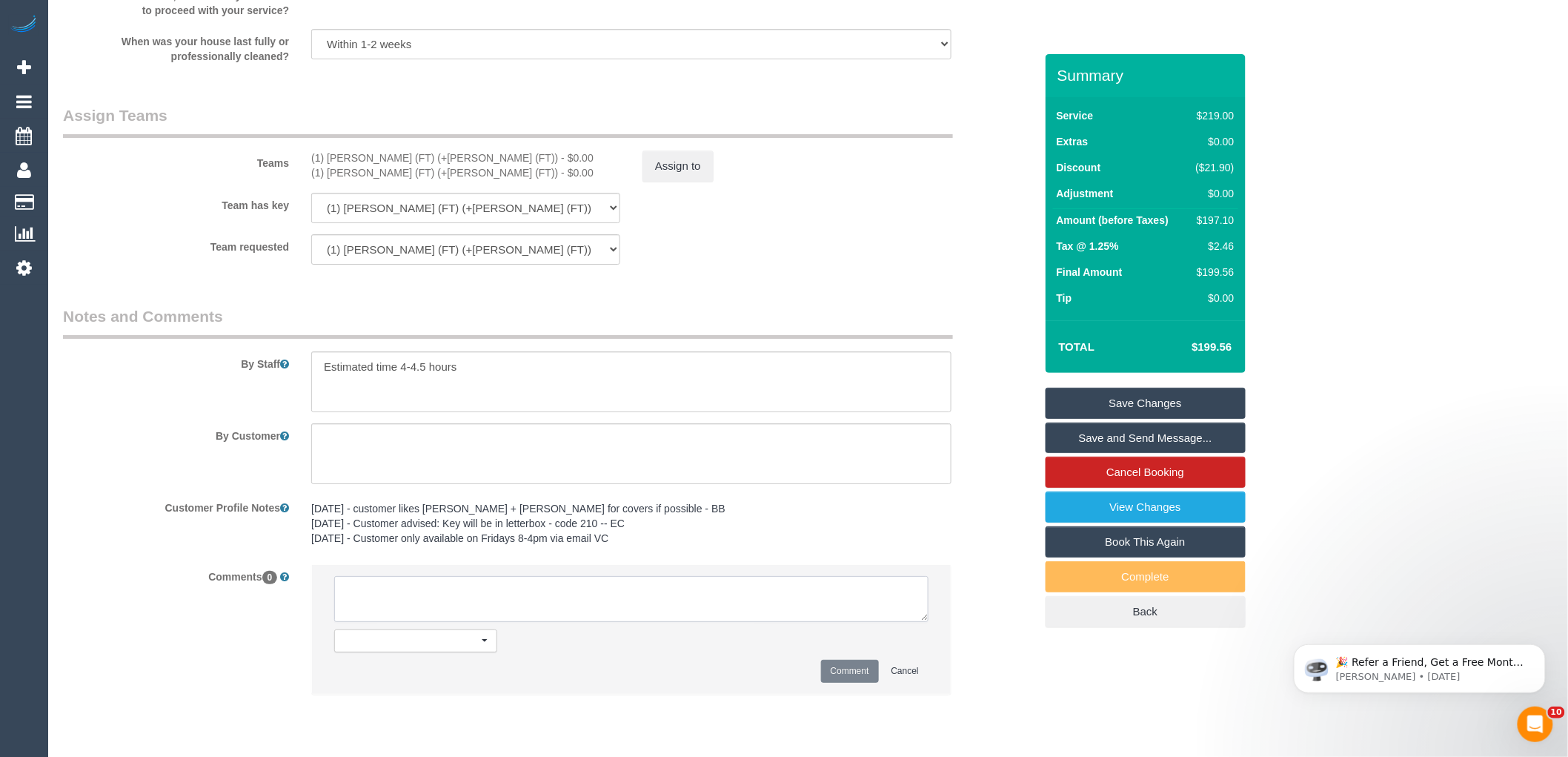
click at [453, 622] on textarea at bounding box center [631, 599] width 595 height 46
type textarea "Y"
click at [689, 621] on textarea at bounding box center [631, 599] width 595 height 46
type textarea "Tina + Tony U/A - customer reschedule clash"
click at [839, 682] on button "Comment" at bounding box center [850, 671] width 58 height 23
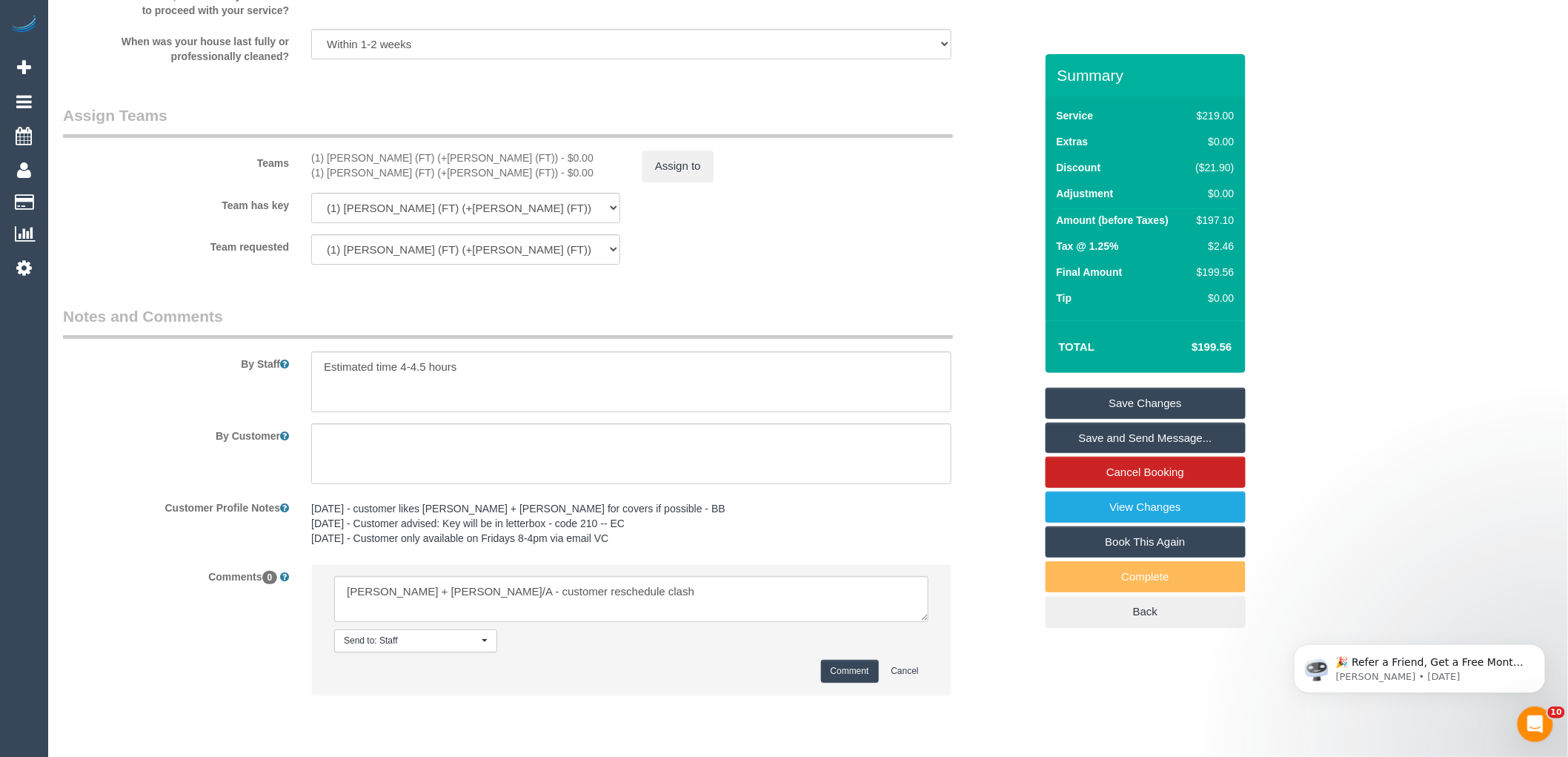
click at [968, 626] on div "Comments 0 Send to: Staff Nothing selected Send to: Staff Send to: Customer Sen…" at bounding box center [548, 636] width 994 height 145
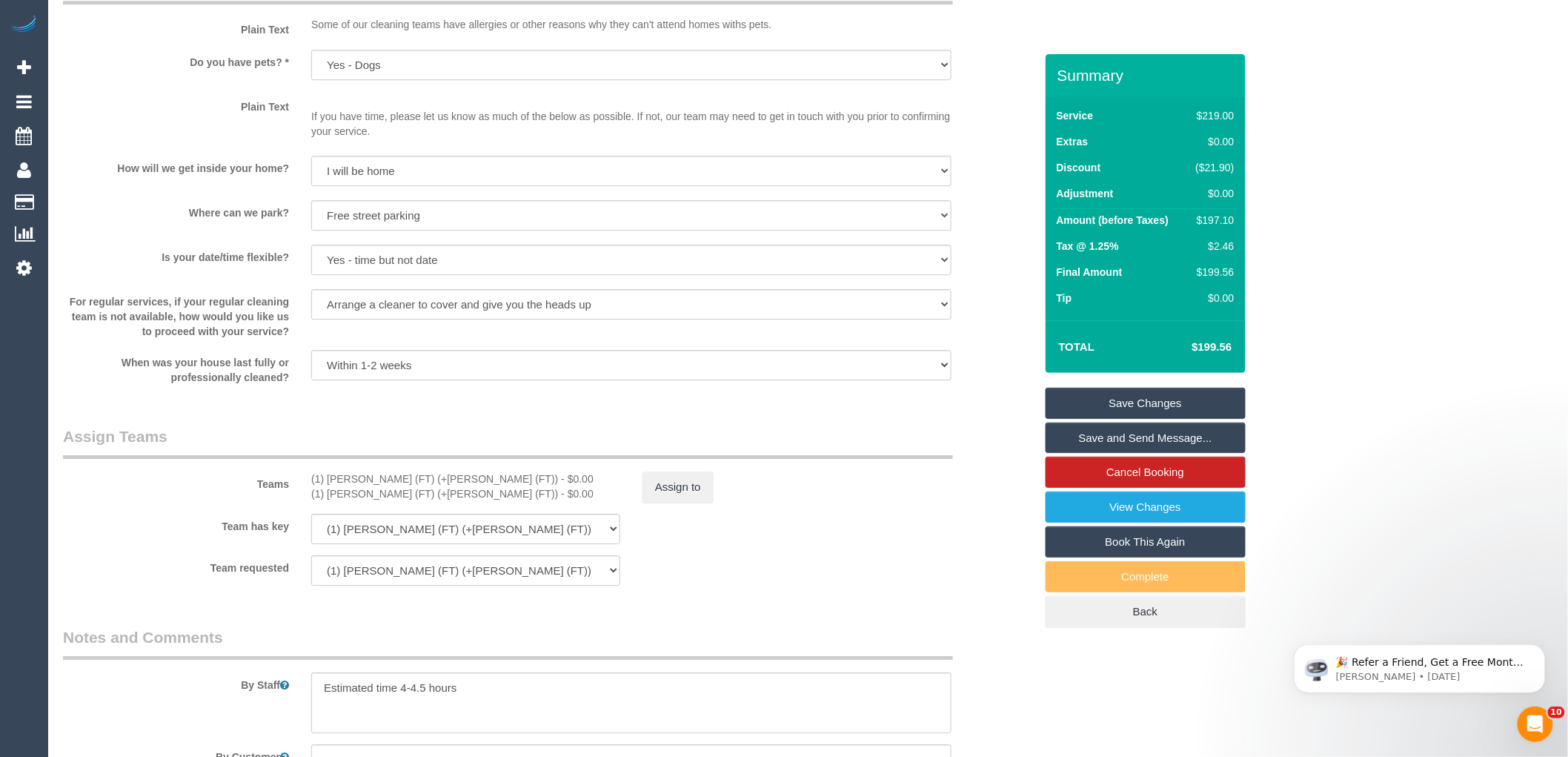
scroll to position [1810, 0]
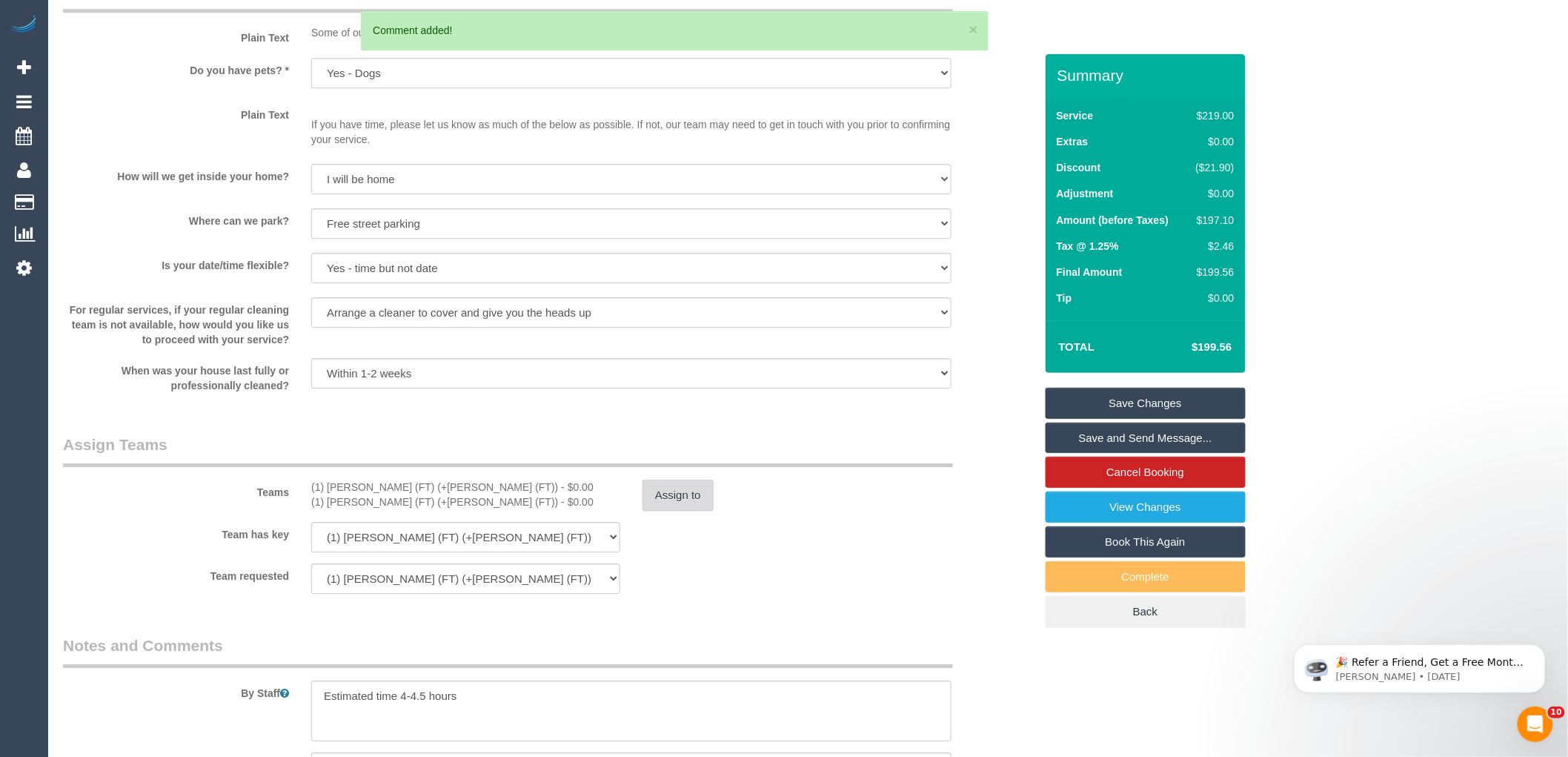
click at [682, 506] on button "Assign to" at bounding box center [678, 495] width 71 height 31
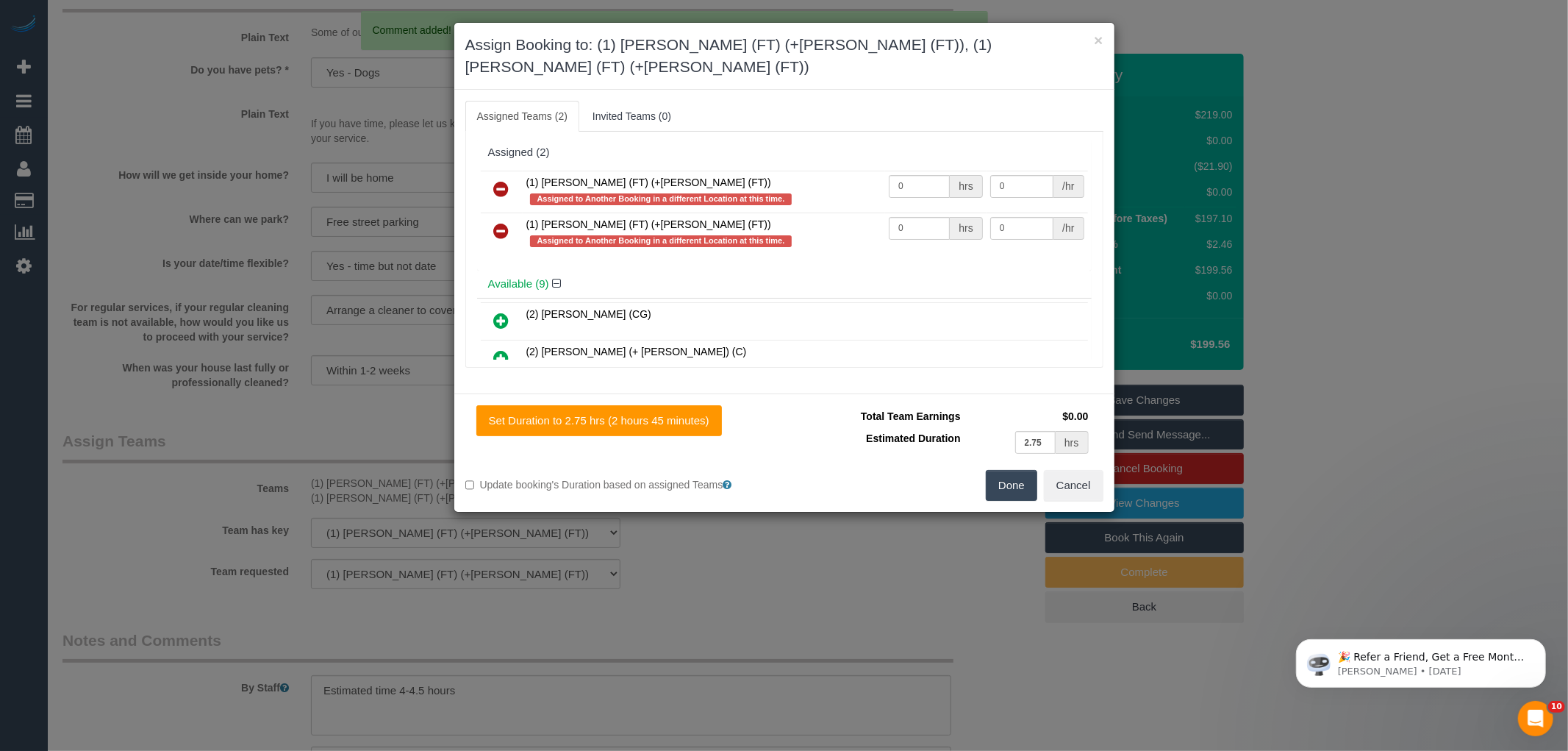
click at [511, 175] on link at bounding box center [501, 190] width 35 height 30
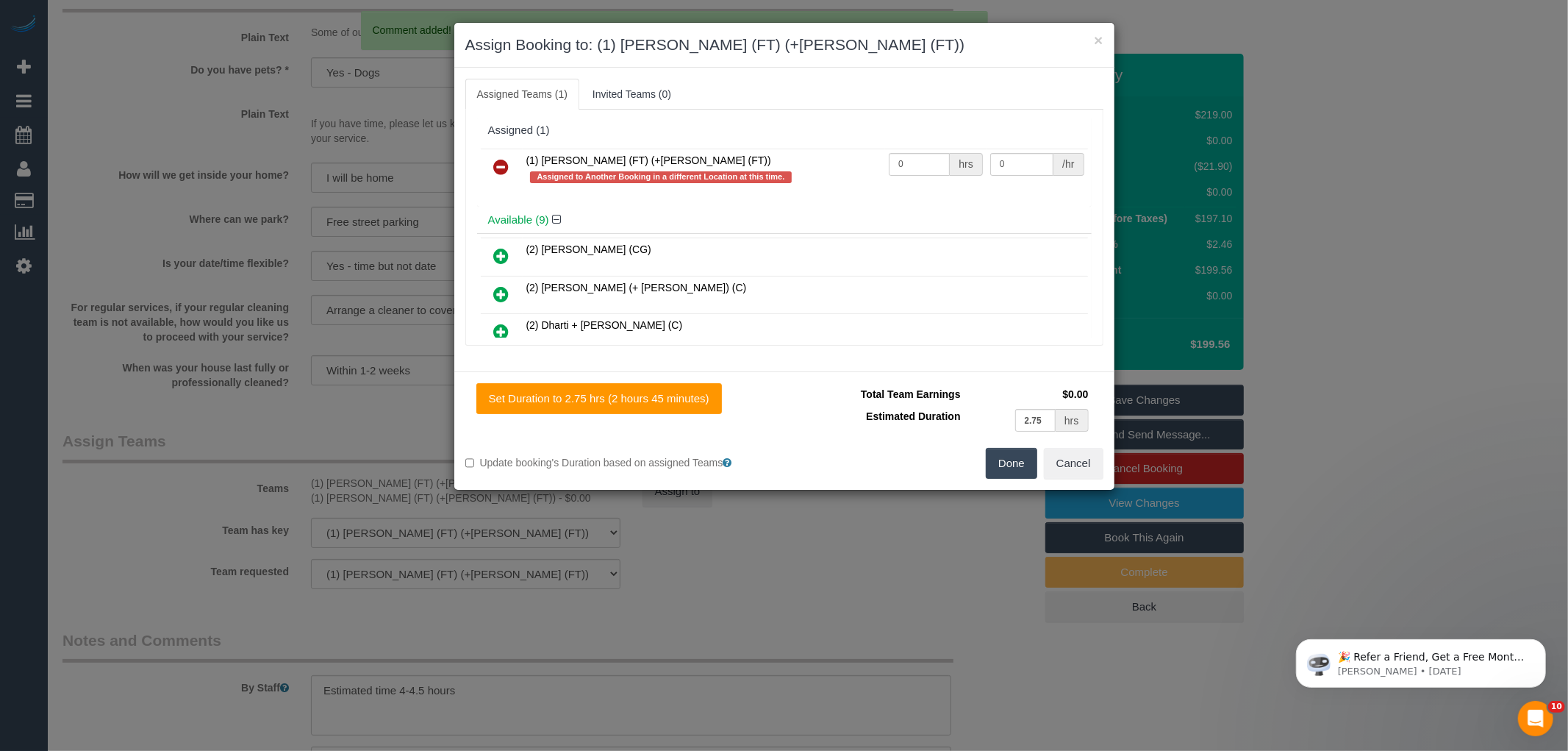
click at [505, 162] on icon at bounding box center [501, 167] width 15 height 18
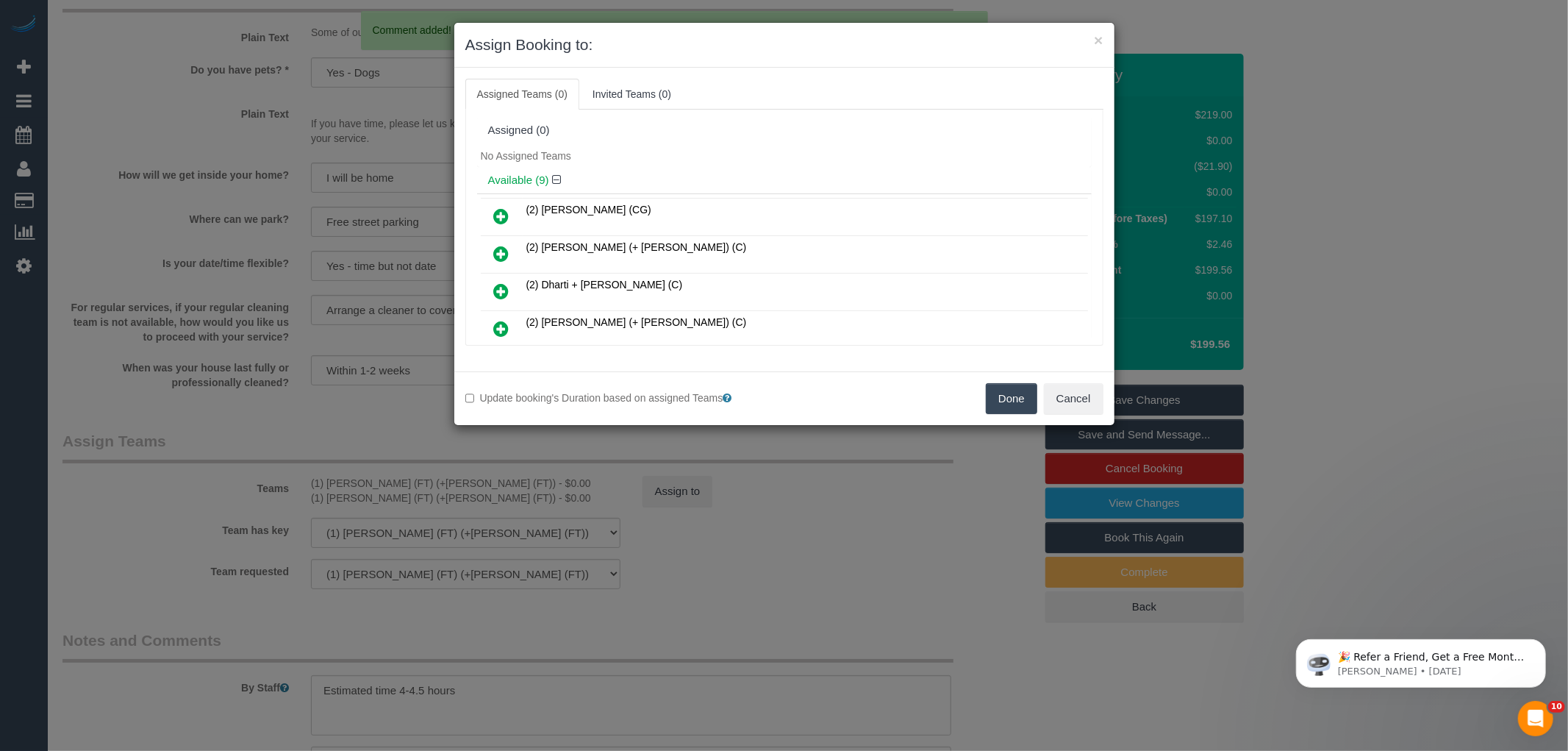
click at [1026, 406] on button "Done" at bounding box center [1011, 398] width 51 height 31
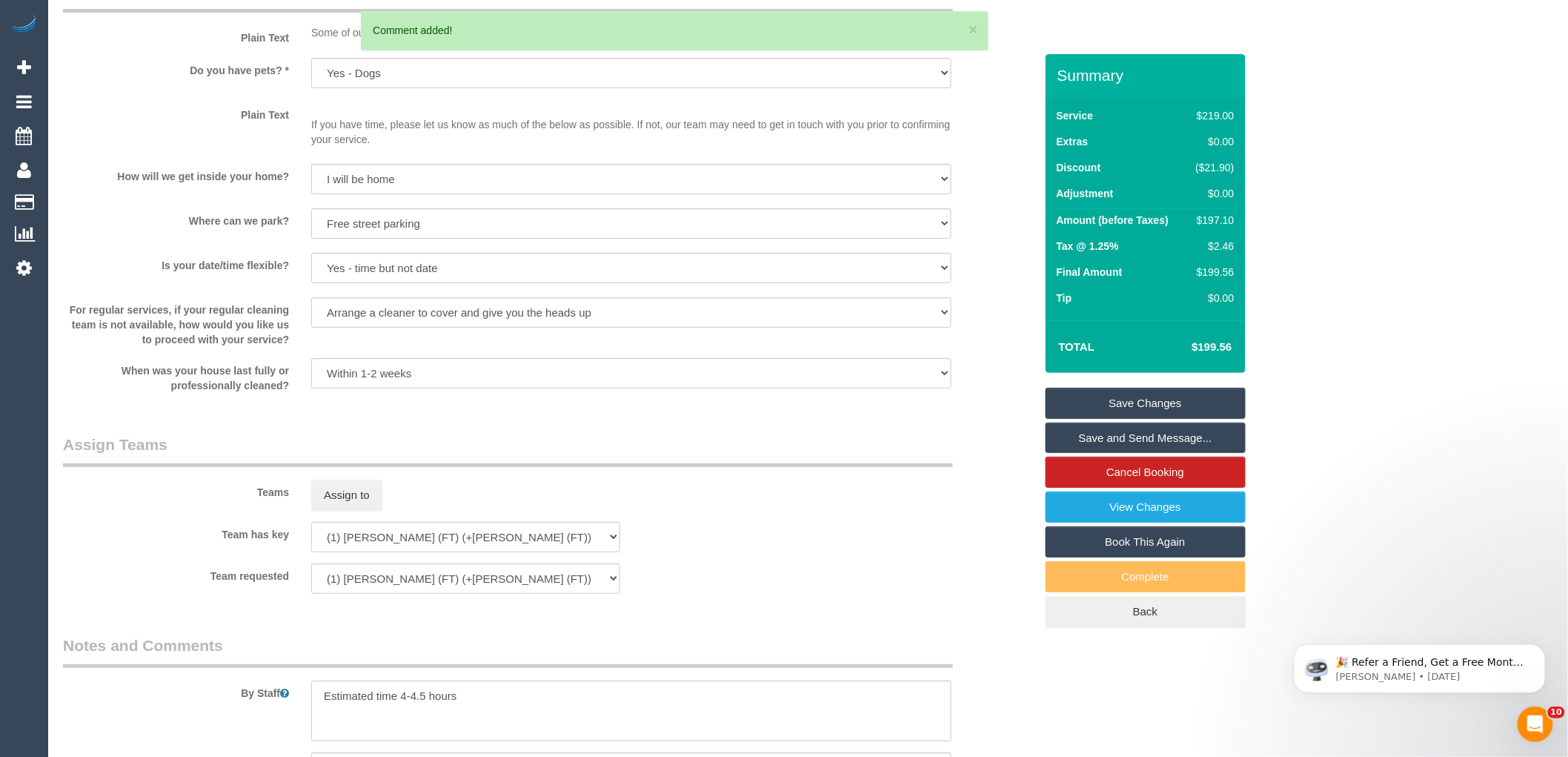
click at [1011, 453] on div "× Assign Booking to: Assigned Teams (0) Invited Teams (0) Assigned (0) No Assig…" at bounding box center [784, 378] width 1568 height 757
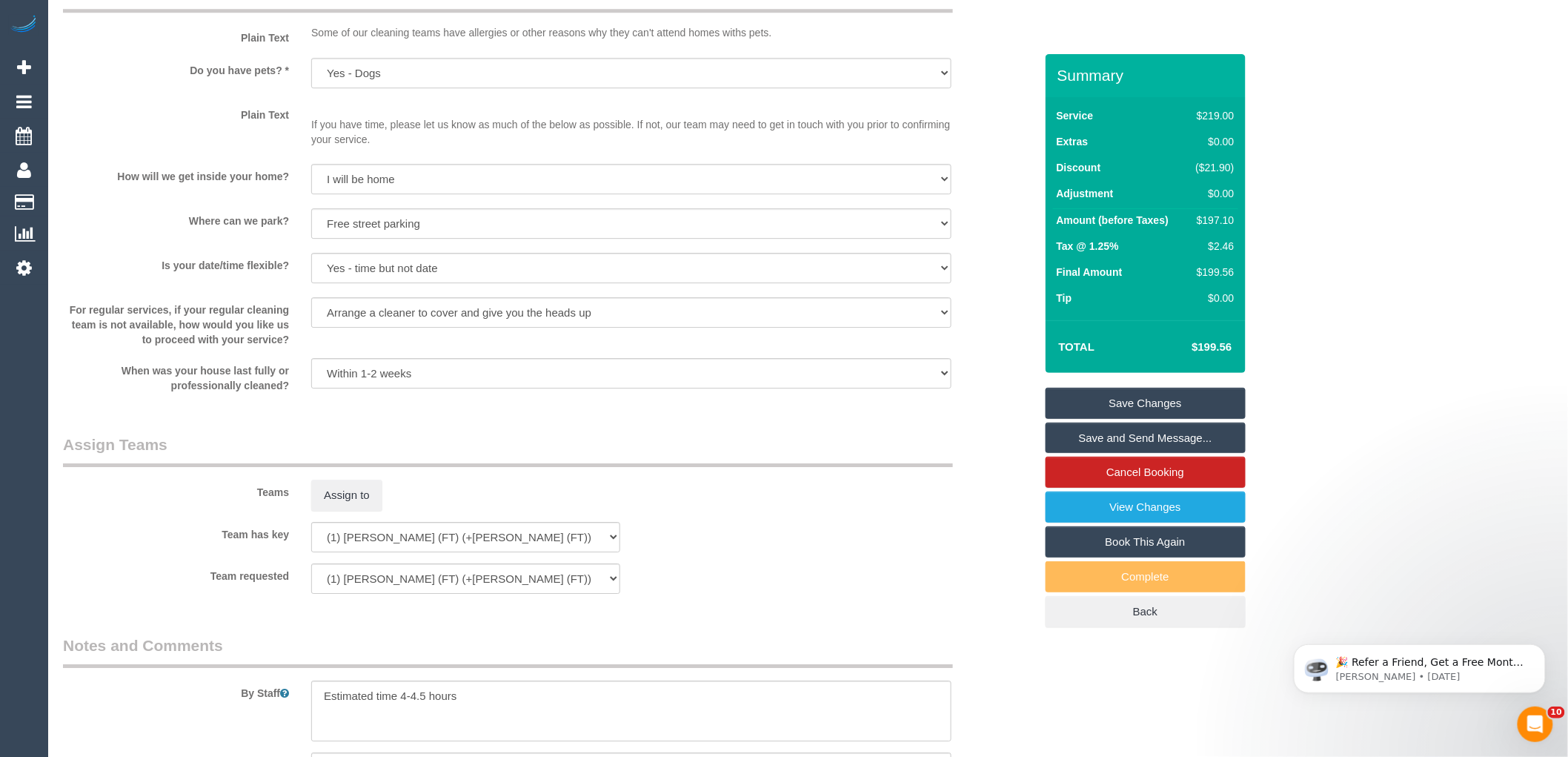
click at [1112, 403] on link "Save Changes" at bounding box center [1145, 403] width 200 height 31
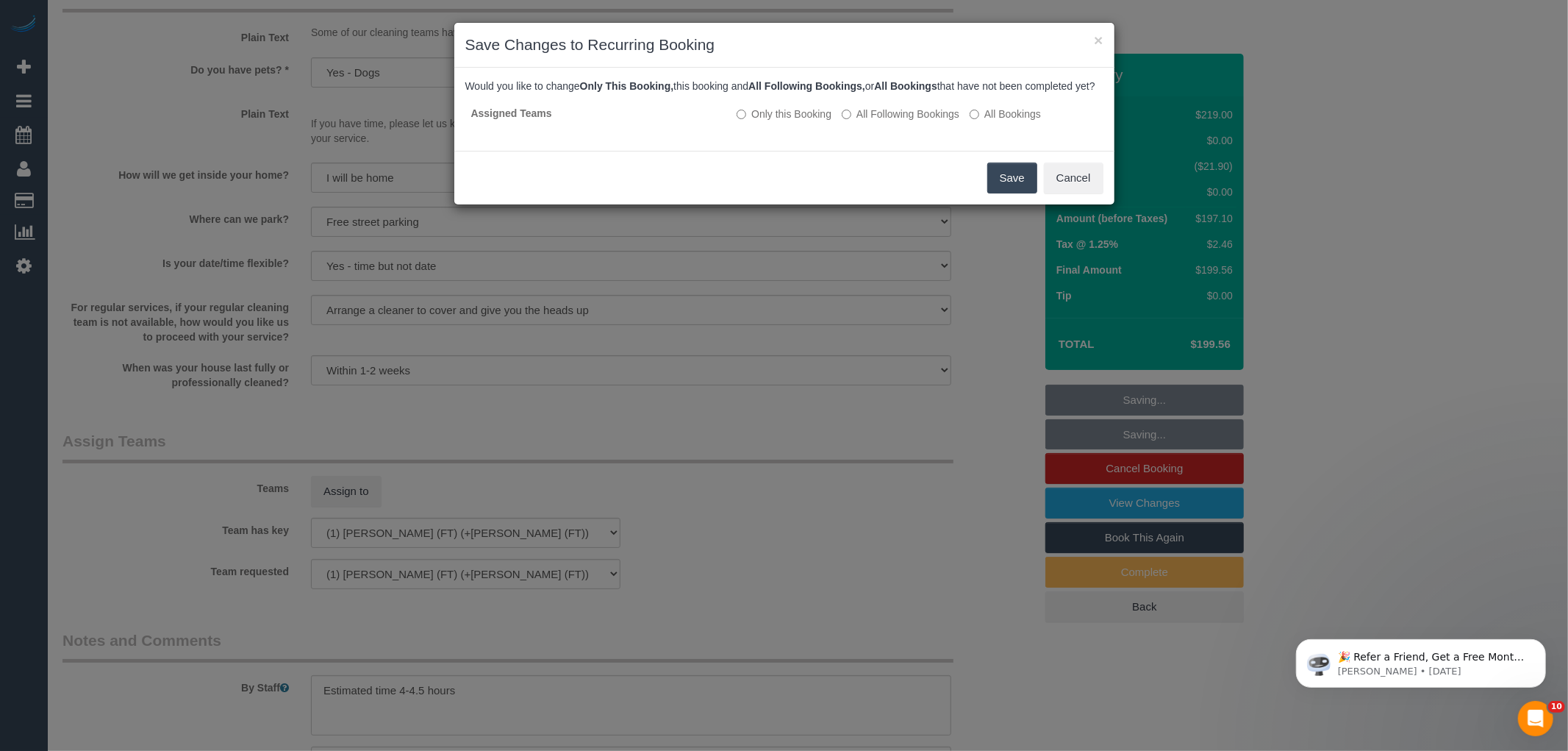
click at [1016, 189] on button "Save" at bounding box center [1012, 178] width 50 height 31
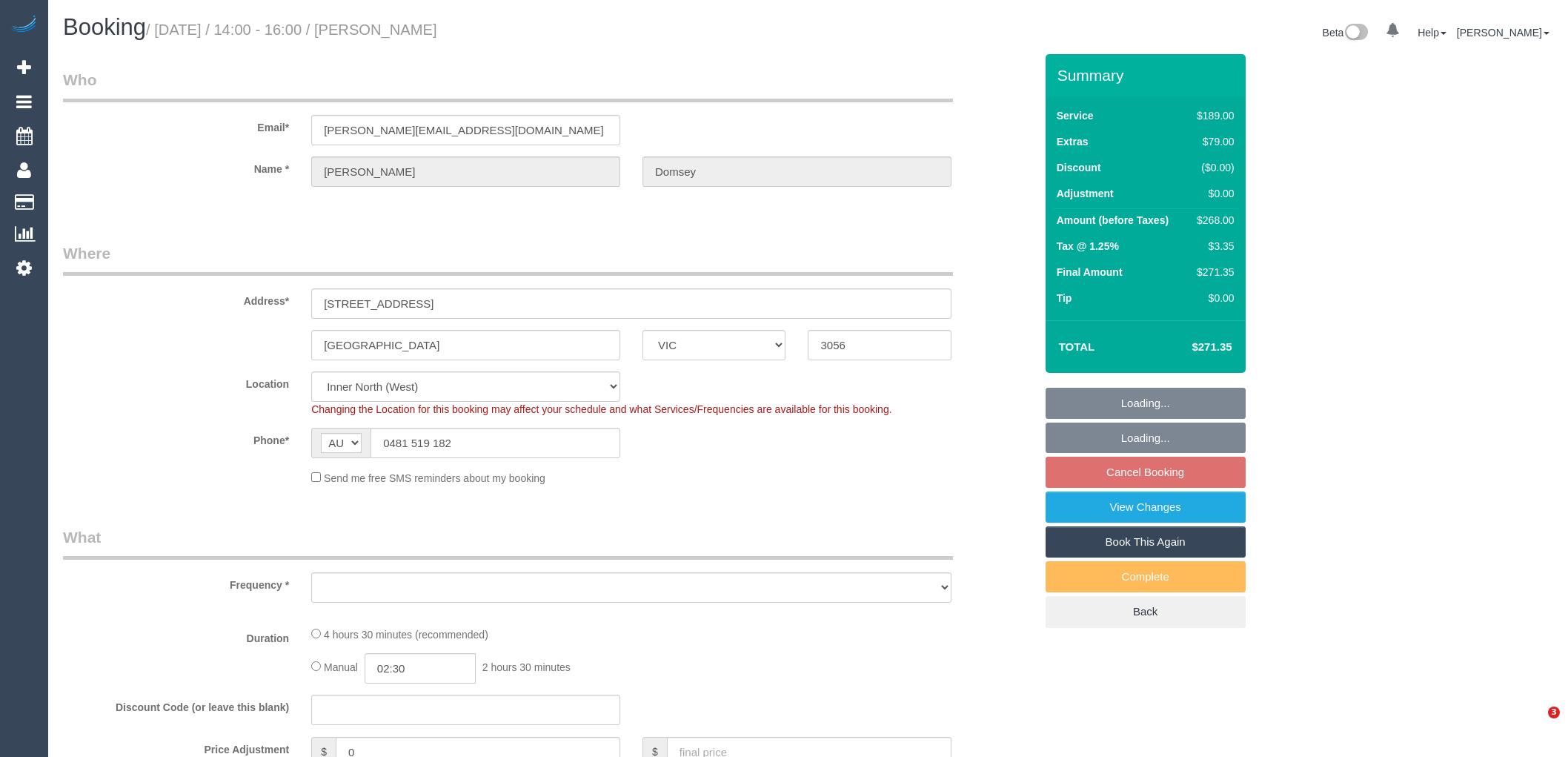
select select "VIC"
select select "string:stripe-pm_1Rztuc2GScqysDRVDnUJVFEA"
select select "number:28"
select select "number:14"
select select "number:18"
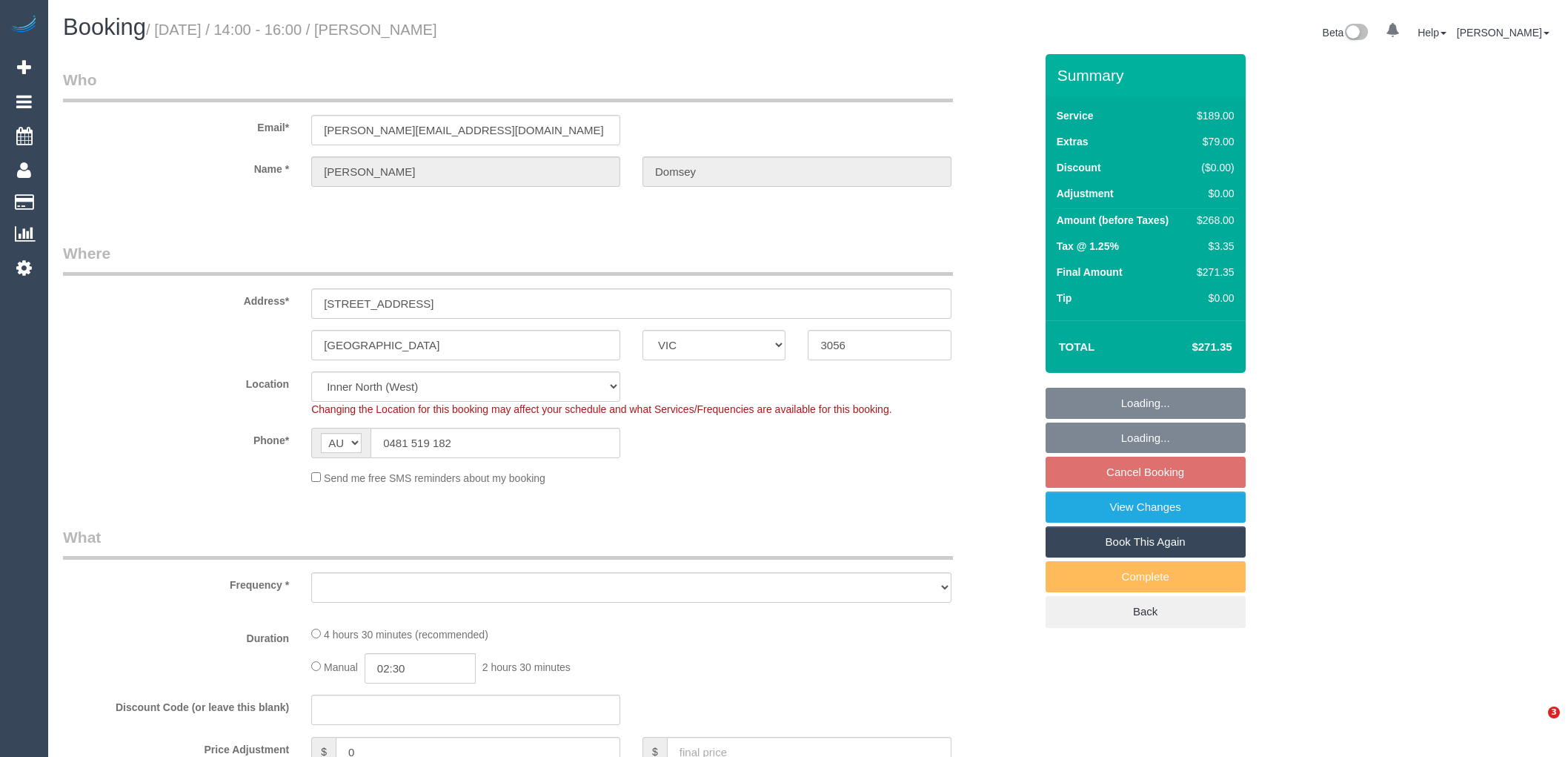
select select "number:36"
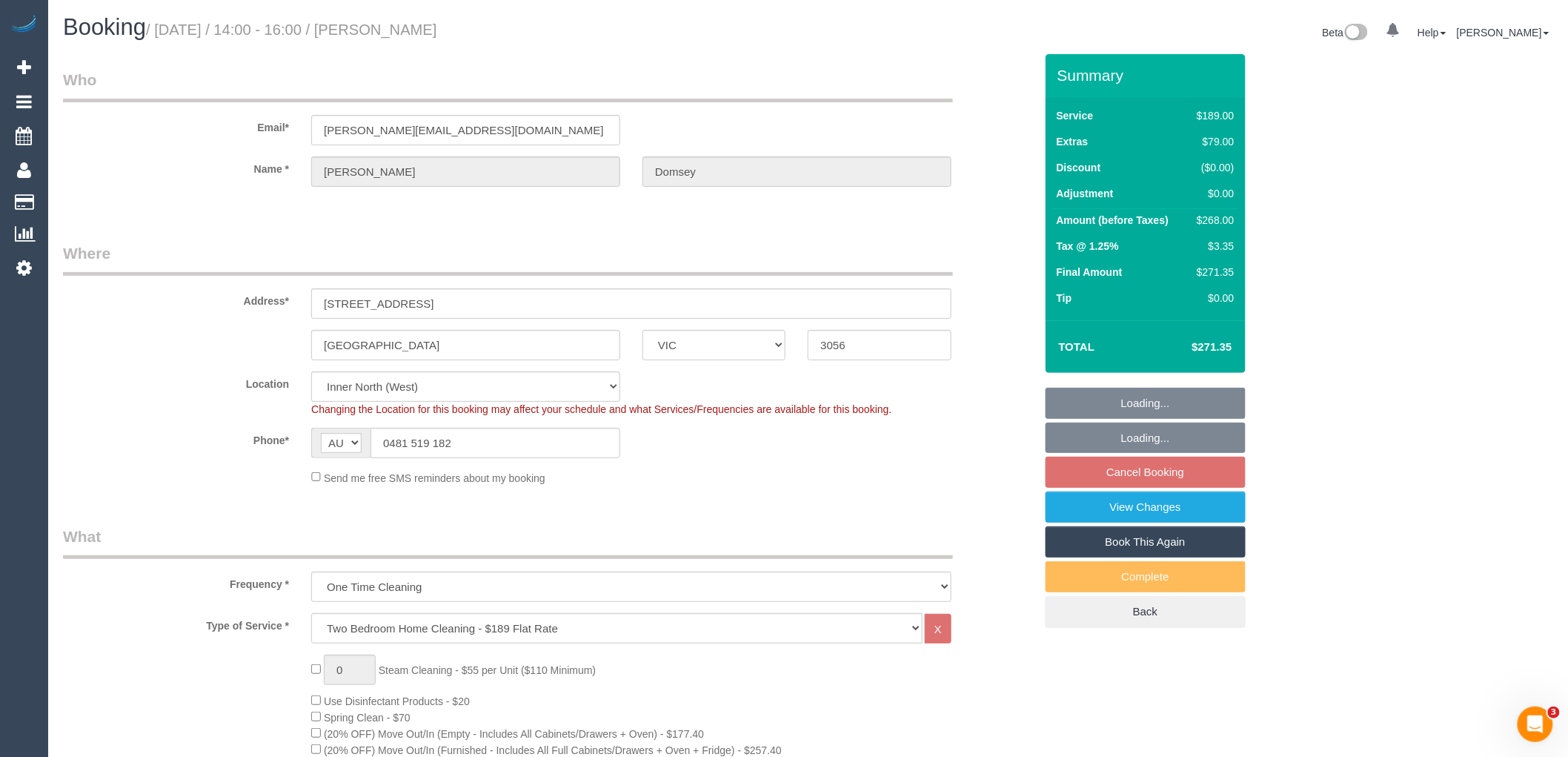
select select "object:1668"
select select "spot1"
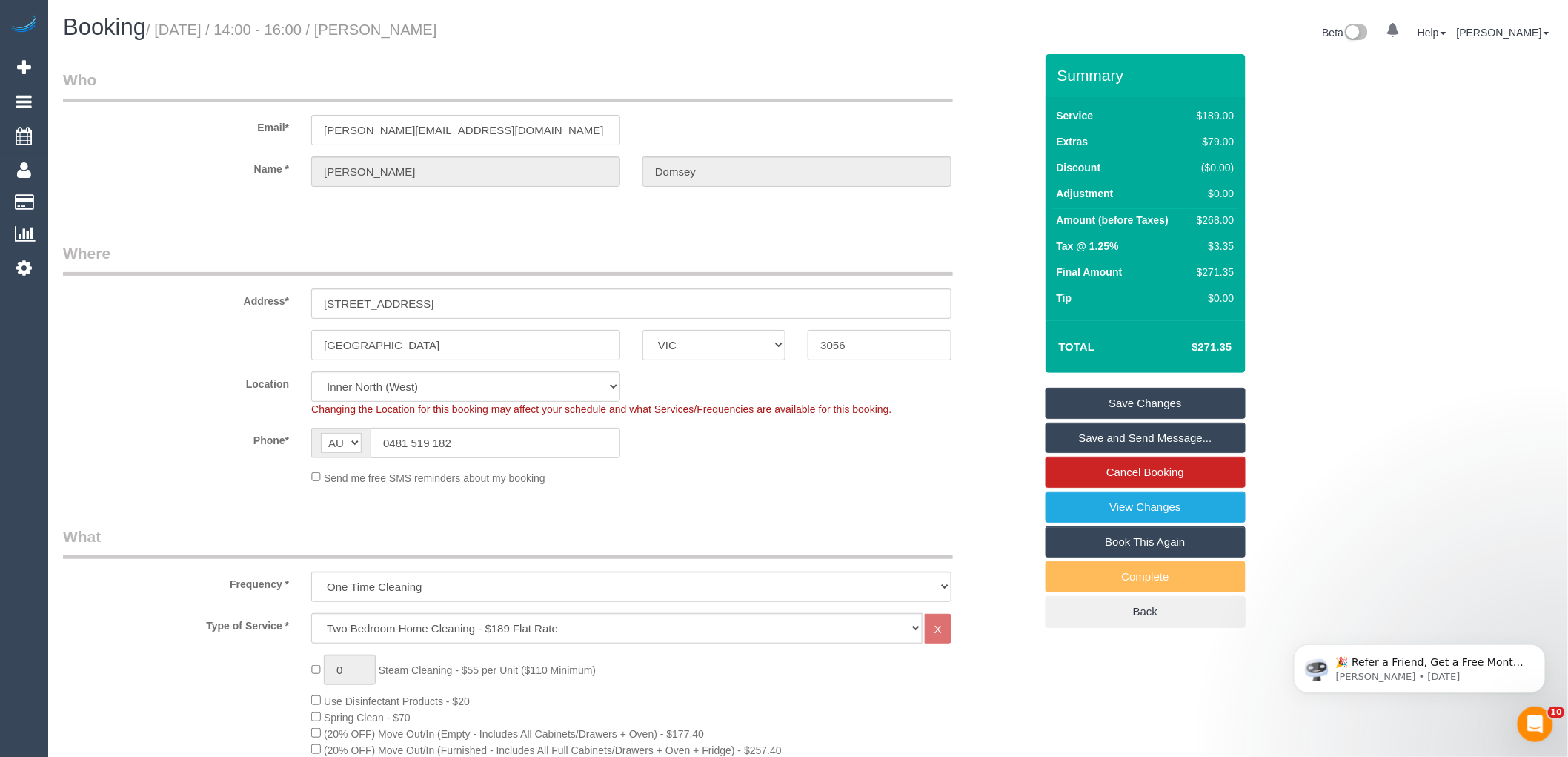
drag, startPoint x: 472, startPoint y: 30, endPoint x: 383, endPoint y: 31, distance: 89.0
click at [383, 31] on h1 "Booking / [DATE] / 14:00 - 16:00 / [PERSON_NAME]" at bounding box center [430, 27] width 735 height 25
copy small "[PERSON_NAME]"
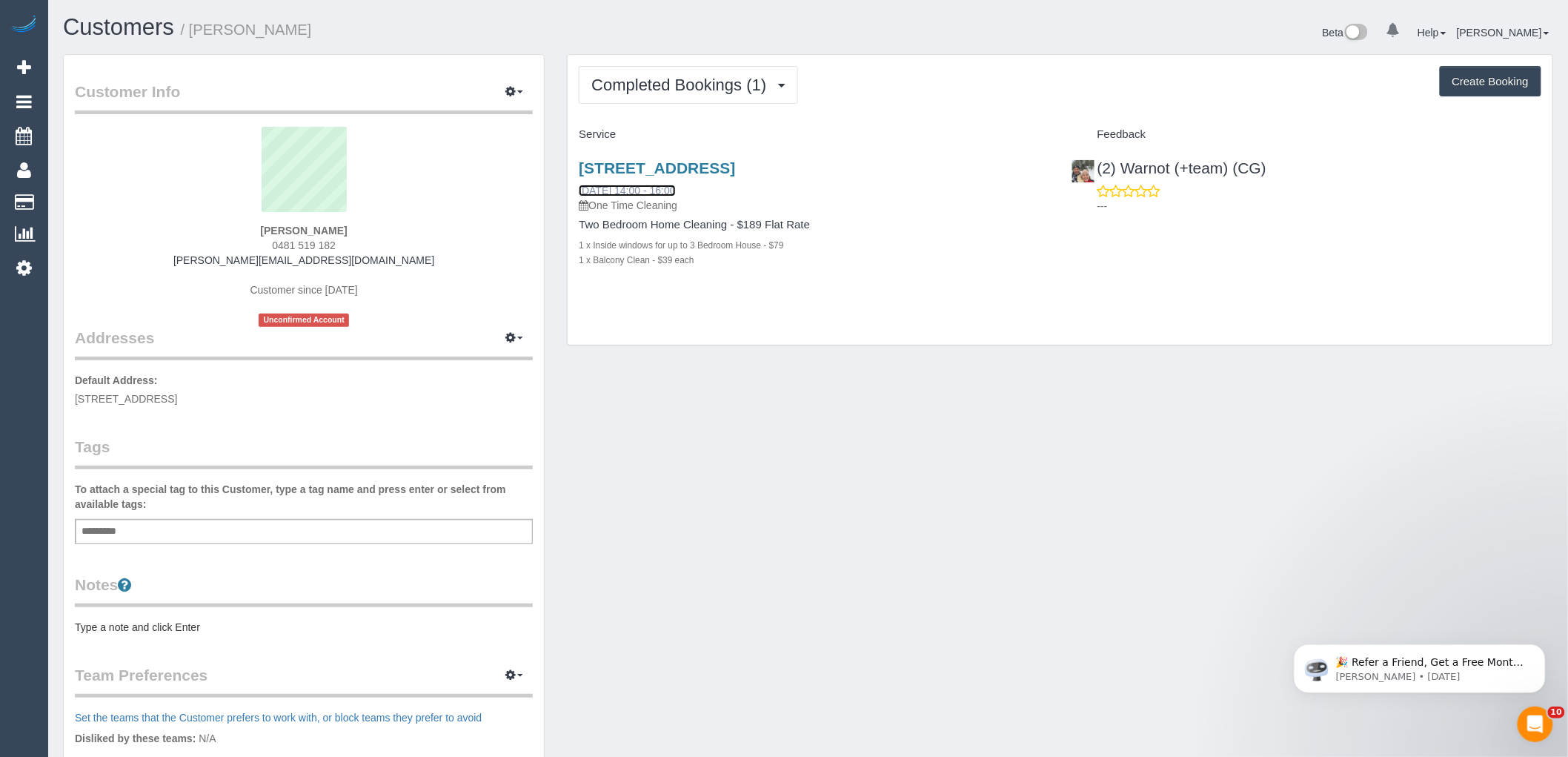
click at [649, 188] on link "[DATE] 14:00 - 16:00" at bounding box center [627, 191] width 96 height 12
click at [522, 91] on button "button" at bounding box center [514, 92] width 37 height 23
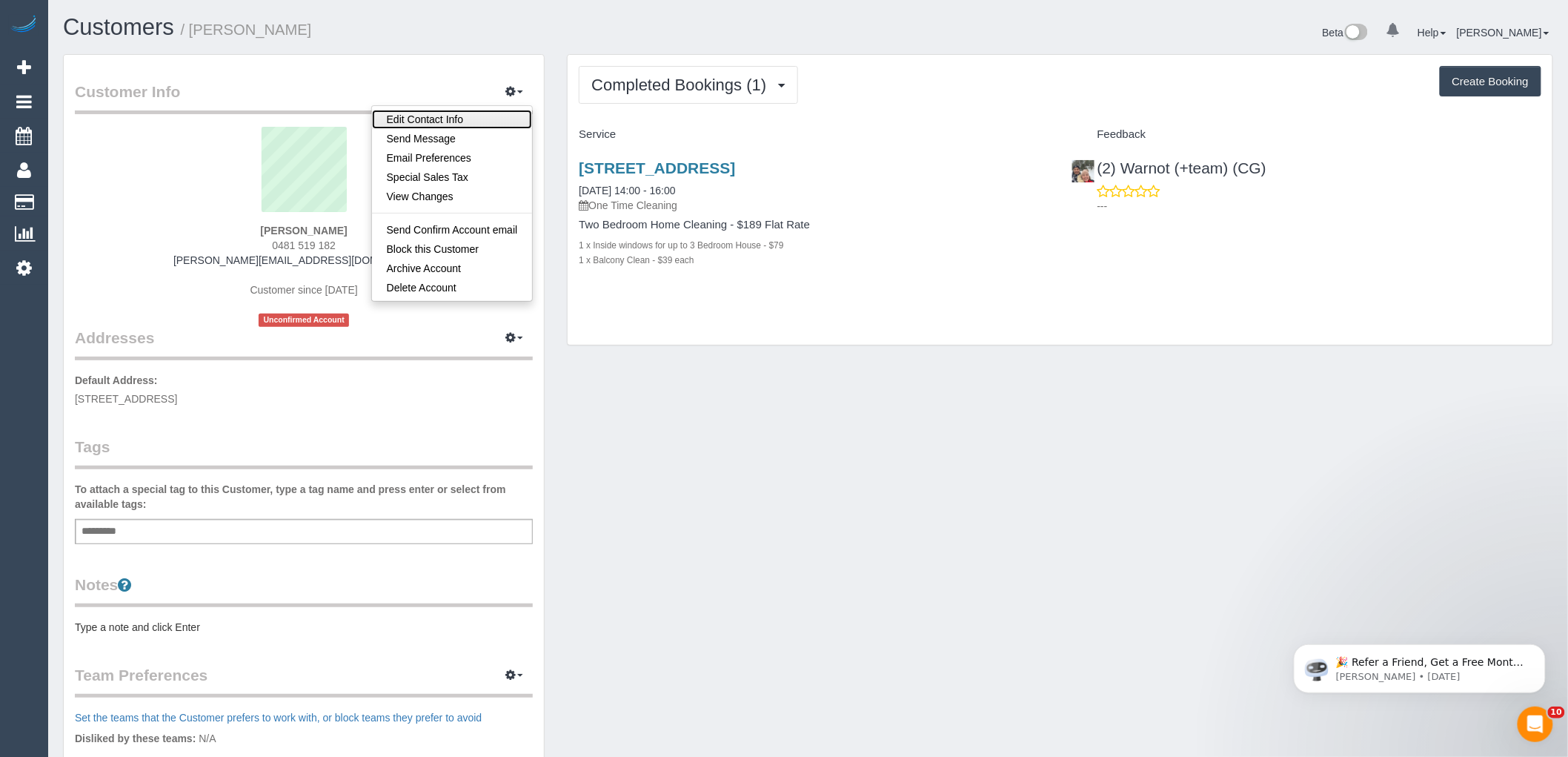
click at [484, 126] on link "Edit Contact Info" at bounding box center [451, 119] width 160 height 19
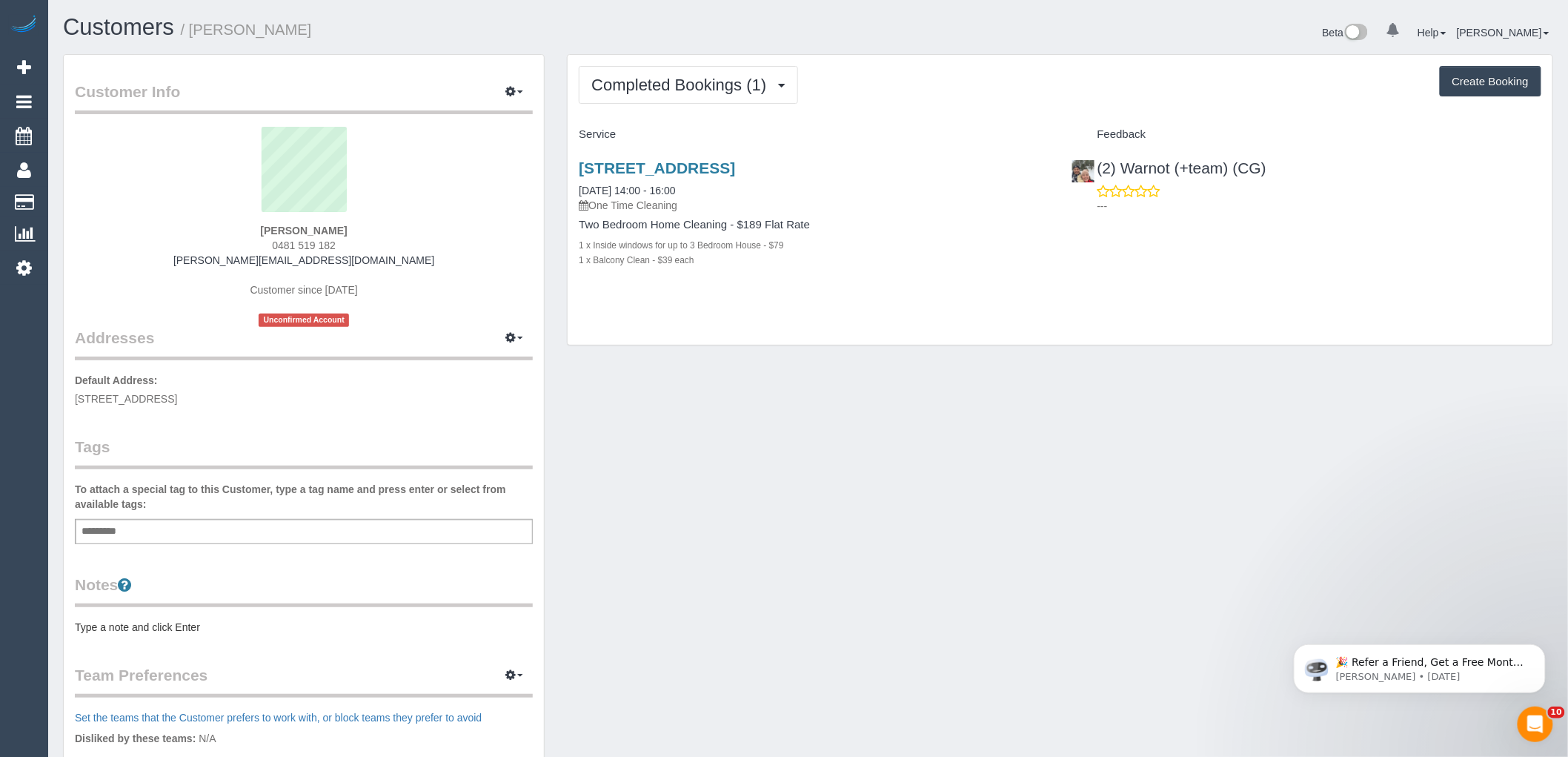
select select "VIC"
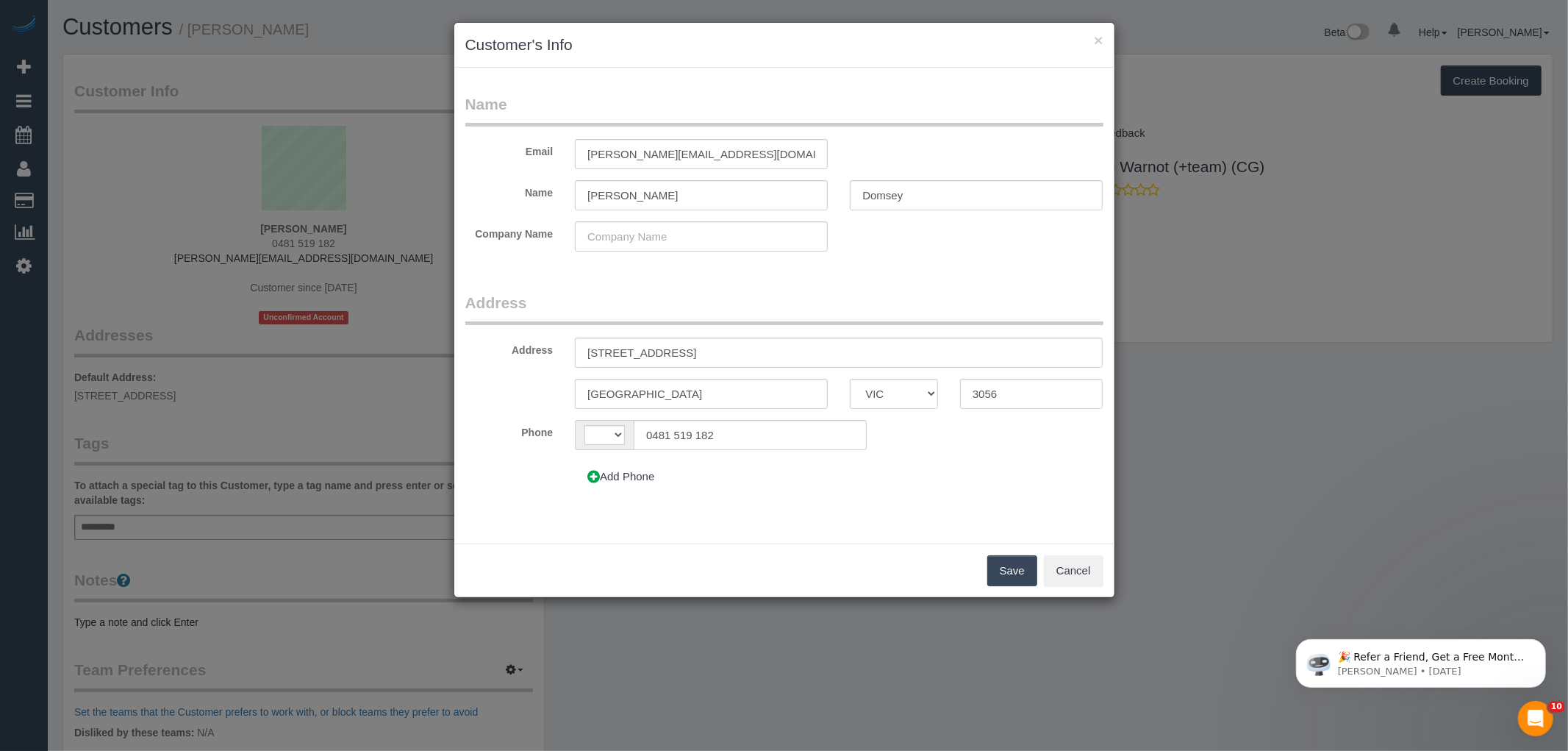
select select "string:AU"
click at [678, 154] on input "[PERSON_NAME][EMAIL_ADDRESS][DOMAIN_NAME]" at bounding box center [701, 153] width 253 height 30
type input "michael.domfeh98@gmail.com"
click at [927, 278] on form "Name Email michael.domfeh98@gmail.com Name Michael Domsey Company Name Address …" at bounding box center [785, 298] width 638 height 410
click at [1019, 569] on button "Save" at bounding box center [1012, 570] width 50 height 31
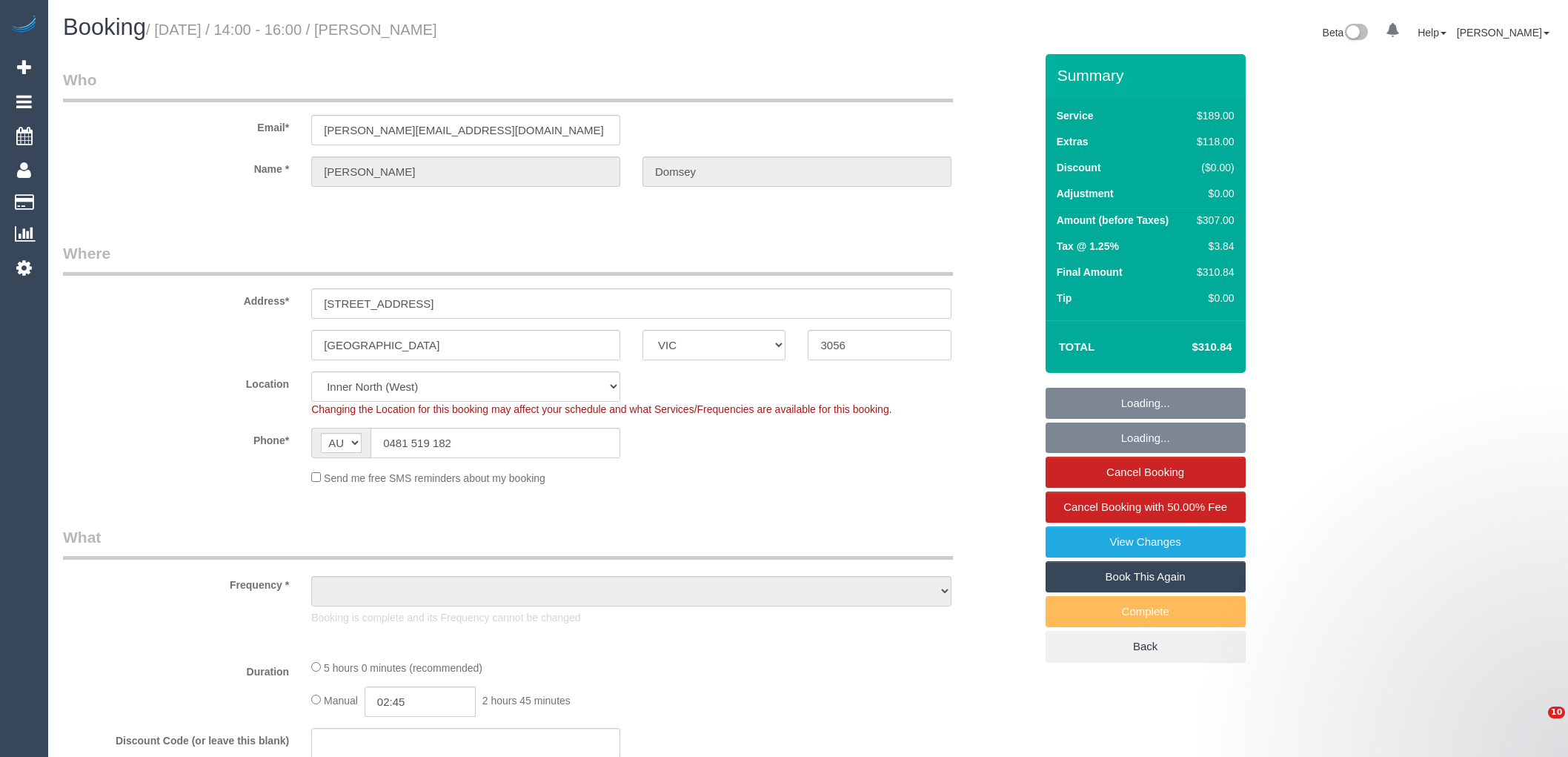
select select "VIC"
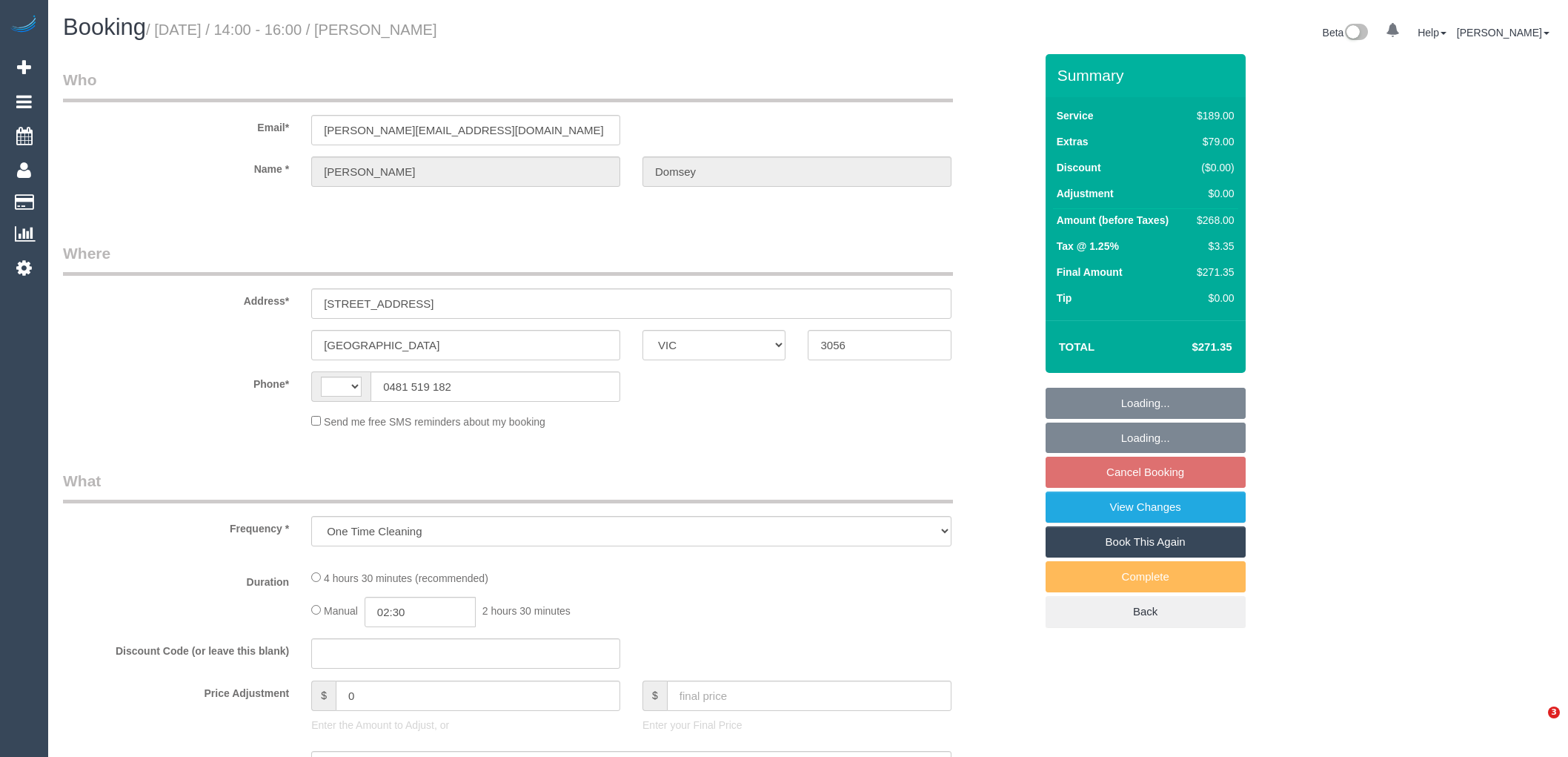
select select "VIC"
select select "string:stripe-pm_1Rztuc2GScqysDRVDnUJVFEA"
select select "number:28"
select select "number:14"
select select "number:18"
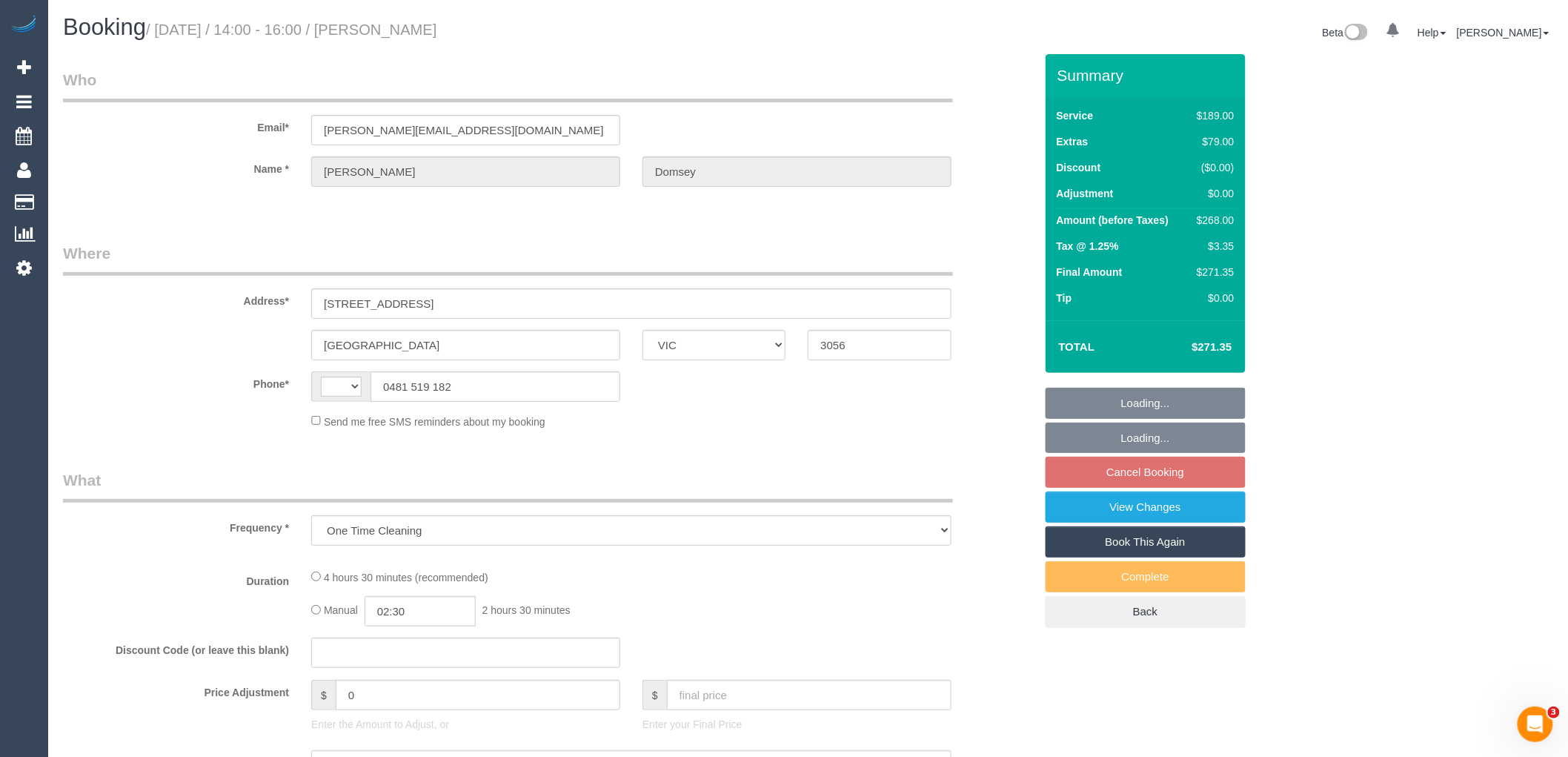
select select "number:36"
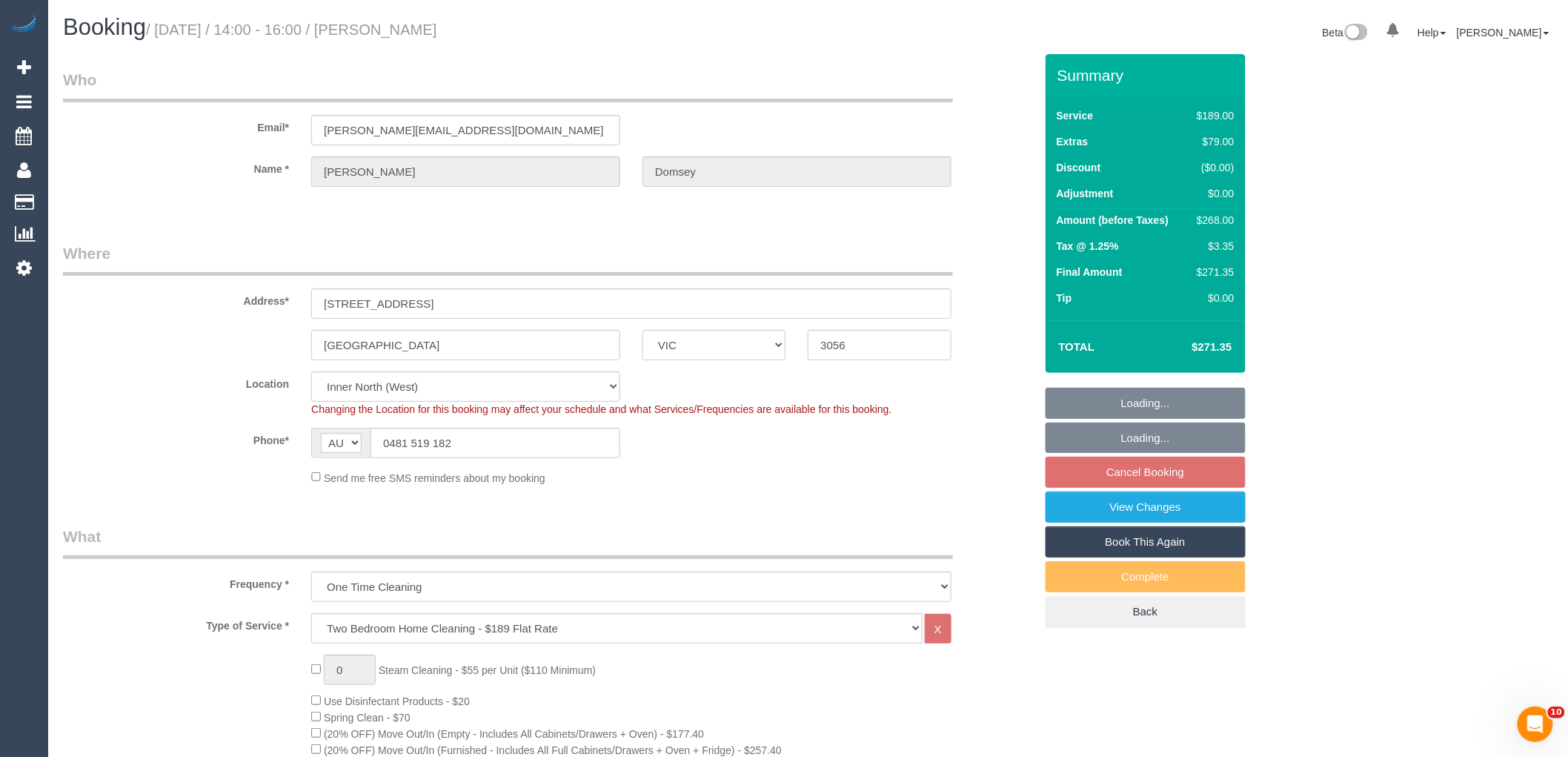
select select "string:AU"
select select "object:1572"
select select "spot1"
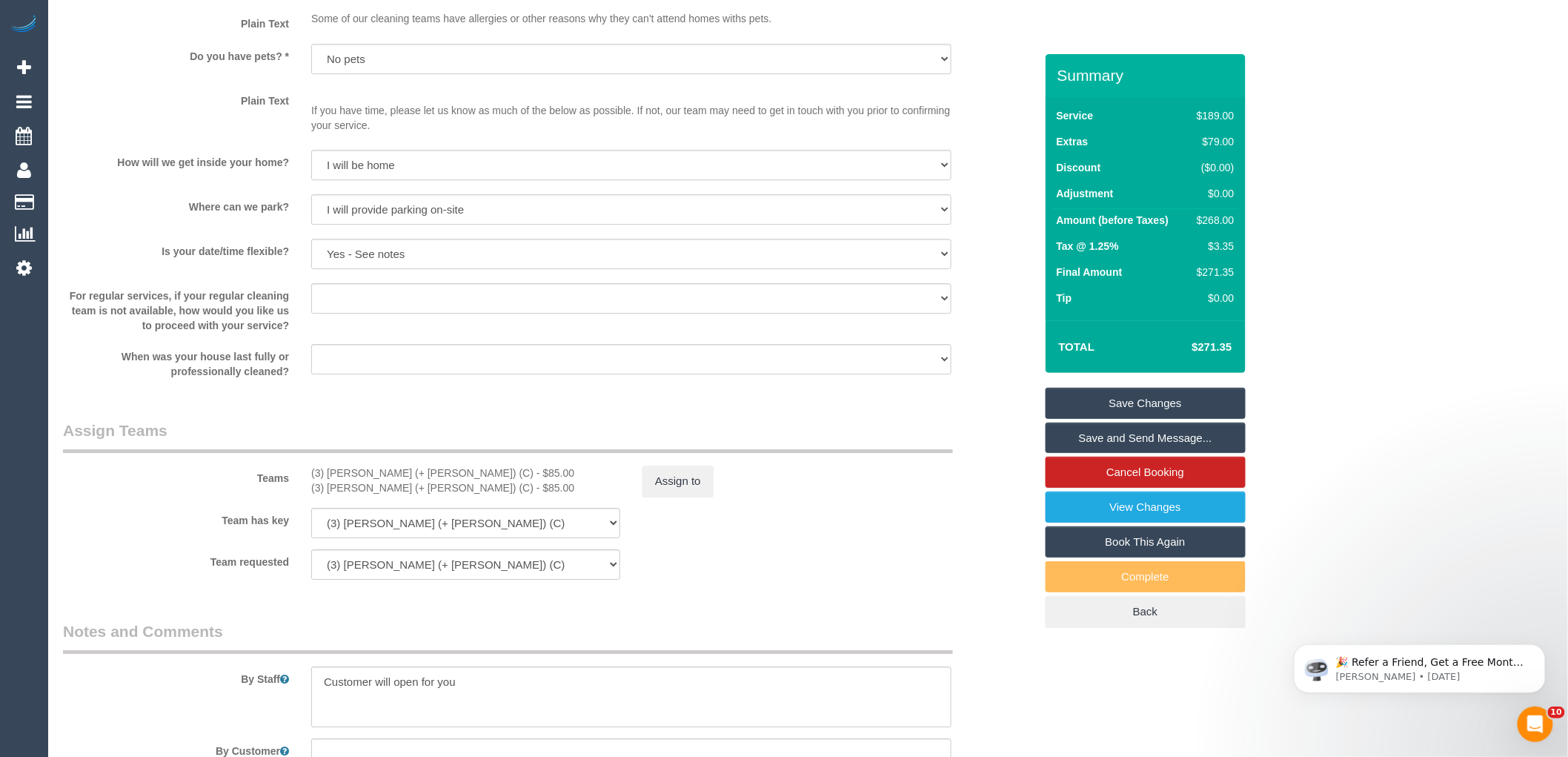
scroll to position [1900, 0]
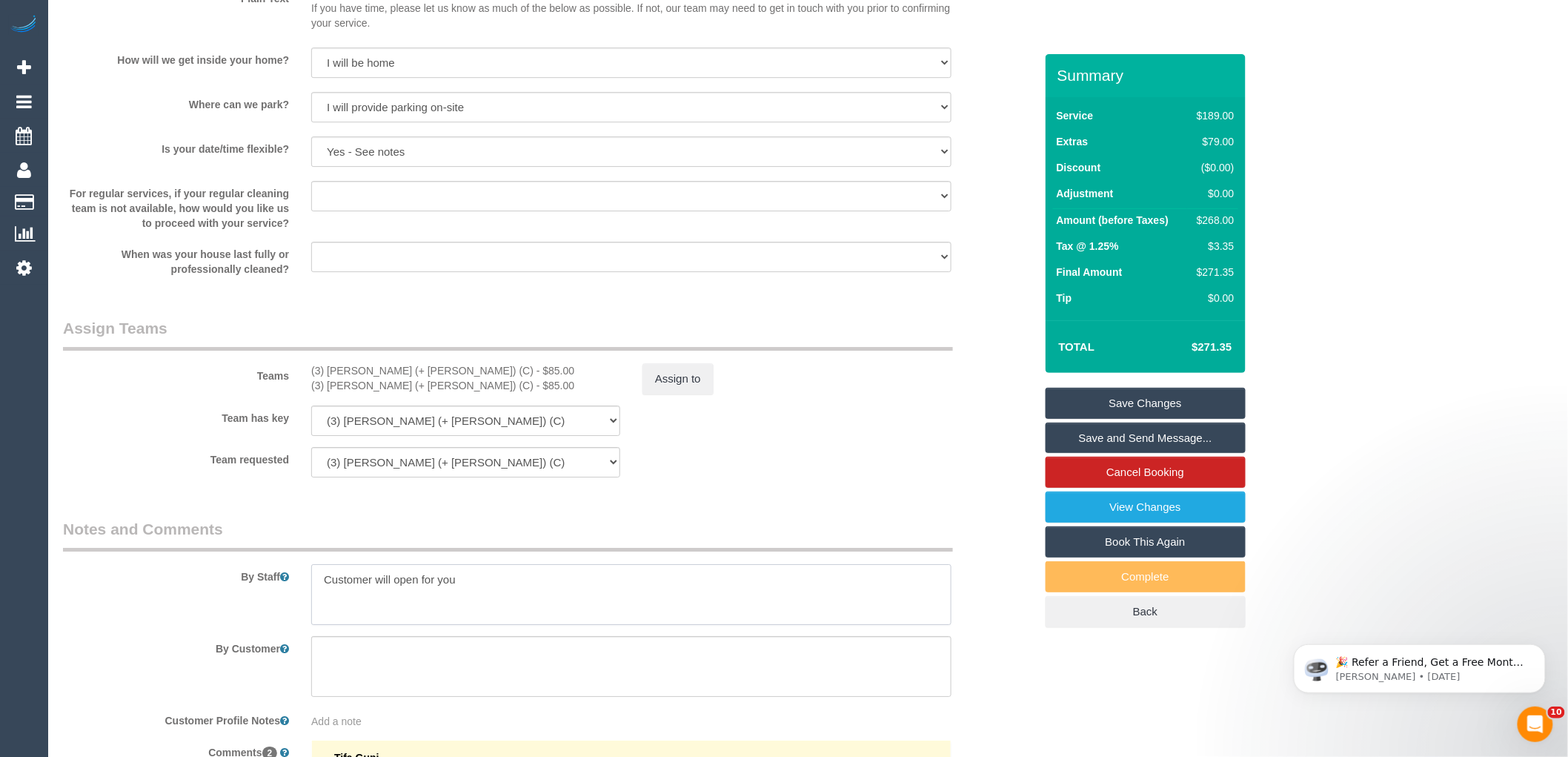
click at [316, 590] on textarea at bounding box center [632, 594] width 640 height 61
click at [882, 433] on div "Team has key (3) [PERSON_NAME] (+ [PERSON_NAME]) (C) (3) [PERSON_NAME] (+ [PERS…" at bounding box center [548, 420] width 994 height 30
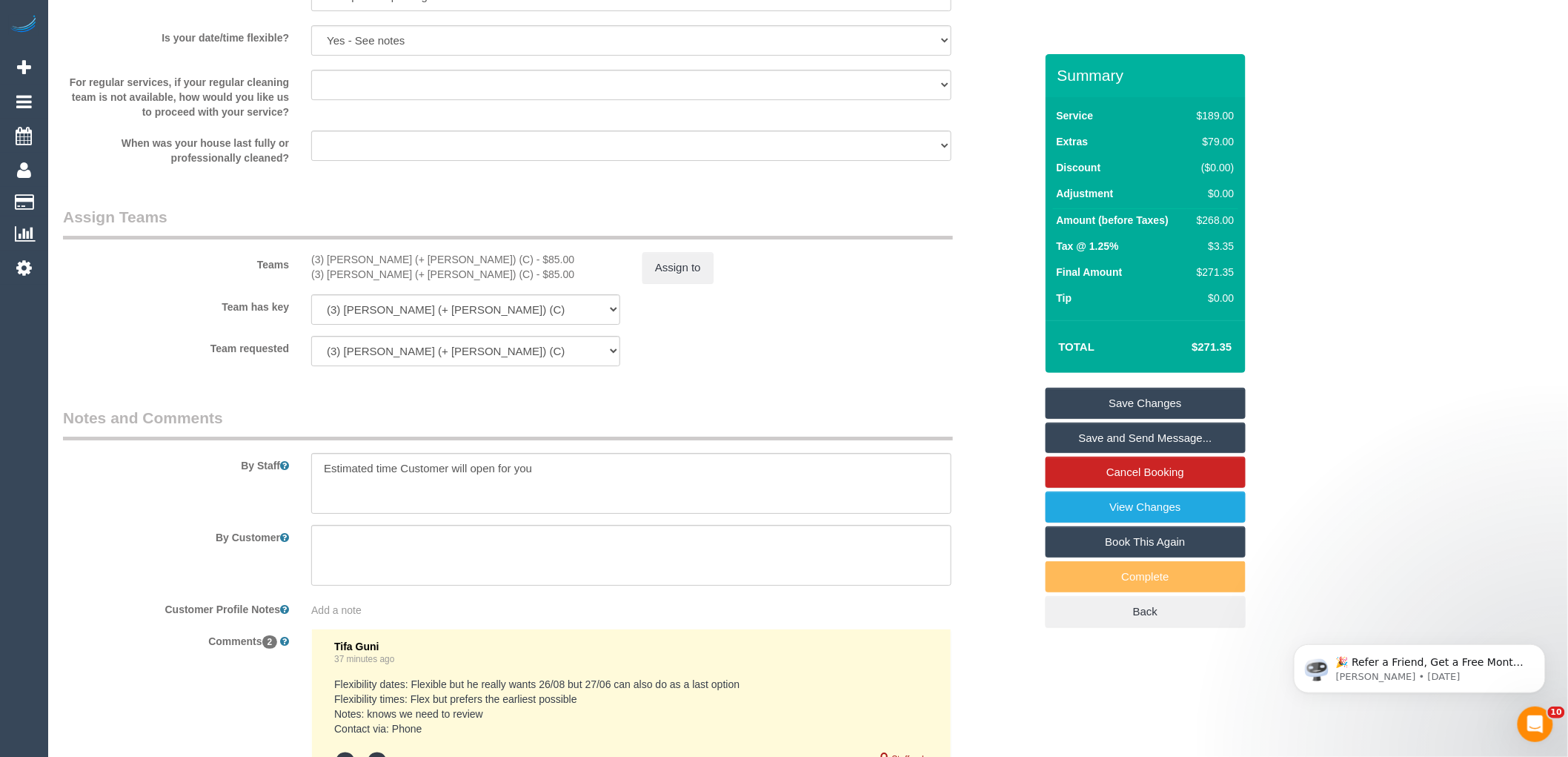
scroll to position [2147, 0]
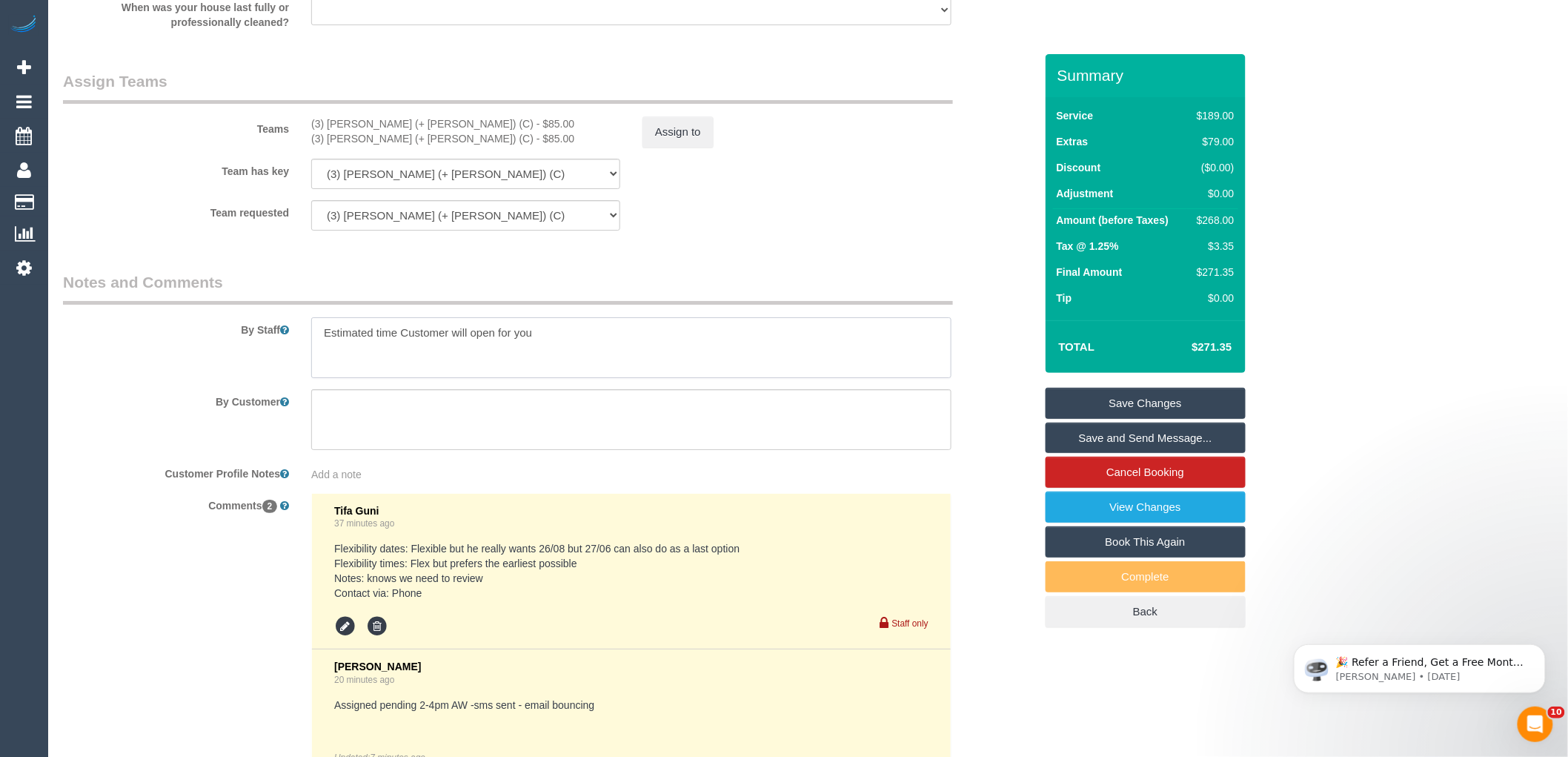
click at [397, 350] on textarea at bounding box center [632, 348] width 640 height 61
type textarea "Estimated time 4.5-5 hours Customer will open for you"
click at [791, 189] on div "Team has key (3) [PERSON_NAME] (+ [PERSON_NAME]) (C) (3) [PERSON_NAME] (+ [PERS…" at bounding box center [548, 173] width 994 height 30
click at [1189, 397] on link "Save Changes" at bounding box center [1145, 403] width 200 height 31
